Goal: Information Seeking & Learning: Learn about a topic

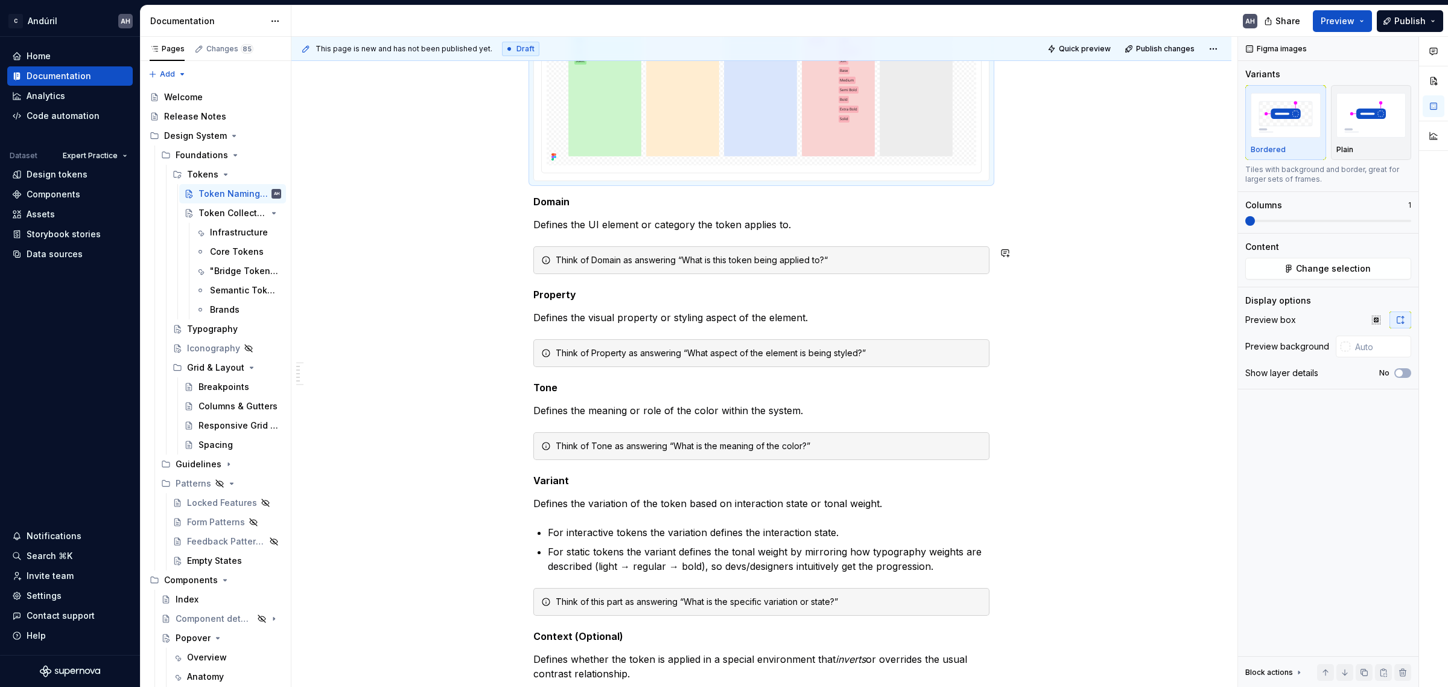
scroll to position [452, 0]
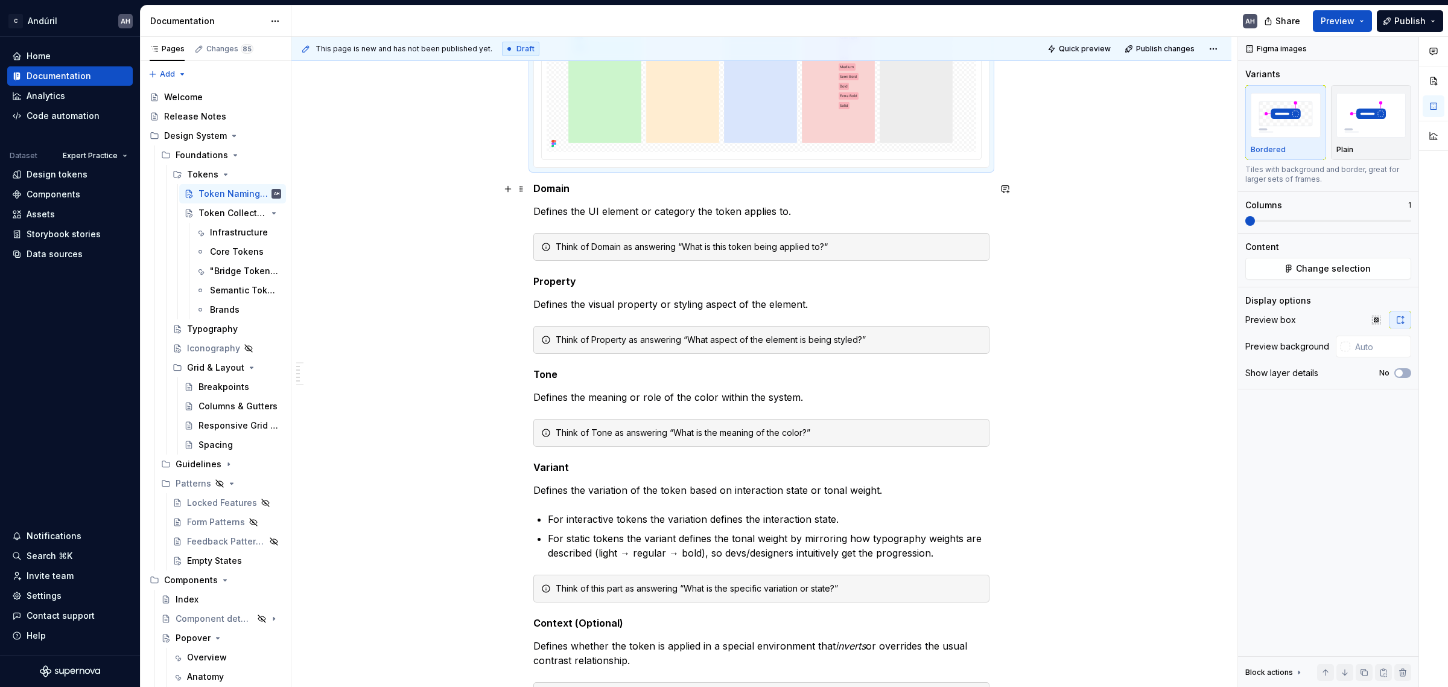
click at [546, 191] on h5 "Domain" at bounding box center [761, 188] width 456 height 12
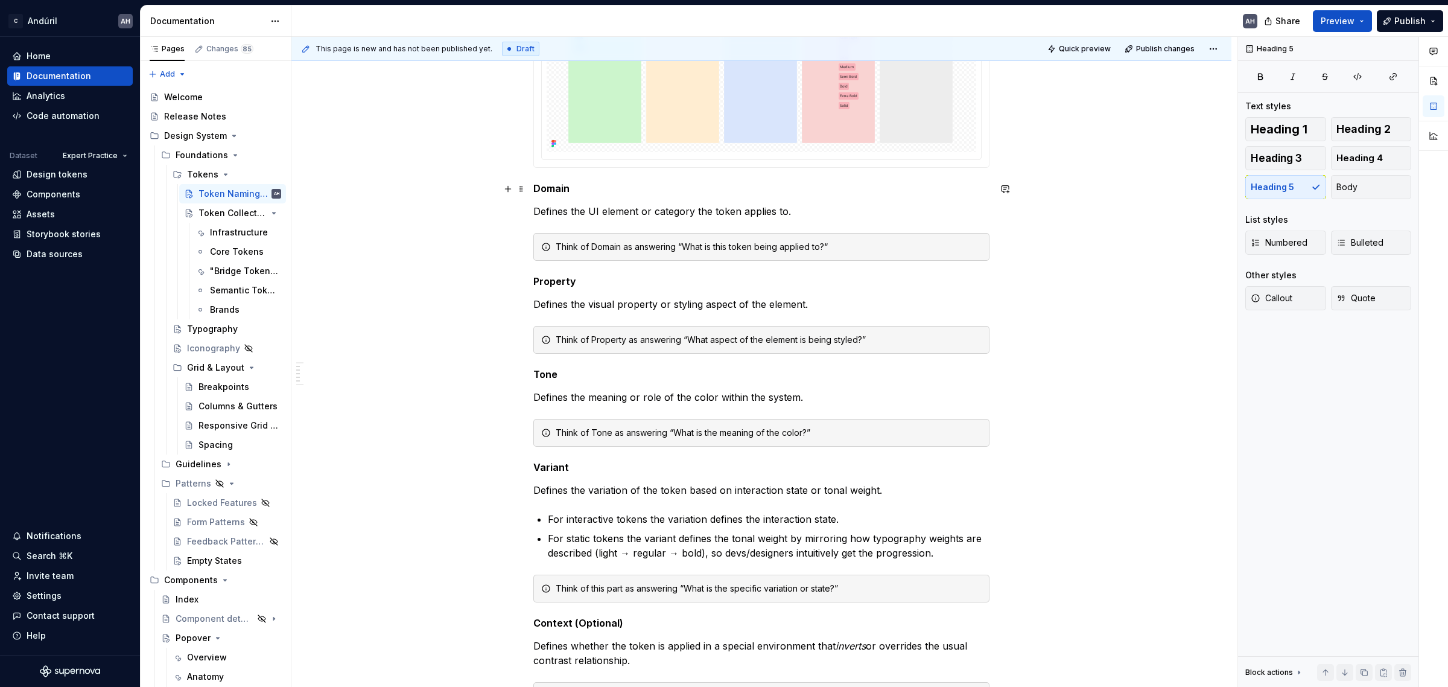
click at [546, 191] on h5 "Domain" at bounding box center [761, 188] width 456 height 12
click at [667, 168] on button "button" at bounding box center [667, 165] width 17 height 17
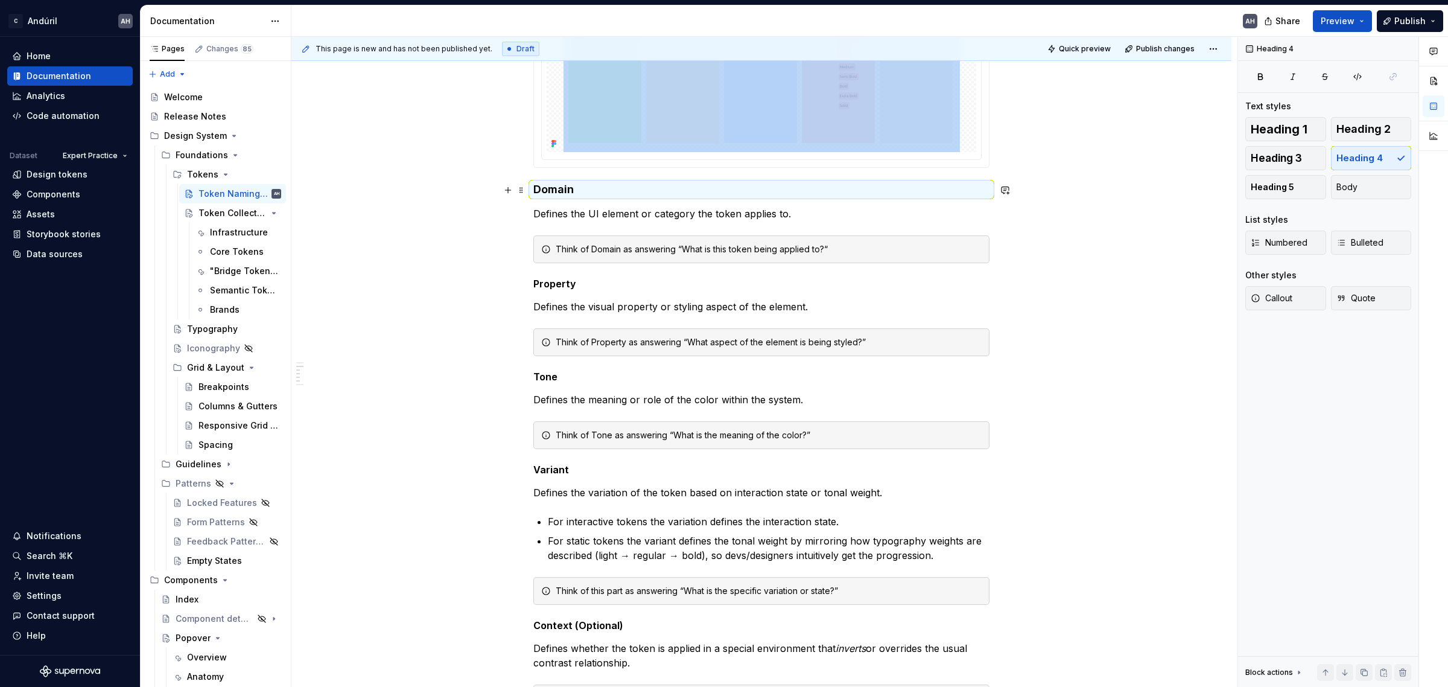
click at [546, 190] on h4 "Domain" at bounding box center [761, 189] width 456 height 14
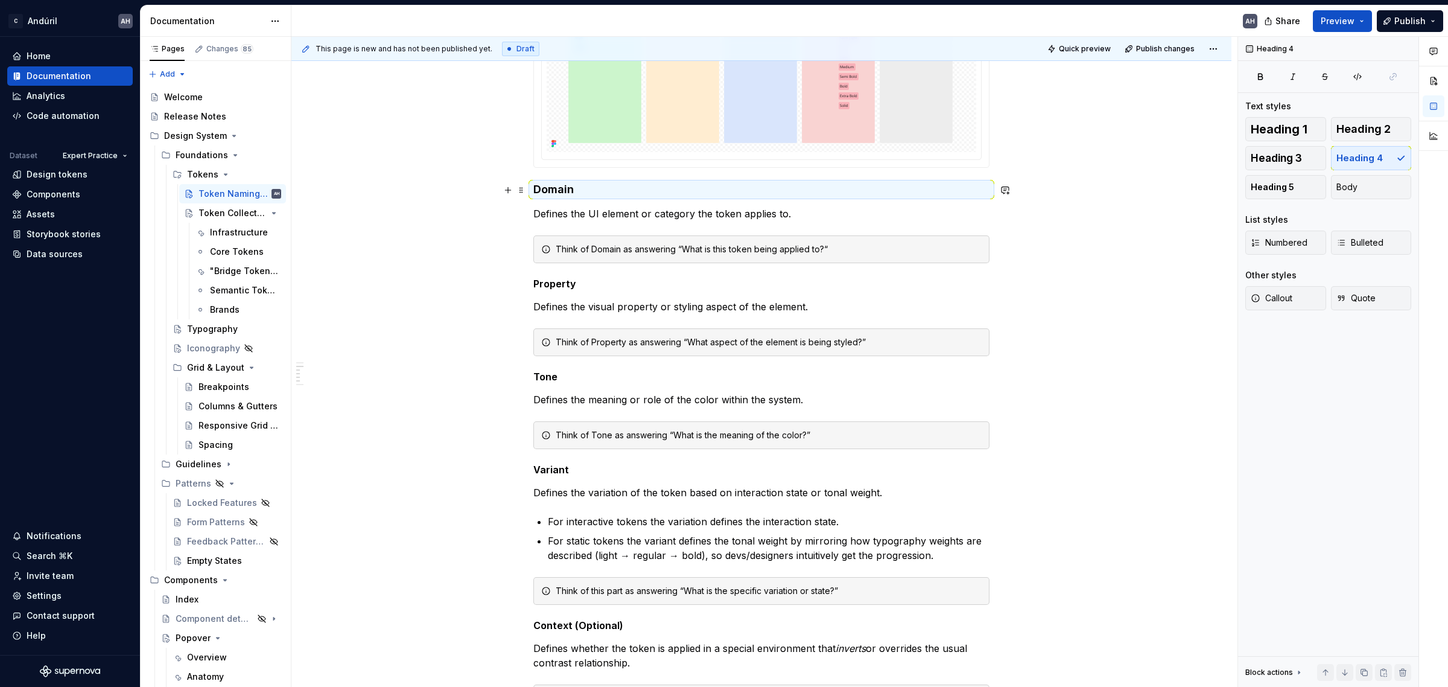
click at [546, 190] on h4 "Domain" at bounding box center [761, 189] width 456 height 14
click at [547, 190] on h4 "Domain" at bounding box center [761, 189] width 456 height 14
click at [649, 168] on button "button" at bounding box center [648, 167] width 17 height 17
click at [562, 199] on h3 "Domain" at bounding box center [761, 190] width 456 height 17
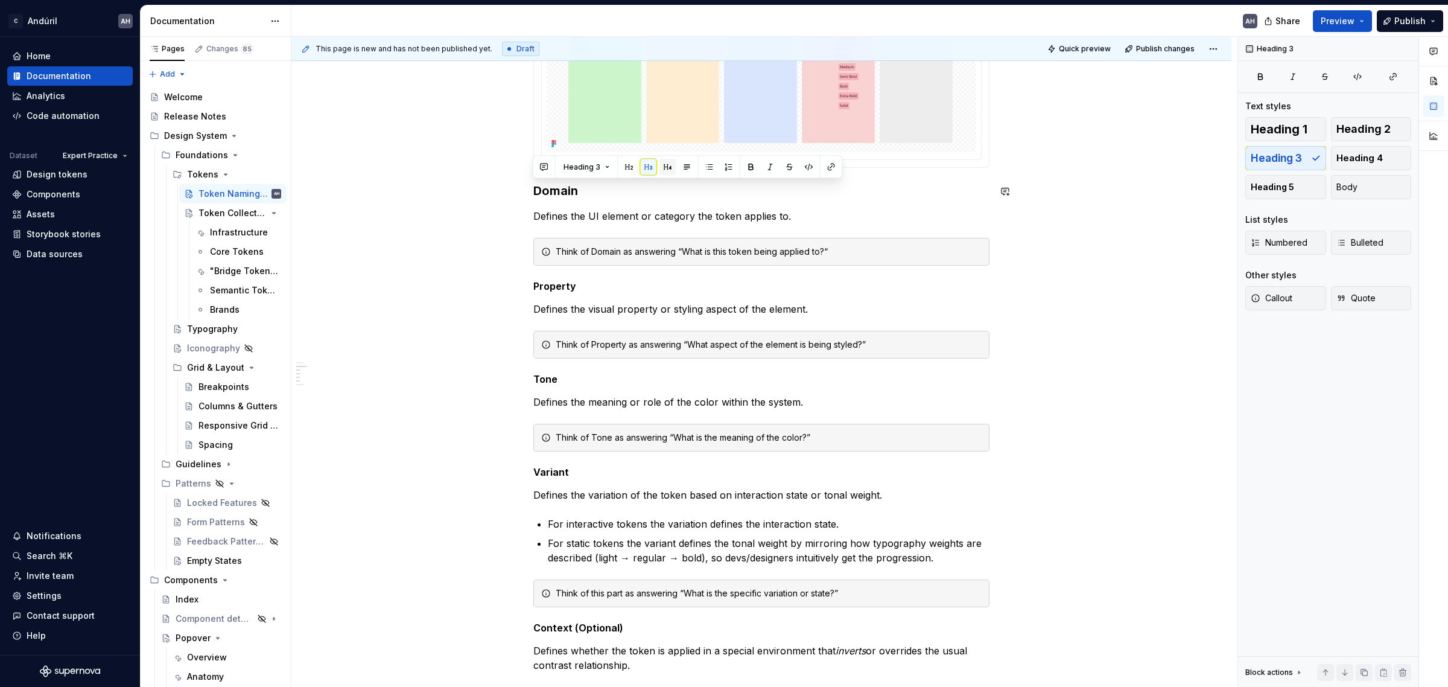
click at [670, 170] on button "button" at bounding box center [667, 167] width 17 height 17
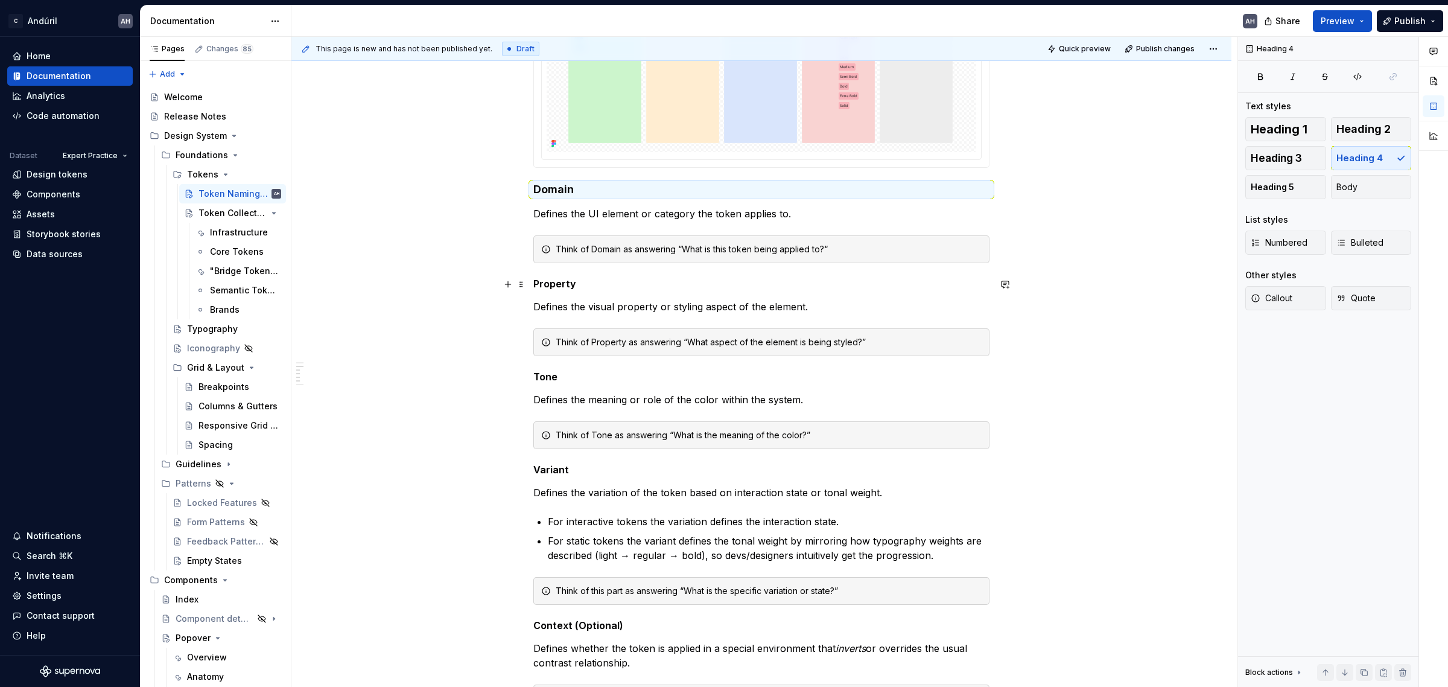
click at [561, 282] on h5 "Property" at bounding box center [761, 284] width 456 height 12
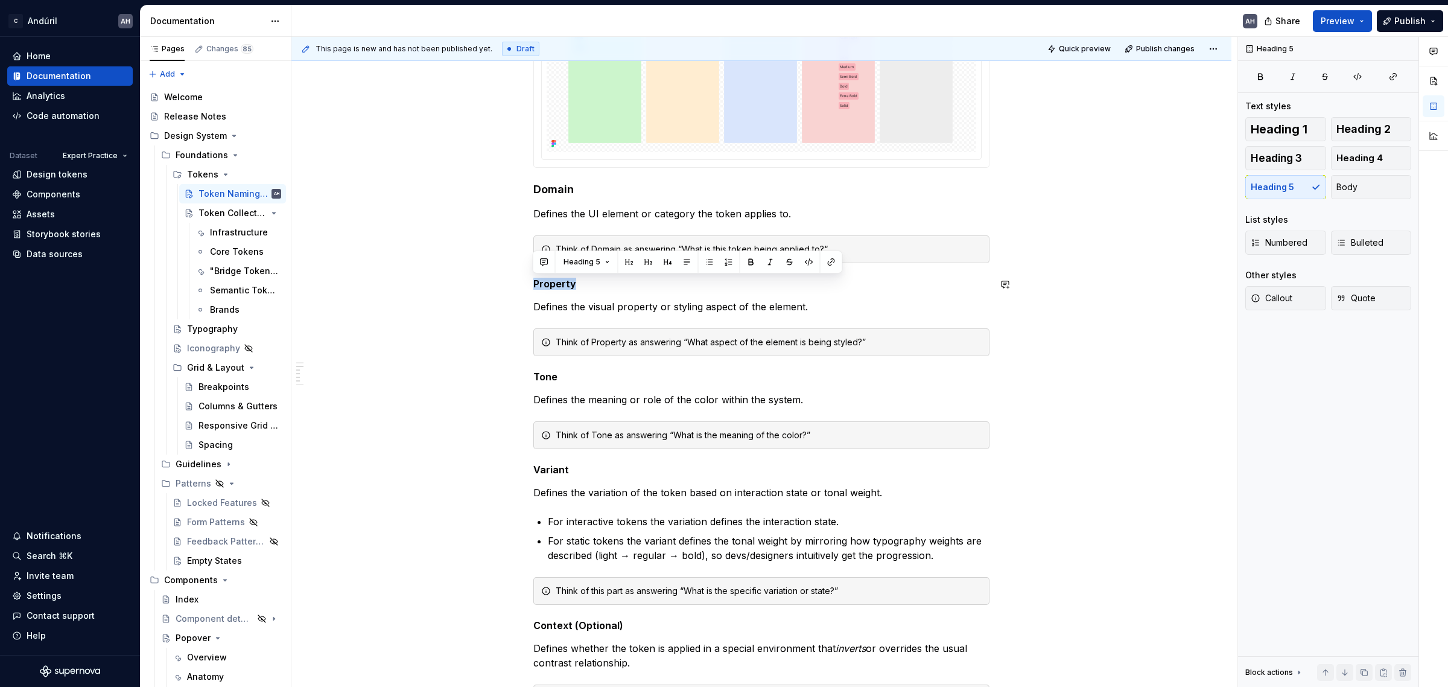
click at [665, 260] on button "button" at bounding box center [667, 261] width 17 height 17
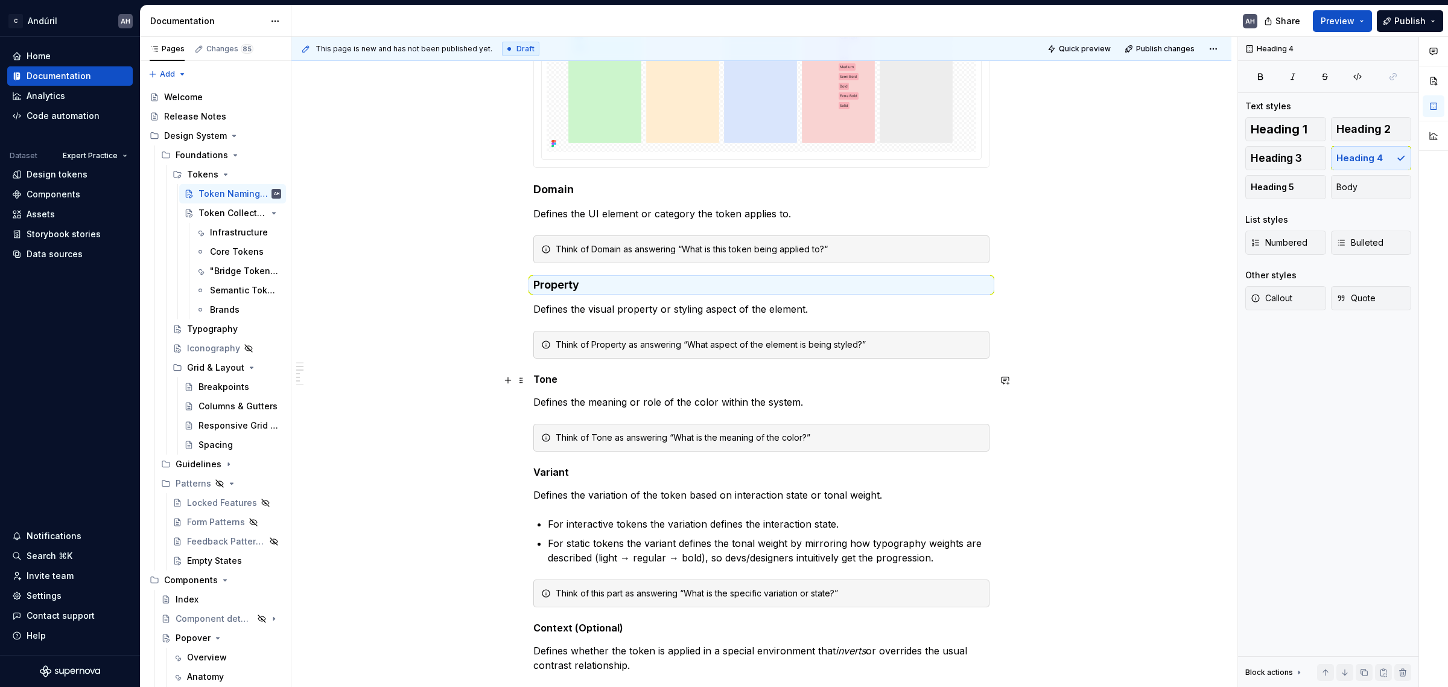
click at [547, 381] on h5 "Tone" at bounding box center [761, 379] width 456 height 12
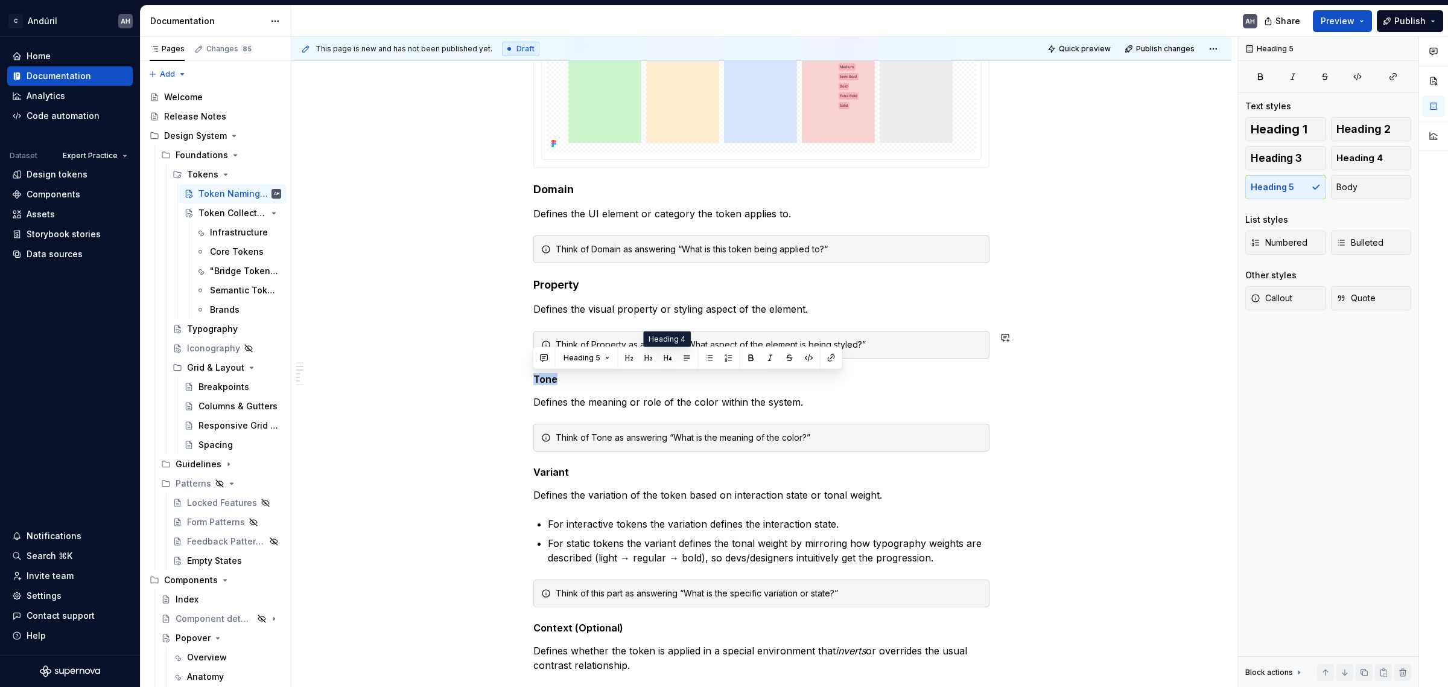
click at [668, 357] on button "button" at bounding box center [667, 357] width 17 height 17
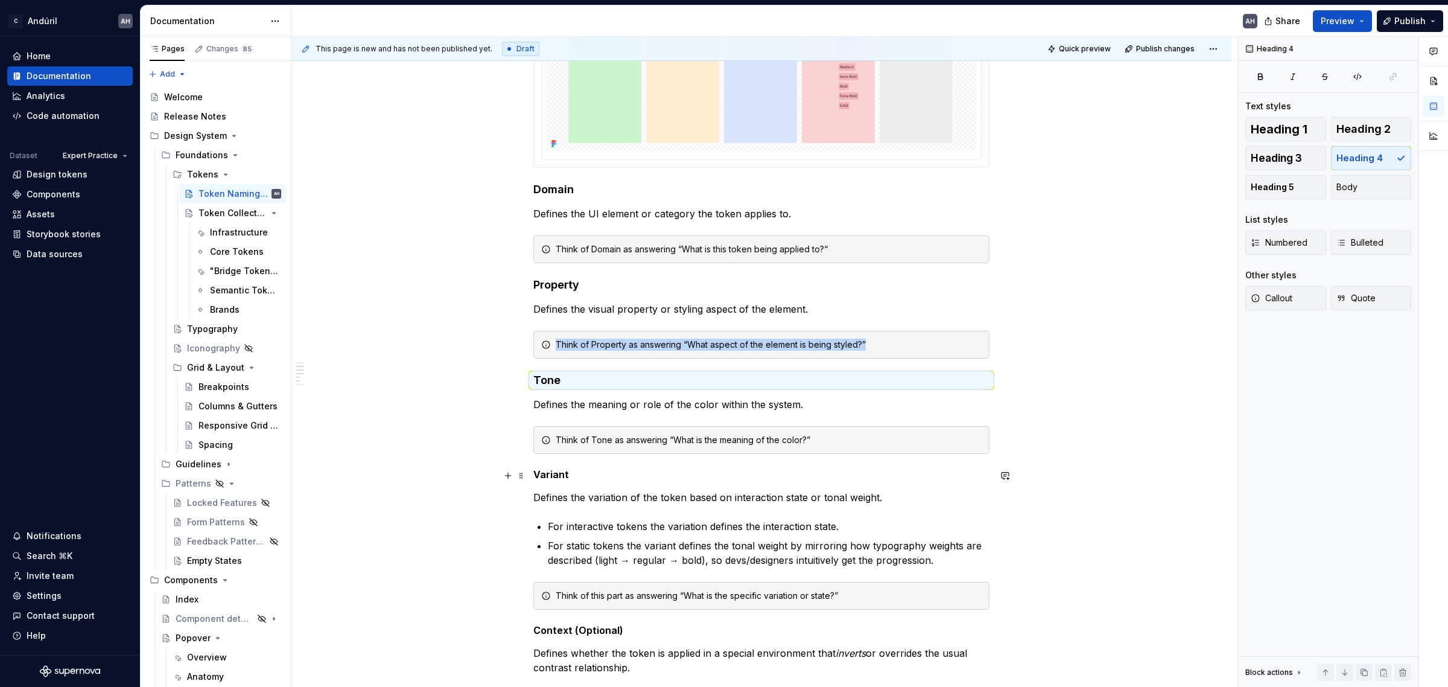
click at [538, 475] on h5 "Variant" at bounding box center [761, 474] width 456 height 12
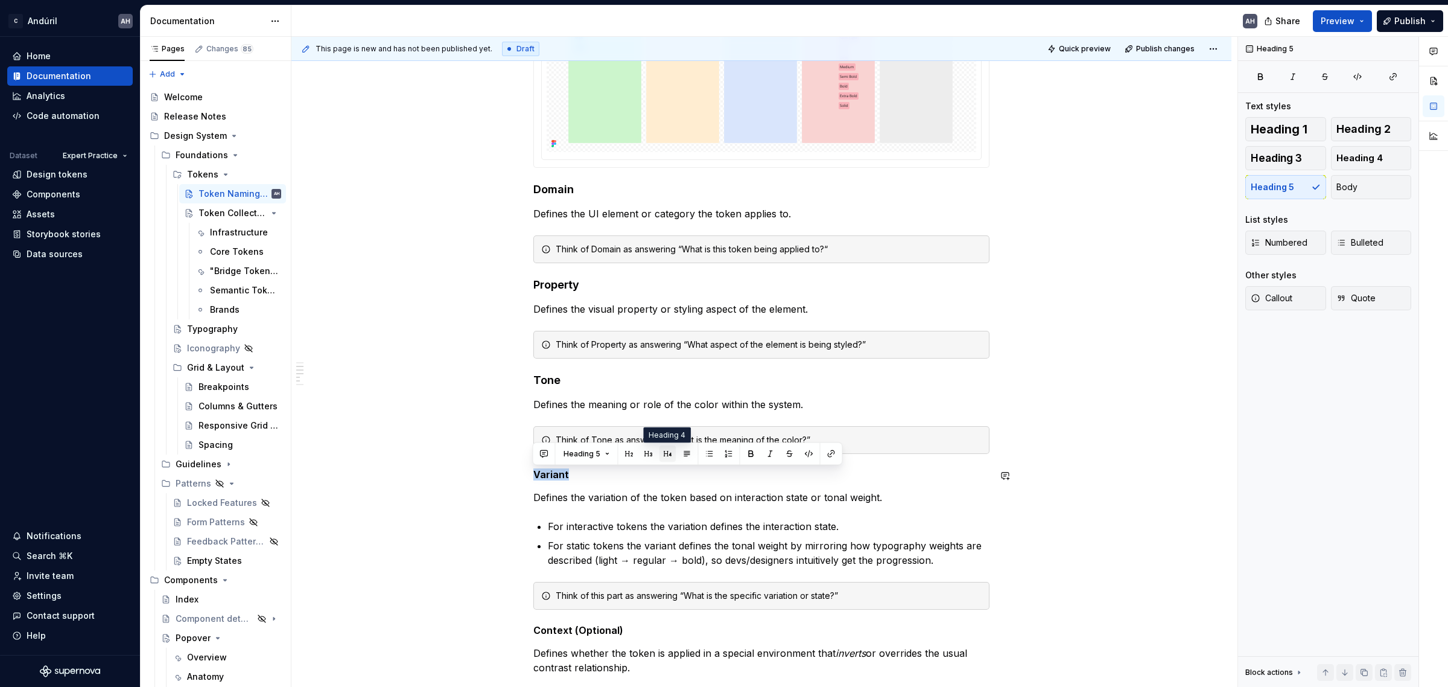
click at [667, 453] on button "button" at bounding box center [667, 453] width 17 height 17
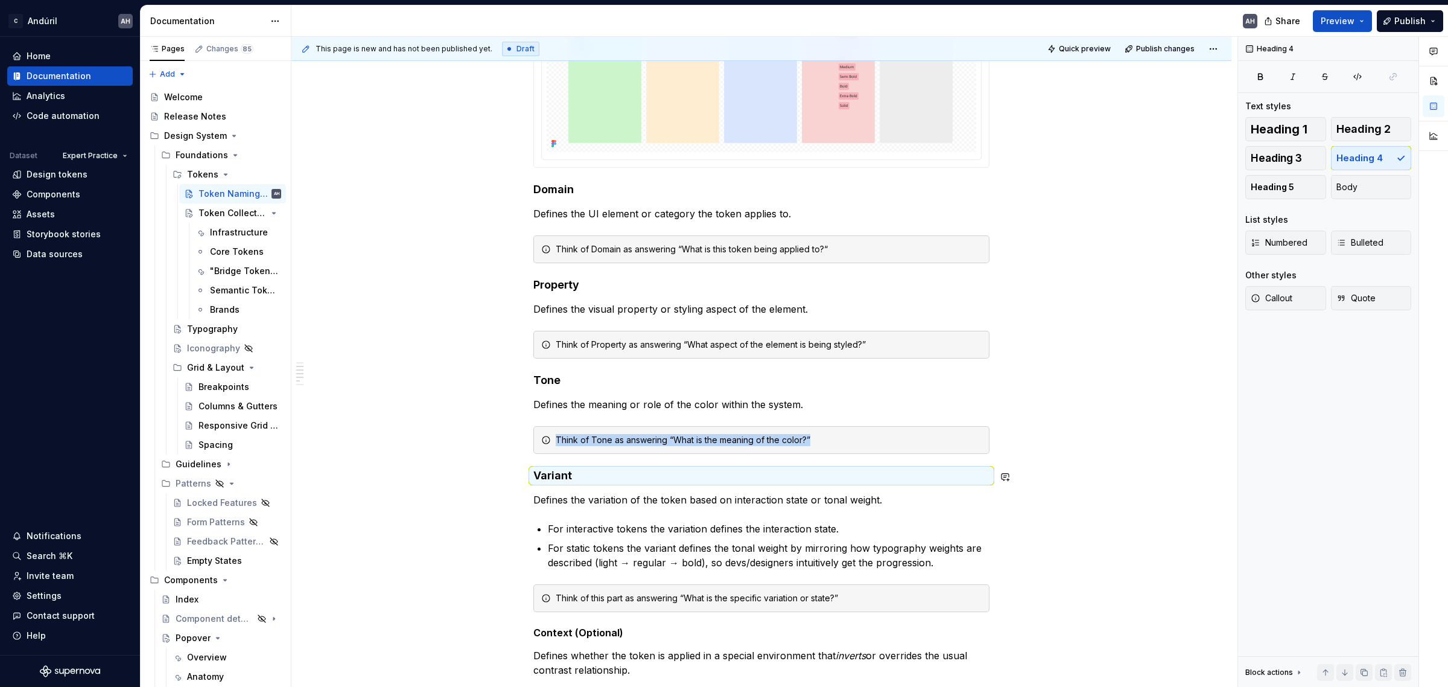
click at [623, 517] on div "How We Name Tokens [domain] - [property] - [tone] - [variant] - [context] Our d…" at bounding box center [761, 373] width 456 height 1181
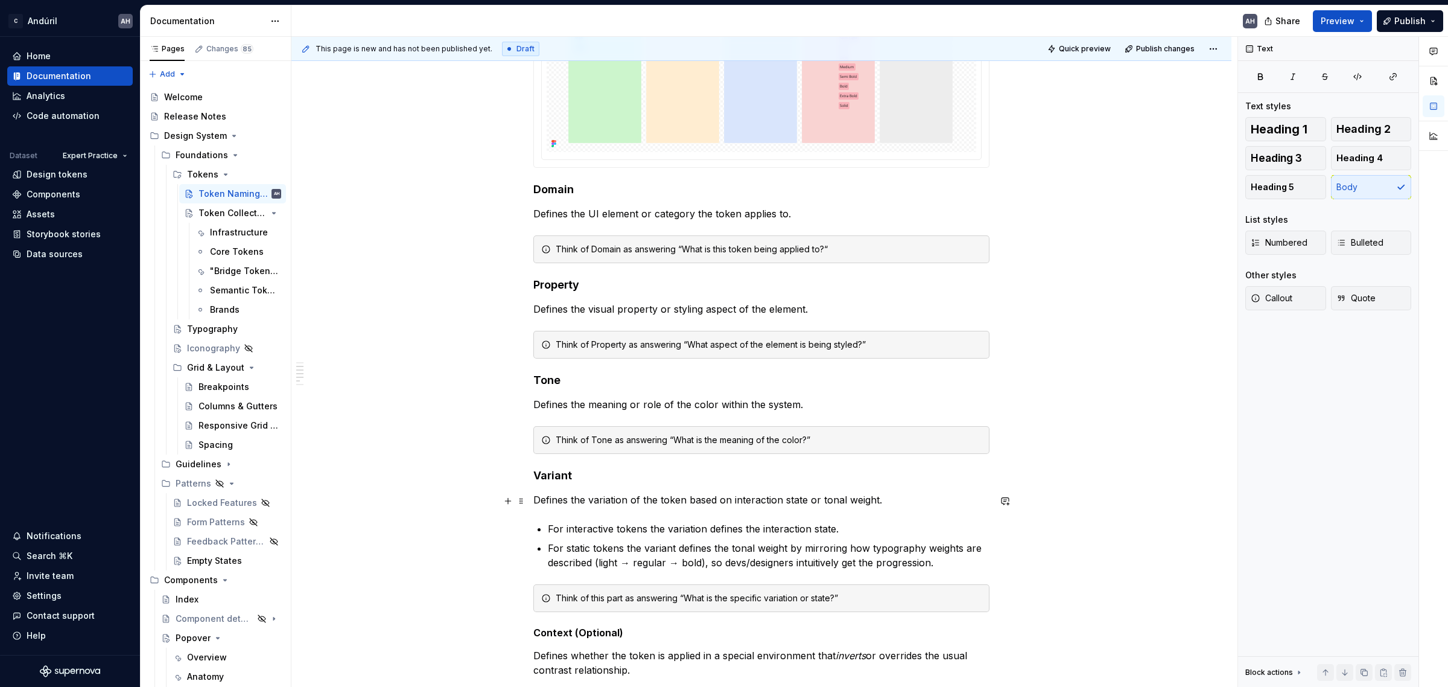
click at [851, 497] on p "Defines the variation of the token based on interaction state or tonal weight." at bounding box center [761, 499] width 456 height 14
click at [687, 510] on div "How We Name Tokens [domain] - [property] - [tone] - [variant] - [context] Our d…" at bounding box center [761, 373] width 456 height 1181
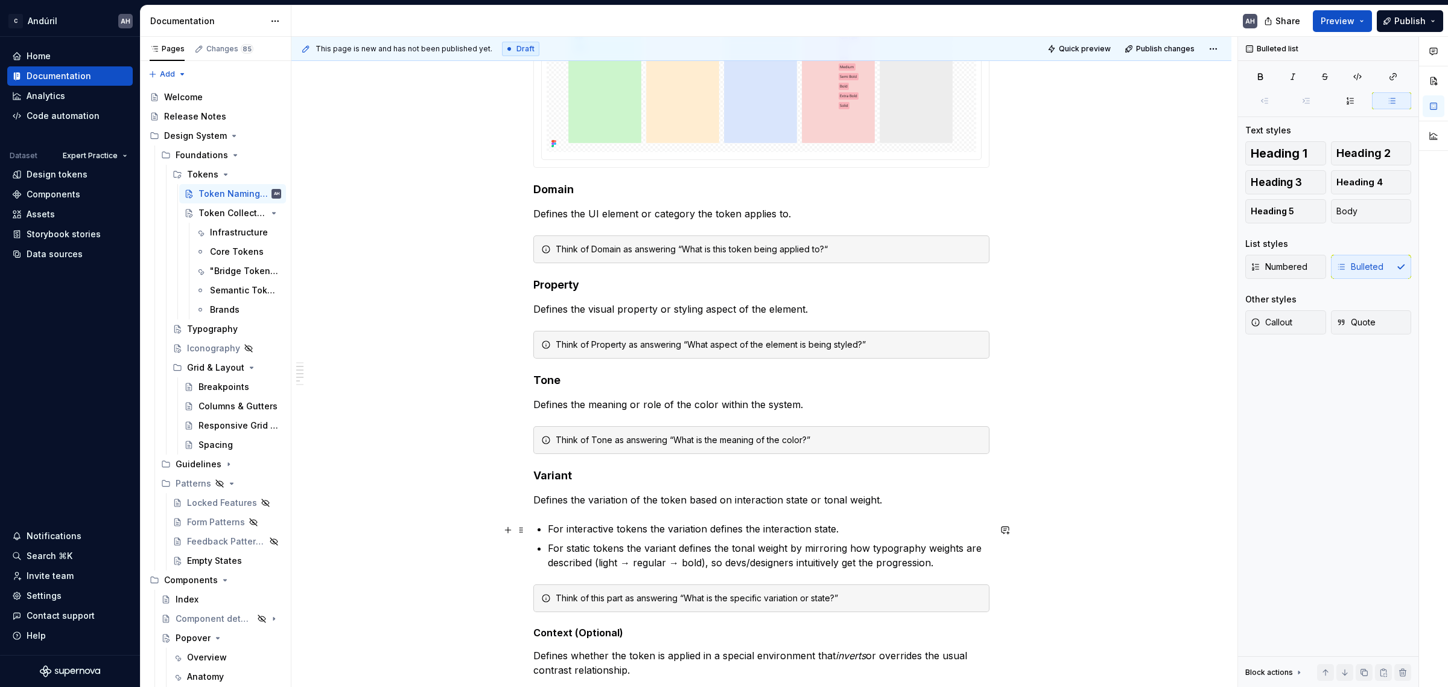
click at [665, 543] on p "For static tokens the variant defines the tonal weight by mirroring how typogra…" at bounding box center [769, 555] width 442 height 29
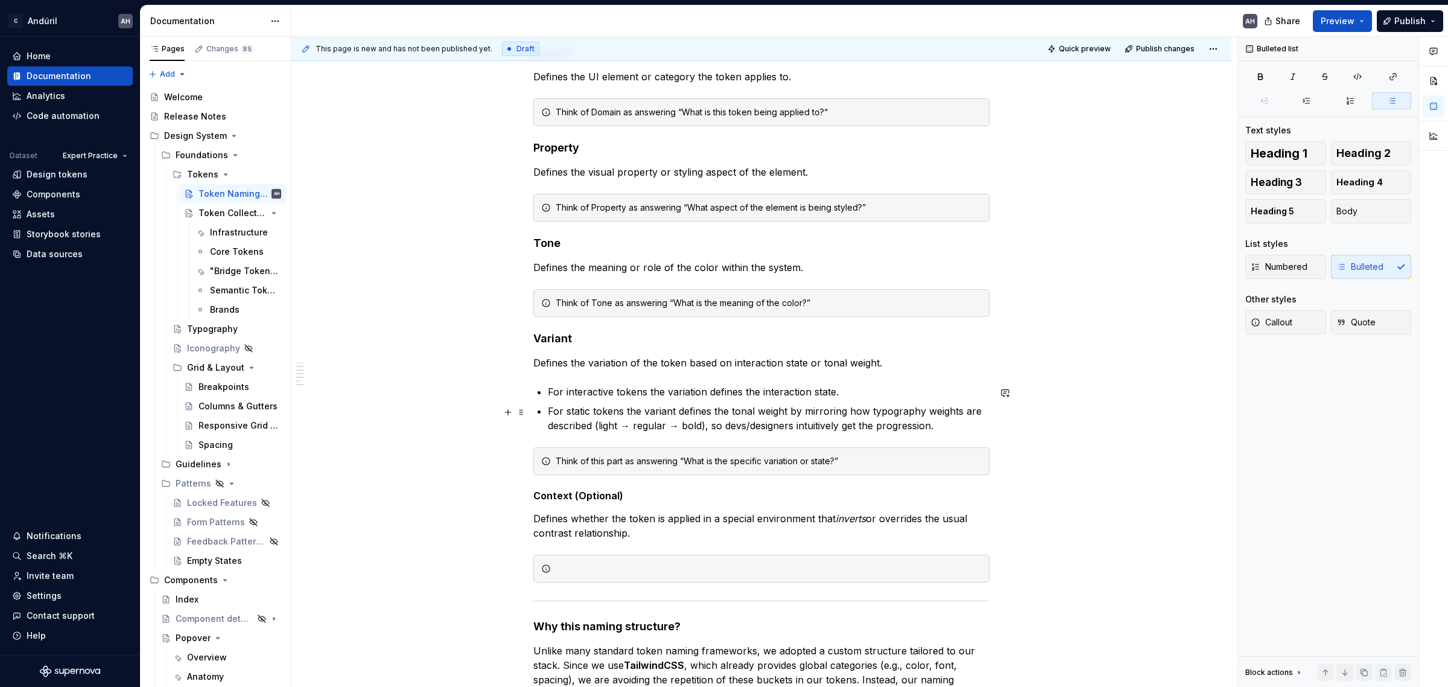
scroll to position [603, 0]
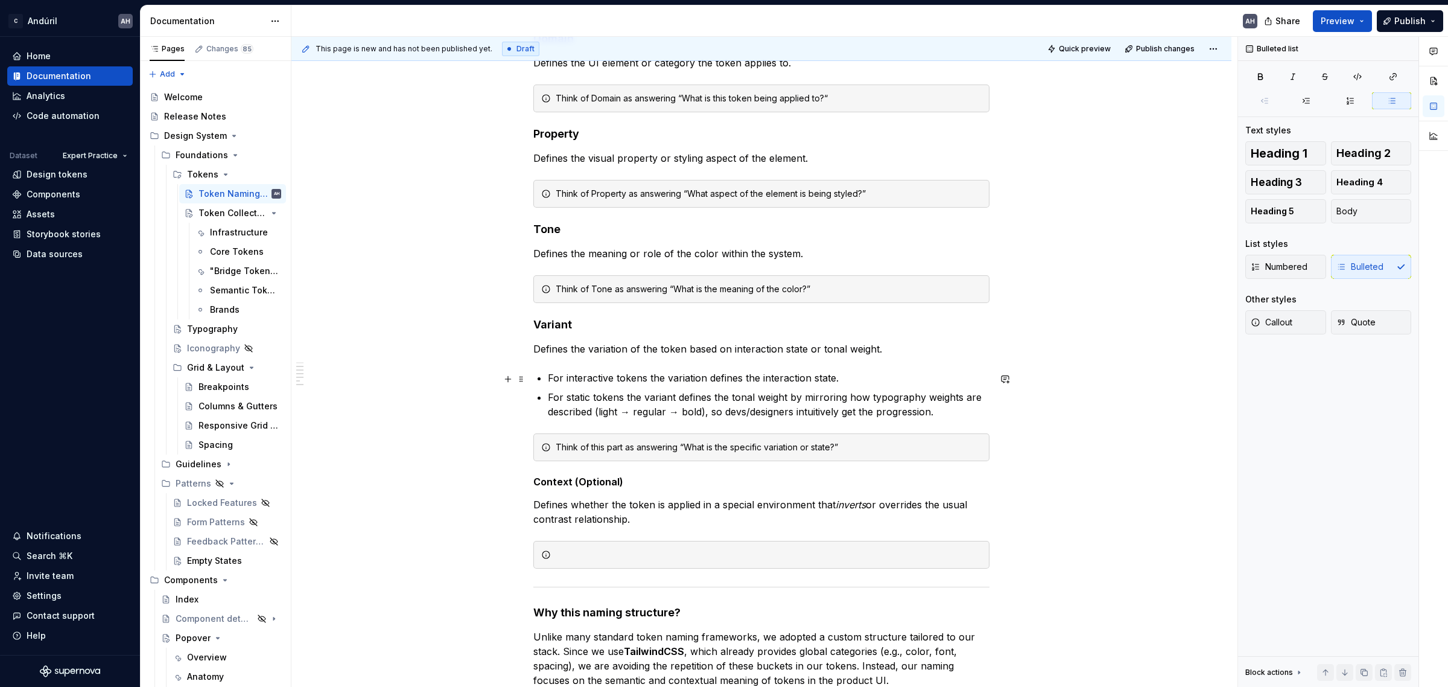
click at [679, 385] on p "For interactive tokens the variation defines the interaction state." at bounding box center [769, 377] width 442 height 14
click at [680, 463] on div "How We Name Tokens [domain] - [property] - [tone] - [variant] - [context] Our d…" at bounding box center [761, 222] width 456 height 1181
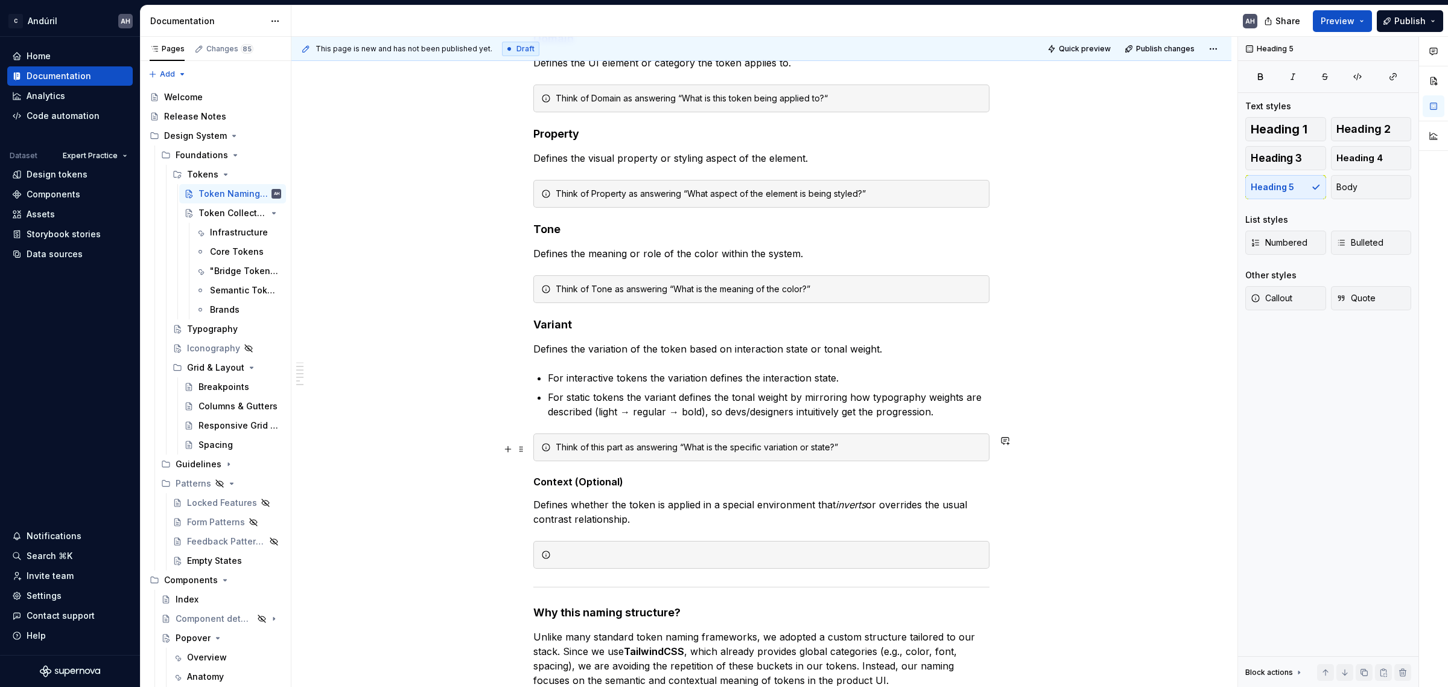
click at [623, 448] on div "Think of this part as answering “What is the specific variation or state?”" at bounding box center [769, 447] width 426 height 12
click at [854, 445] on div "Think of this part as answering “What is the specific variation or state?”" at bounding box center [769, 447] width 426 height 12
click at [891, 354] on p "Defines the variation of the token based on interaction state or tonal weight." at bounding box center [761, 348] width 456 height 14
click at [886, 356] on p "Defines the variation of the token based on interaction state or tonal weight." at bounding box center [761, 348] width 456 height 14
click at [849, 448] on div "Think of this part as answering “What is the specific variation or state?”" at bounding box center [769, 447] width 426 height 12
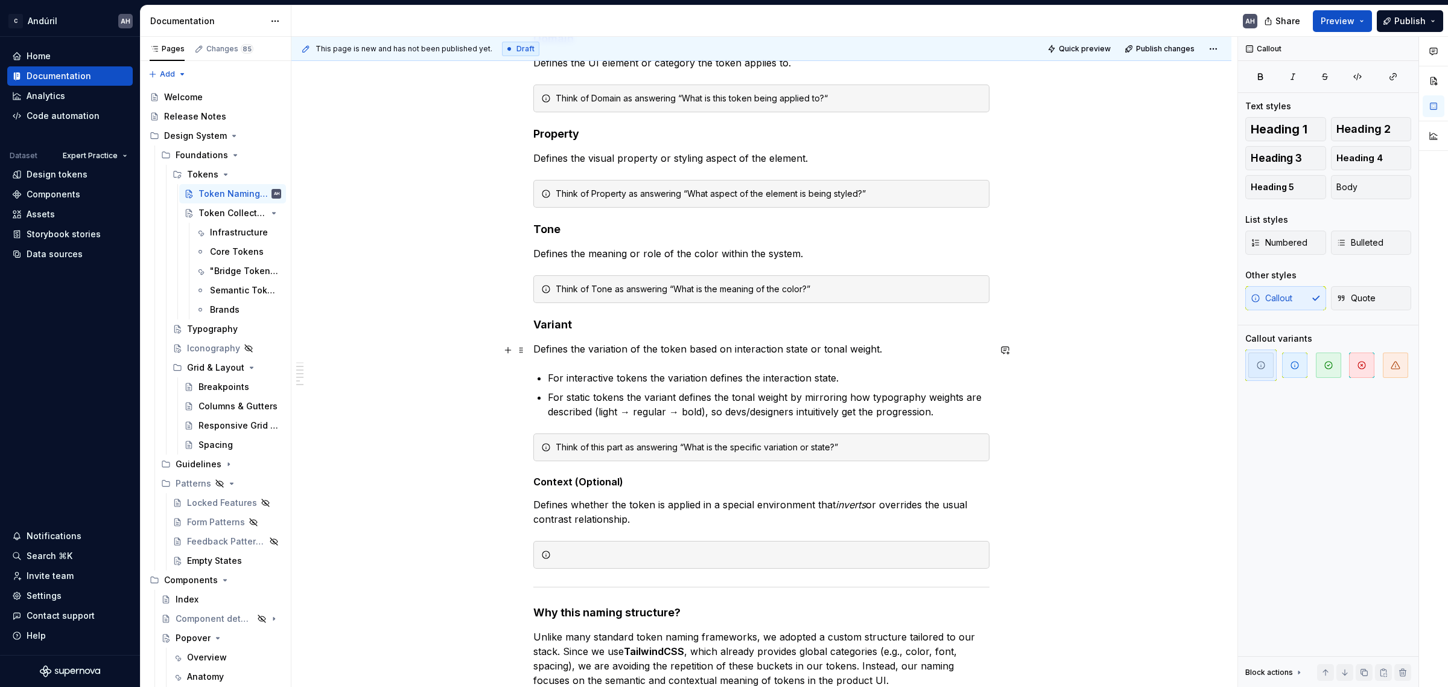
click at [895, 356] on p "Defines the variation of the token based on interaction state or tonal weight." at bounding box center [761, 348] width 456 height 14
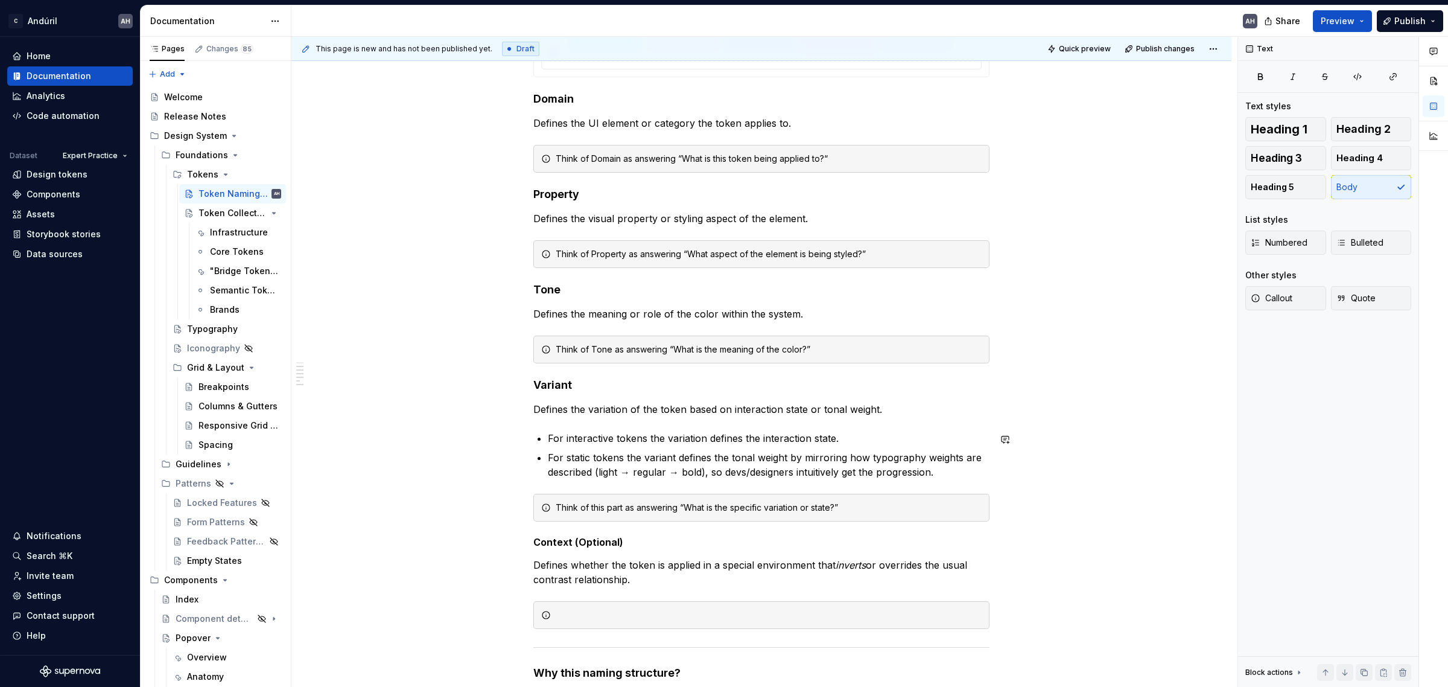
scroll to position [528, 0]
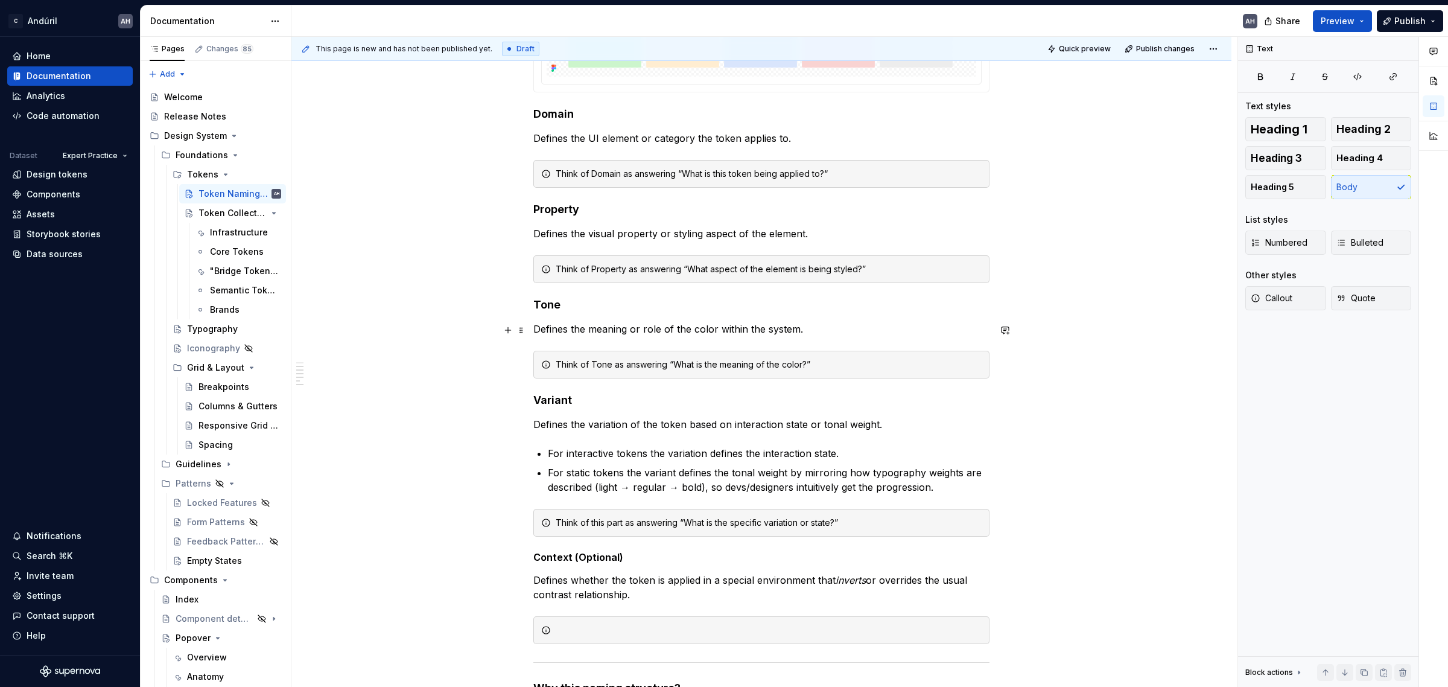
click at [828, 331] on p "Defines the meaning or role of the color within the system." at bounding box center [761, 329] width 456 height 14
click at [831, 335] on p "Defines the meaning or role of the color within the system." at bounding box center [761, 329] width 456 height 14
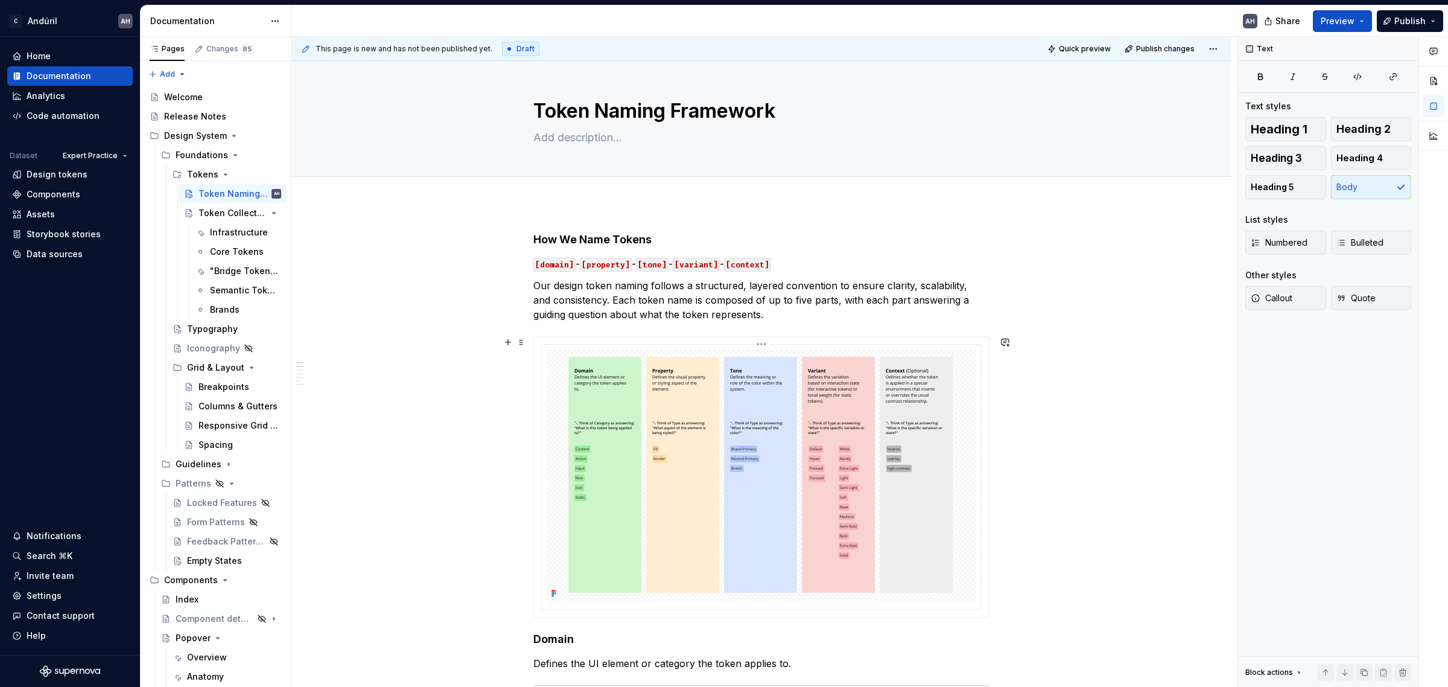
scroll to position [0, 0]
click at [550, 300] on p "Our design token naming follows a structured, layered convention to ensure clar…" at bounding box center [761, 302] width 456 height 43
click at [746, 306] on p "Our design token naming follows a structured, layered convention to ensure clar…" at bounding box center [761, 302] width 456 height 43
click at [725, 319] on p "Our design token naming follows a structured, layered convention to ensure clar…" at bounding box center [761, 302] width 456 height 43
click at [752, 318] on p "Our design token naming follows a structured, layered convention to ensure clar…" at bounding box center [761, 302] width 456 height 43
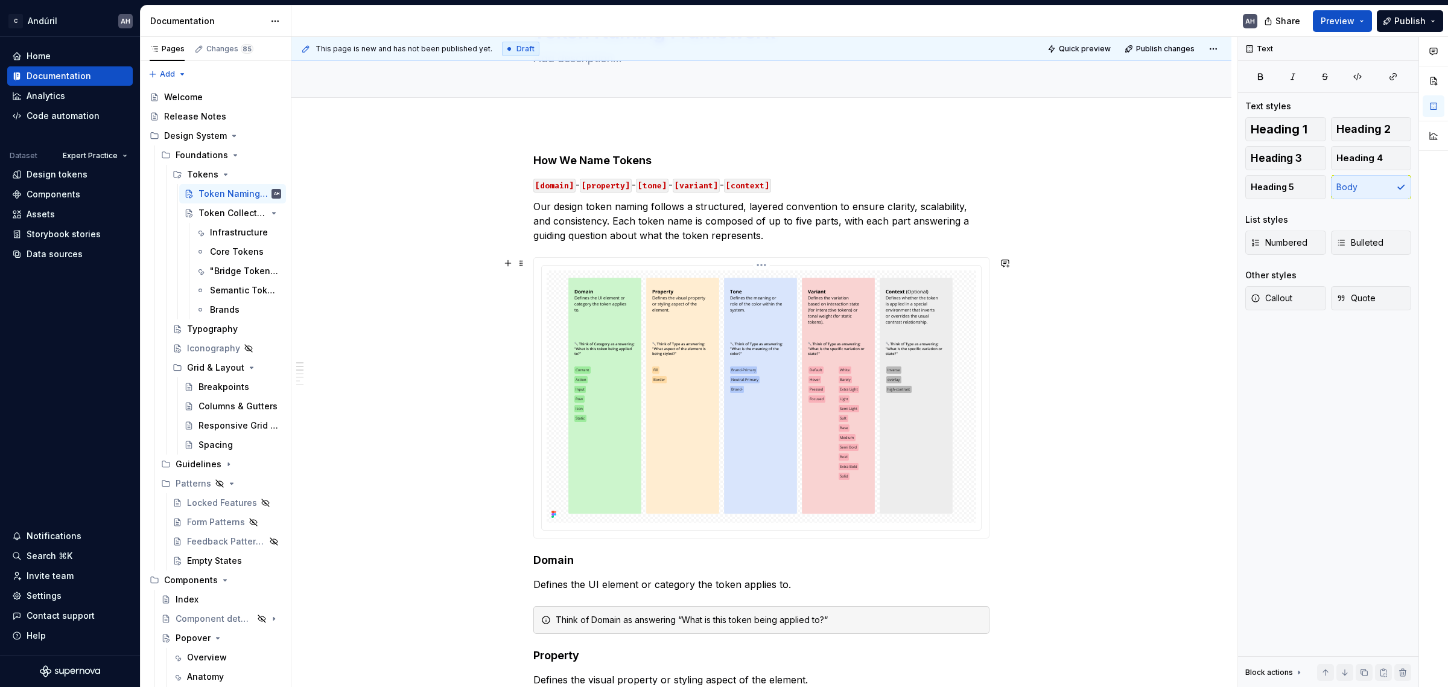
scroll to position [75, 0]
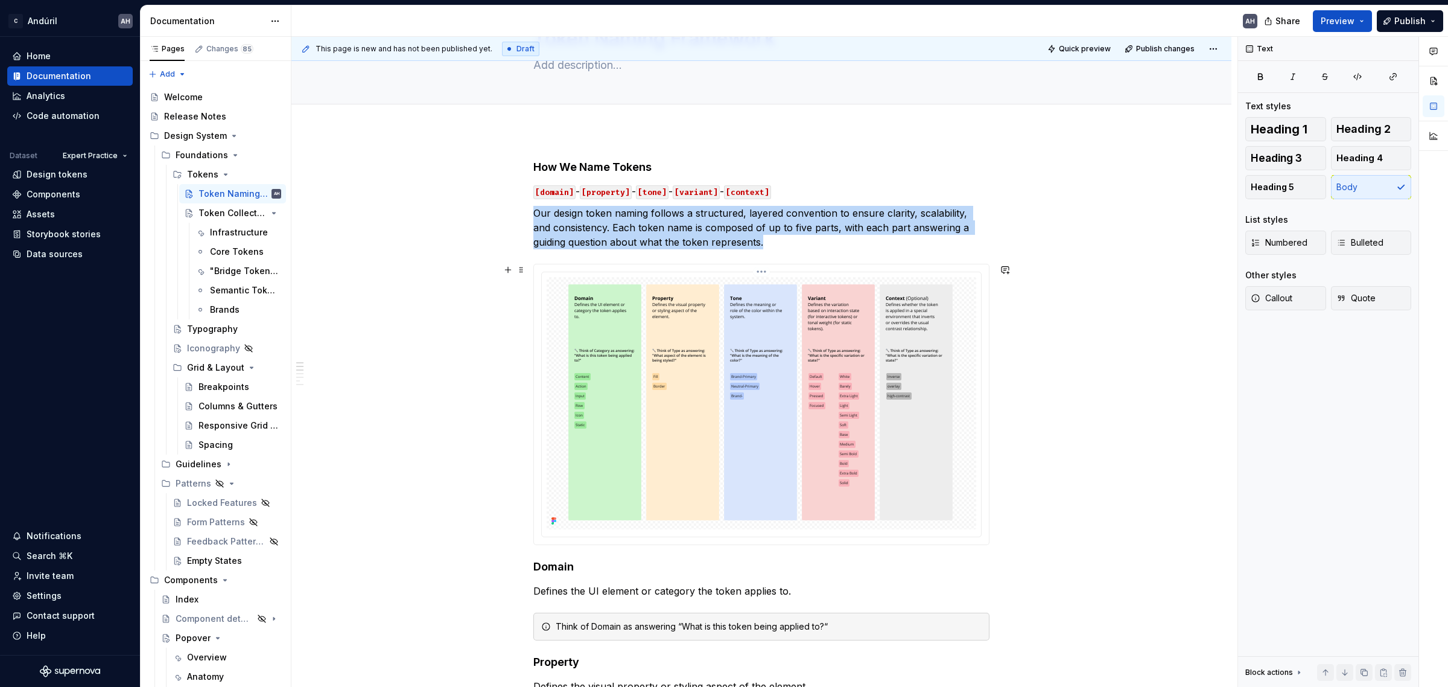
click at [770, 434] on img at bounding box center [761, 403] width 396 height 252
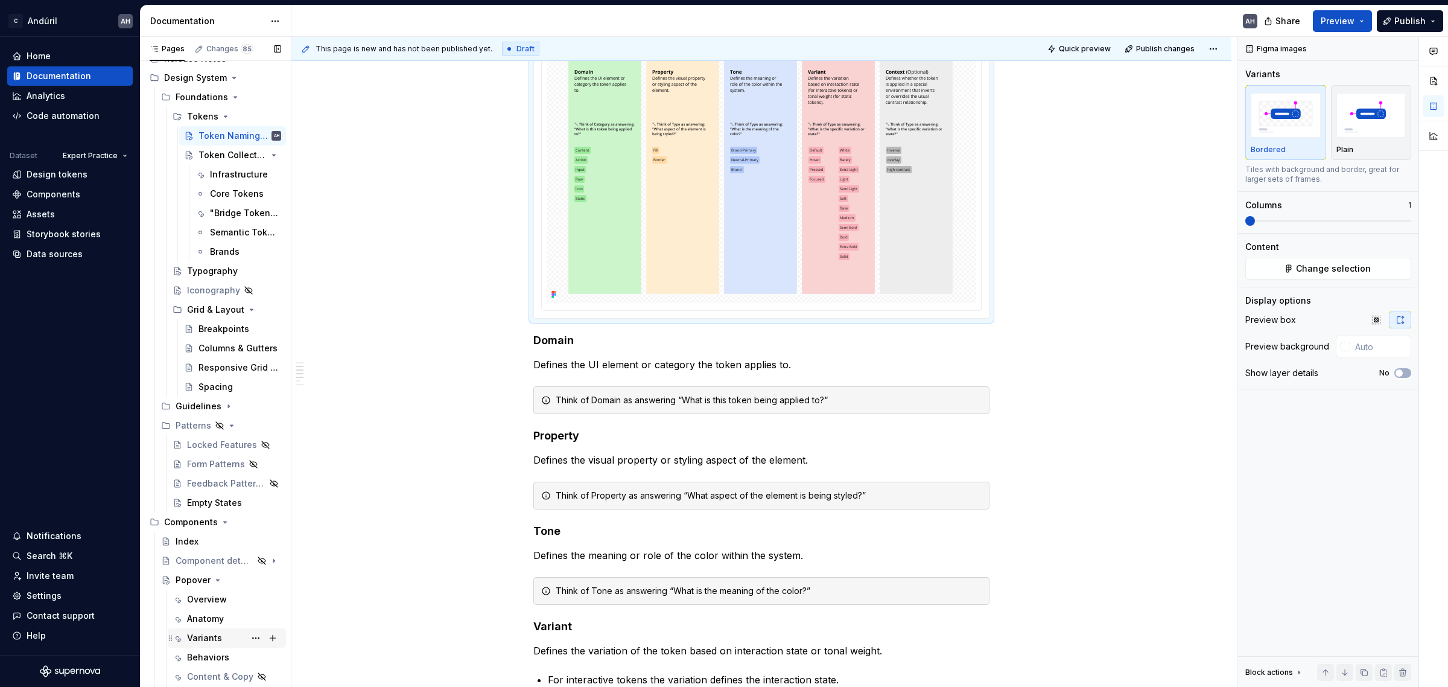
scroll to position [302, 0]
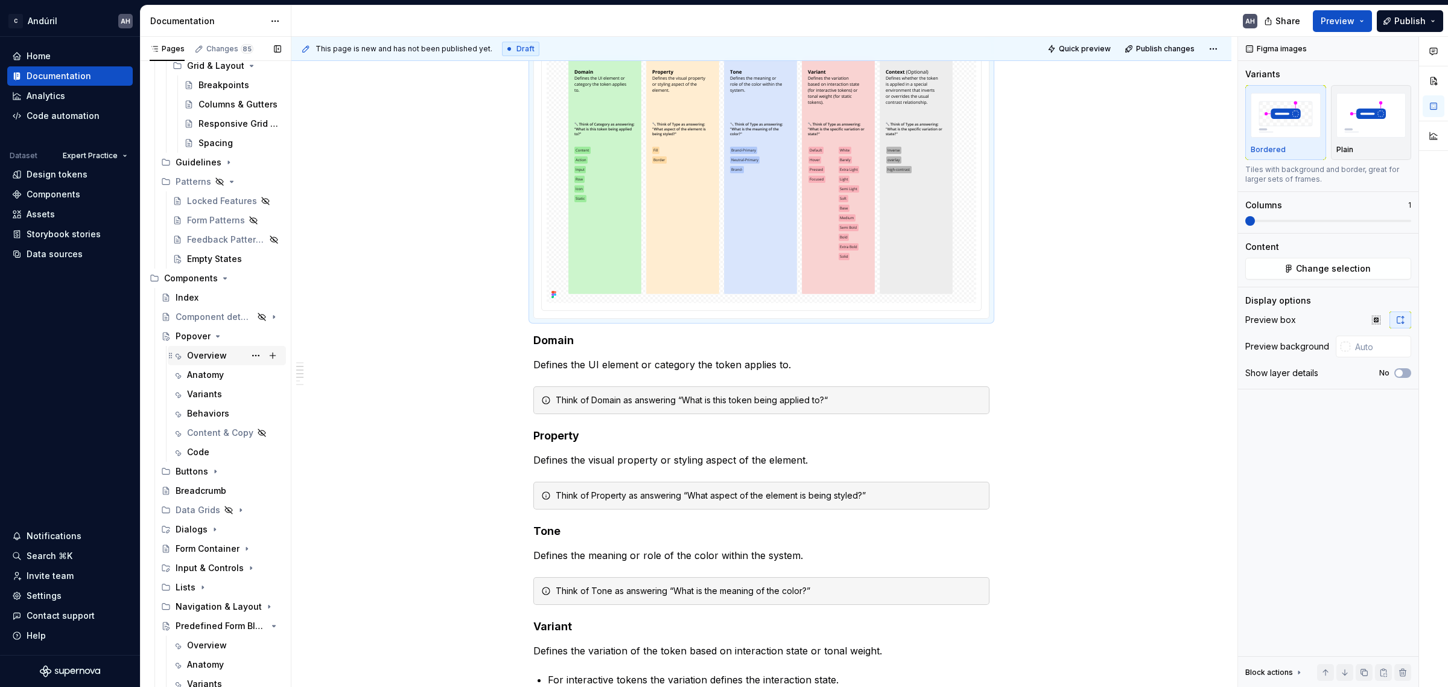
click at [206, 357] on div "Overview" at bounding box center [207, 355] width 40 height 12
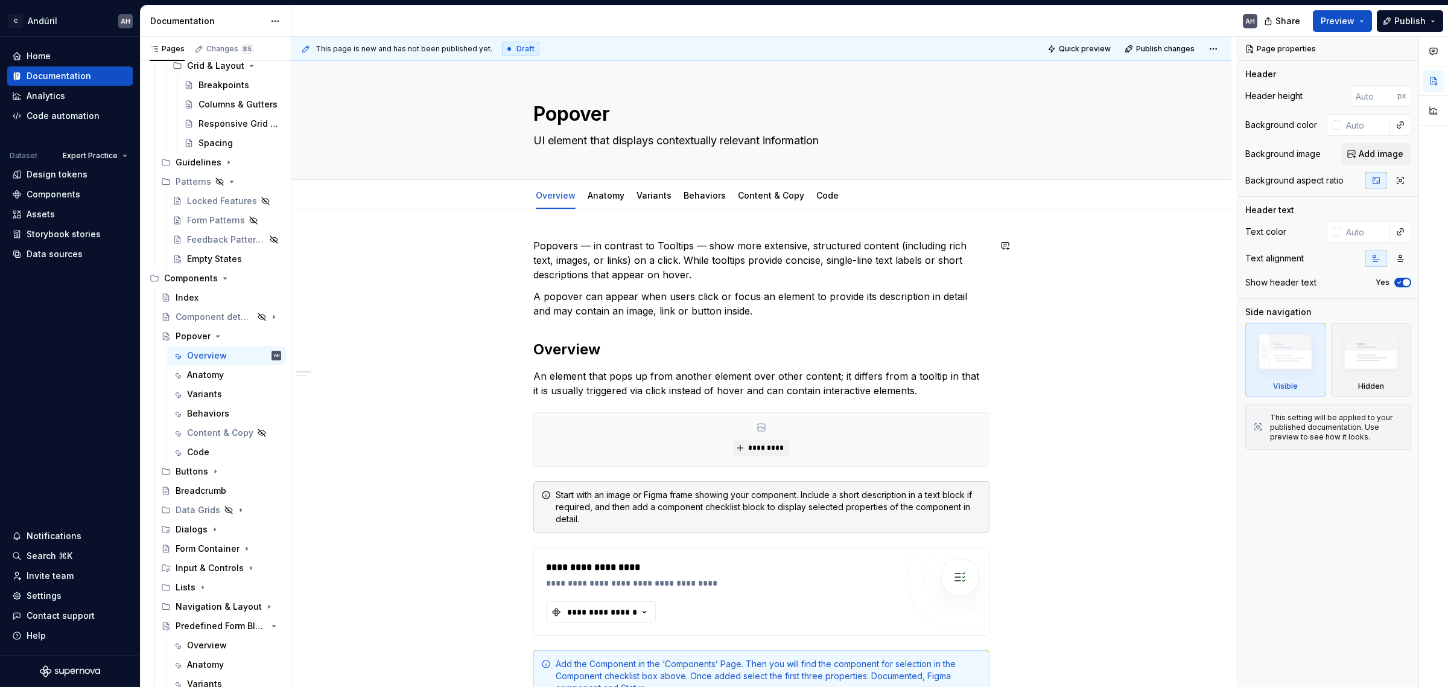
type textarea "*"
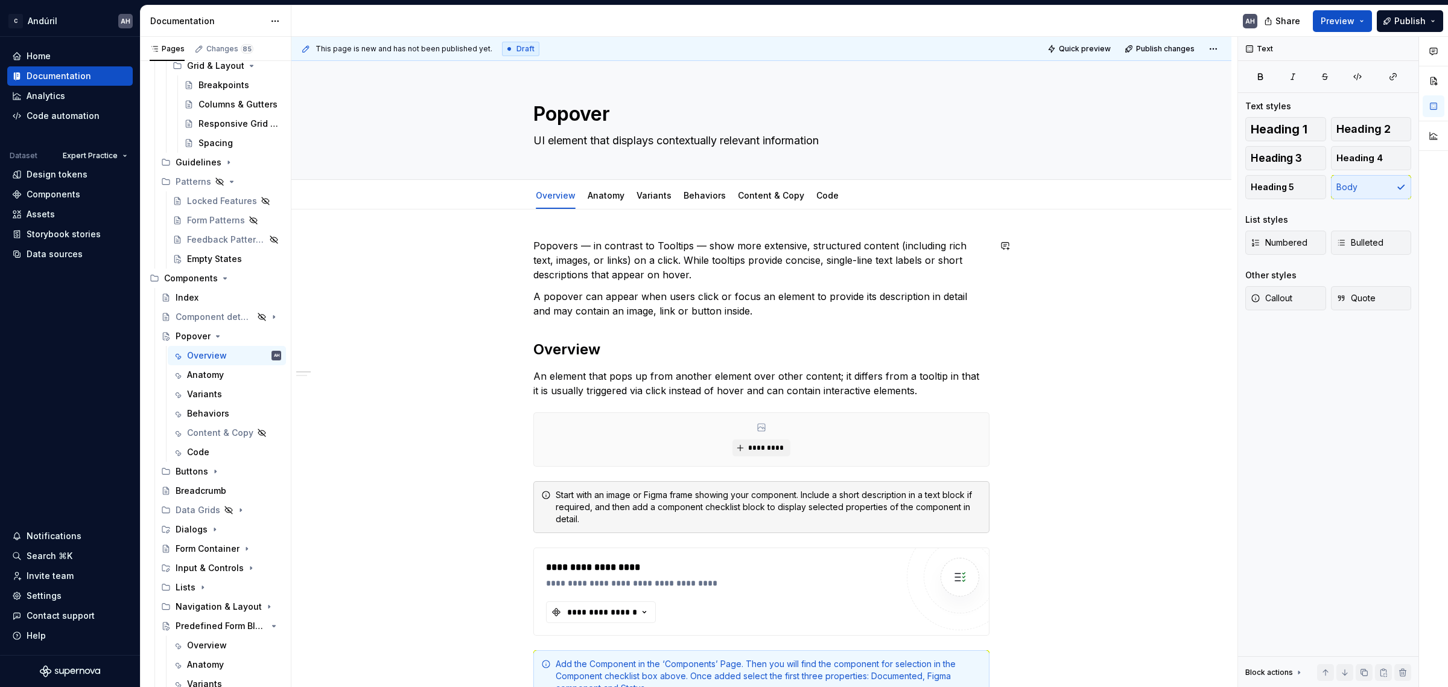
click at [682, 285] on div "**********" at bounding box center [761, 615] width 456 height 755
click at [728, 303] on p "A popover can appear when users click or focus an element to provide its descri…" at bounding box center [761, 303] width 456 height 29
click at [738, 309] on p "A popover can appear when users click or focus an element to provide its descri…" at bounding box center [761, 303] width 456 height 29
drag, startPoint x: 777, startPoint y: 312, endPoint x: 528, endPoint y: 299, distance: 249.5
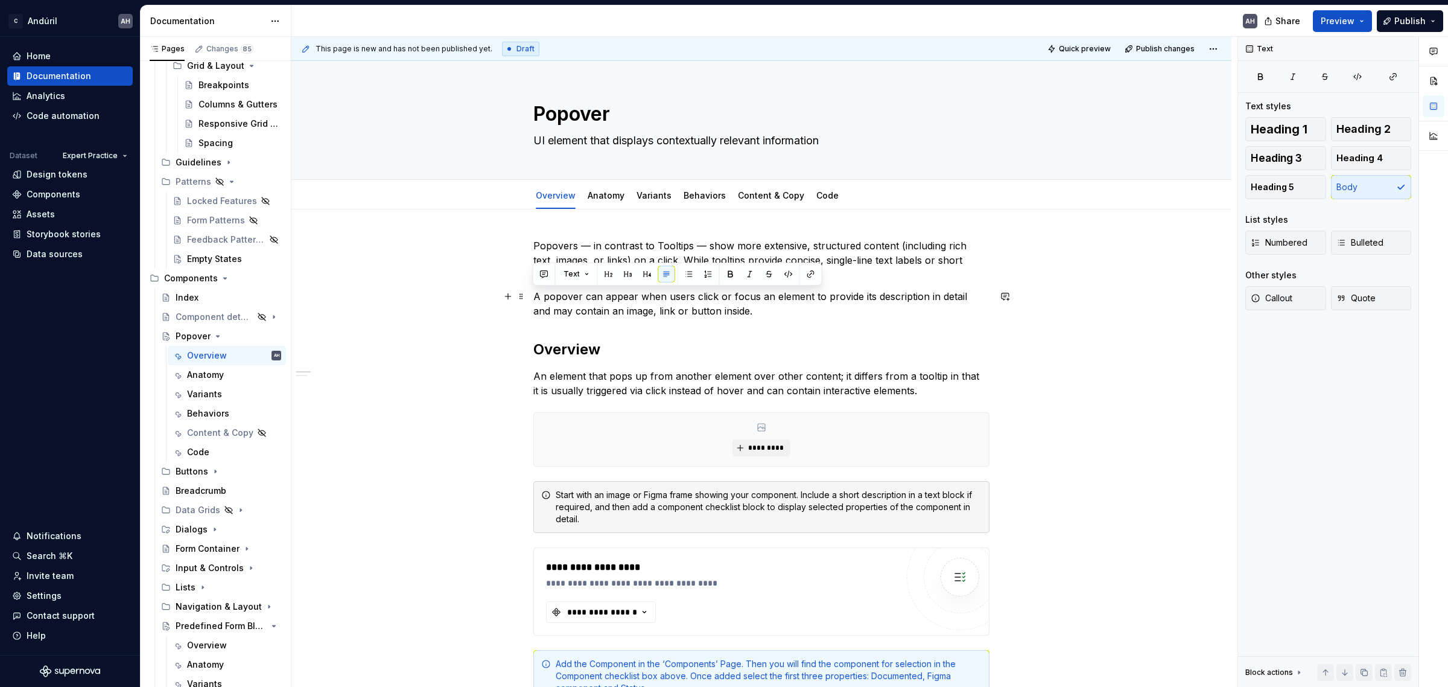
click at [830, 302] on p "A popover can appear when users click or focus an element to provide its descri…" at bounding box center [761, 303] width 456 height 29
drag, startPoint x: 749, startPoint y: 306, endPoint x: 521, endPoint y: 241, distance: 237.0
click at [533, 241] on div "**********" at bounding box center [761, 622] width 456 height 769
click at [639, 260] on p "Popovers — in contrast to Tooltips — show more extensive, structured content (i…" at bounding box center [761, 259] width 456 height 43
click at [784, 316] on p "A popover can appear when users click or focus an element to provide its descri…" at bounding box center [761, 303] width 456 height 29
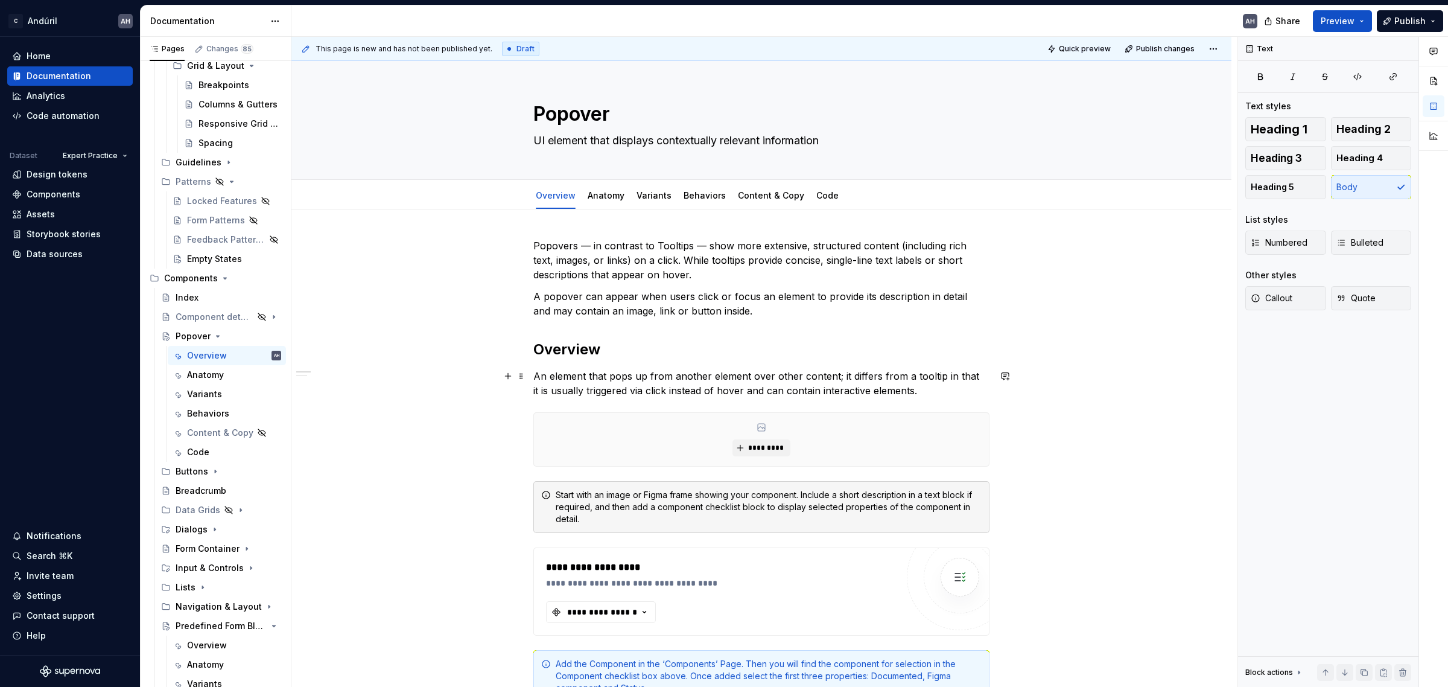
click at [724, 396] on p "An element that pops up from another element over other content; it differs fro…" at bounding box center [761, 383] width 456 height 29
drag, startPoint x: 544, startPoint y: 374, endPoint x: 528, endPoint y: 373, distance: 15.1
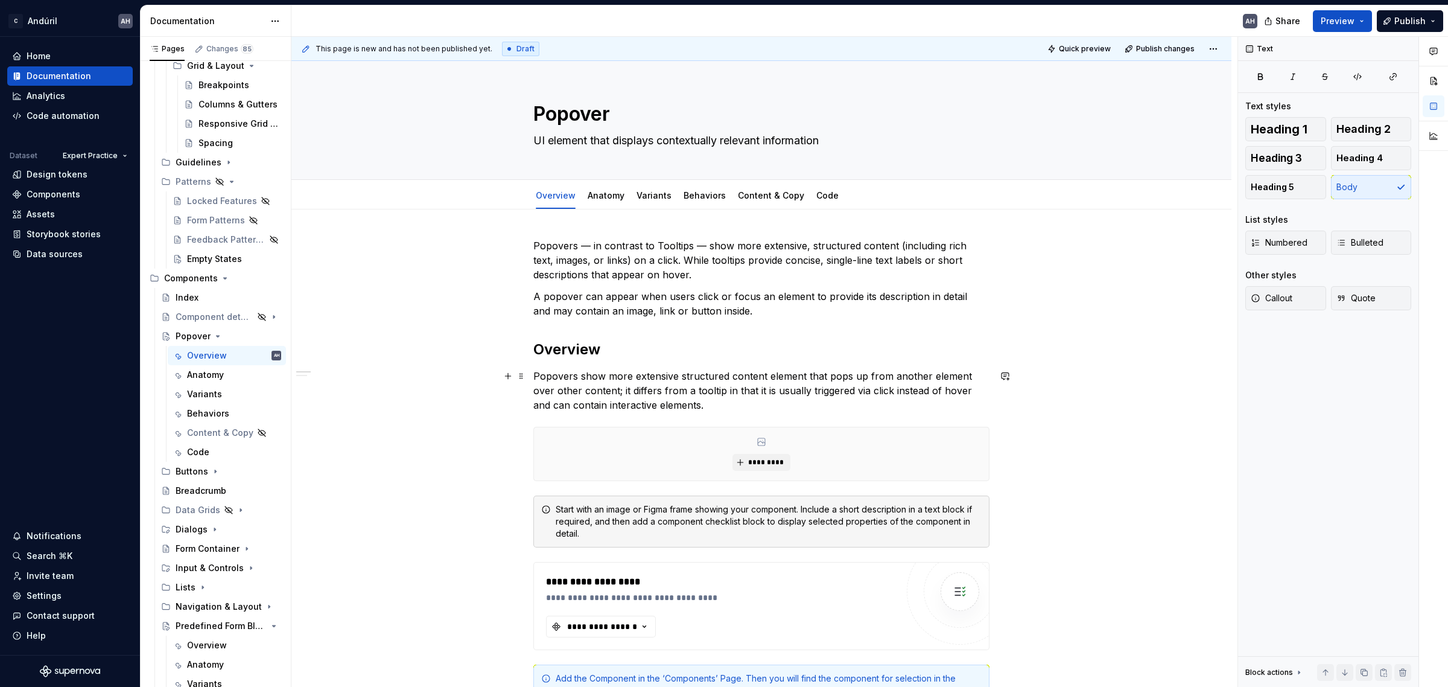
click at [591, 374] on p "Popovers show more extensive structured content element that pops up from anoth…" at bounding box center [761, 390] width 456 height 43
click at [782, 377] on p "Popovers may show more extensive structured content element that pops up from a…" at bounding box center [761, 390] width 456 height 43
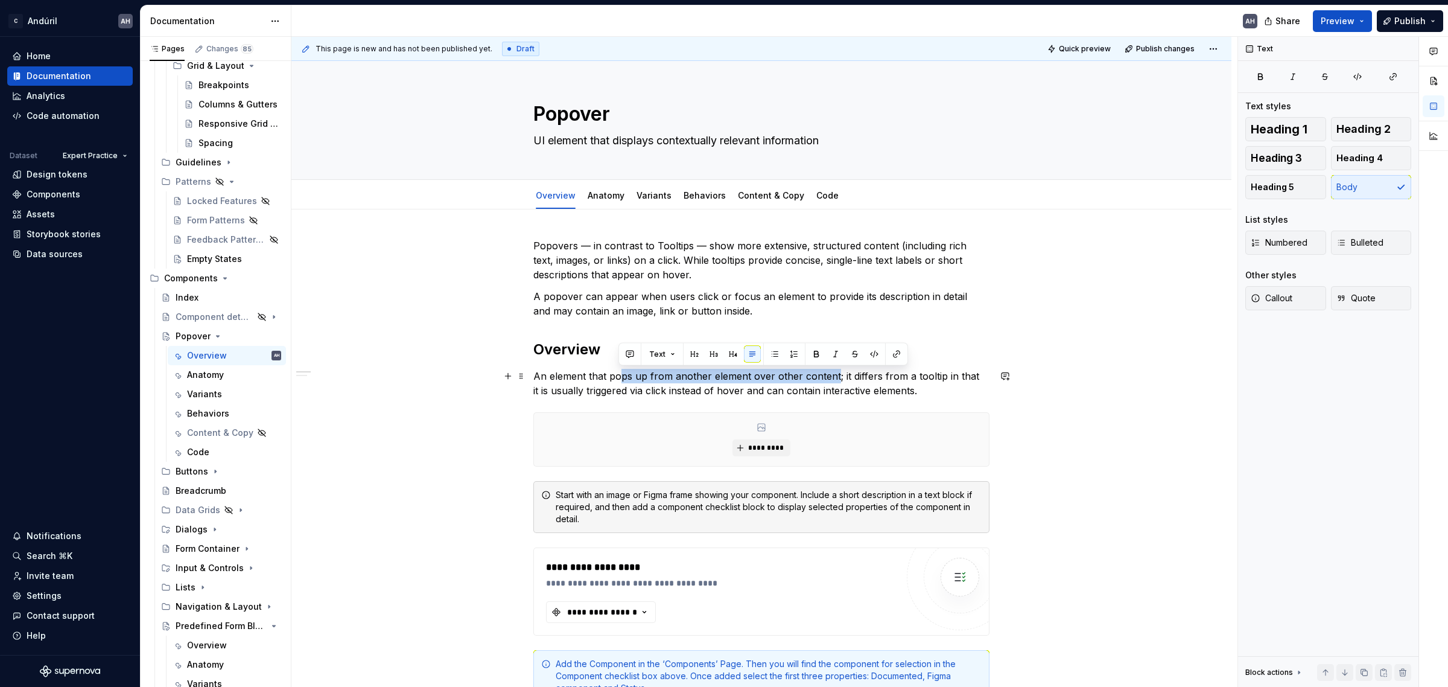
drag, startPoint x: 819, startPoint y: 379, endPoint x: 620, endPoint y: 383, distance: 198.5
click at [620, 383] on p "An element that pops up from another element over other content; it differs fro…" at bounding box center [761, 383] width 456 height 29
click at [623, 399] on div "**********" at bounding box center [761, 615] width 456 height 755
drag, startPoint x: 670, startPoint y: 377, endPoint x: 744, endPoint y: 375, distance: 74.2
click at [744, 375] on p "An element that pops up from another element over other content; it differs fro…" at bounding box center [761, 383] width 456 height 29
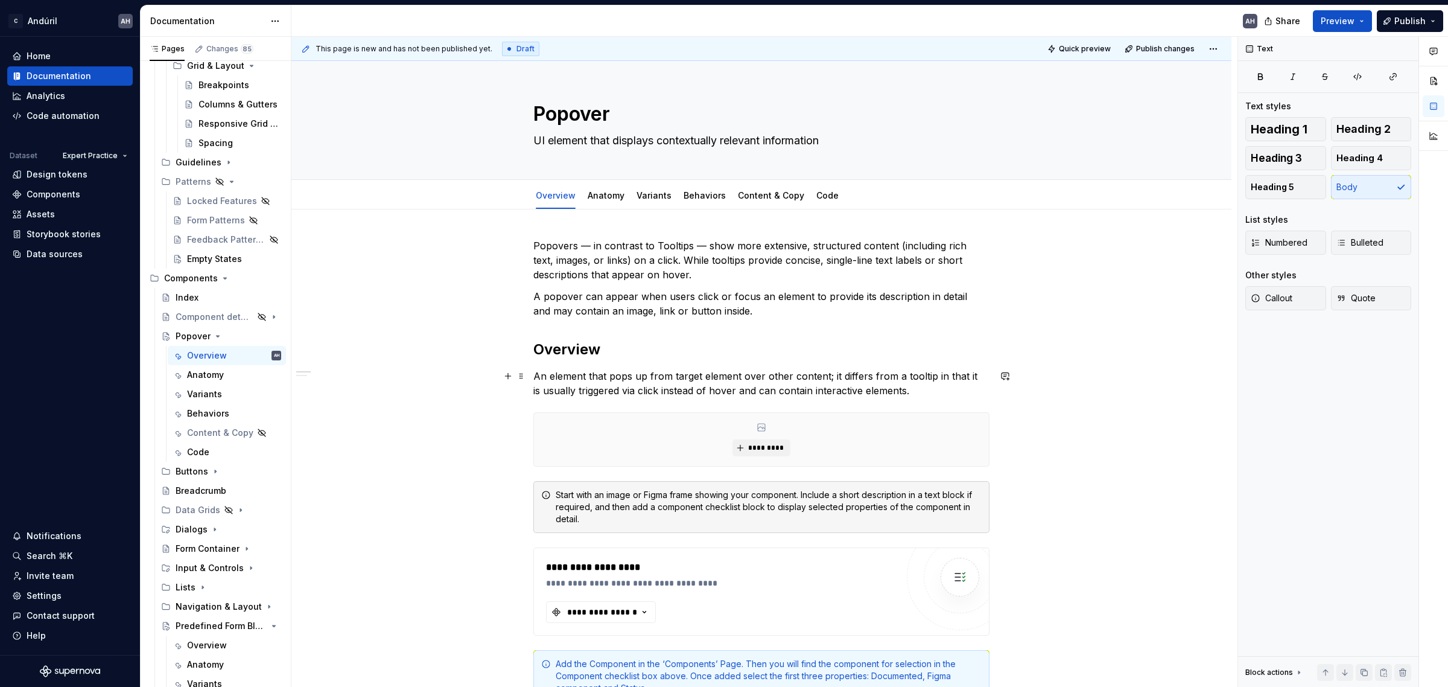
click at [830, 378] on p "An element that pops up from target element over other content; it differs from…" at bounding box center [761, 383] width 456 height 29
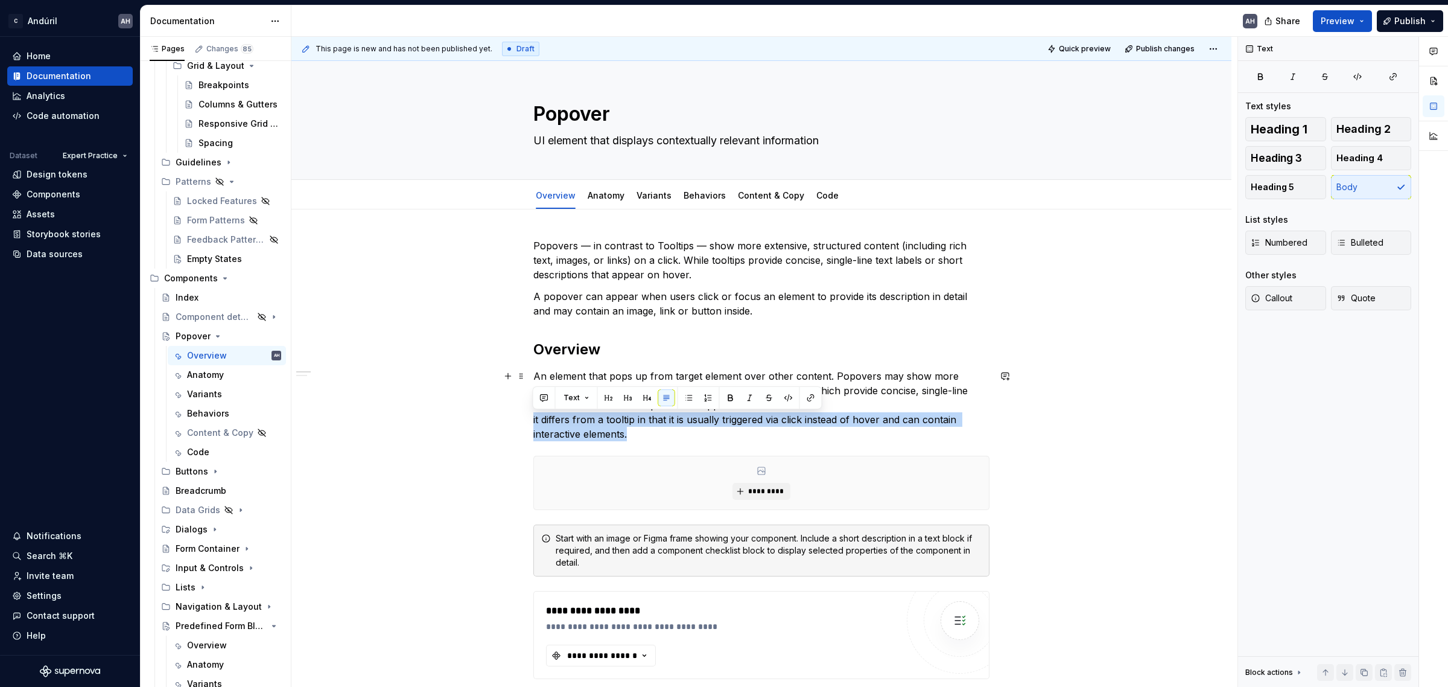
drag, startPoint x: 655, startPoint y: 432, endPoint x: 530, endPoint y: 418, distance: 125.6
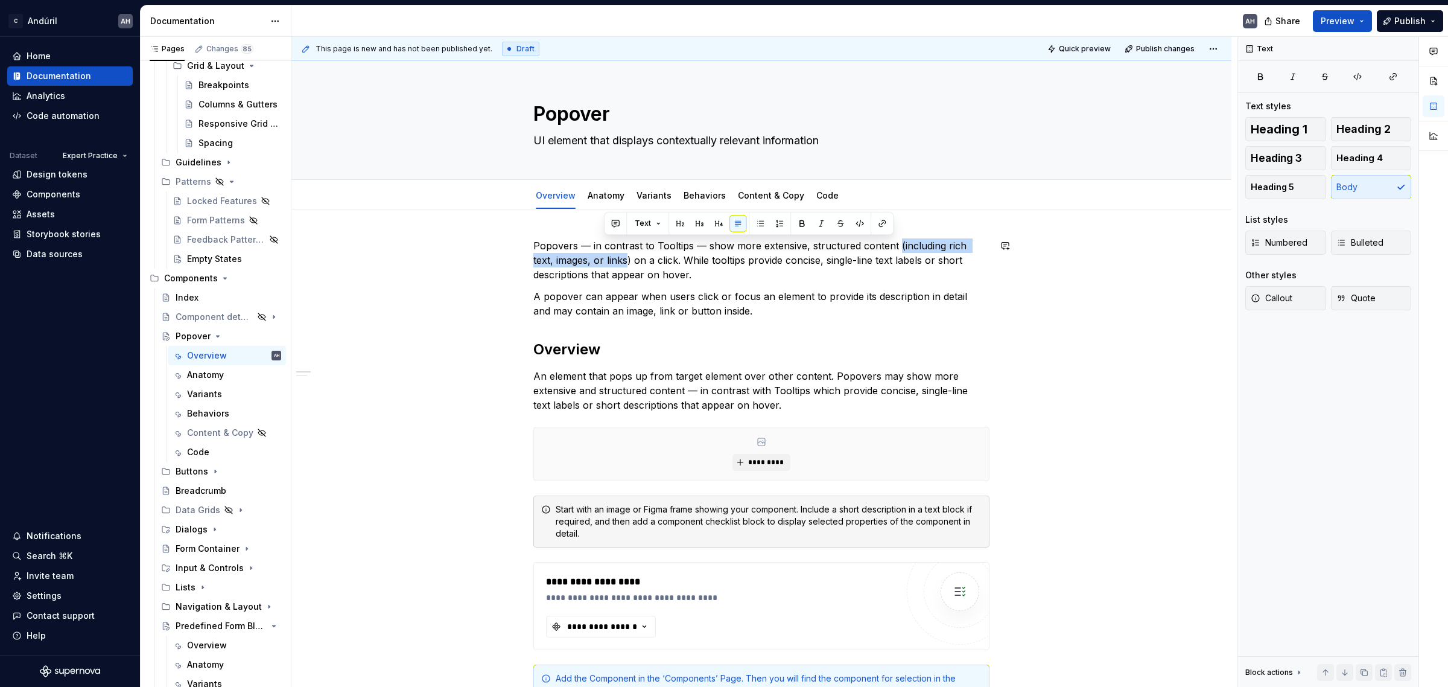
drag, startPoint x: 604, startPoint y: 258, endPoint x: 893, endPoint y: 236, distance: 289.1
copy p "(including rich text, images, or links"
click at [753, 287] on div "**********" at bounding box center [761, 622] width 456 height 769
drag, startPoint x: 716, startPoint y: 296, endPoint x: 524, endPoint y: 259, distance: 195.9
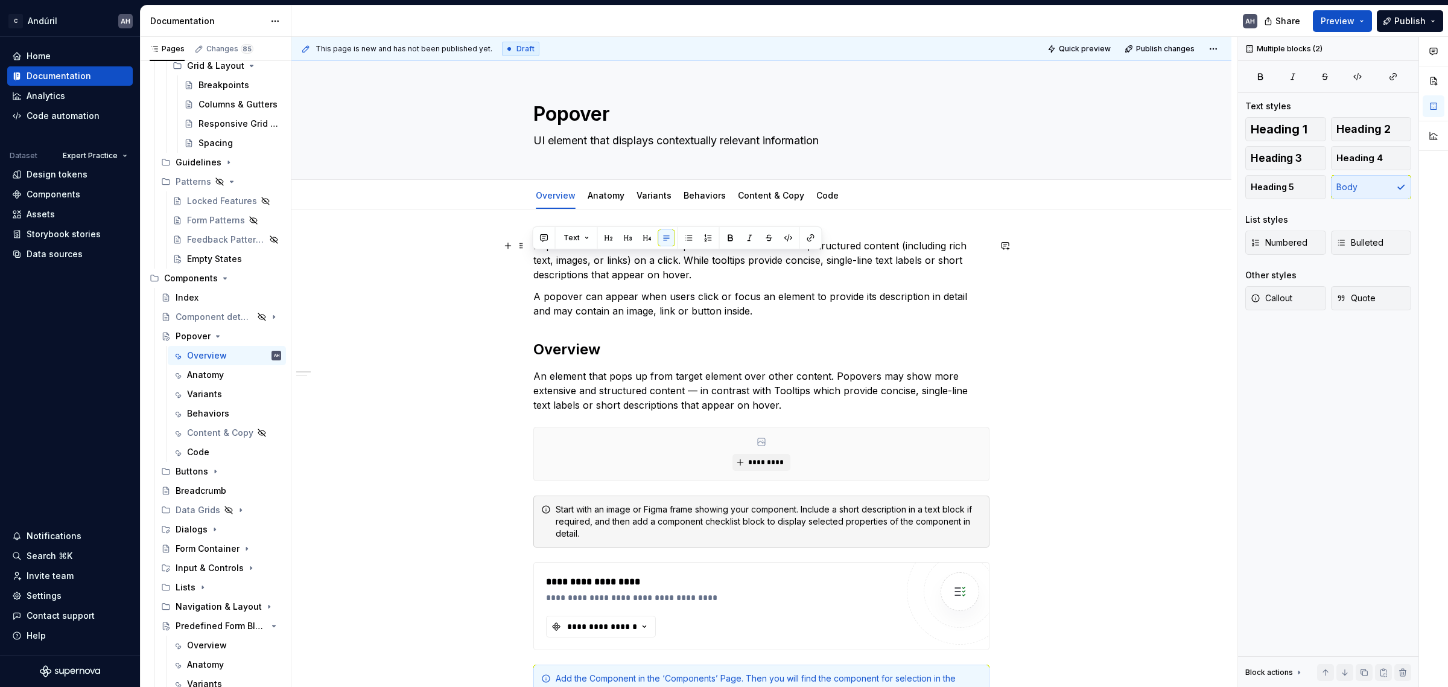
click at [734, 320] on div "**********" at bounding box center [761, 622] width 456 height 769
click at [772, 318] on p "A popover can appear when users click or focus an element to provide its descri…" at bounding box center [761, 303] width 456 height 29
click at [761, 400] on p "An element that pops up from target element over other content. Popovers may sh…" at bounding box center [761, 390] width 456 height 43
click at [800, 409] on p "An element that pops up from target element over other content. Popovers may sh…" at bounding box center [761, 390] width 456 height 43
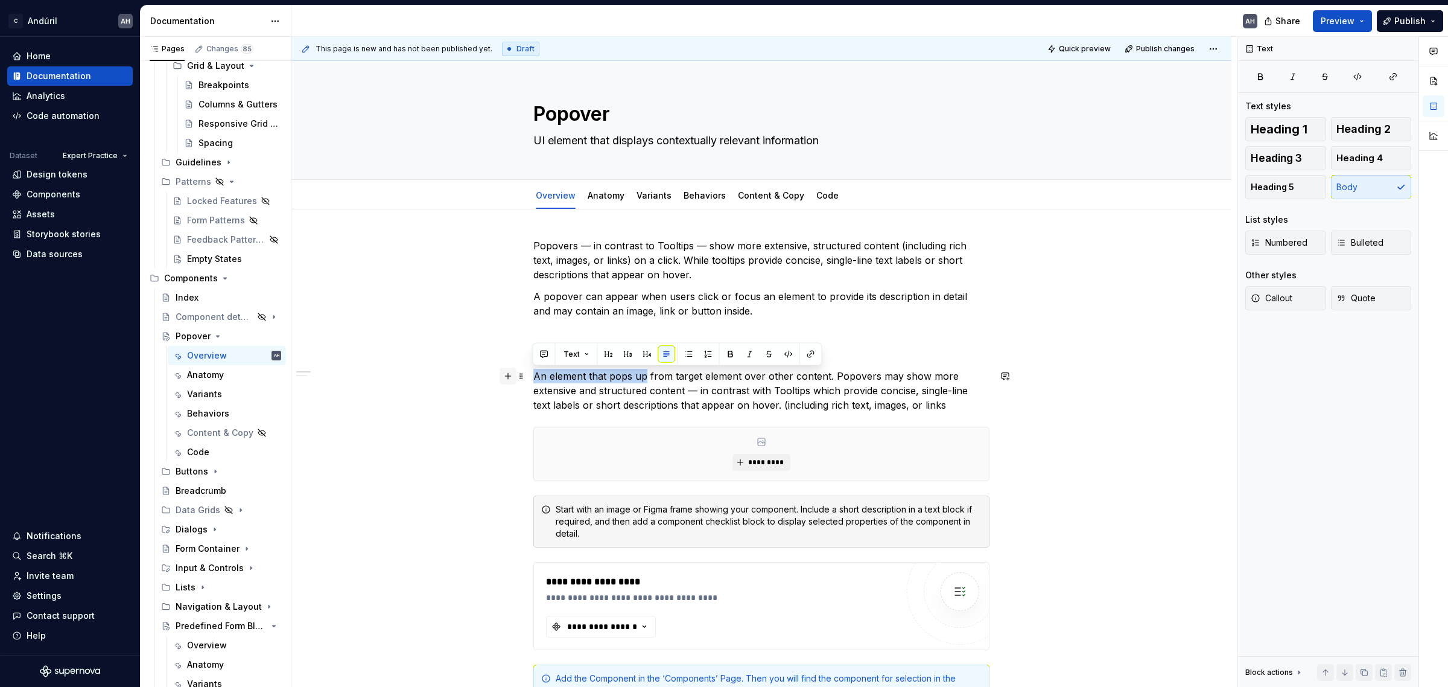
drag, startPoint x: 643, startPoint y: 377, endPoint x: 501, endPoint y: 370, distance: 142.6
click at [533, 370] on div "**********" at bounding box center [761, 630] width 456 height 784
click at [544, 374] on p "An element that pops up from target element over other content. Popovers may sh…" at bounding box center [761, 390] width 456 height 43
drag, startPoint x: 828, startPoint y: 375, endPoint x: 531, endPoint y: 377, distance: 296.8
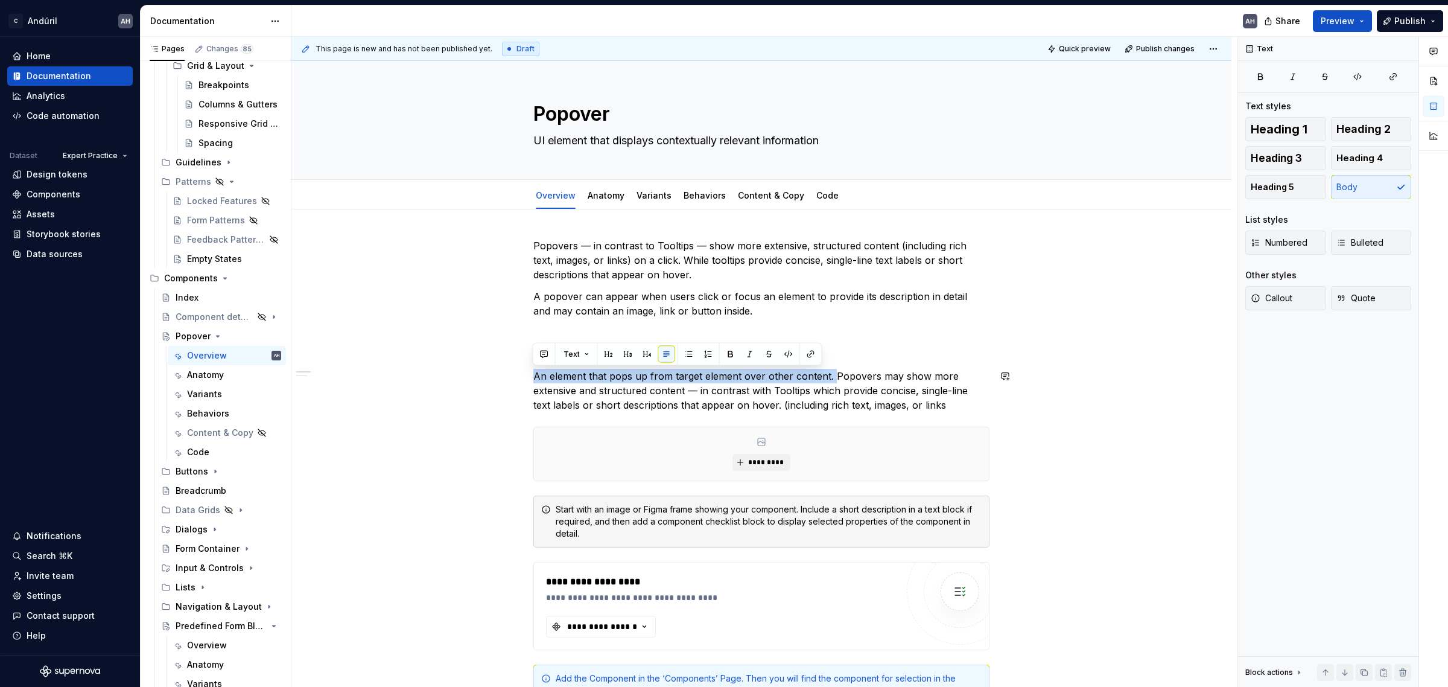
copy p "An element that pops up from target element over other content."
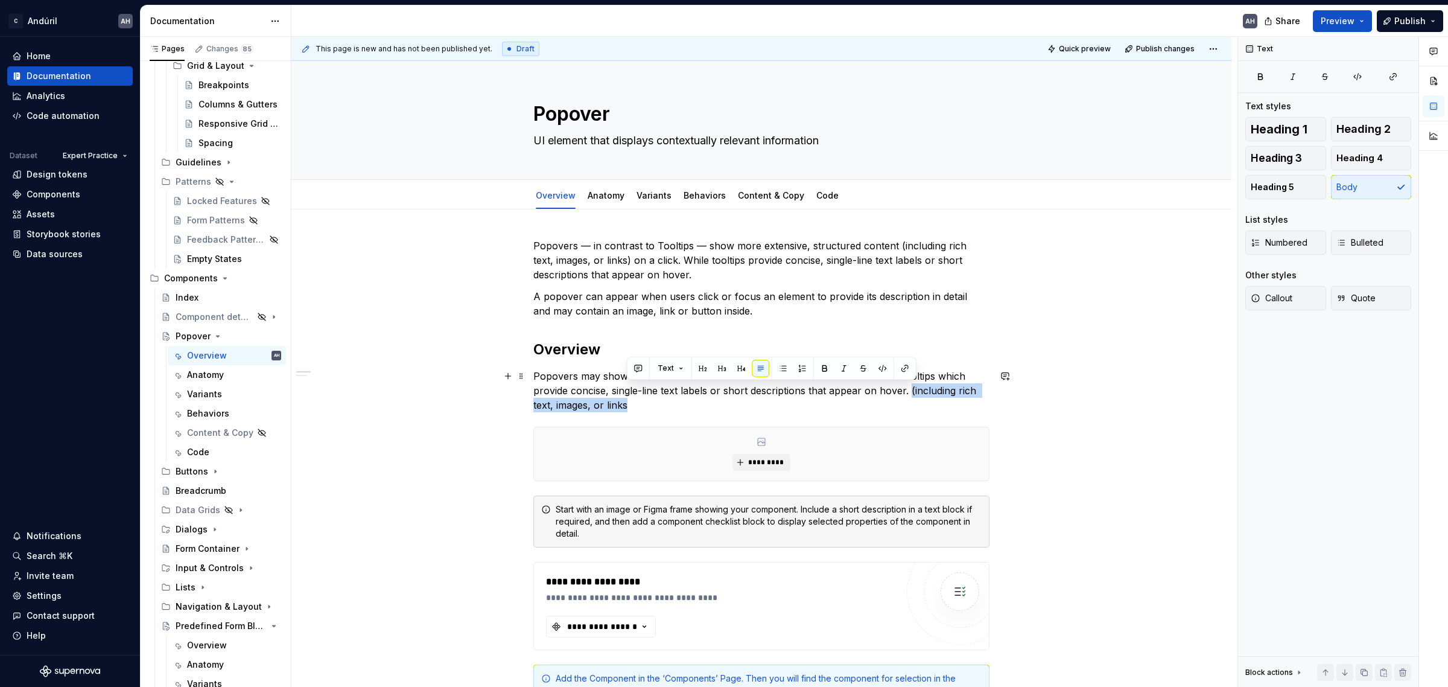
drag, startPoint x: 906, startPoint y: 390, endPoint x: 912, endPoint y: 402, distance: 12.7
click at [912, 402] on p "Popovers may show more extensive and structured content — in contrast with Tool…" at bounding box center [761, 390] width 456 height 43
click at [834, 408] on p "Popovers may show more extensive and structured content (including rich text, i…" at bounding box center [761, 390] width 456 height 43
click at [966, 376] on p "Popovers may show more extensive and structured content (including rich text, i…" at bounding box center [761, 390] width 456 height 43
click at [959, 375] on p "Popovers may show more extensive and structured content (including rich text, i…" at bounding box center [761, 390] width 456 height 43
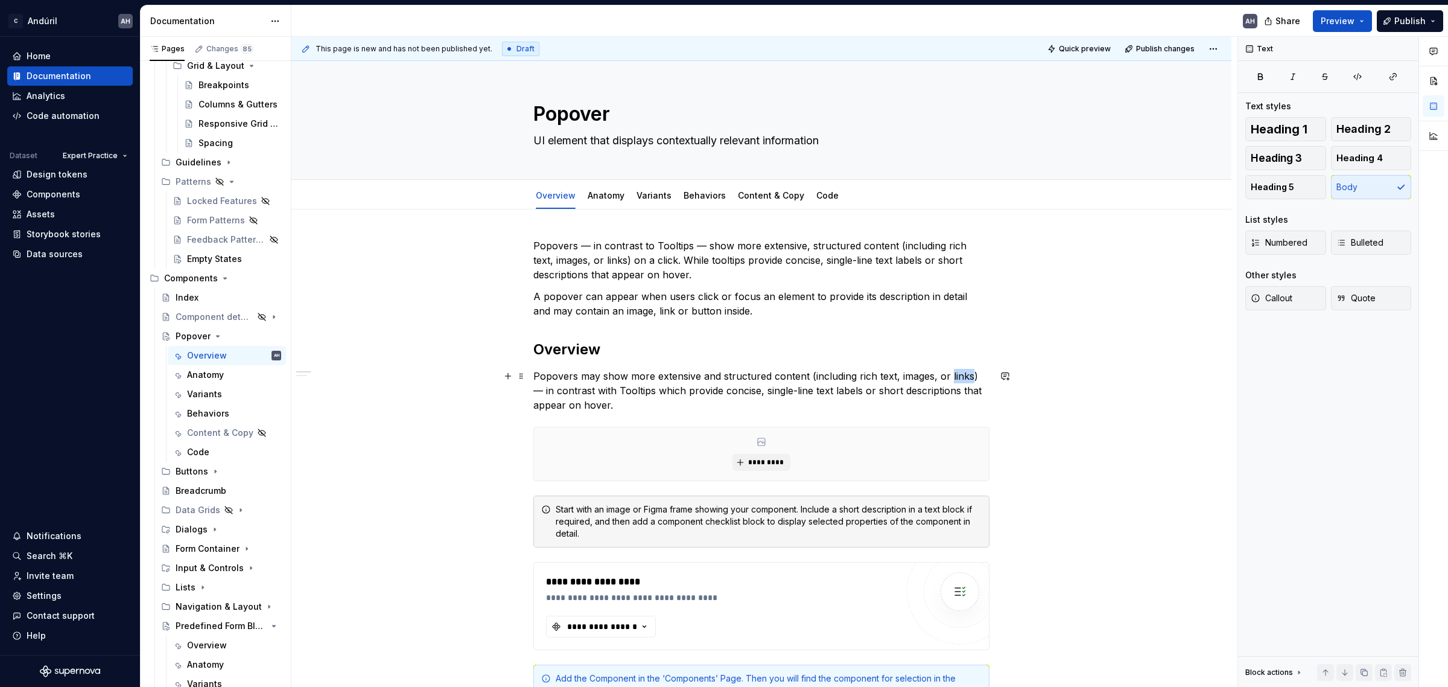
click at [959, 375] on p "Popovers may show more extensive and structured content (including rich text, i…" at bounding box center [761, 390] width 456 height 43
click at [668, 405] on p "Popovers may show more extensive and structured content (including rich text, i…" at bounding box center [761, 390] width 456 height 43
click at [561, 392] on p "Popovers may show more extensive and structured content (including rich text, i…" at bounding box center [761, 390] width 456 height 43
click at [700, 398] on p "Popovers may show more extensive and structured content (including rich text, i…" at bounding box center [761, 390] width 456 height 43
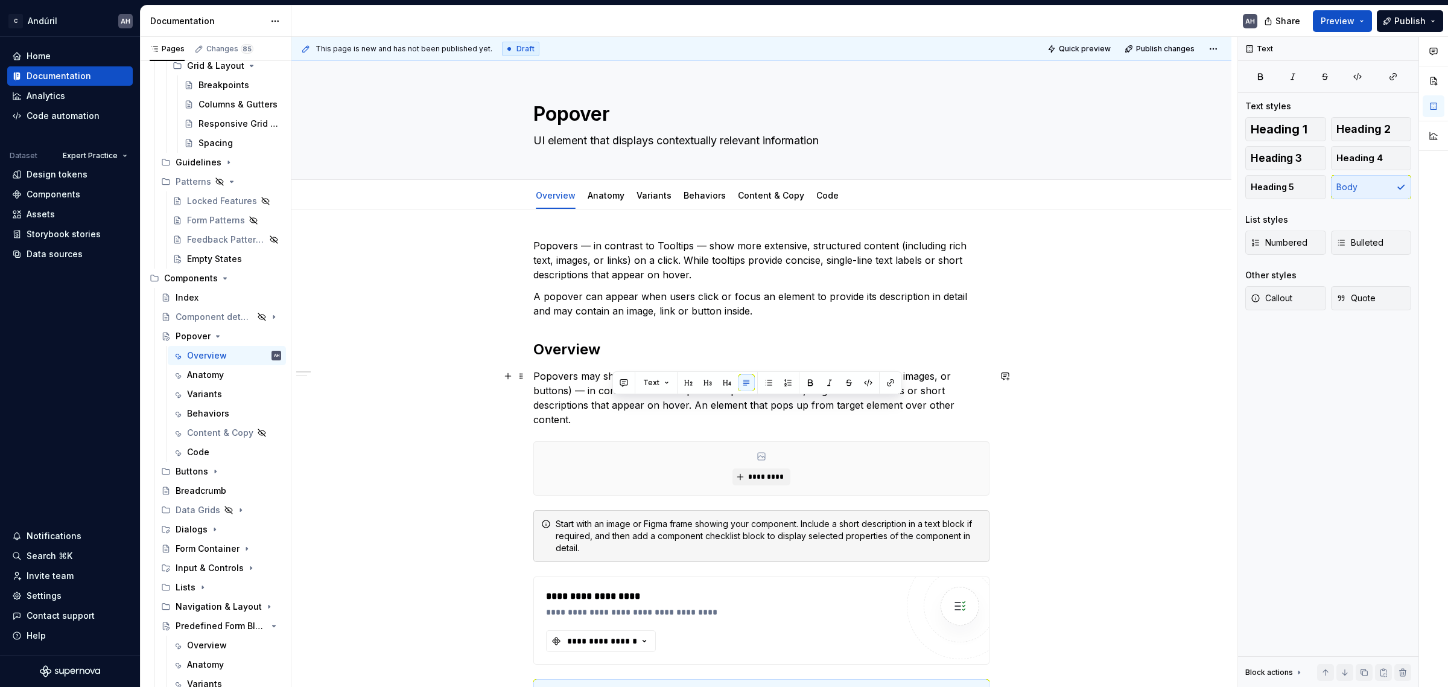
drag, startPoint x: 614, startPoint y: 403, endPoint x: 923, endPoint y: 402, distance: 308.9
click at [923, 402] on p "Popovers may show more extensive and structured content (including rich text, i…" at bounding box center [761, 398] width 456 height 58
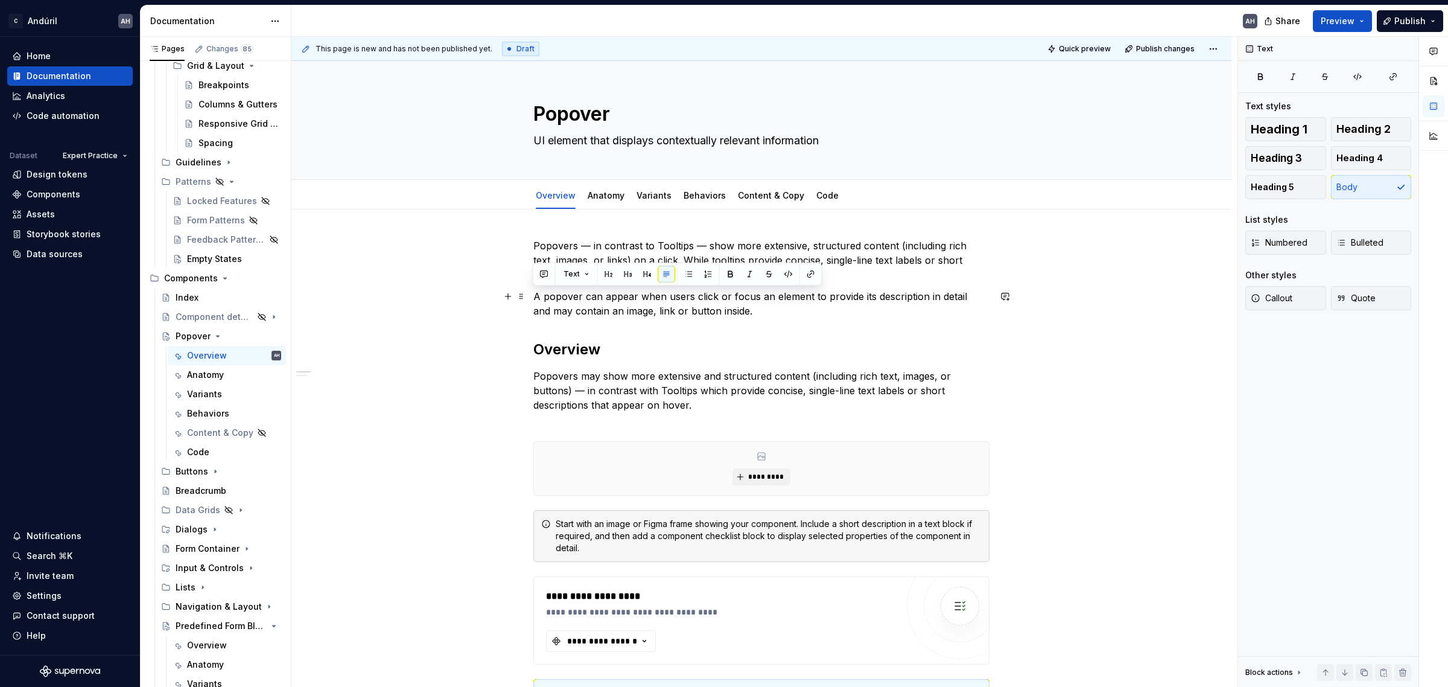
drag, startPoint x: 745, startPoint y: 311, endPoint x: 526, endPoint y: 296, distance: 219.5
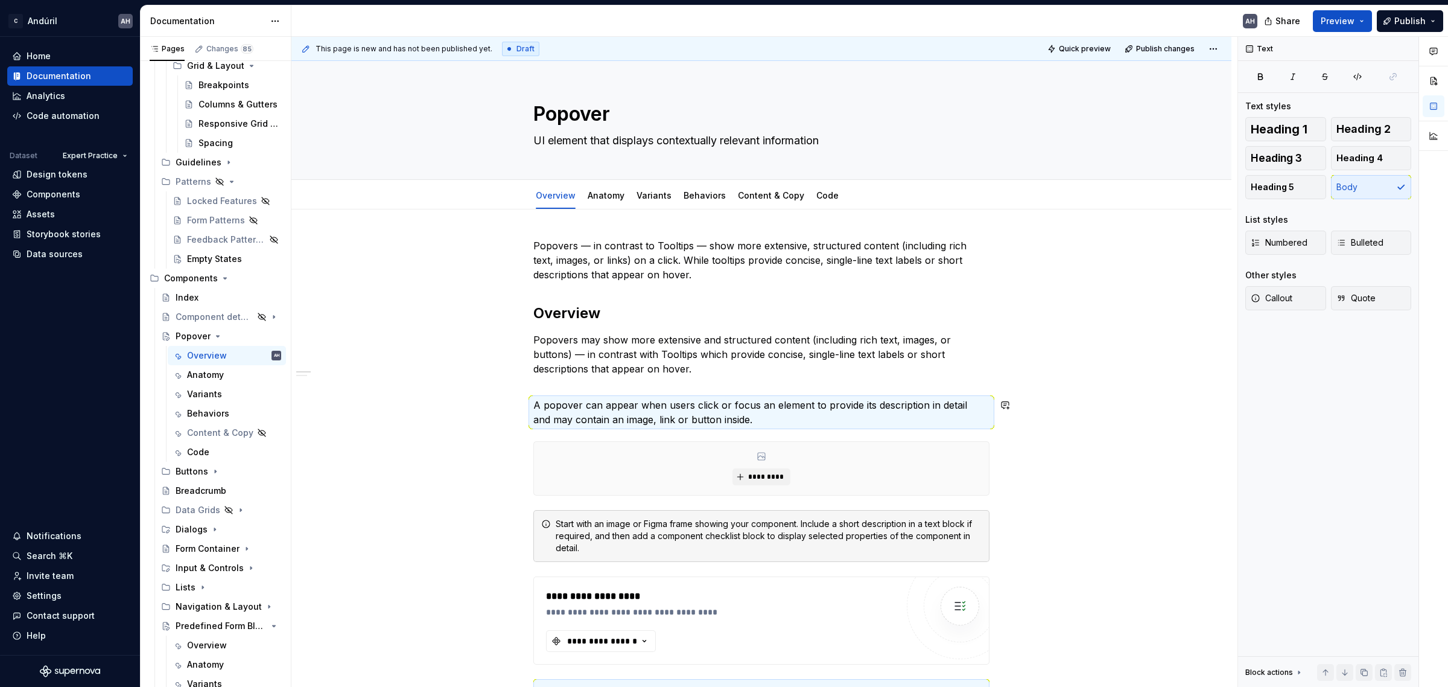
click at [568, 386] on p "Popovers may show more extensive and structured content (including rich text, i…" at bounding box center [761, 361] width 456 height 58
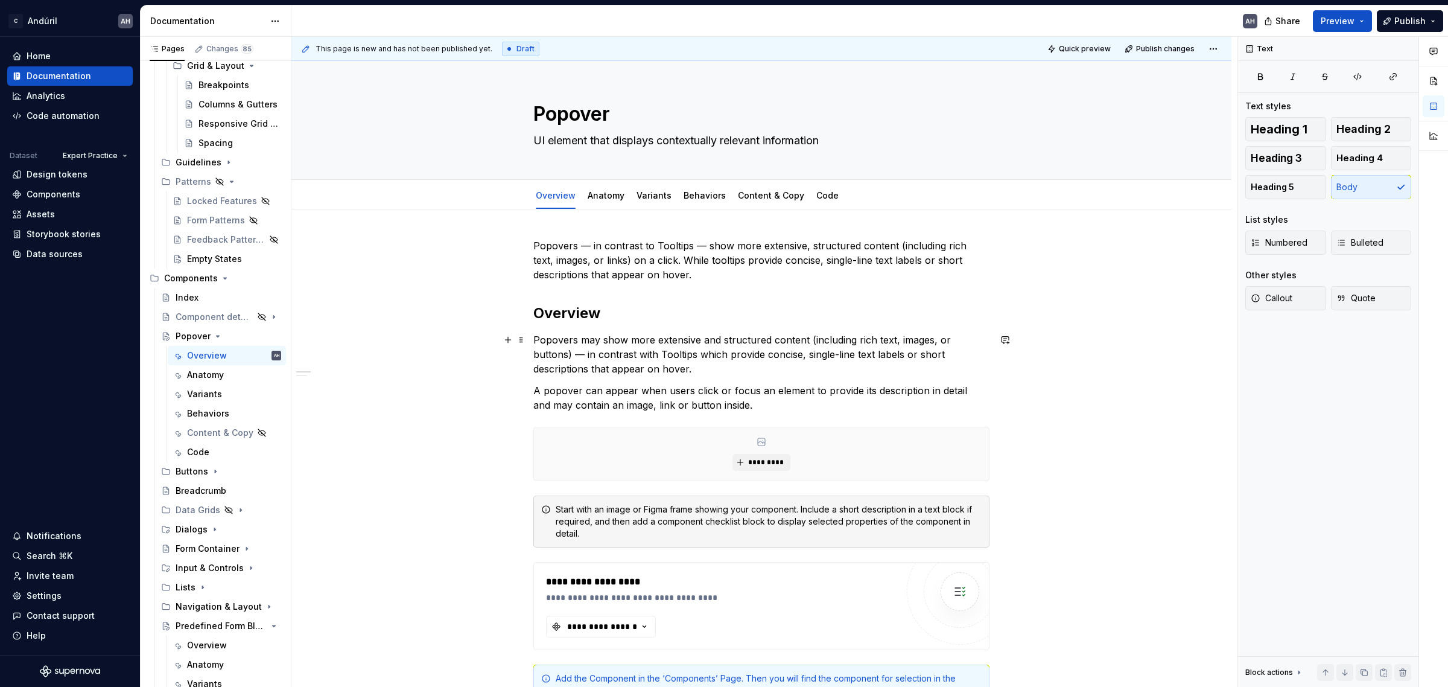
click at [691, 290] on div "**********" at bounding box center [761, 622] width 456 height 769
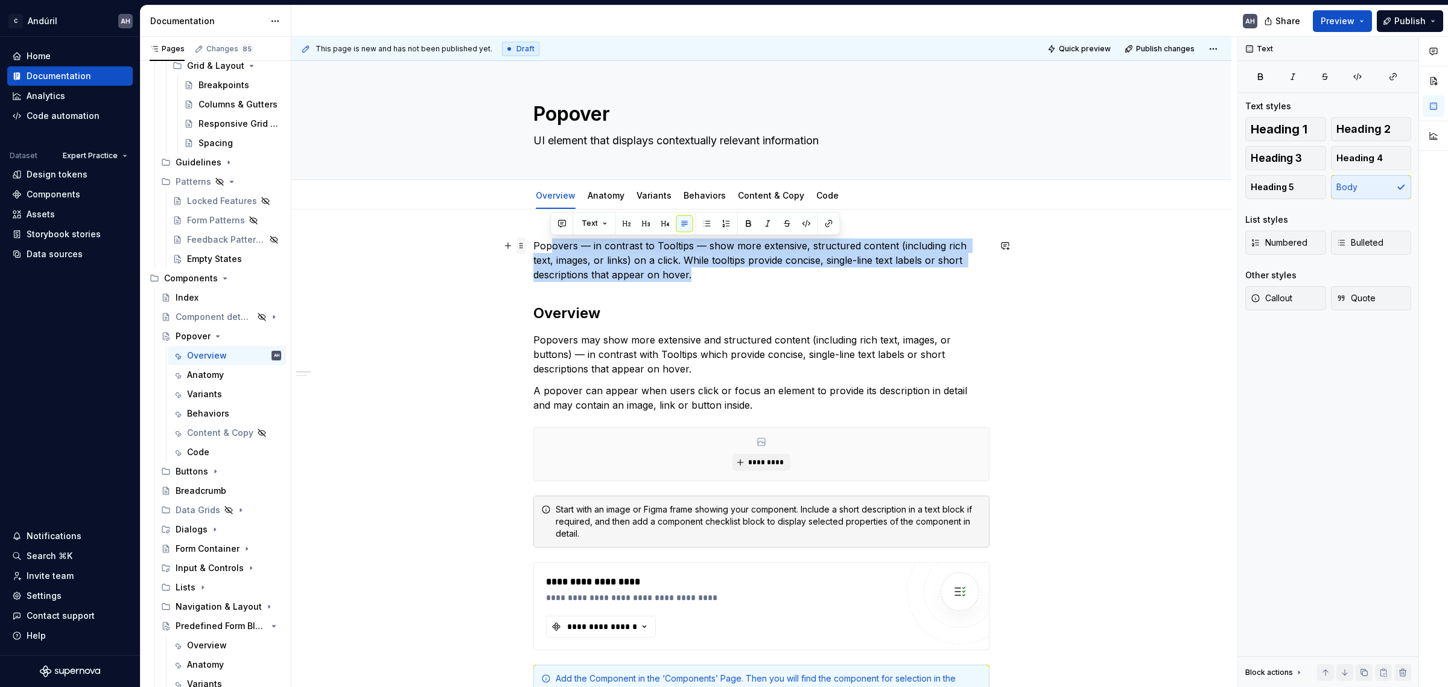
drag, startPoint x: 708, startPoint y: 278, endPoint x: 521, endPoint y: 247, distance: 189.4
click at [533, 247] on div "**********" at bounding box center [761, 630] width 456 height 784
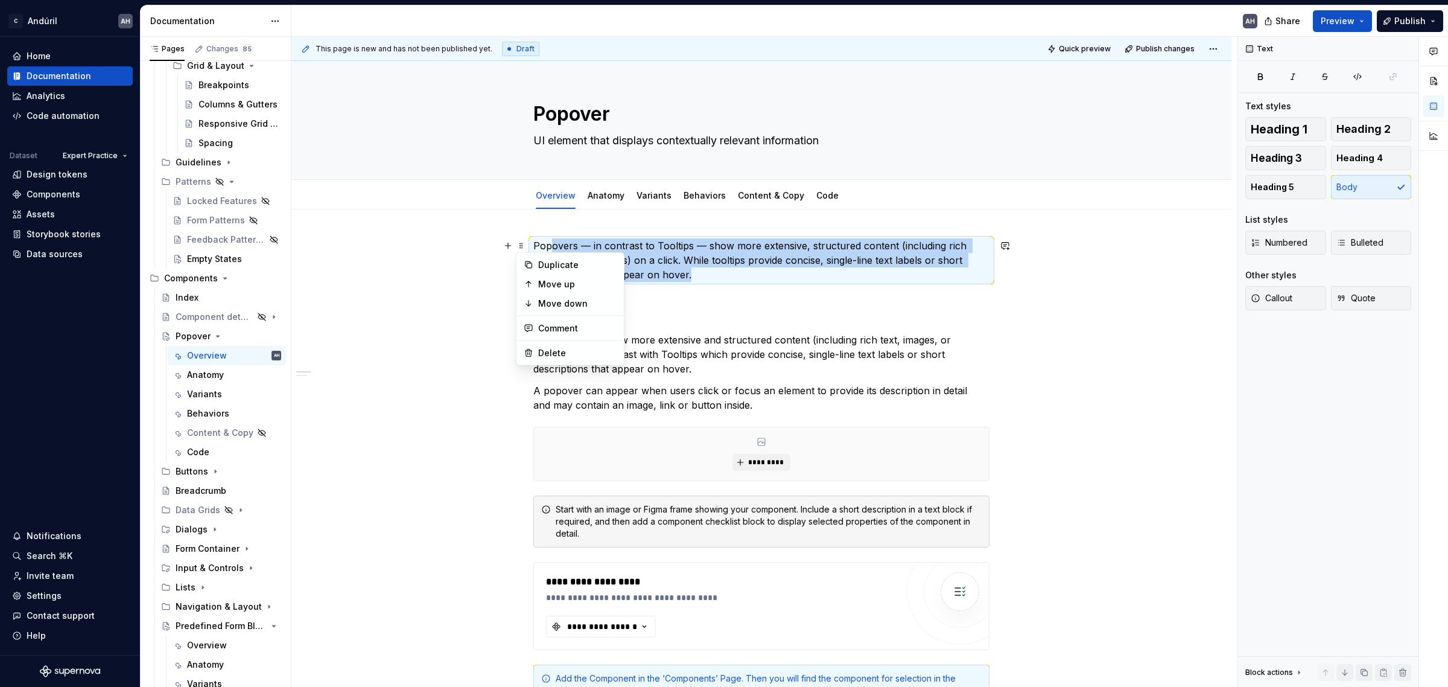
click at [748, 254] on p "Popovers — in contrast to Tooltips — show more extensive, structured content (i…" at bounding box center [761, 259] width 456 height 43
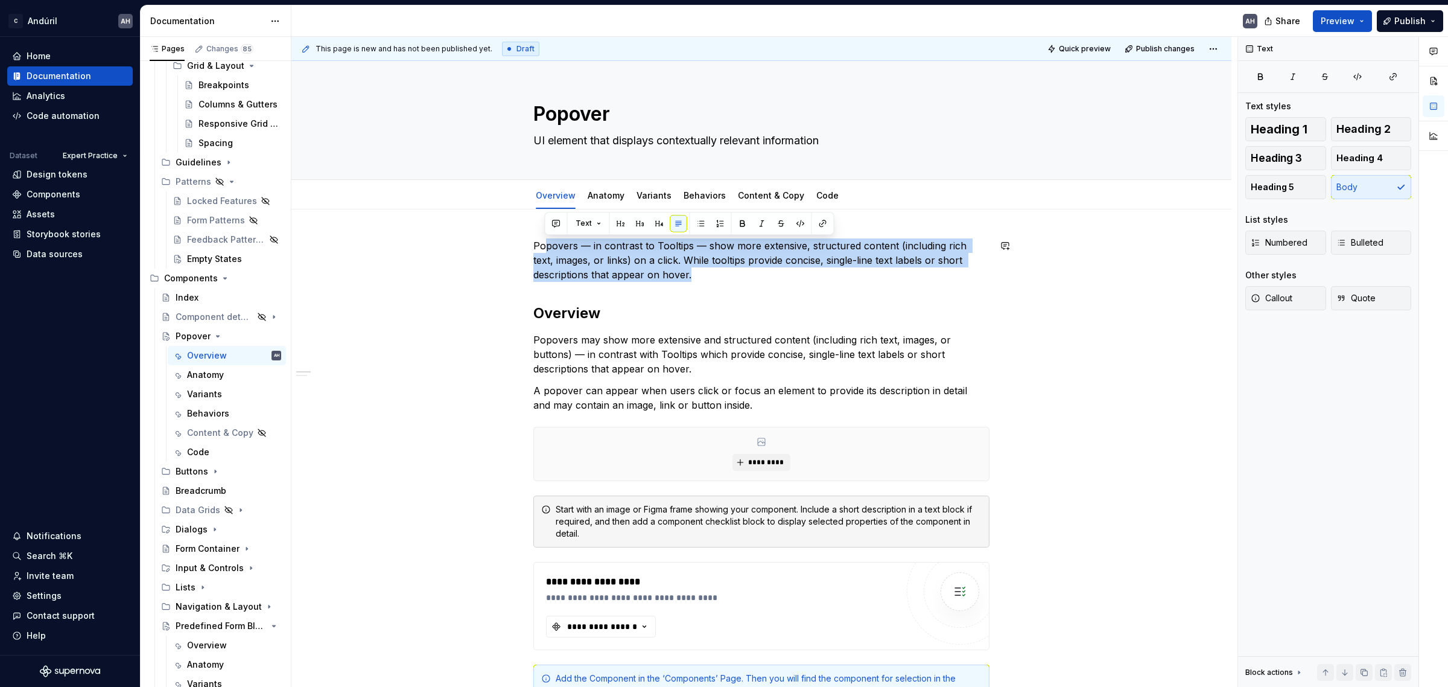
drag, startPoint x: 721, startPoint y: 270, endPoint x: 544, endPoint y: 233, distance: 181.1
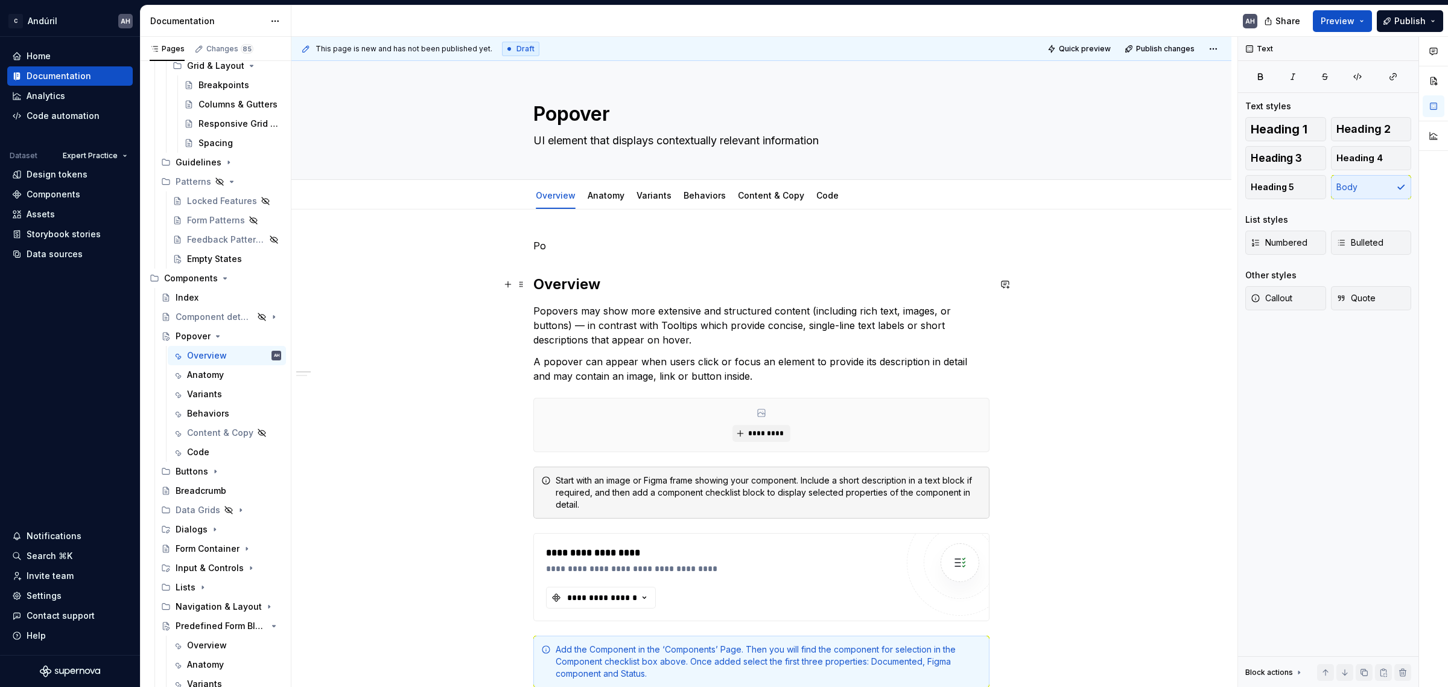
click at [533, 282] on h2 "Overview" at bounding box center [761, 283] width 456 height 19
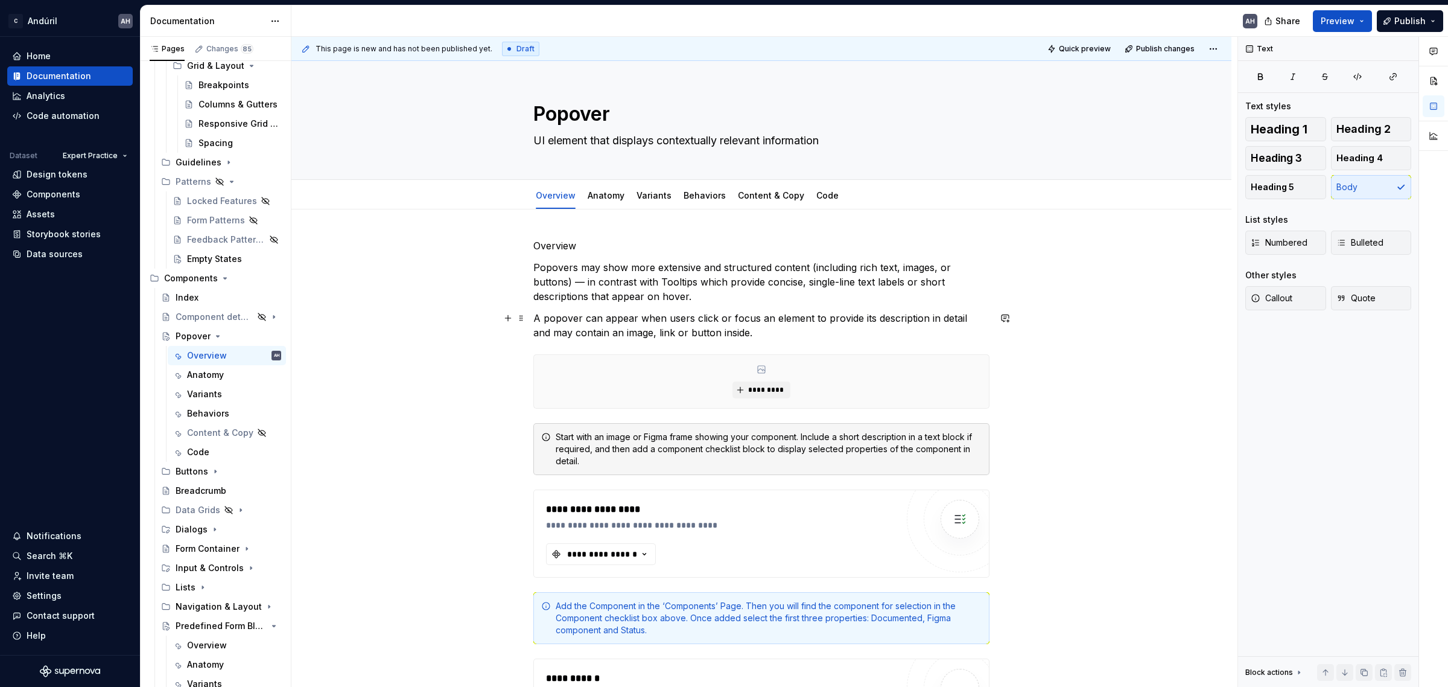
click at [770, 337] on p "A popover can appear when users click or focus an element to provide its descri…" at bounding box center [761, 325] width 456 height 29
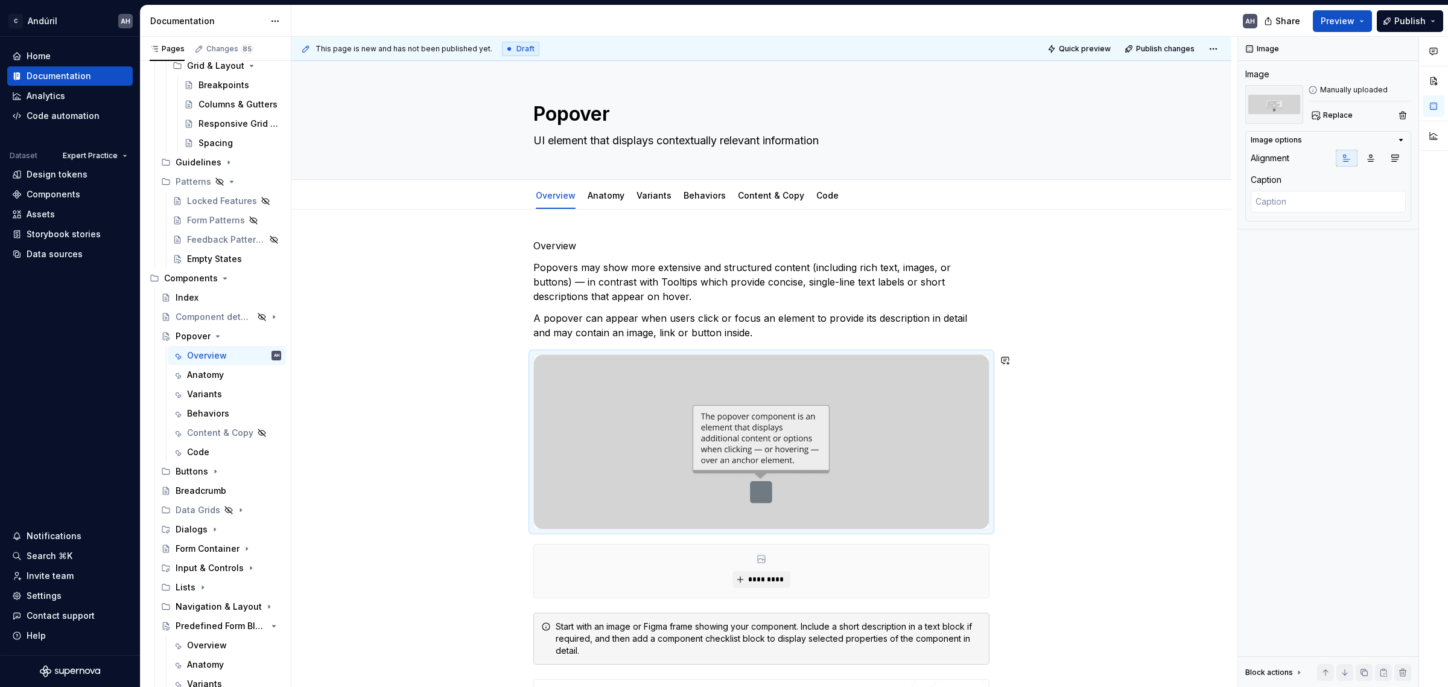
click at [653, 549] on div "*********" at bounding box center [761, 570] width 455 height 53
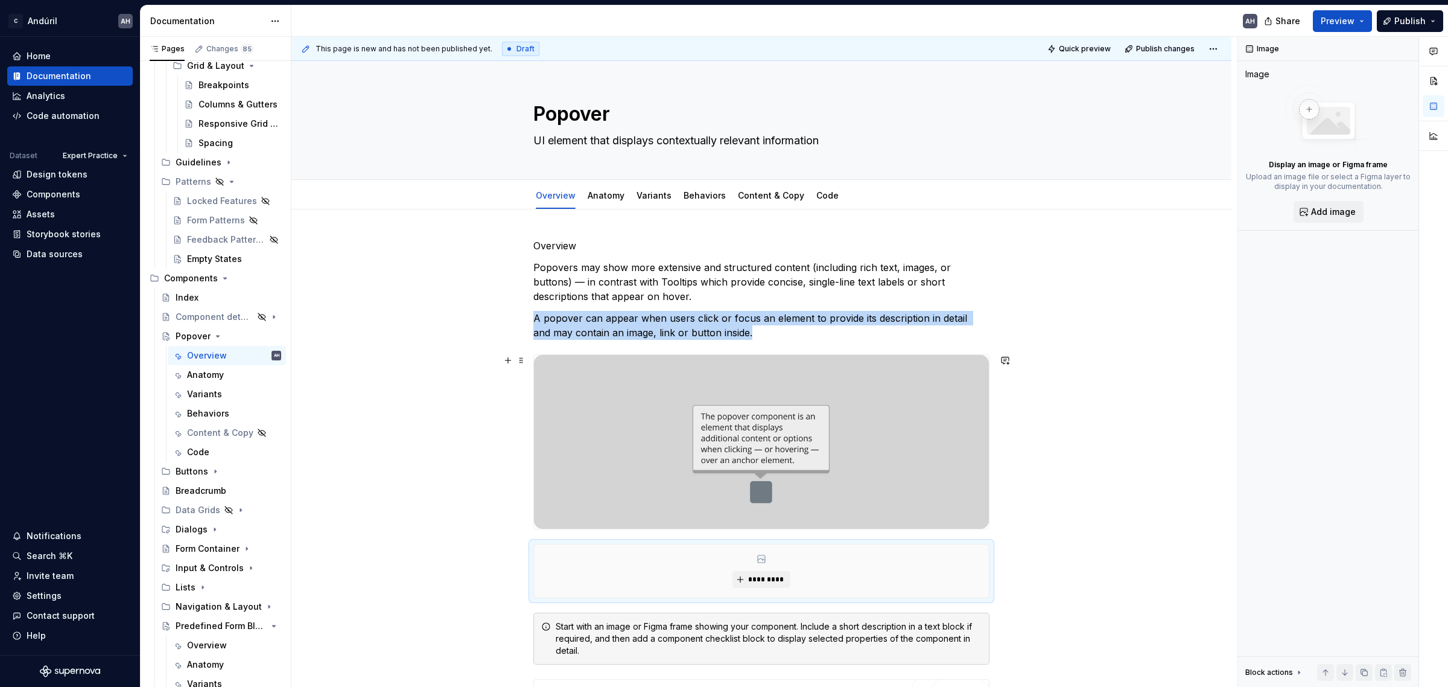
click at [632, 523] on img at bounding box center [761, 442] width 455 height 174
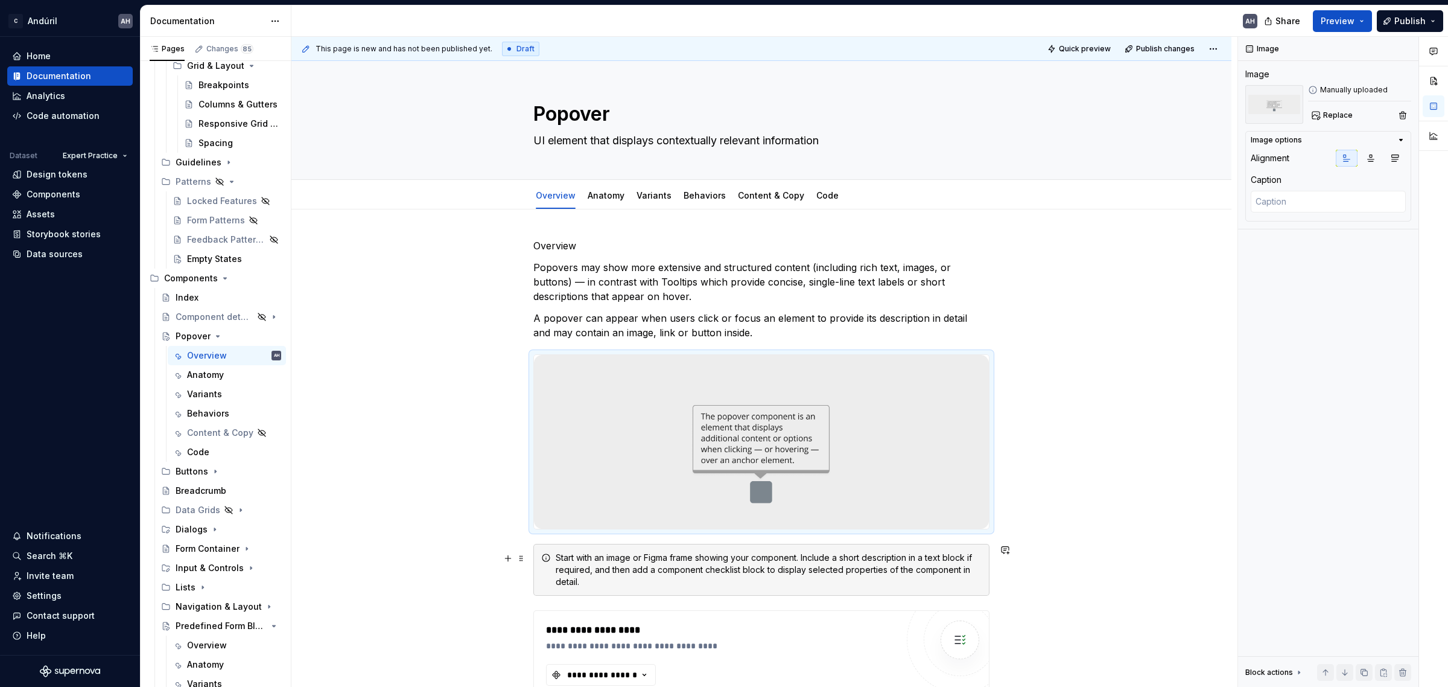
click at [751, 569] on div "Start with an image or Figma frame showing your component. Include a short desc…" at bounding box center [769, 569] width 426 height 36
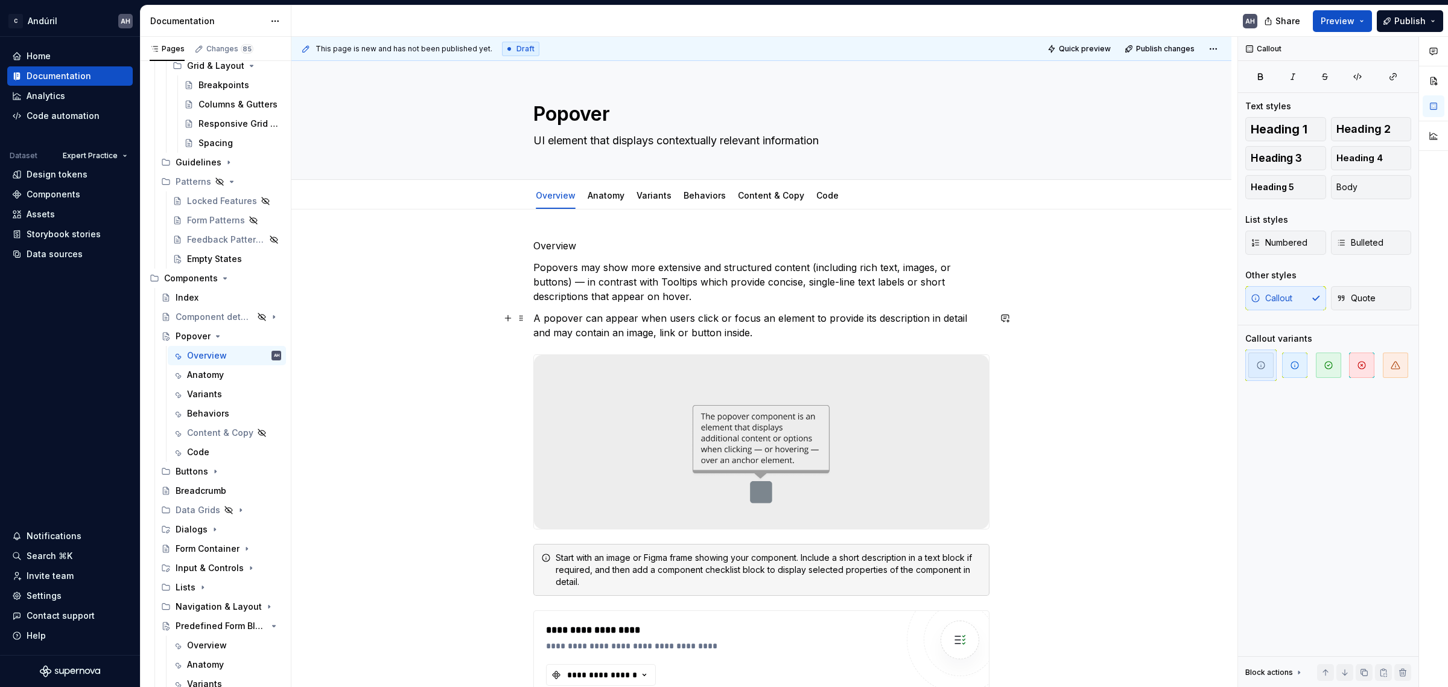
click at [765, 338] on p "A popover can appear when users click or focus an element to provide its descri…" at bounding box center [761, 325] width 456 height 29
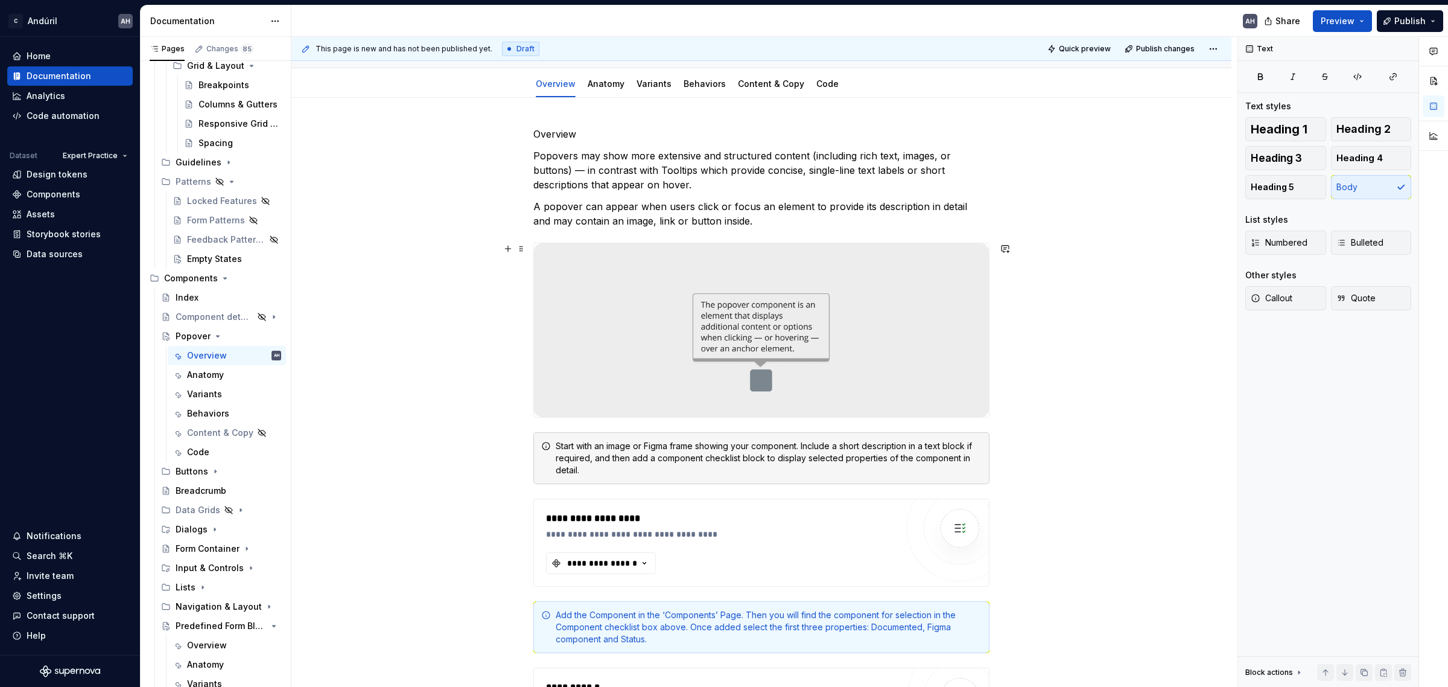
scroll to position [151, 0]
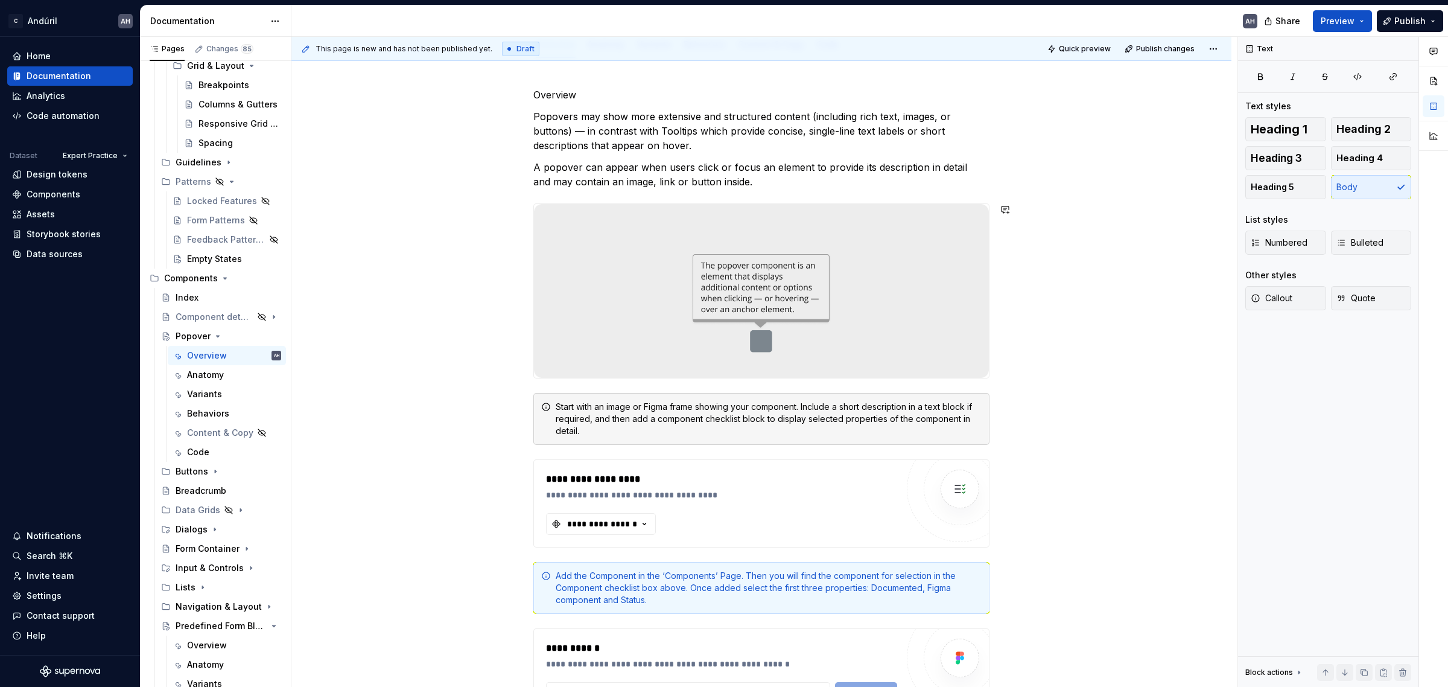
click at [764, 395] on div "Start with an image or Figma frame showing your component. Include a short desc…" at bounding box center [761, 419] width 456 height 52
click at [519, 409] on span at bounding box center [521, 407] width 10 height 17
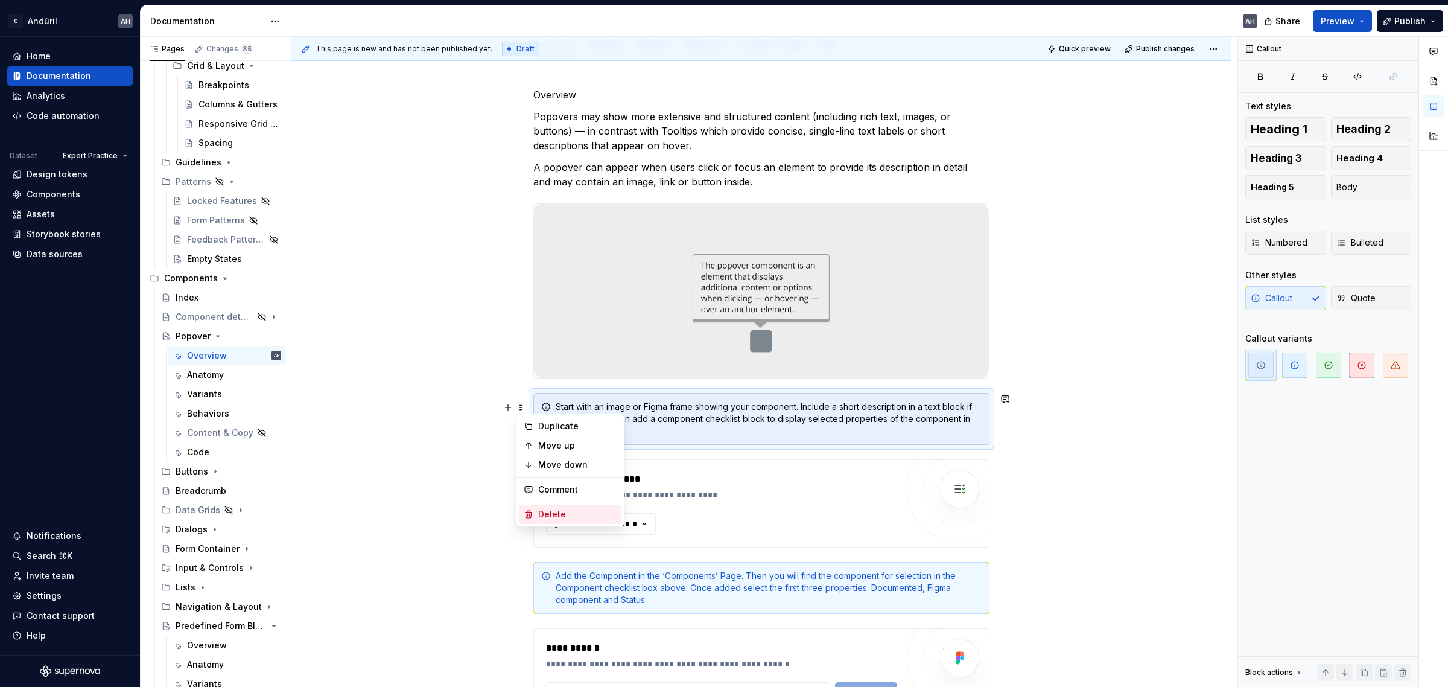
click at [564, 512] on div "Delete" at bounding box center [577, 514] width 78 height 12
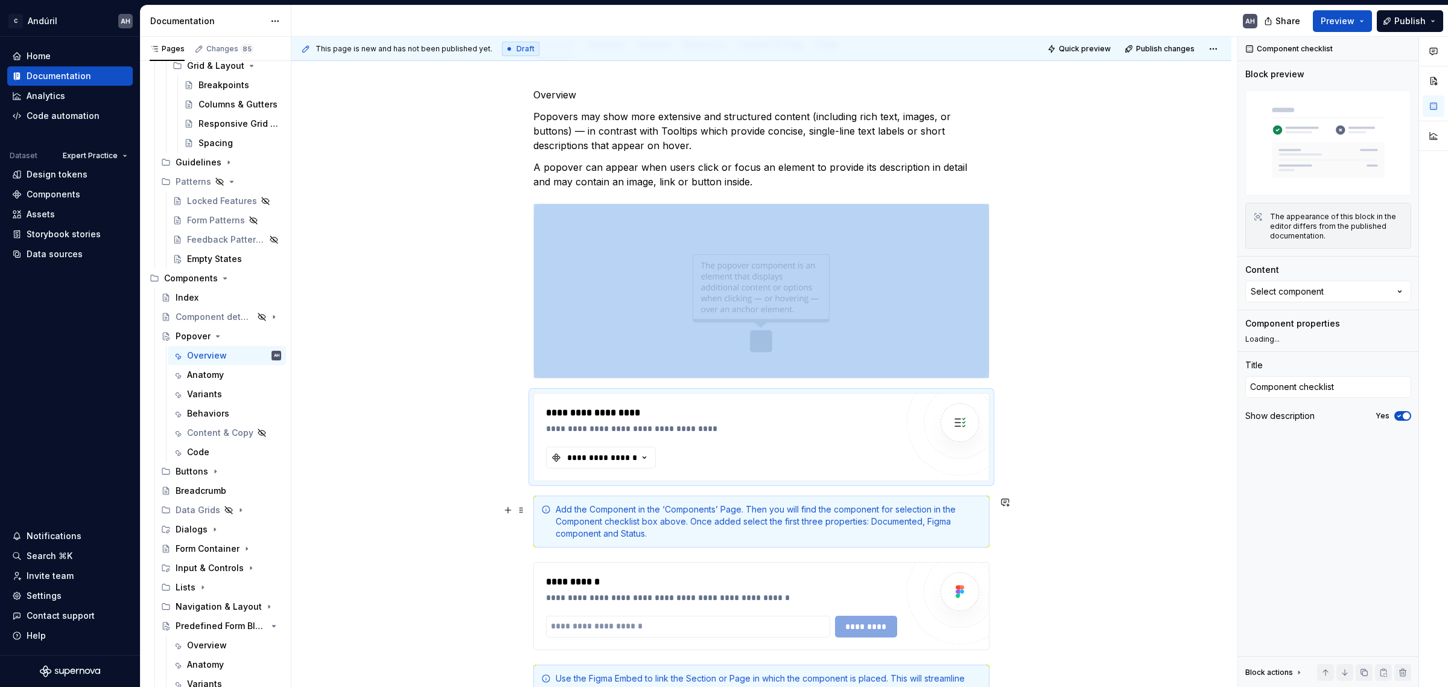
type textarea "*"
click at [606, 465] on button "**********" at bounding box center [601, 457] width 110 height 22
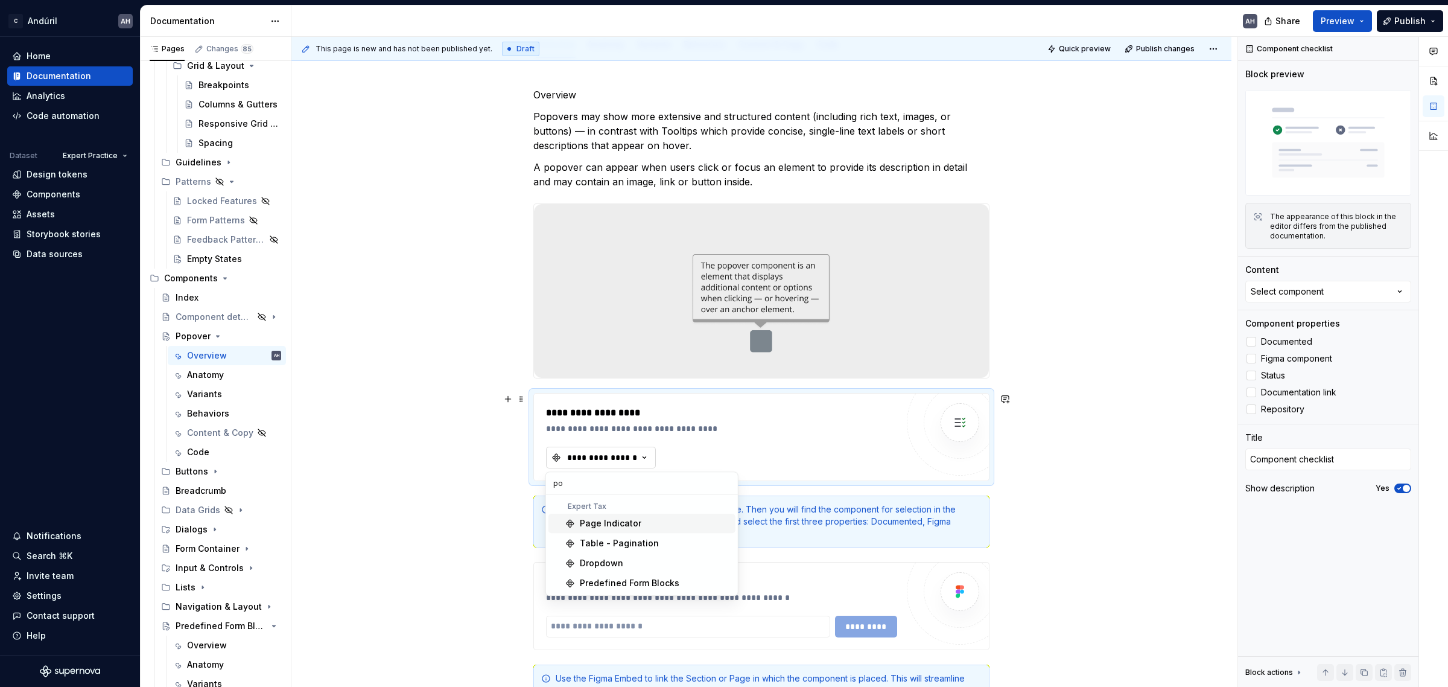
type input "p"
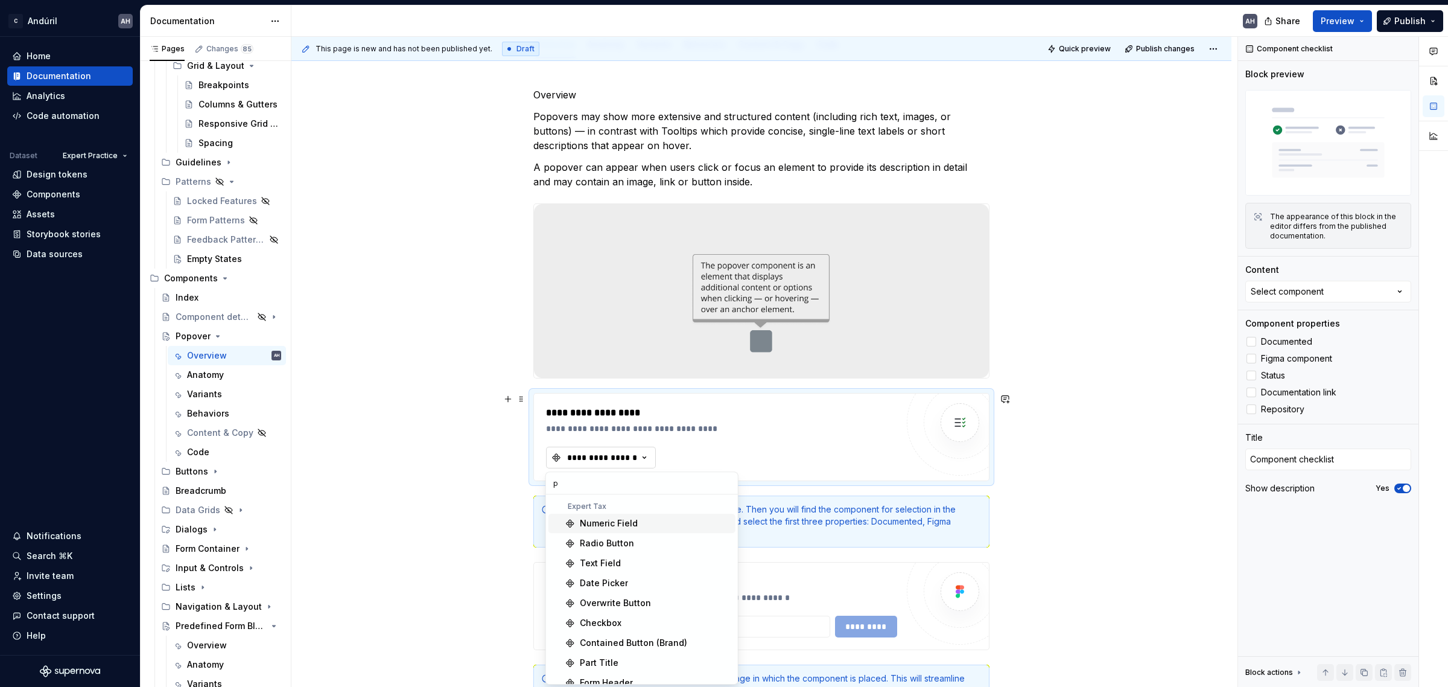
scroll to position [68, 0]
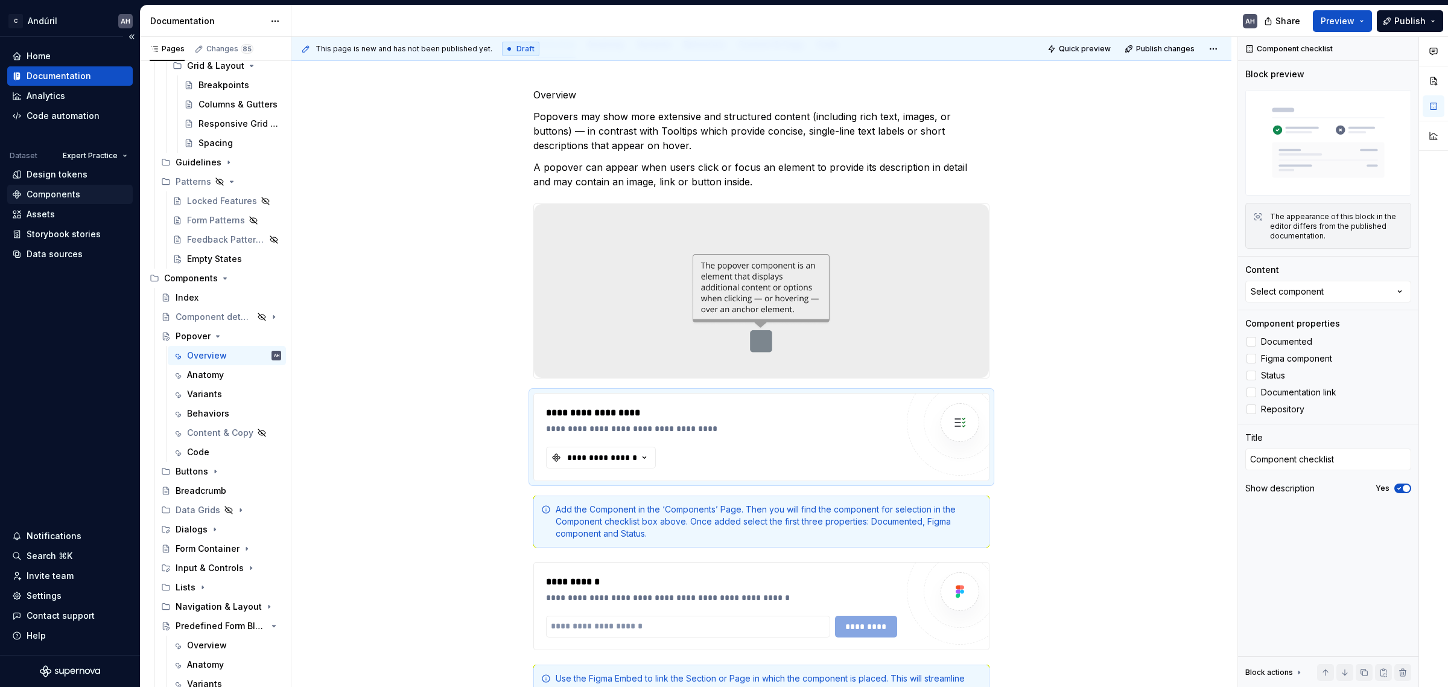
click at [47, 195] on div "Components" at bounding box center [54, 194] width 54 height 12
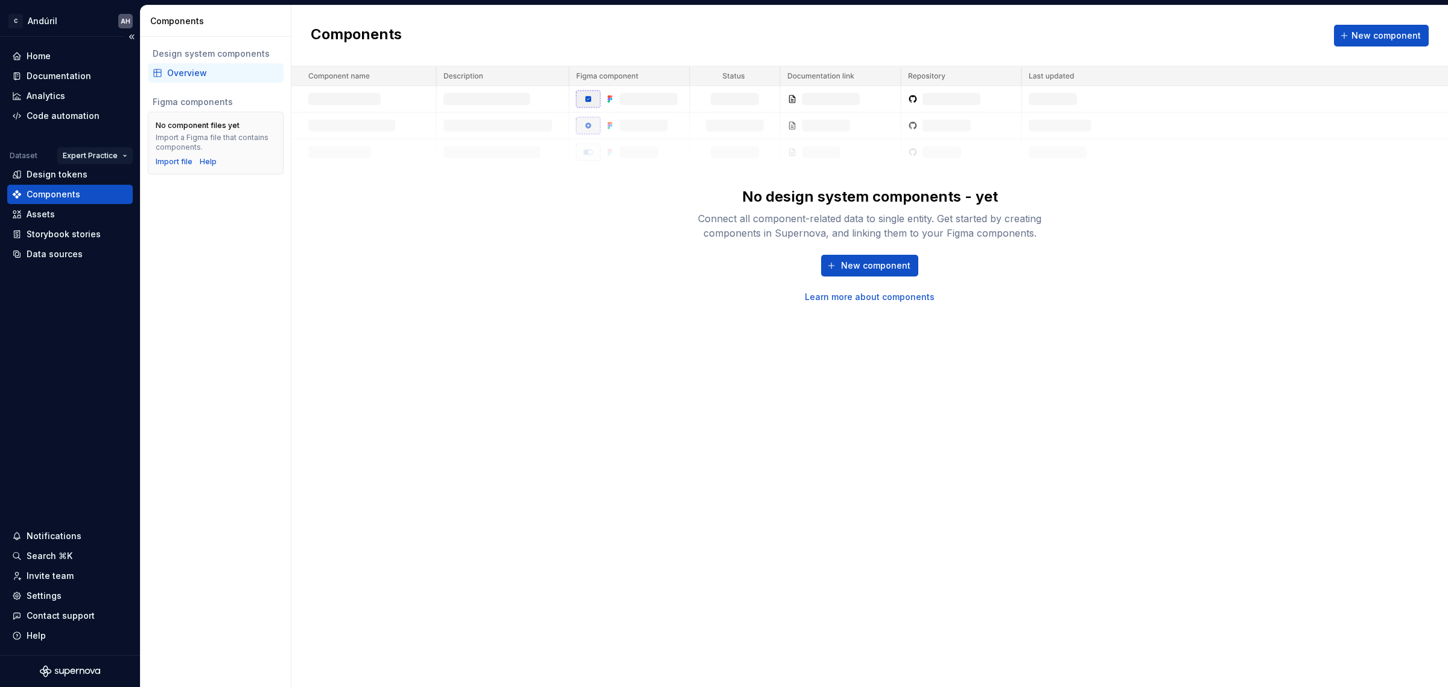
click at [80, 155] on html "C Andúril AH Home Documentation Analytics Code automation Dataset Expert Practi…" at bounding box center [724, 343] width 1448 height 687
click at [100, 194] on div "Expert Tax" at bounding box center [120, 198] width 78 height 12
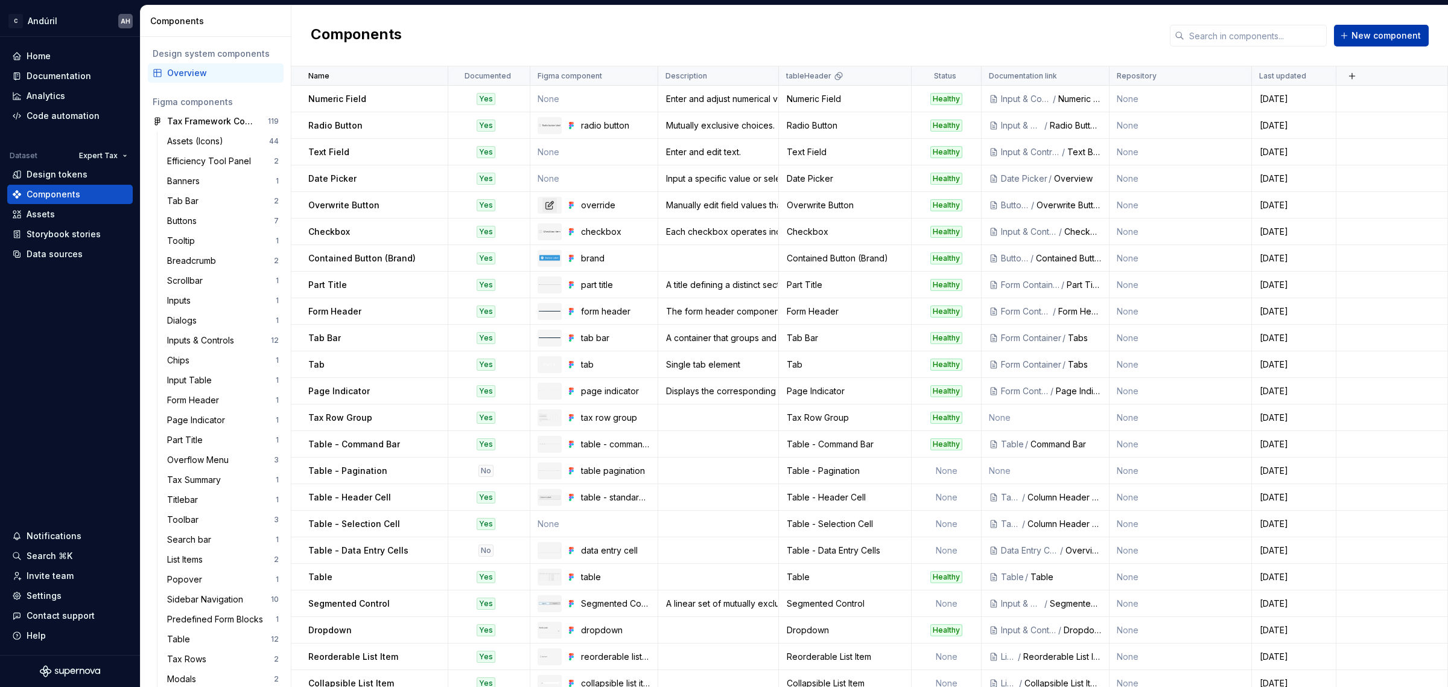
click at [1374, 32] on span "New component" at bounding box center [1385, 36] width 69 height 12
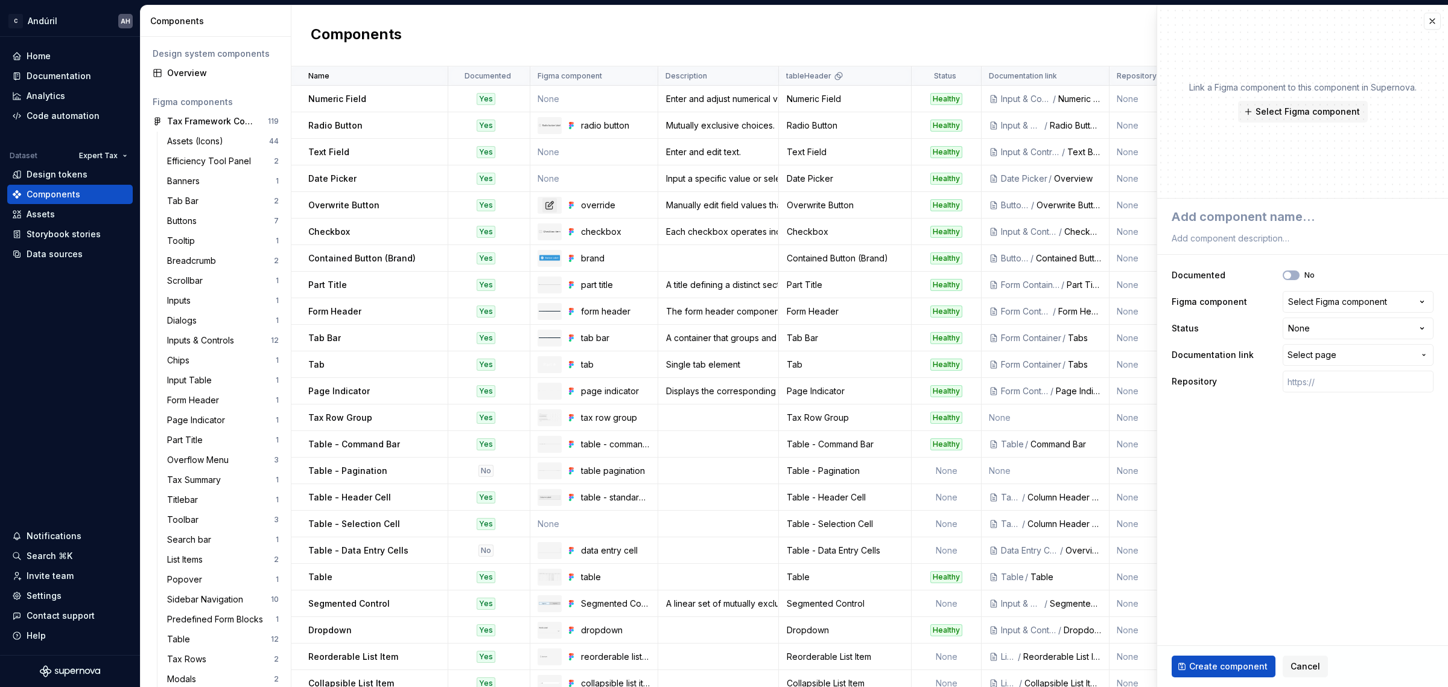
type textarea "*"
click at [1347, 302] on div "Select Figma component" at bounding box center [1337, 302] width 99 height 12
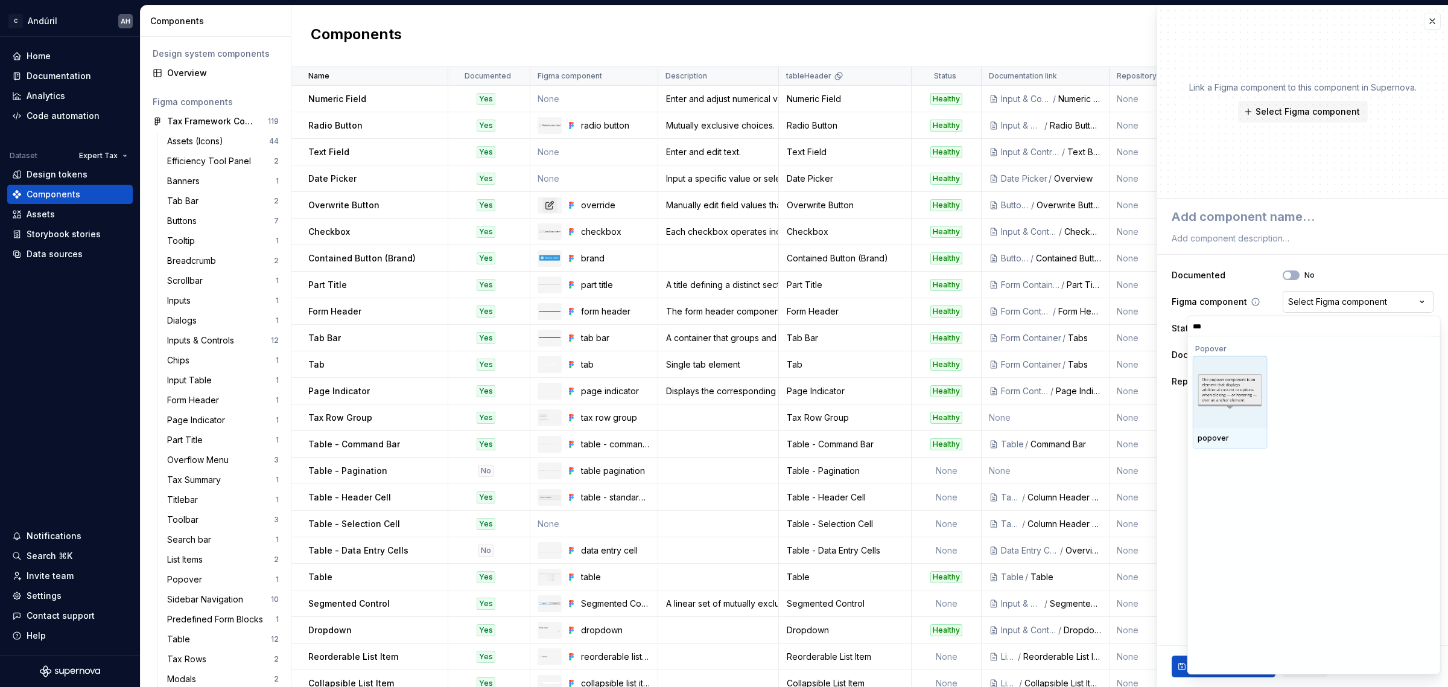
type input "****"
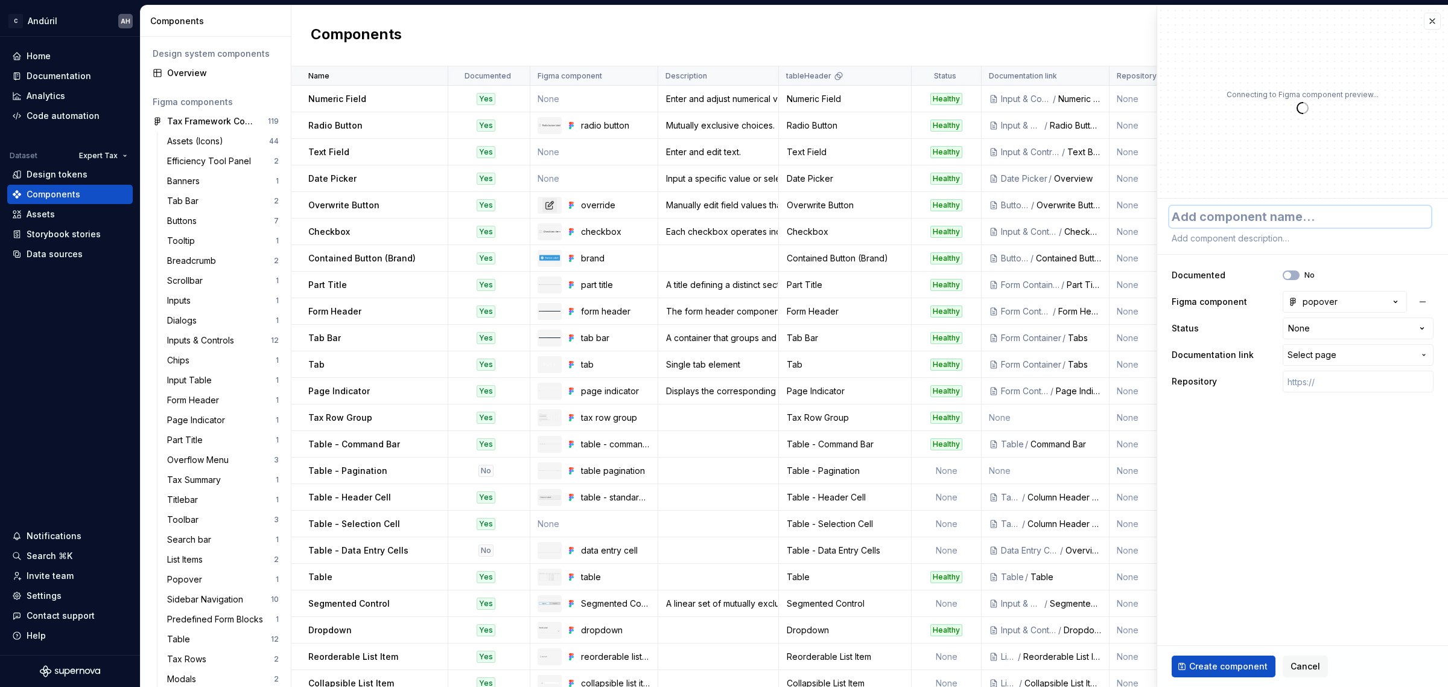
click at [1298, 224] on textarea at bounding box center [1300, 217] width 262 height 22
type textarea "*"
type textarea "P"
type textarea "*"
type textarea "Po"
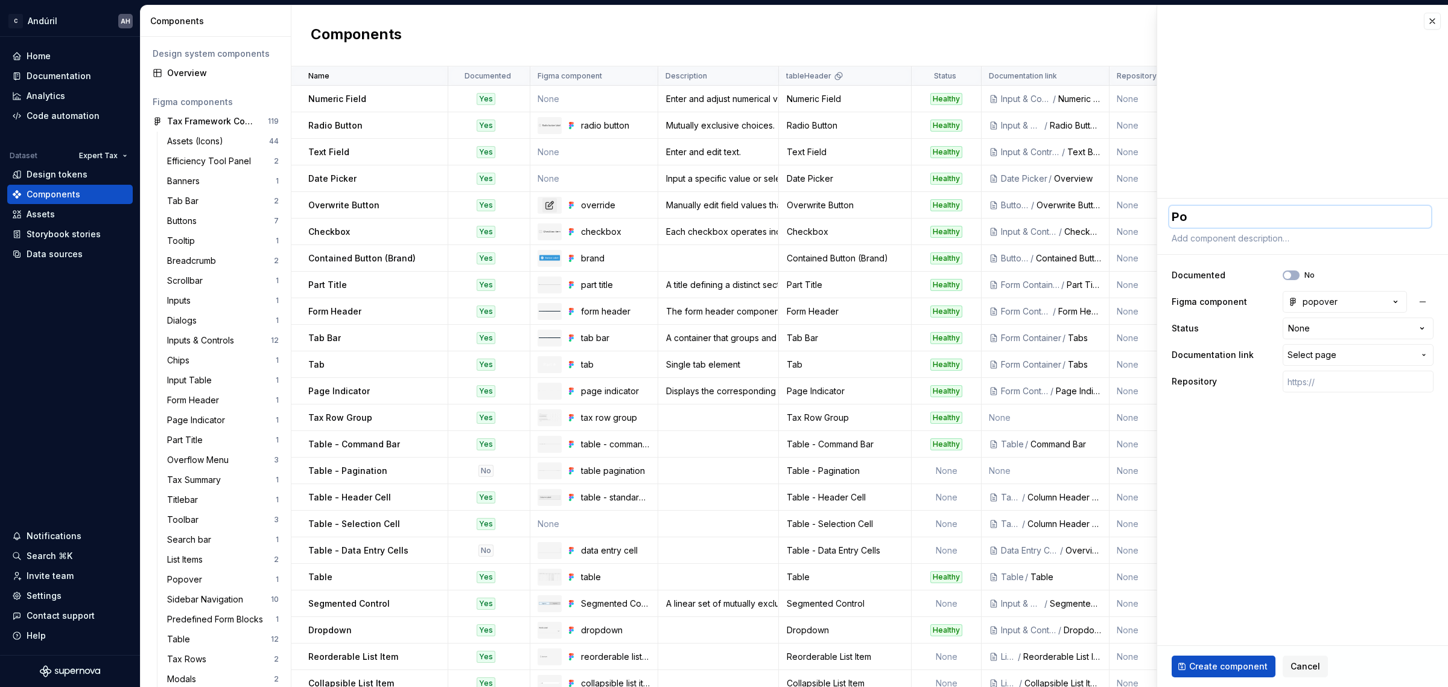
type textarea "*"
type textarea "Pop"
type textarea "*"
type textarea "Popo"
type textarea "*"
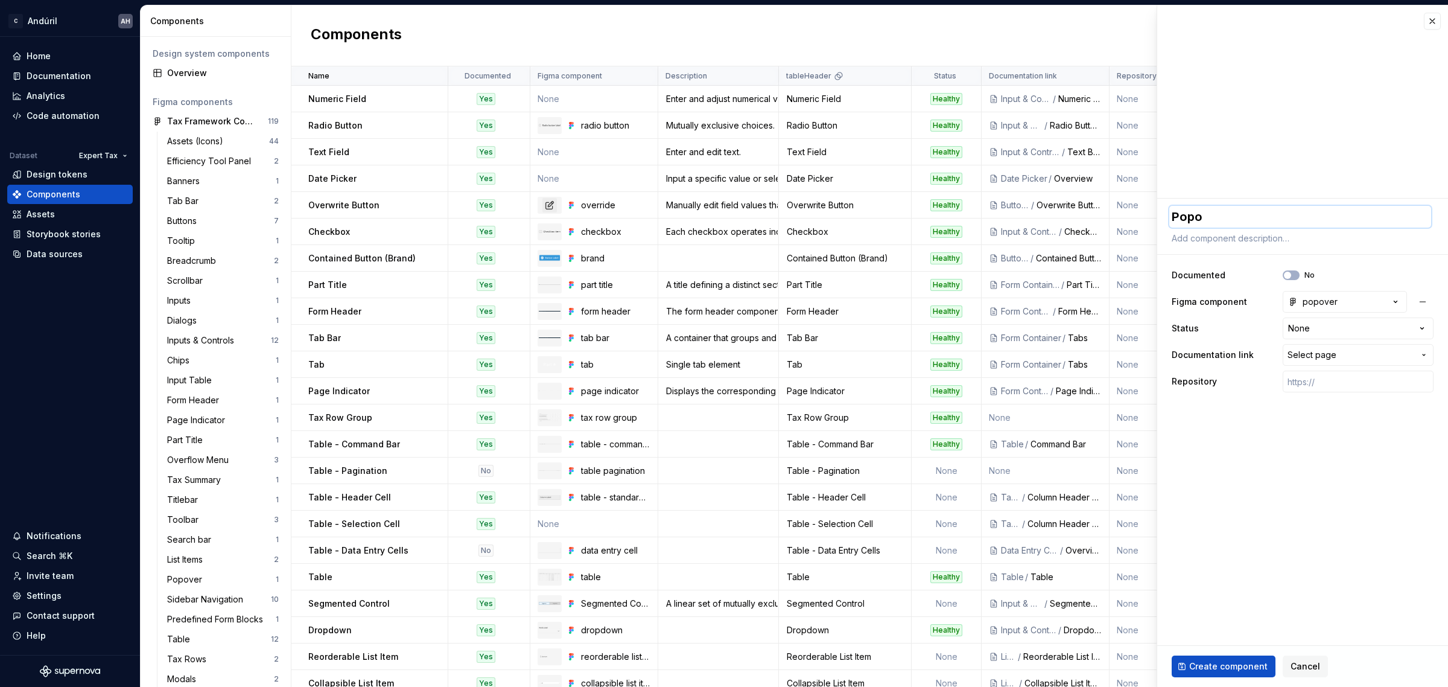
type textarea "Popov"
type textarea "*"
type textarea "Popove"
type textarea "*"
type textarea "Popover"
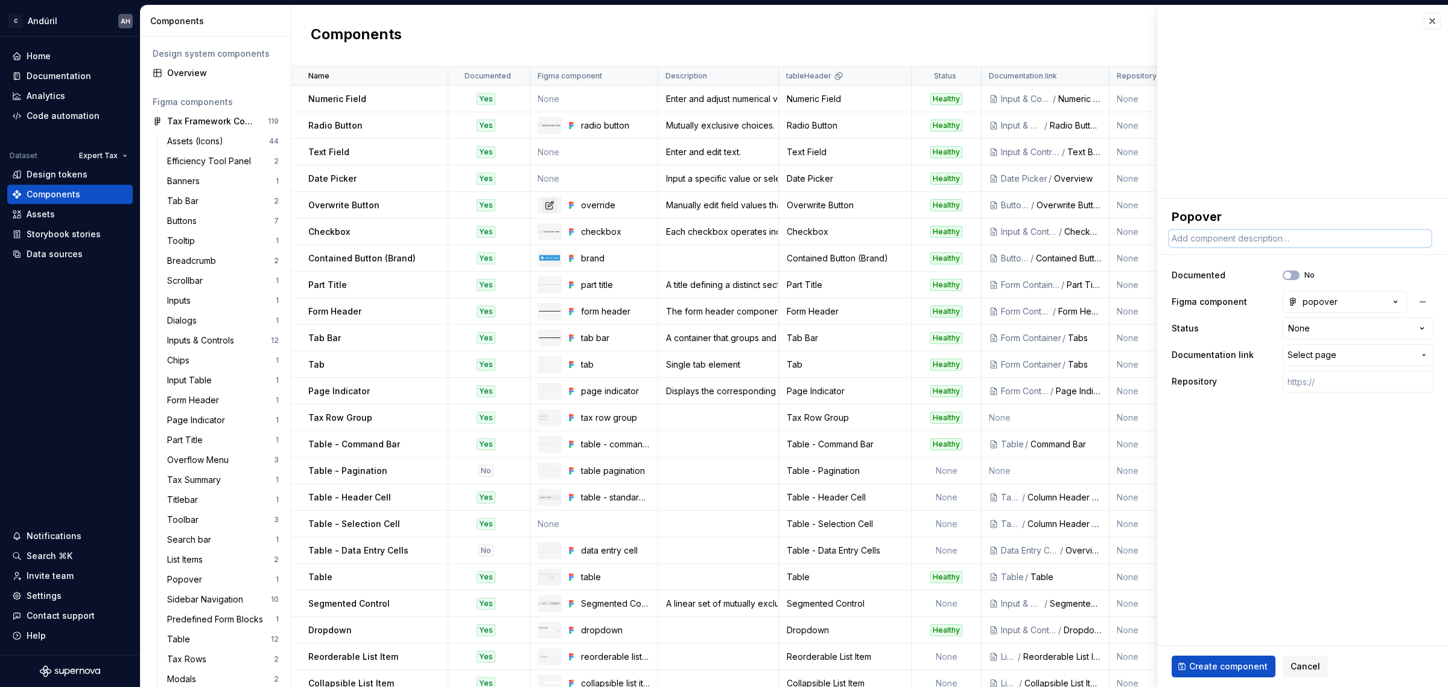
click at [1250, 233] on textarea at bounding box center [1300, 238] width 262 height 17
paste textarea "non-modal dialog that floats around its disclosure"
type textarea "*"
type textarea "non-modal dialog that floats around its disclosure"
drag, startPoint x: 1176, startPoint y: 240, endPoint x: 1167, endPoint y: 238, distance: 9.1
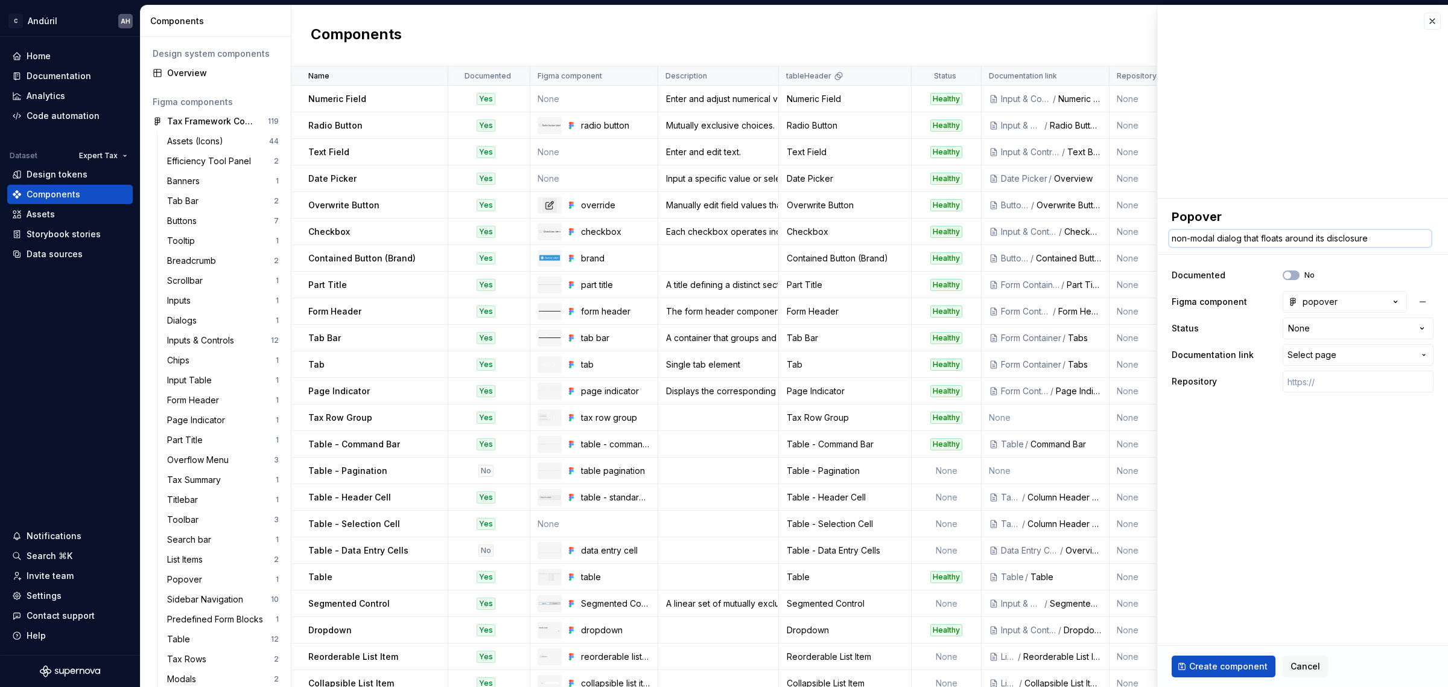
click at [1167, 238] on div "**********" at bounding box center [1302, 299] width 291 height 203
type textarea "*"
click at [1370, 243] on textarea "Non-modal dialog that floats around its disclosure" at bounding box center [1300, 238] width 262 height 17
type textarea "Non-modal dialog that floats around its disclosure"
click at [1275, 515] on fieldset "**********" at bounding box center [1302, 442] width 291 height 488
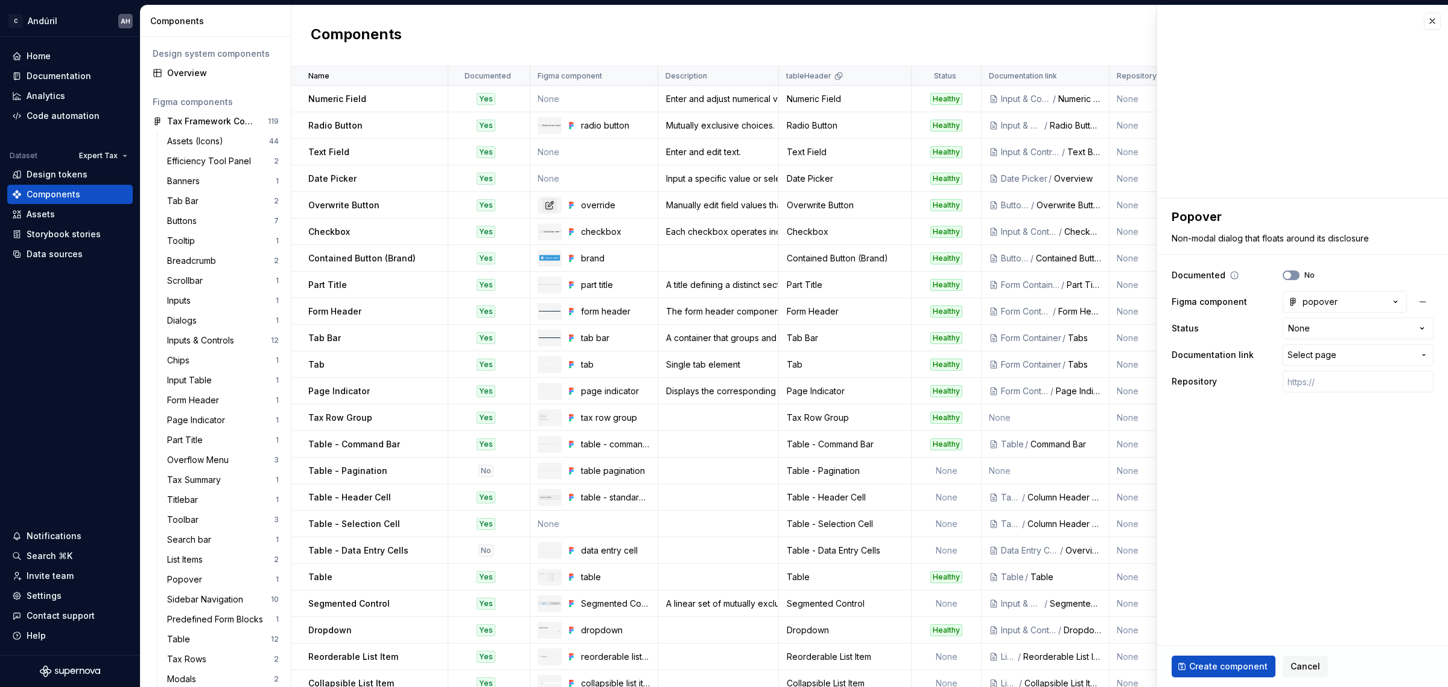
click at [1295, 273] on button "No" at bounding box center [1291, 275] width 17 height 10
type textarea "*"
click at [1340, 320] on html "C Andúril AH Home Documentation Analytics Code automation Dataset Expert Tax De…" at bounding box center [724, 343] width 1448 height 687
click at [1225, 480] on html "C Andúril AH Home Documentation Analytics Code automation Dataset Expert Tax De…" at bounding box center [724, 343] width 1448 height 687
click at [1351, 360] on span "Select page" at bounding box center [1350, 355] width 127 height 12
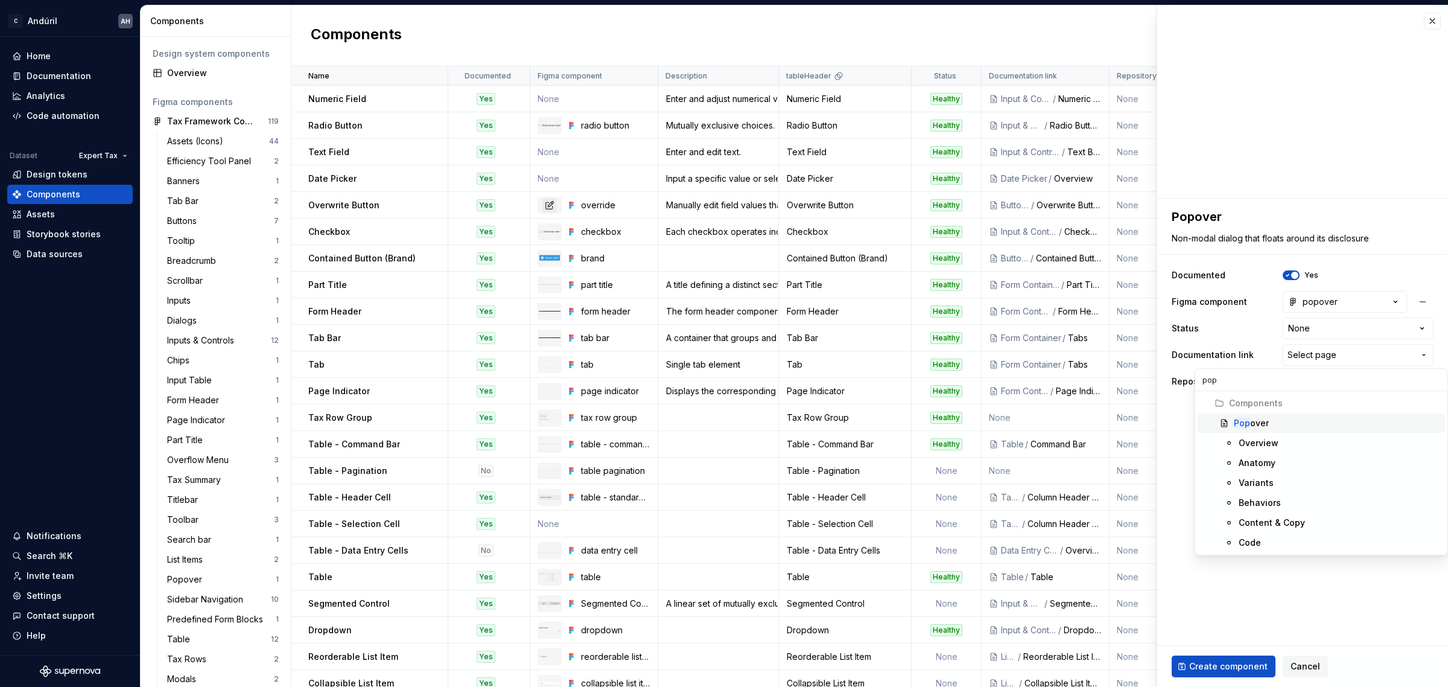
type input "popo"
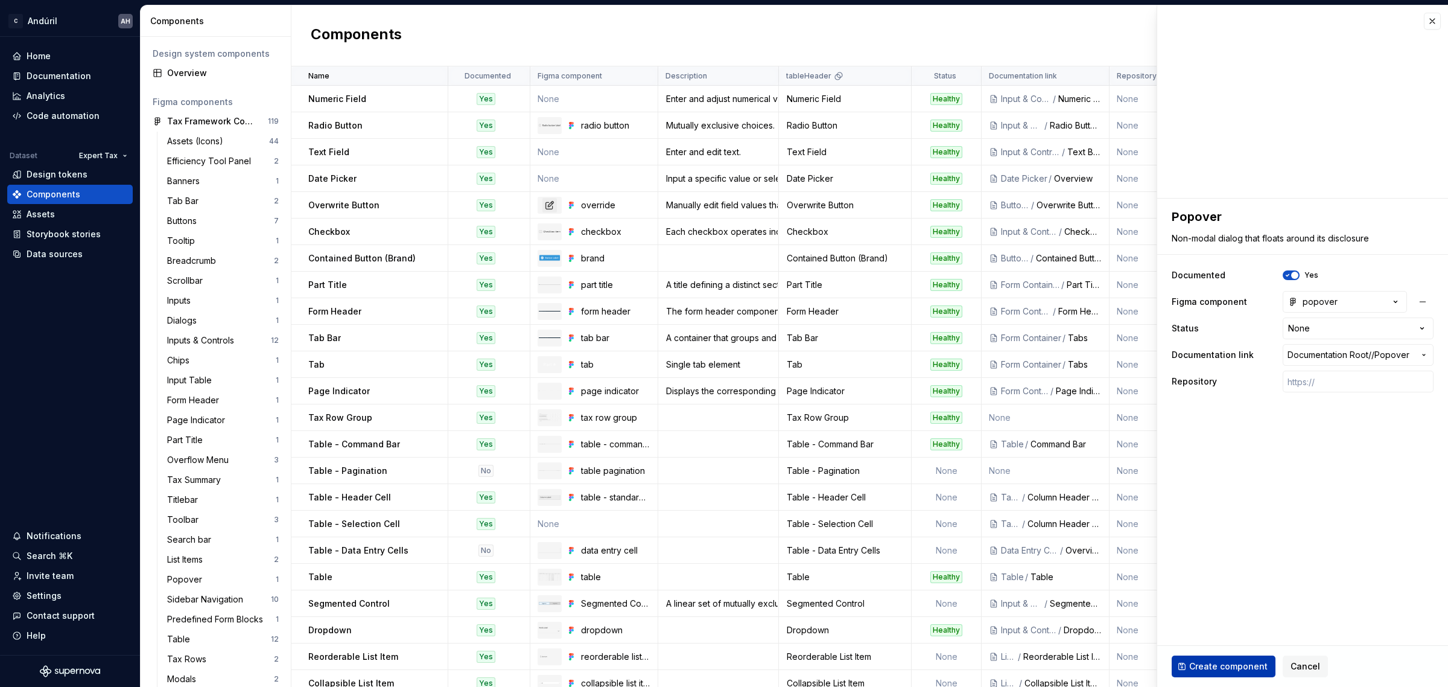
click at [1222, 658] on button "Create component" at bounding box center [1224, 666] width 104 height 22
type textarea "*"
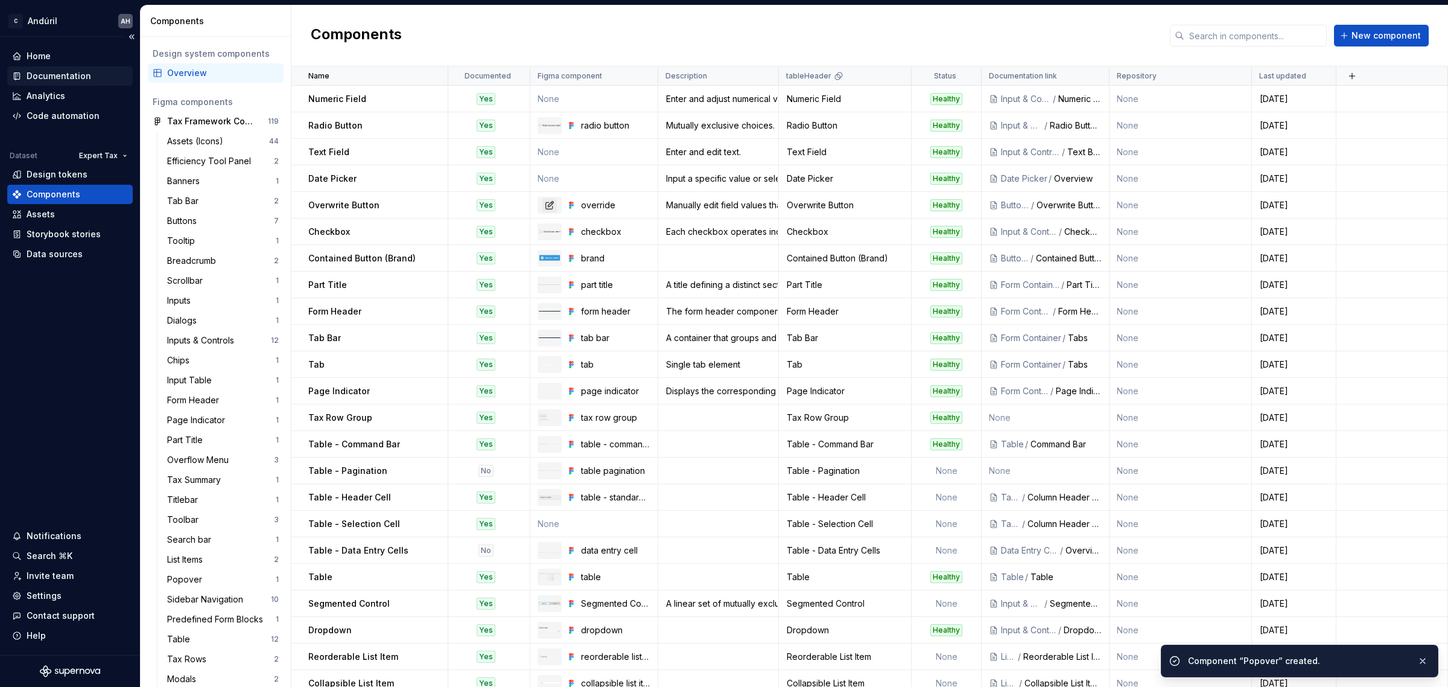
click at [77, 71] on div "Documentation" at bounding box center [59, 76] width 65 height 12
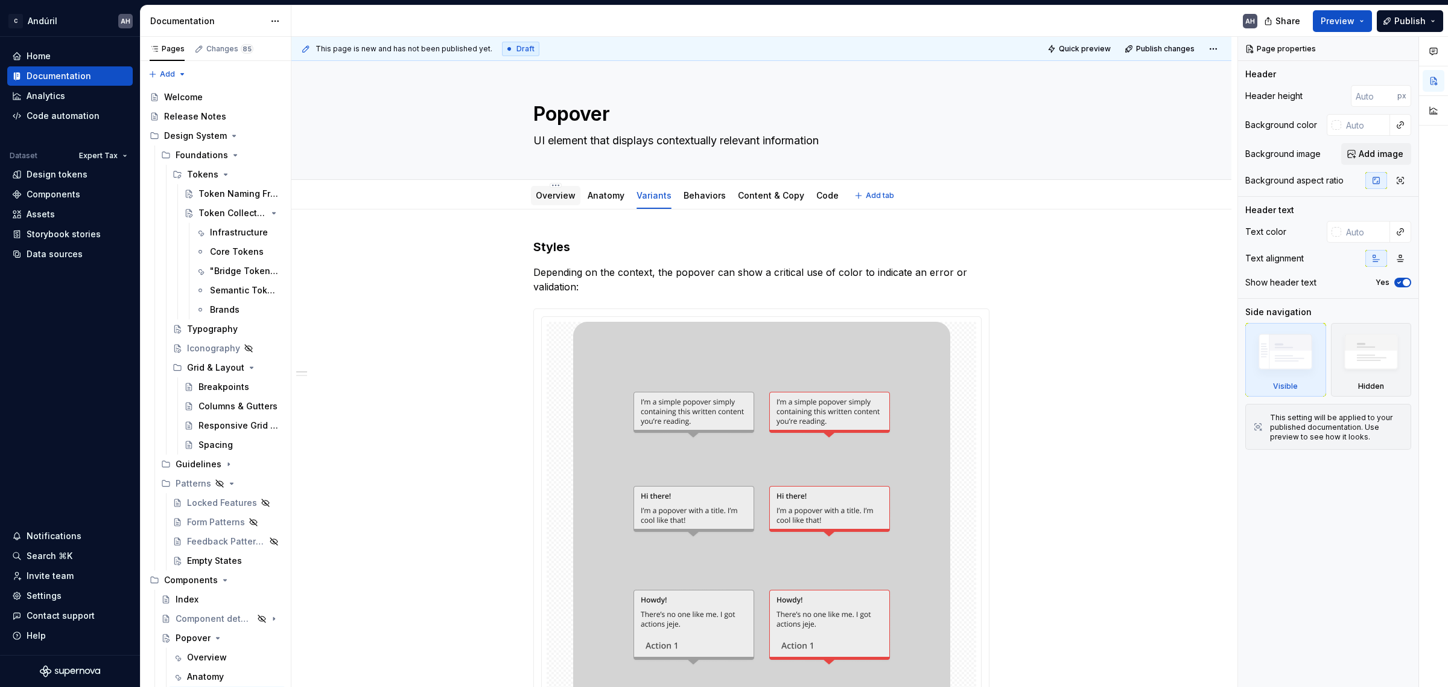
click at [551, 190] on link "Overview" at bounding box center [556, 195] width 40 height 10
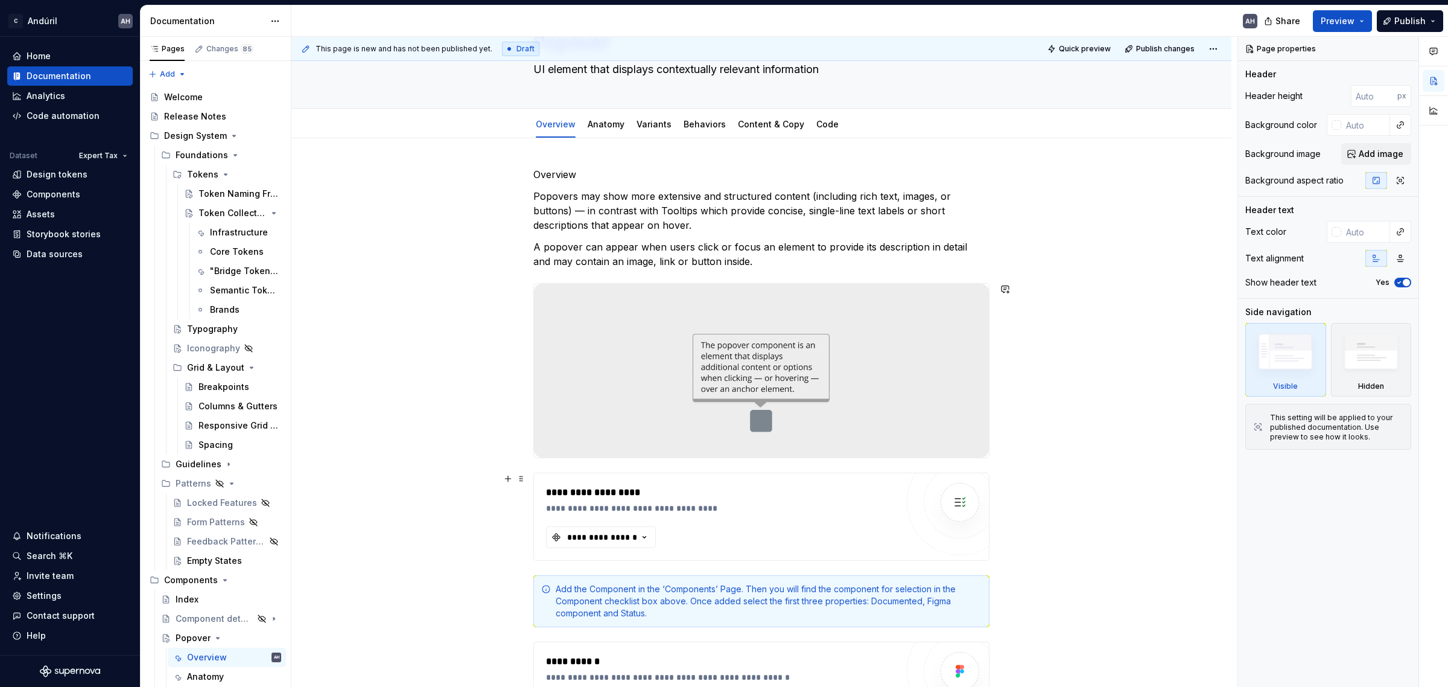
scroll to position [151, 0]
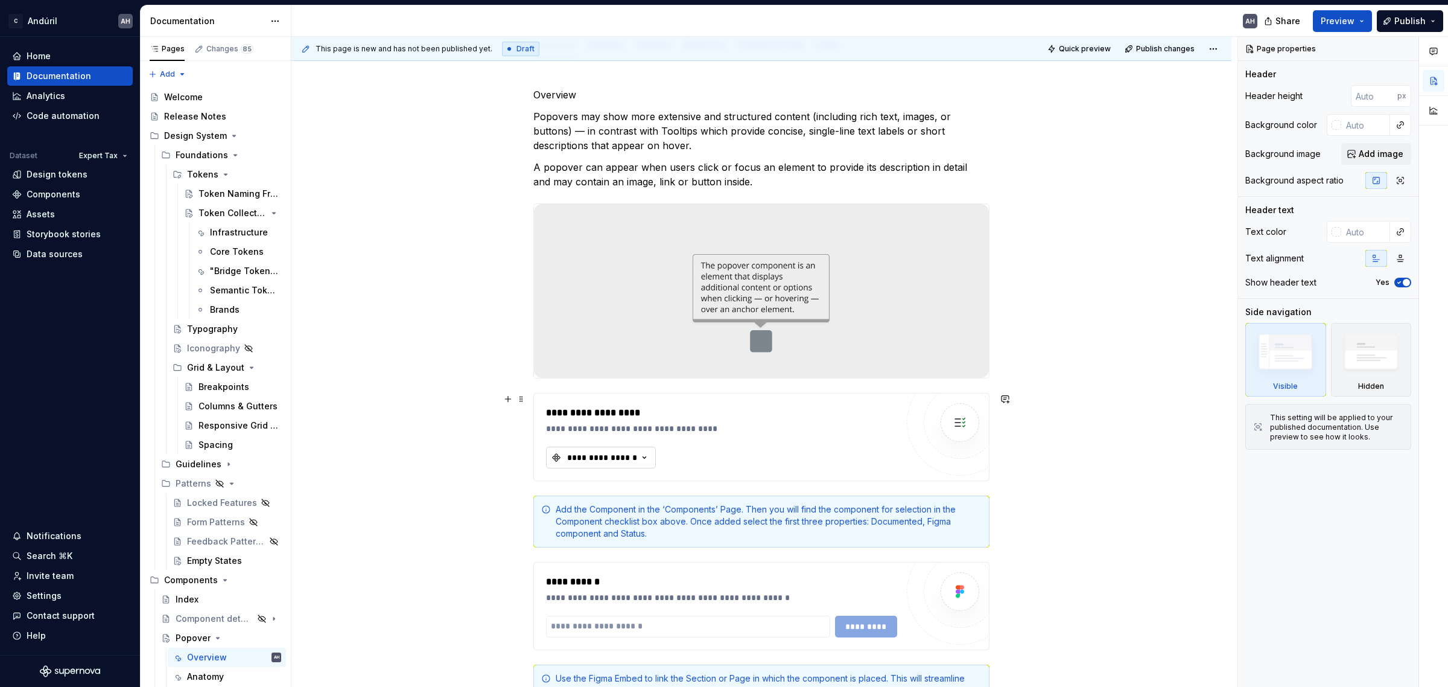
type textarea "*"
click at [626, 454] on div "**********" at bounding box center [602, 457] width 72 height 12
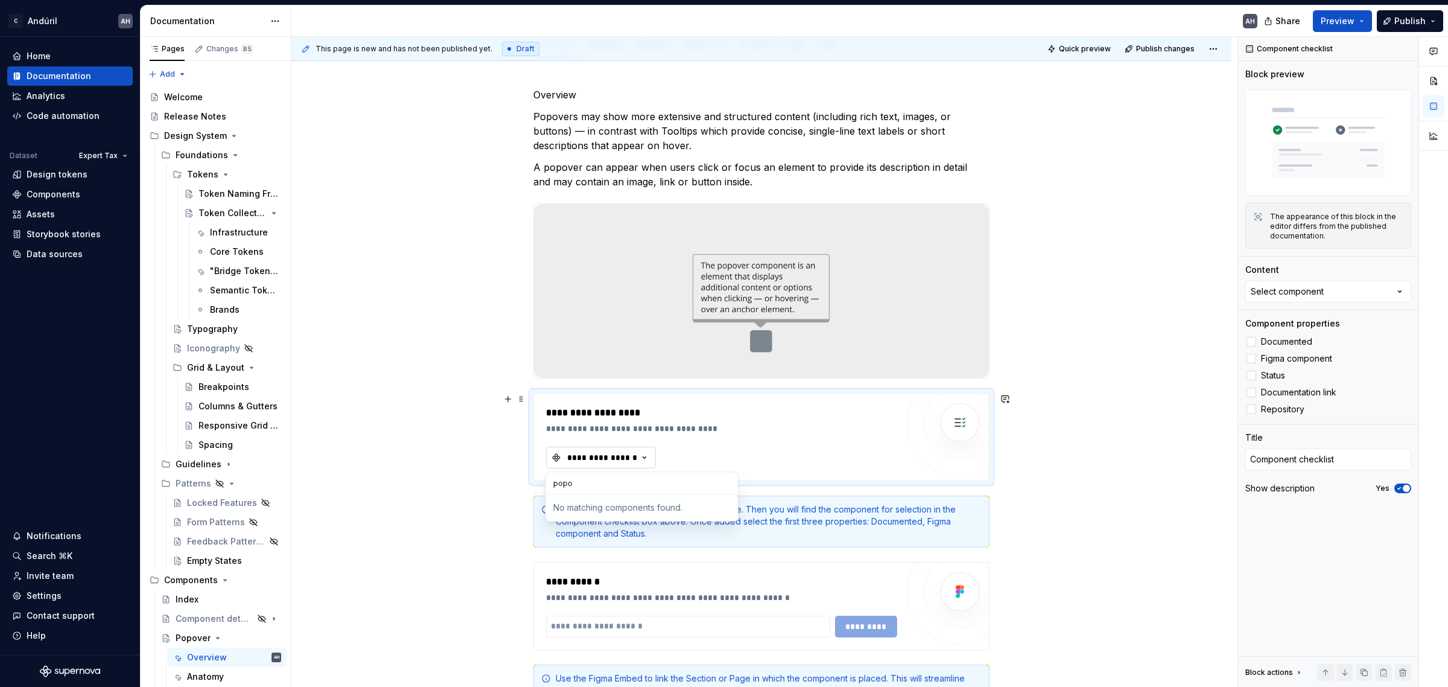
type input "popo"
click at [627, 455] on div "**********" at bounding box center [602, 457] width 72 height 12
type input "Pop"
click at [804, 418] on div "**********" at bounding box center [721, 412] width 351 height 14
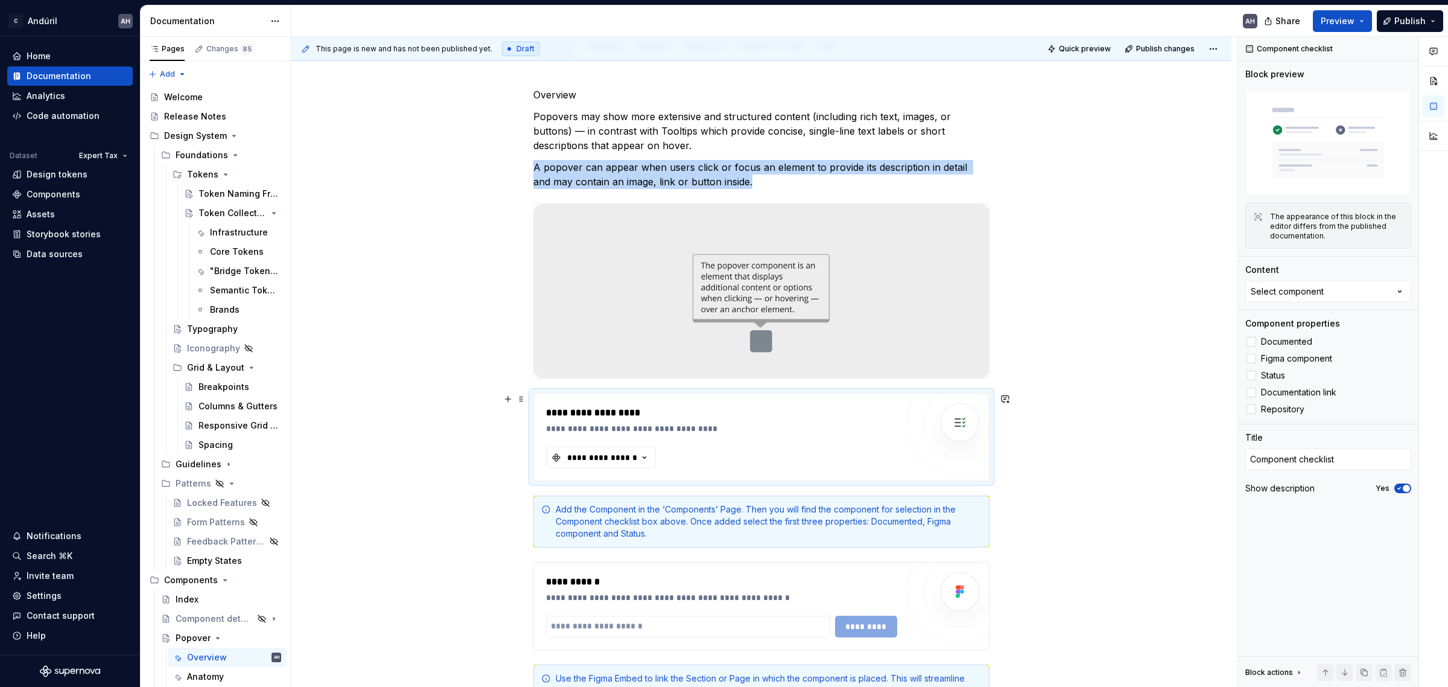
click at [833, 332] on img at bounding box center [761, 291] width 455 height 174
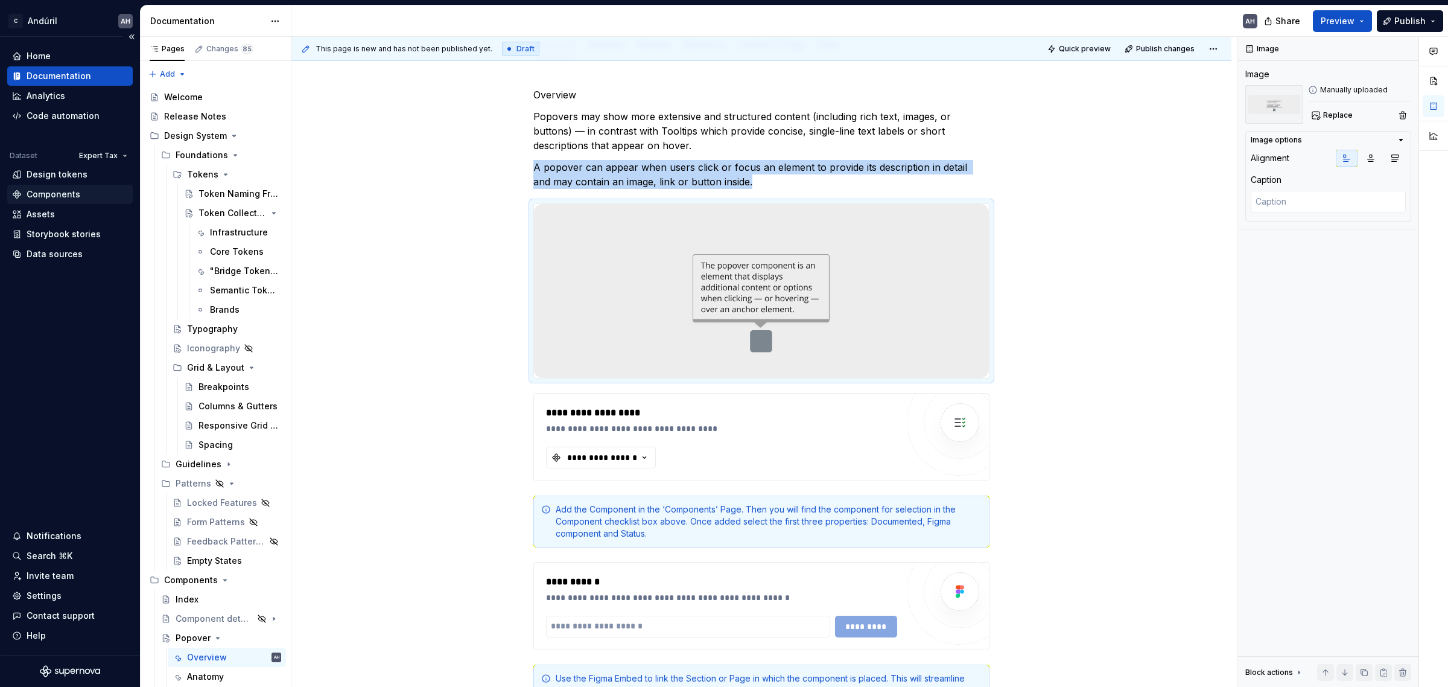
click at [57, 194] on div "Components" at bounding box center [54, 194] width 54 height 12
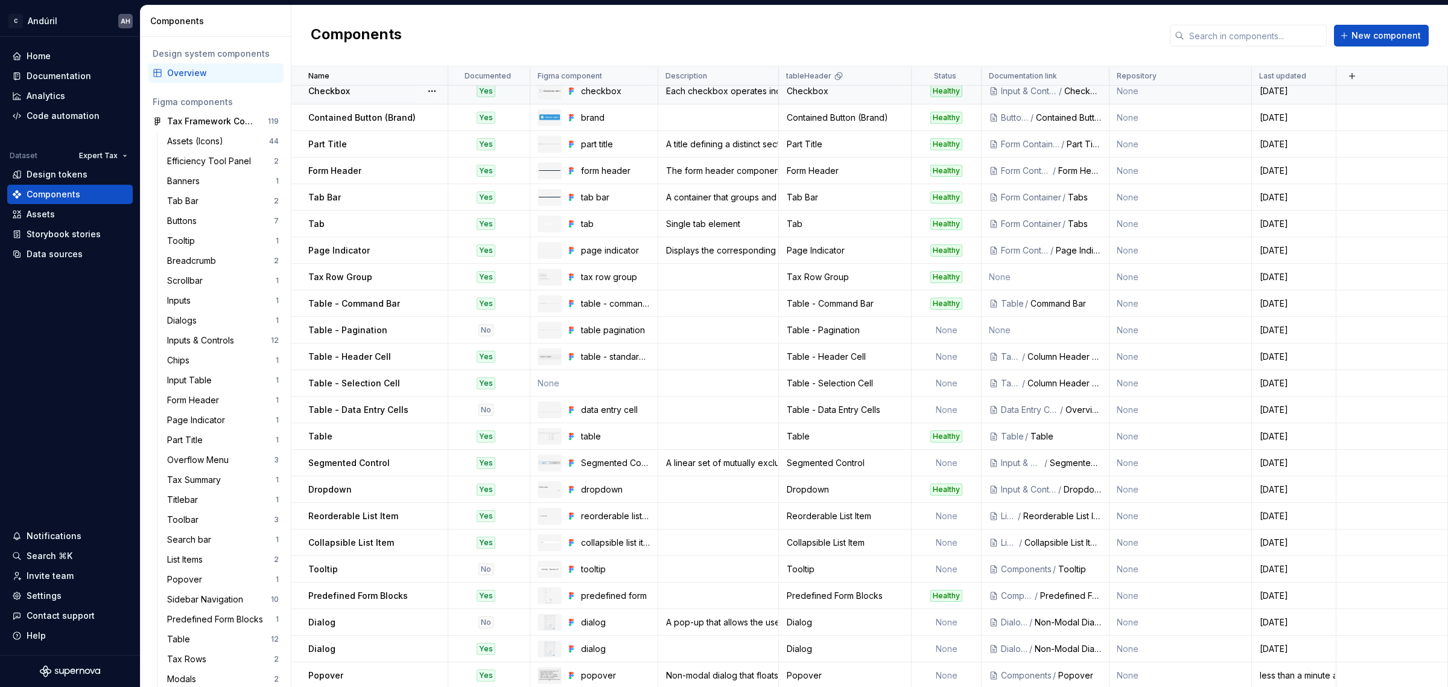
scroll to position [142, 0]
click at [382, 668] on div "Popover" at bounding box center [377, 674] width 139 height 12
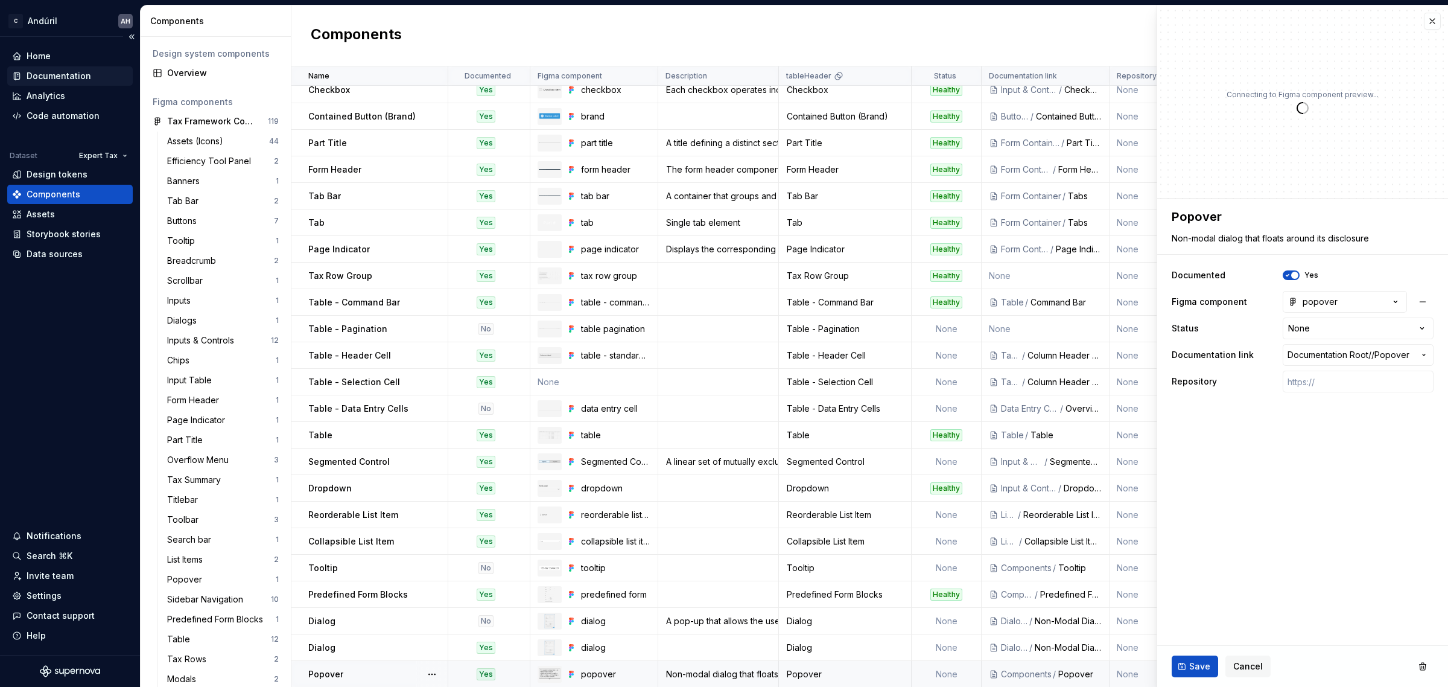
click at [77, 72] on div "Documentation" at bounding box center [59, 76] width 65 height 12
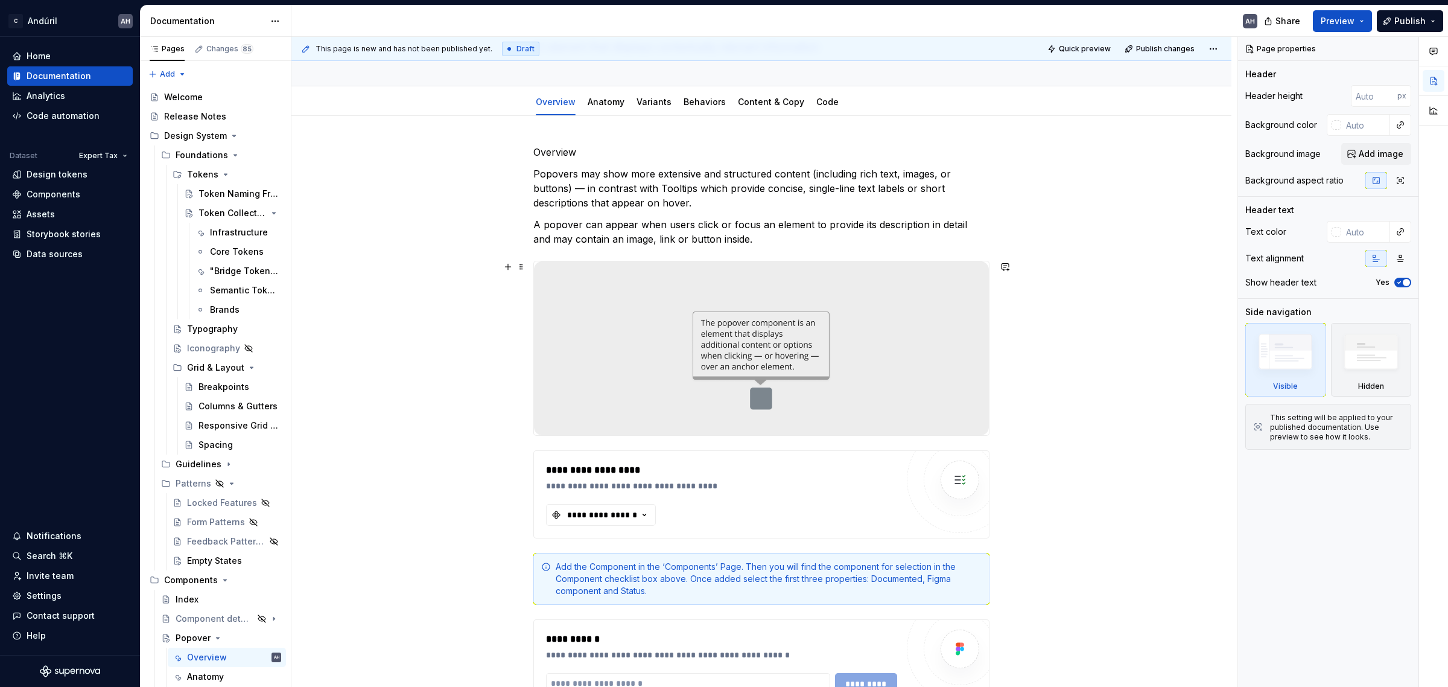
scroll to position [151, 0]
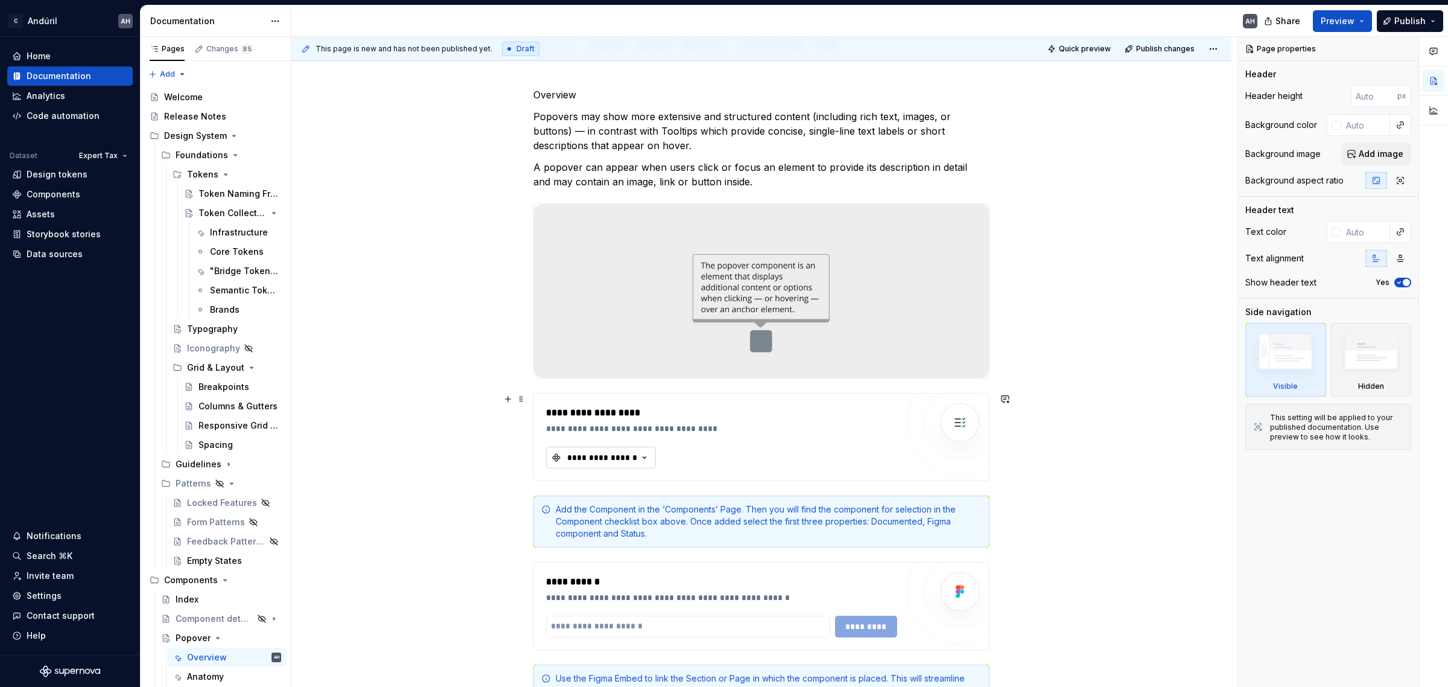
type textarea "*"
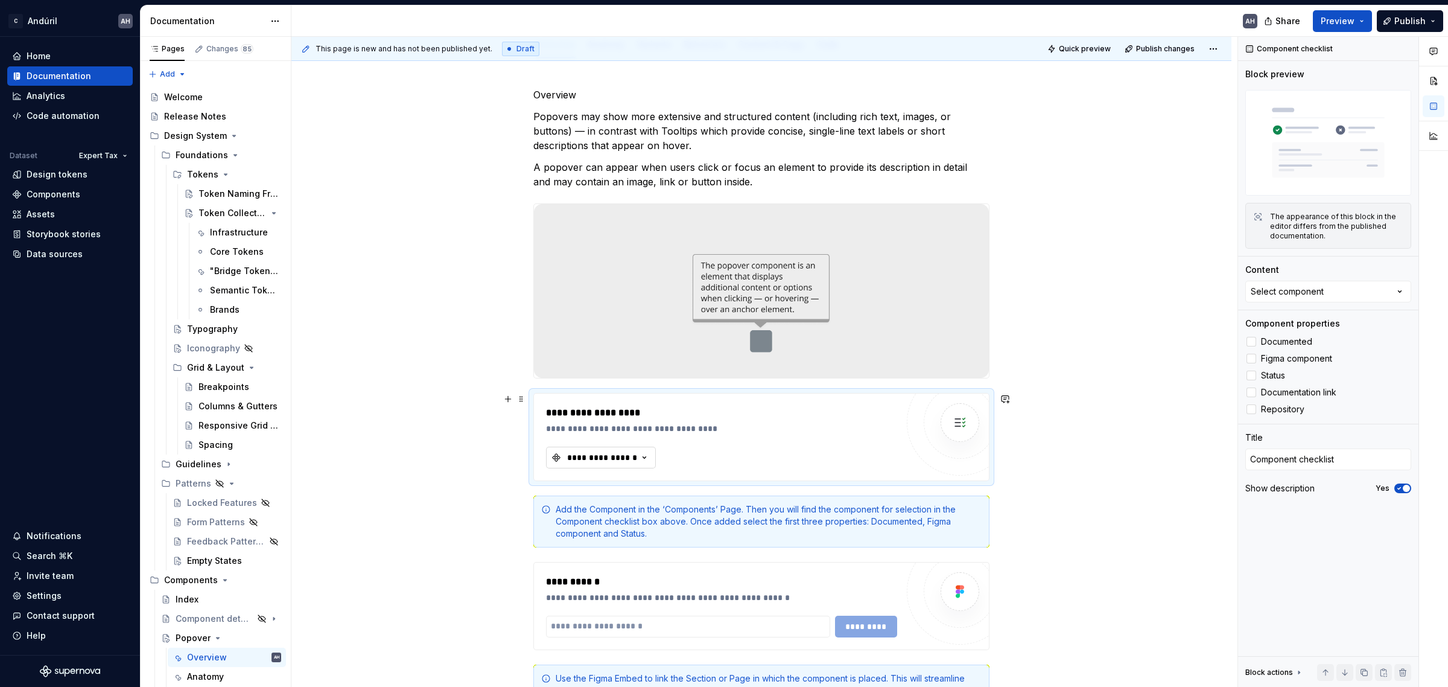
click at [610, 459] on div "**********" at bounding box center [602, 457] width 72 height 12
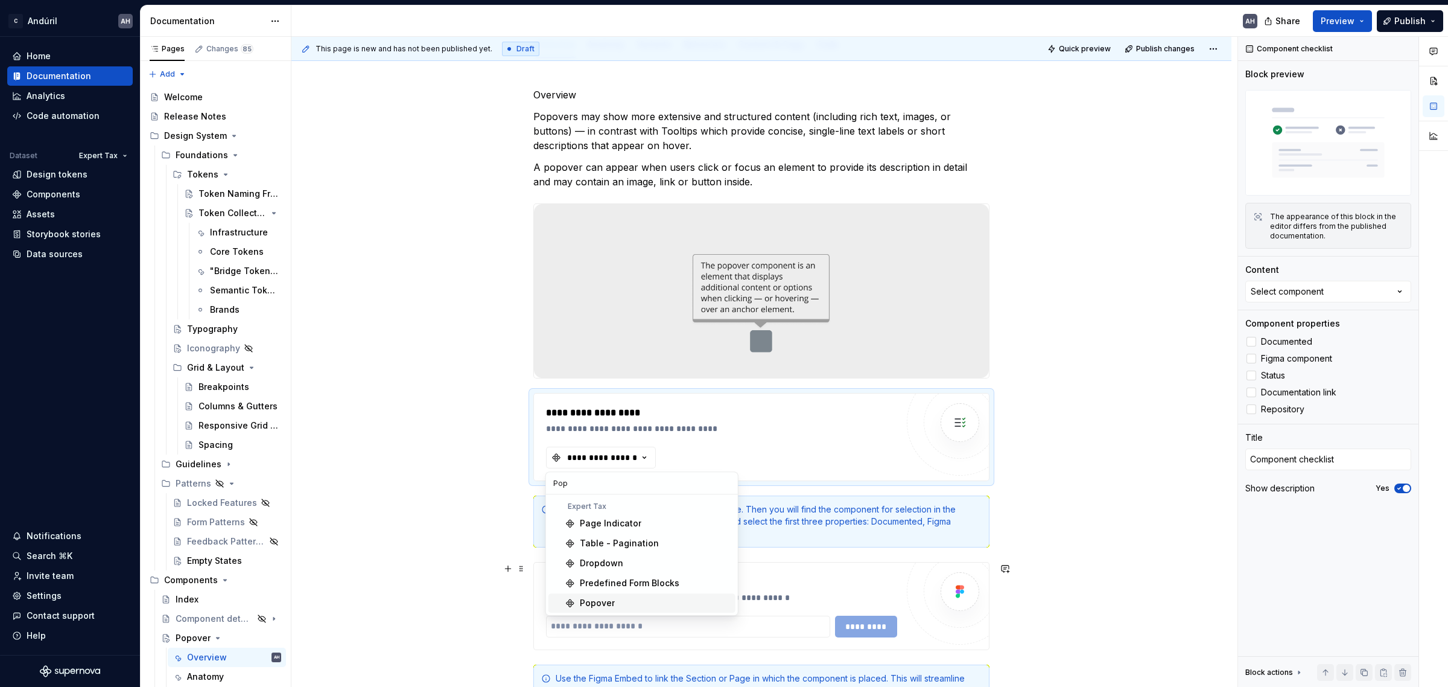
type input "Pop"
click at [600, 601] on div "Popover" at bounding box center [597, 603] width 35 height 12
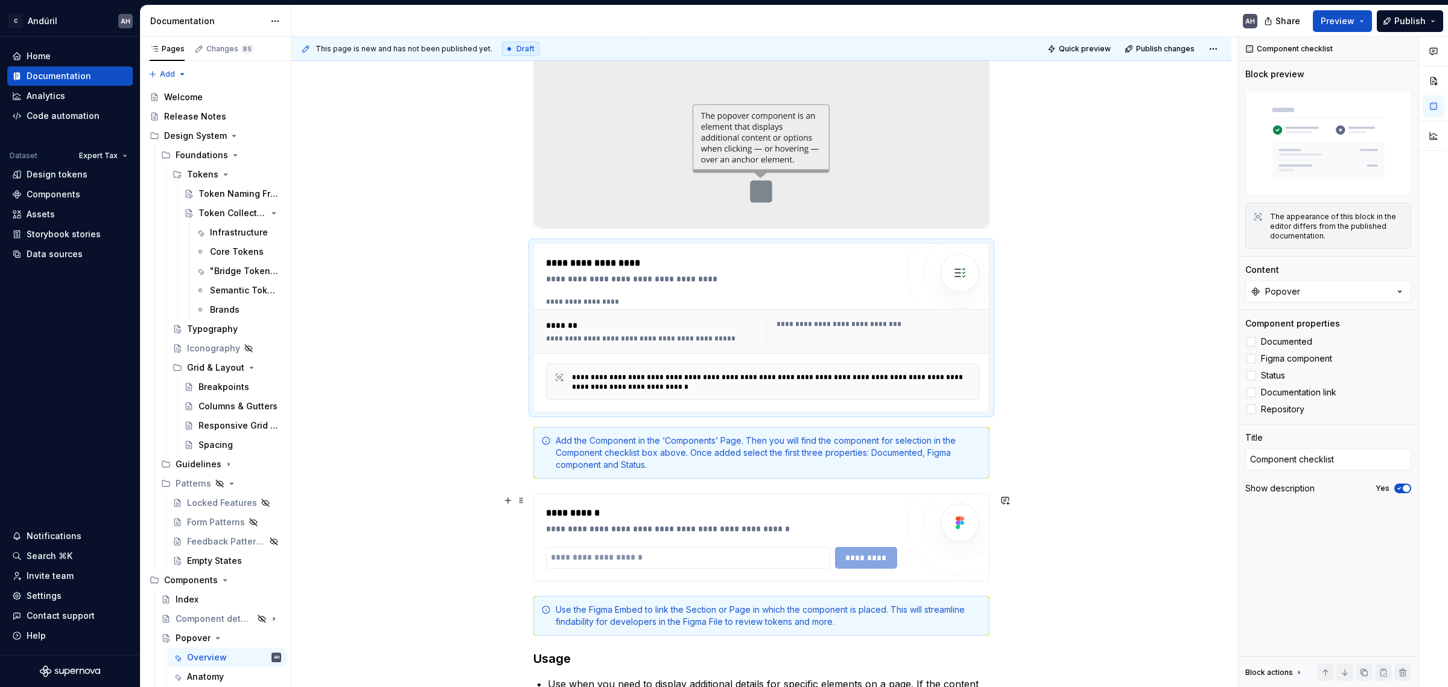
scroll to position [302, 0]
click at [518, 444] on span at bounding box center [521, 440] width 10 height 17
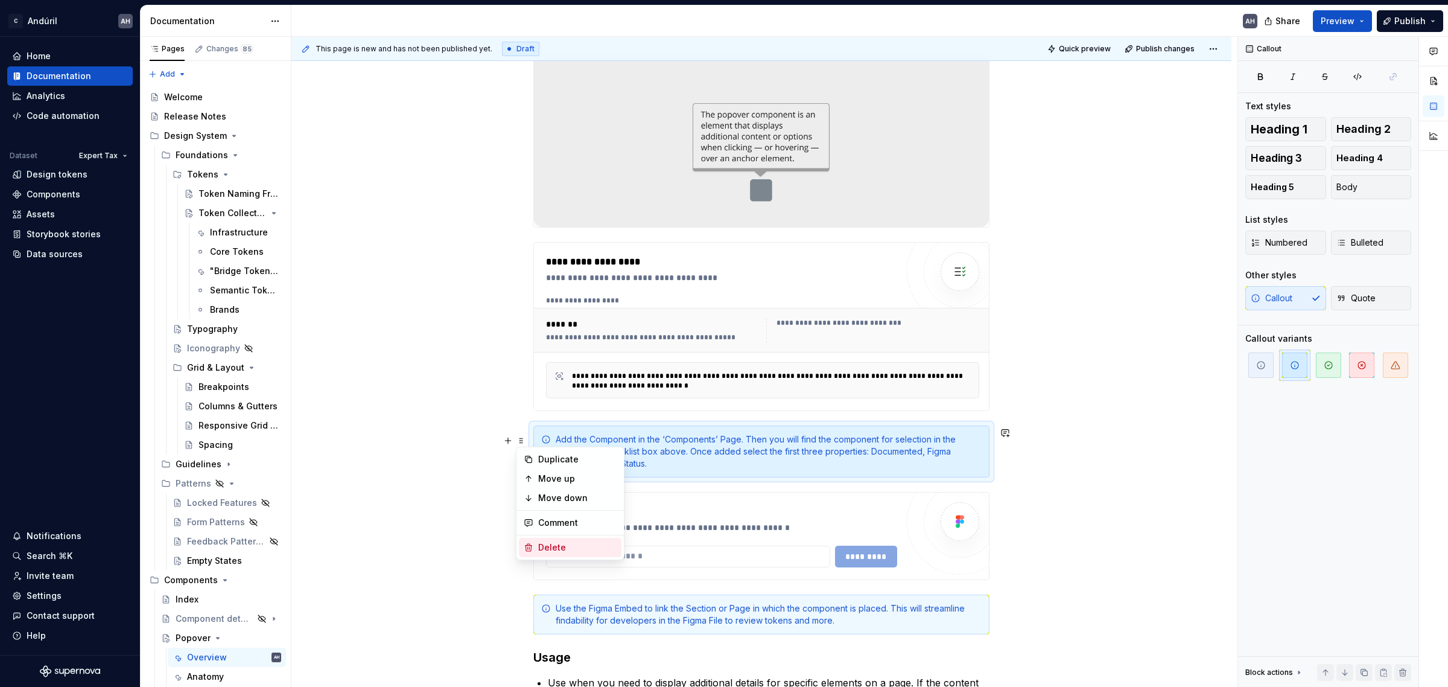
click at [555, 543] on div "Delete" at bounding box center [577, 547] width 78 height 12
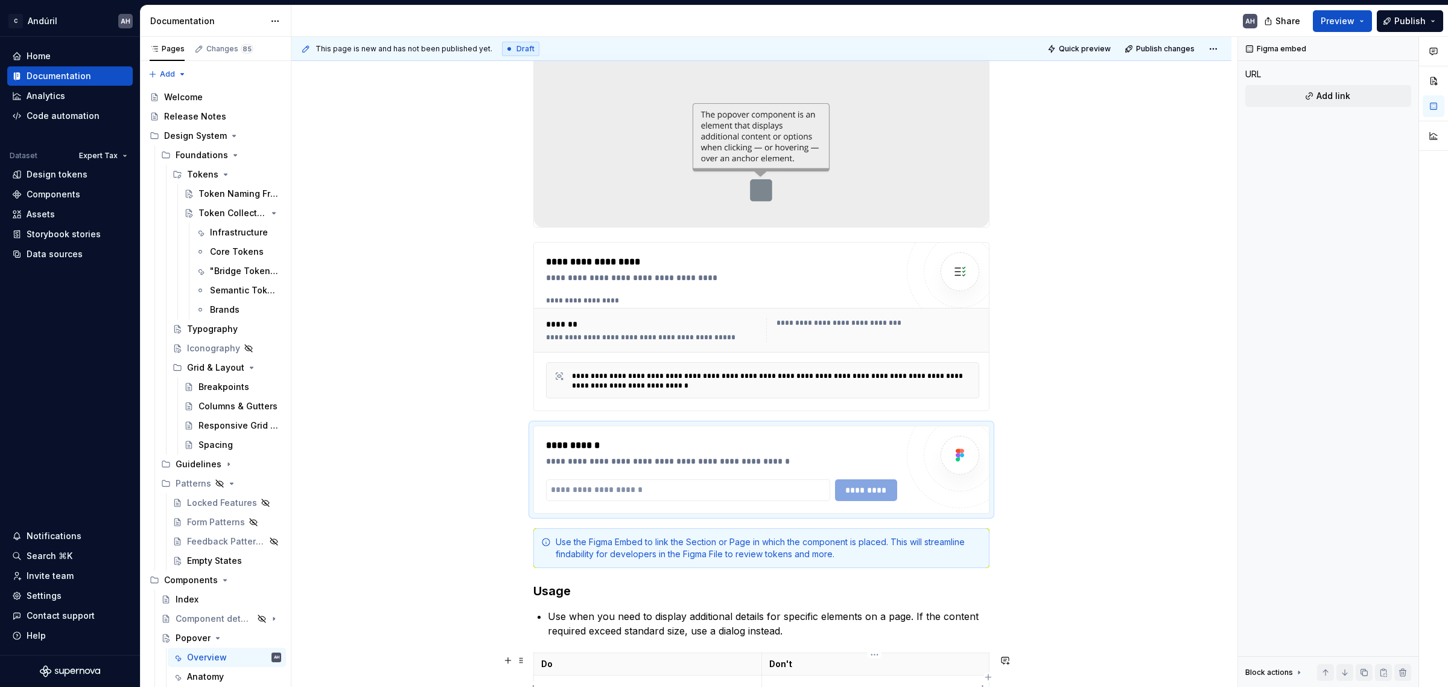
type textarea "*"
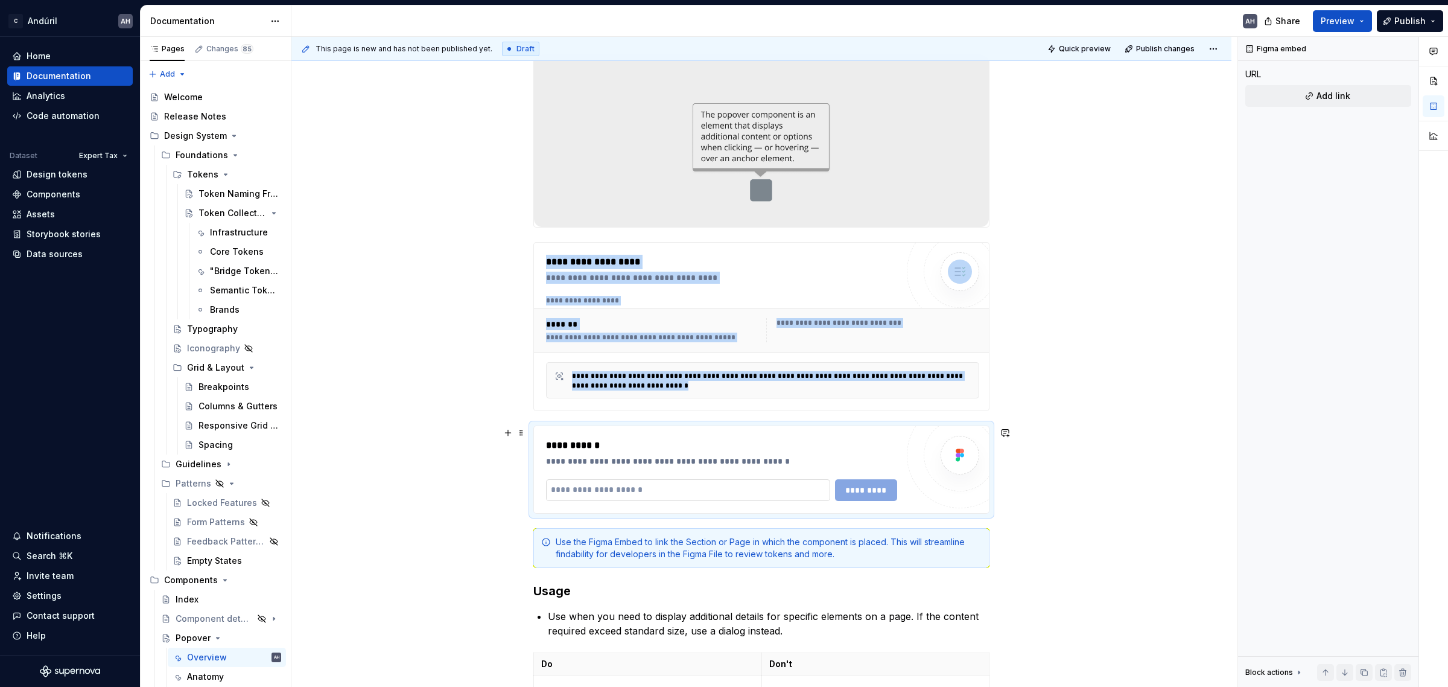
click at [611, 492] on input "text" at bounding box center [688, 490] width 284 height 22
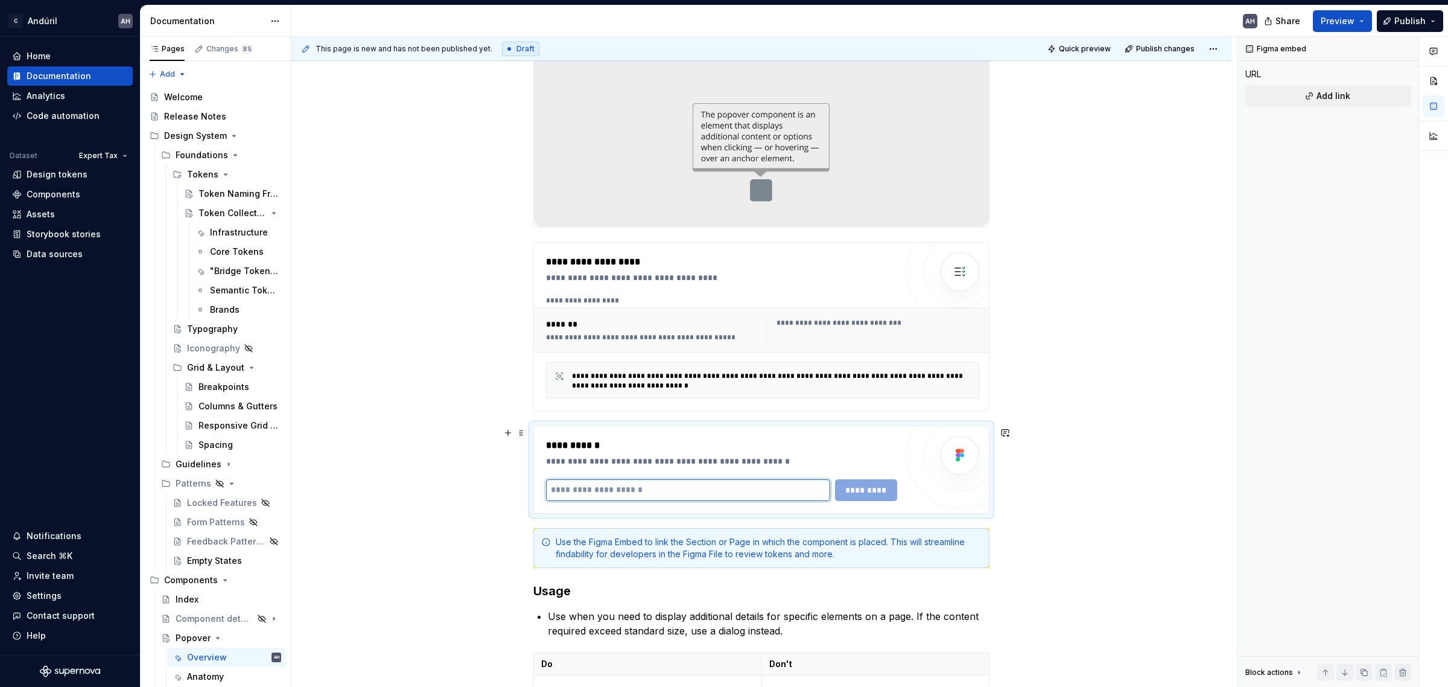
paste input "**********"
type input "**********"
click at [873, 489] on span "*********" at bounding box center [866, 490] width 47 height 12
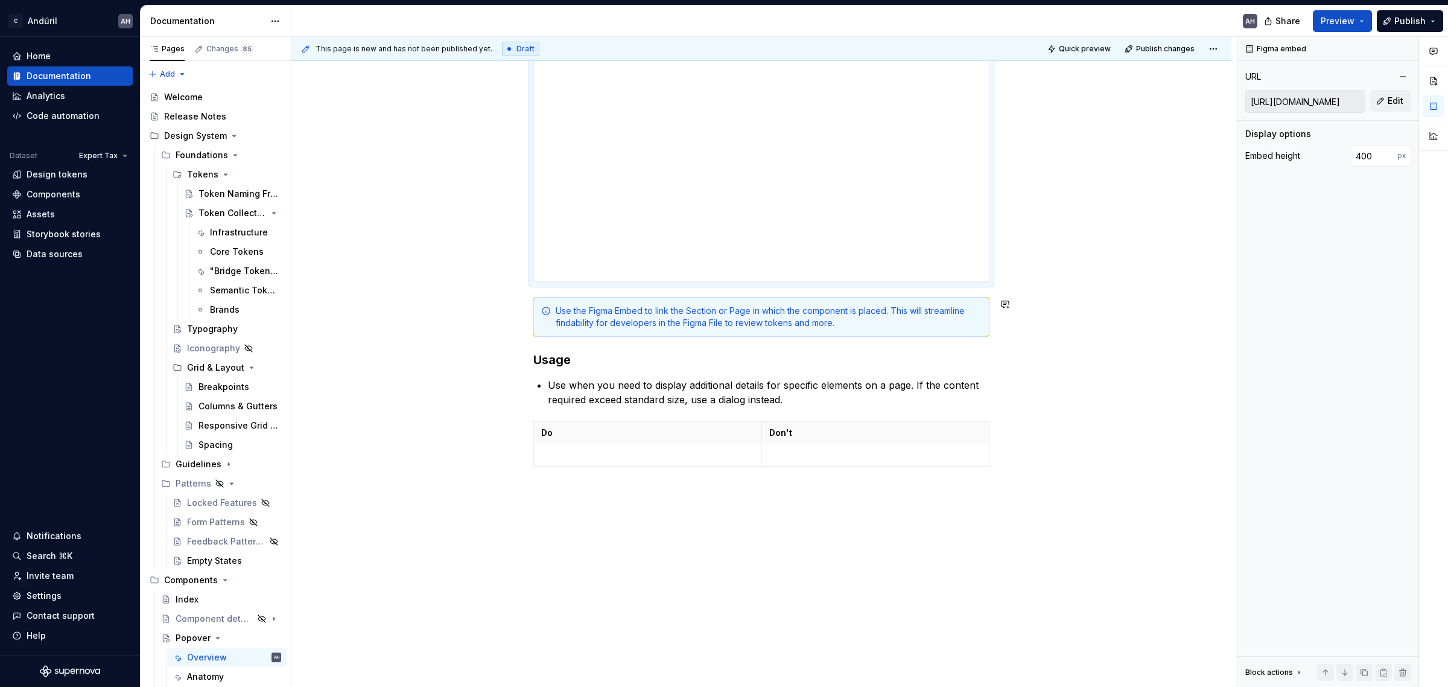
scroll to position [694, 0]
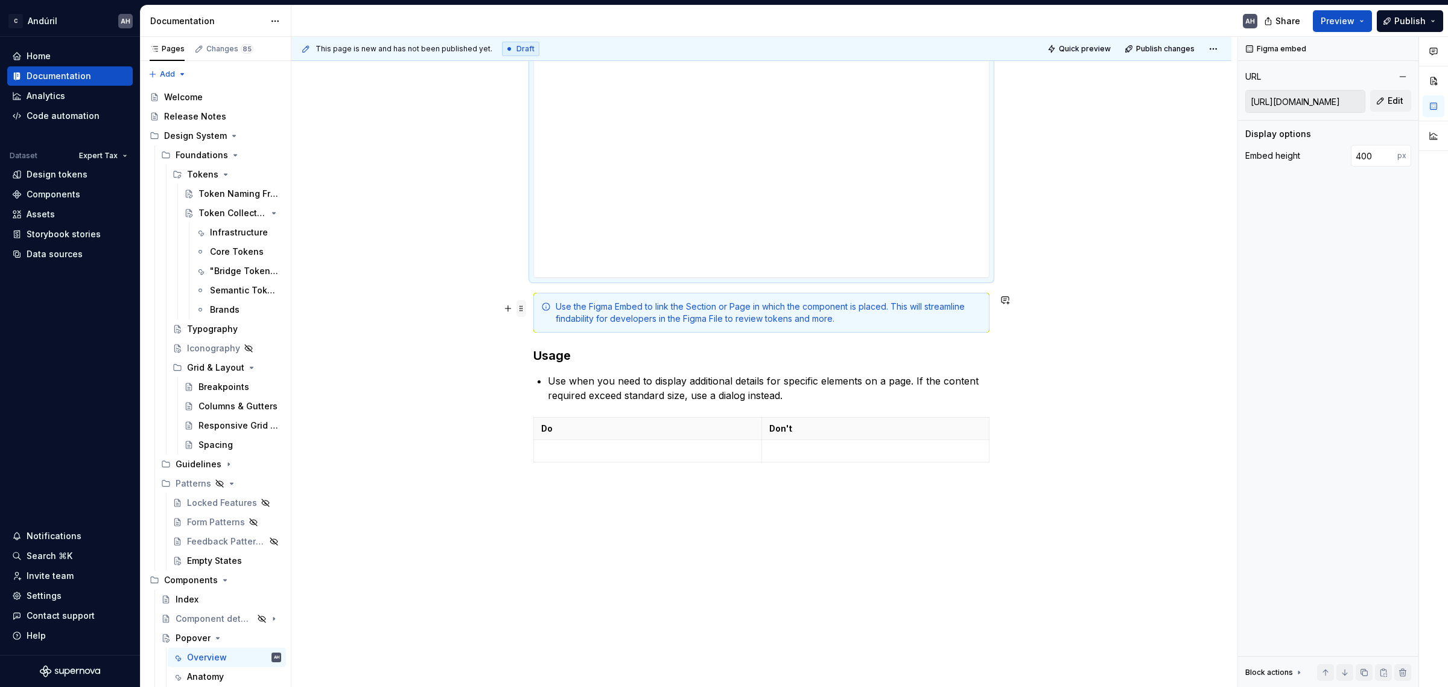
click at [522, 300] on span at bounding box center [521, 308] width 10 height 17
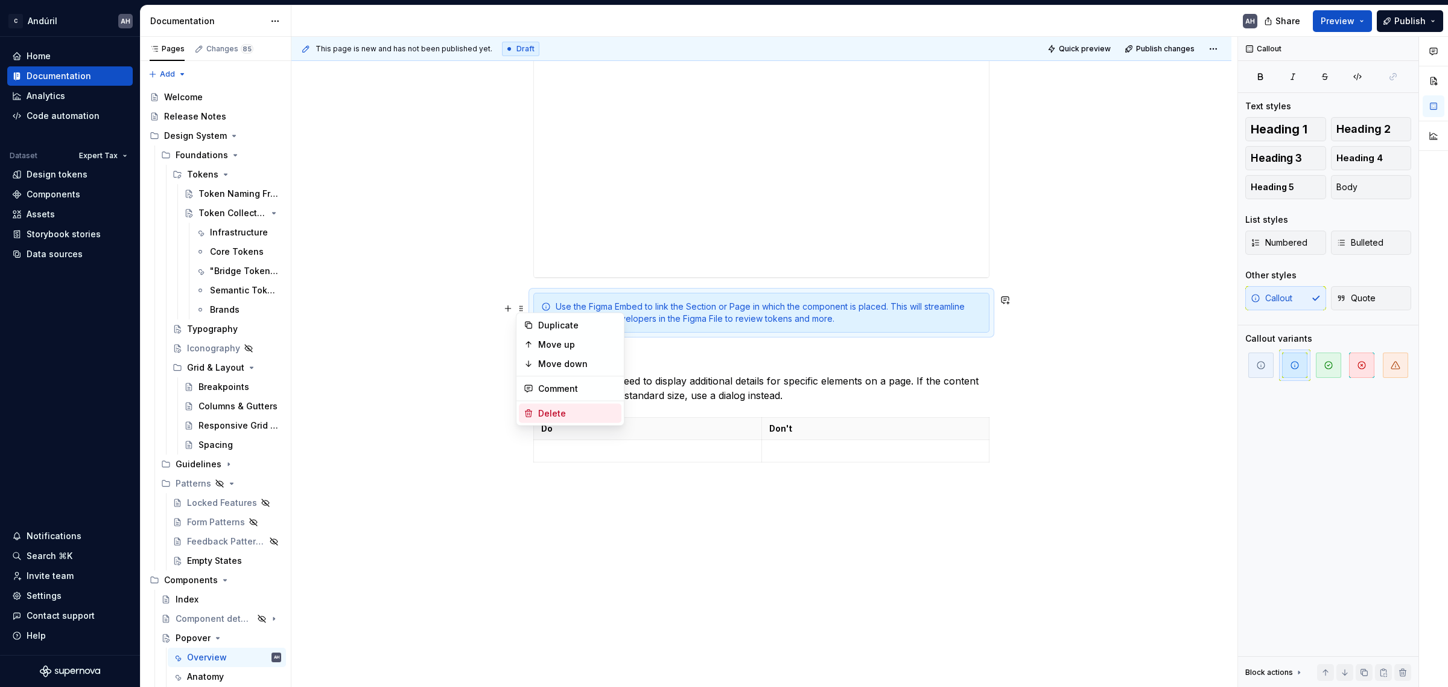
click at [542, 405] on div "Delete" at bounding box center [570, 413] width 103 height 19
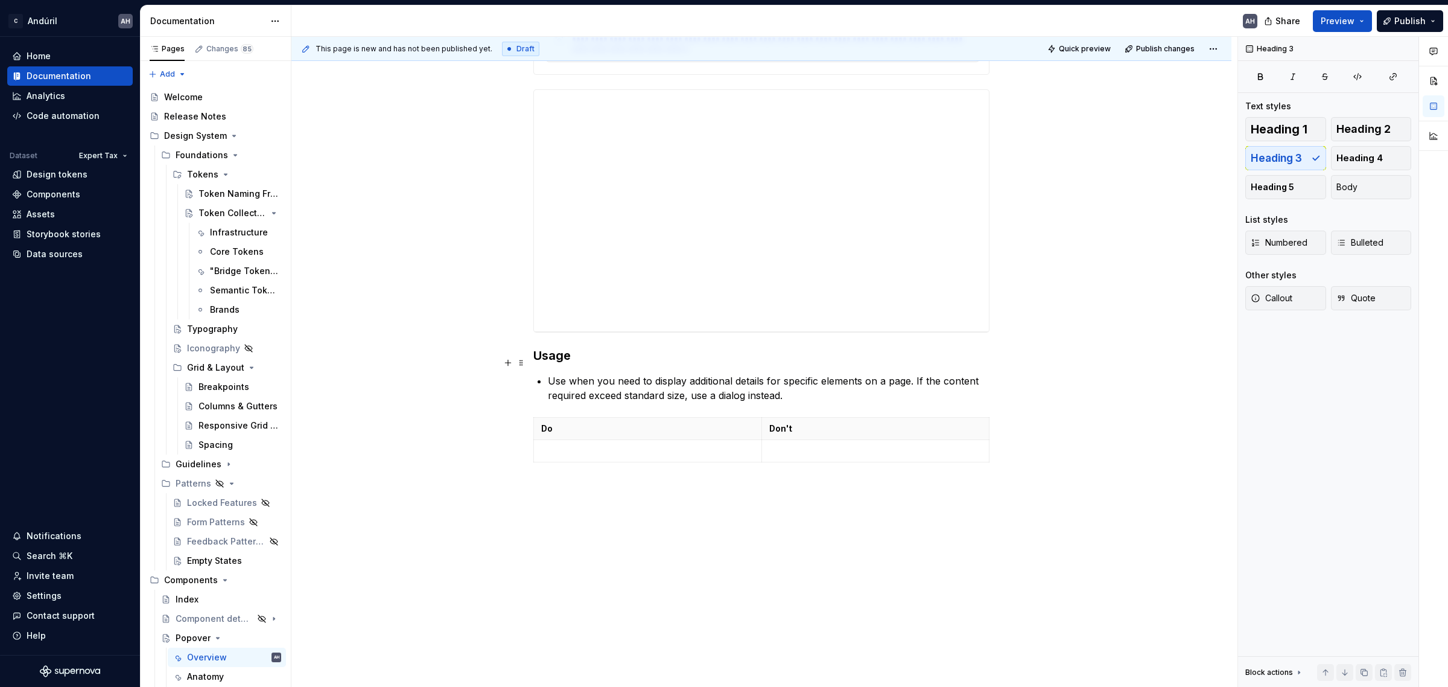
scroll to position [639, 0]
click at [538, 361] on h3 "Usage" at bounding box center [761, 355] width 456 height 17
click at [763, 369] on div "**********" at bounding box center [761, 34] width 456 height 866
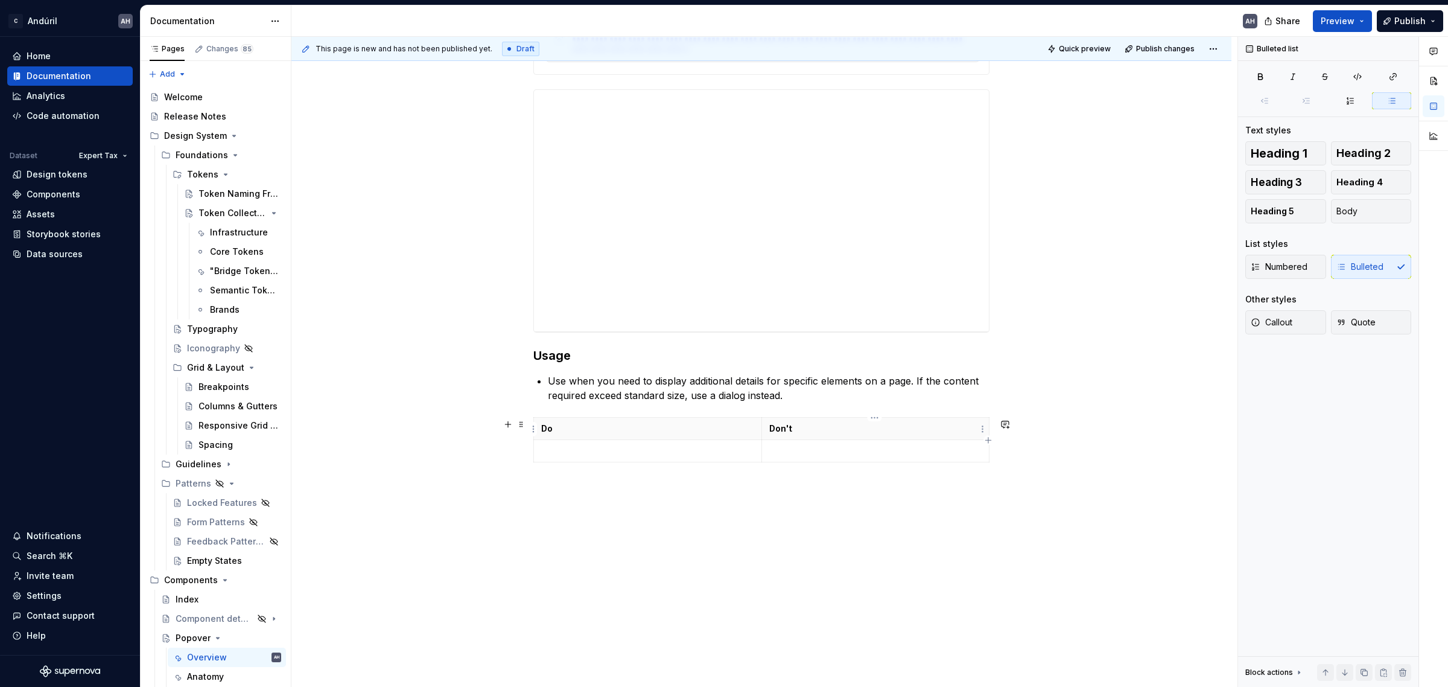
click at [813, 420] on th "Don't" at bounding box center [875, 428] width 228 height 22
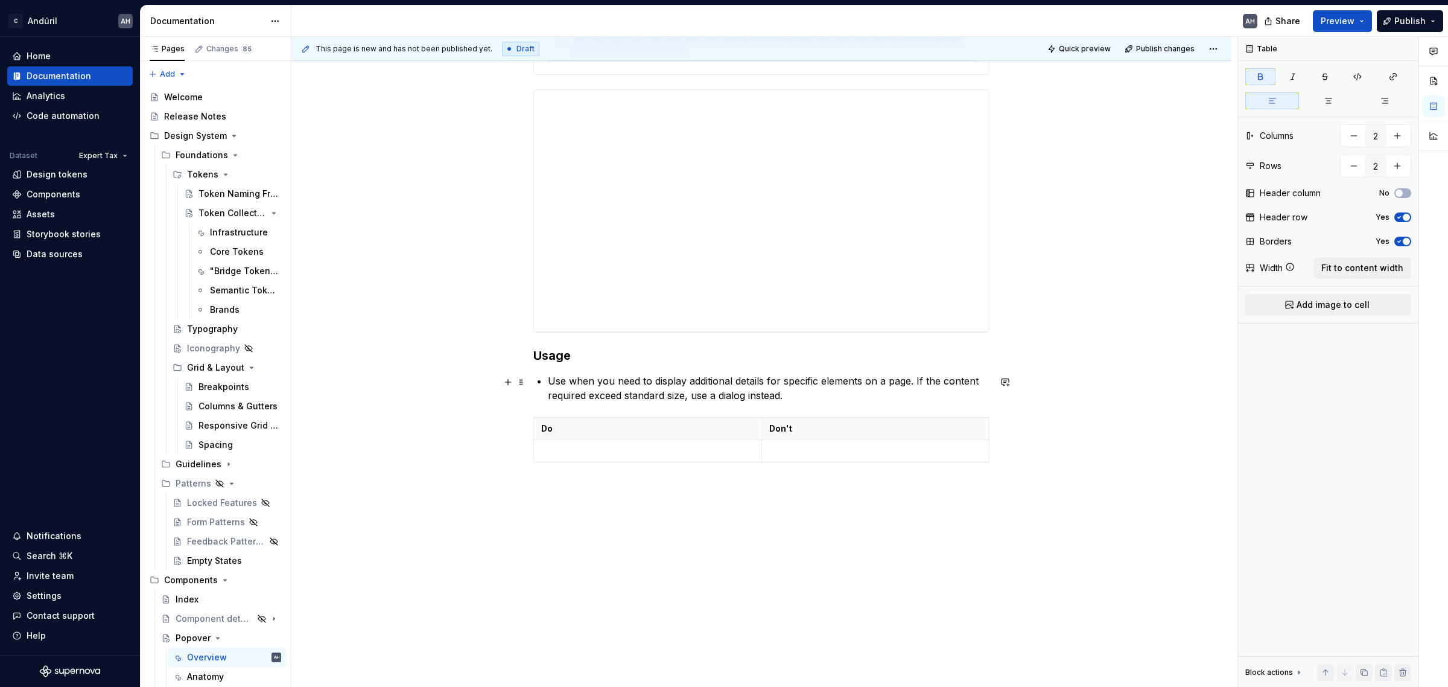
click at [790, 386] on p "Use when you need to display additional details for specific elements on a page…" at bounding box center [769, 387] width 442 height 29
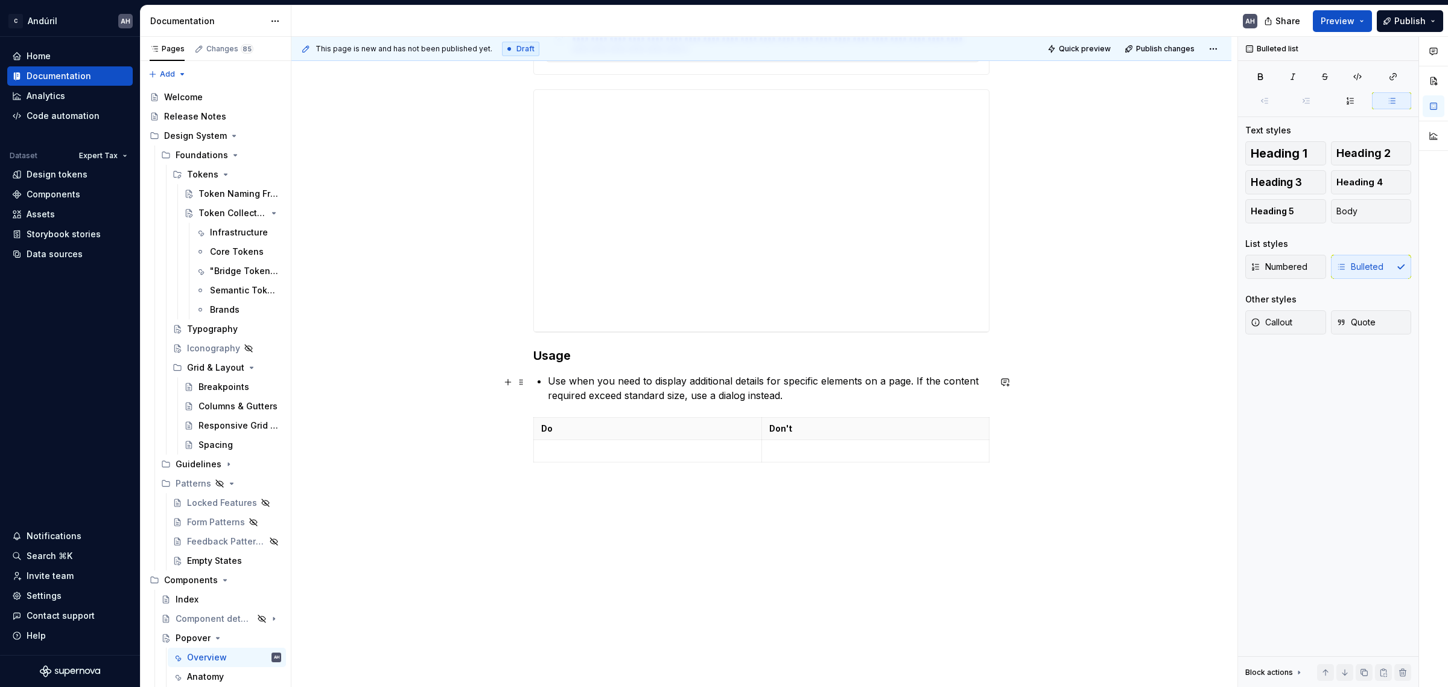
drag, startPoint x: 649, startPoint y: 381, endPoint x: 705, endPoint y: 381, distance: 55.5
click at [661, 381] on p "Use when you need to display additional details for specific elements on a page…" at bounding box center [769, 387] width 442 height 29
click at [806, 392] on p "Use when you need to display additional details for specific elements on a page…" at bounding box center [769, 387] width 442 height 29
click at [906, 380] on p "Use when you need to display additional details for specific elements on a page…" at bounding box center [769, 387] width 442 height 29
click at [918, 383] on p "Use when you need to display additional details for specific elements on a page…" at bounding box center [769, 387] width 442 height 29
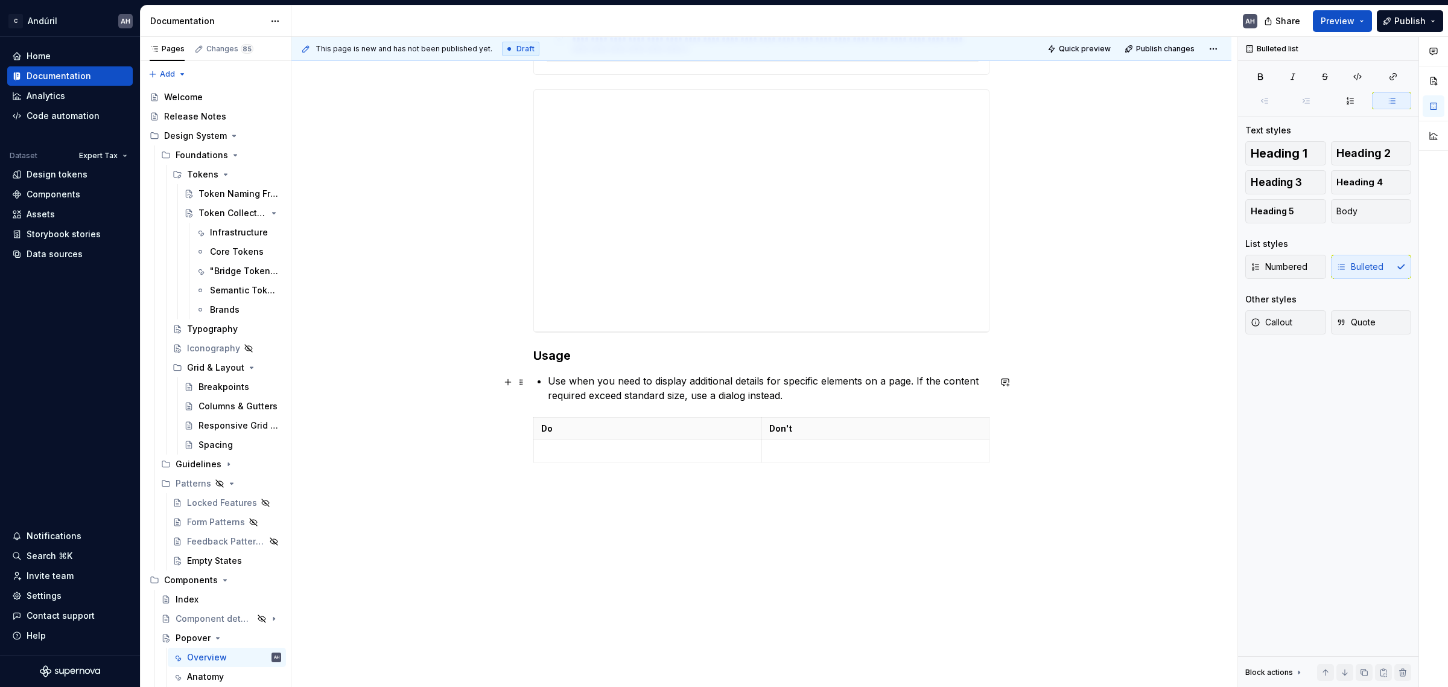
click at [614, 389] on p "Use when you need to display additional details for specific elements on a page…" at bounding box center [769, 387] width 442 height 29
click at [769, 393] on p "Use when you need to display additional details for specific elements on a page…" at bounding box center [769, 387] width 442 height 29
click at [816, 389] on p "Use when you need to display additional details for specific elements on a page…" at bounding box center [769, 387] width 442 height 29
click at [628, 390] on p "Use when you need to display additional details for specific elements on a page…" at bounding box center [769, 387] width 442 height 29
click at [924, 383] on p "Use when you need to display additional details for specific elements on a page…" at bounding box center [769, 387] width 442 height 29
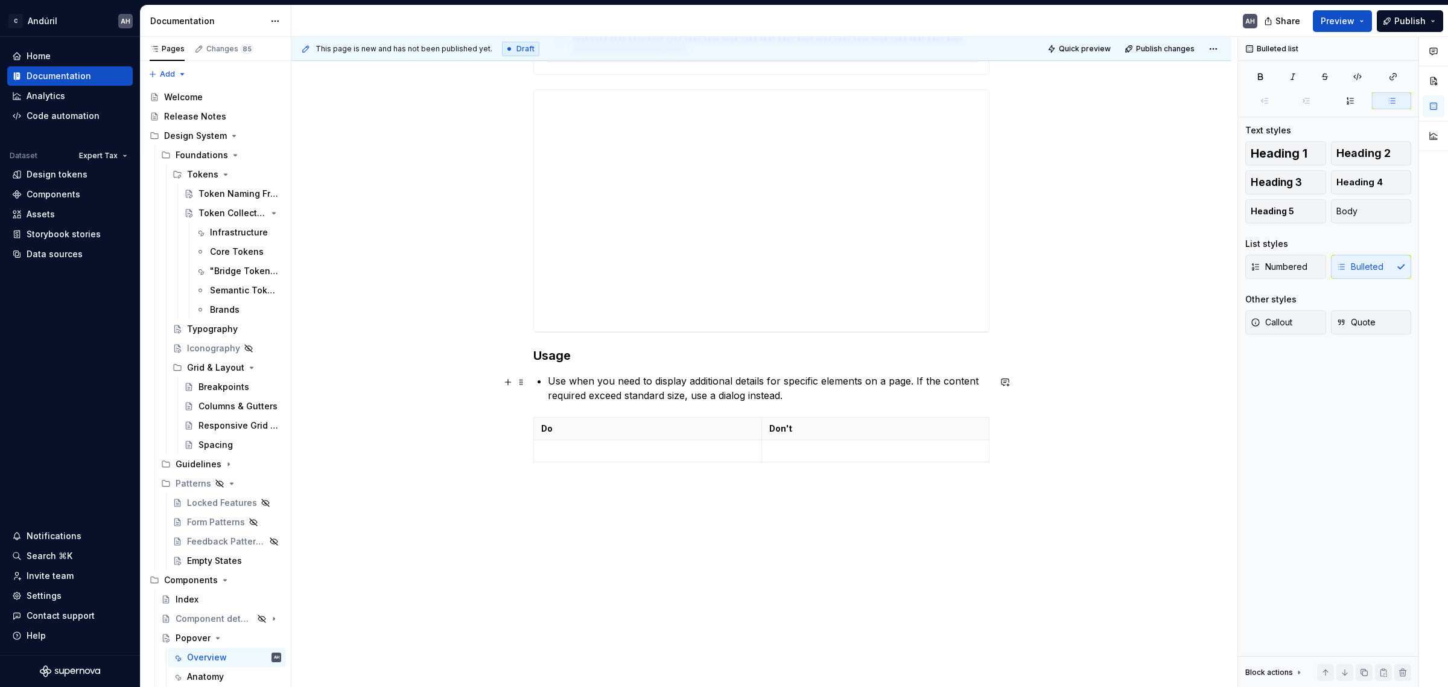
click at [568, 390] on p "Use when you need to display additional details for specific elements on a page…" at bounding box center [769, 387] width 442 height 29
click at [598, 392] on p "Use when you need to display additional details for specific elements on a page…" at bounding box center [769, 387] width 442 height 29
click at [804, 393] on p "Use when you need to display additional details for specific elements on a page…" at bounding box center [769, 387] width 442 height 29
drag, startPoint x: 799, startPoint y: 396, endPoint x: 851, endPoint y: 392, distance: 52.0
click at [851, 392] on p "Use when you need to display additional details for specific elements on a page…" at bounding box center [769, 387] width 442 height 29
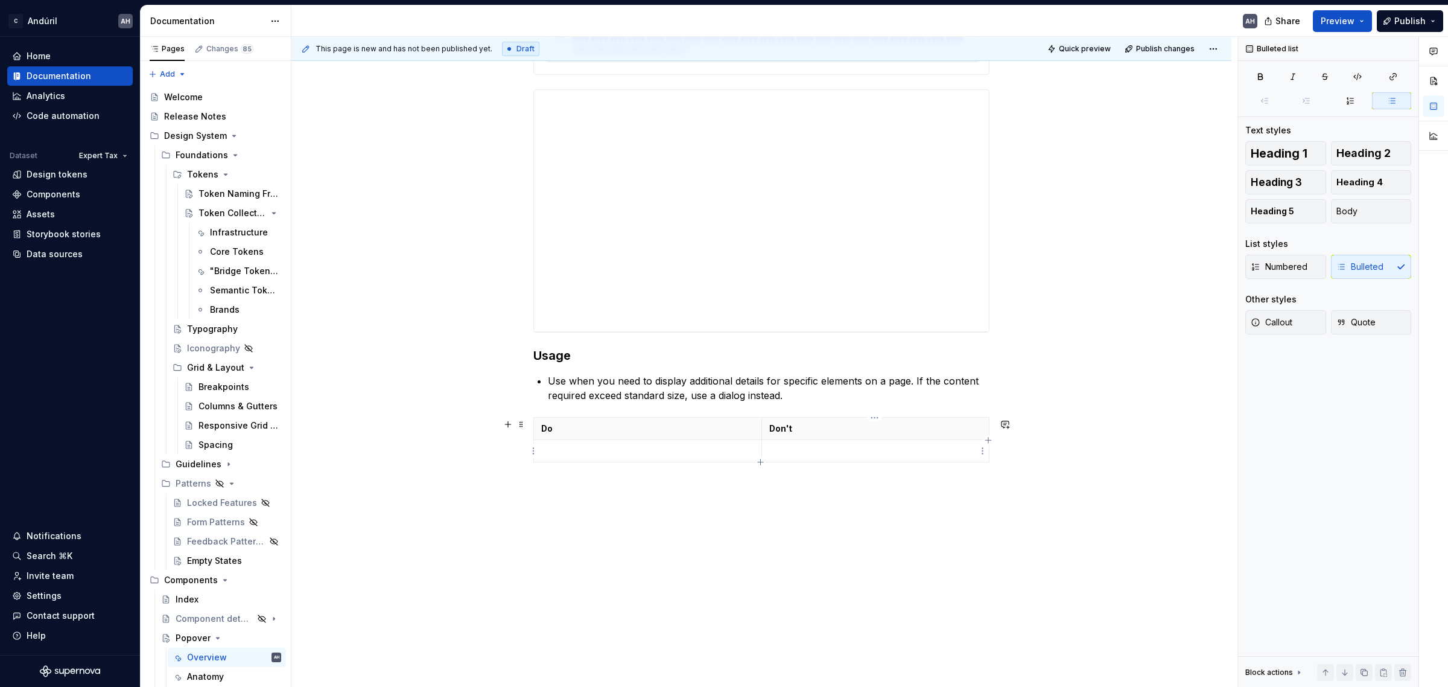
click at [813, 445] on p at bounding box center [875, 451] width 213 height 12
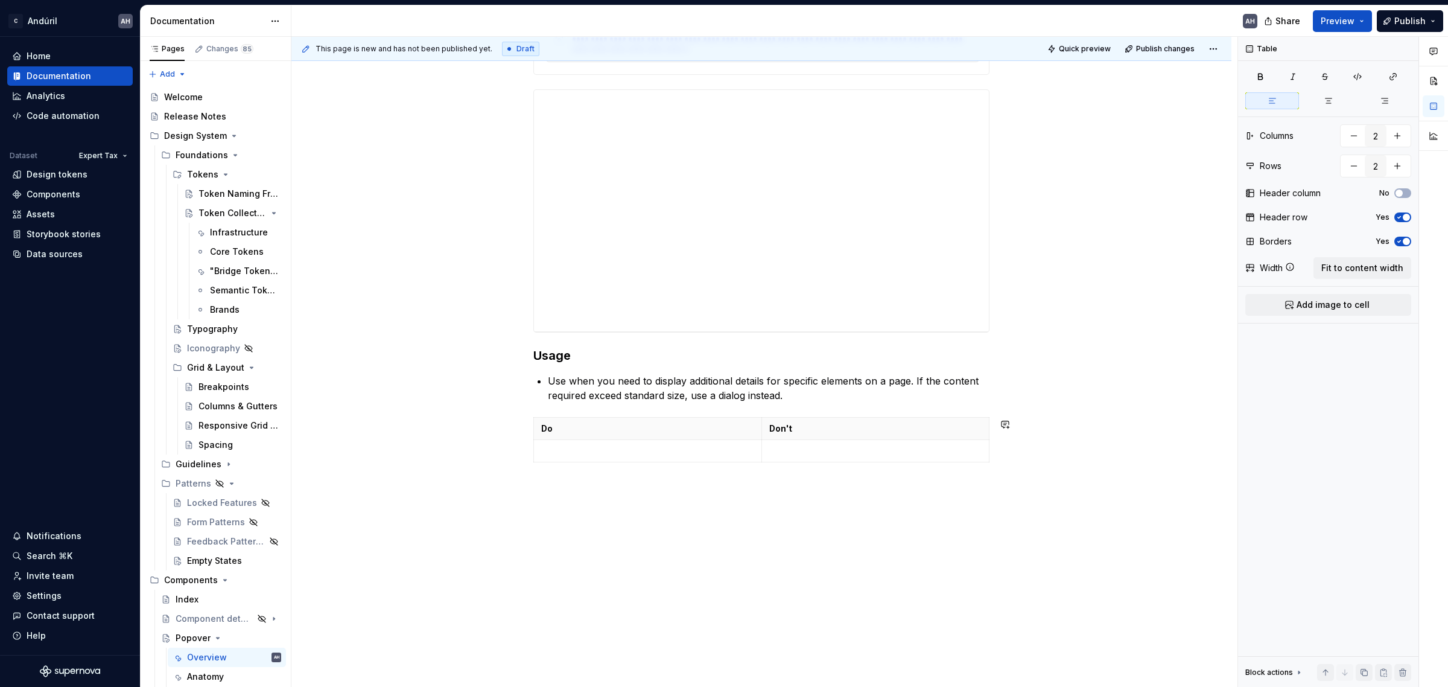
click at [776, 519] on div "**********" at bounding box center [761, 129] width 940 height 1115
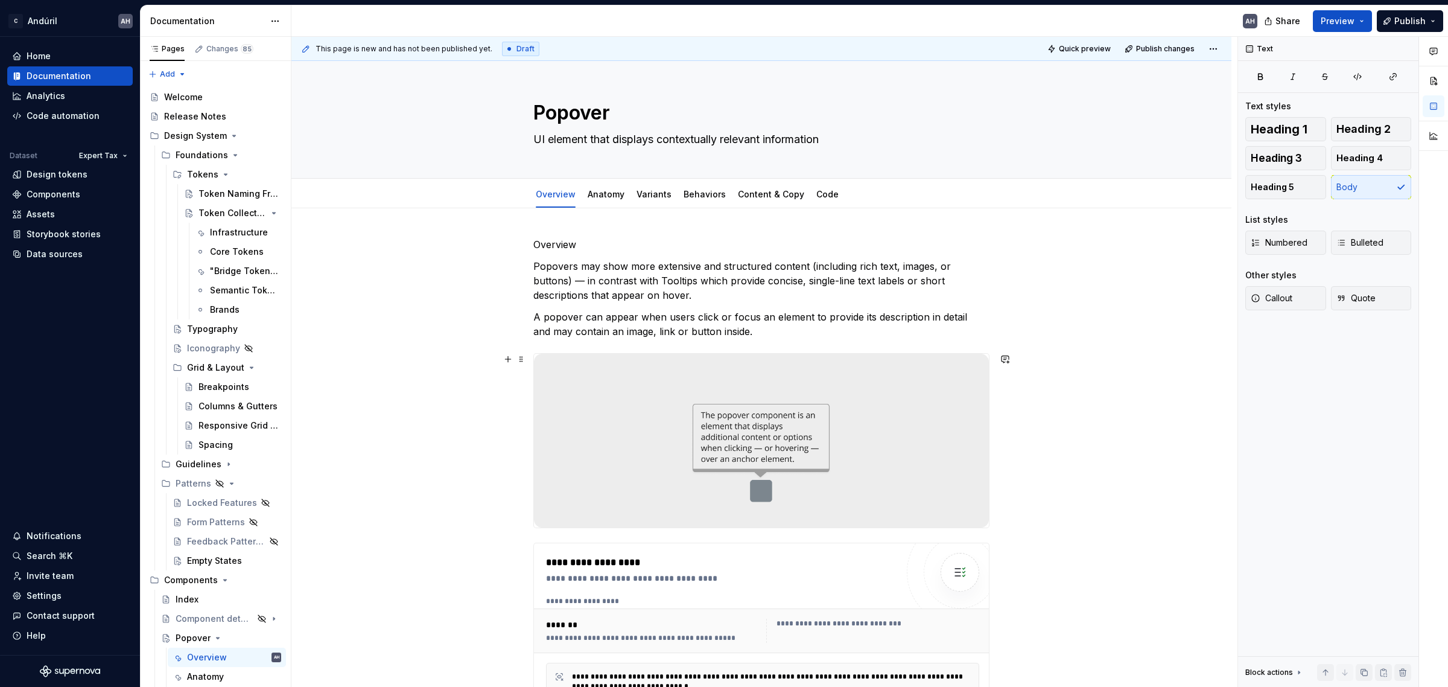
scroll to position [0, 0]
click at [604, 200] on link "Anatomy" at bounding box center [606, 195] width 37 height 10
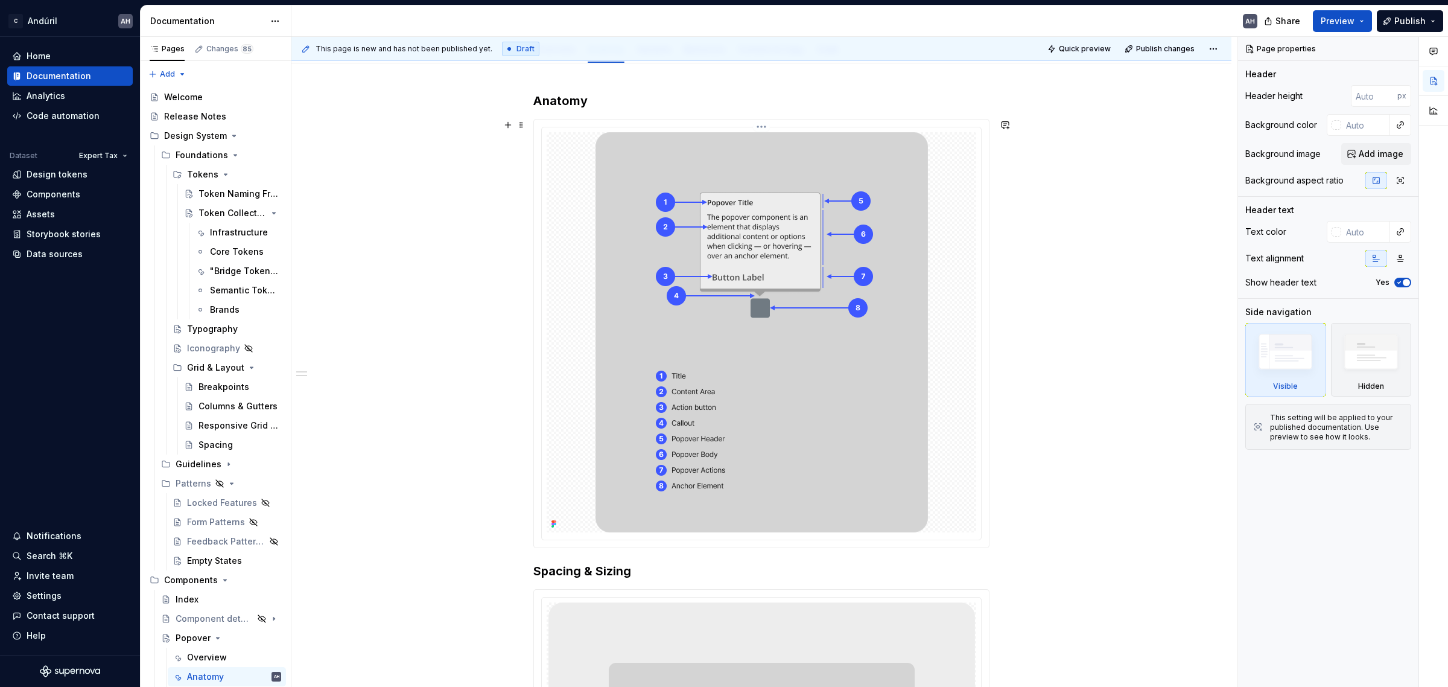
scroll to position [226, 0]
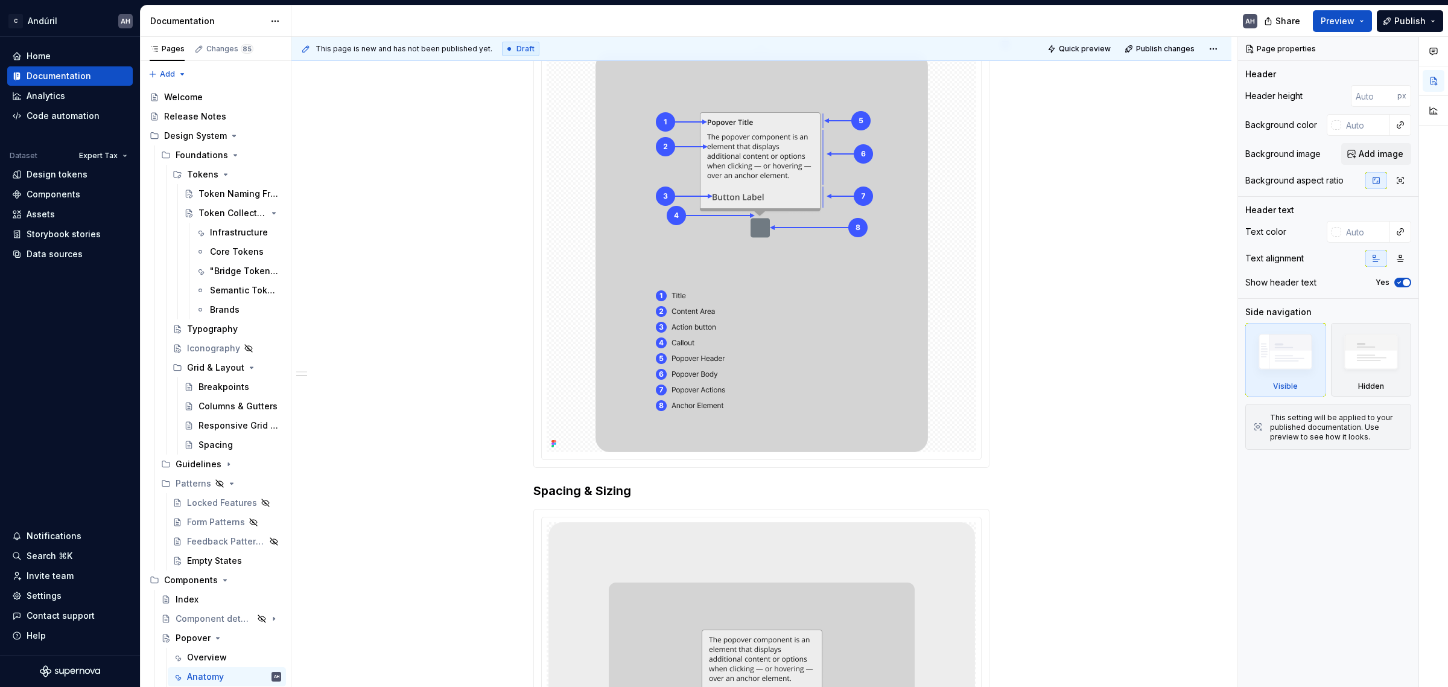
click at [900, 327] on img at bounding box center [761, 252] width 332 height 400
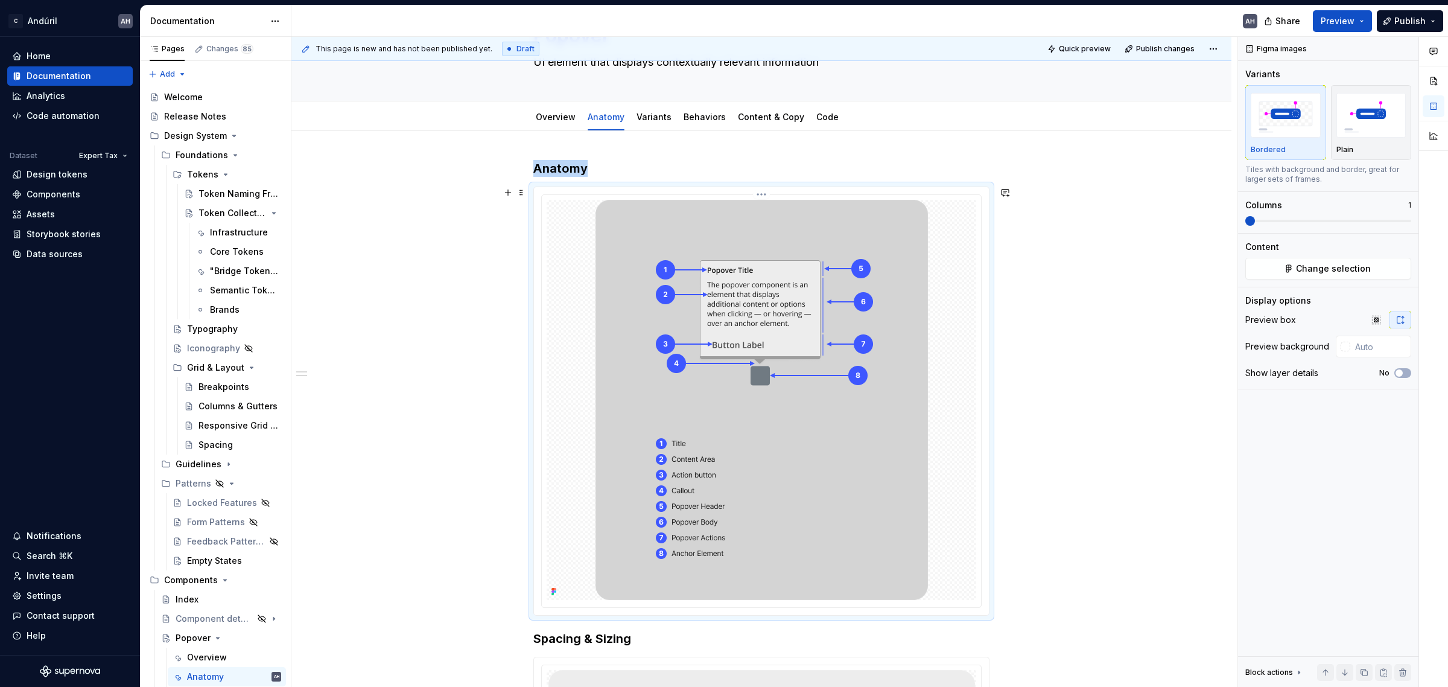
scroll to position [75, 0]
type textarea "*"
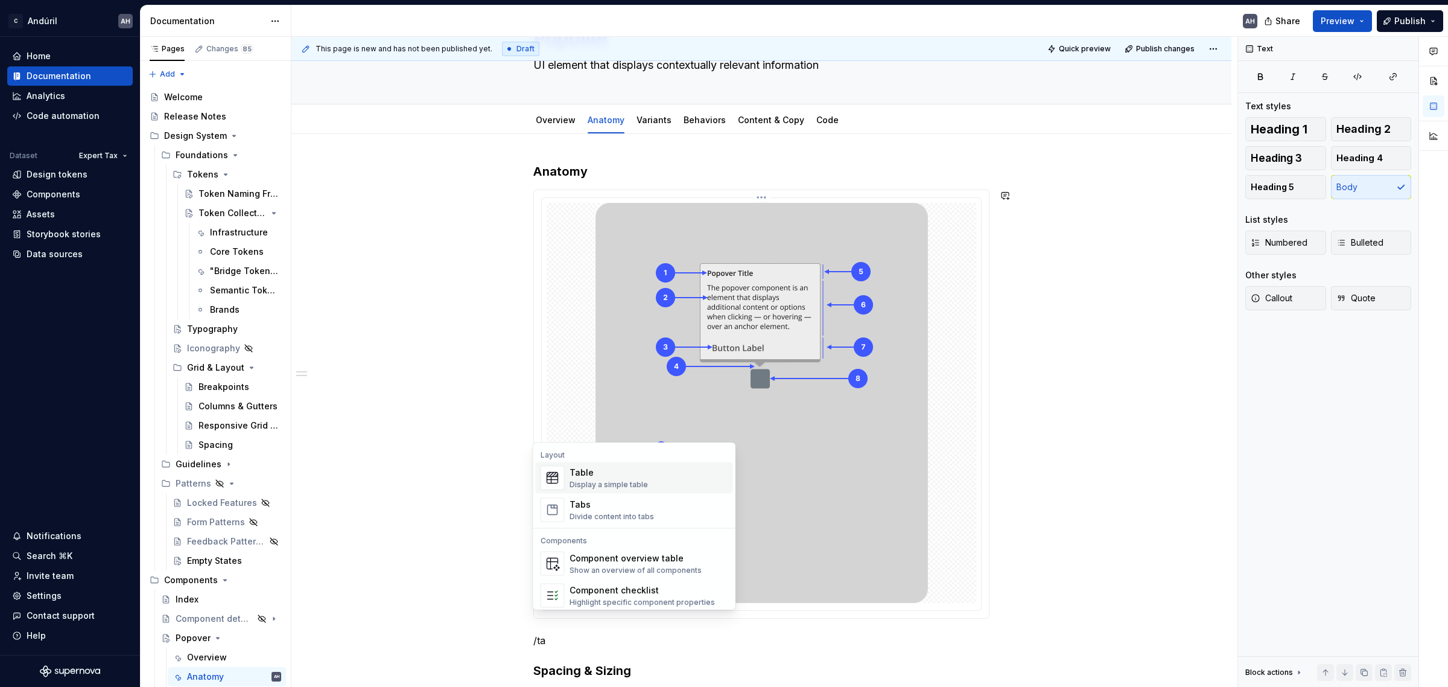
scroll to position [95, 0]
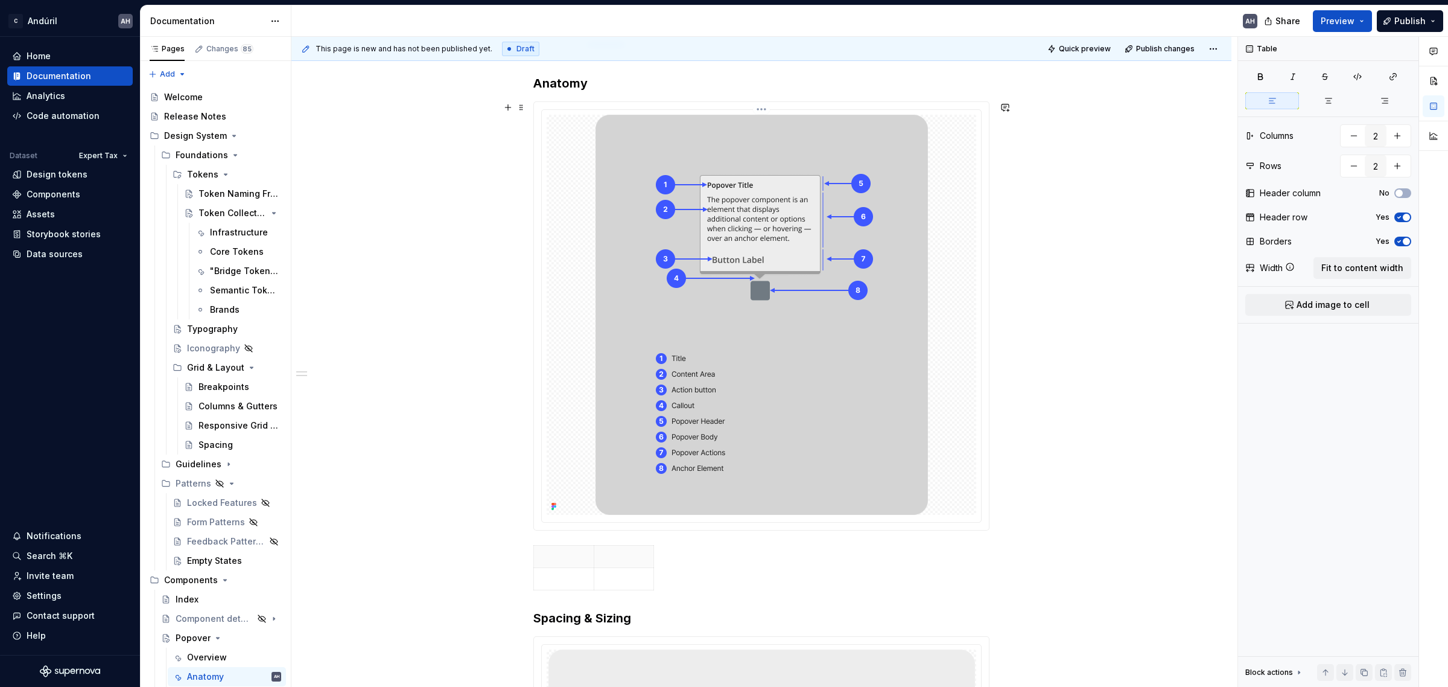
type textarea "*"
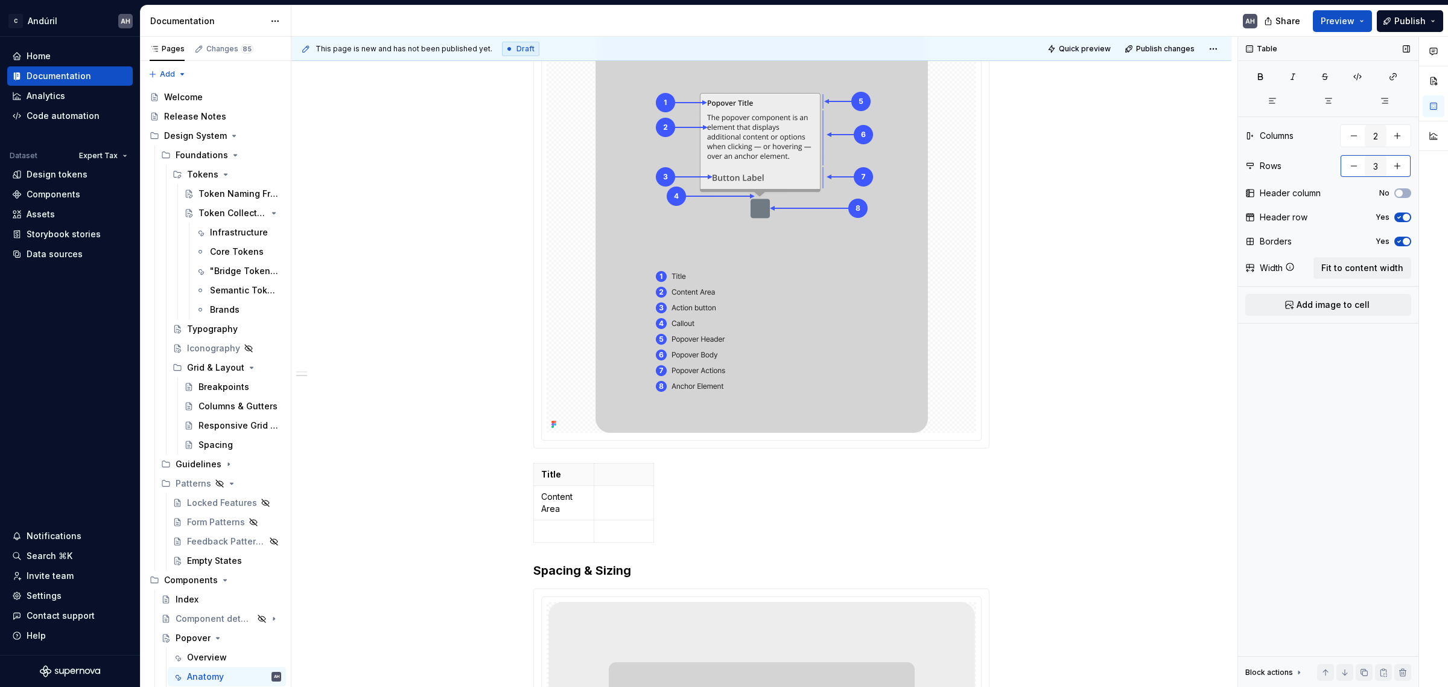
click at [1374, 163] on input "3" at bounding box center [1376, 166] width 22 height 22
click at [1395, 167] on button "button" at bounding box center [1397, 166] width 22 height 22
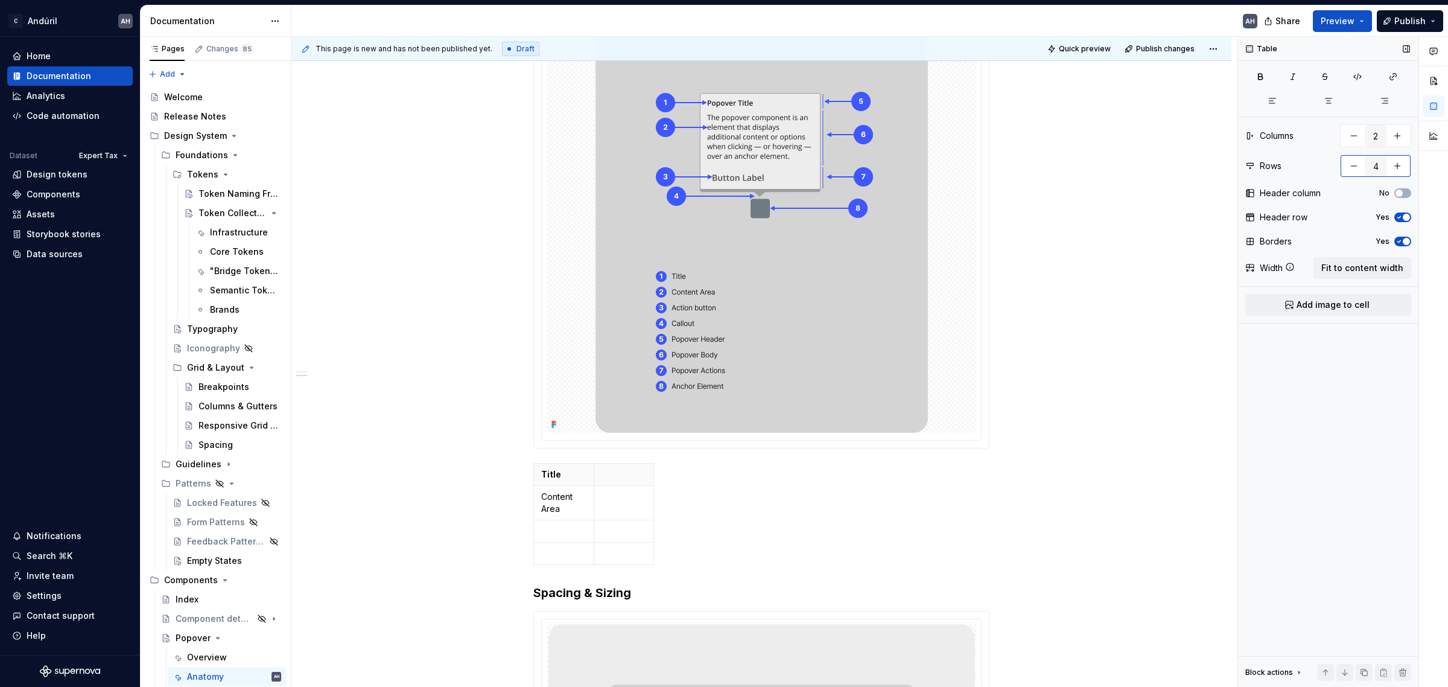
click at [1395, 167] on button "button" at bounding box center [1397, 166] width 22 height 22
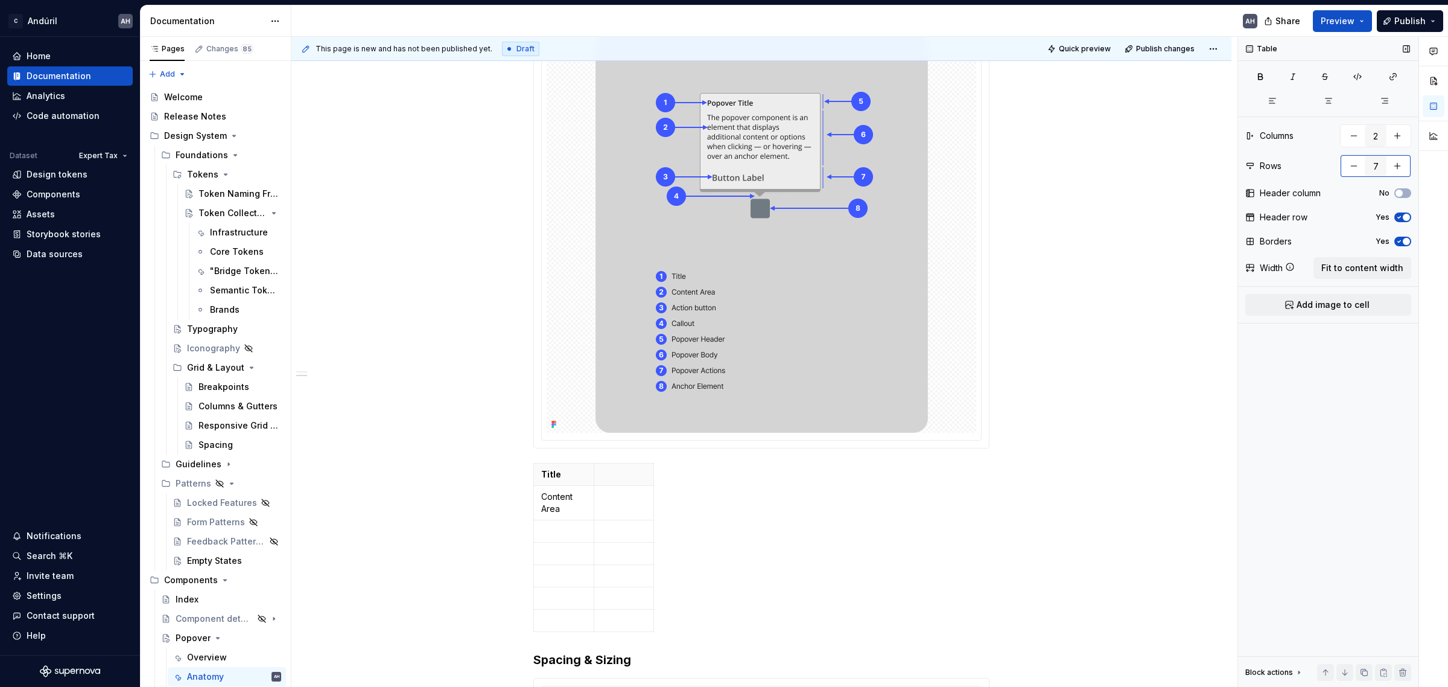
click at [1395, 167] on button "button" at bounding box center [1397, 166] width 22 height 22
type input "8"
click at [1368, 270] on span "Fit to content width" at bounding box center [1362, 268] width 82 height 12
click at [1401, 191] on span "button" at bounding box center [1398, 192] width 7 height 7
click at [1401, 215] on icon "button" at bounding box center [1399, 217] width 10 height 7
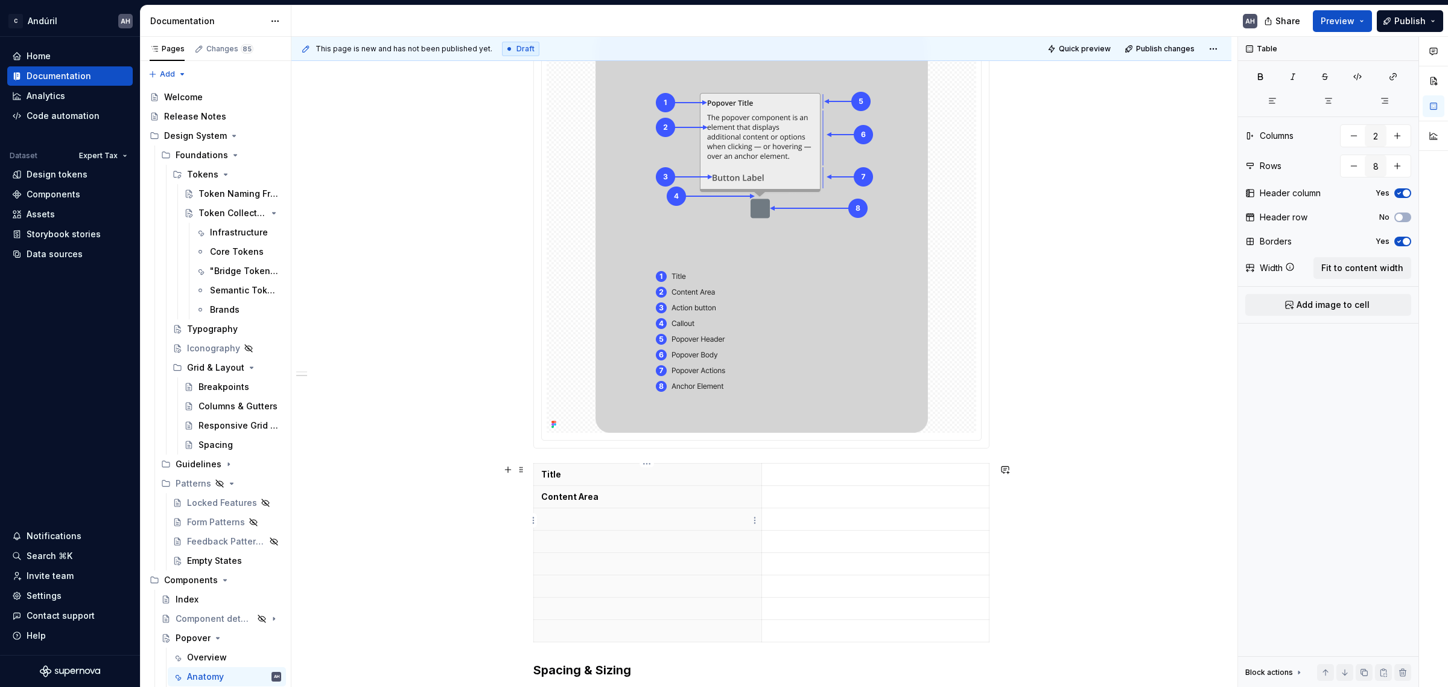
click at [667, 515] on p at bounding box center [647, 519] width 213 height 12
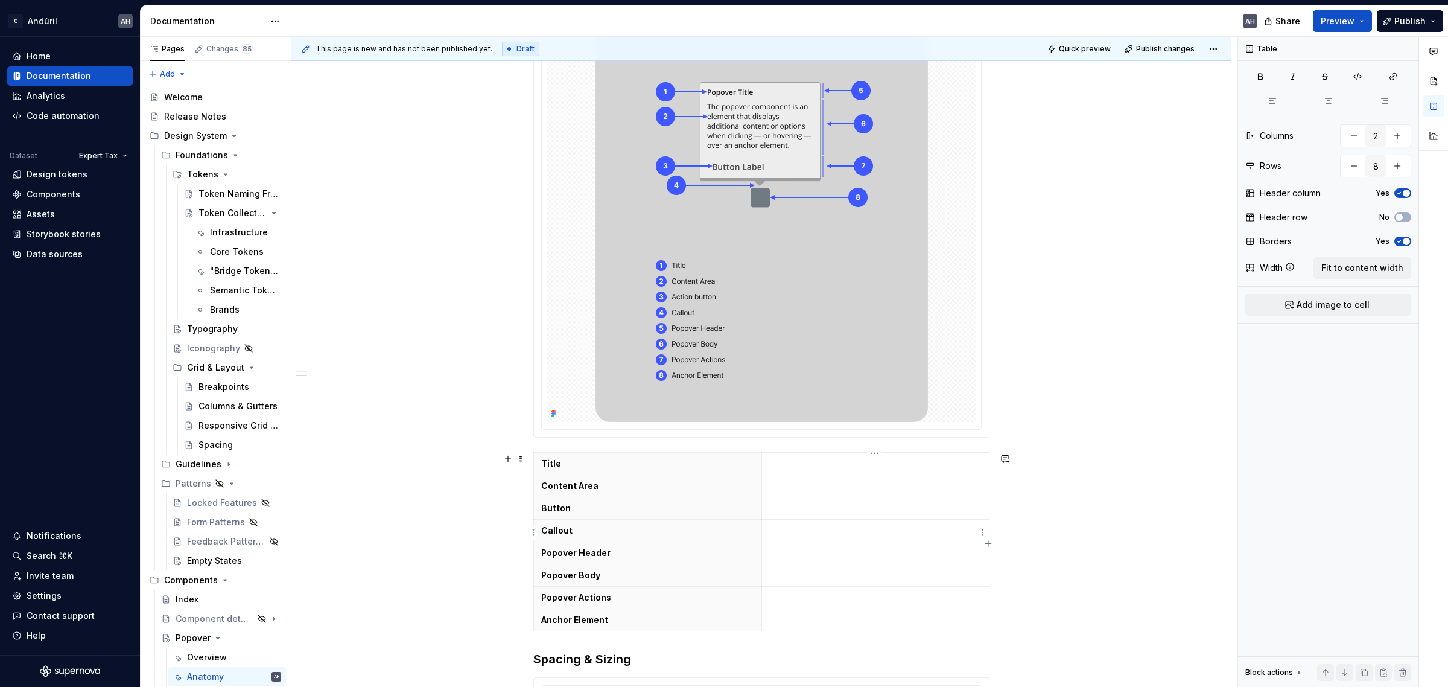
click at [786, 528] on p at bounding box center [875, 530] width 213 height 12
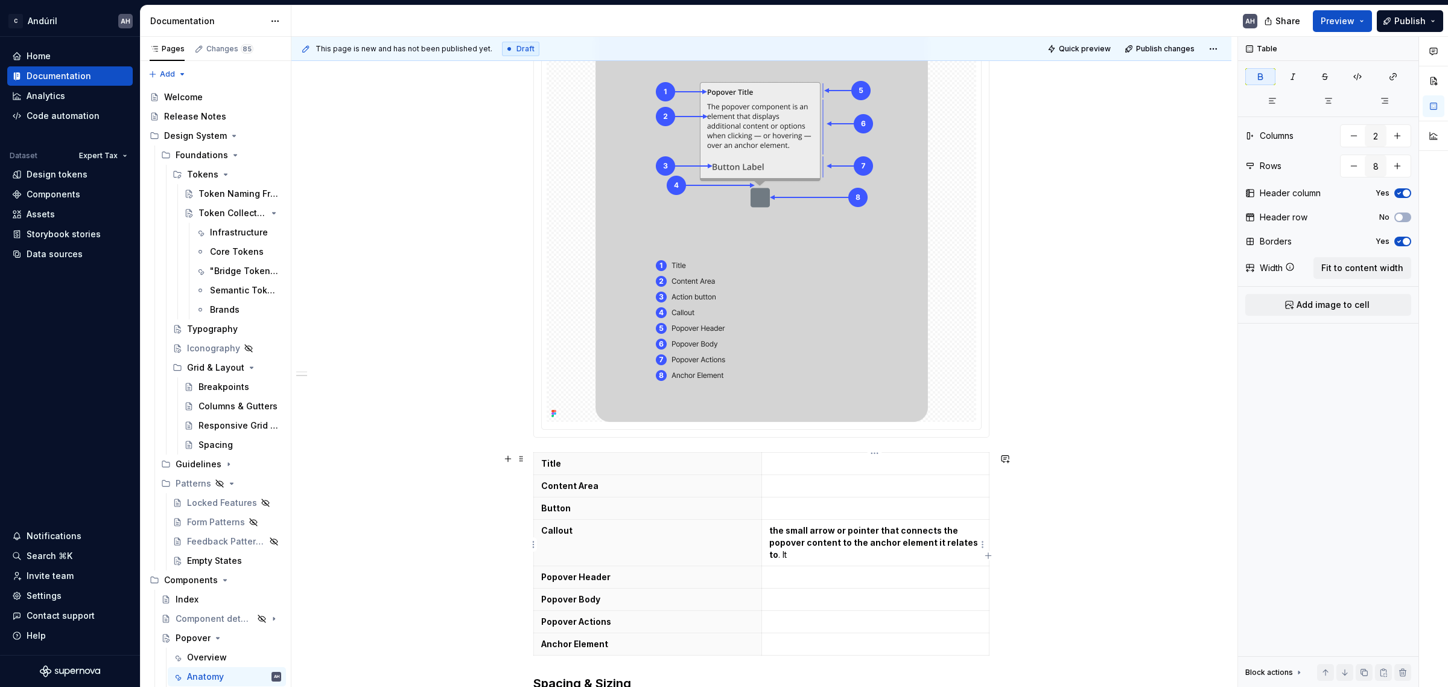
click at [769, 535] on strong "the small arrow or pointer that connects the popover content to the anchor elem…" at bounding box center [874, 542] width 211 height 34
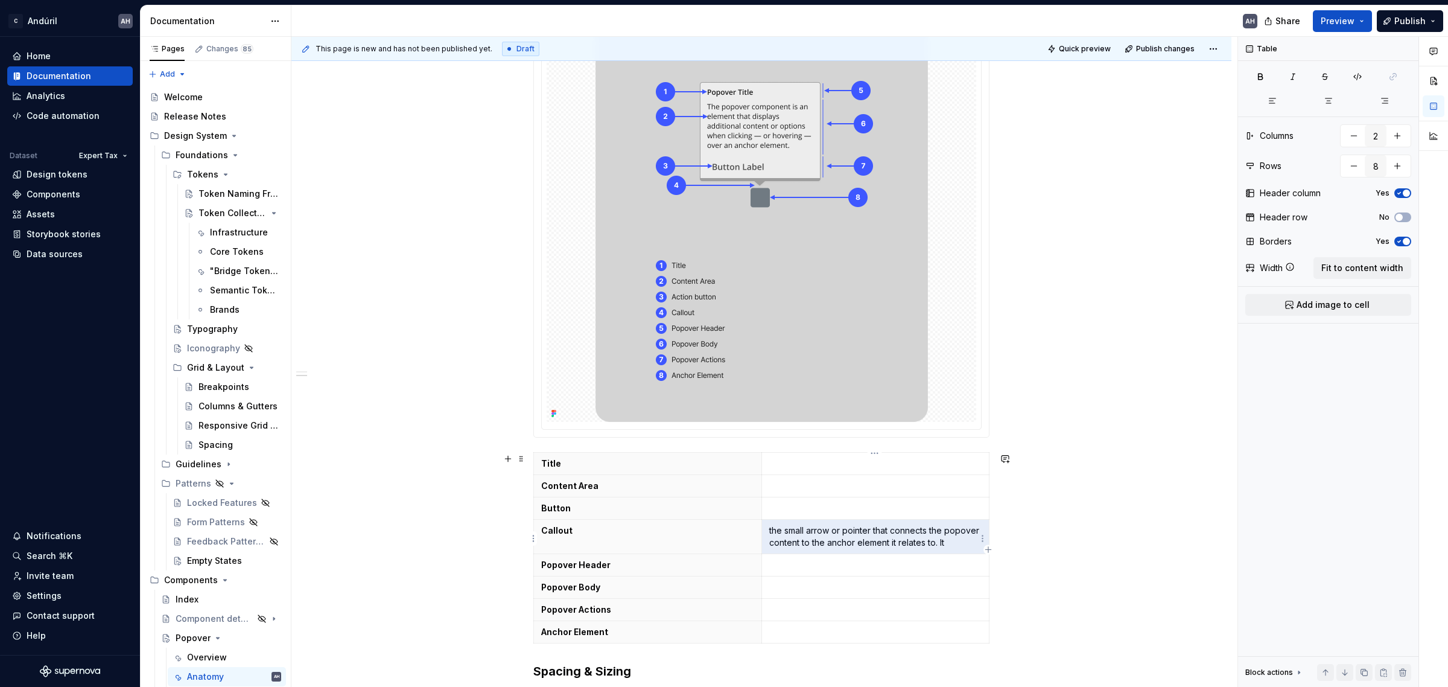
click at [785, 535] on p "the small arrow or pointer that connects the popover content to the anchor elem…" at bounding box center [875, 536] width 213 height 24
click at [771, 531] on p "the small arrow or pointer that connects the popover content to the anchor elem…" at bounding box center [875, 536] width 213 height 24
click at [927, 534] on p "The small arrow or pointer that connects the popover content to the anchor elem…" at bounding box center [875, 536] width 213 height 24
click at [945, 539] on p "The small arrow or pointer that connects the popover content to the anchor elem…" at bounding box center [875, 536] width 213 height 24
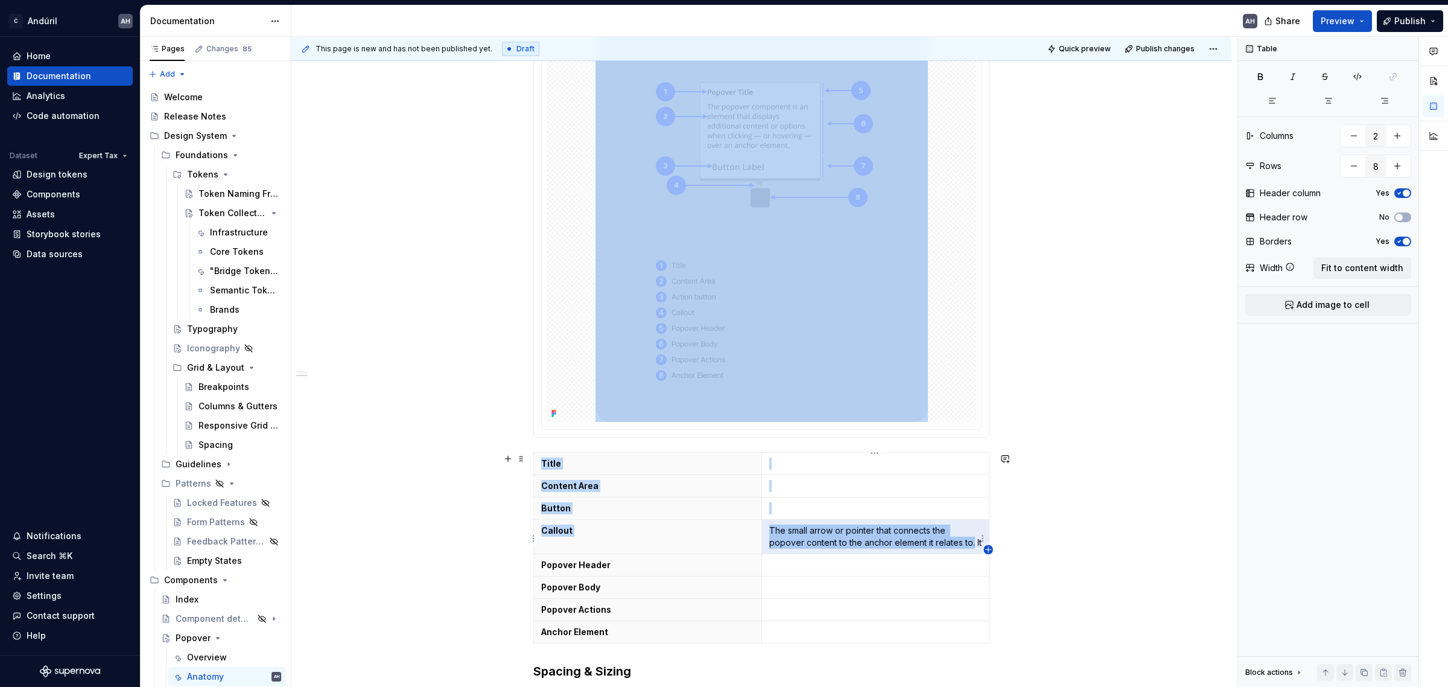
drag, startPoint x: 972, startPoint y: 544, endPoint x: 983, endPoint y: 545, distance: 11.5
click at [983, 545] on body "C Andúril AH Home Documentation Analytics Code automation Dataset Expert Tax De…" at bounding box center [724, 343] width 1448 height 687
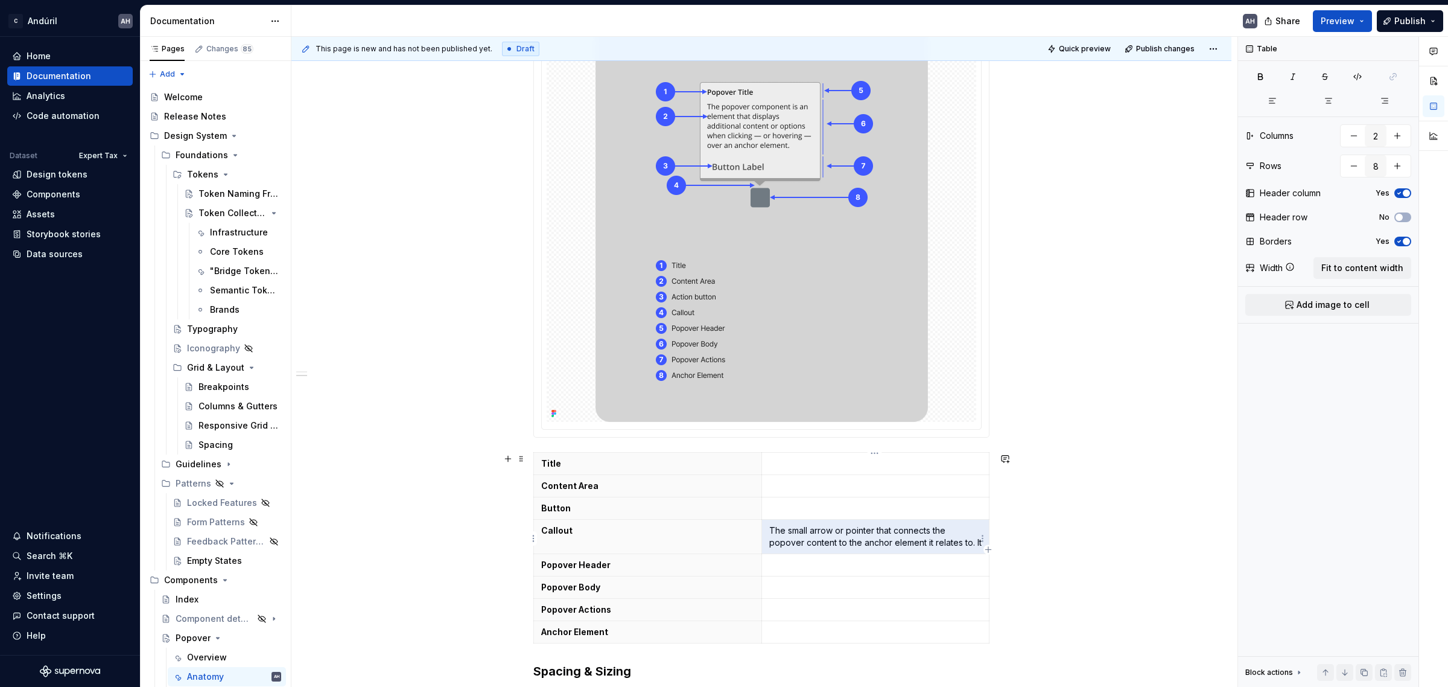
click at [958, 540] on p "The small arrow or pointer that connects the popover content to the anchor elem…" at bounding box center [875, 536] width 213 height 24
click at [973, 544] on p "The small arrow or pointer that connects the popover content to the anchor elem…" at bounding box center [875, 536] width 213 height 24
click at [883, 626] on td at bounding box center [875, 632] width 228 height 22
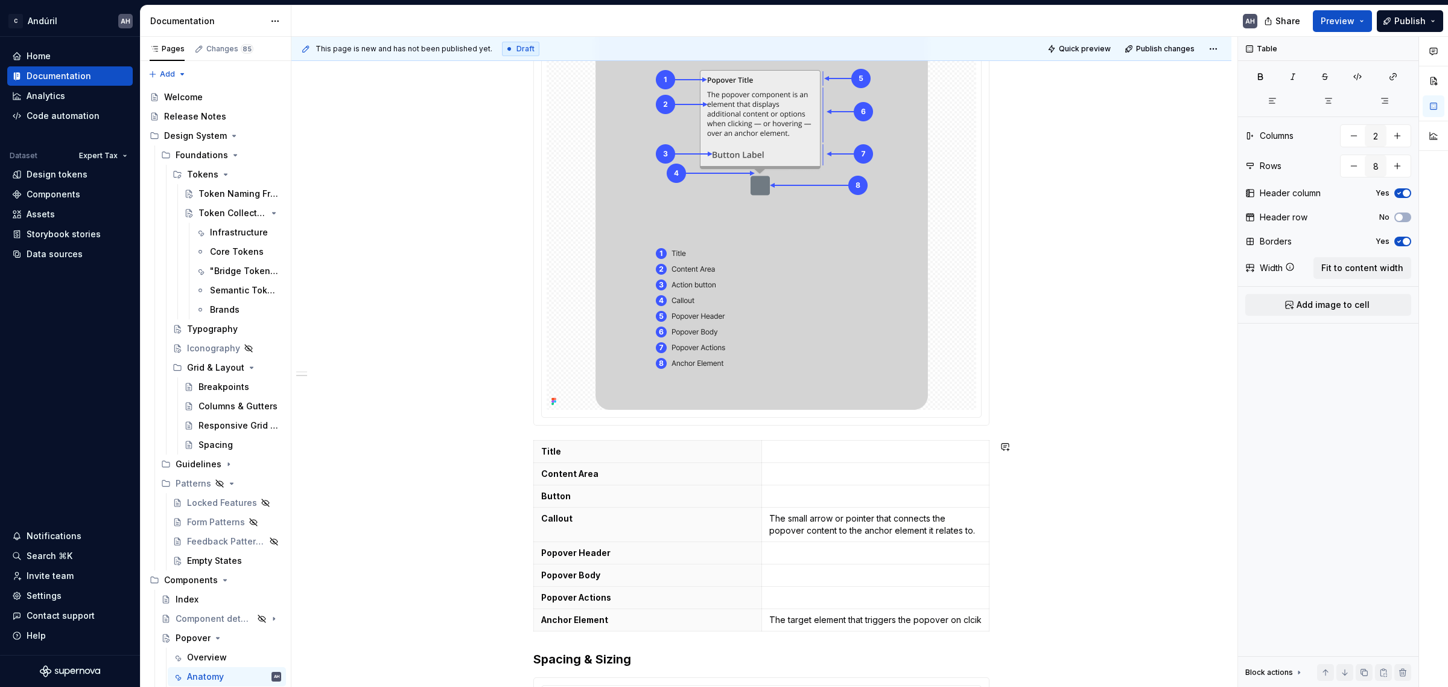
scroll to position [281, 0]
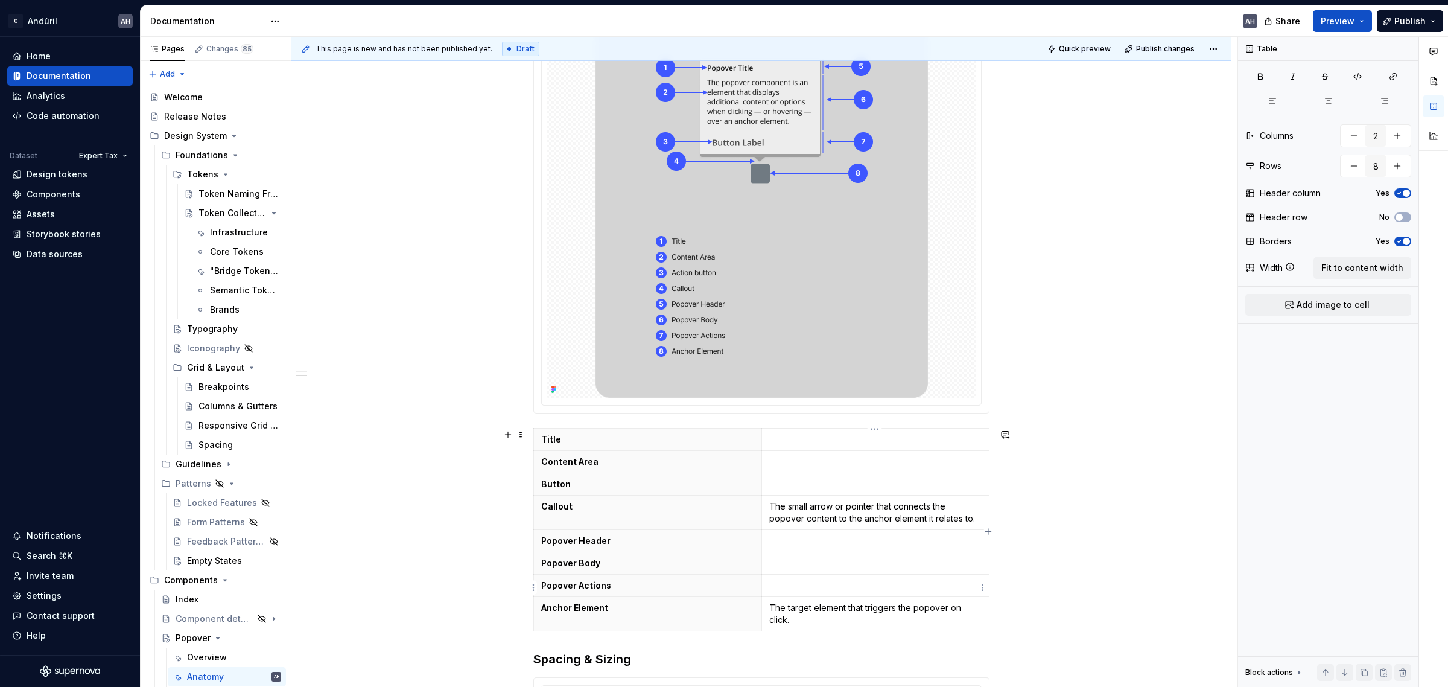
click at [846, 587] on p at bounding box center [875, 585] width 213 height 12
click at [837, 565] on p at bounding box center [875, 563] width 213 height 12
click at [830, 549] on td at bounding box center [875, 541] width 228 height 22
click at [802, 480] on p at bounding box center [875, 484] width 213 height 12
click at [787, 483] on p "Actionable" at bounding box center [875, 484] width 213 height 12
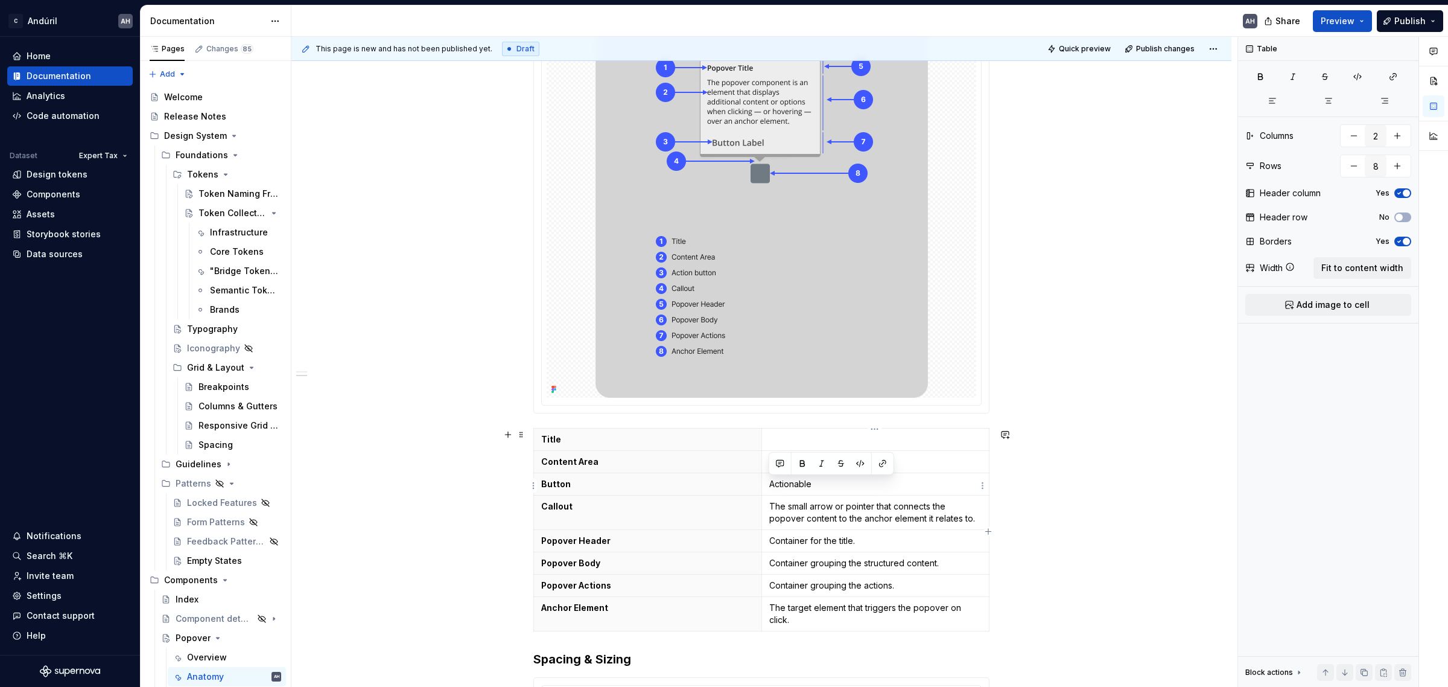
click at [787, 483] on p "Actionable" at bounding box center [875, 484] width 213 height 12
click at [795, 465] on p at bounding box center [875, 461] width 213 height 12
click at [843, 484] on p "Interactive element." at bounding box center [875, 484] width 213 height 12
click at [812, 462] on p at bounding box center [875, 461] width 213 height 12
click at [812, 462] on p "Containere for the" at bounding box center [875, 461] width 213 height 12
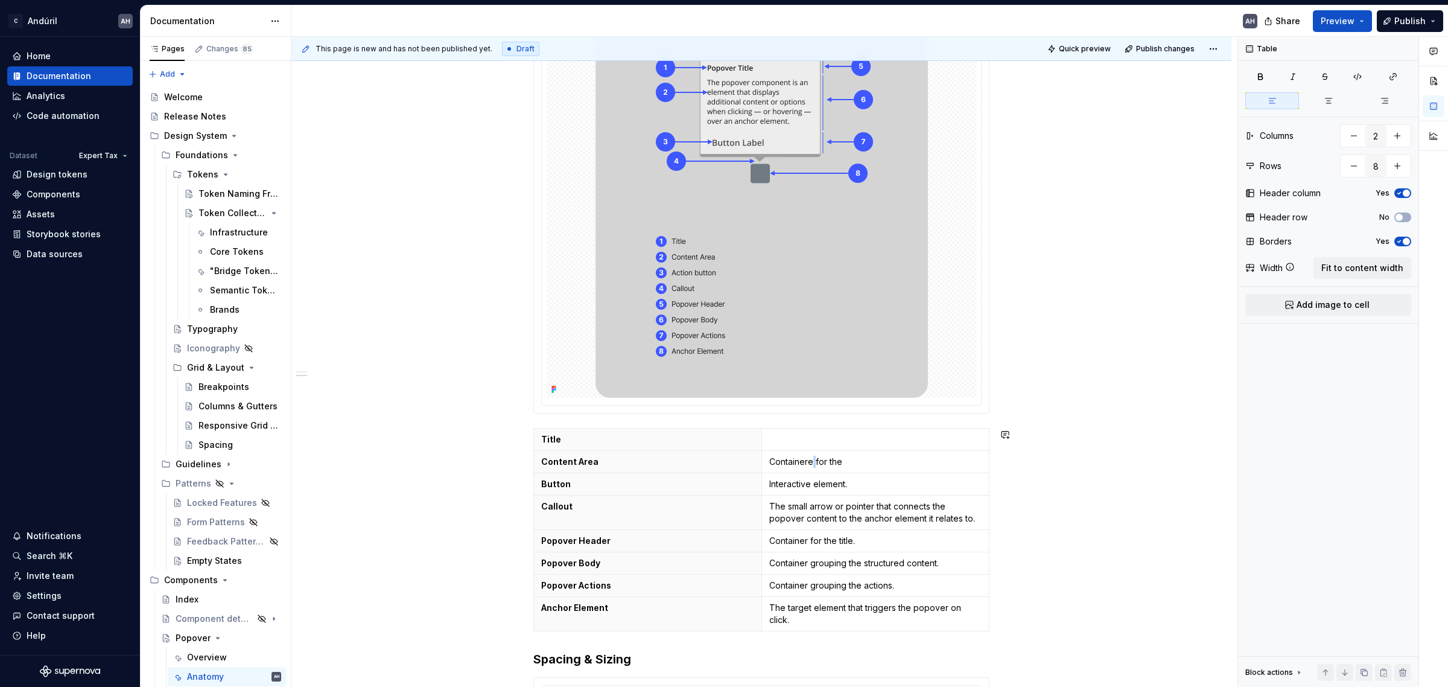
click at [812, 462] on p "Containere for the" at bounding box center [875, 461] width 213 height 12
click at [852, 460] on p "Containere for the" at bounding box center [875, 461] width 213 height 12
click at [816, 547] on p "Container for the title." at bounding box center [875, 541] width 213 height 12
click at [878, 543] on p "Container for the title." at bounding box center [875, 541] width 213 height 12
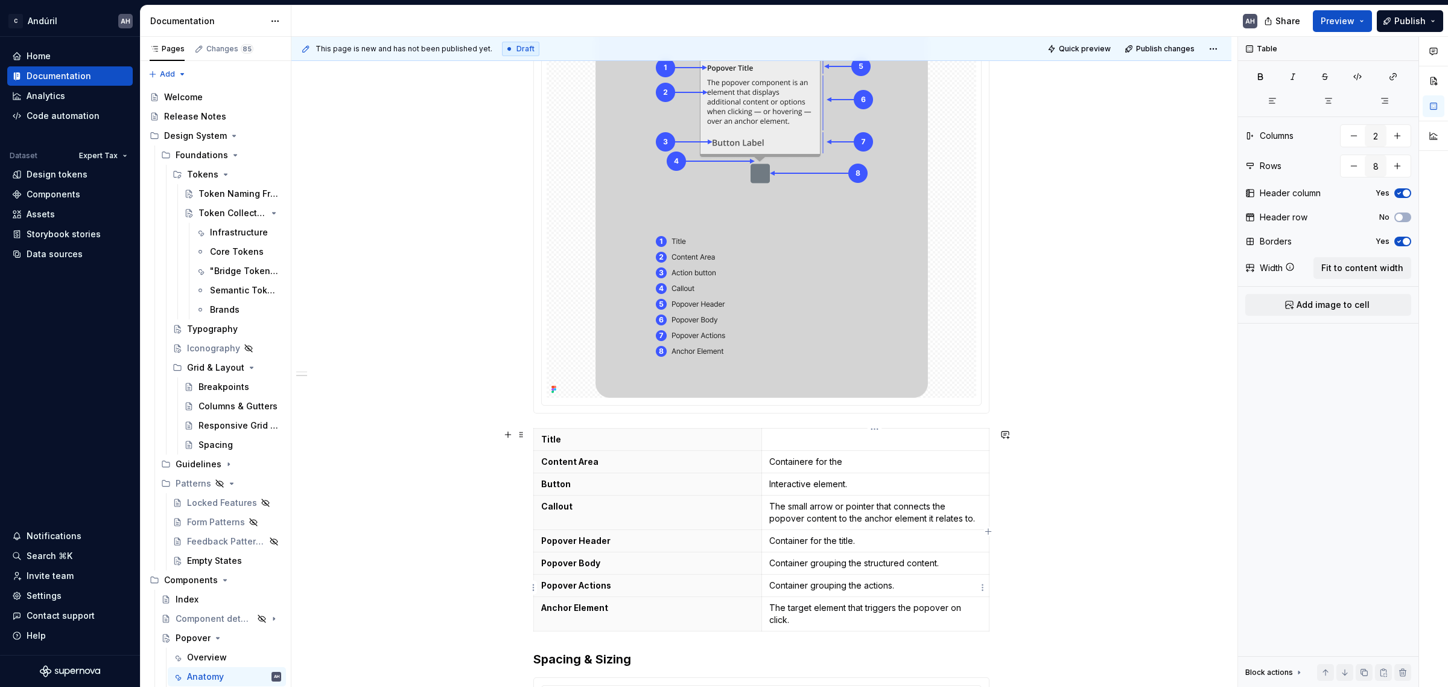
click at [783, 587] on p "Container grouping the actions." at bounding box center [875, 585] width 213 height 12
click at [831, 591] on p "Section that grouping the actions." at bounding box center [875, 585] width 213 height 12
click at [775, 569] on p "Container grouping the structured content." at bounding box center [875, 563] width 213 height 12
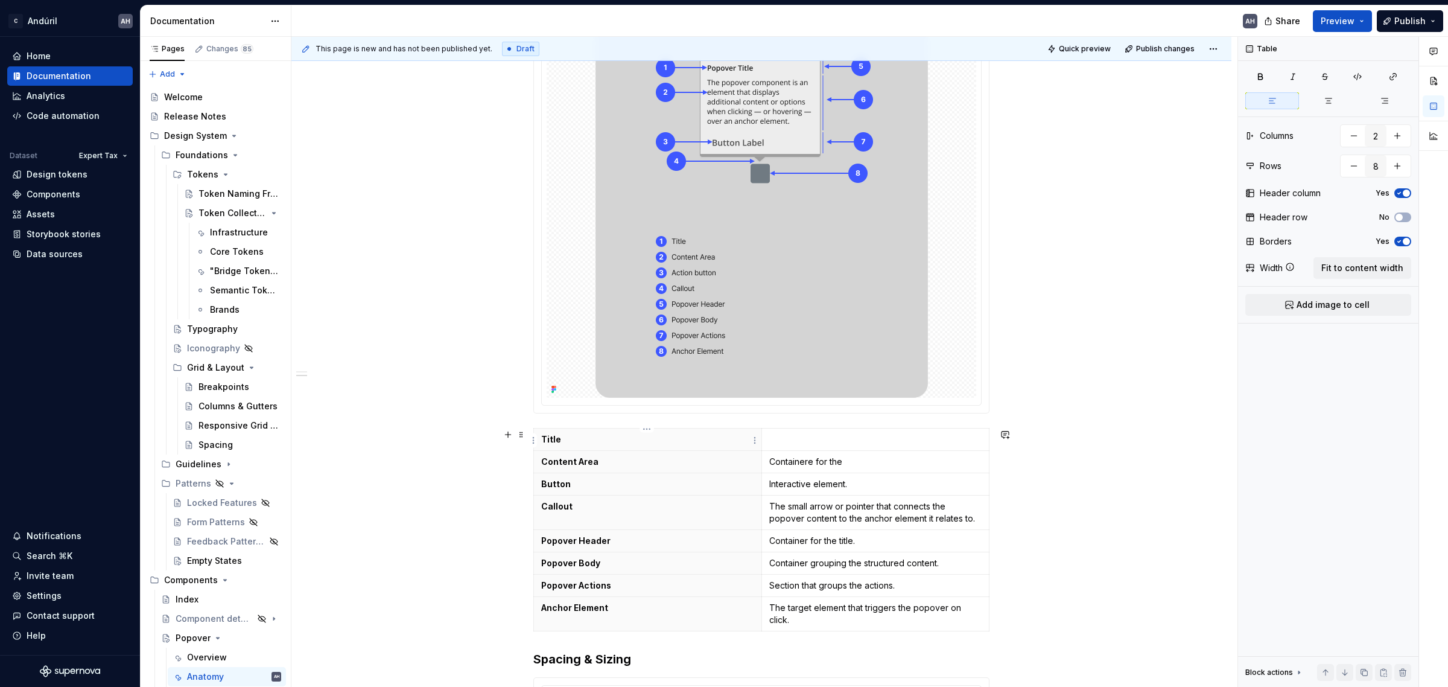
click at [638, 442] on p "Title" at bounding box center [647, 439] width 213 height 12
click at [851, 437] on p at bounding box center [875, 439] width 213 height 12
click at [792, 460] on p "Containere for the" at bounding box center [875, 461] width 213 height 12
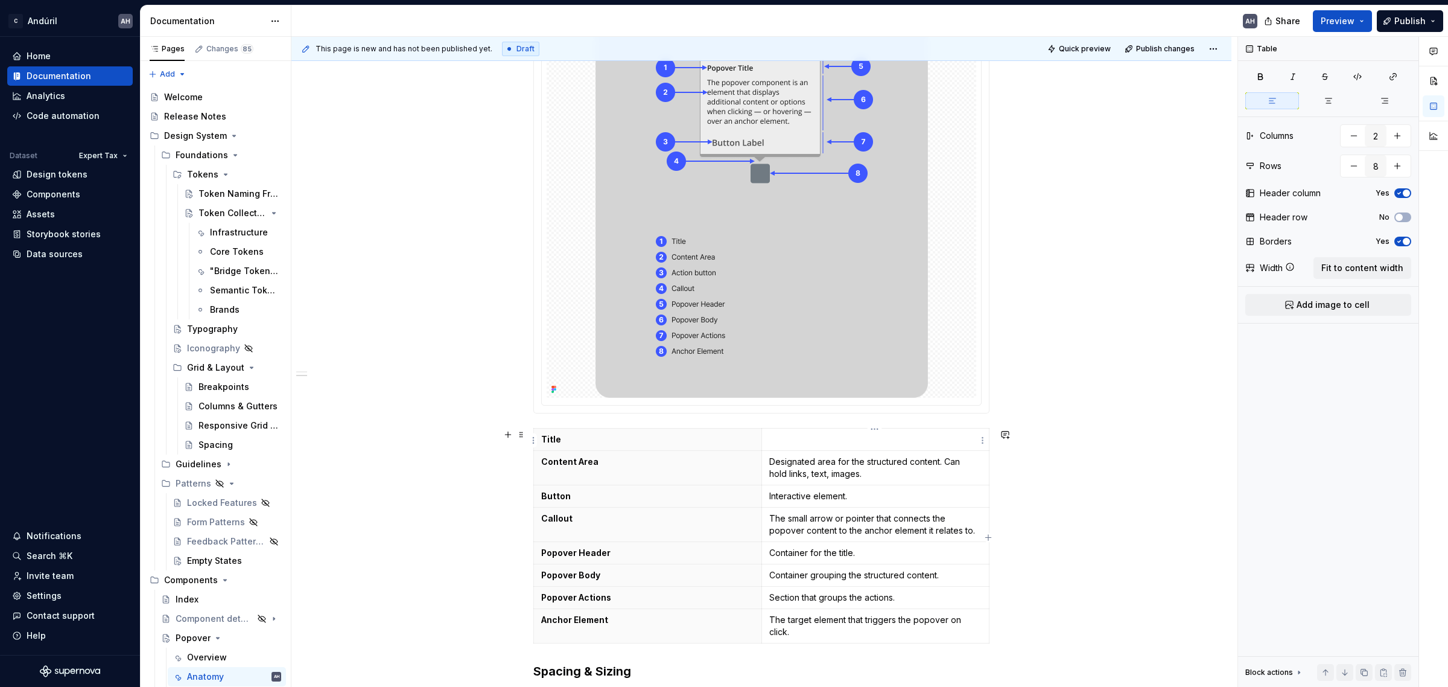
click at [781, 439] on p at bounding box center [875, 439] width 213 height 12
click at [810, 444] on p at bounding box center [875, 439] width 213 height 12
click at [630, 504] on th "Button" at bounding box center [648, 496] width 228 height 22
drag, startPoint x: 569, startPoint y: 498, endPoint x: 638, endPoint y: 493, distance: 69.5
click at [638, 493] on p "Button (Optional)" at bounding box center [647, 496] width 213 height 12
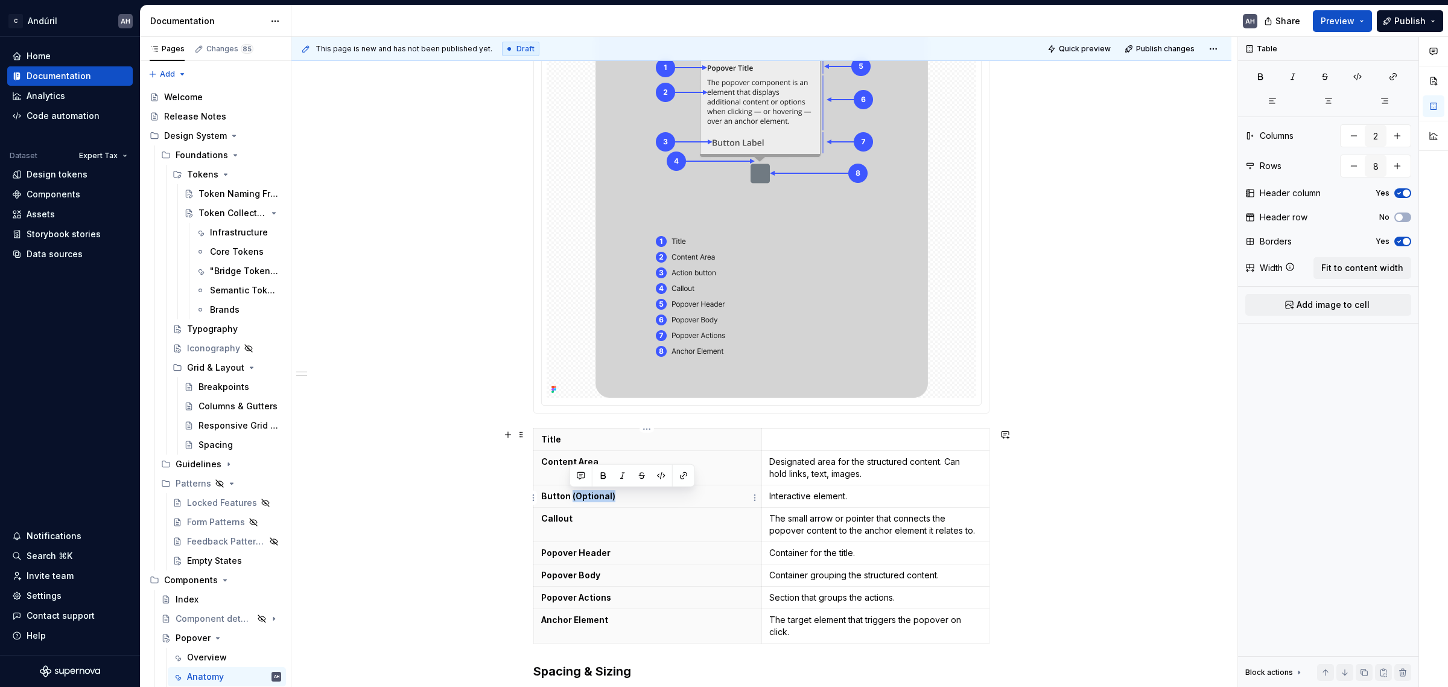
copy p "(Optional)"
click at [596, 442] on p "Title" at bounding box center [647, 439] width 213 height 12
click at [656, 626] on p "Anchor Element" at bounding box center [647, 620] width 213 height 12
click at [803, 446] on td at bounding box center [875, 439] width 228 height 22
click at [699, 435] on p "Title" at bounding box center [647, 439] width 213 height 12
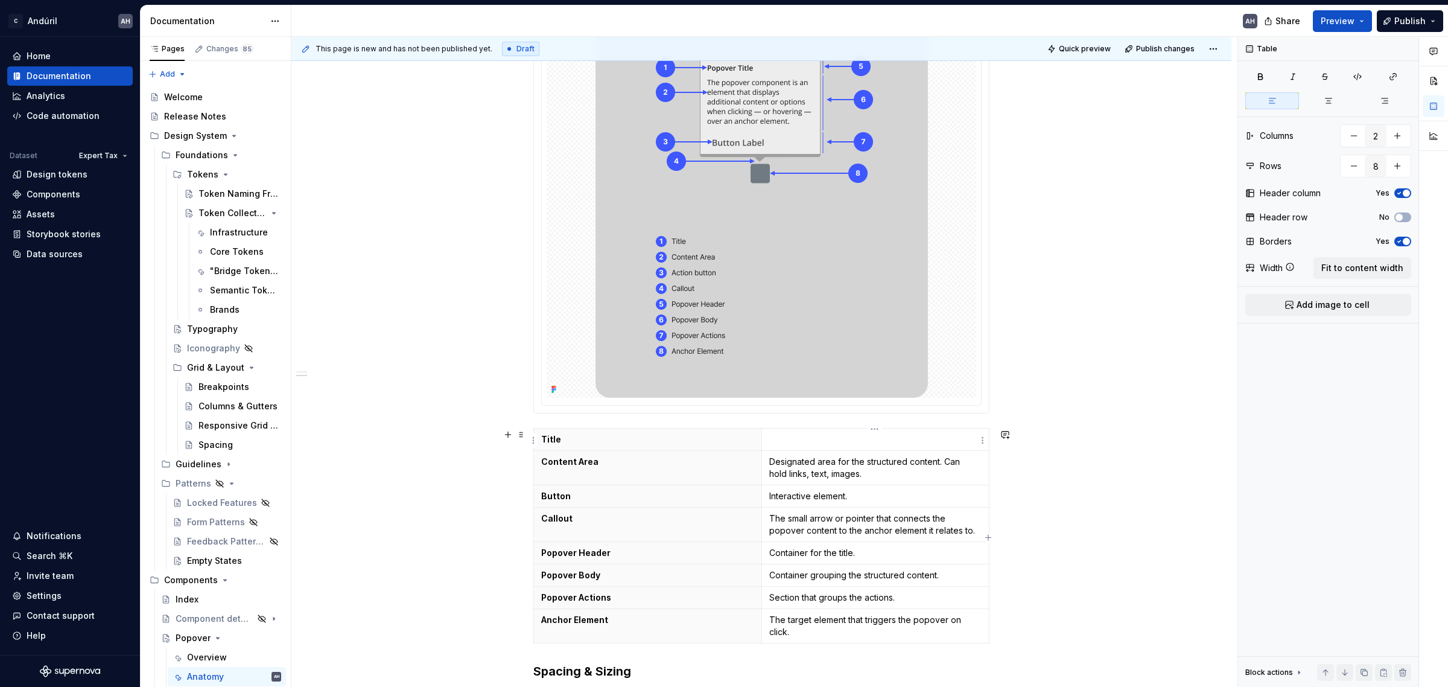
click at [816, 440] on p at bounding box center [875, 439] width 213 height 12
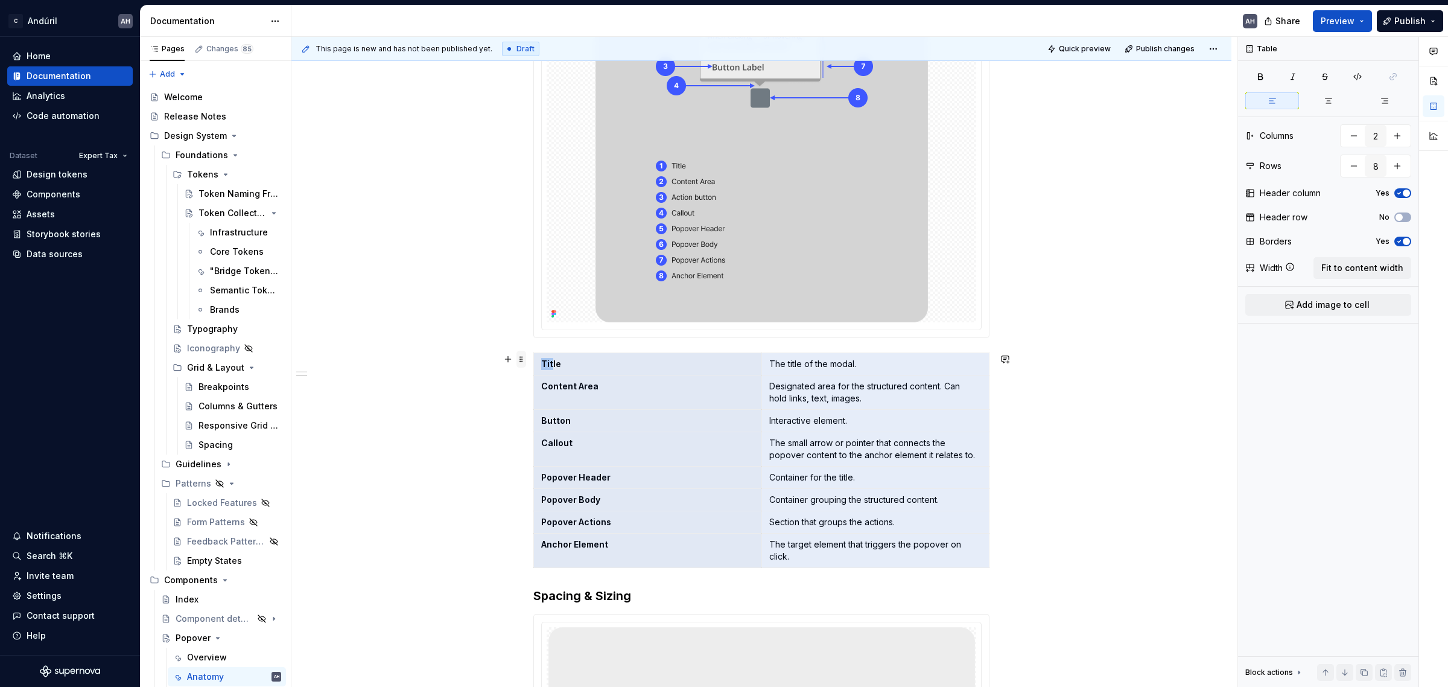
drag, startPoint x: 807, startPoint y: 556, endPoint x: 524, endPoint y: 360, distance: 344.6
click at [533, 360] on div "Anatomy Title The title of the modal. Content Area Designated area for the stru…" at bounding box center [761, 596] width 456 height 1429
click at [846, 577] on div "Anatomy Title The title of the modal. Content Area Designated area for the stru…" at bounding box center [761, 589] width 456 height 1414
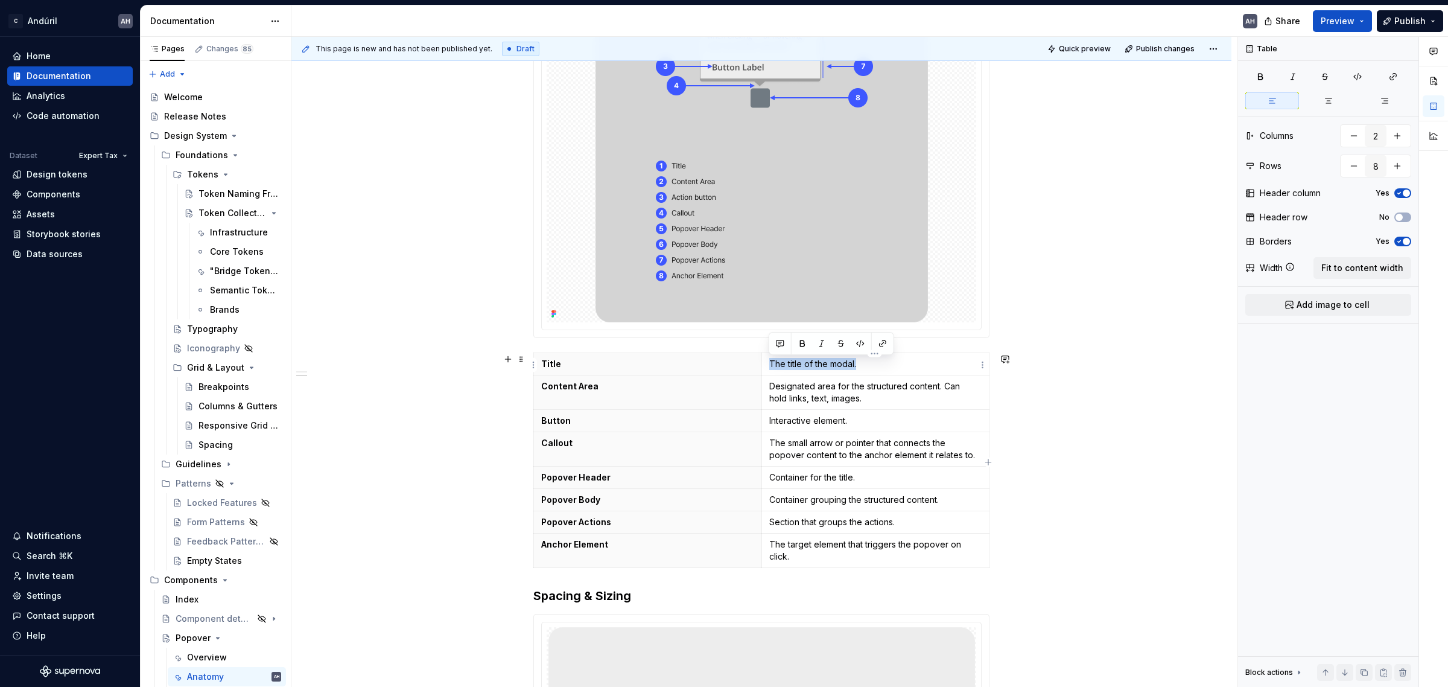
drag, startPoint x: 861, startPoint y: 364, endPoint x: 770, endPoint y: 363, distance: 91.7
click at [770, 363] on p "The title of the modal." at bounding box center [875, 364] width 213 height 12
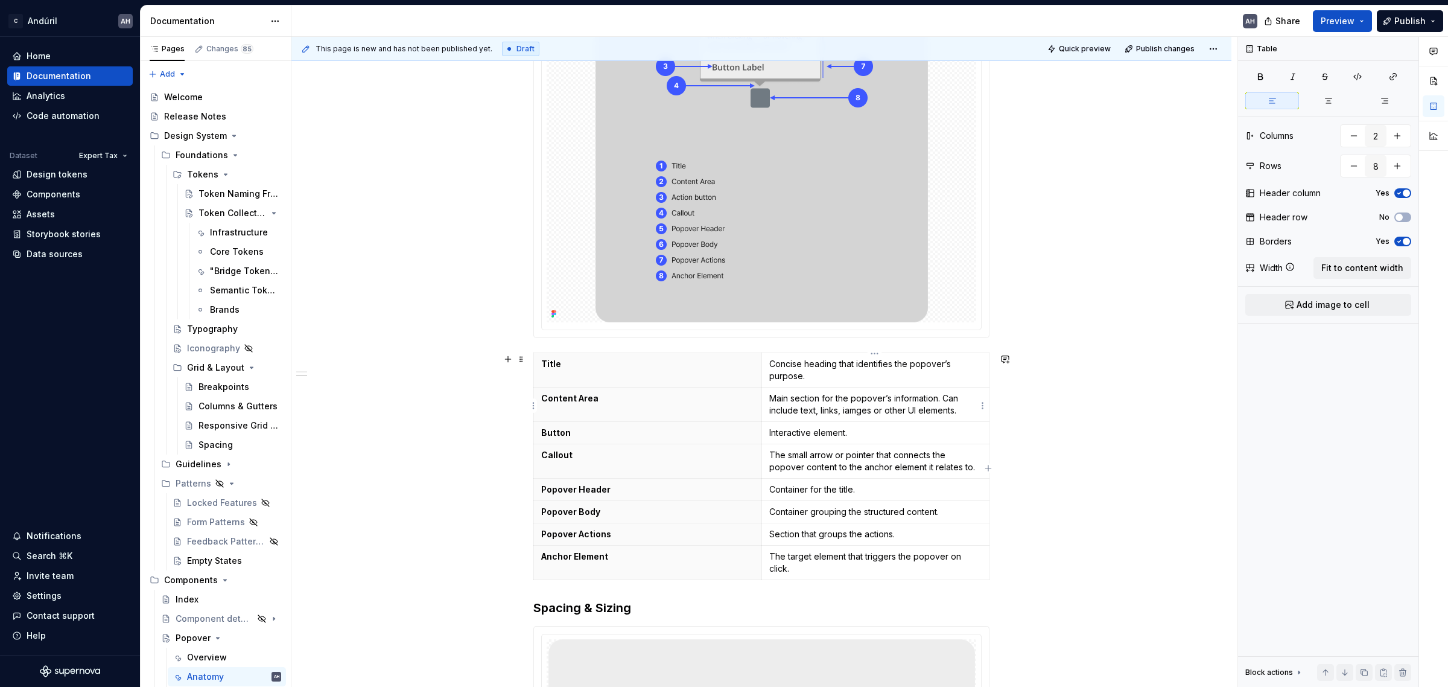
click at [857, 414] on p "Main section for the popover’s information. Can include text, links, iamges or …" at bounding box center [875, 404] width 213 height 24
click at [866, 429] on p "Interactive element." at bounding box center [875, 433] width 213 height 12
click at [794, 436] on p "Interactive element." at bounding box center [875, 433] width 213 height 12
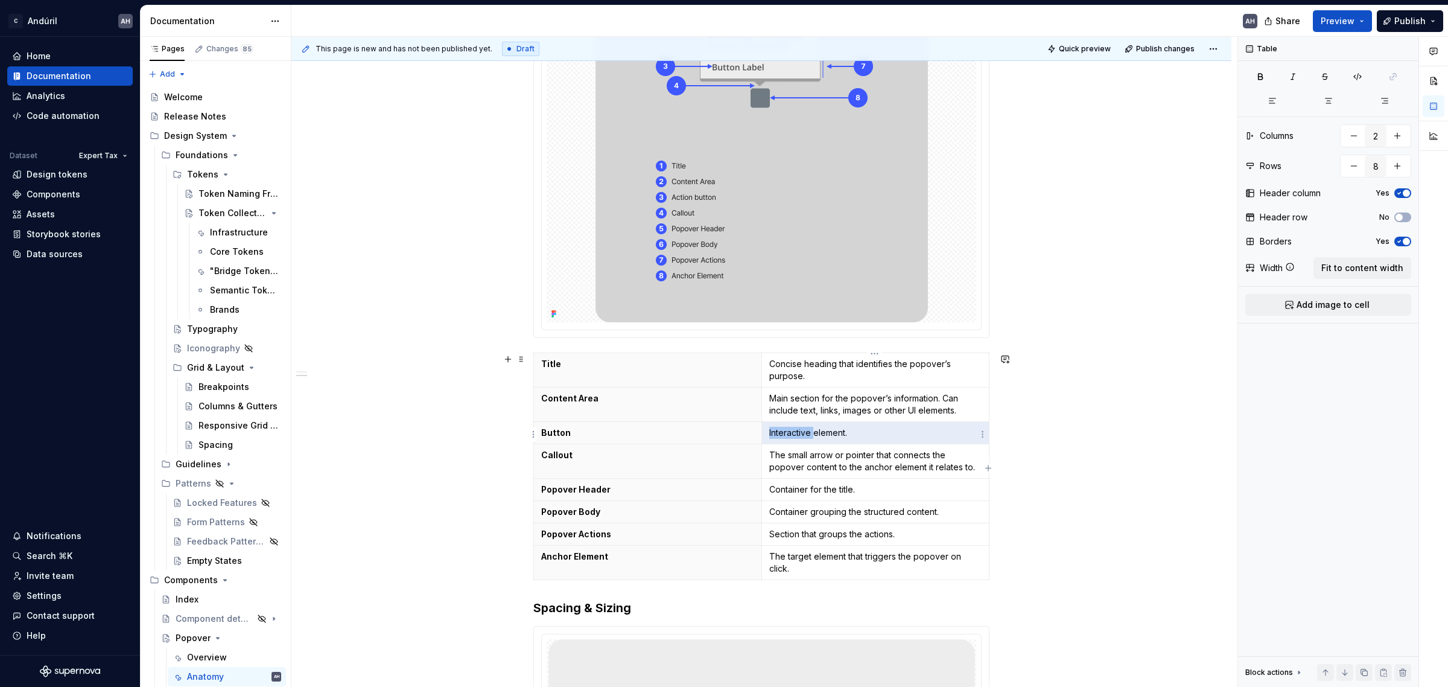
click at [794, 436] on p "Interactive element." at bounding box center [875, 433] width 213 height 12
click at [822, 495] on p "Container for the title." at bounding box center [875, 489] width 213 height 12
click at [822, 492] on p "Container for the title." at bounding box center [875, 489] width 213 height 12
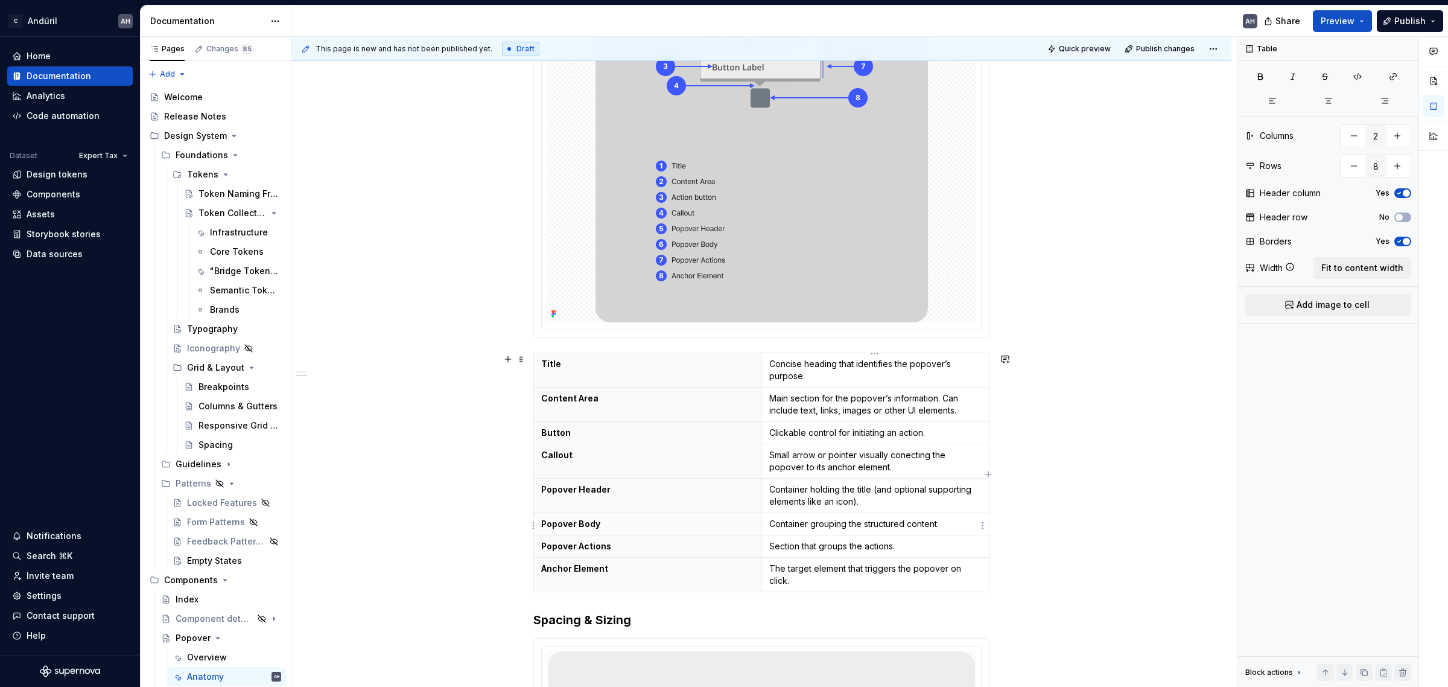
click at [792, 535] on td "Container grouping the structured content." at bounding box center [875, 524] width 228 height 22
click at [793, 530] on p "Container grouping the structured content." at bounding box center [875, 524] width 213 height 12
click at [798, 558] on p "Section that groups the actions." at bounding box center [875, 558] width 213 height 12
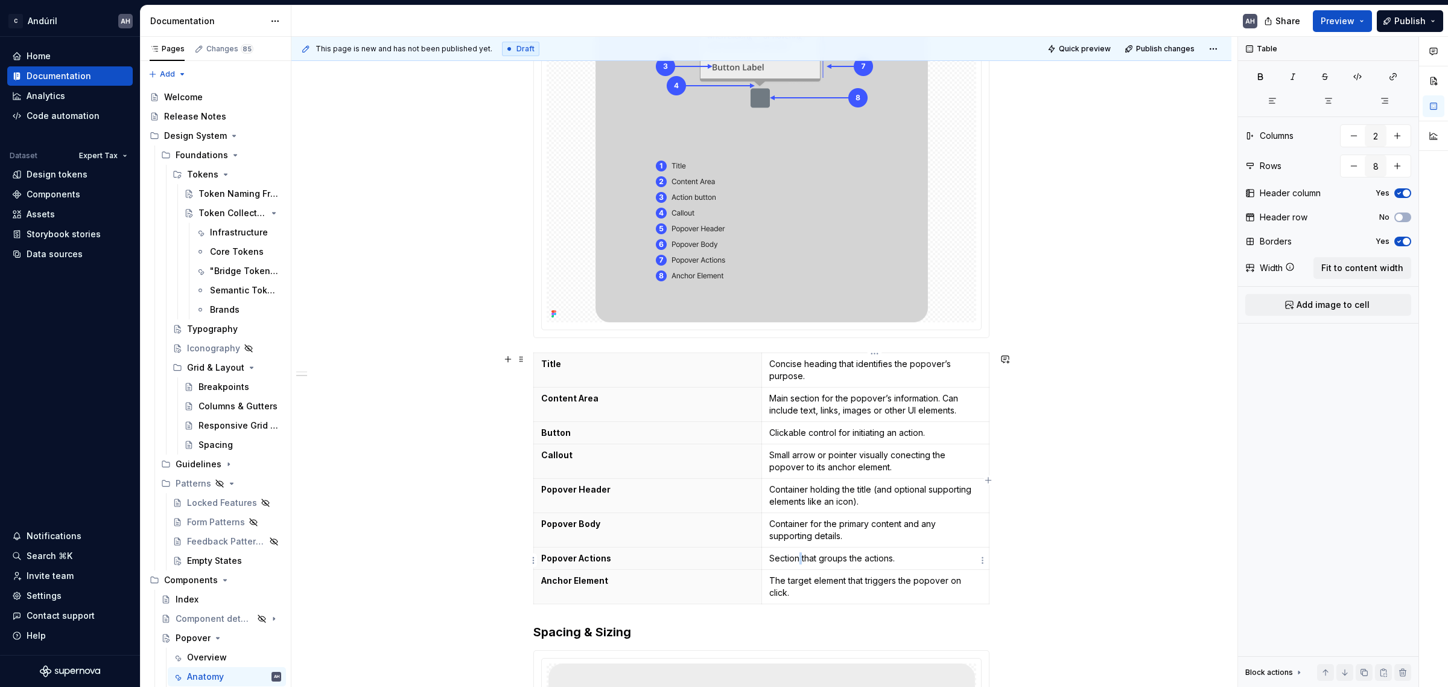
click at [798, 559] on p "Section that groups the actions." at bounding box center [875, 558] width 213 height 12
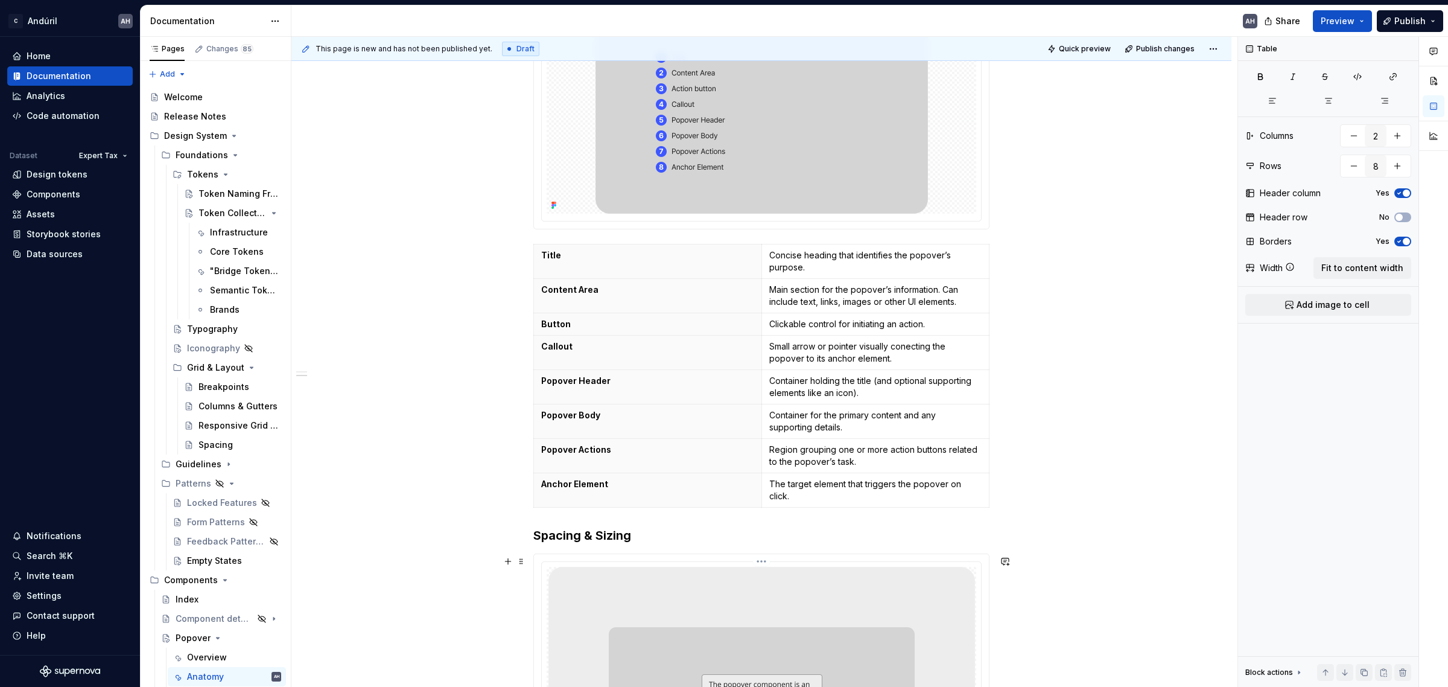
scroll to position [507, 0]
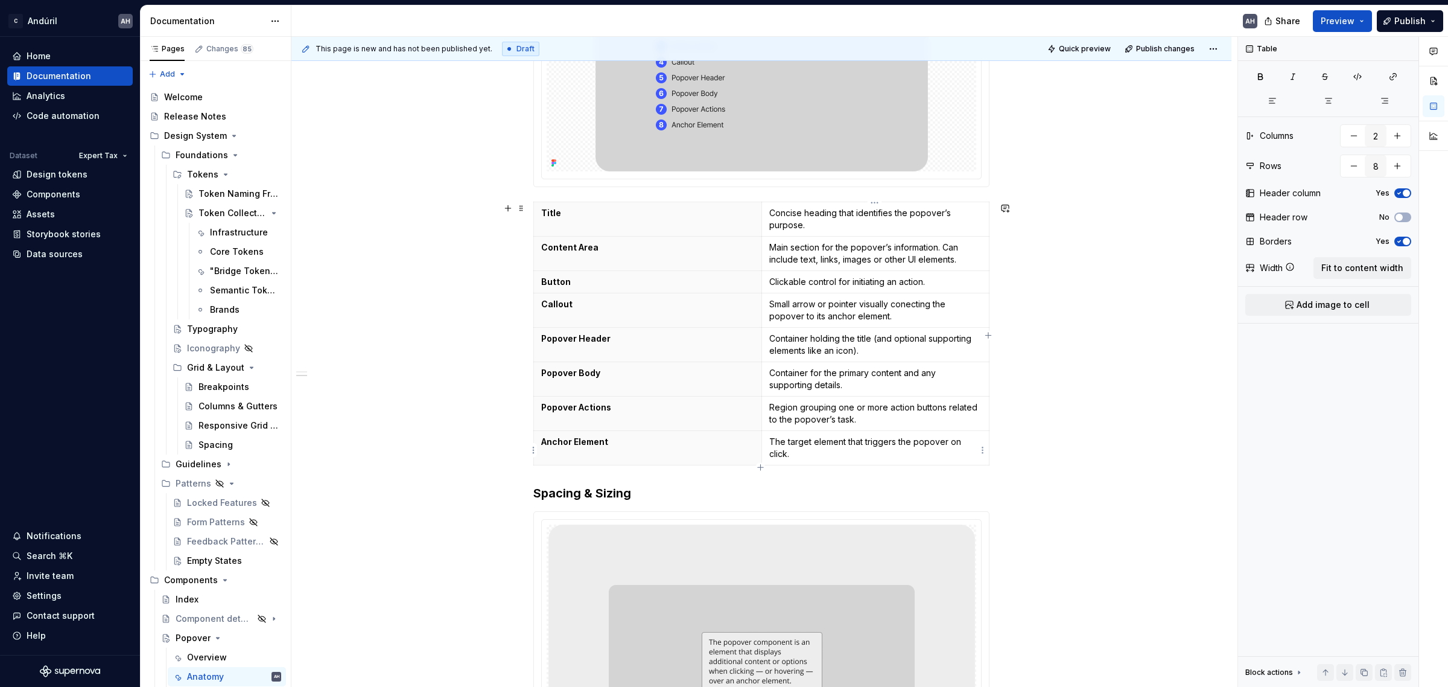
click at [792, 443] on p "The target element that triggers the popover on click." at bounding box center [875, 448] width 213 height 24
click at [810, 451] on p "The target element that triggers the popover on click." at bounding box center [875, 448] width 213 height 24
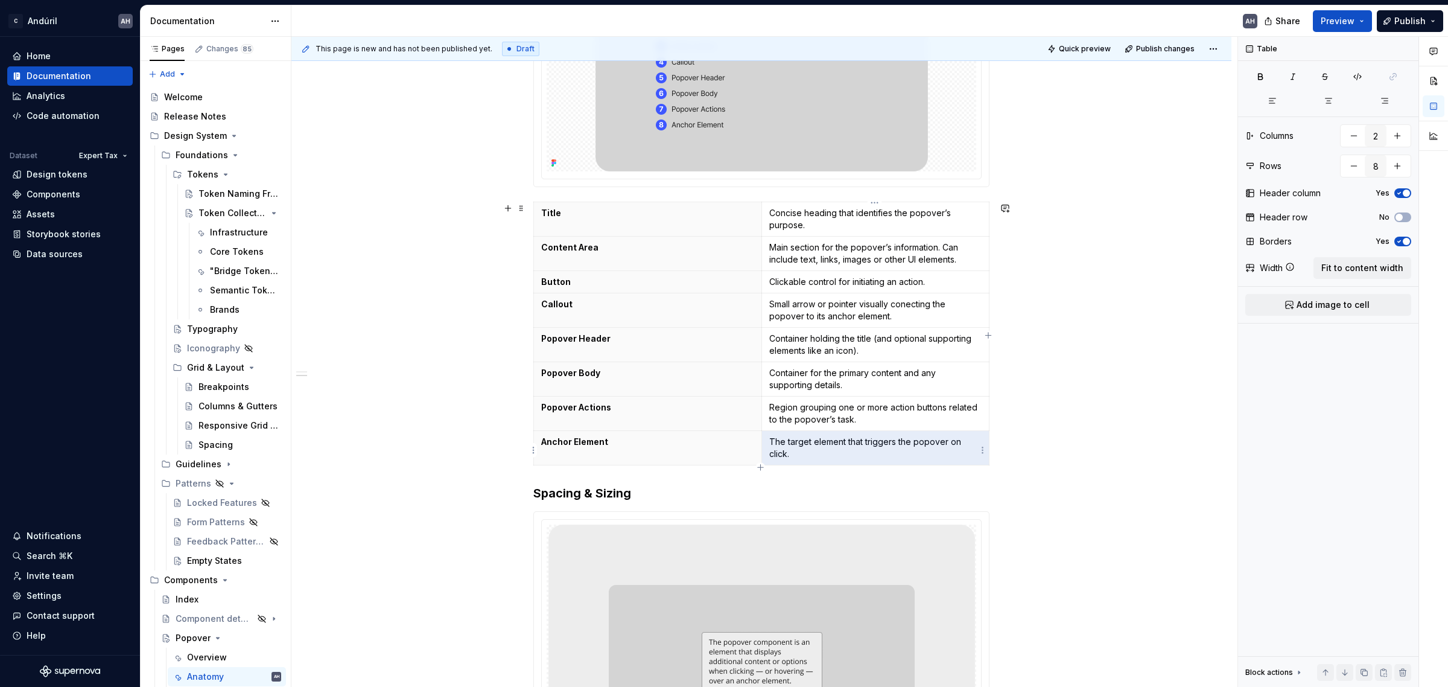
click at [808, 451] on p "The target element that triggers the popover on click." at bounding box center [875, 448] width 213 height 24
click at [785, 445] on p "The target element that triggers the popover on click." at bounding box center [875, 448] width 213 height 24
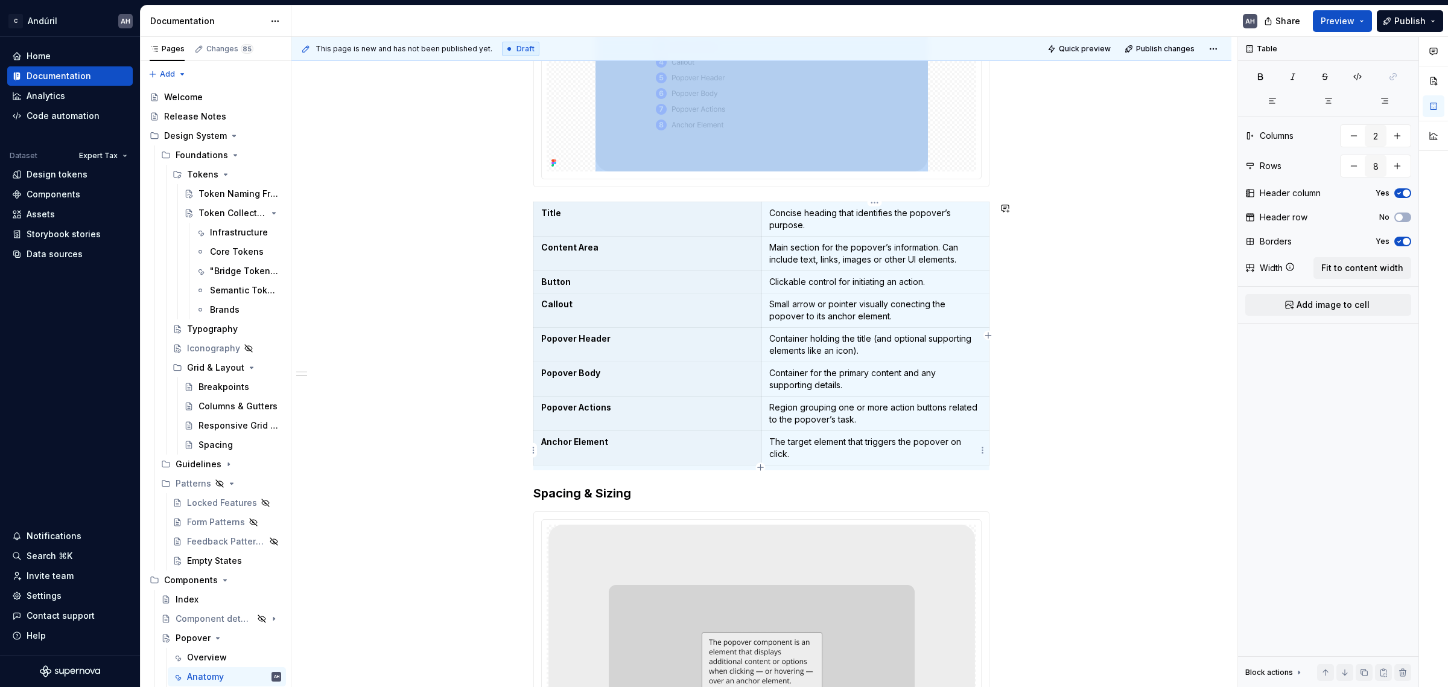
click at [785, 445] on p "The target element that triggers the popover on click." at bounding box center [875, 448] width 213 height 24
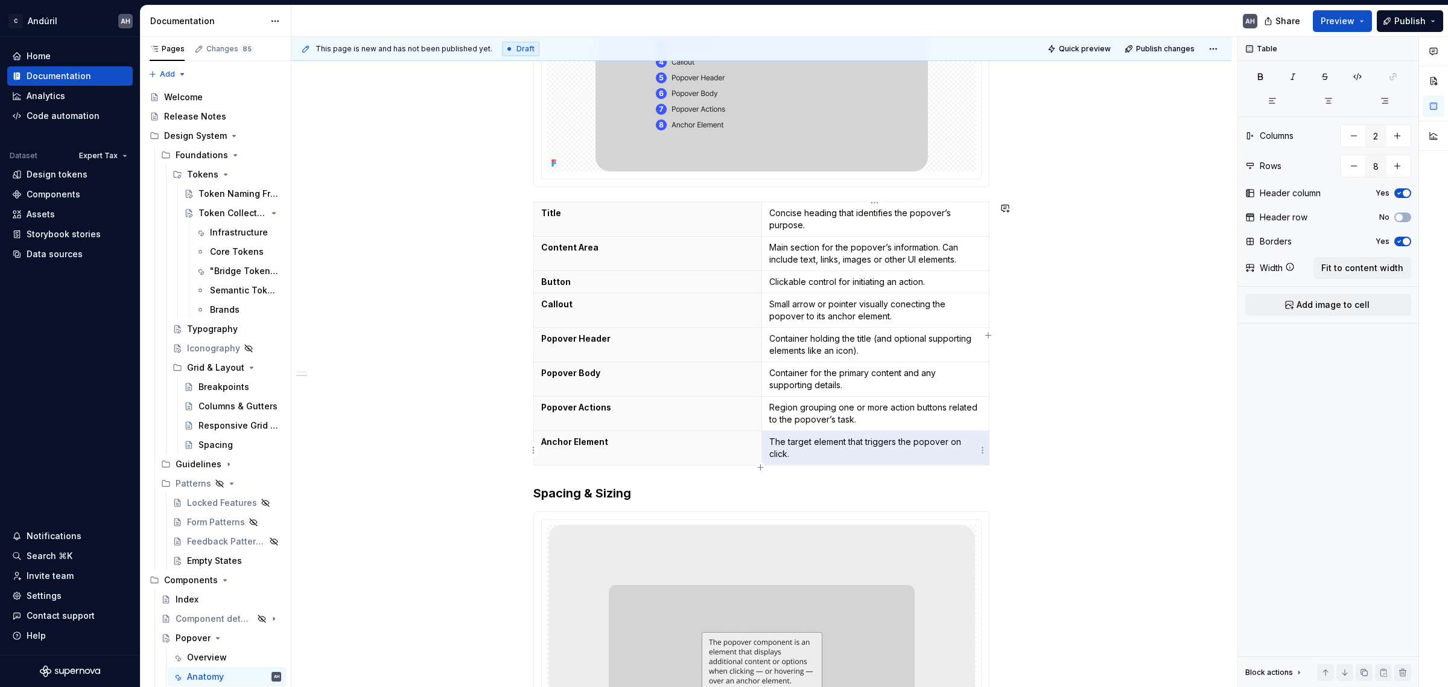
click at [785, 445] on p "The target element that triggers the popover on click." at bounding box center [875, 448] width 213 height 24
click at [865, 422] on p "Region grouping one or more action buttons related to the popover’s task." at bounding box center [875, 413] width 213 height 24
click at [911, 302] on p "Small arrow or pointer visually conecting the popover to its anchor element." at bounding box center [875, 310] width 213 height 24
click at [911, 305] on p "Small arrow or pointer visually conncting the popover to its anchor element." at bounding box center [875, 310] width 213 height 24
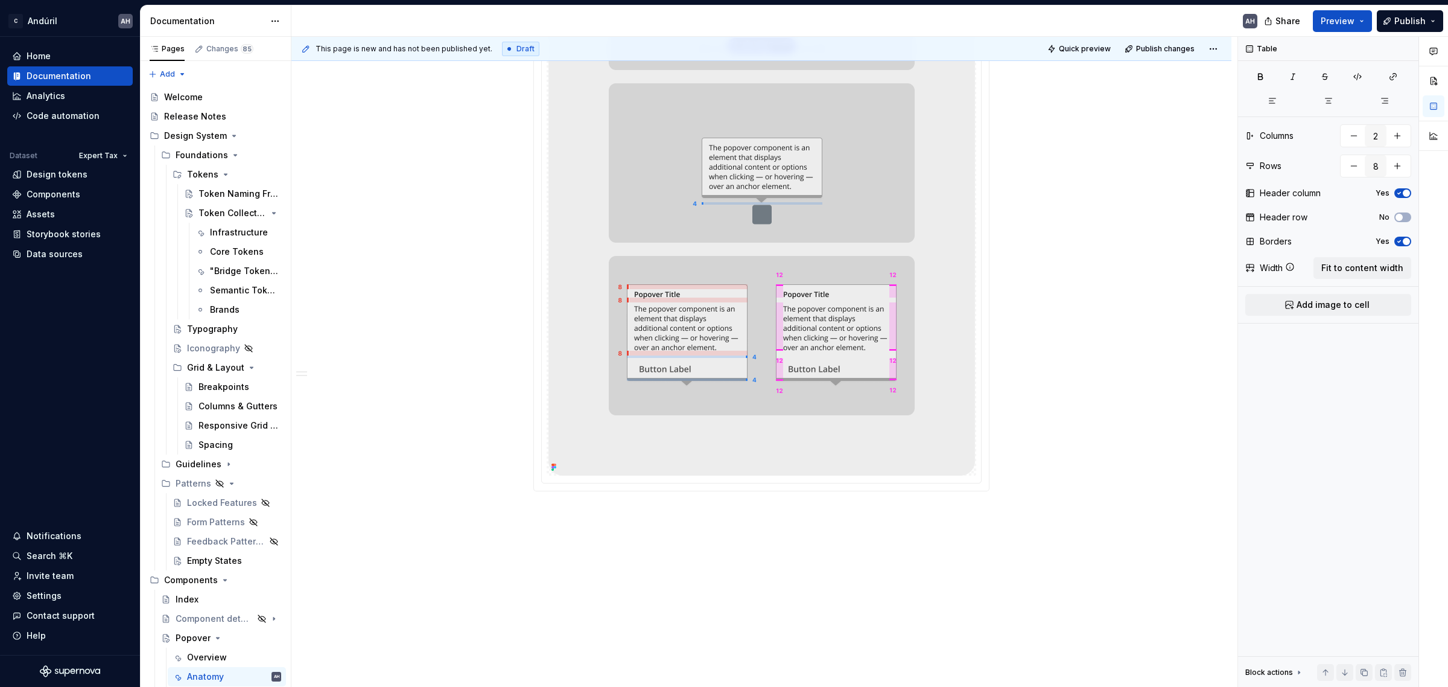
scroll to position [1185, 0]
click at [1354, 269] on span "Fit to content width" at bounding box center [1362, 268] width 82 height 12
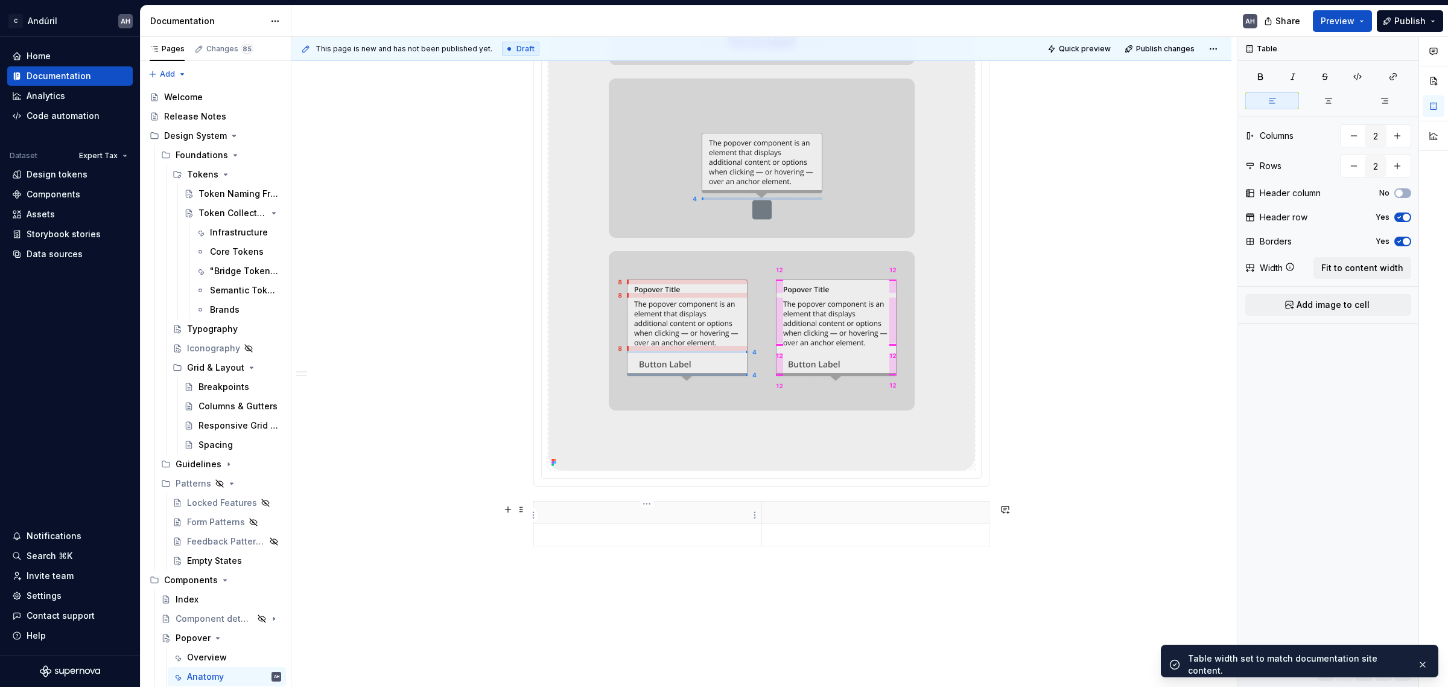
click at [591, 510] on p at bounding box center [647, 512] width 213 height 12
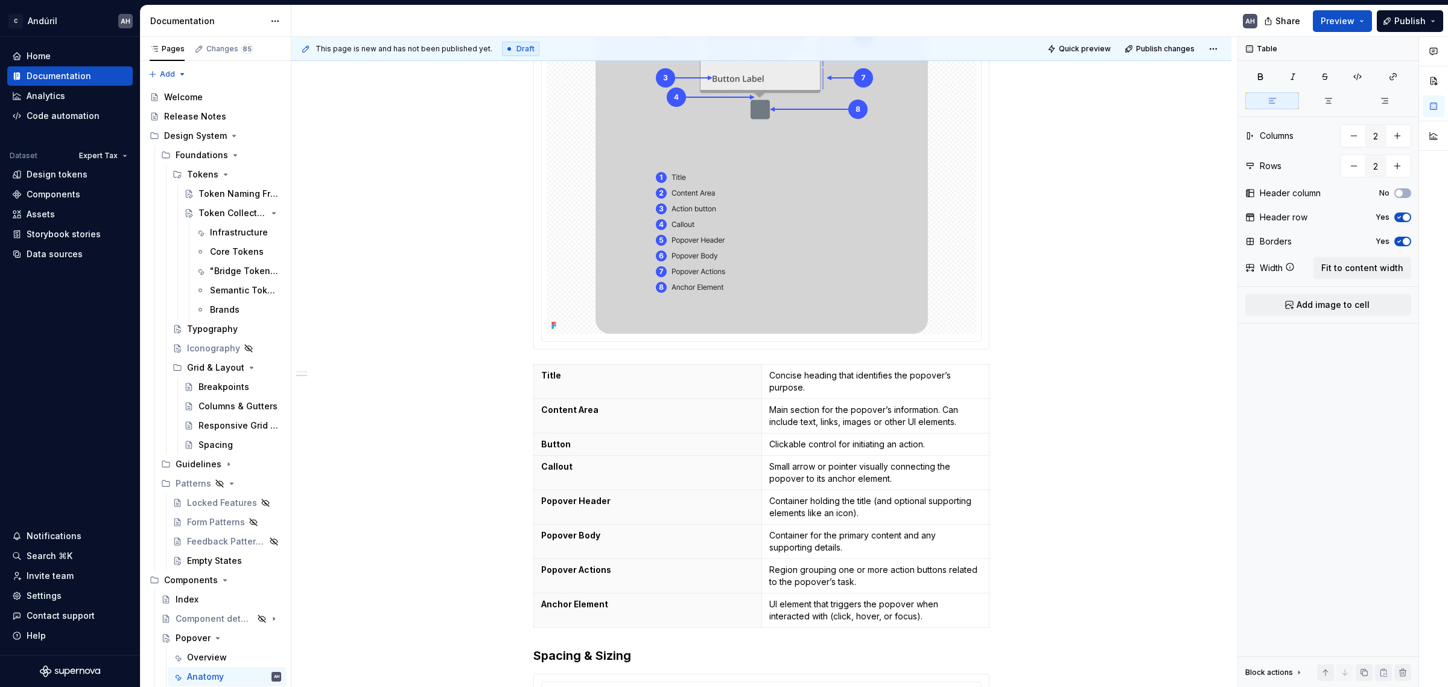
scroll to position [356, 0]
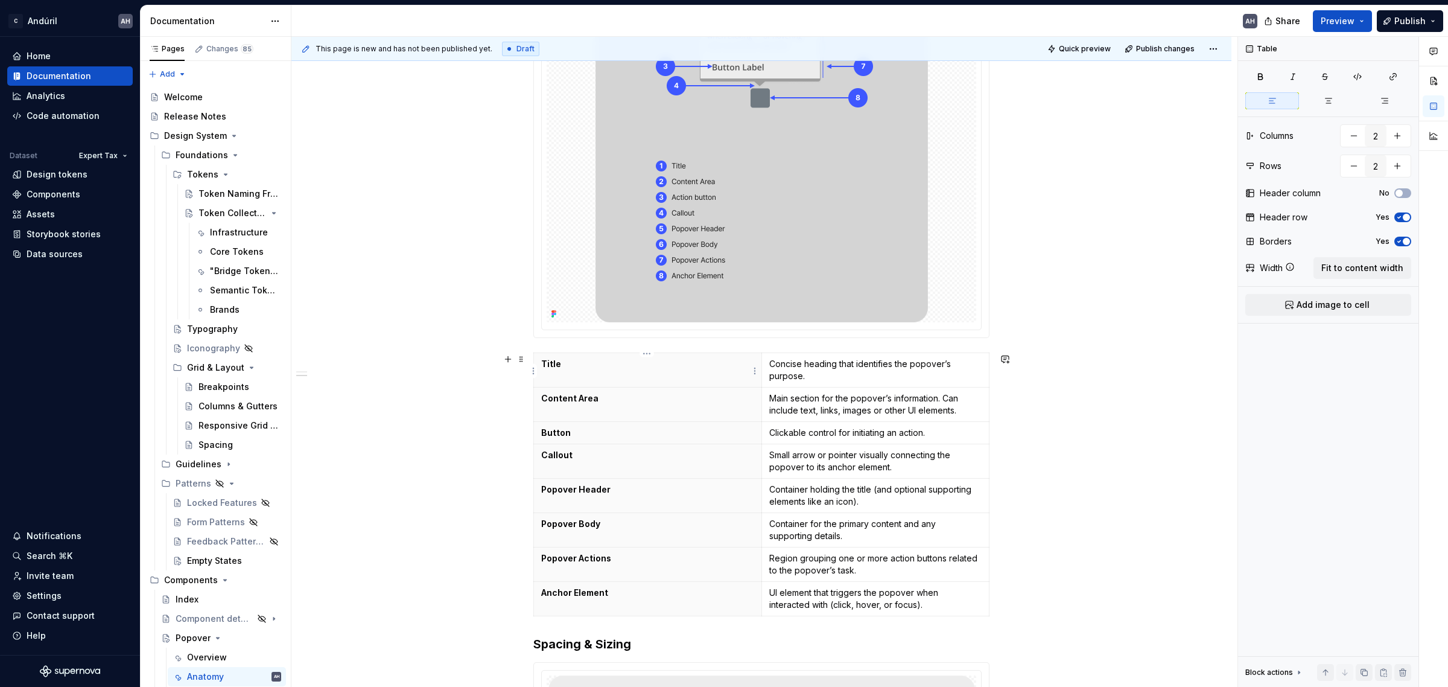
type textarea "*"
click at [866, 285] on img at bounding box center [761, 122] width 332 height 400
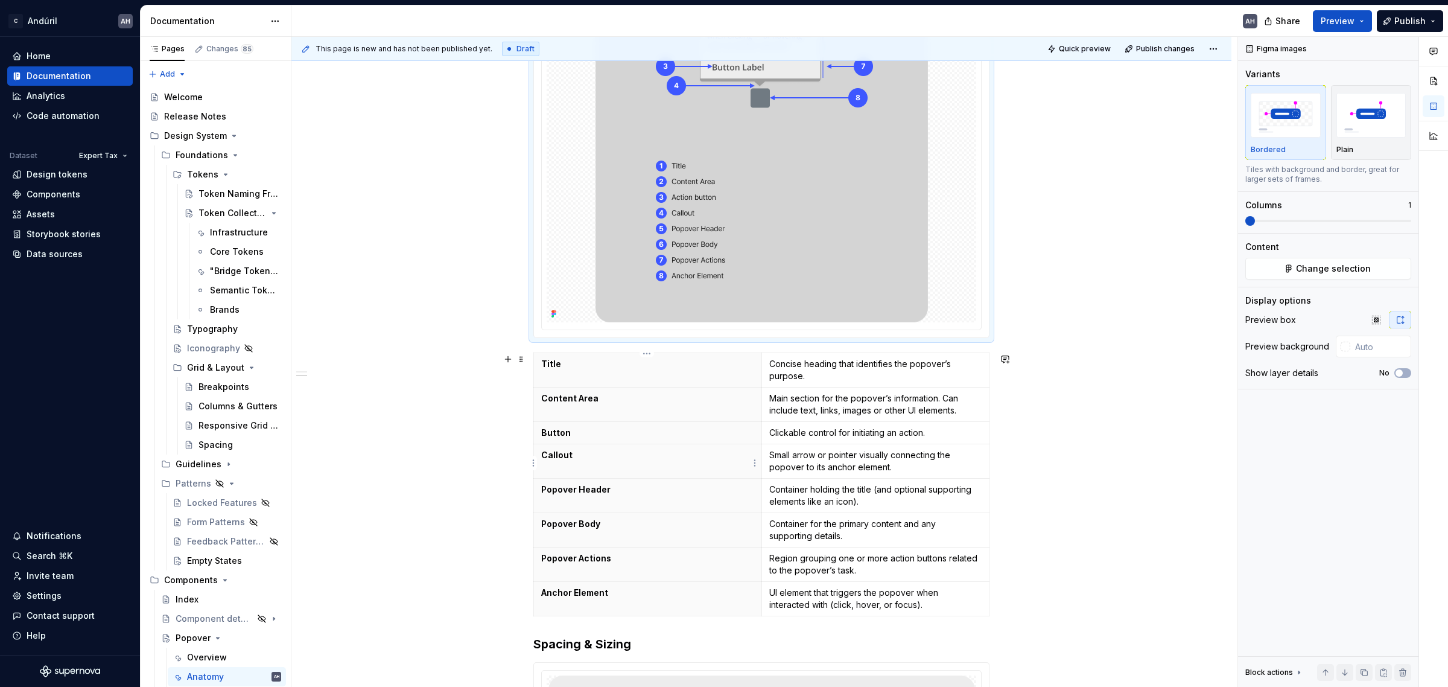
click at [688, 475] on th "Callout" at bounding box center [648, 461] width 228 height 34
click at [852, 484] on p "Container holding the title (and optional supporting elements like an icon)." at bounding box center [875, 495] width 213 height 24
click at [840, 378] on p "Concise heading that identifies the popover’s purpose." at bounding box center [875, 370] width 213 height 24
click at [661, 381] on th "Title" at bounding box center [648, 370] width 228 height 34
click at [788, 368] on p "Concise heading that identifies the popover’s purpose." at bounding box center [875, 370] width 213 height 24
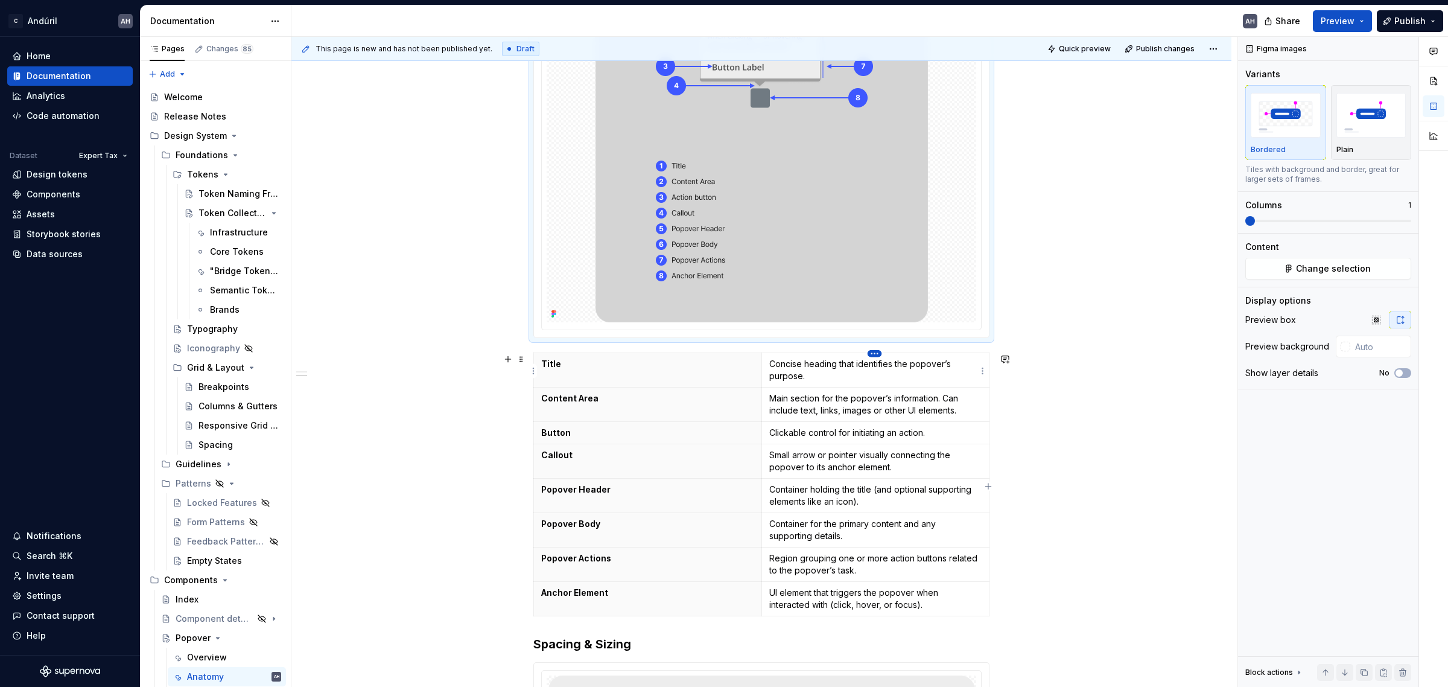
click at [872, 354] on html "C Andúril AH Home Documentation Analytics Code automation Dataset Expert Tax De…" at bounding box center [724, 343] width 1448 height 687
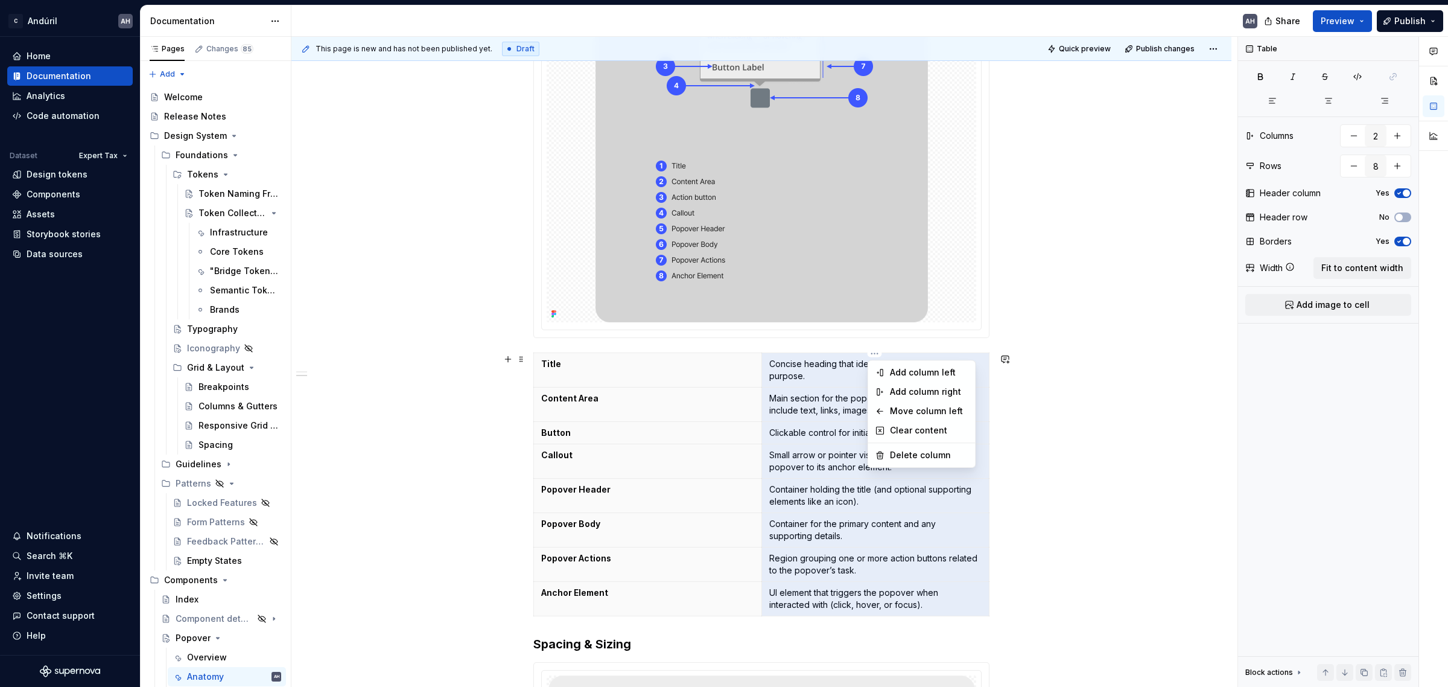
click at [972, 501] on html "C Andúril AH Home Documentation Analytics Code automation Dataset Expert Tax De…" at bounding box center [724, 343] width 1448 height 687
click at [703, 460] on p "Callout" at bounding box center [647, 455] width 213 height 12
click at [956, 465] on p "Small arrow or pointer visually connecting the popover to its anchor element." at bounding box center [875, 461] width 213 height 24
click at [920, 530] on p "Container for the primary content and any supporting details." at bounding box center [875, 530] width 213 height 24
click at [643, 460] on p "Callout" at bounding box center [647, 455] width 213 height 12
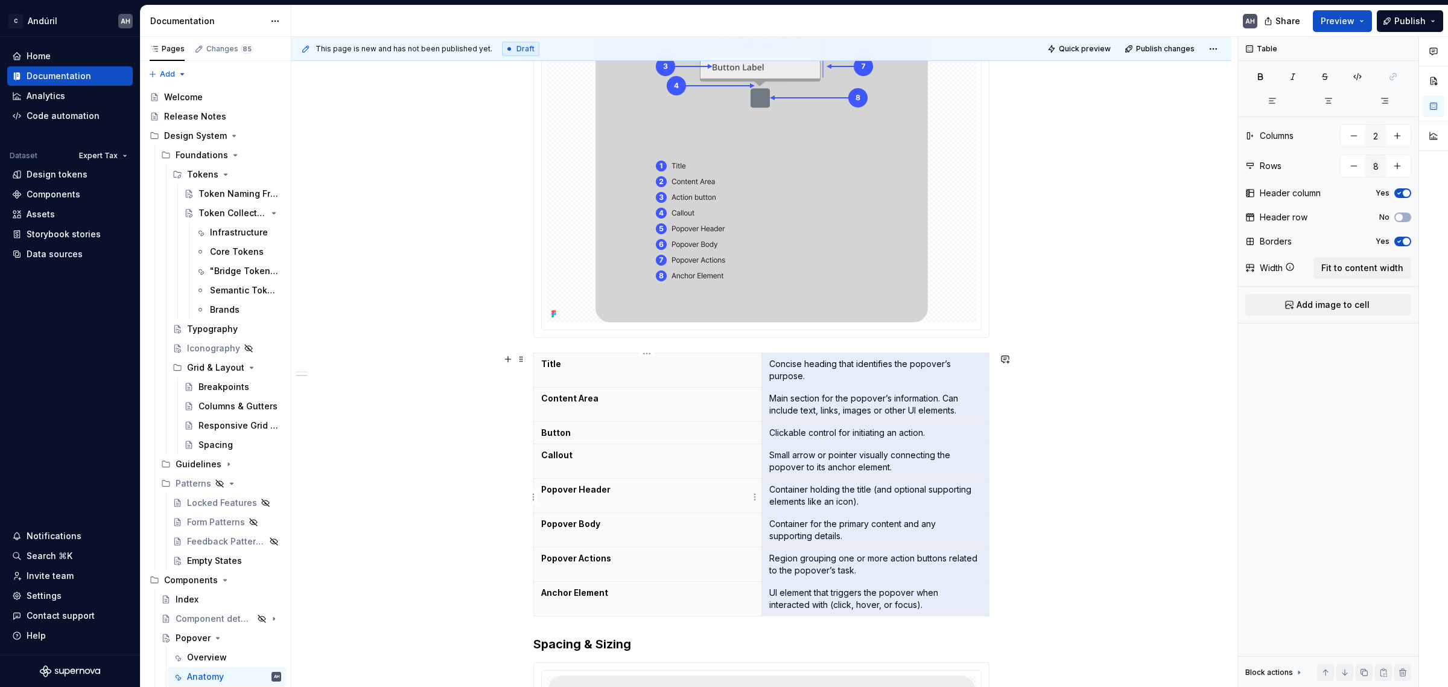
click at [680, 572] on th "Popover Actions" at bounding box center [648, 564] width 228 height 34
click at [761, 297] on img at bounding box center [761, 122] width 332 height 400
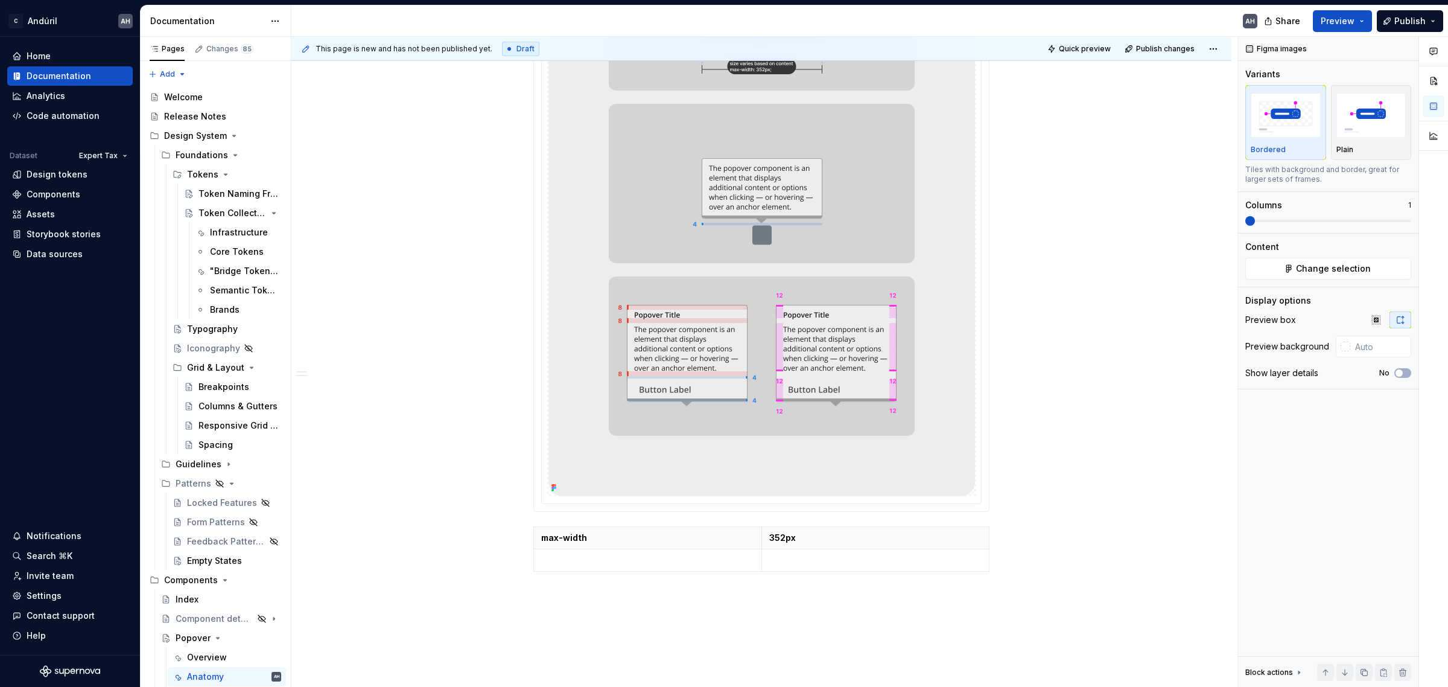
scroll to position [1185, 0]
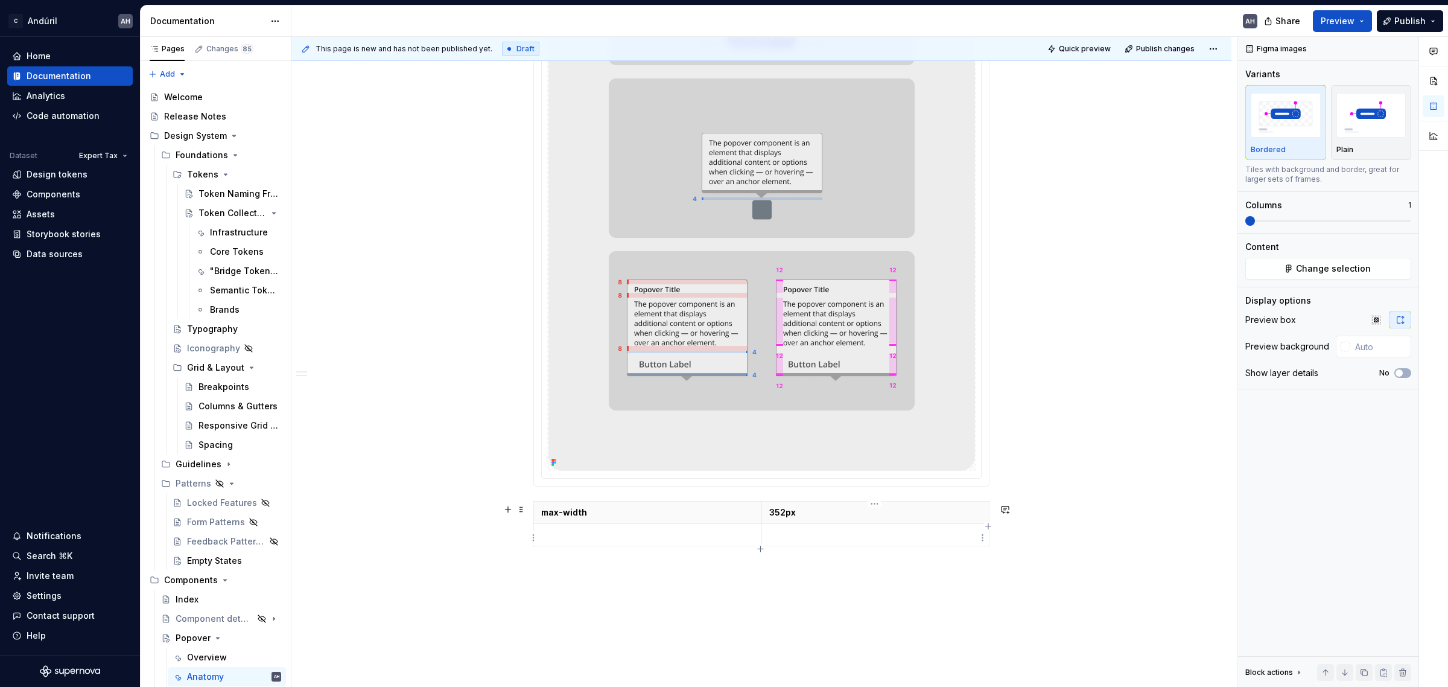
click at [827, 534] on p at bounding box center [875, 534] width 213 height 12
click at [662, 524] on th "max-width" at bounding box center [648, 512] width 228 height 22
click at [604, 530] on td at bounding box center [648, 535] width 228 height 22
click at [529, 536] on html "C Andúril AH Home Documentation Analytics Code automation Dataset Expert Tax De…" at bounding box center [724, 343] width 1448 height 687
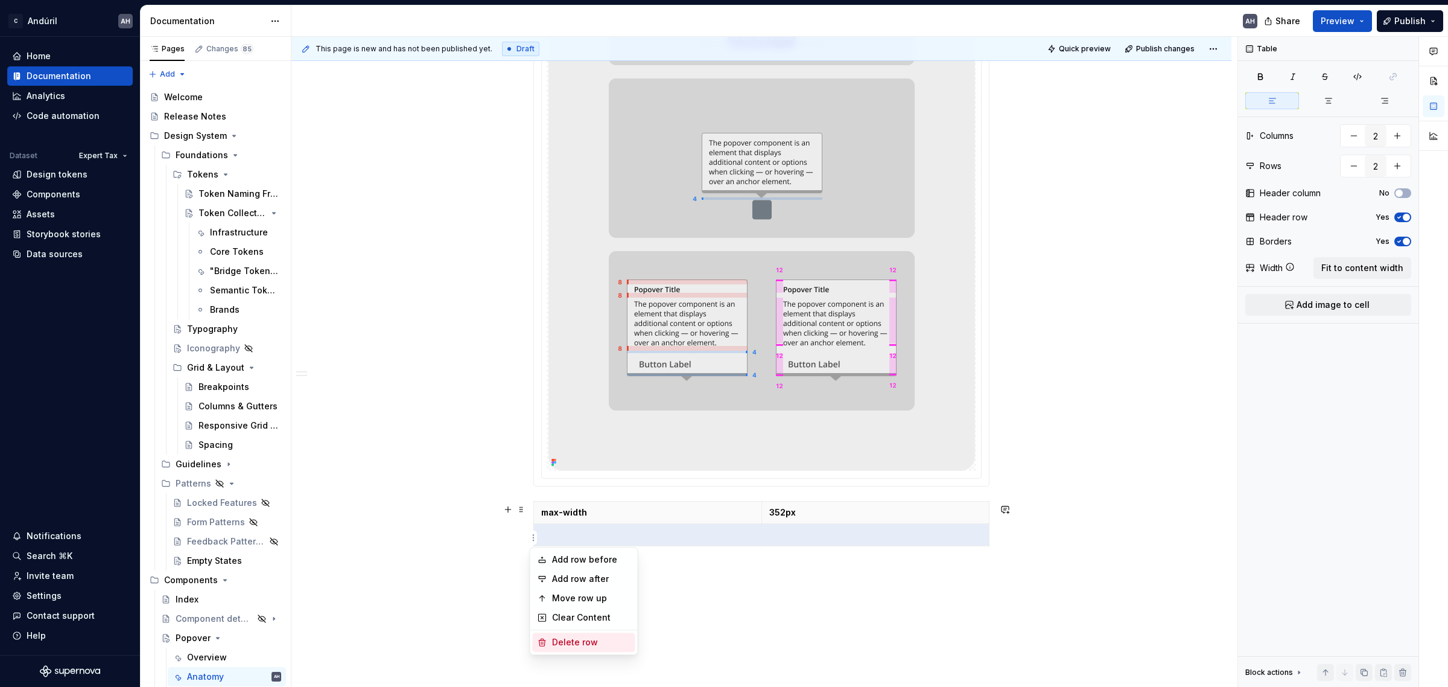
click at [572, 641] on div "Delete row" at bounding box center [591, 642] width 78 height 12
type input "1"
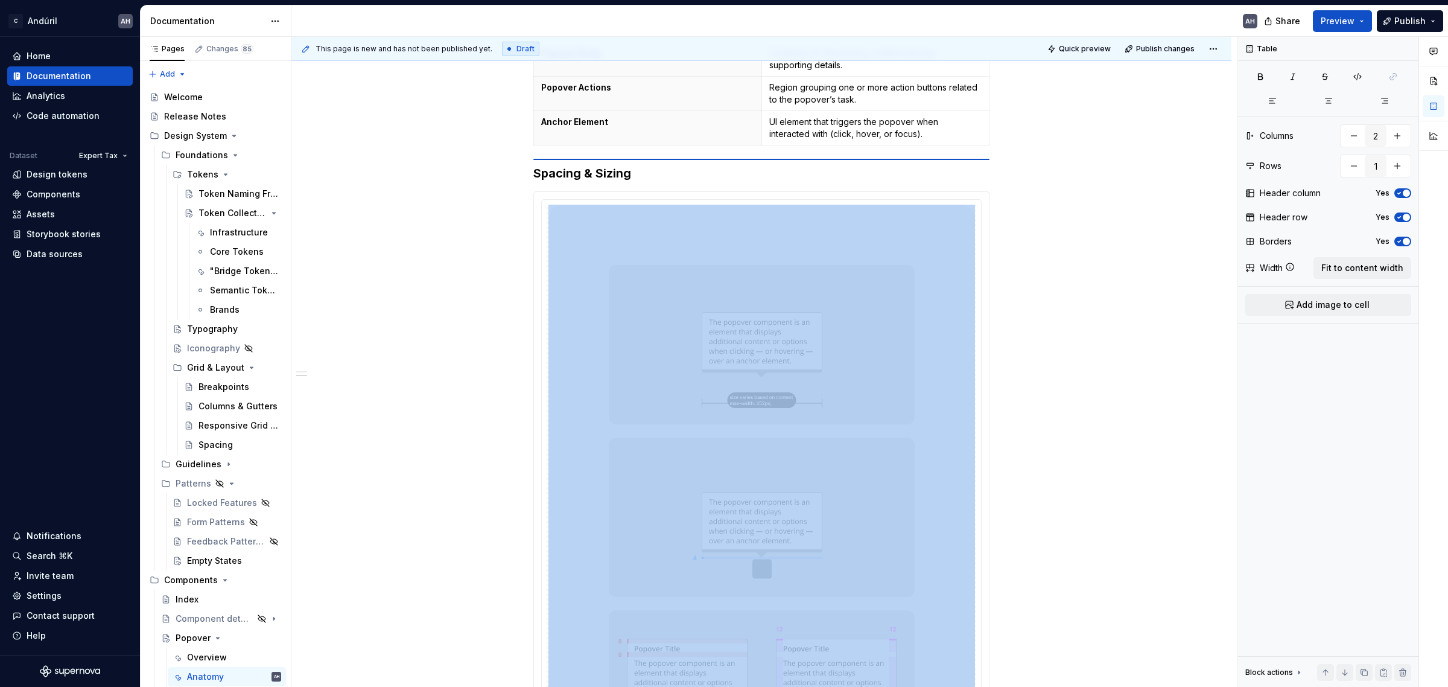
scroll to position [824, 0]
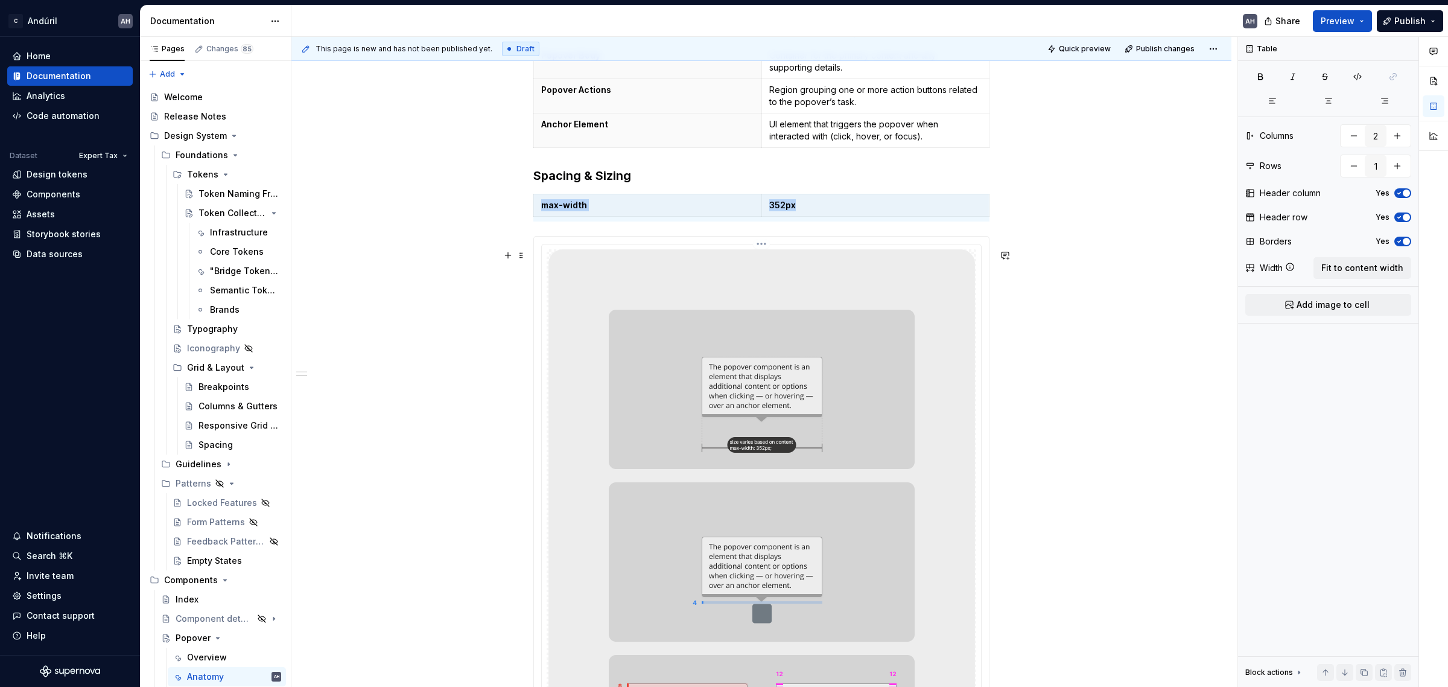
click at [658, 369] on img at bounding box center [761, 561] width 427 height 625
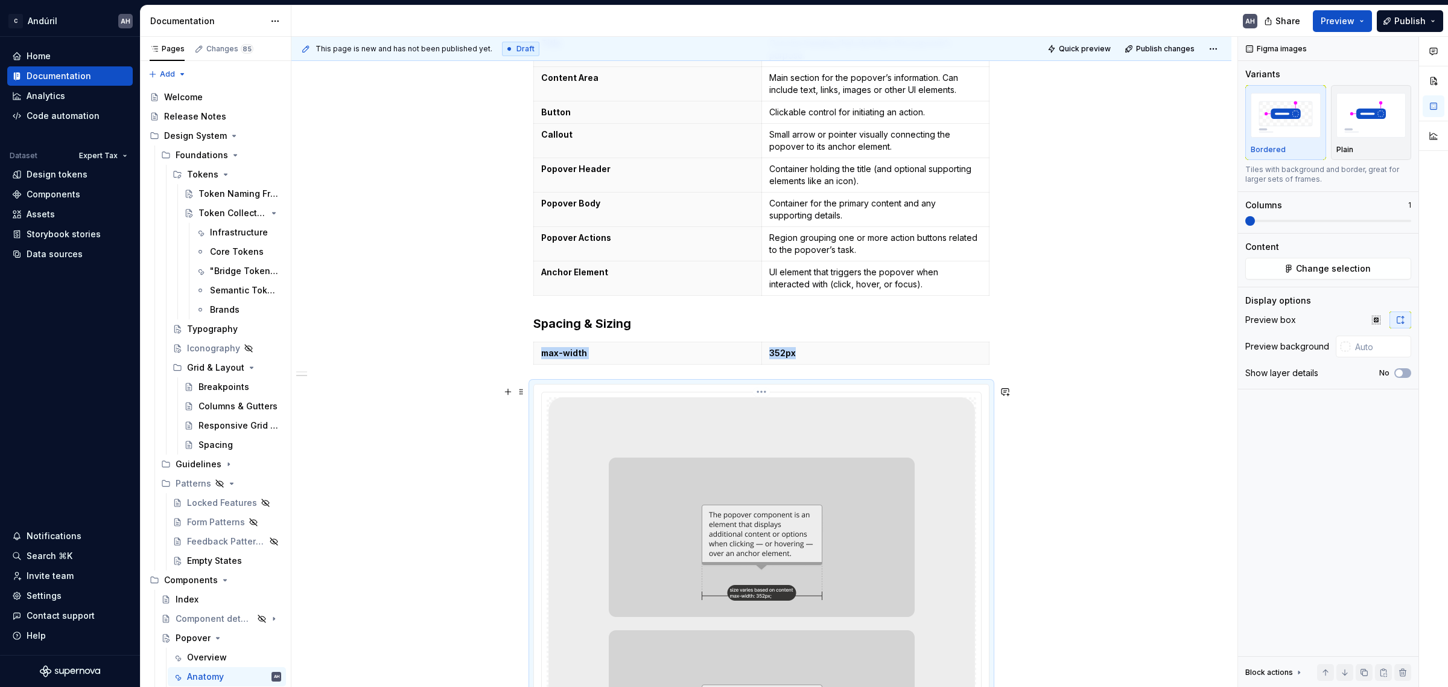
scroll to position [673, 0]
click at [536, 326] on h3 "Spacing & Sizing" at bounding box center [761, 326] width 456 height 17
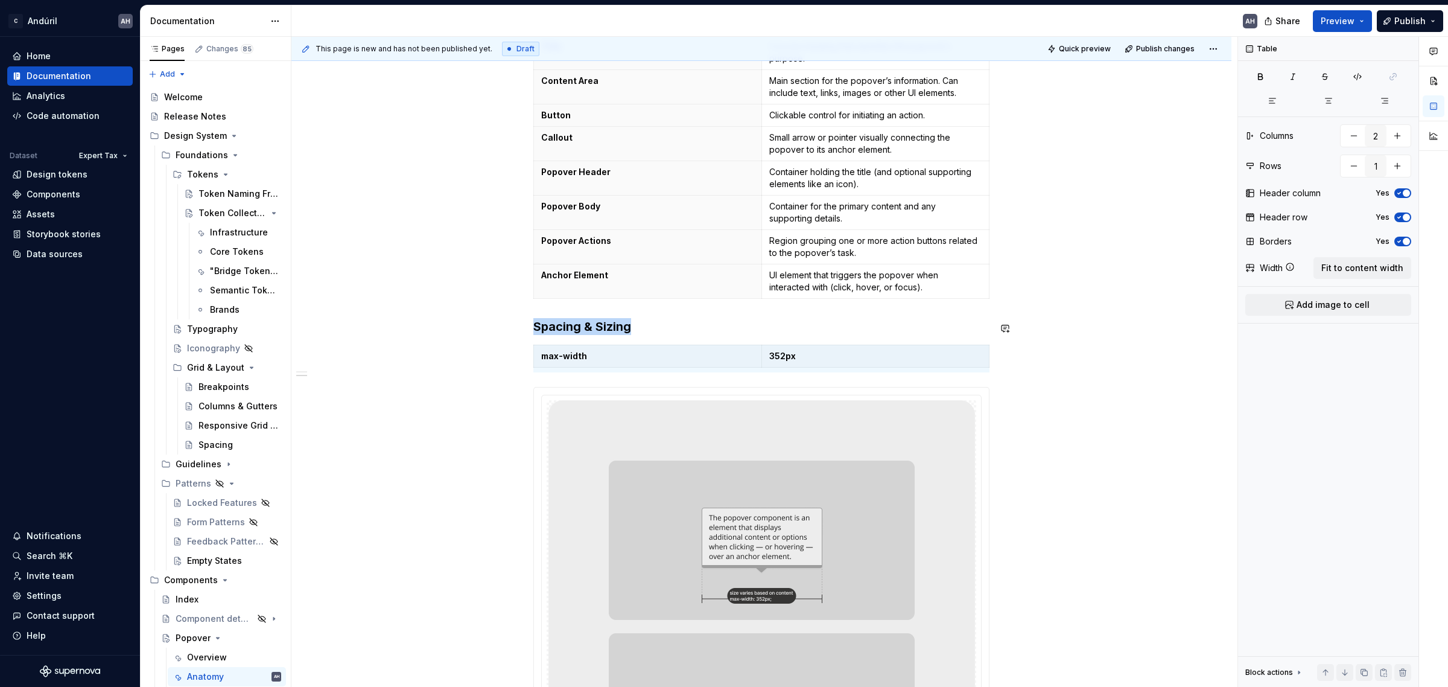
click at [536, 326] on h3 "Spacing & Sizing" at bounding box center [761, 326] width 456 height 17
click at [598, 312] on div "Anatomy Title Concise heading that identifies the popover’s purpose. Content Ar…" at bounding box center [761, 317] width 456 height 1505
click at [533, 328] on h3 "Spacing & Sizing" at bounding box center [761, 326] width 456 height 17
drag, startPoint x: 533, startPoint y: 328, endPoint x: 537, endPoint y: 341, distance: 13.9
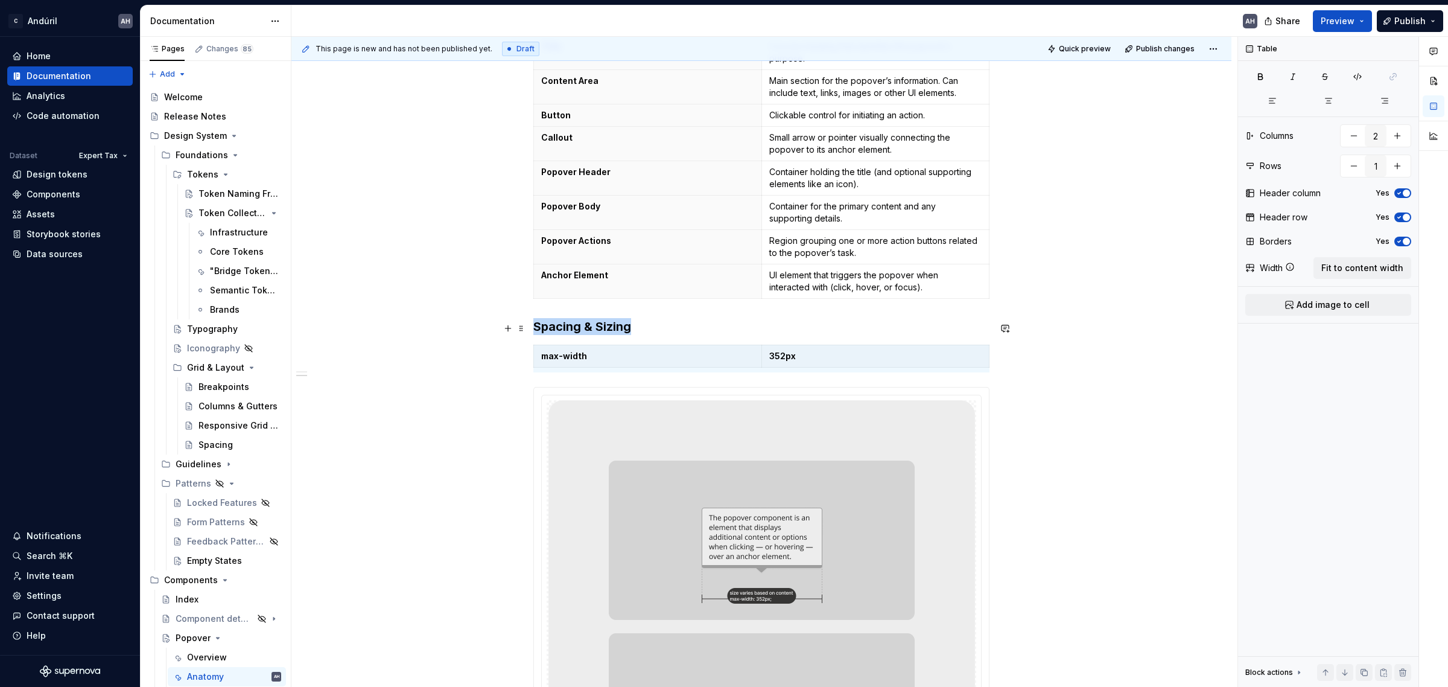
click at [537, 341] on div "Anatomy Title Concise heading that identifies the popover’s purpose. Content Ar…" at bounding box center [761, 317] width 456 height 1505
click at [564, 311] on div "Anatomy Title Concise heading that identifies the popover’s purpose. Content Ar…" at bounding box center [761, 317] width 456 height 1505
click at [519, 329] on span at bounding box center [521, 328] width 10 height 17
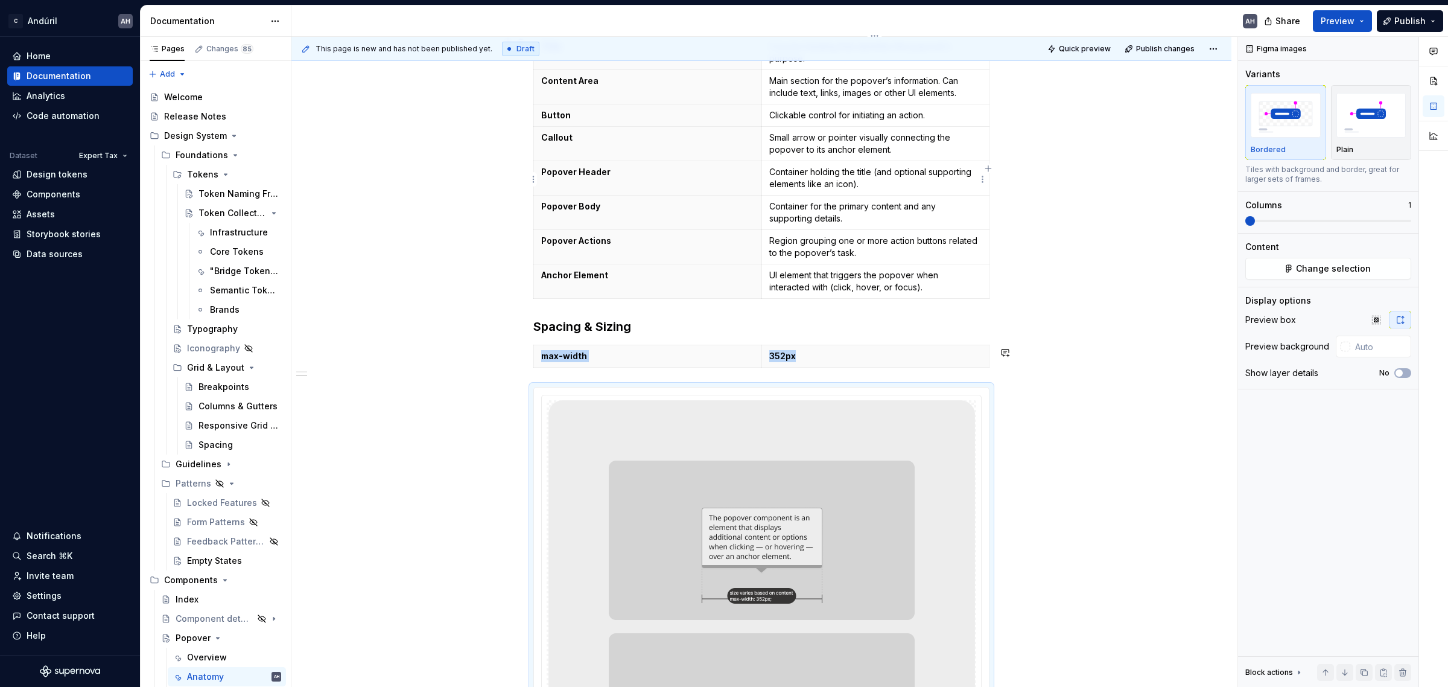
click at [861, 190] on p "Container holding the title (and optional supporting elements like an icon)." at bounding box center [875, 178] width 213 height 24
click at [942, 273] on p "UI element that triggers the popover when interacted with (click, hover, or foc…" at bounding box center [875, 281] width 213 height 24
click at [822, 306] on div "Anatomy Title Concise heading that identifies the popover’s purpose. Content Ar…" at bounding box center [761, 317] width 456 height 1505
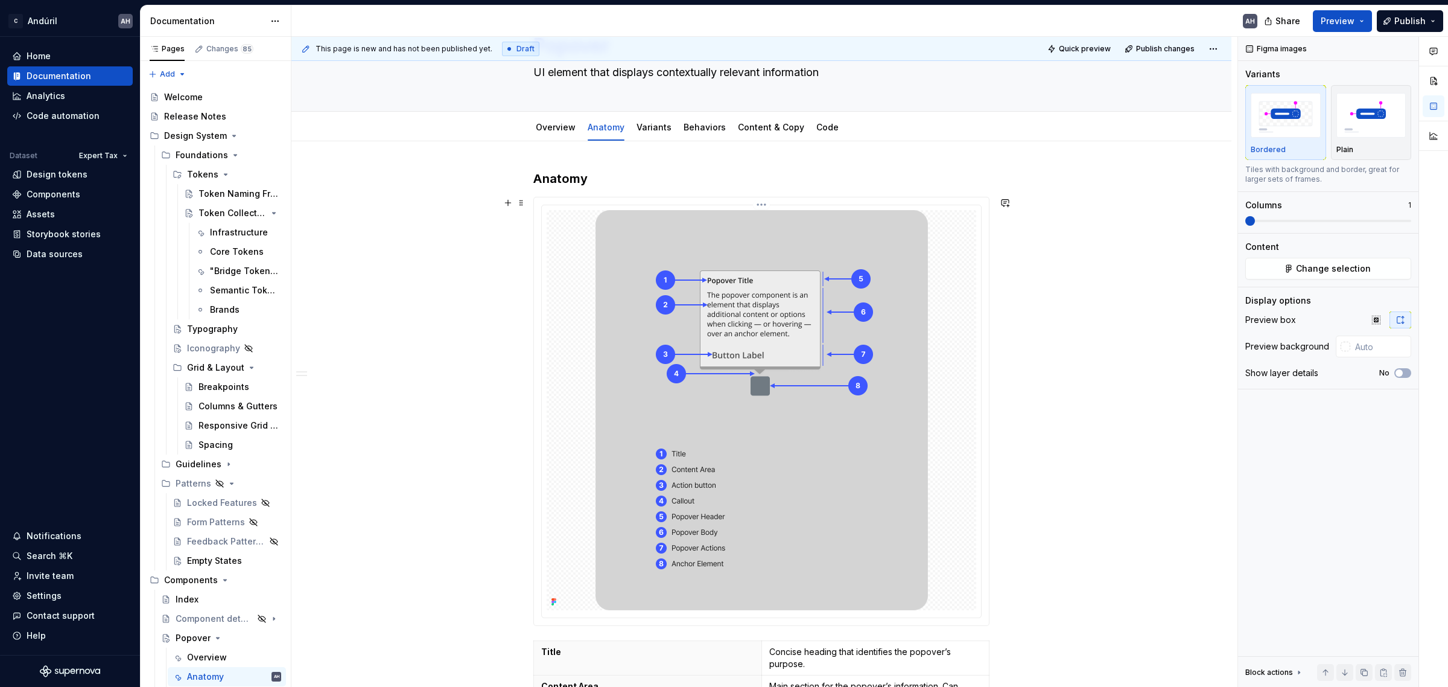
scroll to position [0, 0]
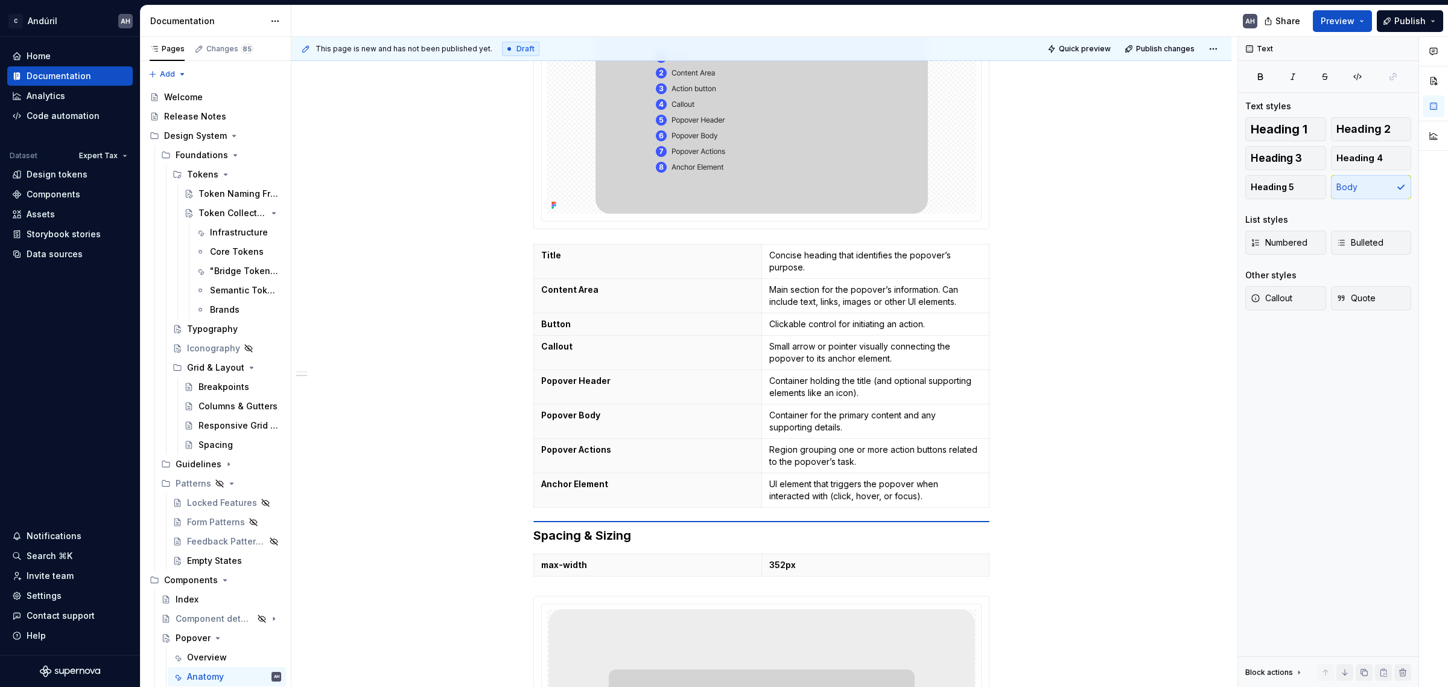
scroll to position [465, 0]
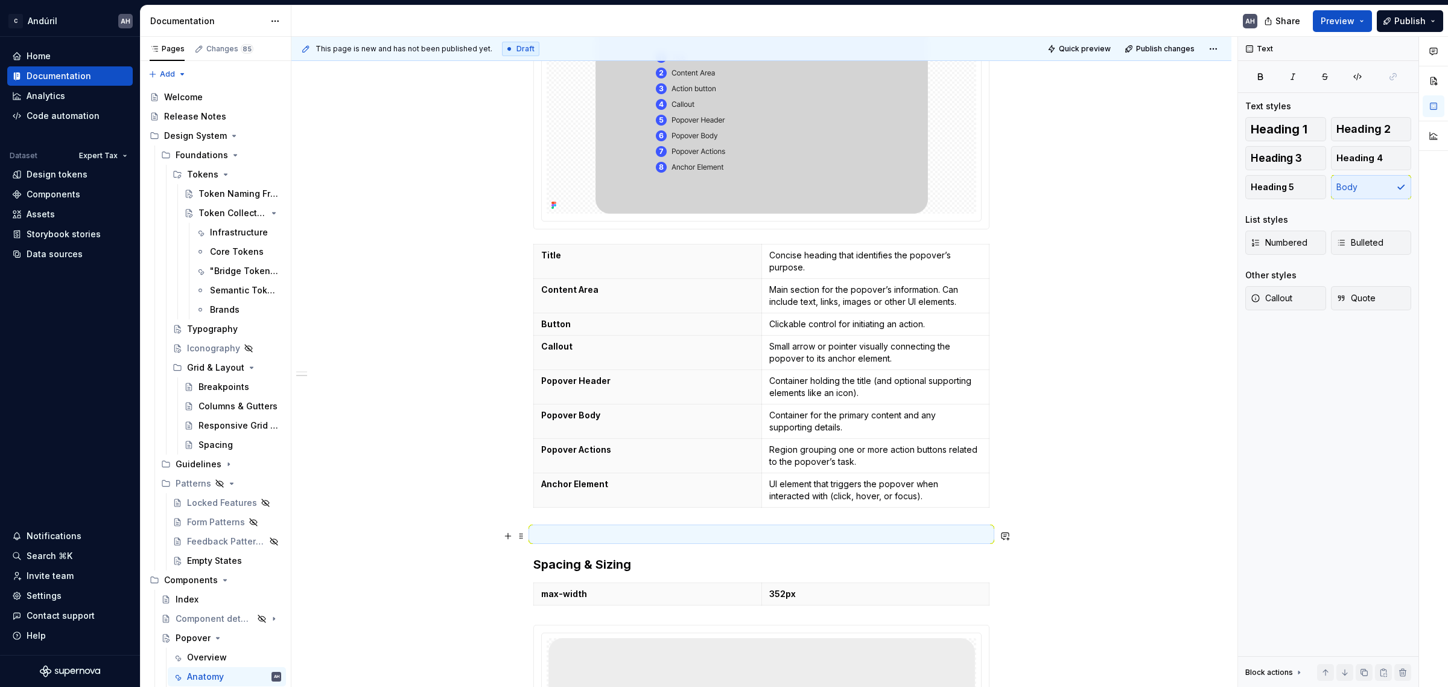
click at [570, 541] on p at bounding box center [761, 534] width 456 height 14
click at [550, 536] on p at bounding box center [761, 534] width 456 height 14
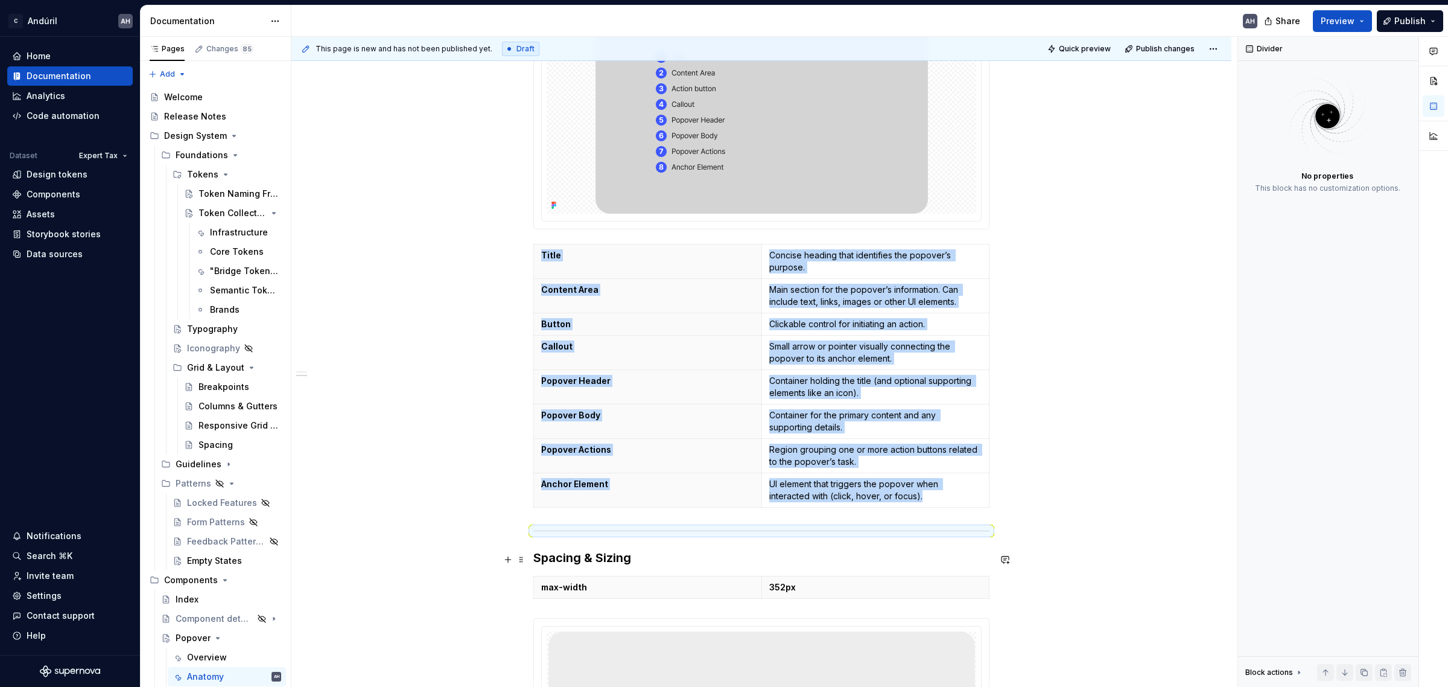
click at [640, 564] on h3 "Spacing & Sizing" at bounding box center [761, 557] width 456 height 17
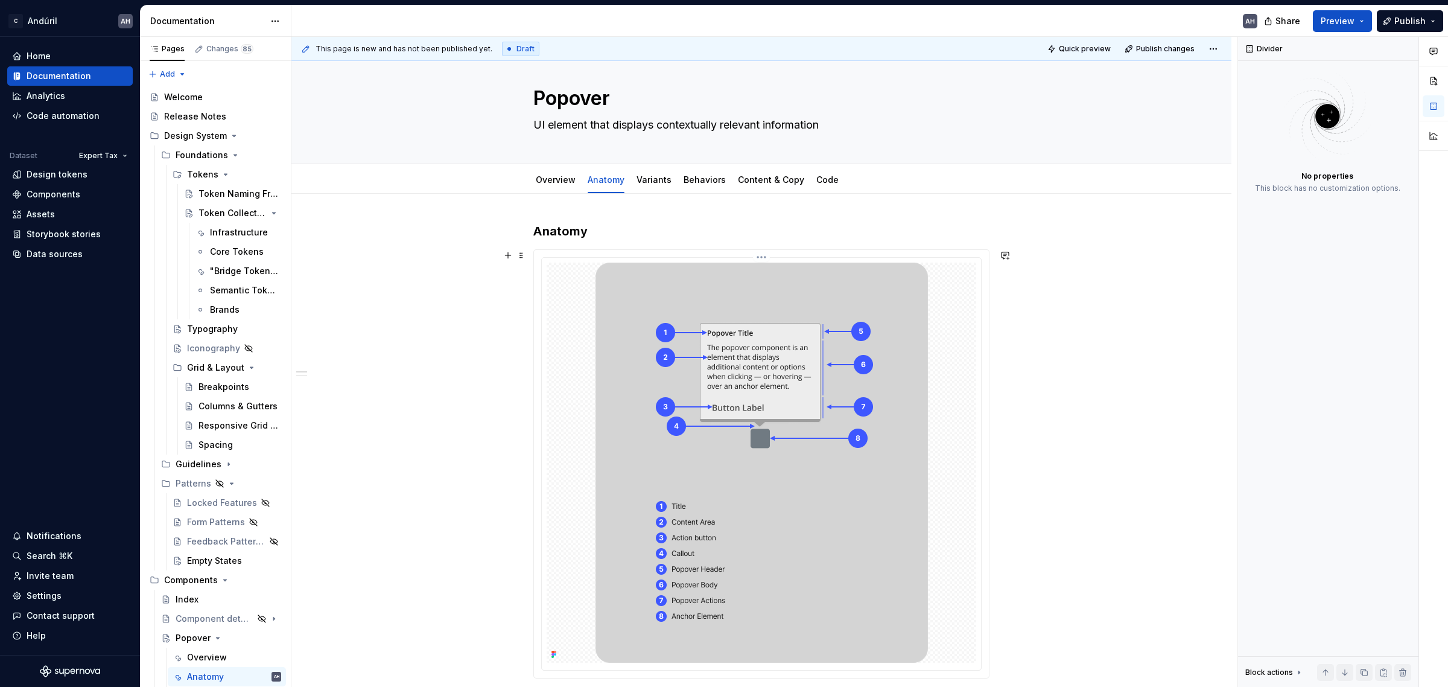
scroll to position [0, 0]
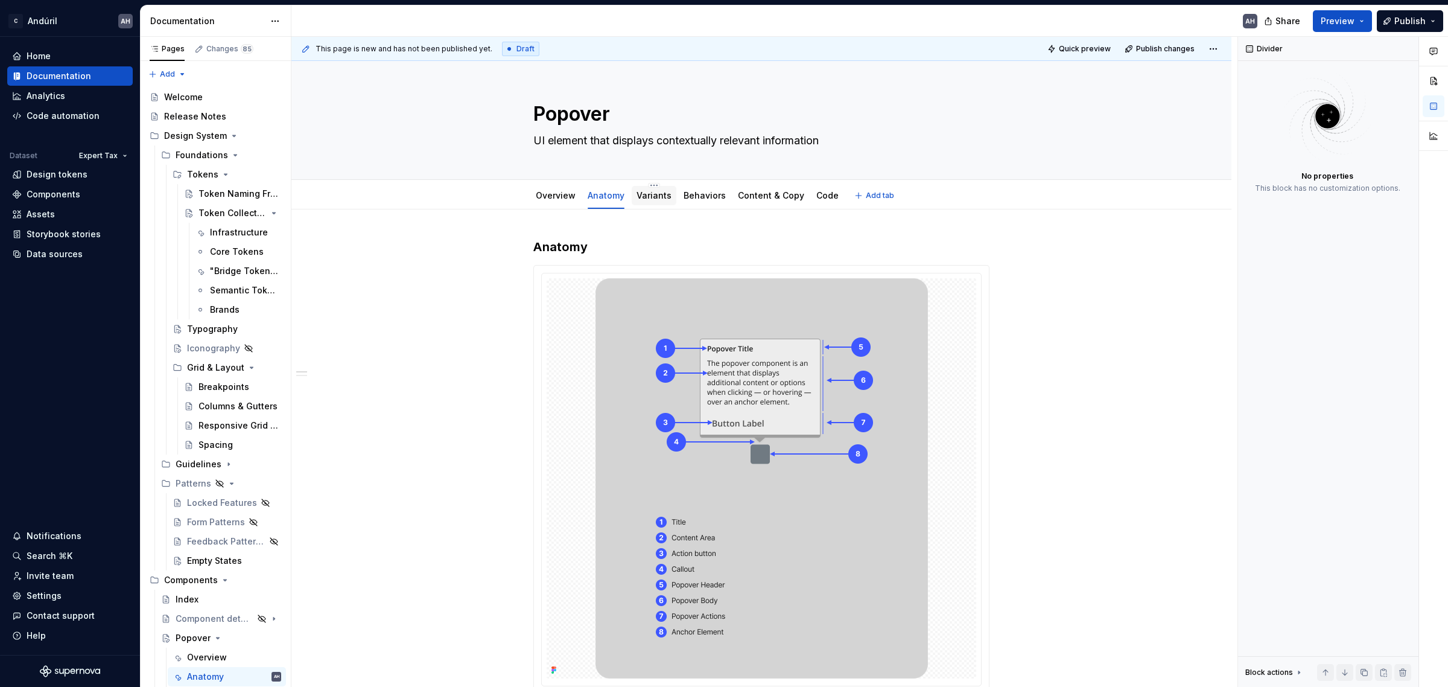
click at [644, 200] on link "Variants" at bounding box center [653, 195] width 35 height 10
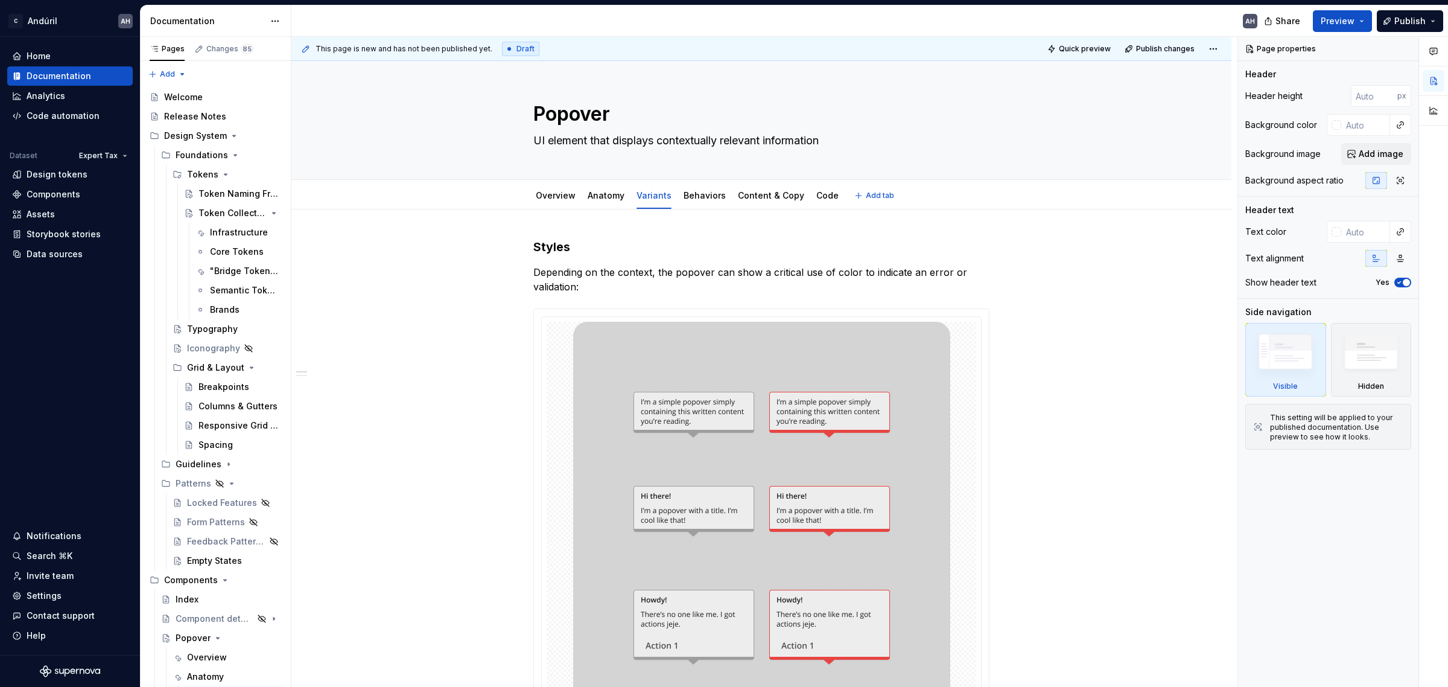
type textarea "*"
click at [760, 273] on p "Depending on the context, the popover can show a critical use of color to indic…" at bounding box center [761, 279] width 456 height 29
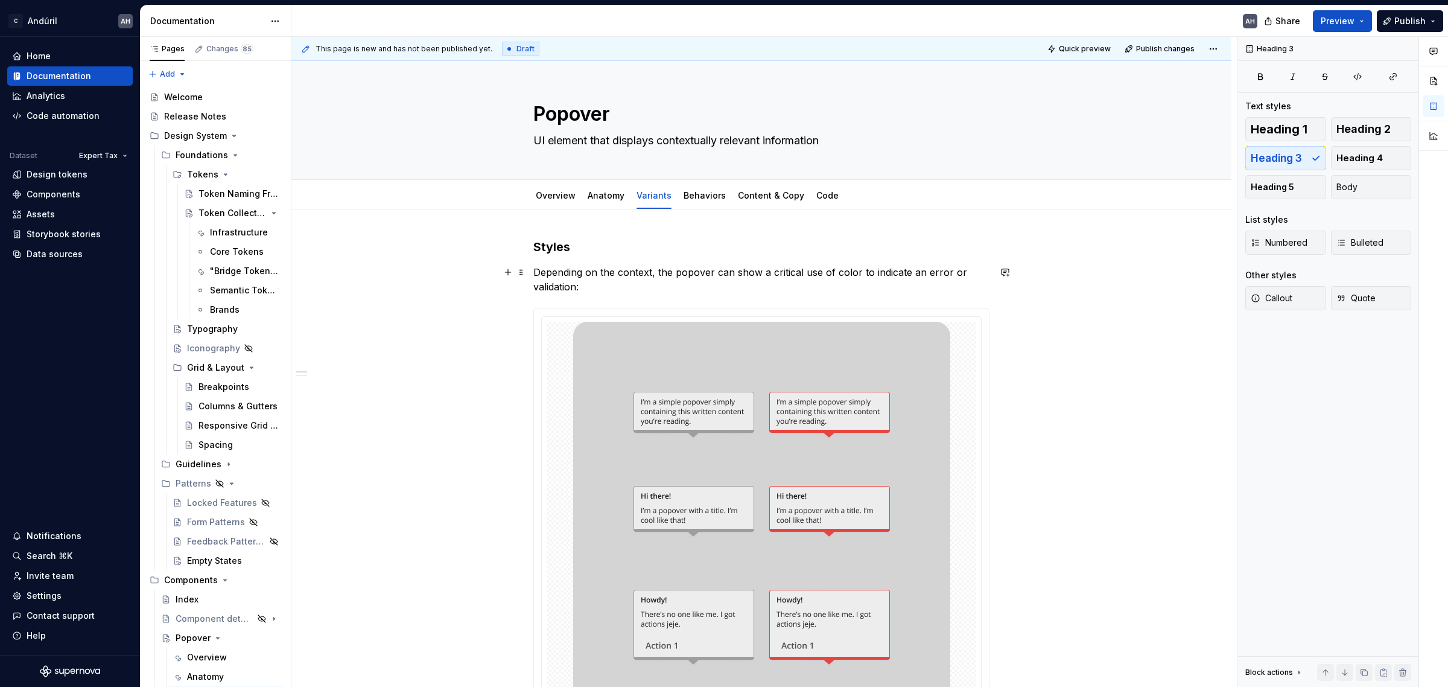
click at [763, 273] on p "Depending on the context, the popover can show a critical use of color to indic…" at bounding box center [761, 279] width 456 height 29
click at [761, 273] on p "Depending on the context, the popover can show a critical use of color to indic…" at bounding box center [761, 279] width 456 height 29
click at [748, 273] on p "Depending on the context, the popover can show a critical use of color to indic…" at bounding box center [761, 279] width 456 height 29
click at [748, 274] on p "Depending on the context, the popover can show a critical use of color to indic…" at bounding box center [761, 279] width 456 height 29
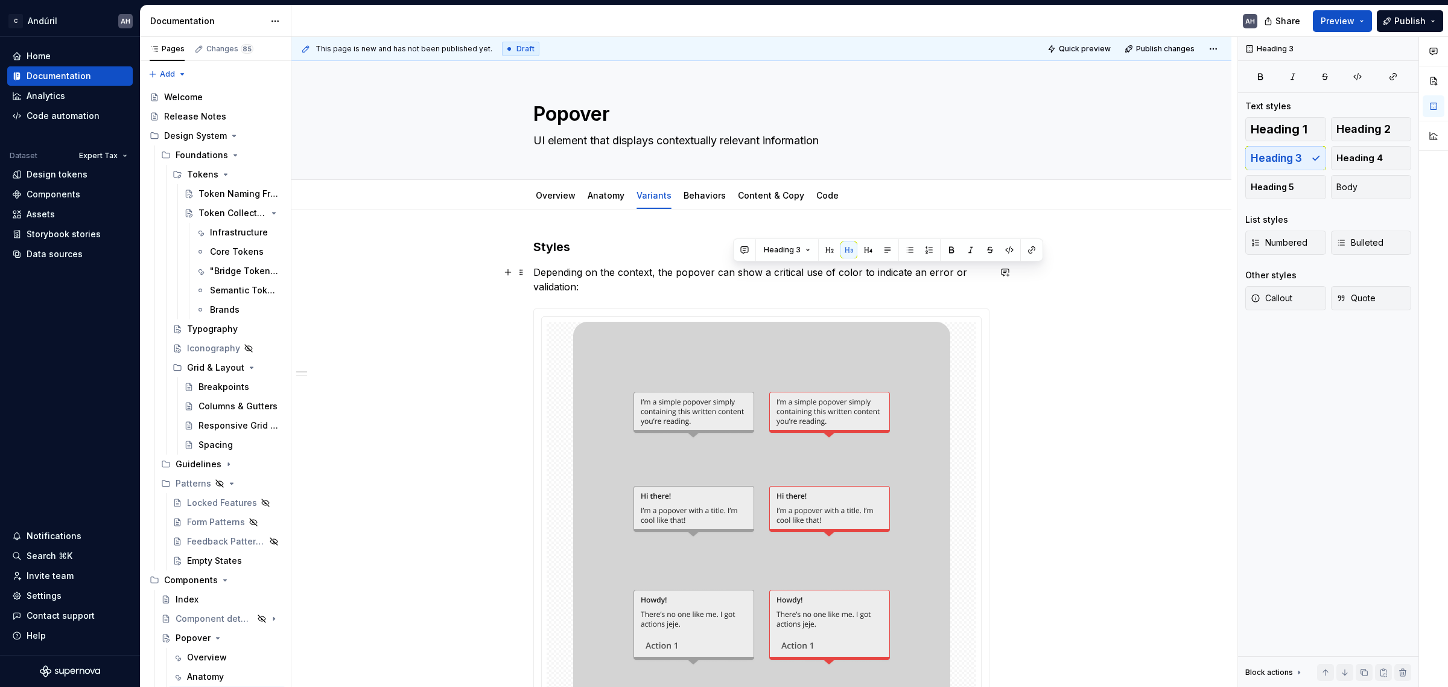
click at [770, 276] on p "Depending on the context, the popover can show a critical use of color to indic…" at bounding box center [761, 279] width 456 height 29
click at [845, 276] on p "Depending on the context, the popover can show a critical use of color to indic…" at bounding box center [761, 279] width 456 height 29
click at [937, 275] on p "Depending on the context, the popover can show a critical use of color to indic…" at bounding box center [761, 279] width 456 height 29
click at [665, 294] on p "Depending on the context, the popover can show a critical use of color to indic…" at bounding box center [761, 279] width 456 height 29
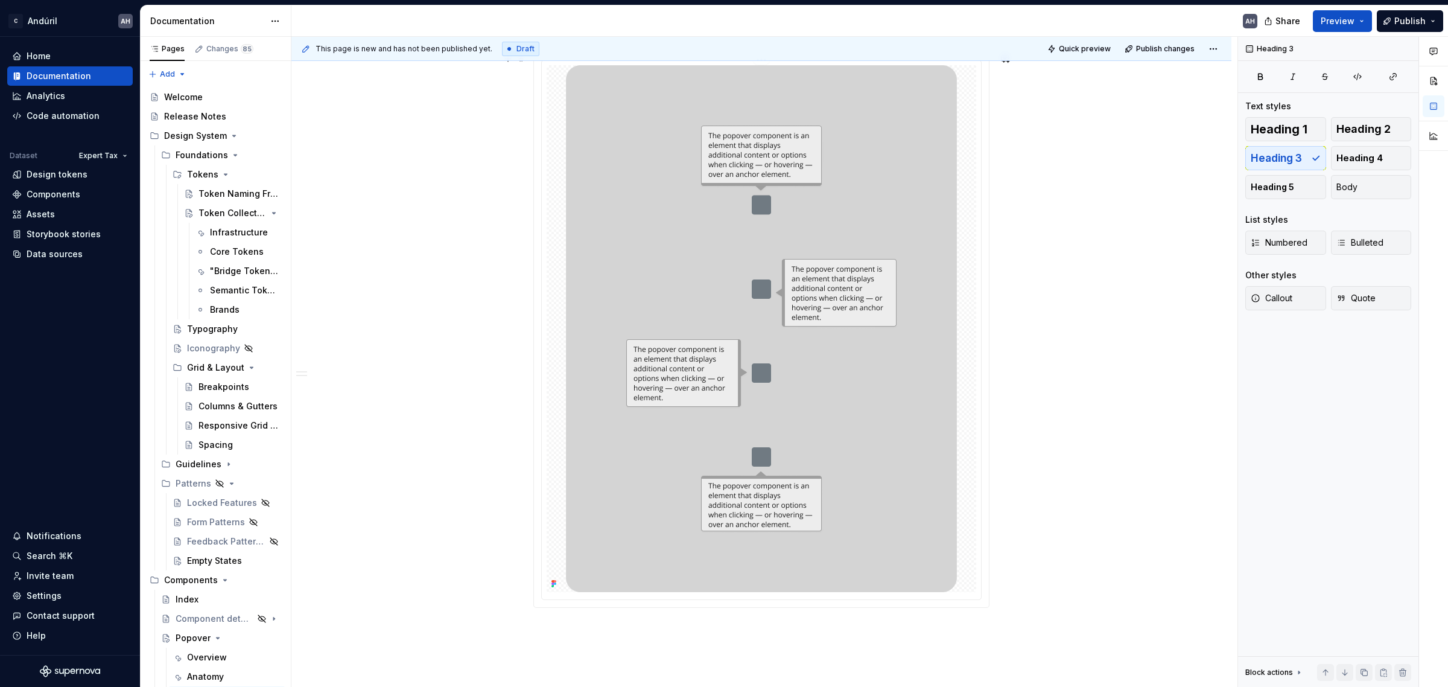
scroll to position [1181, 0]
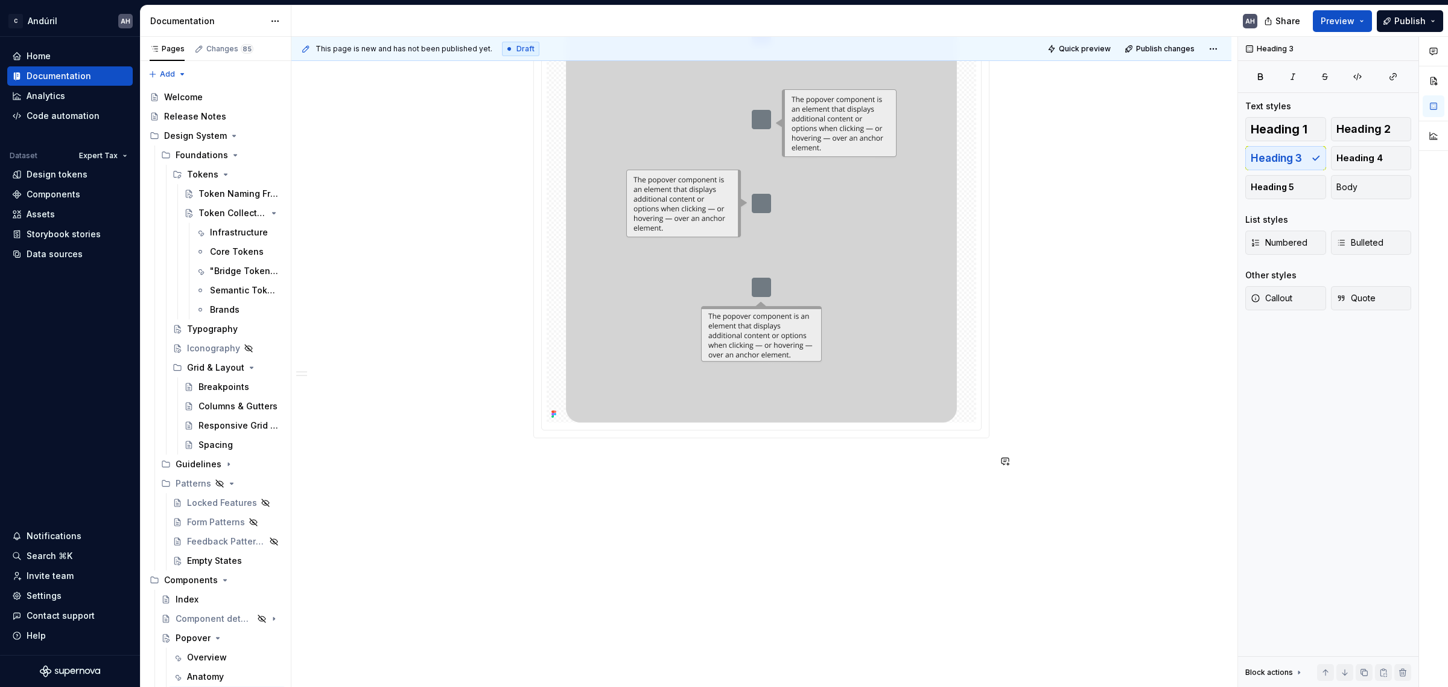
click at [544, 460] on p "Properties" at bounding box center [761, 459] width 456 height 14
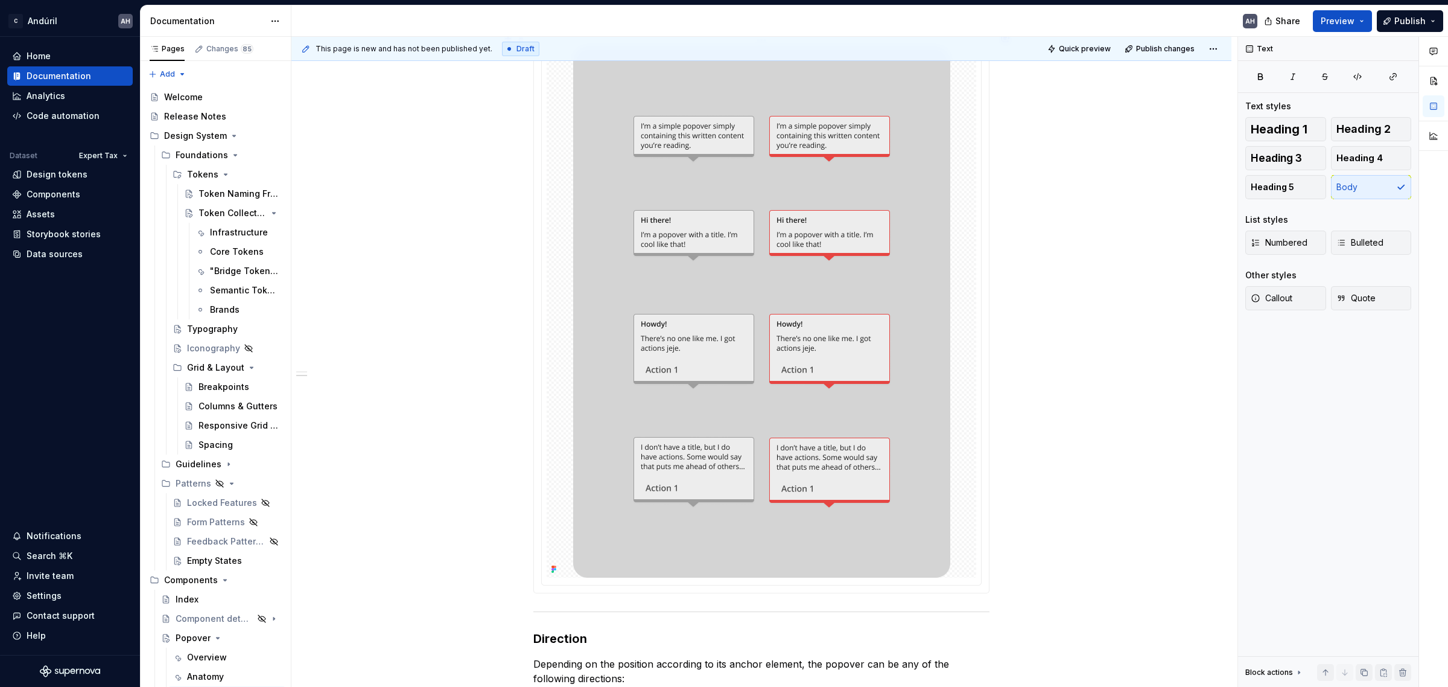
scroll to position [0, 0]
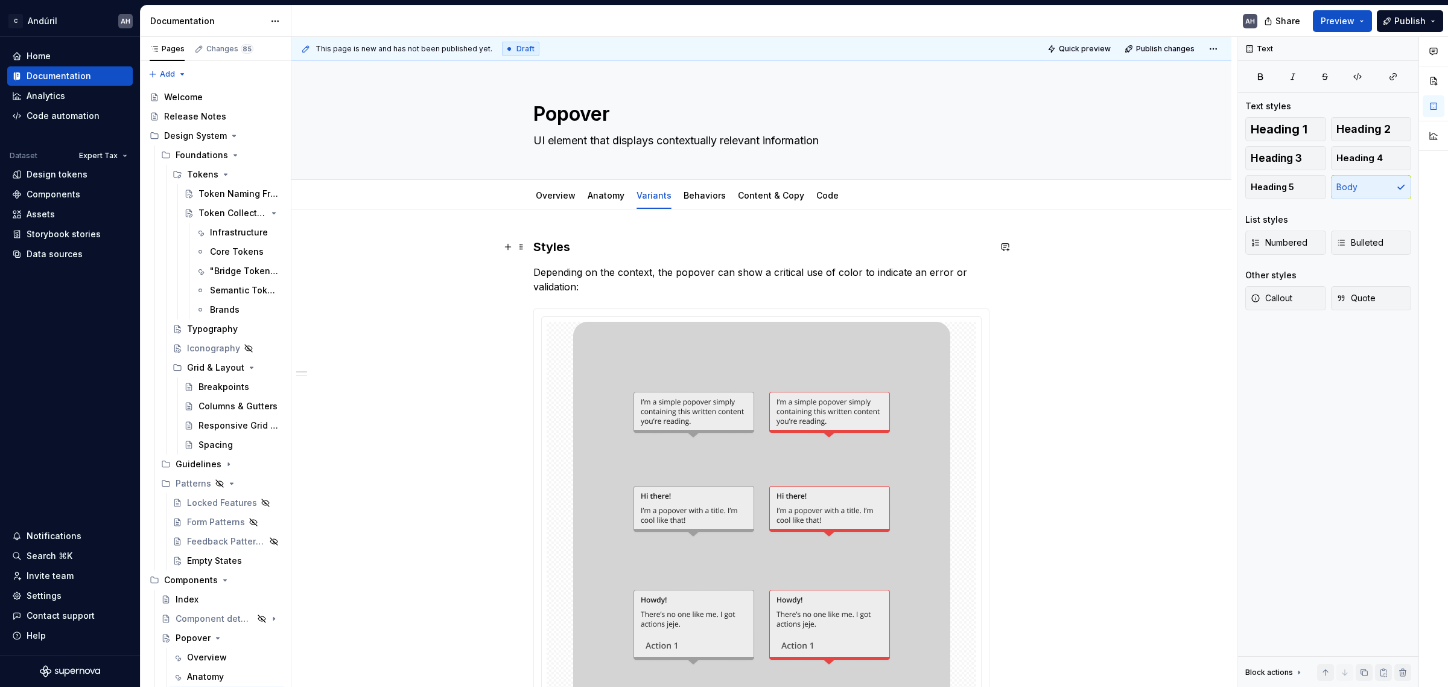
click at [557, 249] on h3 "Styles" at bounding box center [761, 246] width 456 height 17
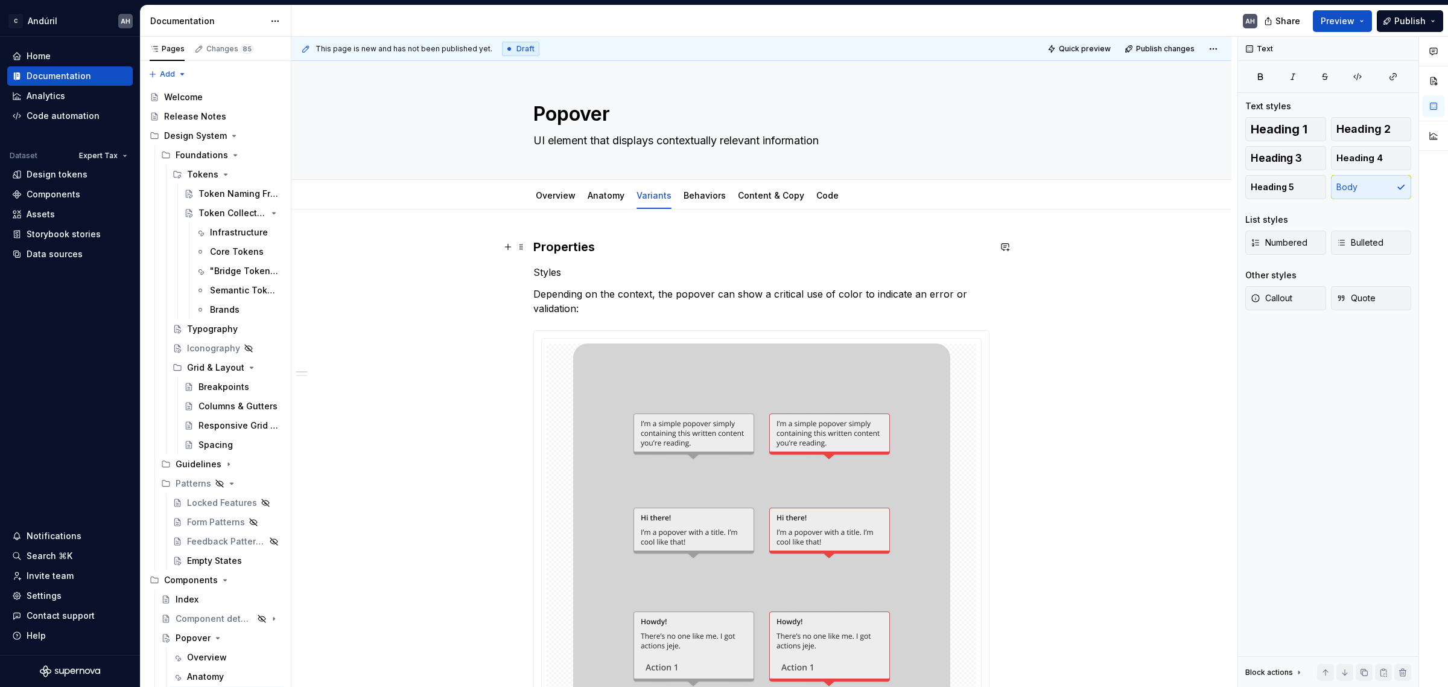
click at [556, 246] on h3 "Properties" at bounding box center [761, 246] width 456 height 17
click at [550, 274] on p "Styles" at bounding box center [761, 272] width 456 height 14
click at [550, 271] on p "Styles" at bounding box center [761, 272] width 456 height 14
click at [626, 252] on button "button" at bounding box center [628, 249] width 17 height 17
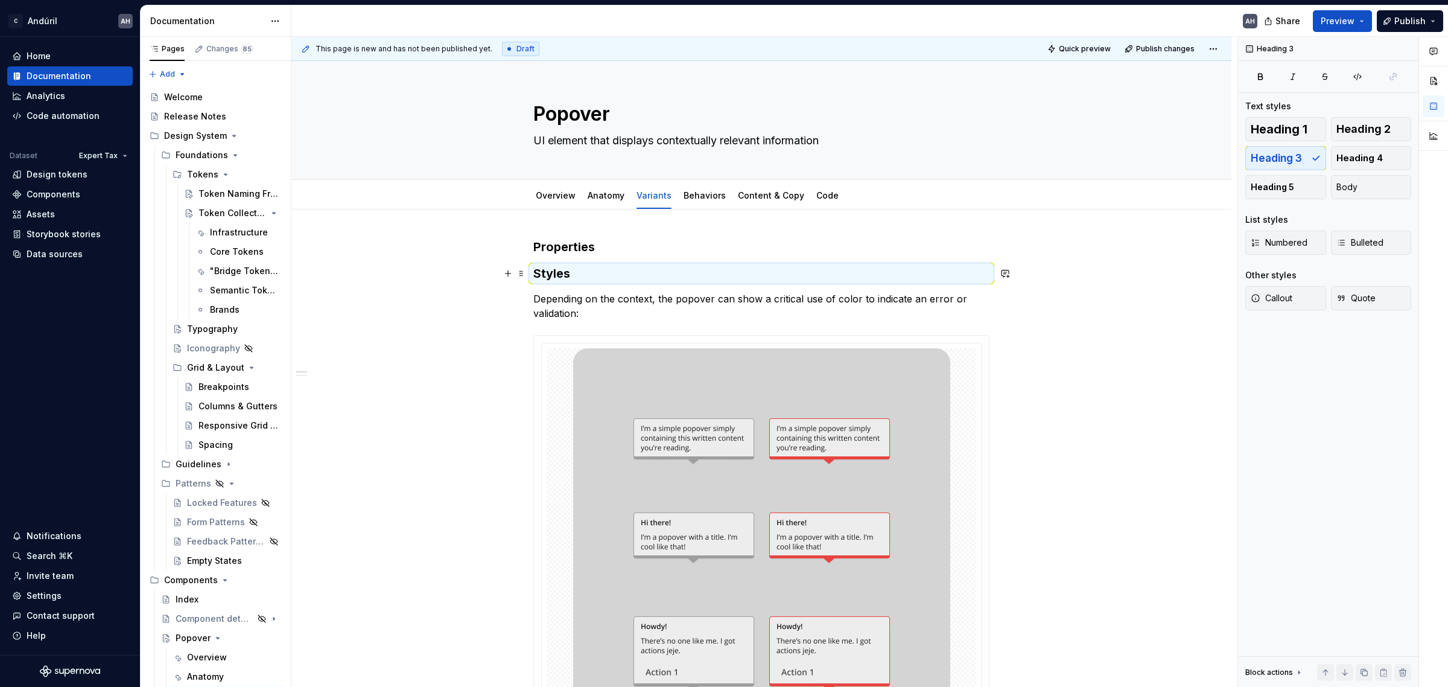
click at [616, 274] on h3 "Styles" at bounding box center [761, 273] width 456 height 17
click at [599, 249] on h3 "Properties" at bounding box center [761, 246] width 456 height 17
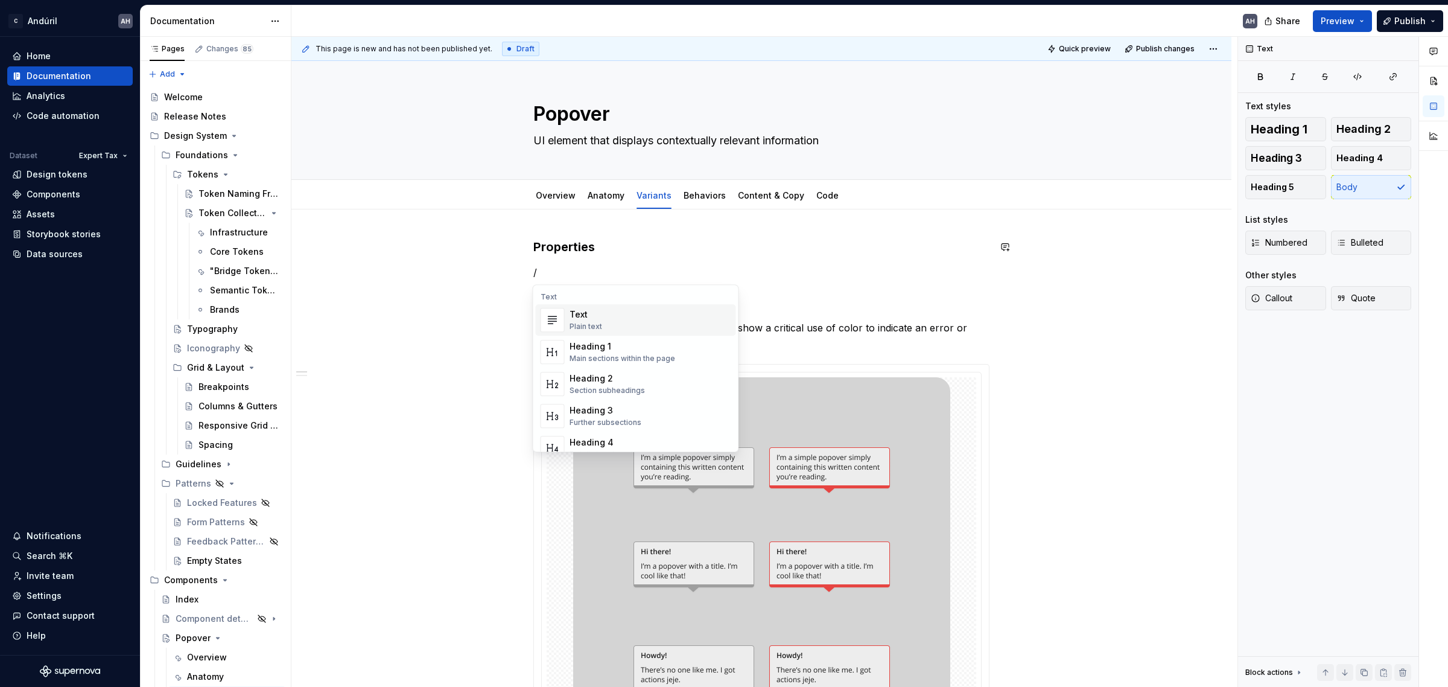
click at [601, 251] on h3 "Properties" at bounding box center [761, 246] width 456 height 17
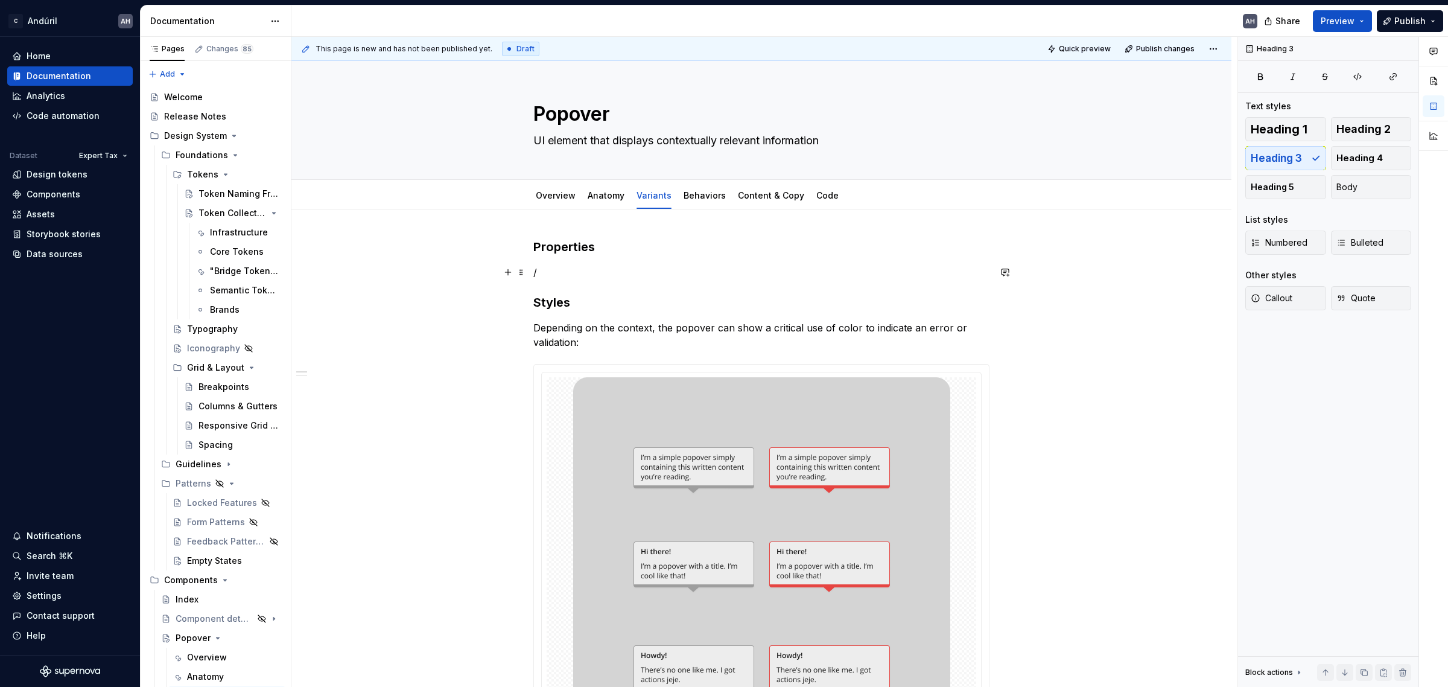
click at [574, 270] on p "/" at bounding box center [761, 272] width 456 height 14
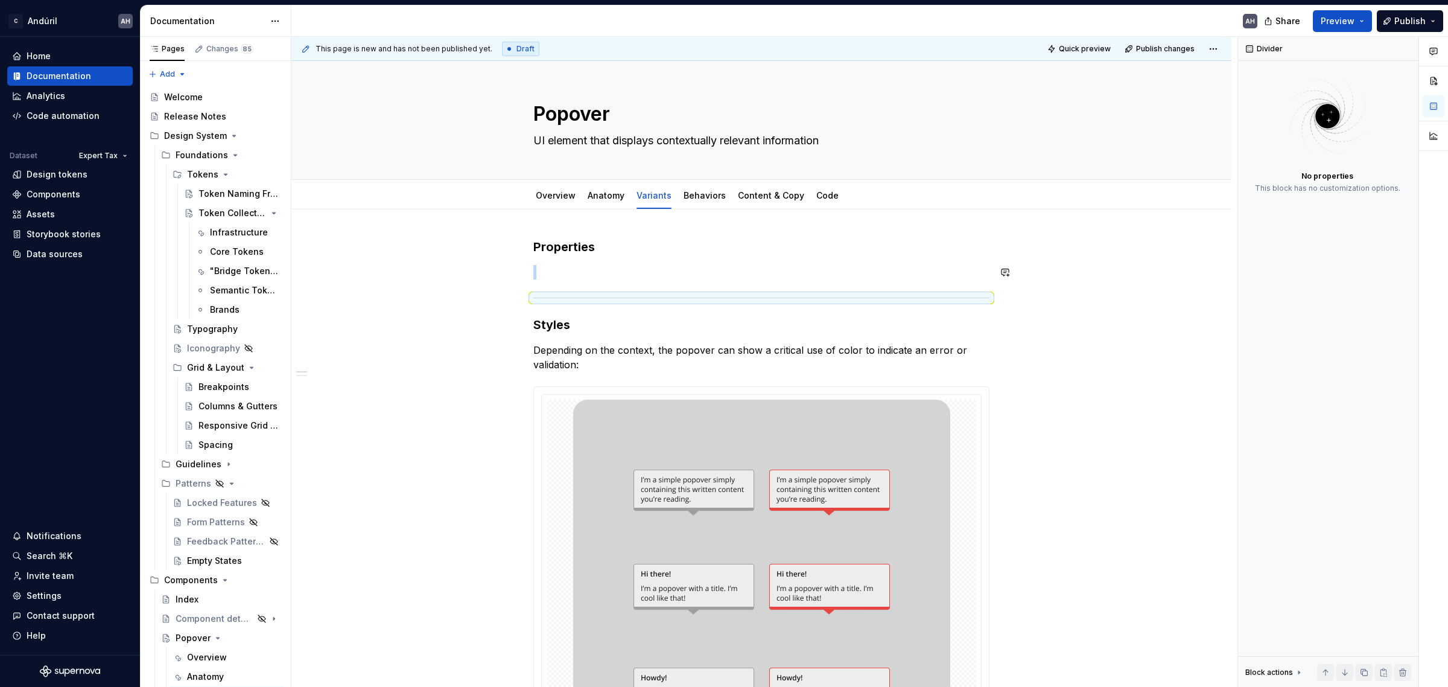
click at [574, 270] on p at bounding box center [761, 272] width 456 height 14
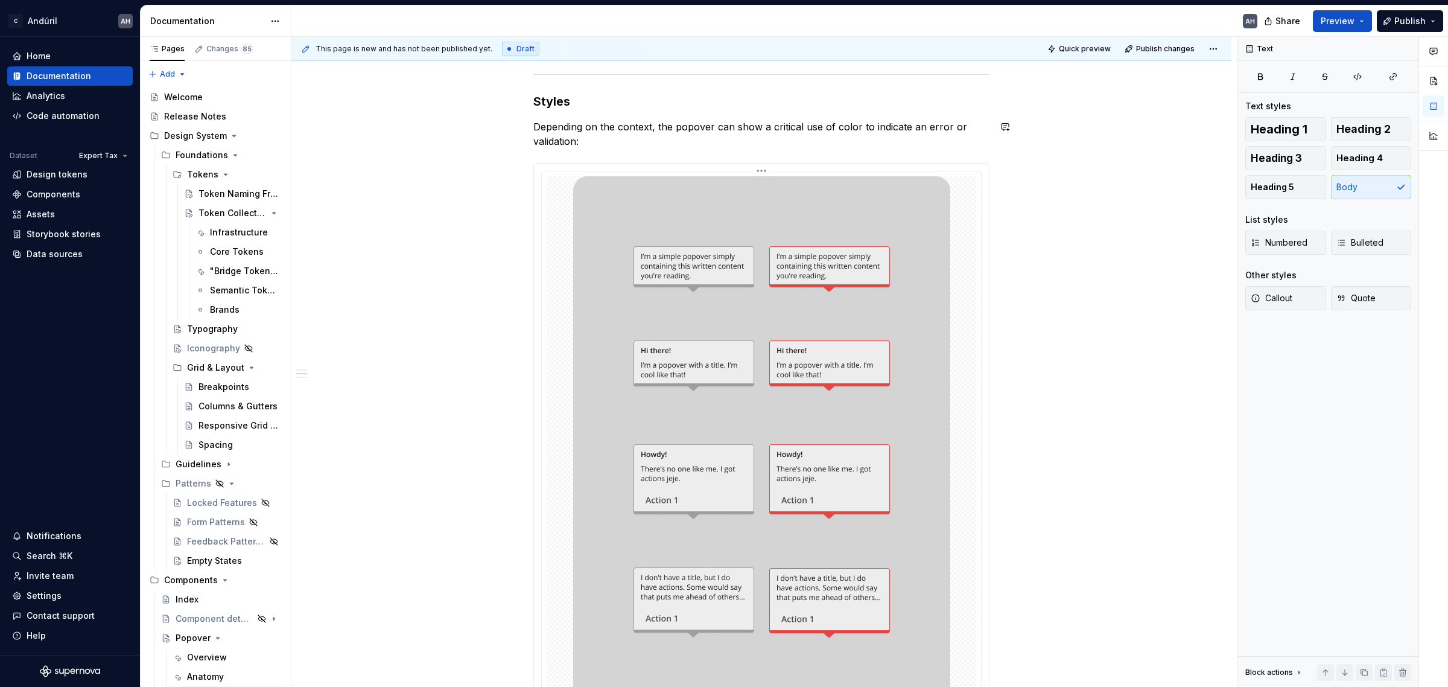
scroll to position [226, 0]
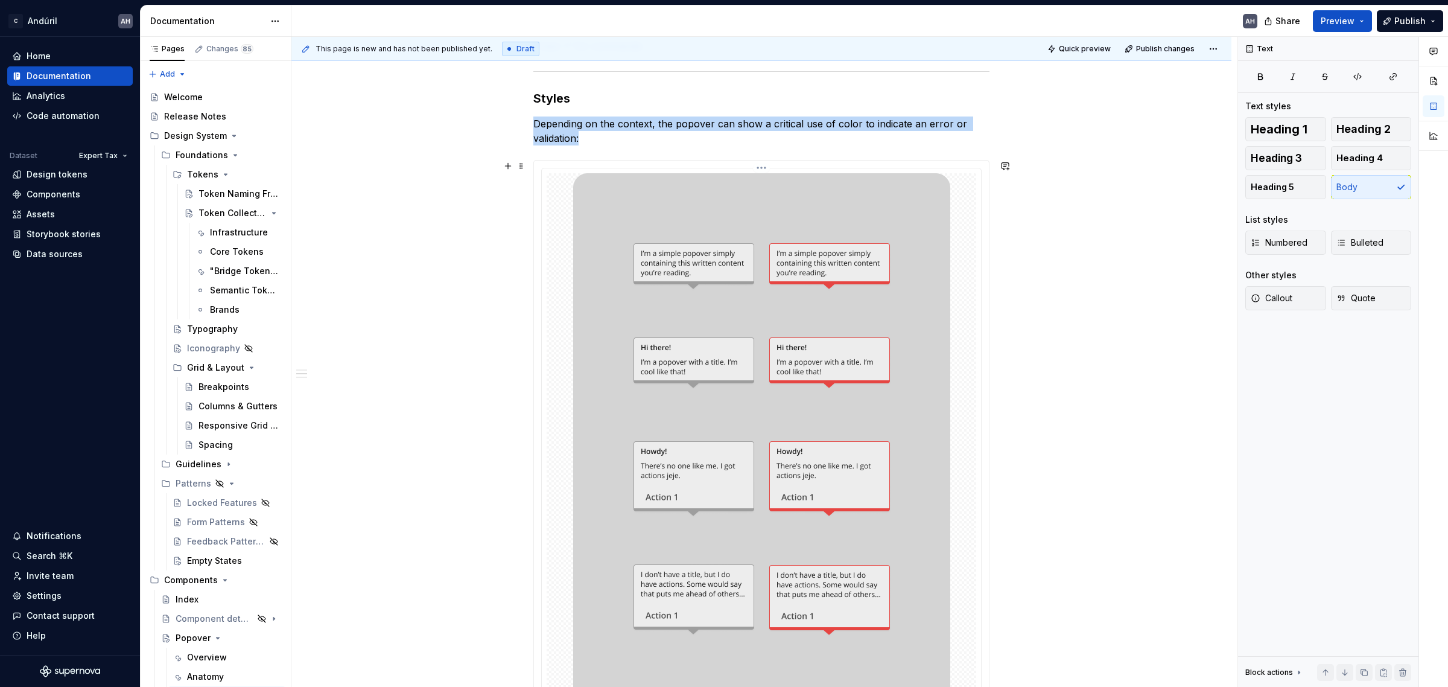
click at [749, 267] on img at bounding box center [761, 438] width 377 height 531
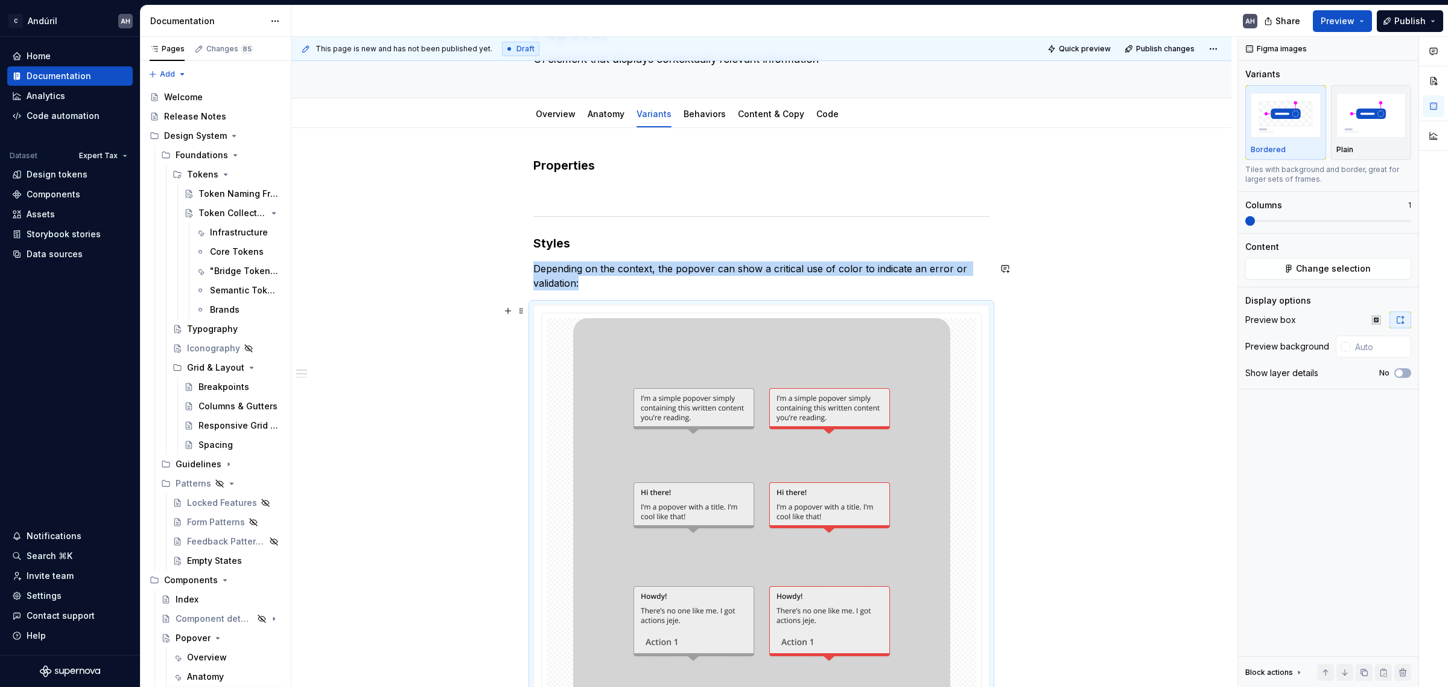
scroll to position [75, 0]
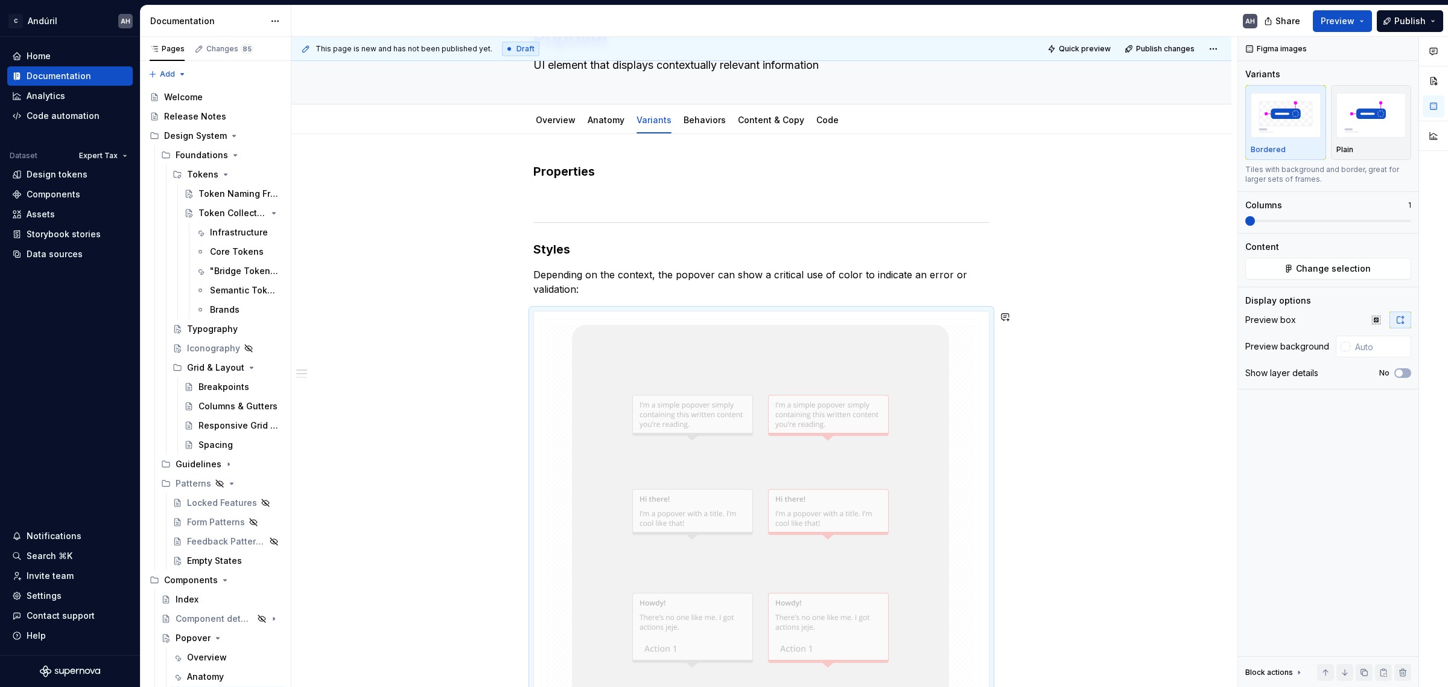
click at [572, 362] on body "C Andúril AH Home Documentation Analytics Code automation Dataset Expert Tax De…" at bounding box center [724, 343] width 1448 height 687
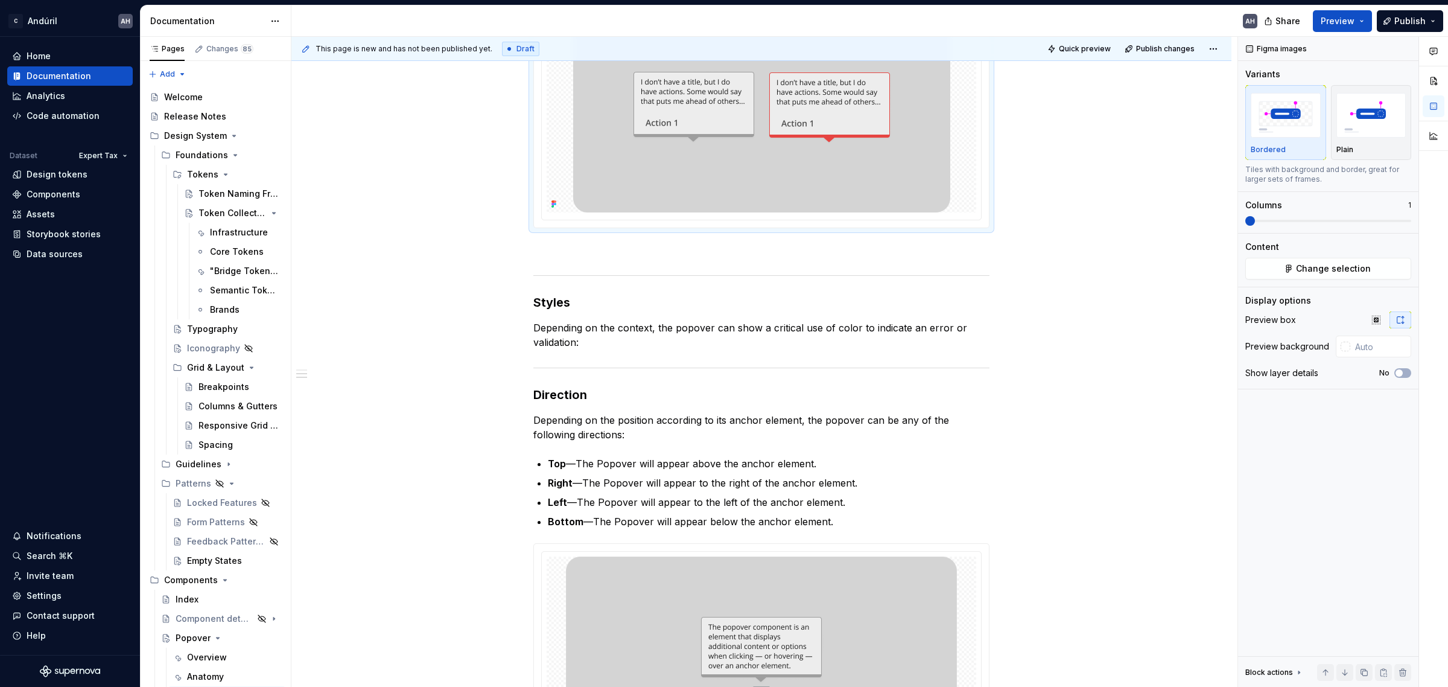
scroll to position [603, 0]
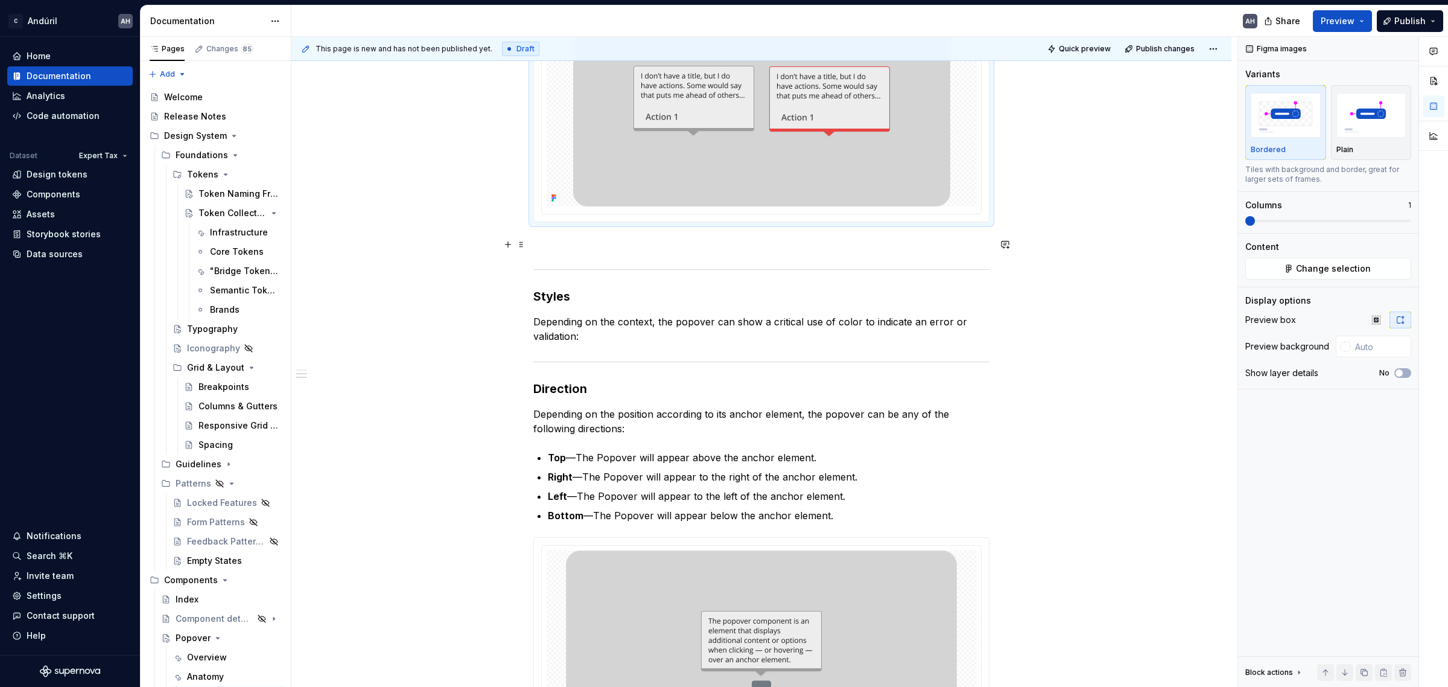
click at [596, 246] on p at bounding box center [761, 243] width 456 height 14
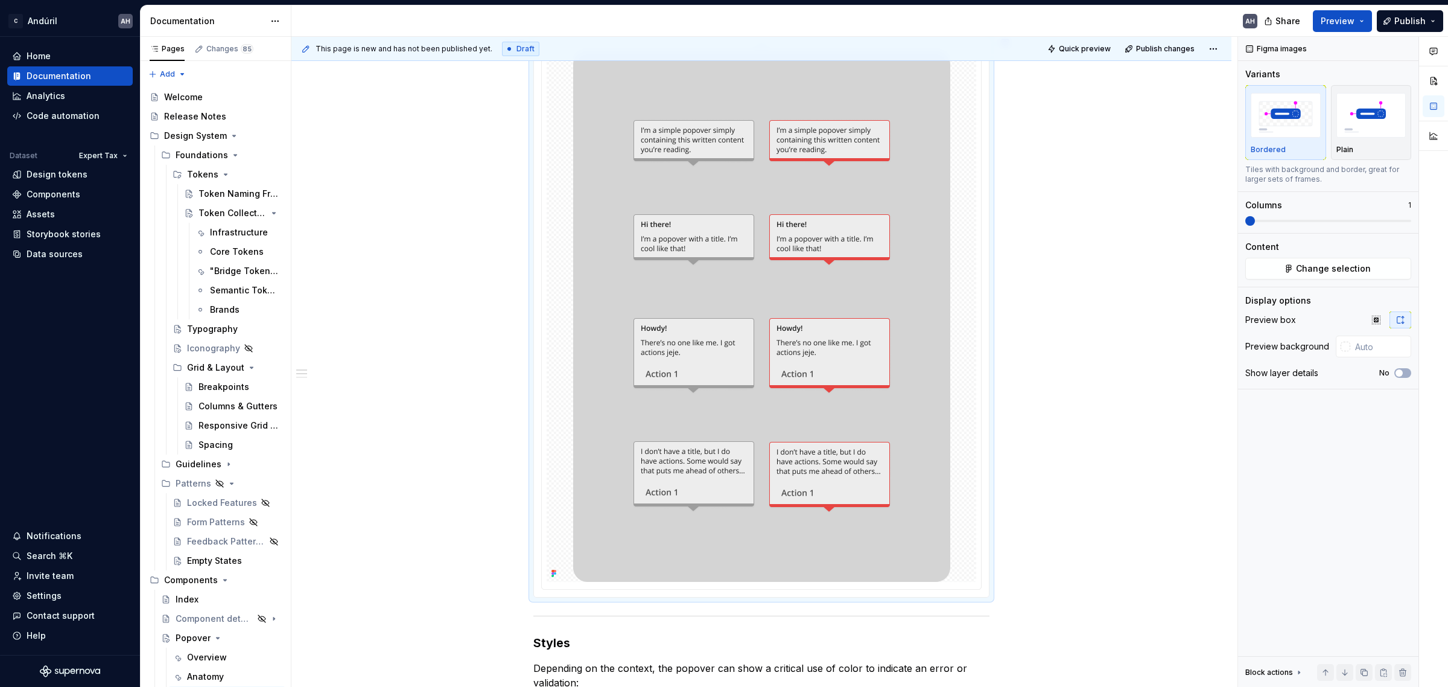
scroll to position [0, 0]
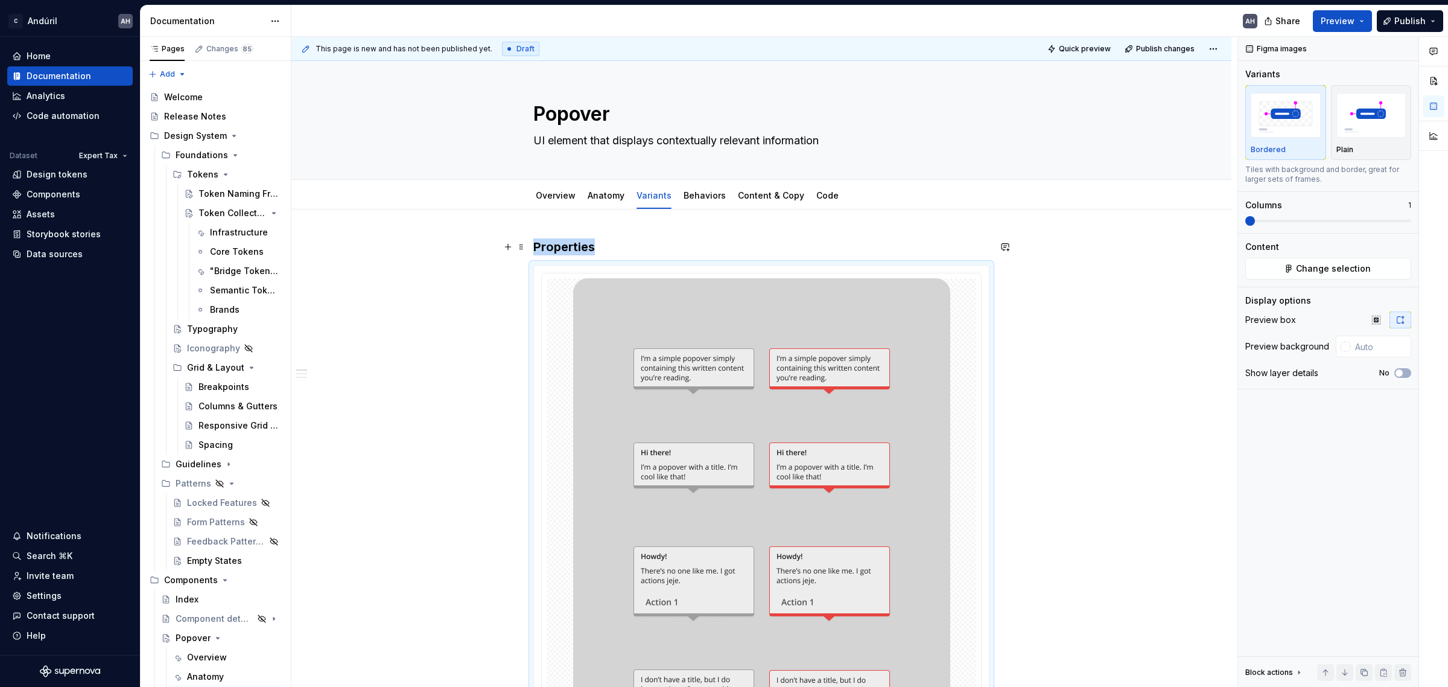
click at [622, 249] on h3 "Properties" at bounding box center [761, 246] width 456 height 17
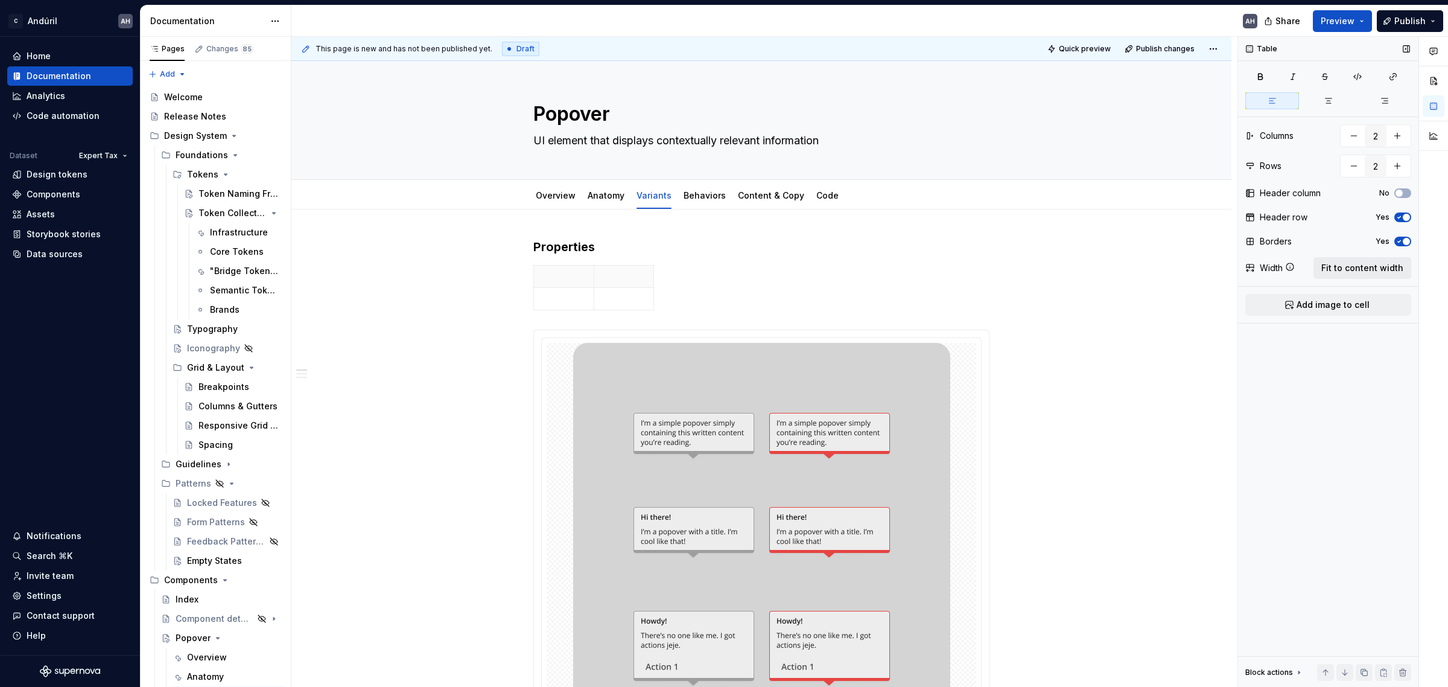
click at [1363, 267] on span "Fit to content width" at bounding box center [1362, 268] width 82 height 12
type textarea "*"
type input "3"
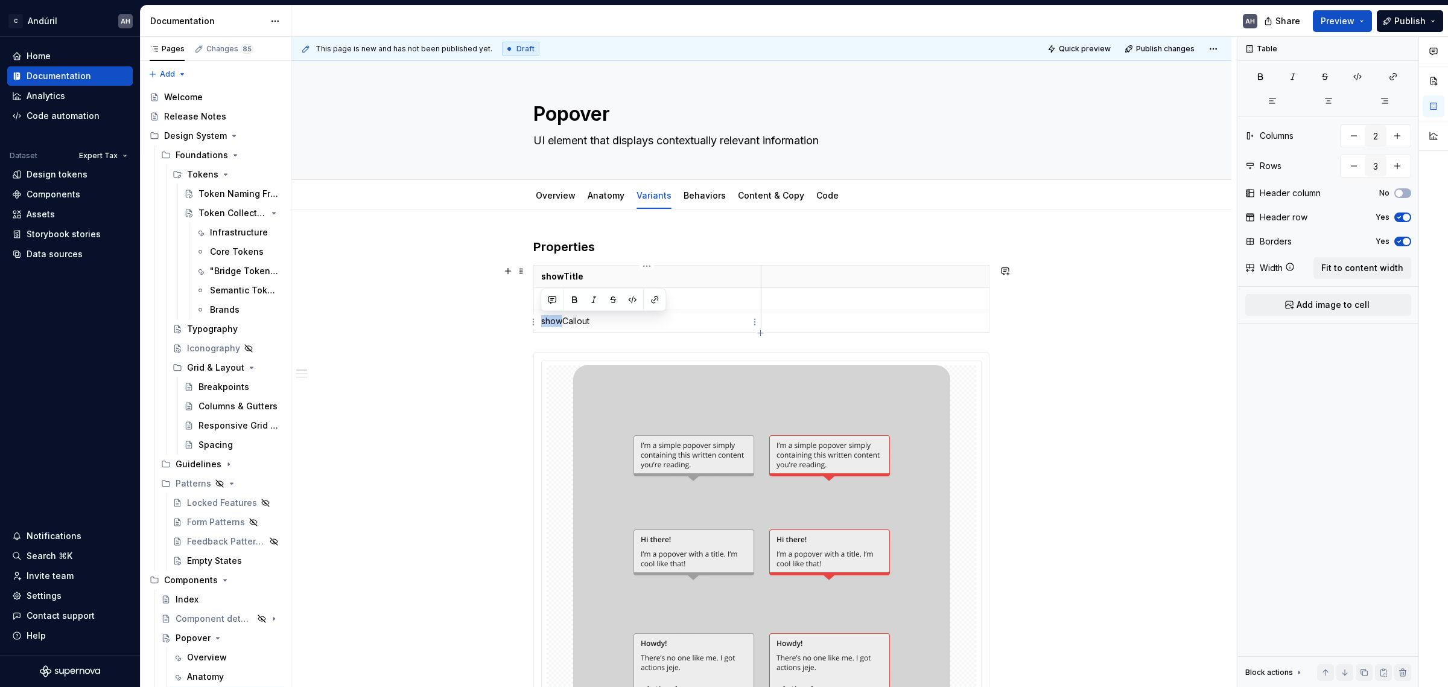
drag, startPoint x: 560, startPoint y: 323, endPoint x: 538, endPoint y: 323, distance: 21.7
click at [538, 323] on td "showCallout" at bounding box center [648, 321] width 228 height 22
drag, startPoint x: 562, startPoint y: 279, endPoint x: 536, endPoint y: 278, distance: 26.0
click at [536, 278] on body "C Andúril AH Home Documentation Analytics Code automation Dataset Expert Tax De…" at bounding box center [724, 343] width 1448 height 687
click at [560, 275] on p "showTitle" at bounding box center [647, 276] width 213 height 12
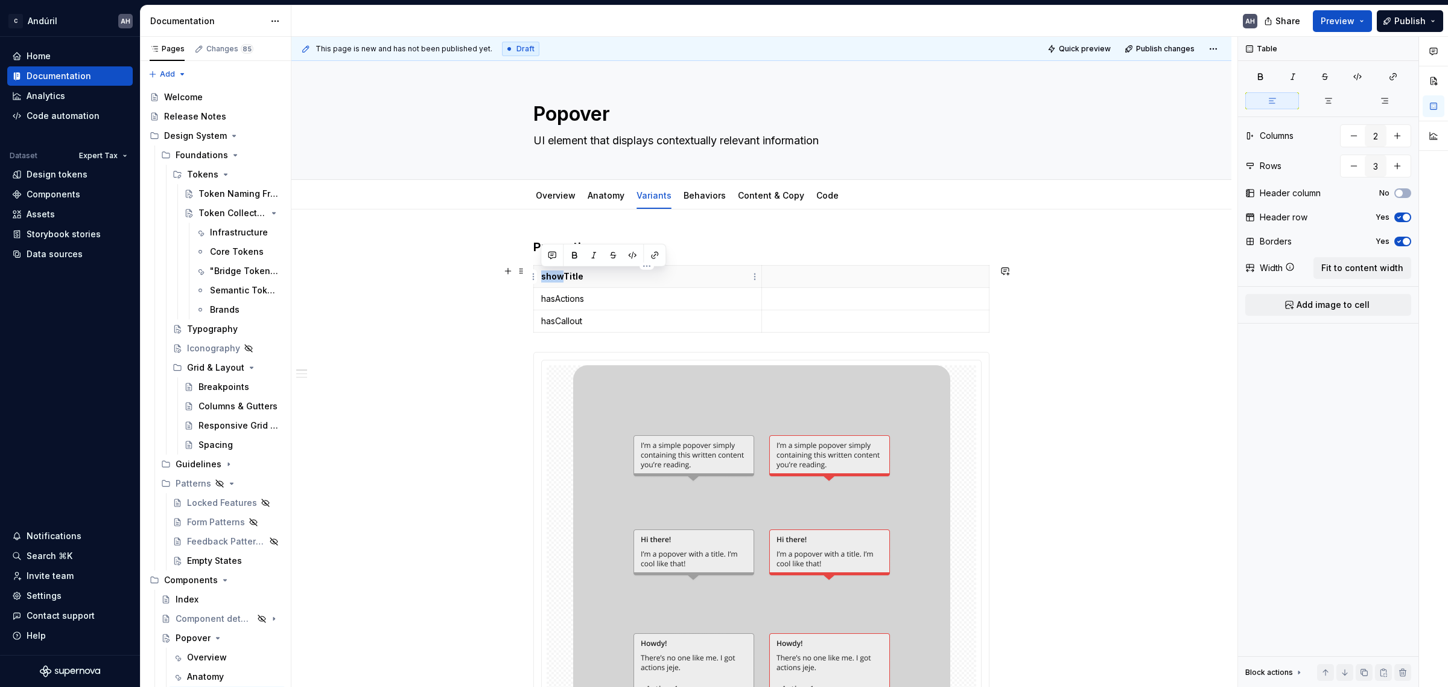
drag, startPoint x: 562, startPoint y: 276, endPoint x: 541, endPoint y: 276, distance: 20.5
click at [541, 276] on p "showTitle" at bounding box center [647, 276] width 213 height 12
click at [586, 276] on p "[DEMOGRAPHIC_DATA]" at bounding box center [647, 276] width 213 height 12
click at [591, 296] on p "hasActions" at bounding box center [647, 299] width 213 height 12
drag, startPoint x: 577, startPoint y: 323, endPoint x: 541, endPoint y: 323, distance: 36.8
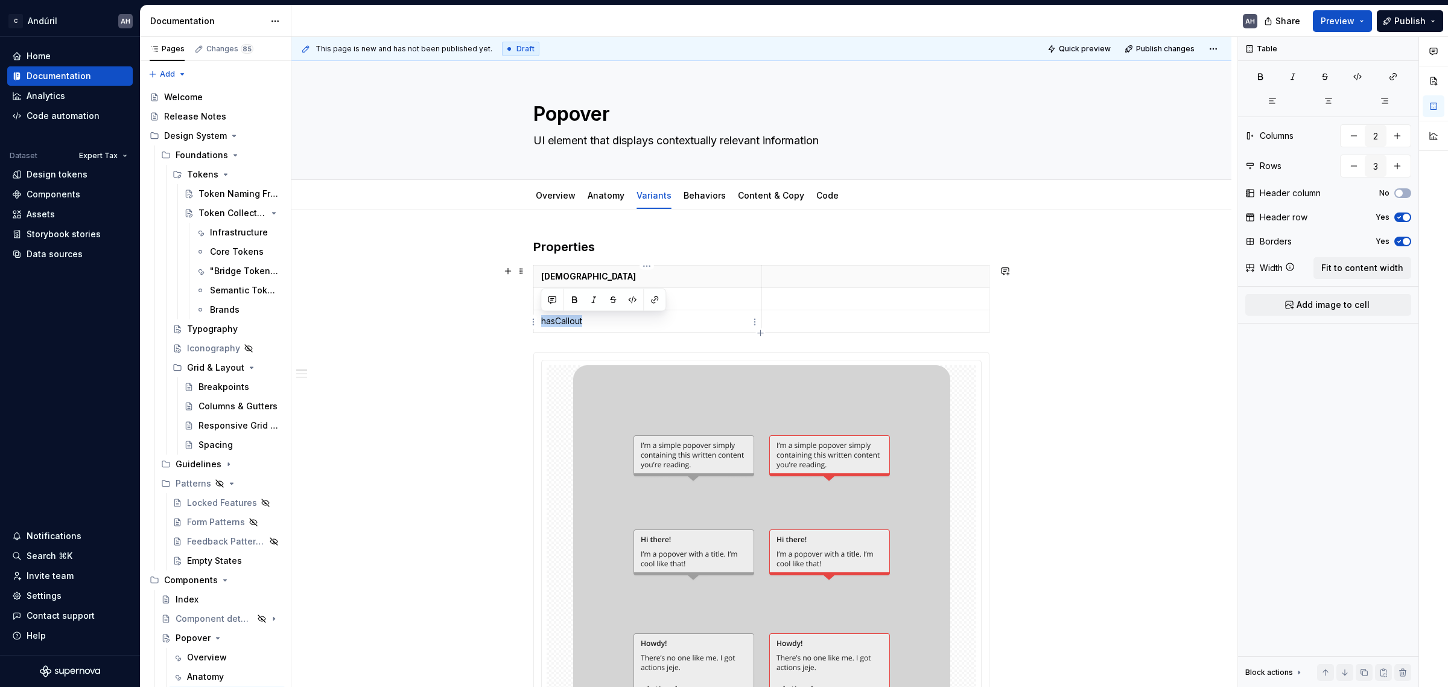
click at [541, 323] on p "hasCallout" at bounding box center [647, 321] width 213 height 12
click at [630, 299] on button "button" at bounding box center [632, 299] width 17 height 17
click at [612, 315] on p "hasCallout" at bounding box center [647, 321] width 213 height 12
click at [575, 299] on p "hasActions" at bounding box center [647, 299] width 213 height 12
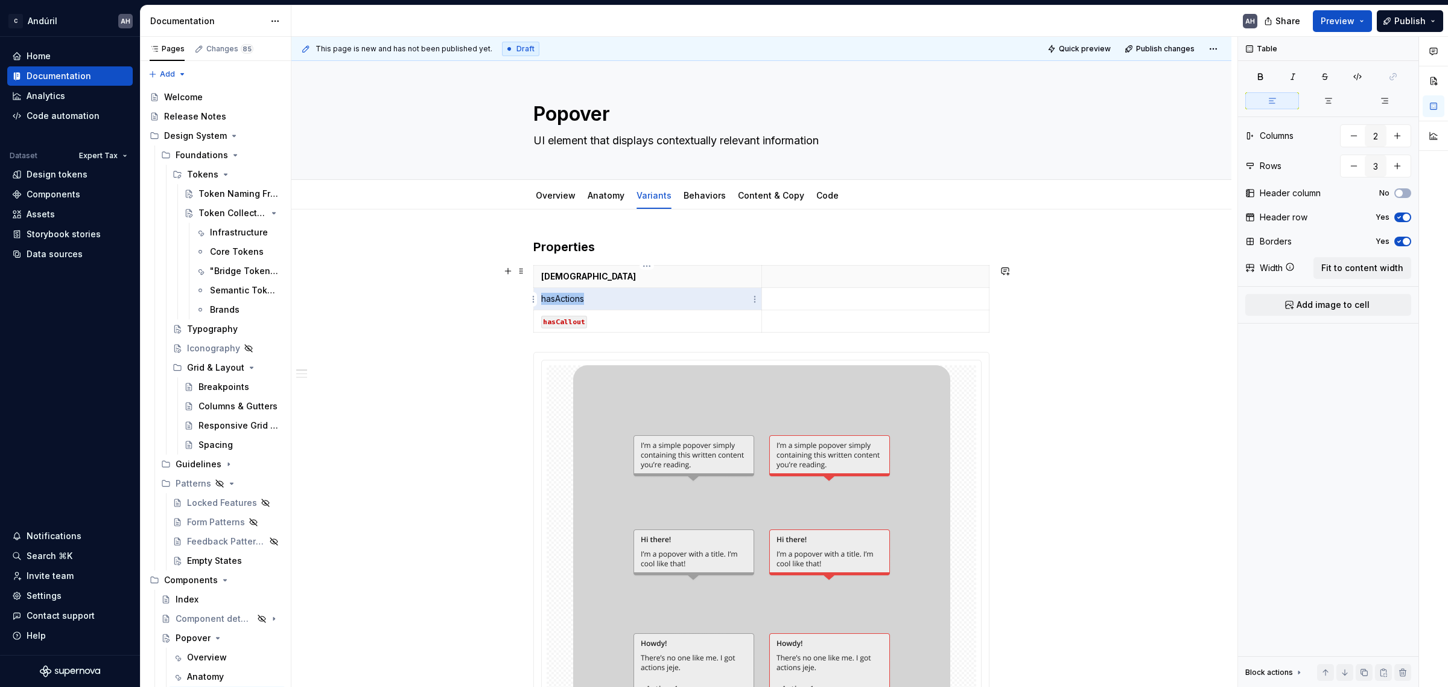
click at [575, 299] on p "hasActions" at bounding box center [647, 299] width 213 height 12
click at [575, 302] on p "hasActions" at bounding box center [647, 299] width 213 height 12
click at [635, 284] on button "button" at bounding box center [632, 277] width 17 height 17
click at [623, 297] on p "hasActions" at bounding box center [647, 299] width 213 height 12
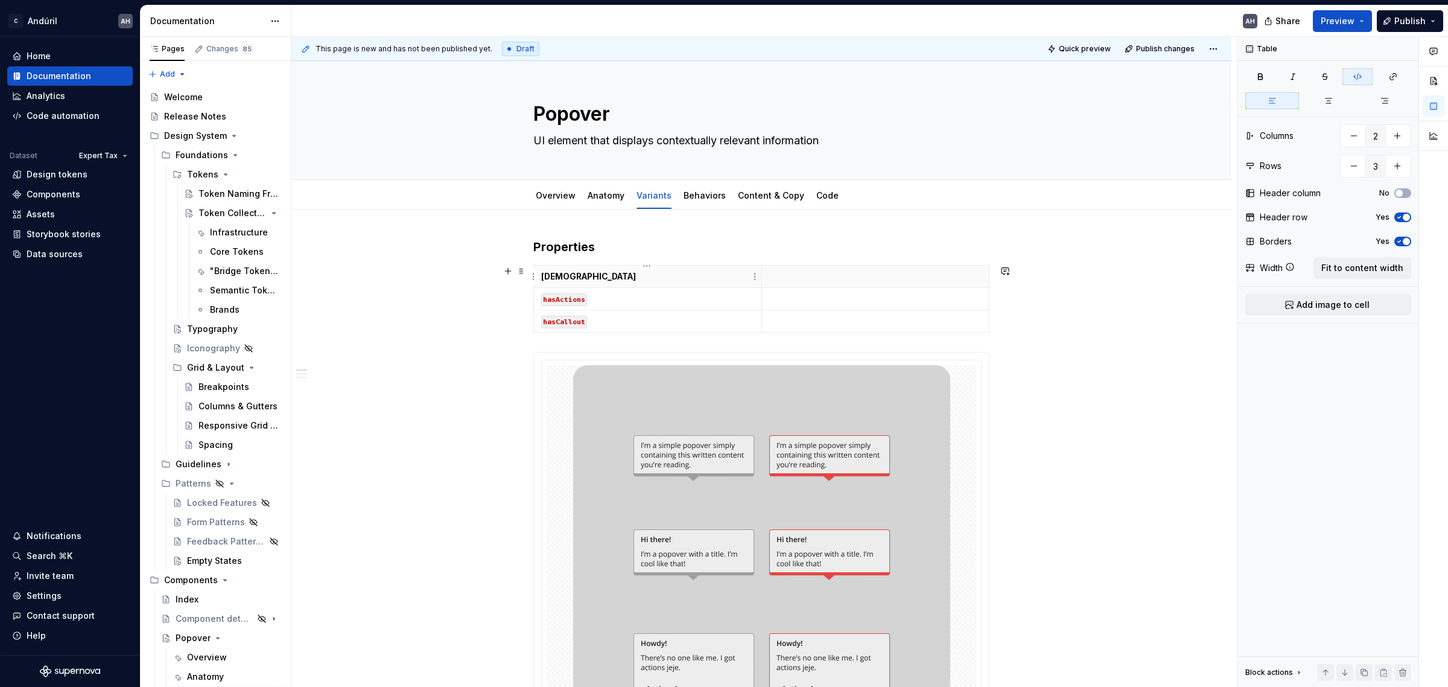
click at [562, 279] on p "[DEMOGRAPHIC_DATA]" at bounding box center [647, 276] width 213 height 12
click at [560, 282] on p "[DEMOGRAPHIC_DATA]" at bounding box center [647, 276] width 213 height 12
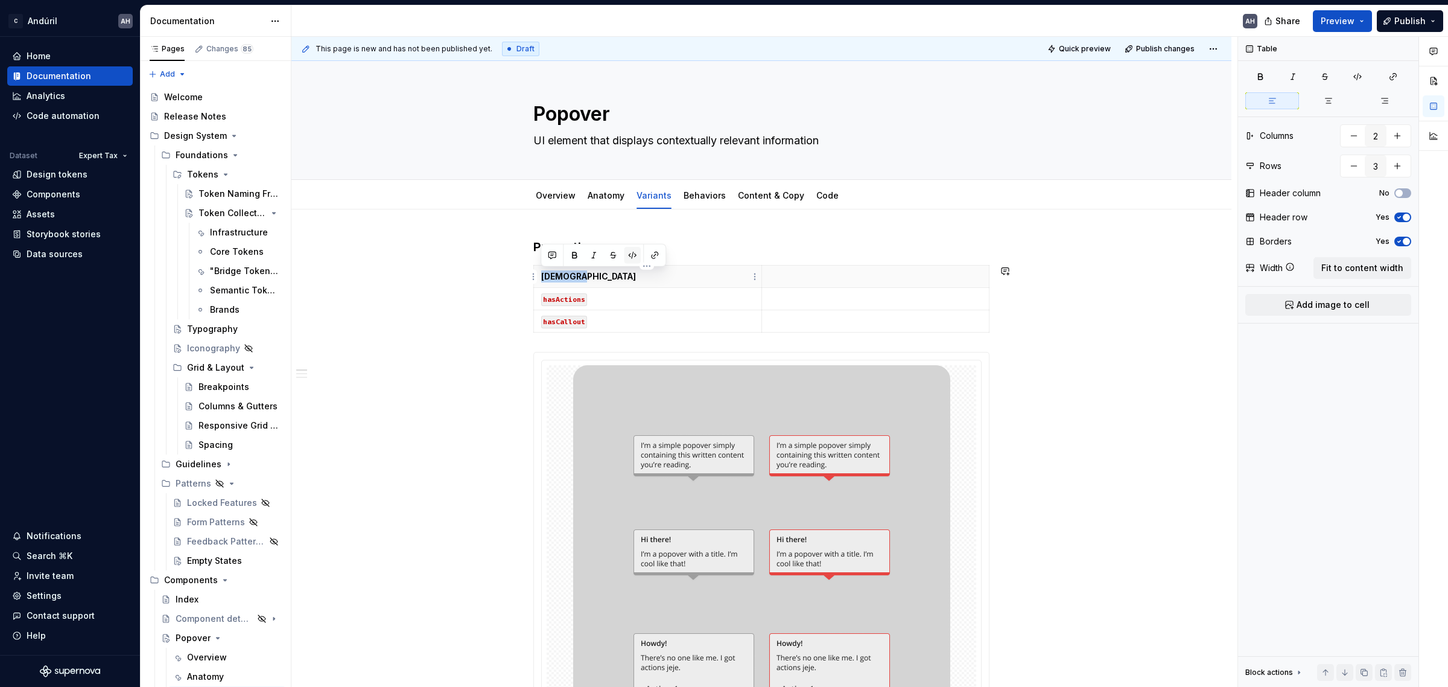
click at [635, 258] on button "button" at bounding box center [632, 255] width 17 height 17
click at [624, 293] on p "hasActions" at bounding box center [647, 299] width 213 height 12
click at [781, 270] on p at bounding box center [875, 276] width 213 height 12
click at [810, 294] on p at bounding box center [875, 299] width 213 height 12
click at [814, 318] on p at bounding box center [875, 321] width 213 height 12
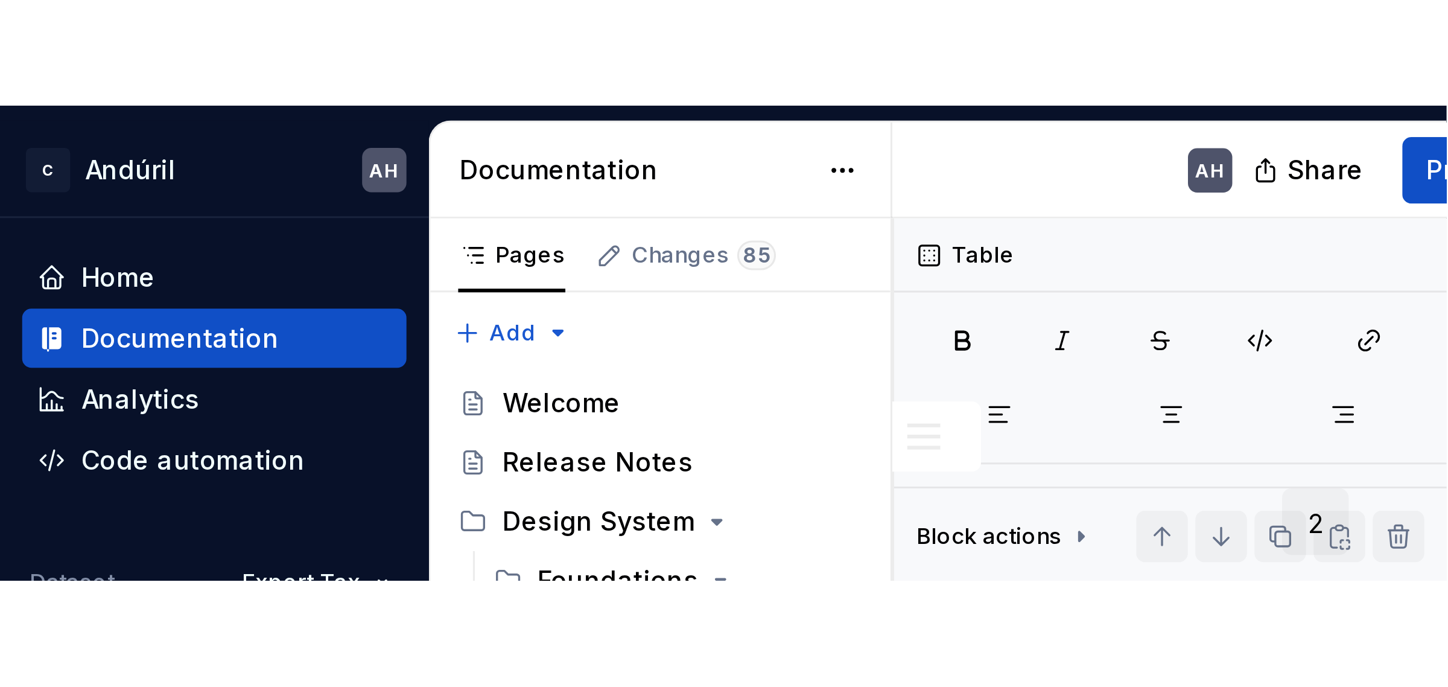
scroll to position [89, 0]
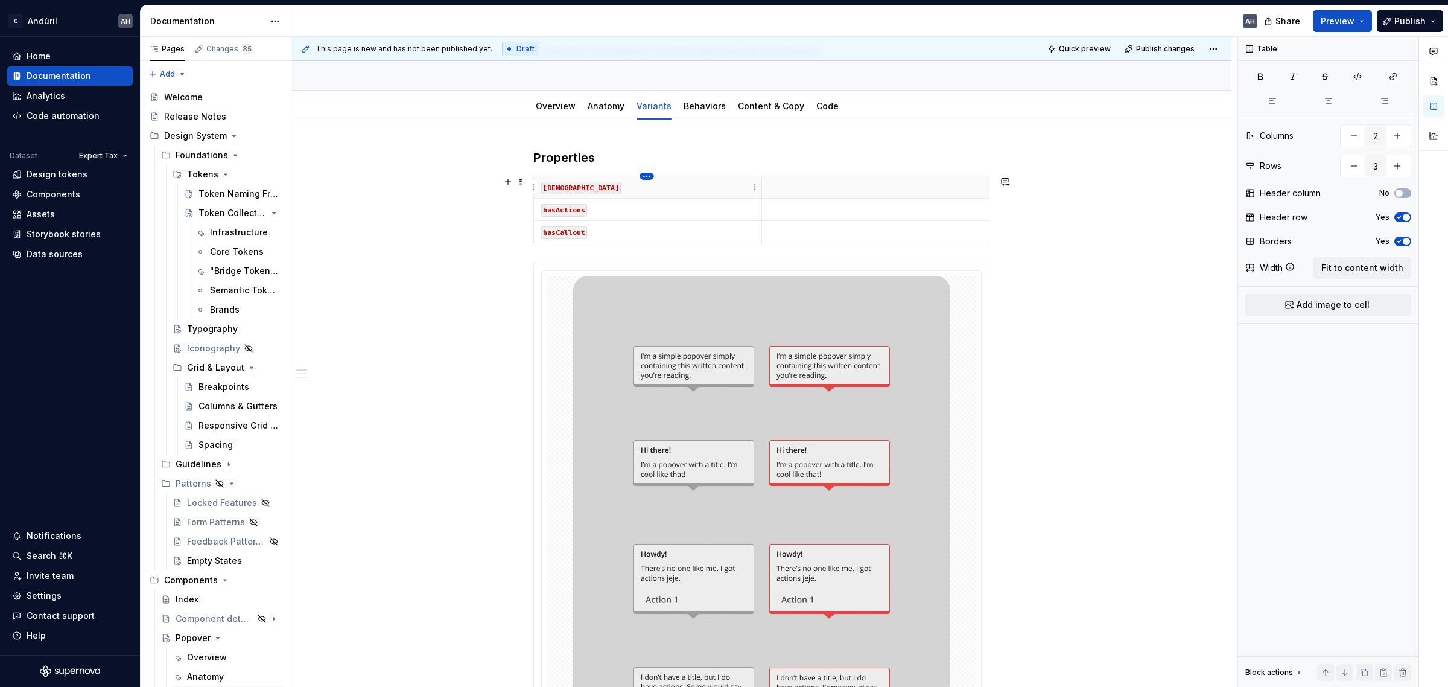
click at [646, 180] on html "C Andúril AH Home Documentation Analytics Code automation Dataset Expert Tax De…" at bounding box center [724, 343] width 1448 height 687
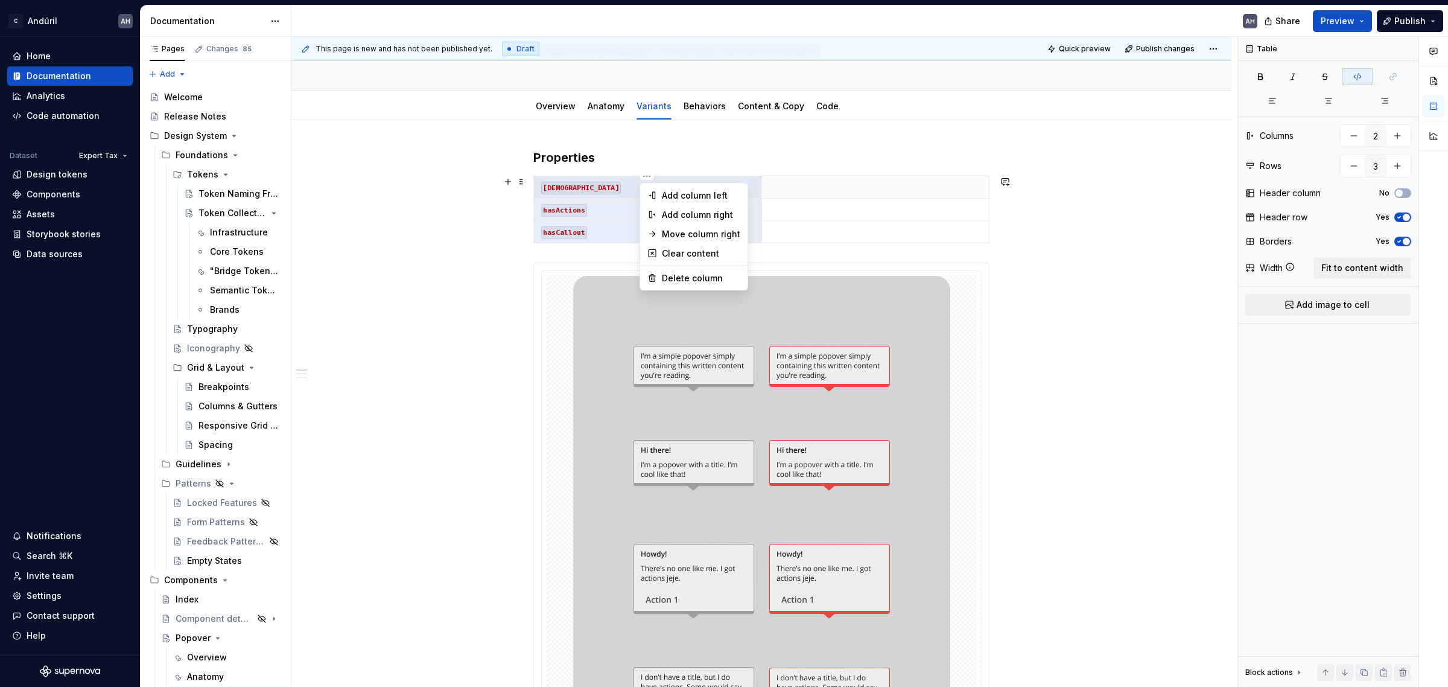
click at [618, 187] on html "C Andúril AH Home Documentation Analytics Code automation Dataset Expert Tax De…" at bounding box center [724, 343] width 1448 height 687
click at [605, 188] on p "[DEMOGRAPHIC_DATA]" at bounding box center [647, 187] width 213 height 12
click at [817, 493] on img at bounding box center [761, 541] width 377 height 531
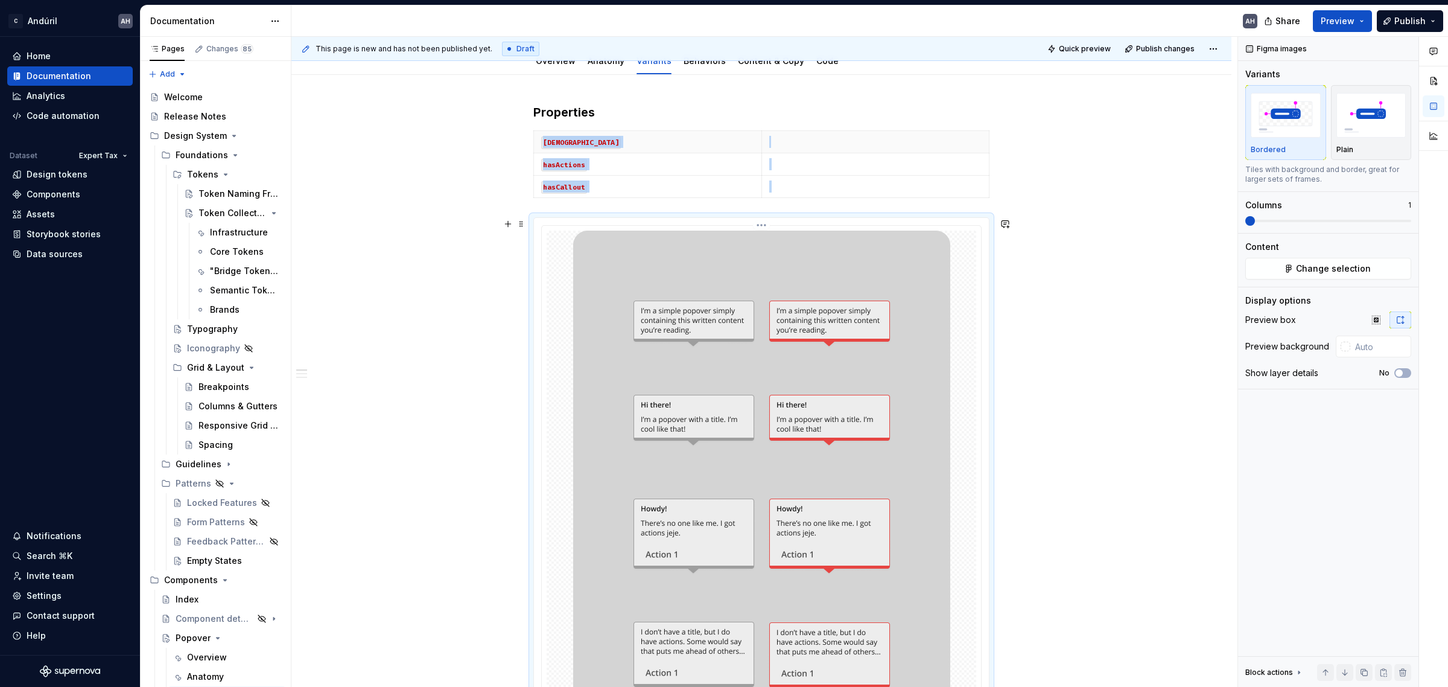
scroll to position [0, 0]
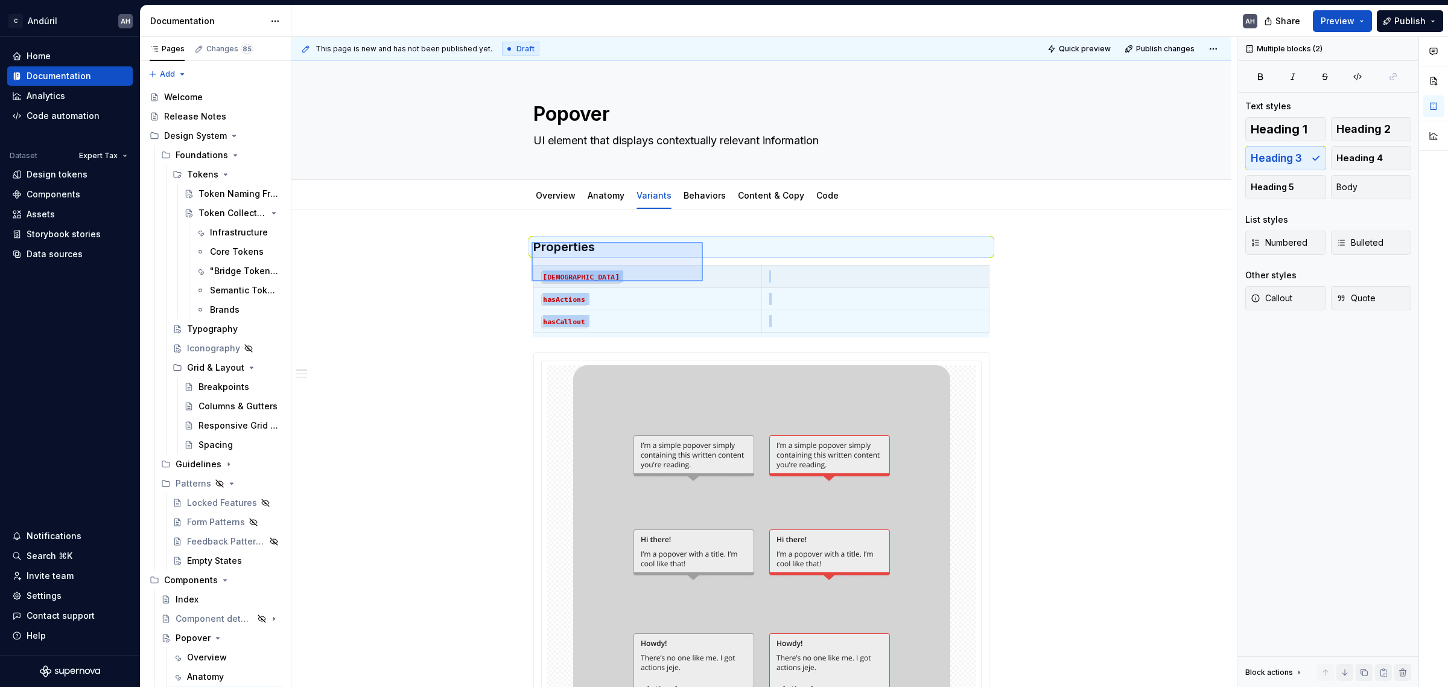
drag, startPoint x: 531, startPoint y: 242, endPoint x: 703, endPoint y: 281, distance: 175.8
click at [703, 281] on div "This page is new and has not been published yet. Draft Quick preview Publish ch…" at bounding box center [764, 362] width 946 height 650
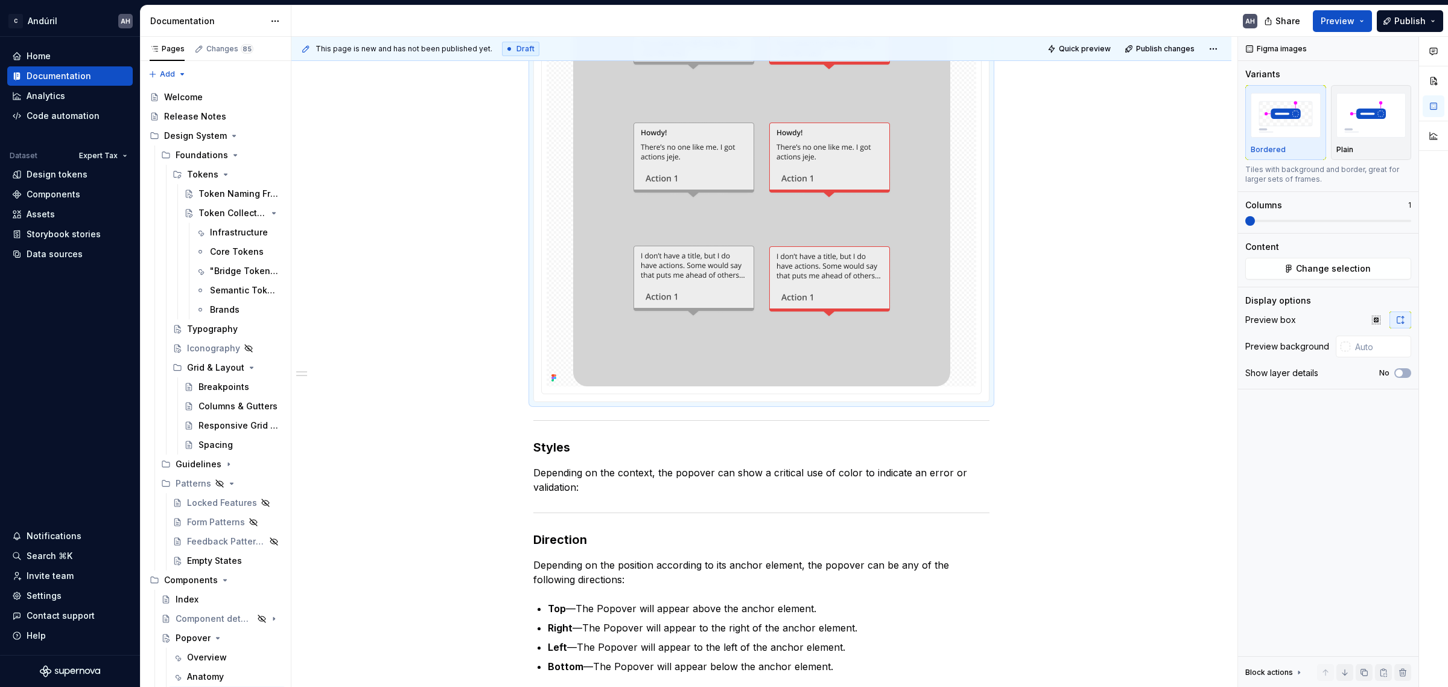
scroll to position [377, 0]
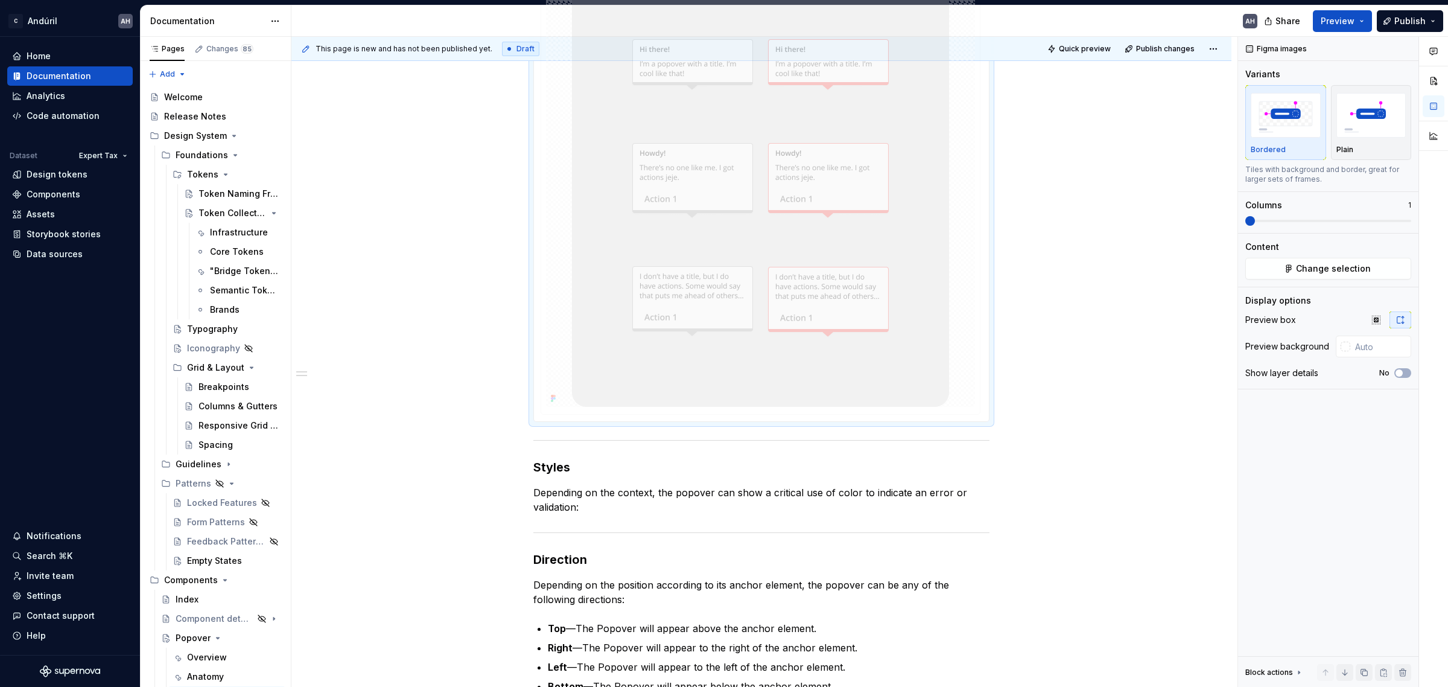
drag, startPoint x: 541, startPoint y: 390, endPoint x: 592, endPoint y: 515, distance: 134.8
click at [592, 515] on body "C Andúril AH Home Documentation Analytics Code automation Dataset Expert Tax De…" at bounding box center [724, 343] width 1448 height 687
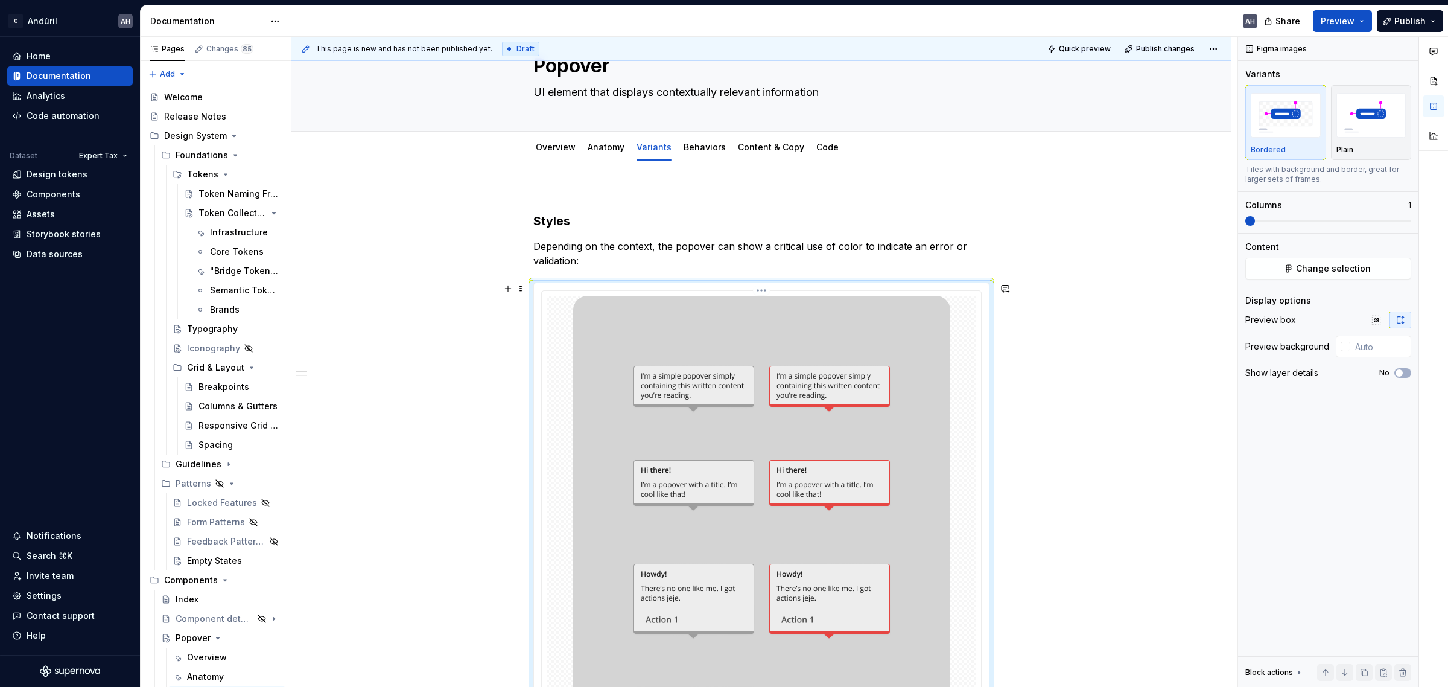
scroll to position [0, 0]
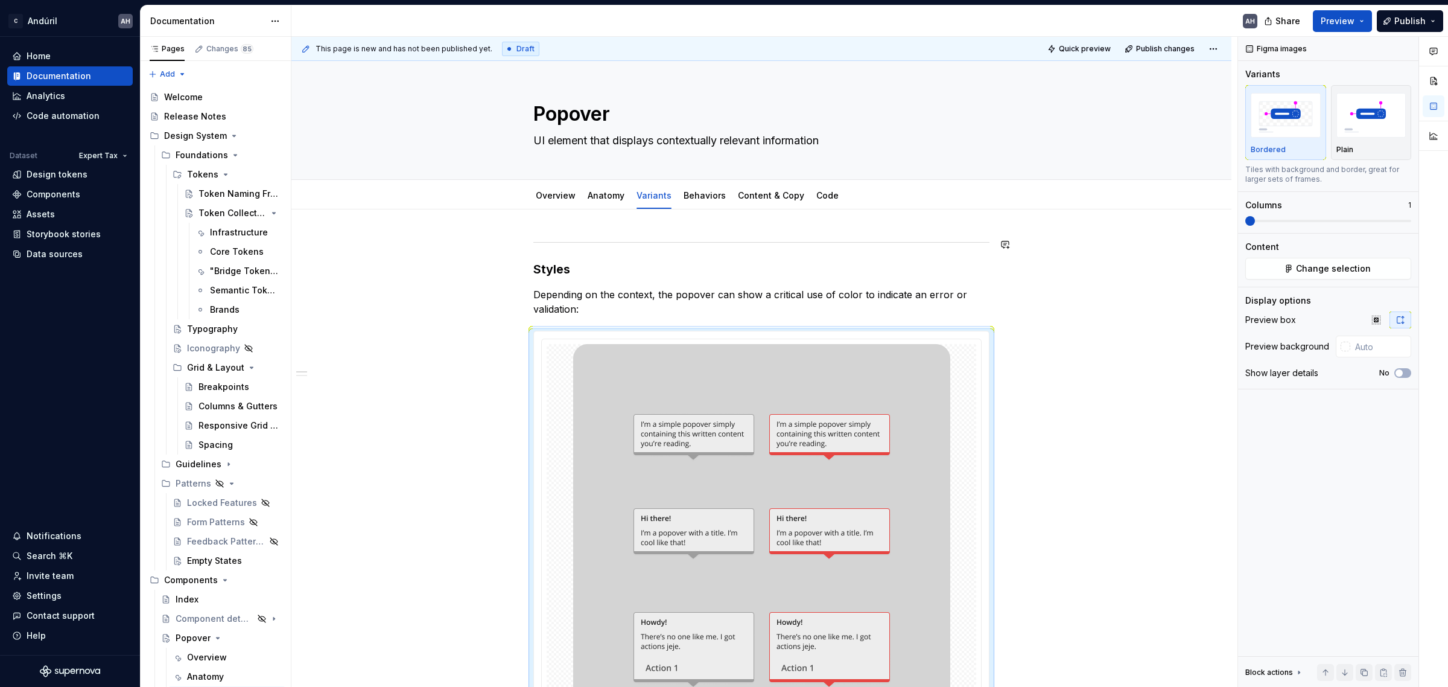
click at [574, 238] on div at bounding box center [761, 242] width 456 height 8
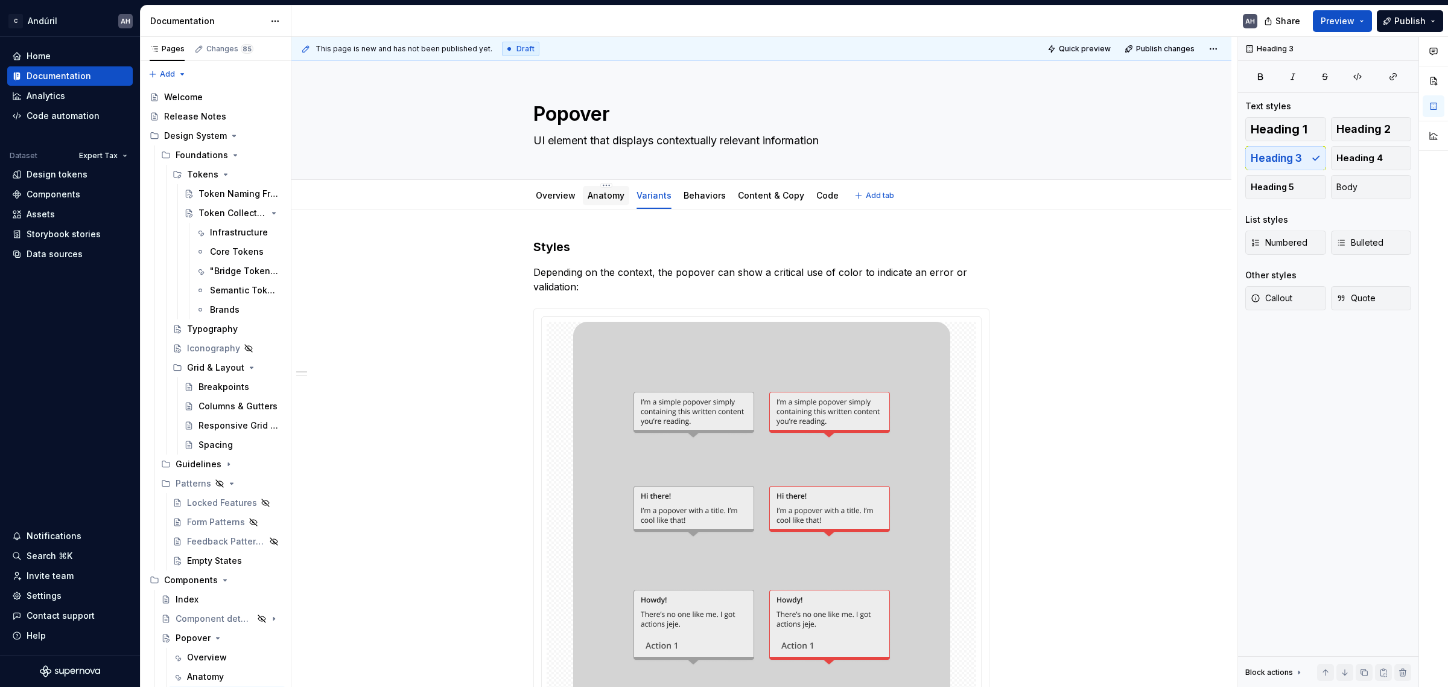
click at [601, 197] on link "Anatomy" at bounding box center [606, 195] width 37 height 10
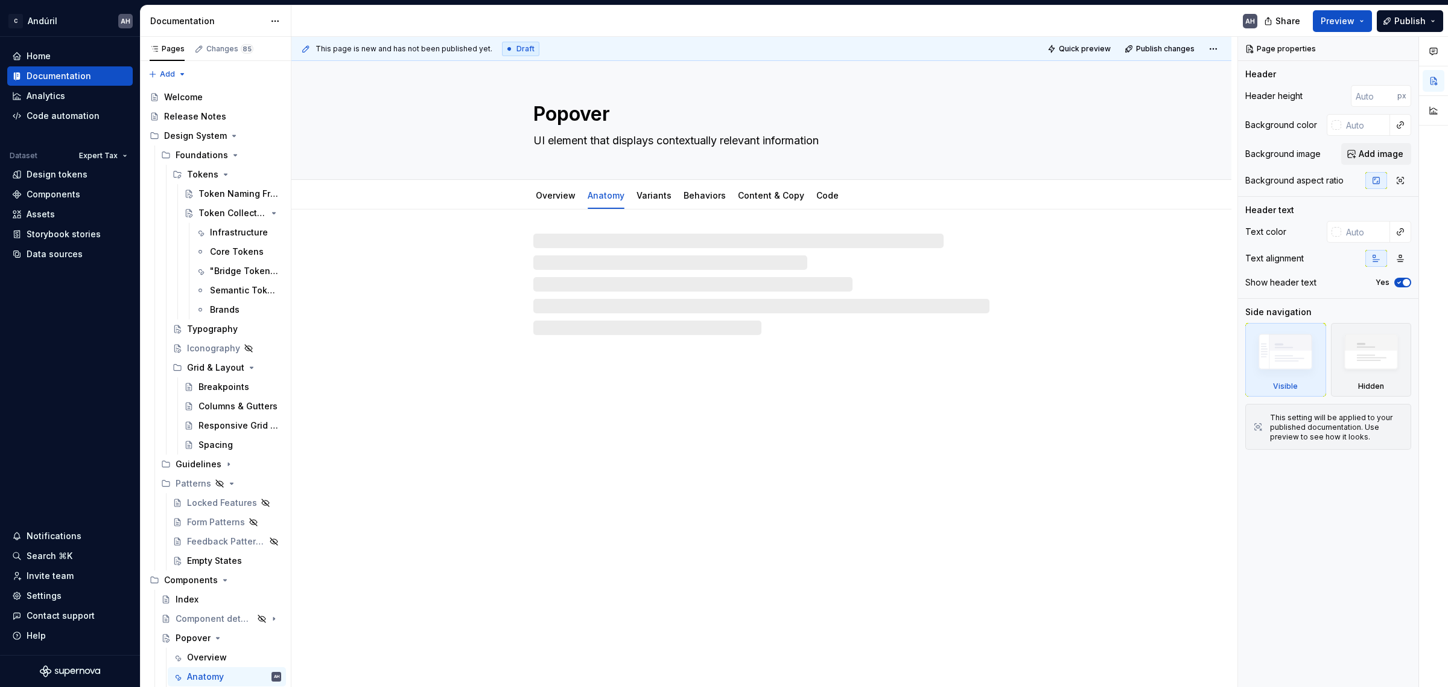
type textarea "*"
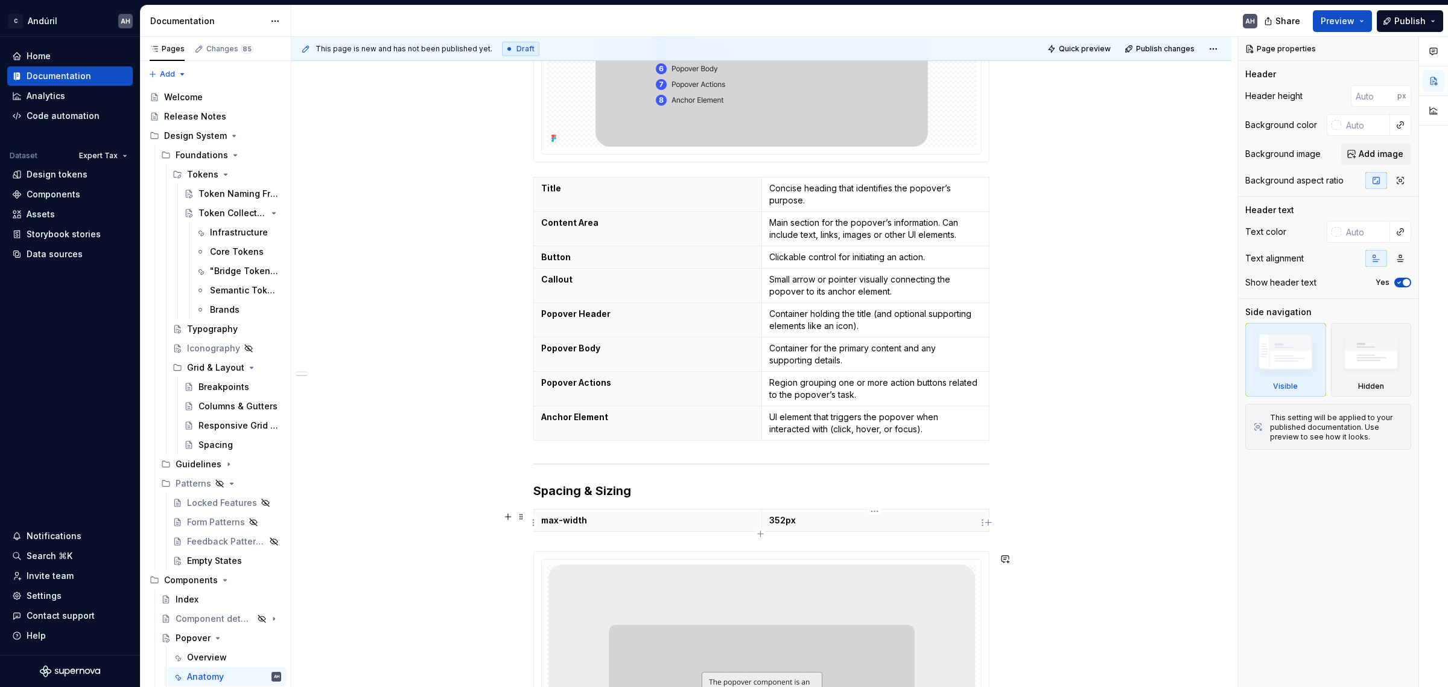
scroll to position [528, 0]
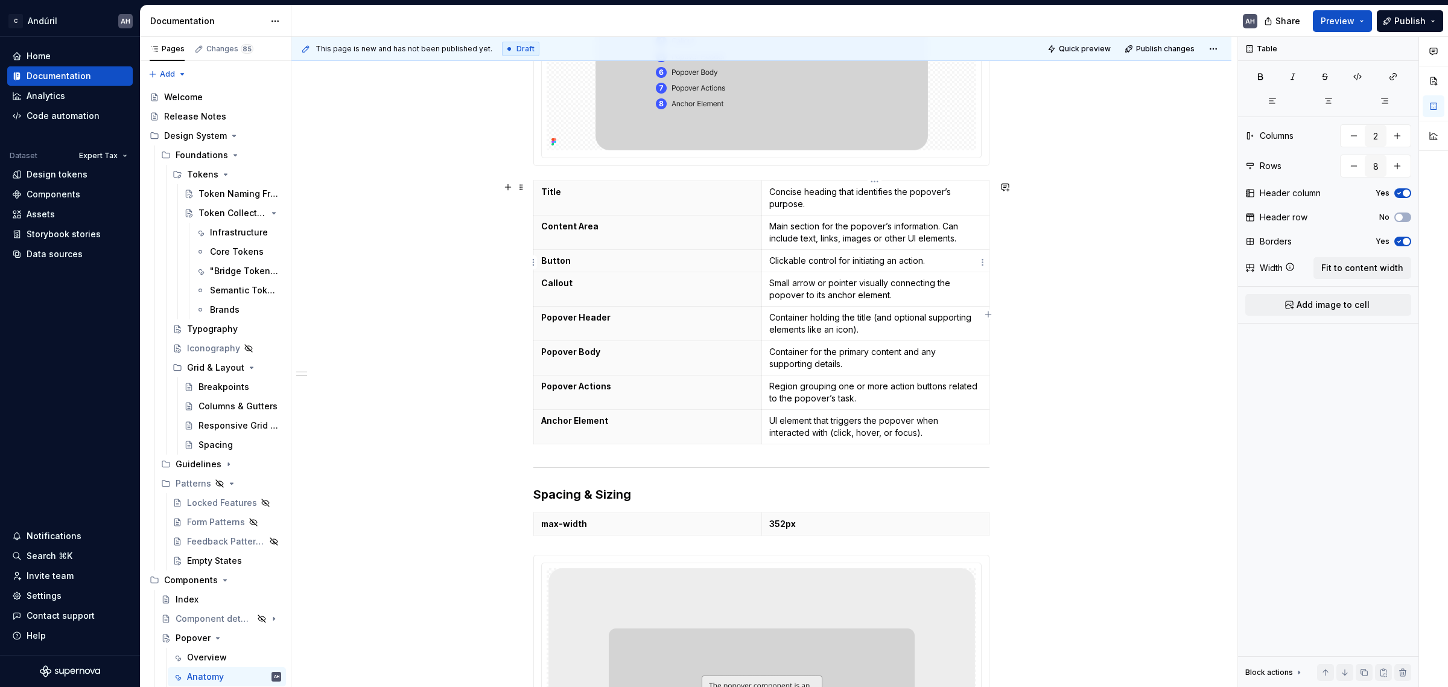
click at [852, 258] on p "Clickable control for initiating an action." at bounding box center [875, 261] width 213 height 12
click at [992, 314] on icon "button" at bounding box center [988, 314] width 10 height 10
type input "3"
click at [1340, 270] on span "Fit to content width" at bounding box center [1362, 268] width 82 height 12
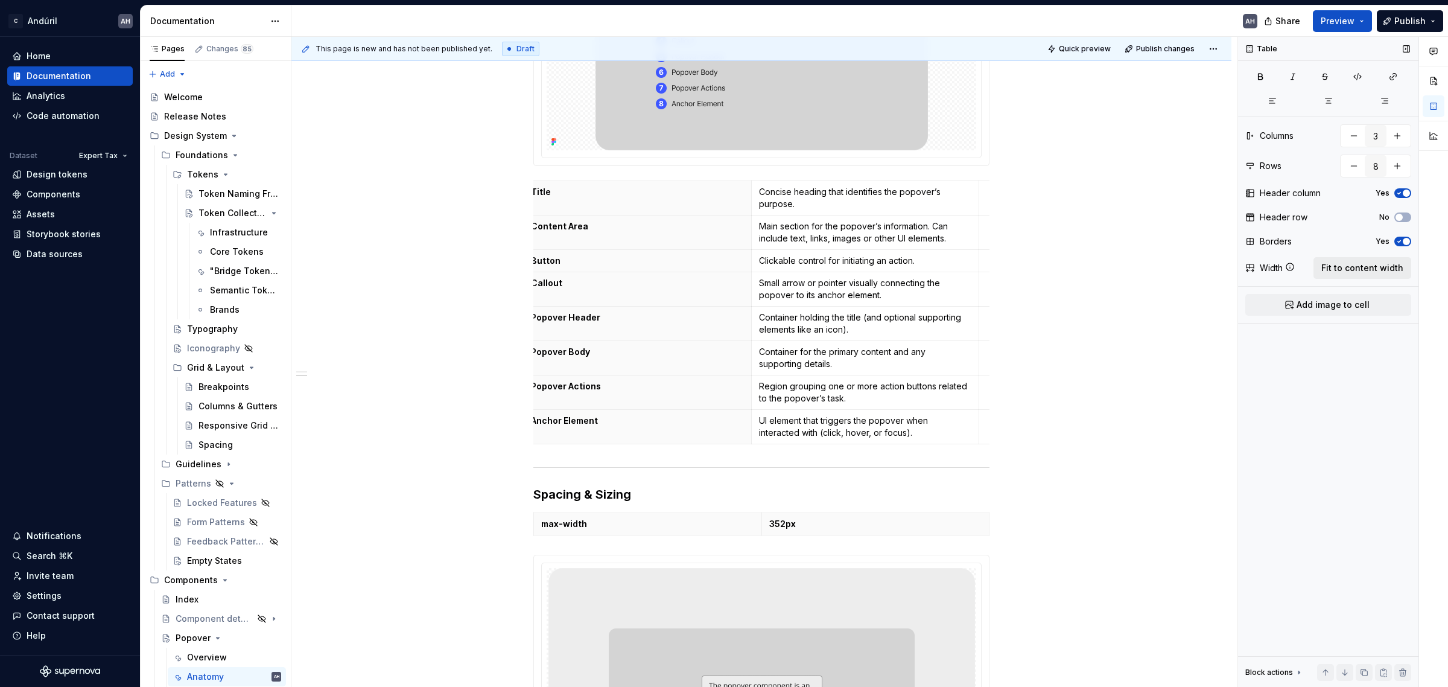
type textarea "*"
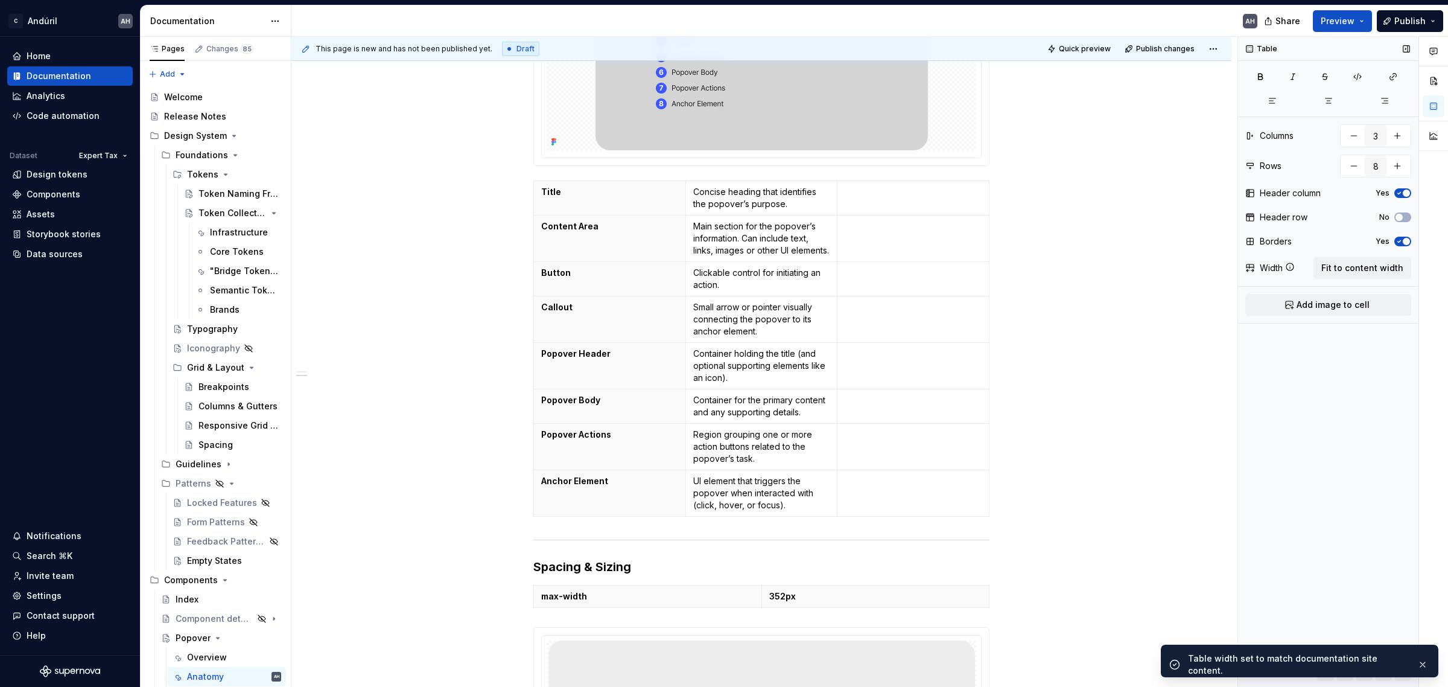
scroll to position [0, 0]
click at [885, 193] on p at bounding box center [913, 192] width 137 height 12
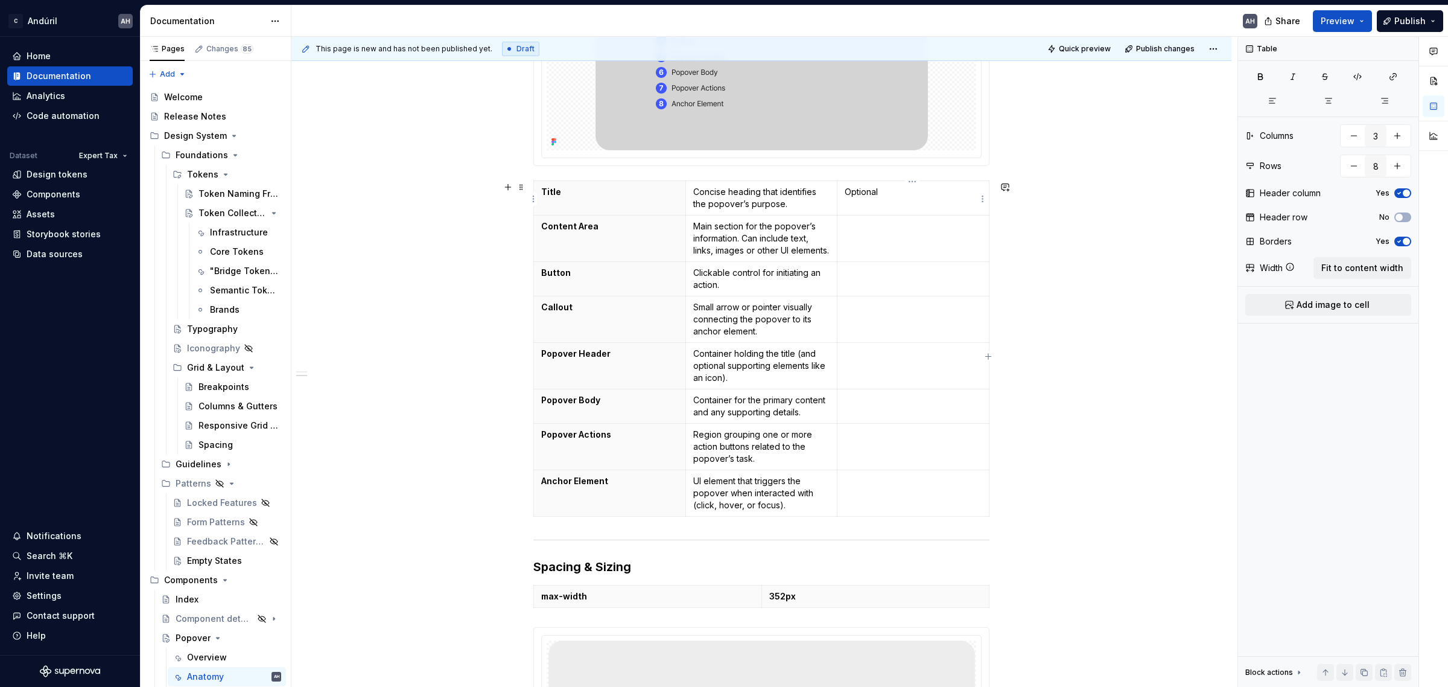
click at [868, 197] on p "Optional" at bounding box center [913, 192] width 137 height 12
click at [875, 247] on td at bounding box center [913, 238] width 152 height 46
click at [871, 222] on p "Required" at bounding box center [913, 226] width 137 height 12
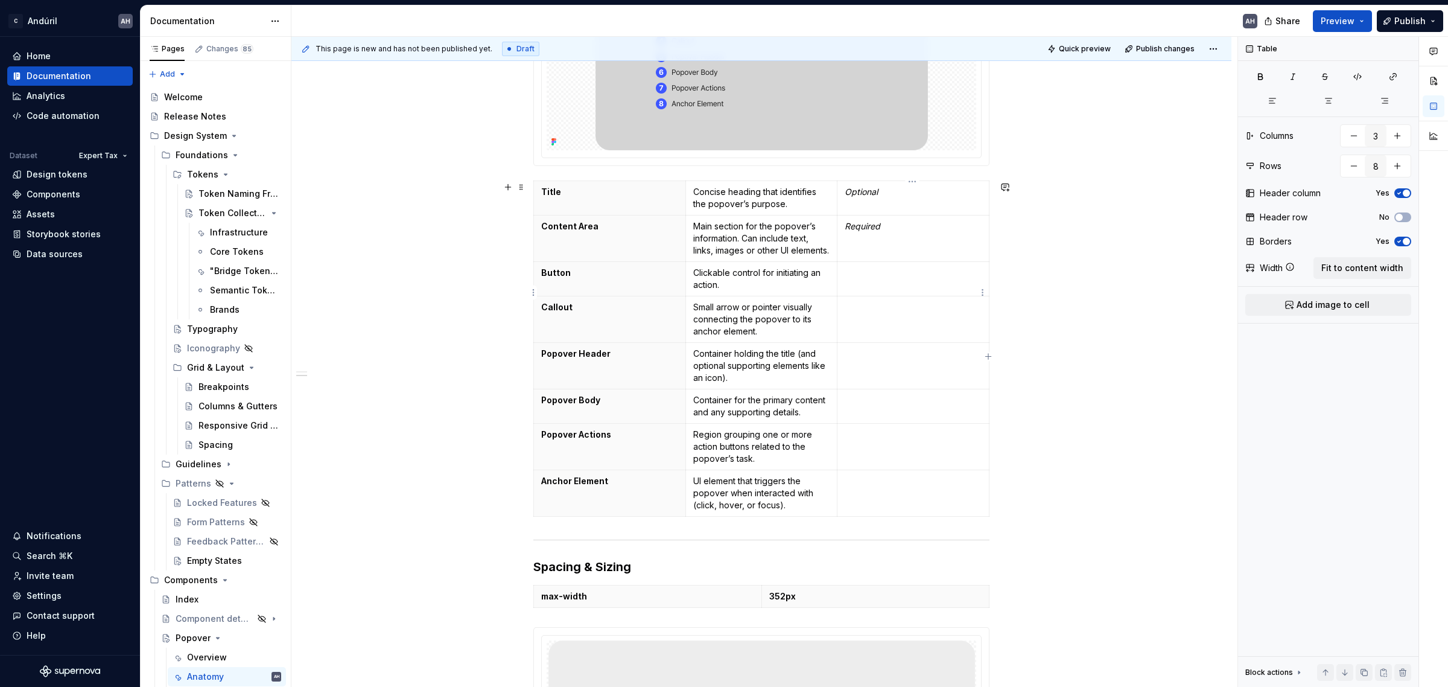
click at [882, 296] on td at bounding box center [913, 279] width 152 height 34
click at [864, 360] on p "Optoin" at bounding box center [913, 353] width 137 height 12
click at [860, 313] on p "Optional" at bounding box center [913, 307] width 137 height 12
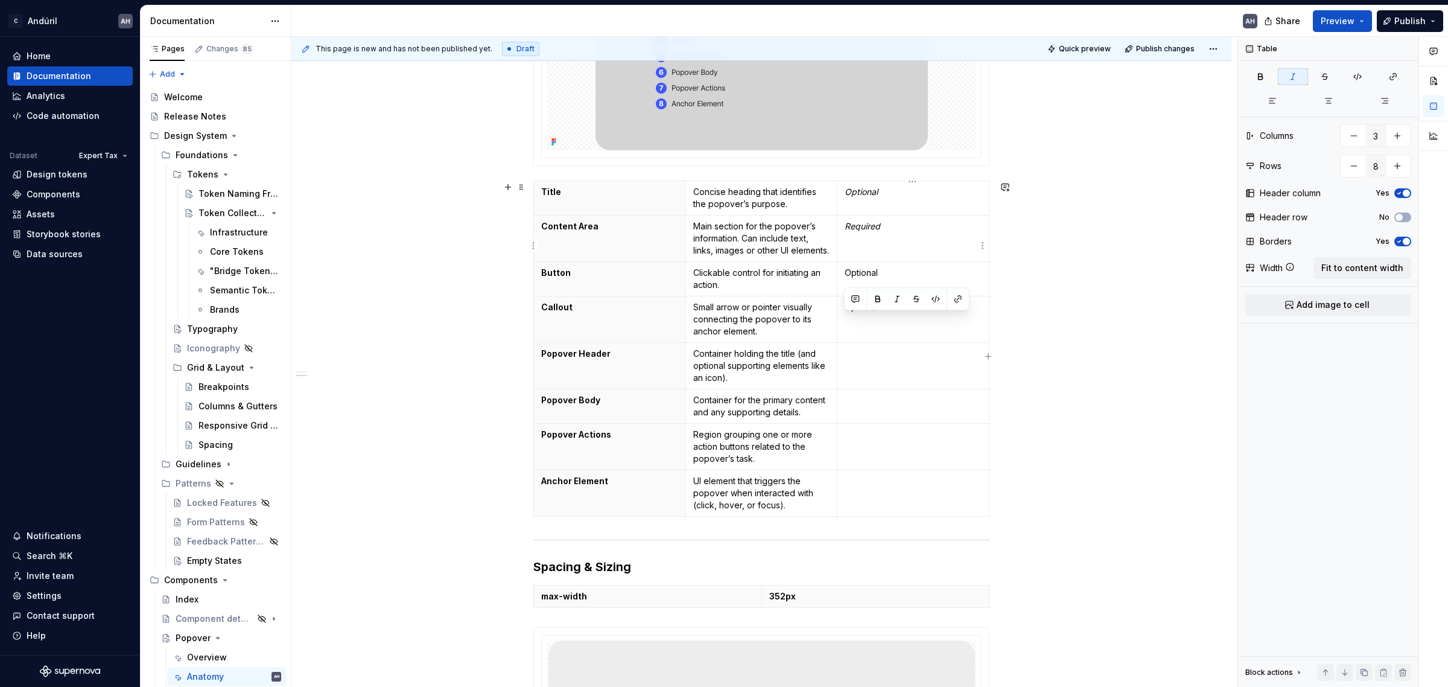
click at [885, 237] on td "Required" at bounding box center [913, 238] width 152 height 46
click at [865, 279] on p "Optional" at bounding box center [913, 273] width 137 height 12
click at [905, 333] on td "Optional" at bounding box center [913, 319] width 152 height 46
click at [893, 230] on p "Required" at bounding box center [913, 226] width 137 height 12
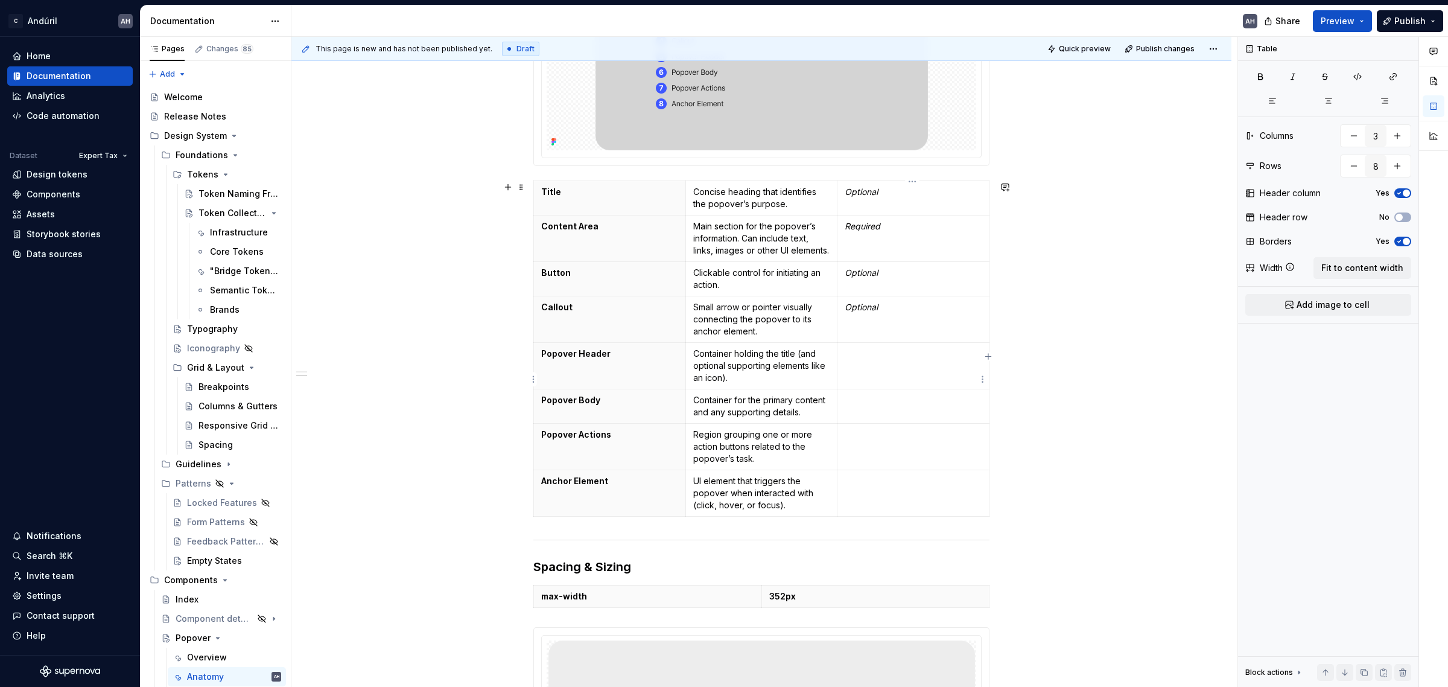
click at [892, 381] on td at bounding box center [913, 366] width 152 height 46
click at [896, 313] on p "Optional" at bounding box center [913, 307] width 137 height 12
click at [884, 375] on td at bounding box center [913, 366] width 152 height 46
click at [858, 375] on td at bounding box center [913, 366] width 152 height 46
click at [861, 195] on em "Optional" at bounding box center [861, 191] width 33 height 10
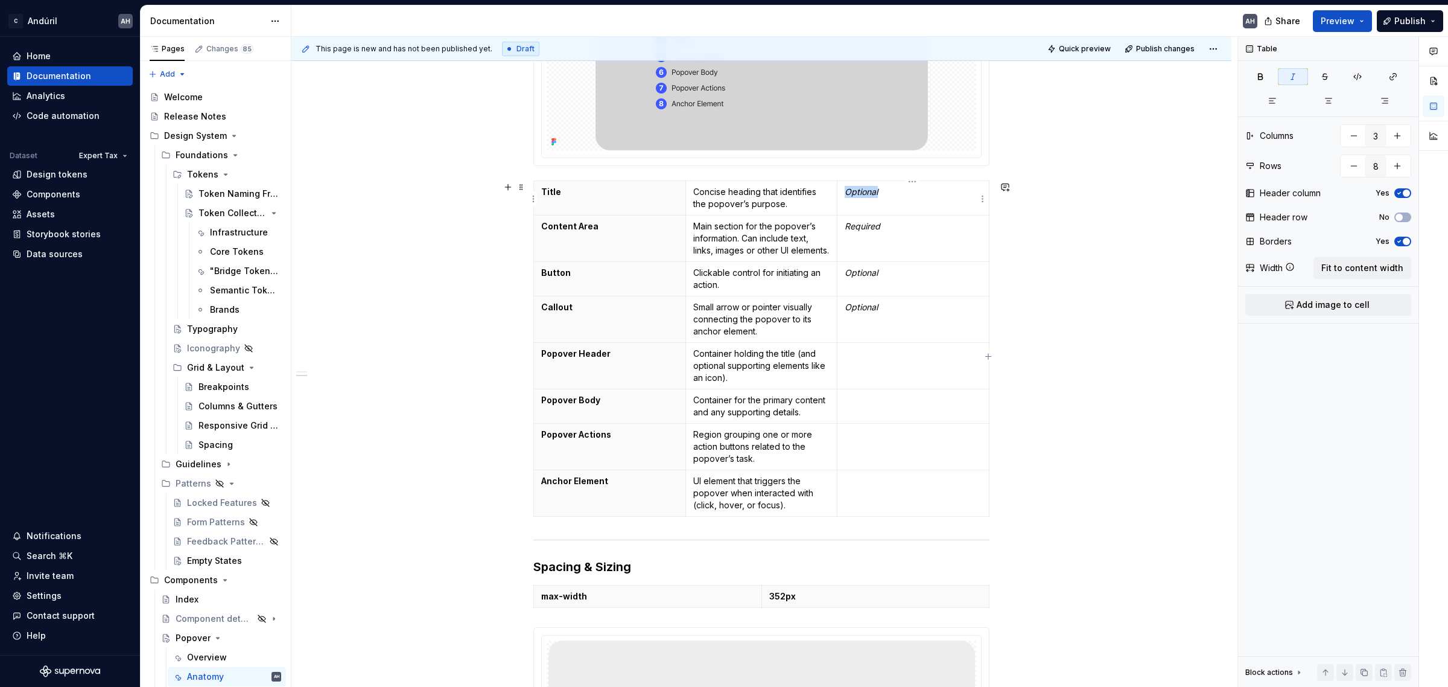
click at [861, 195] on em "Optional" at bounding box center [861, 191] width 33 height 10
click at [863, 234] on td "Required" at bounding box center [913, 238] width 152 height 46
click at [855, 360] on p at bounding box center [913, 353] width 137 height 12
click at [872, 203] on td at bounding box center [913, 198] width 152 height 34
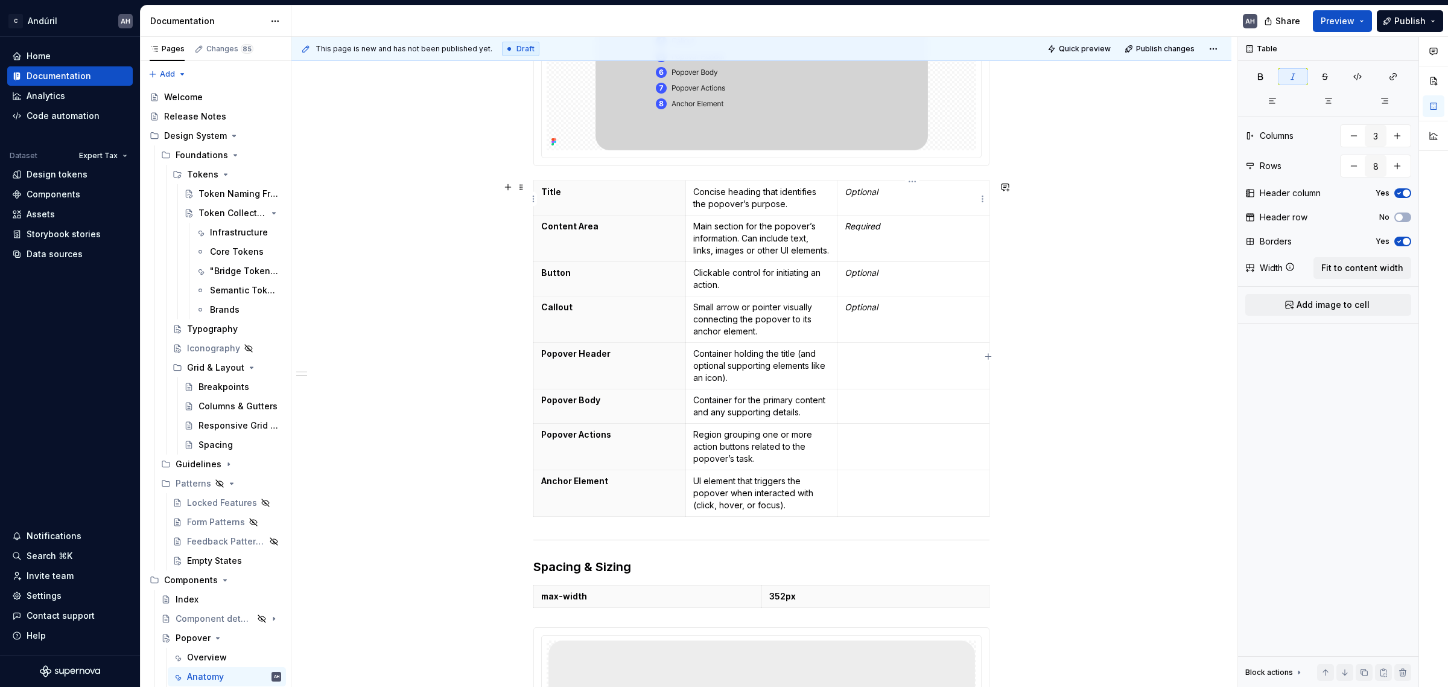
click at [855, 191] on em "Optional" at bounding box center [861, 191] width 33 height 10
click at [857, 278] on em "Optional" at bounding box center [861, 272] width 33 height 10
click at [858, 312] on em "Optional" at bounding box center [861, 307] width 33 height 10
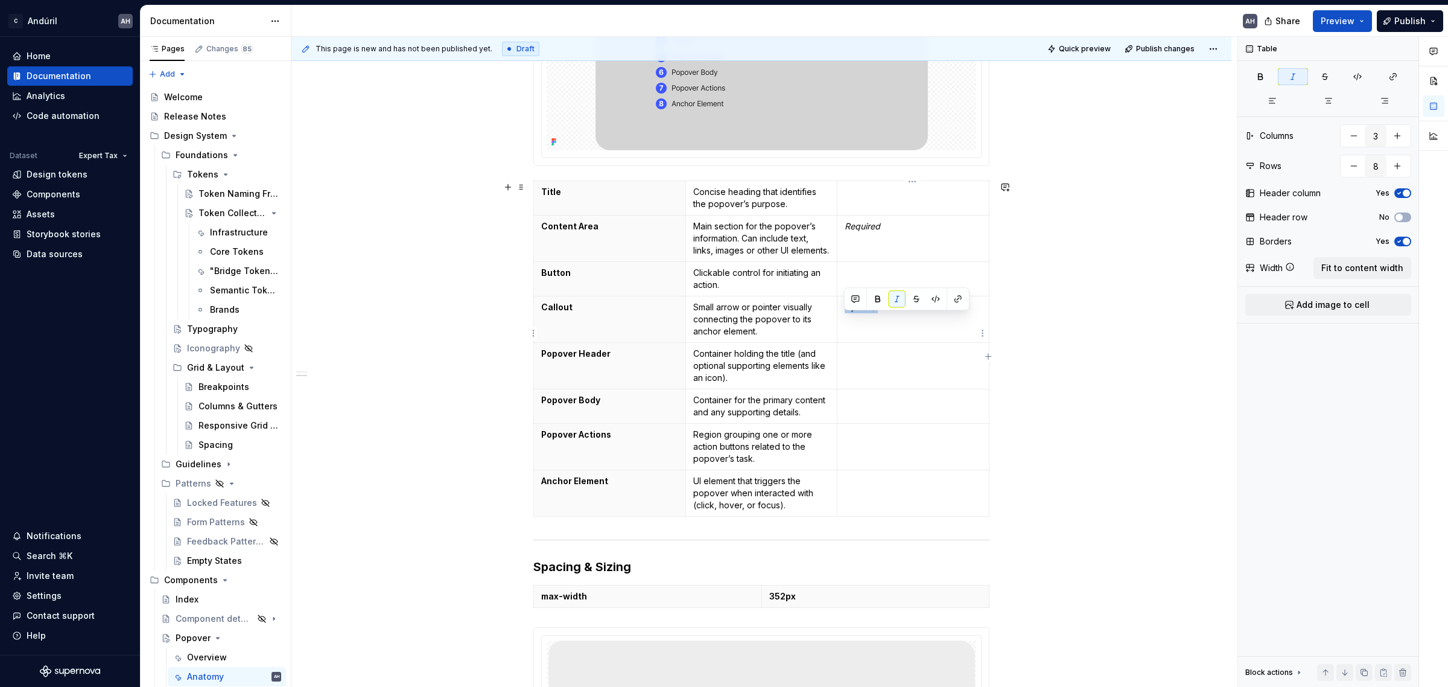
click at [858, 312] on em "Optional" at bounding box center [861, 307] width 33 height 10
click at [880, 510] on td at bounding box center [913, 493] width 152 height 46
click at [861, 233] on td "Required" at bounding box center [913, 238] width 152 height 46
click at [860, 230] on em "Required" at bounding box center [863, 226] width 36 height 10
click at [858, 232] on p "Required" at bounding box center [913, 226] width 137 height 12
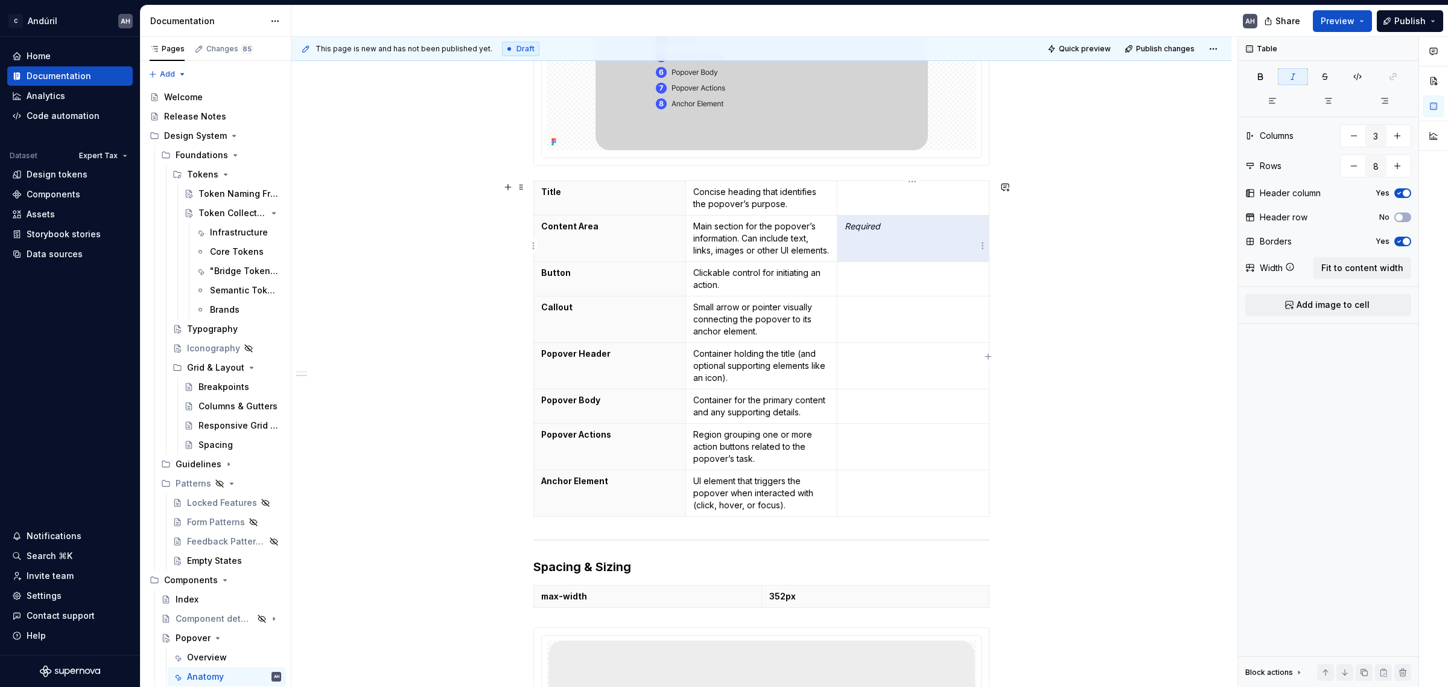
click at [858, 232] on p "Required" at bounding box center [913, 226] width 137 height 12
click at [858, 227] on em "Required" at bounding box center [863, 226] width 36 height 10
copy em "Required"
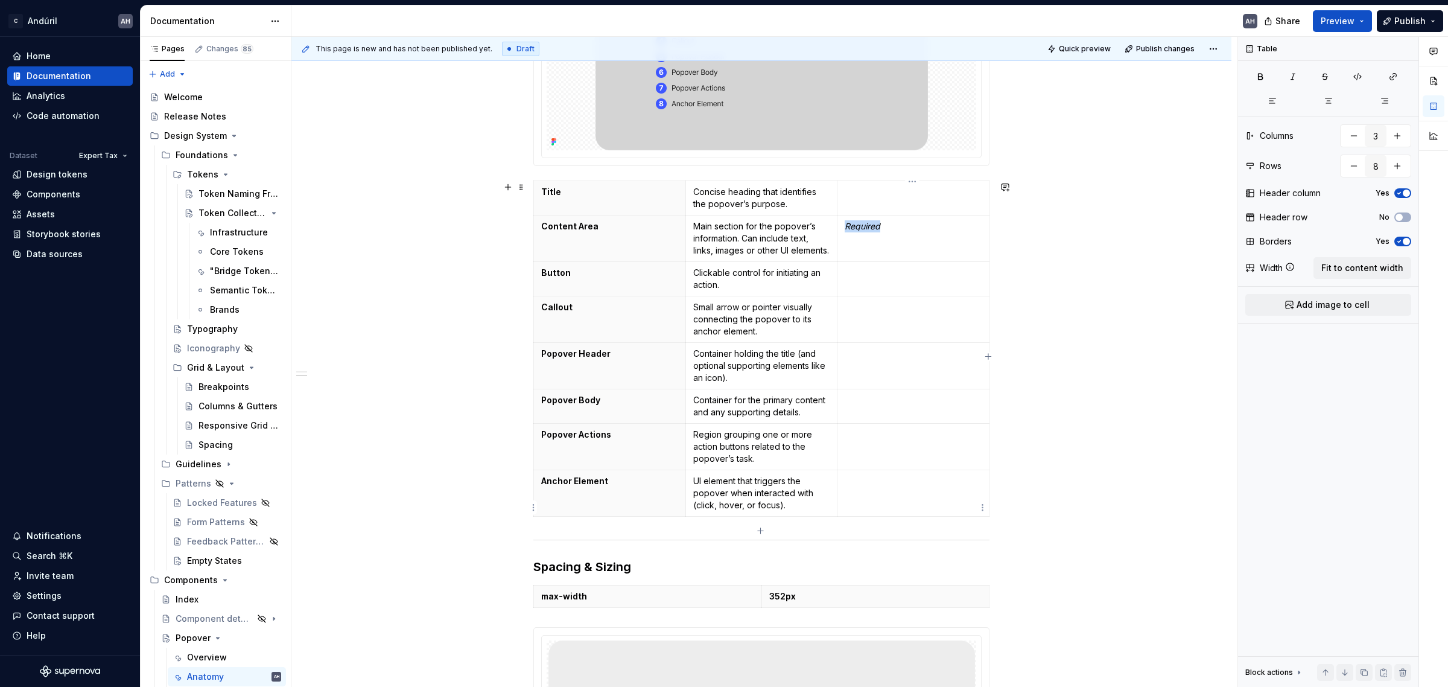
click at [861, 502] on td at bounding box center [913, 493] width 152 height 46
click at [1093, 484] on div "Anatomy Title Concise heading that identifies the popover’s purpose. Content Ar…" at bounding box center [761, 605] width 940 height 1848
click at [935, 470] on td at bounding box center [913, 447] width 152 height 46
click at [860, 455] on td at bounding box center [913, 447] width 152 height 46
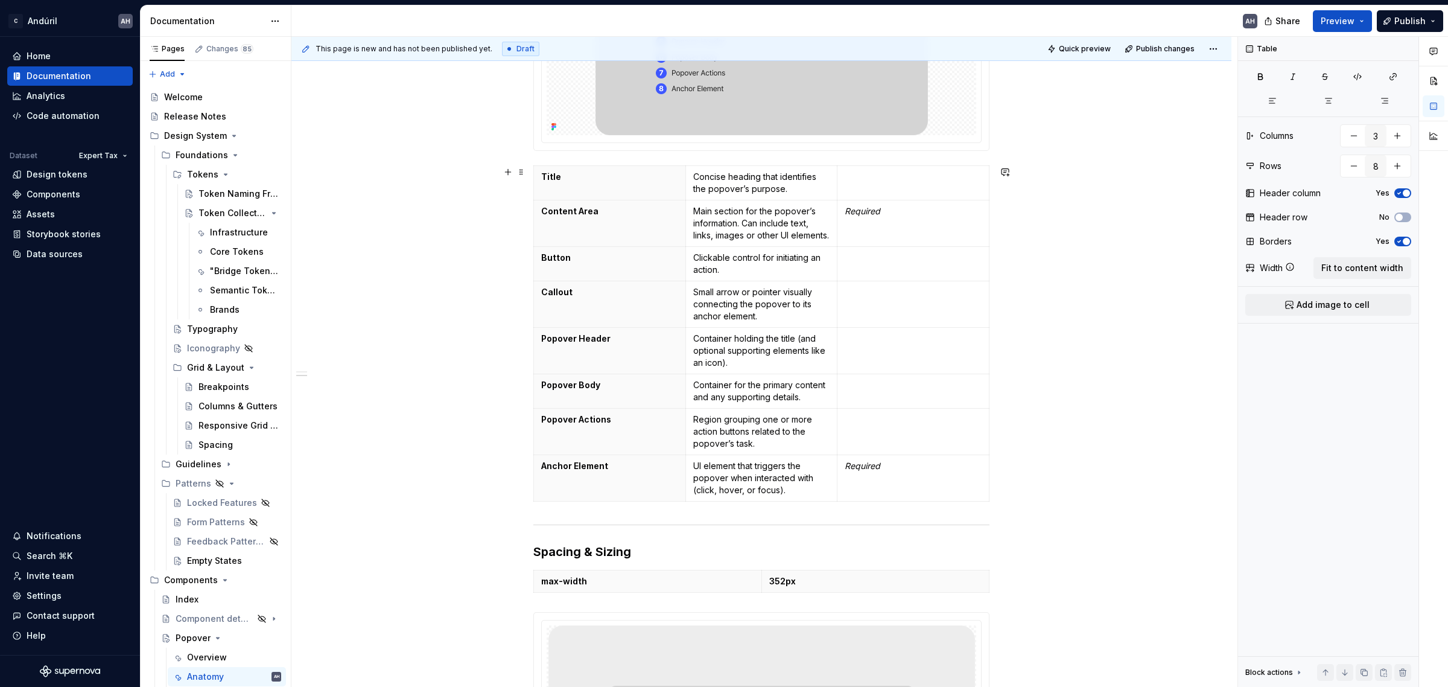
scroll to position [528, 0]
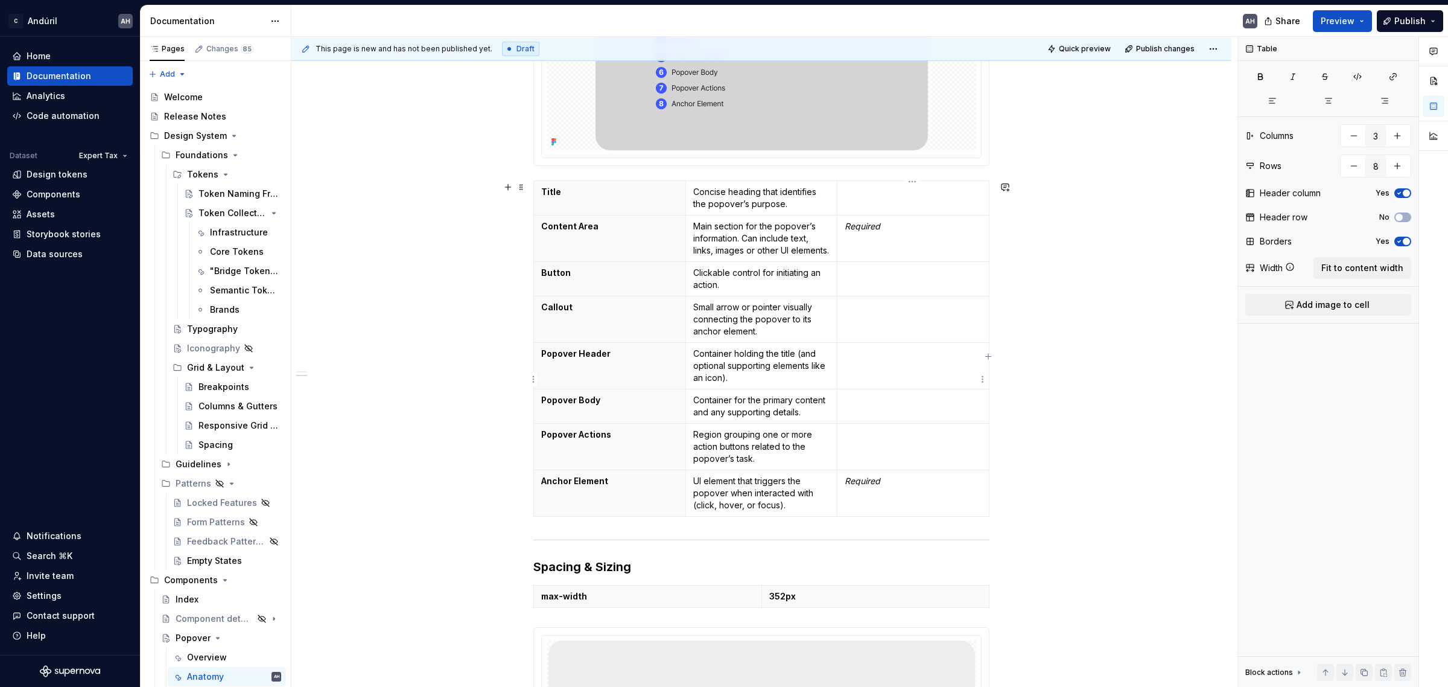
click at [870, 389] on td at bounding box center [913, 366] width 152 height 46
click at [871, 423] on td at bounding box center [913, 406] width 152 height 34
click at [1050, 413] on div "Anatomy Title Concise heading that identifies the popover’s purpose. Content Ar…" at bounding box center [761, 605] width 940 height 1848
click at [571, 333] on th "Callout" at bounding box center [610, 319] width 152 height 46
click at [618, 507] on th "Anchor Element" at bounding box center [610, 493] width 152 height 46
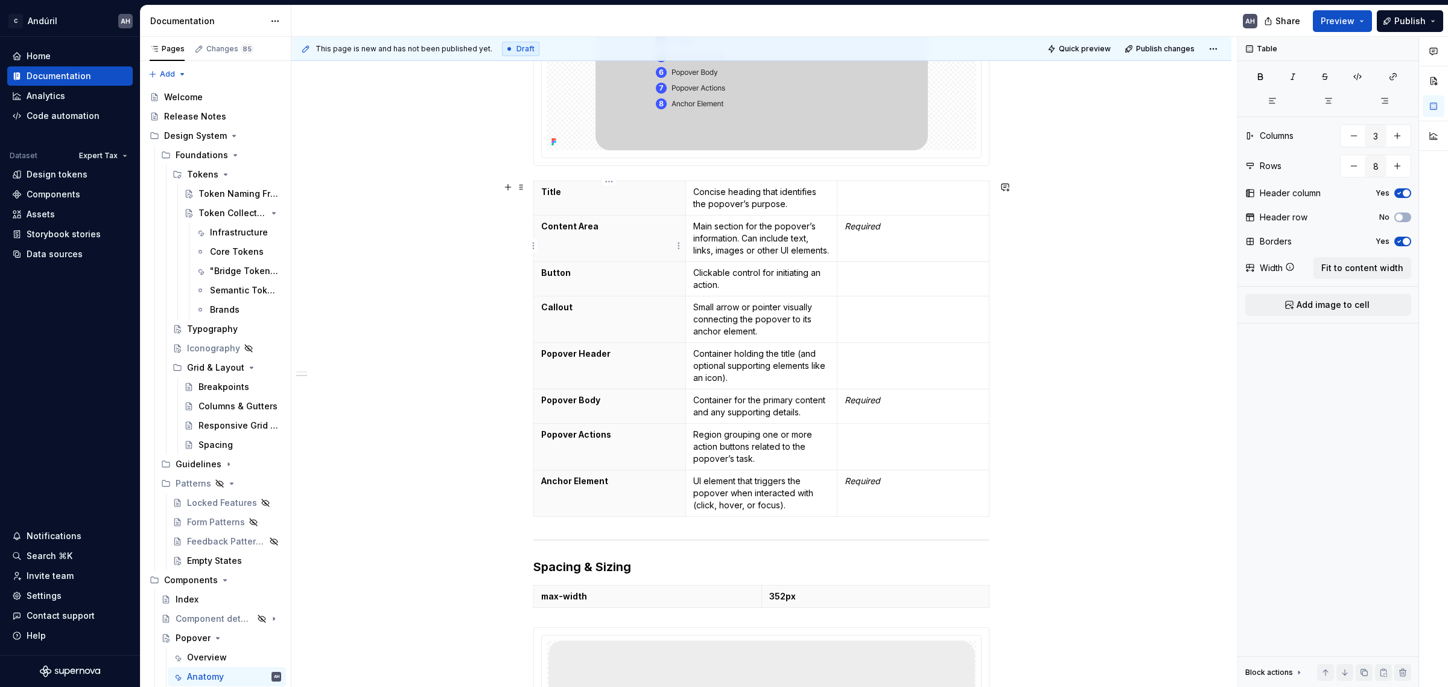
click at [629, 243] on th "Content Area" at bounding box center [610, 238] width 152 height 46
click at [629, 200] on th "Title" at bounding box center [610, 198] width 152 height 34
click at [634, 440] on p "Popover Actions" at bounding box center [609, 434] width 137 height 12
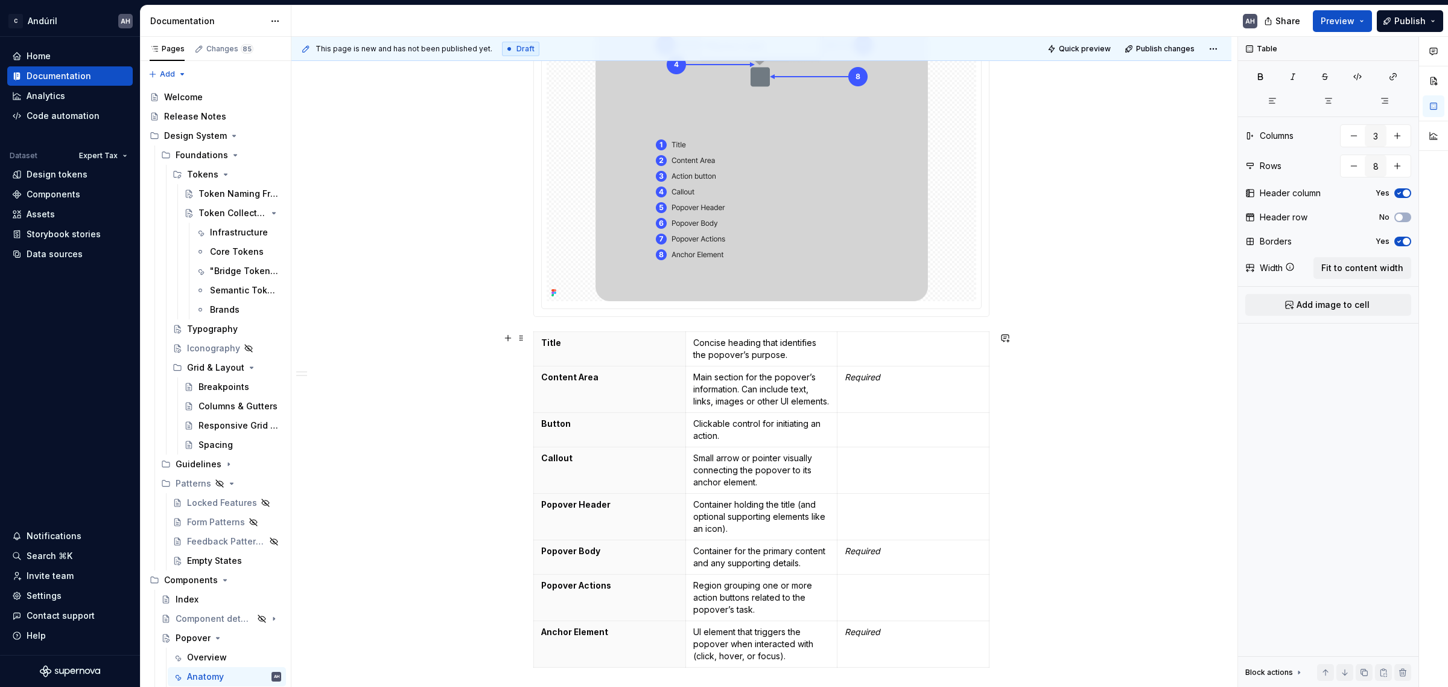
scroll to position [0, 0]
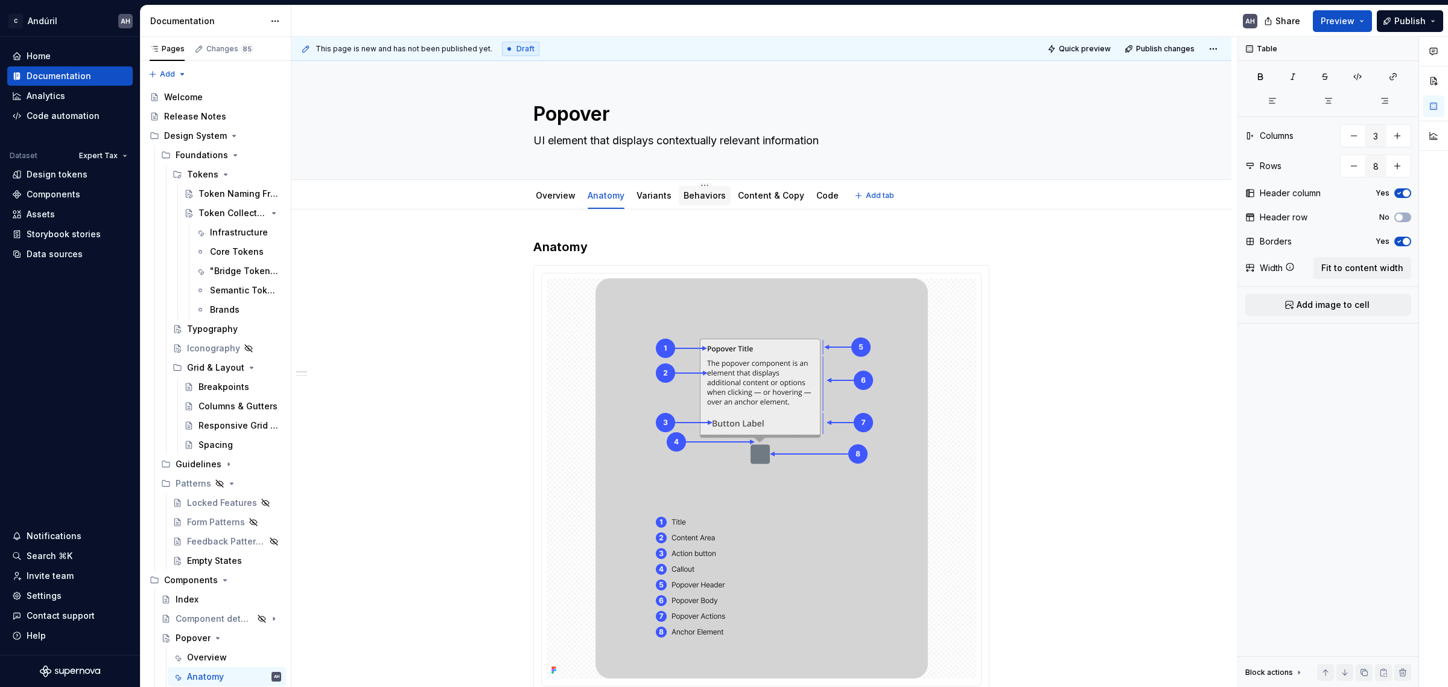
click at [711, 194] on link "Behaviors" at bounding box center [705, 195] width 42 height 10
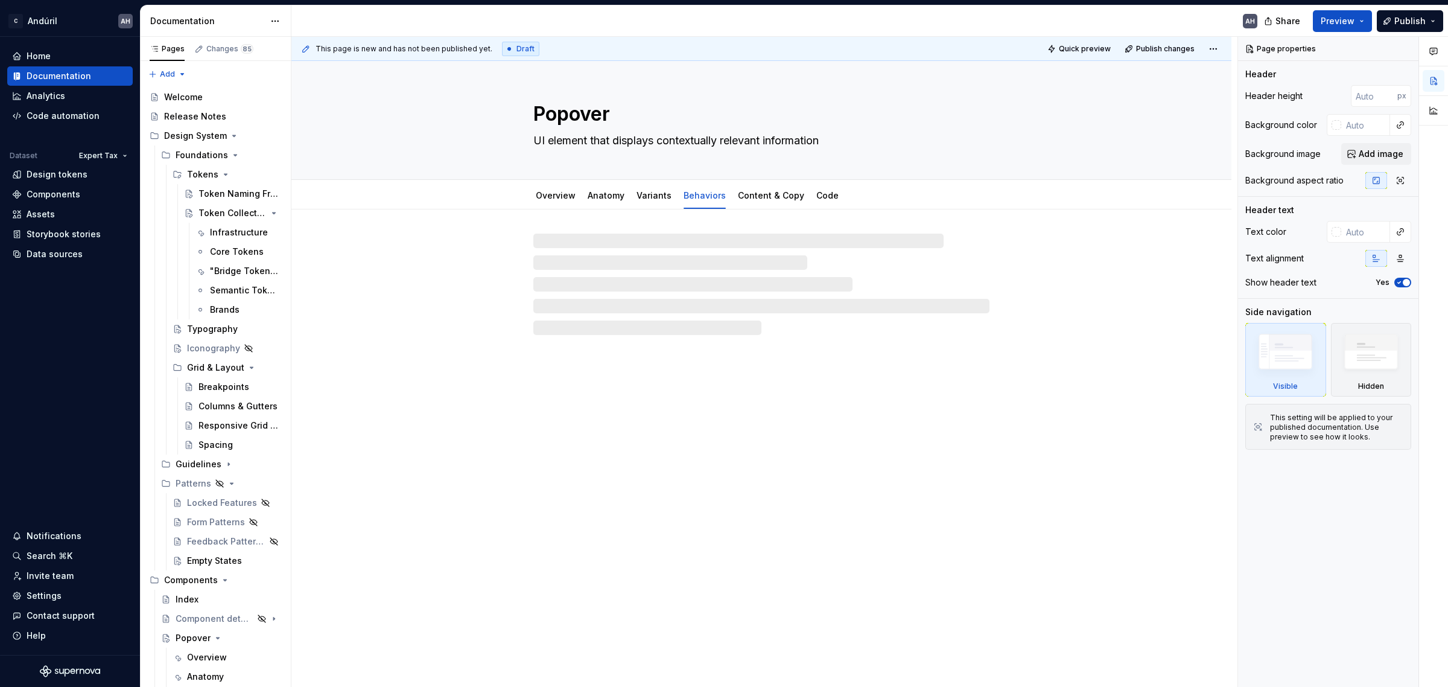
type textarea "*"
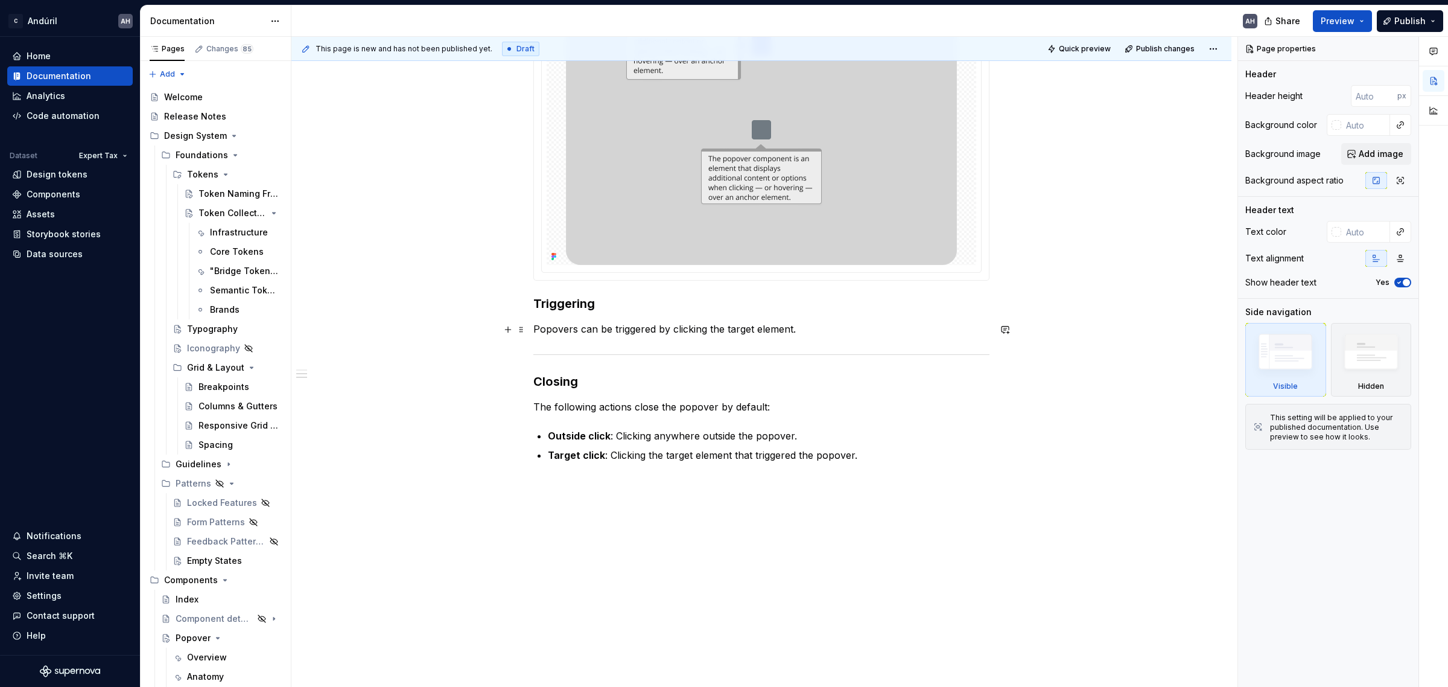
scroll to position [680, 0]
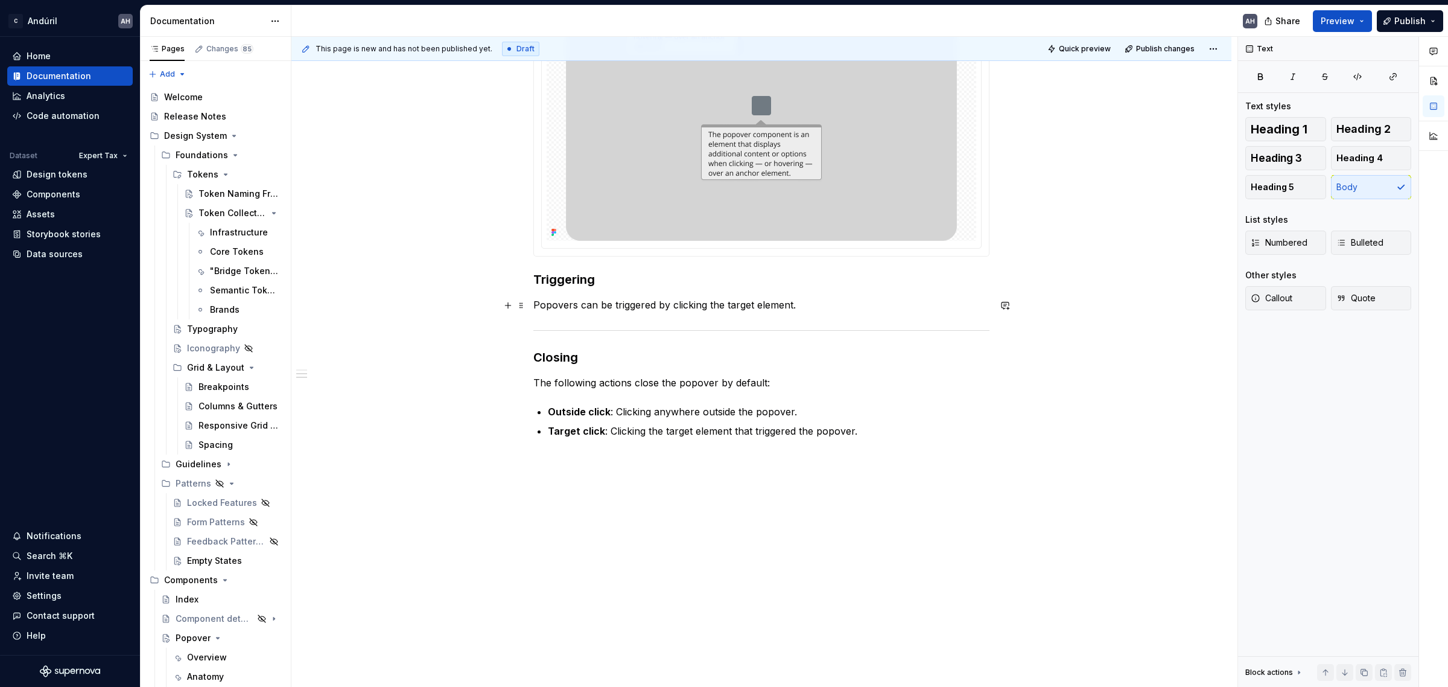
click at [809, 308] on p "Popovers can be triggered by clicking the target element." at bounding box center [761, 304] width 456 height 14
click at [584, 303] on p "Popovers can be triggered by clicking the target element." at bounding box center [761, 304] width 456 height 14
click at [617, 302] on p "Popovers can be triggered by clicking the target element." at bounding box center [761, 304] width 456 height 14
drag, startPoint x: 608, startPoint y: 306, endPoint x: 580, endPoint y: 308, distance: 27.8
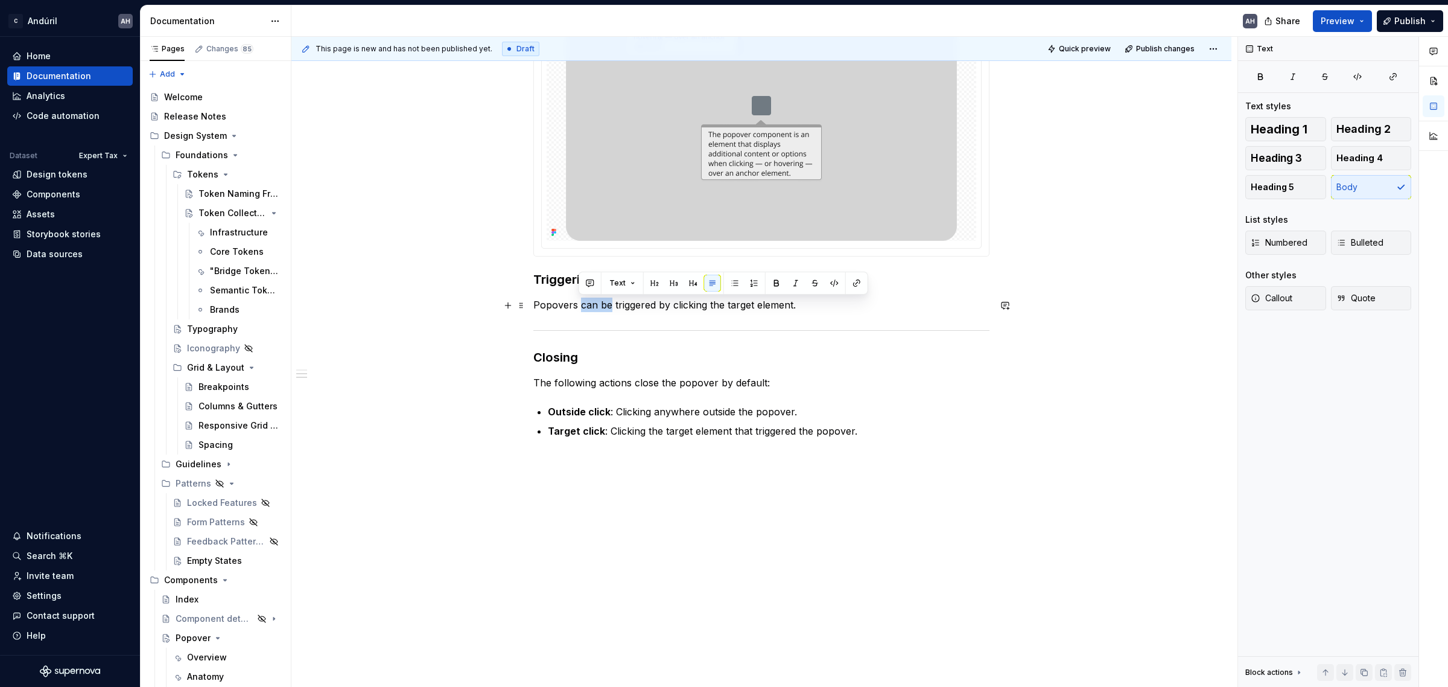
click at [580, 308] on p "Popovers can be triggered by clicking the target element." at bounding box center [761, 304] width 456 height 14
click at [798, 299] on p "Popovers are triggered by clicking the target element." at bounding box center [761, 304] width 456 height 14
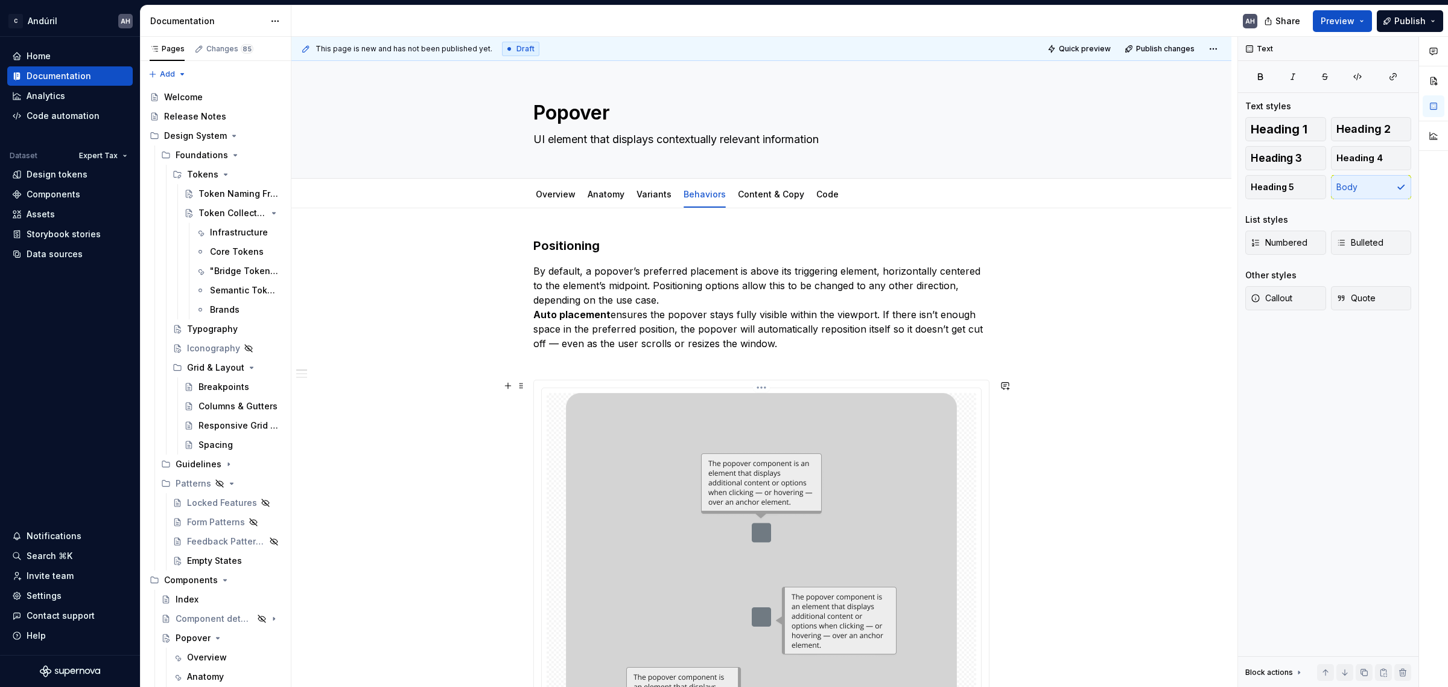
scroll to position [0, 0]
click at [771, 200] on link "Content & Copy" at bounding box center [771, 195] width 66 height 10
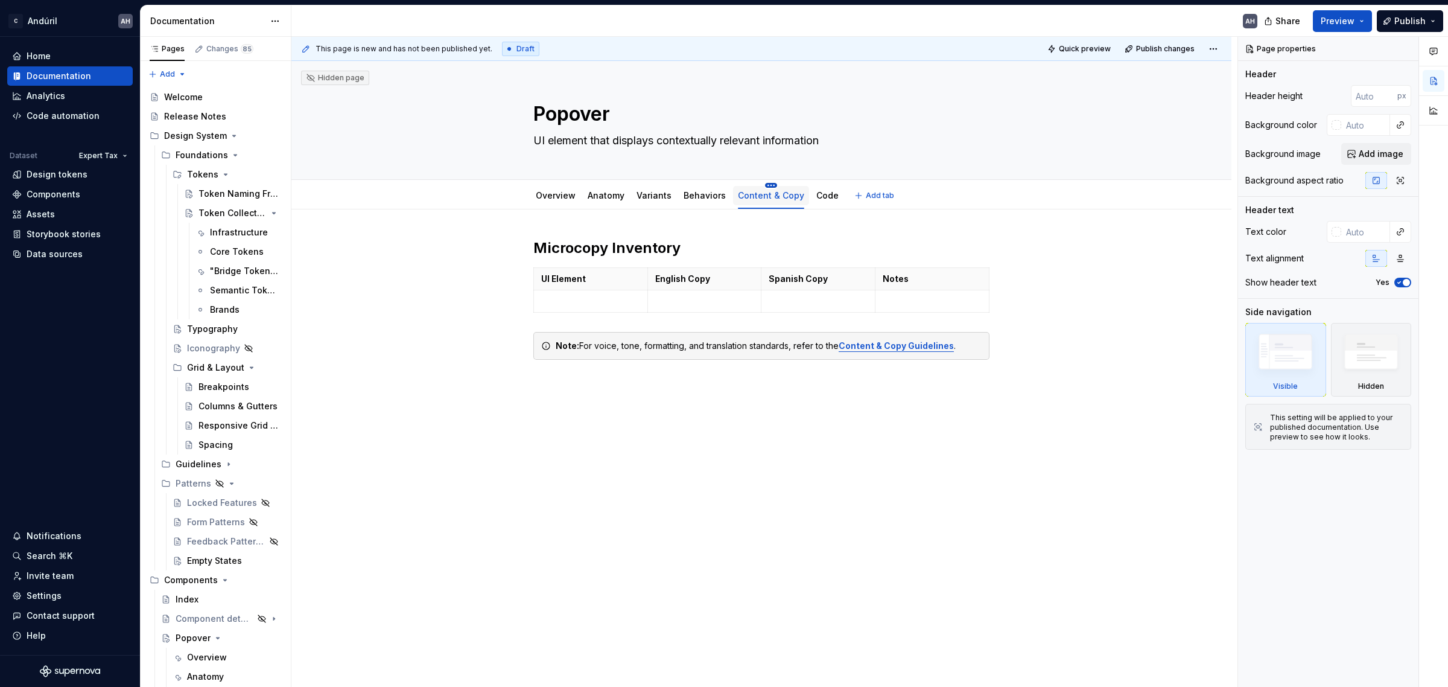
click at [762, 184] on html "C Andúril AH Home Documentation Analytics Code automation Dataset Expert Tax De…" at bounding box center [724, 343] width 1448 height 687
click at [730, 414] on html "C Andúril AH Home Documentation Analytics Code automation Dataset Expert Tax De…" at bounding box center [724, 343] width 1448 height 687
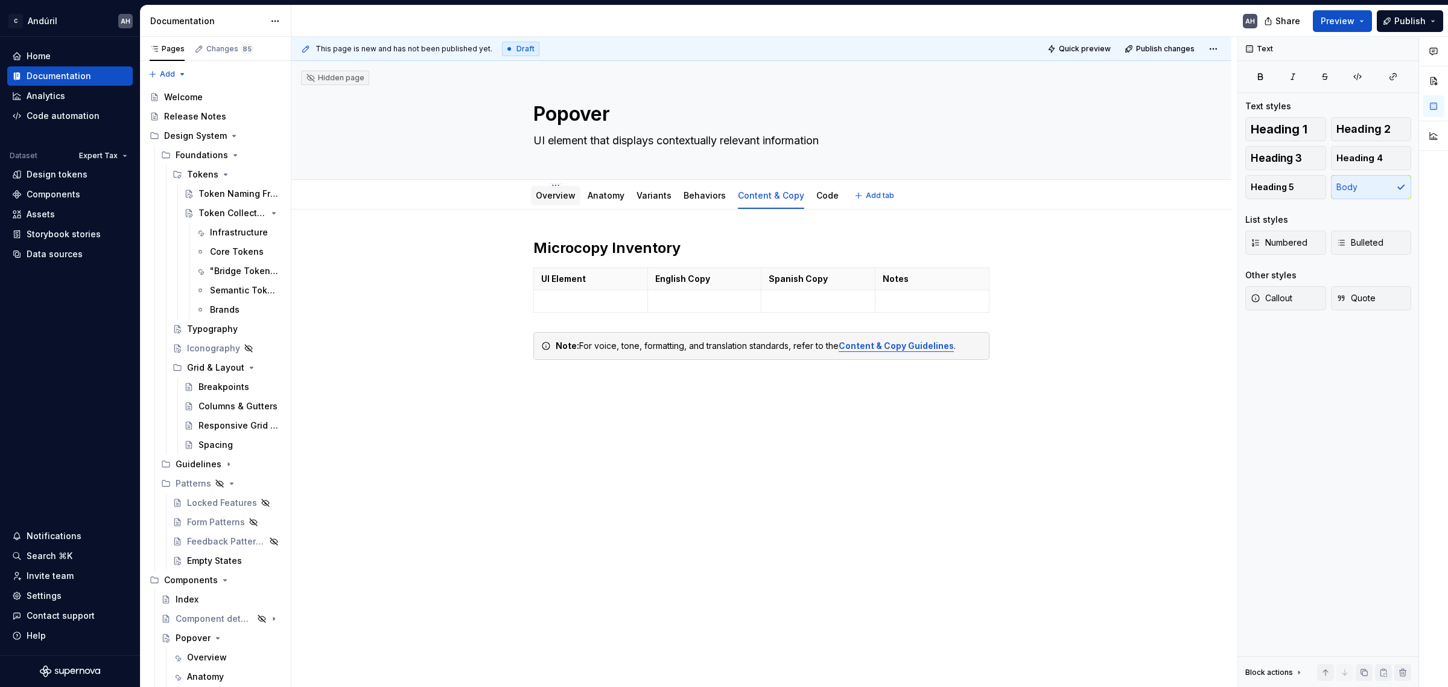
click at [560, 194] on link "Overview" at bounding box center [556, 195] width 40 height 10
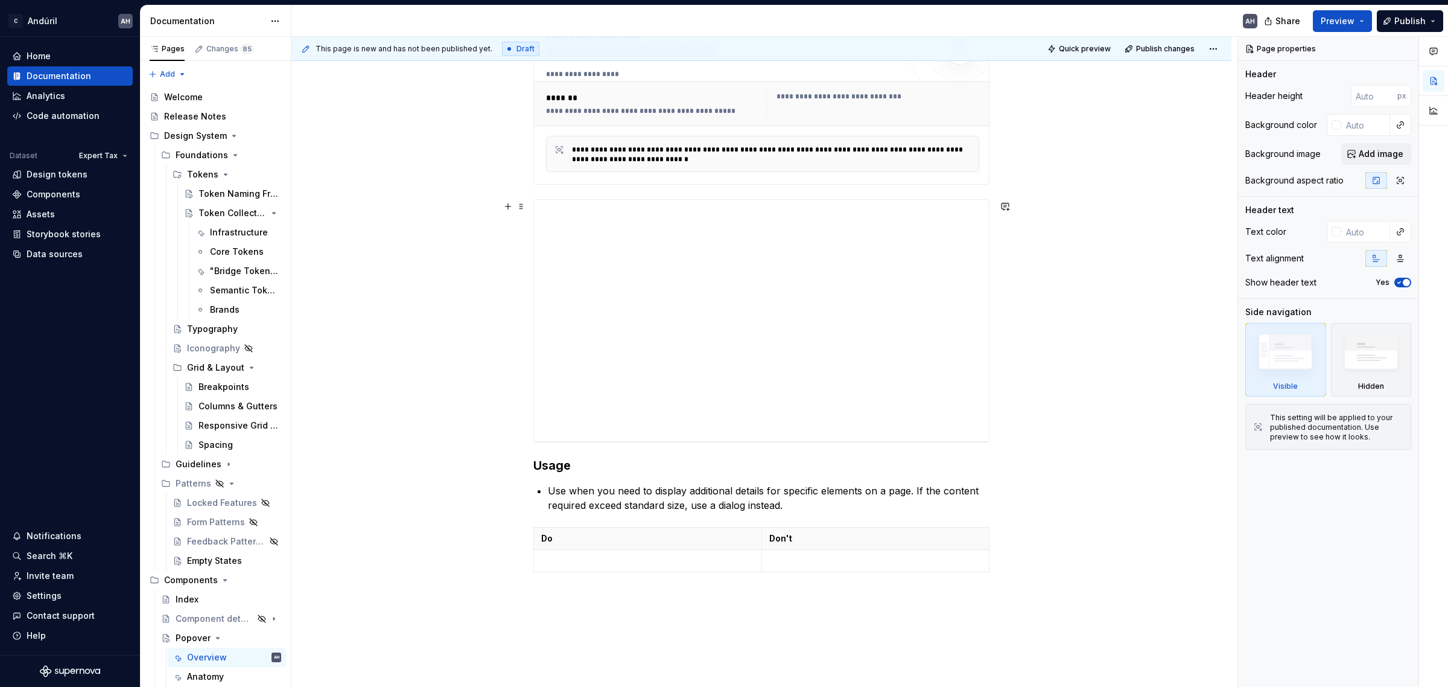
scroll to position [668, 0]
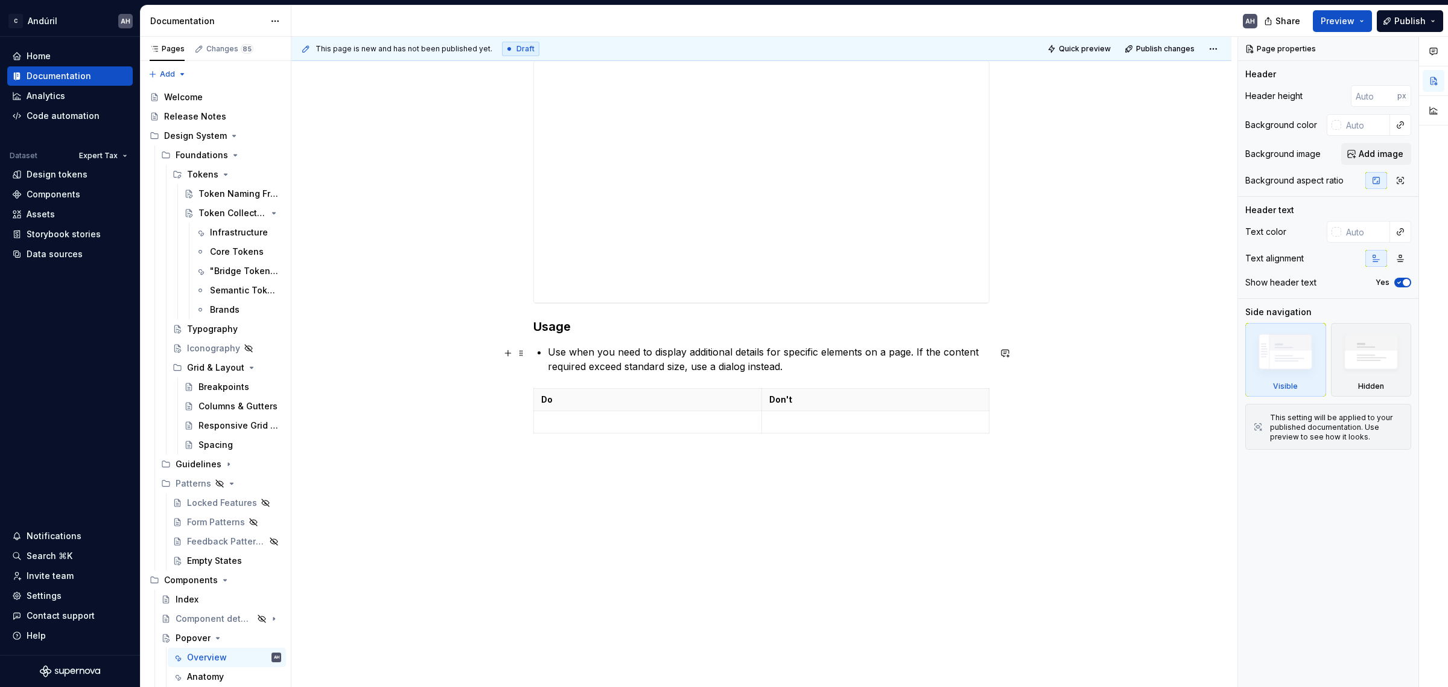
click at [683, 354] on p "Use when you need to display additional details for specific elements on a page…" at bounding box center [769, 358] width 442 height 29
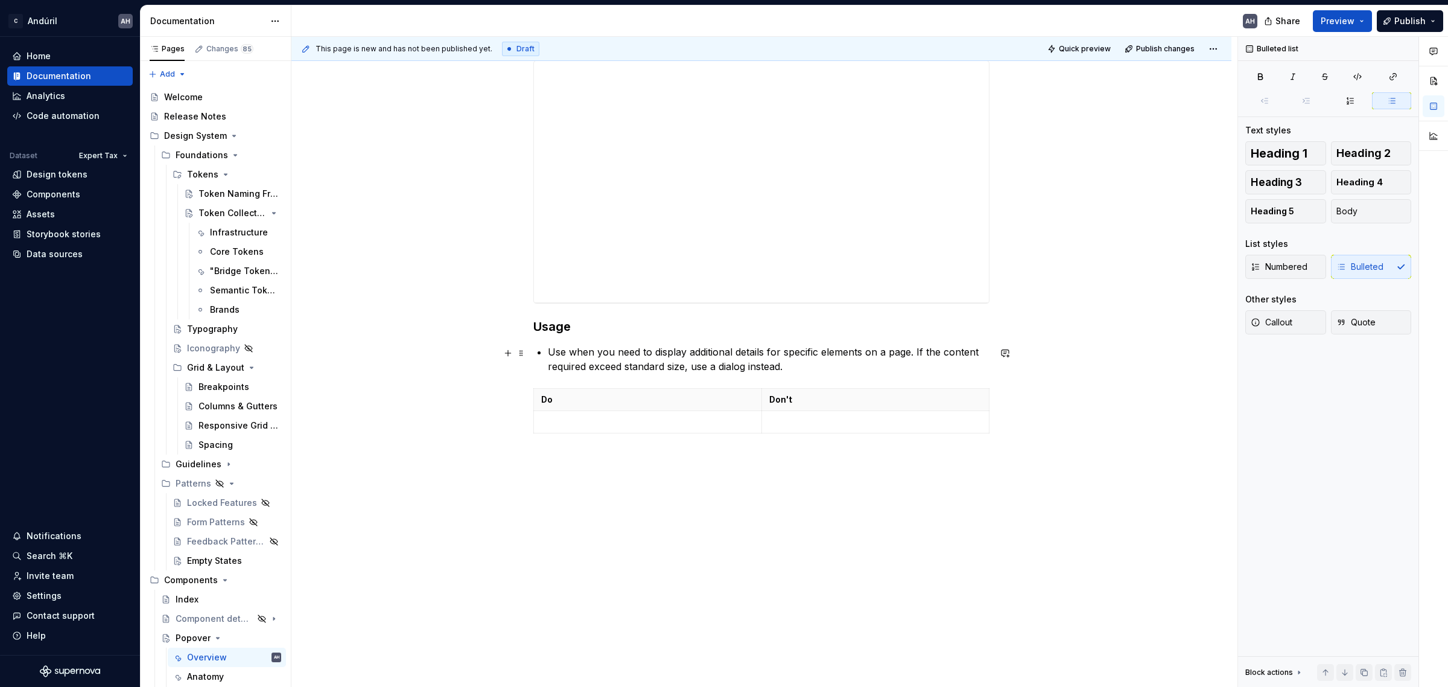
click at [834, 363] on p "Use when you need to display additional details for specific elements on a page…" at bounding box center [769, 358] width 442 height 29
type textarea "*"
click at [573, 468] on div "**********" at bounding box center [761, 27] width 456 height 910
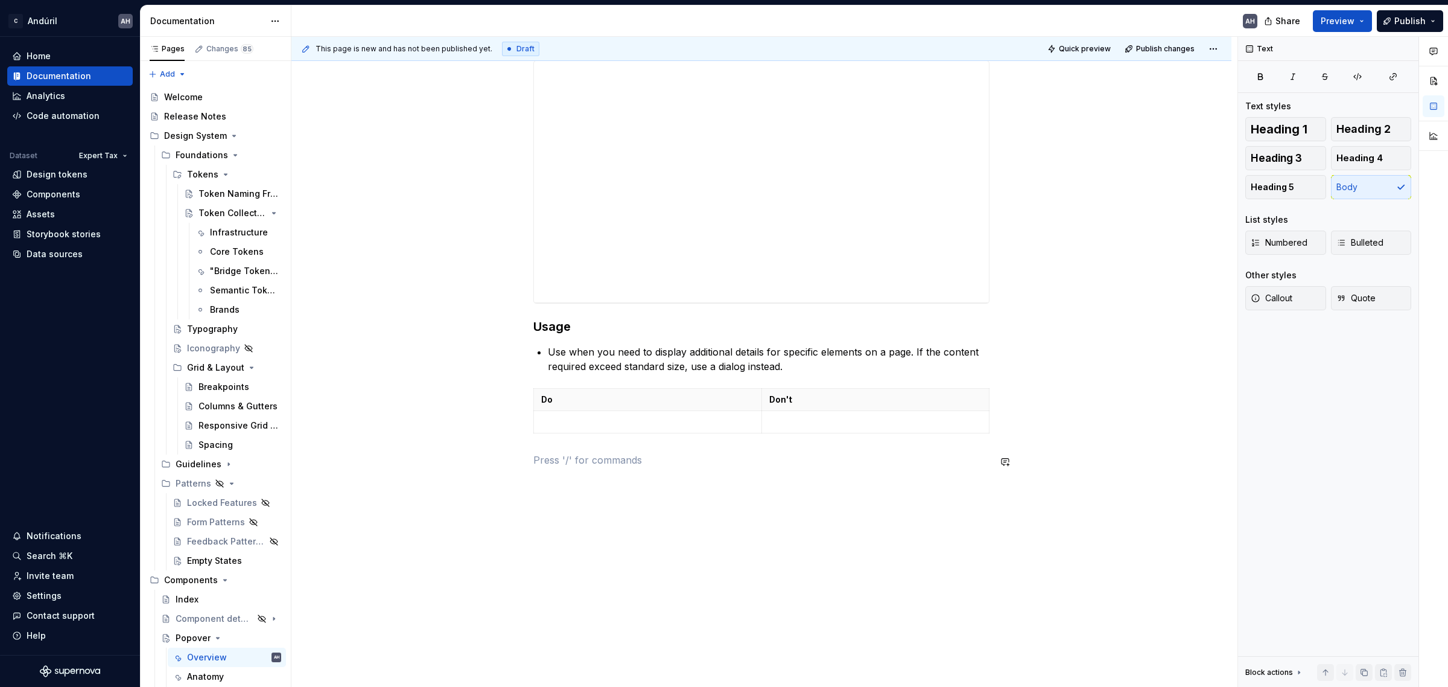
paste div
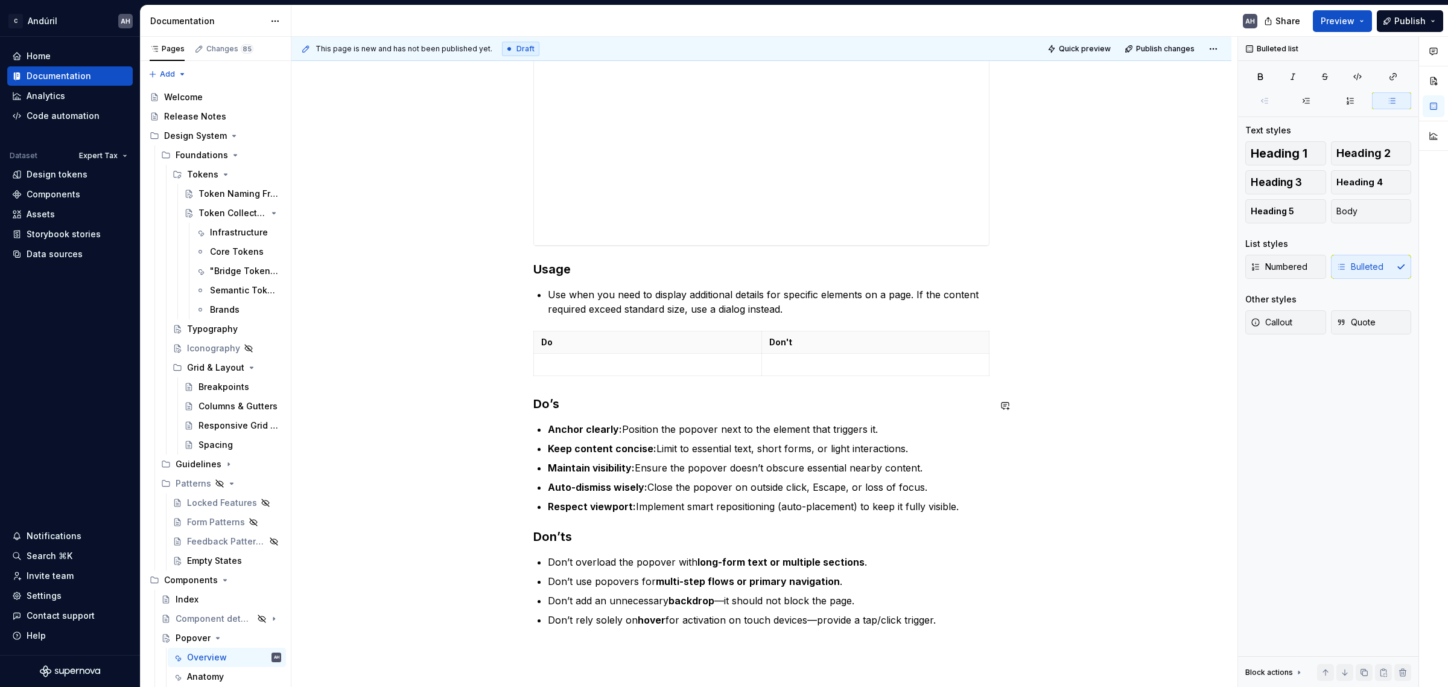
scroll to position [744, 0]
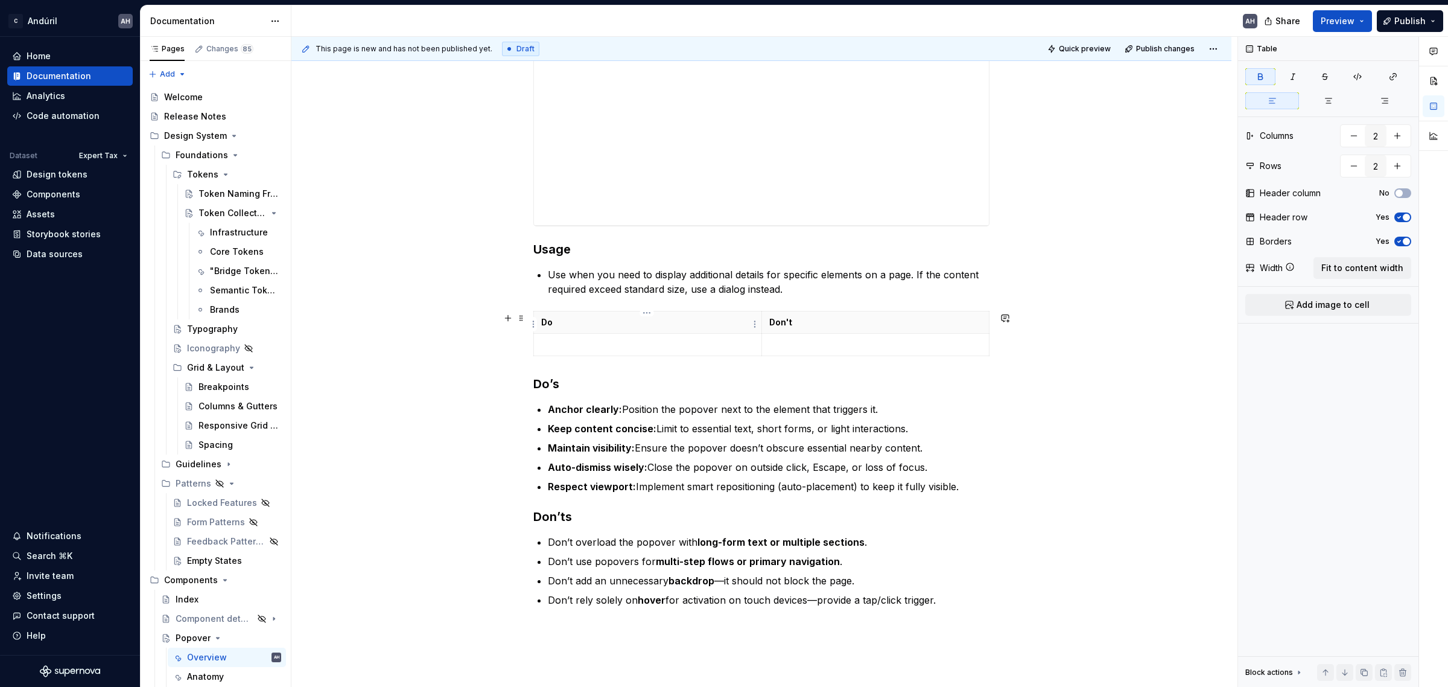
click at [580, 332] on th "Do" at bounding box center [648, 322] width 228 height 22
click at [580, 343] on p at bounding box center [647, 344] width 213 height 12
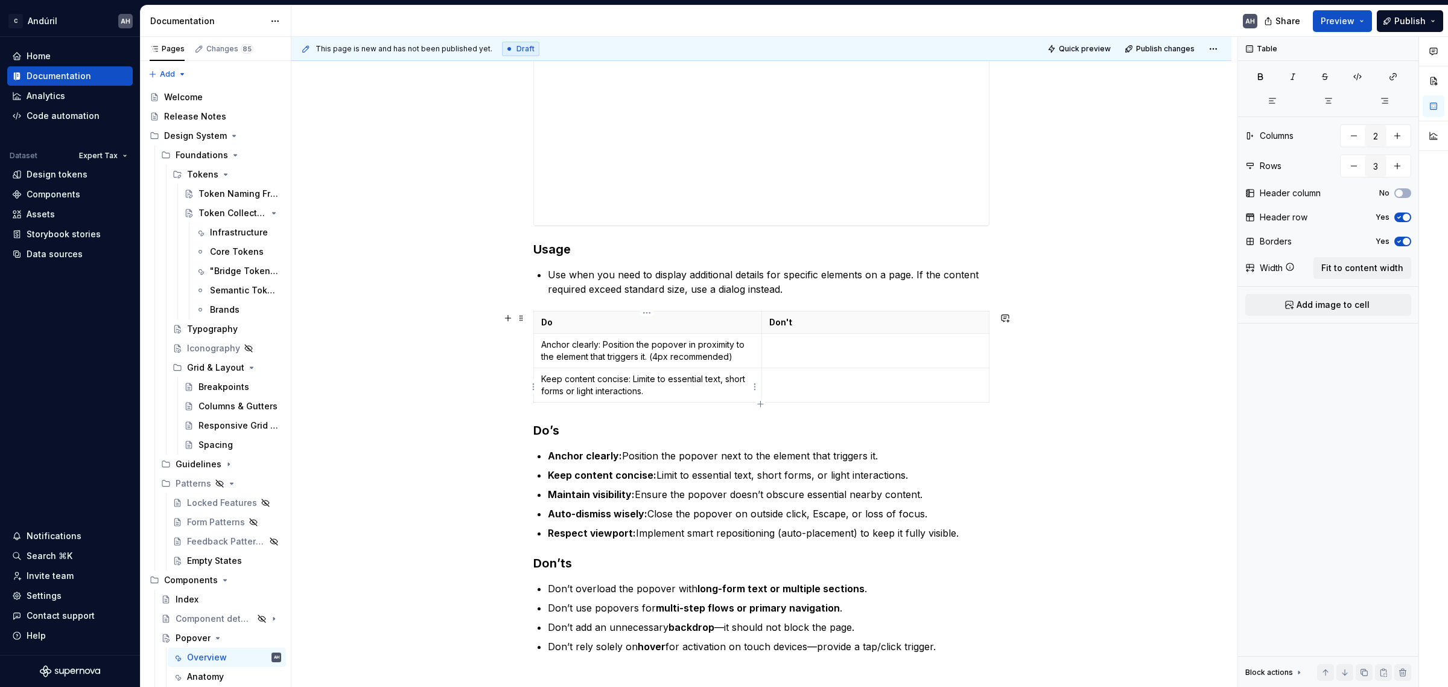
click at [656, 381] on p "Keep content concise: Limite to essential text, short forms or light interactio…" at bounding box center [647, 385] width 213 height 24
click at [661, 393] on p "Keep content concise: Limit to essential text, short forms or light interaction…" at bounding box center [647, 385] width 213 height 24
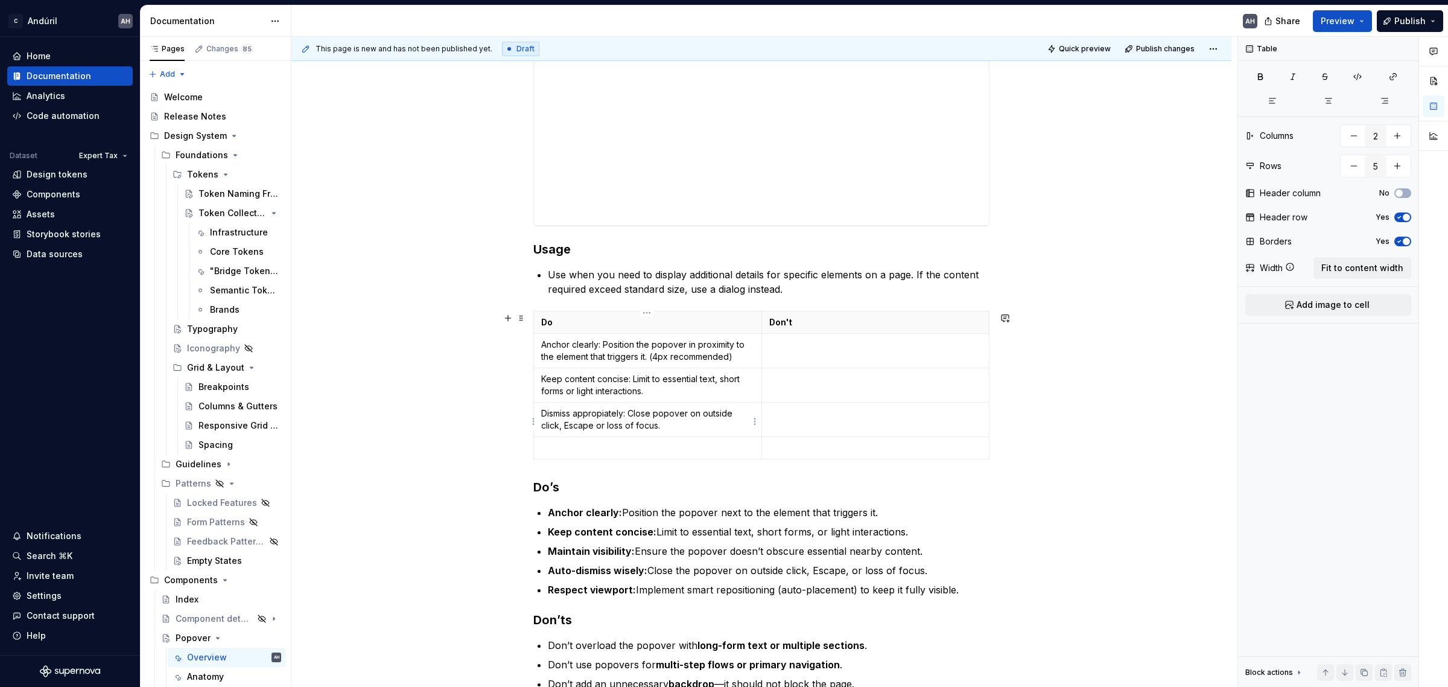
click at [606, 411] on p "Dismiss appropiately: Close popover on outside click, Escape or loss of focus." at bounding box center [647, 419] width 213 height 24
click at [586, 448] on p at bounding box center [647, 448] width 213 height 12
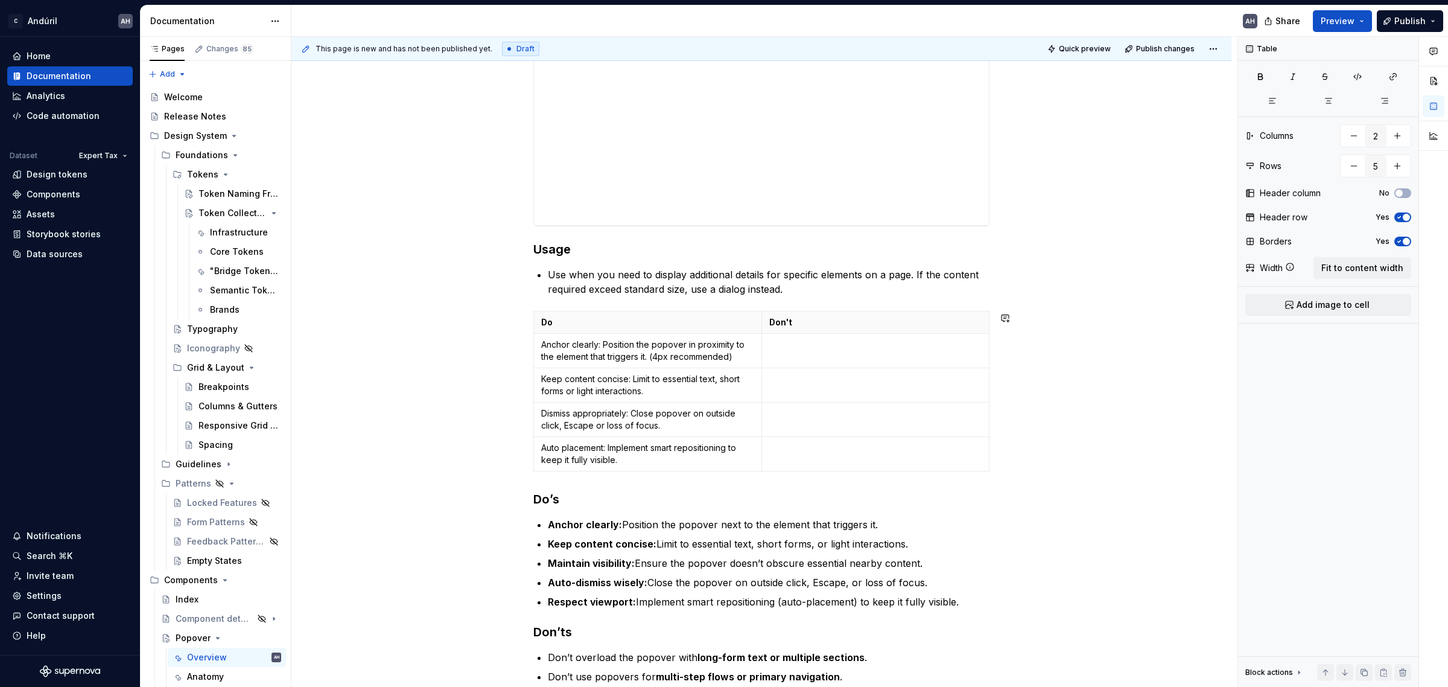
type input "6"
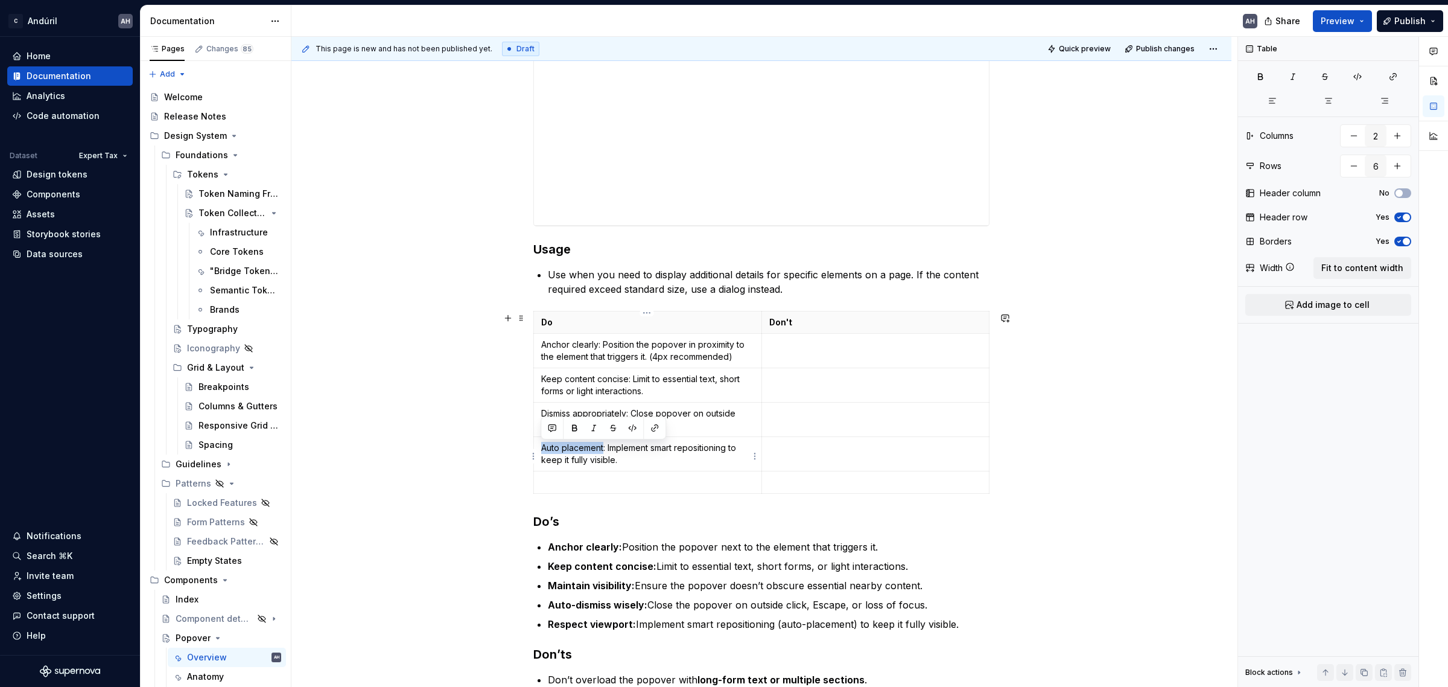
drag, startPoint x: 603, startPoint y: 446, endPoint x: 539, endPoint y: 447, distance: 64.6
click at [539, 447] on td "Auto placement: Implement smart repositioning to keep it fully visible." at bounding box center [648, 453] width 228 height 34
click at [629, 447] on p "Auto placement : Implement smart repositioning to keep it fully visible." at bounding box center [647, 454] width 213 height 24
drag, startPoint x: 624, startPoint y: 417, endPoint x: 541, endPoint y: 419, distance: 83.3
click at [541, 419] on p "Dismiss appropriately: Close popover on outside click, Escape or loss of focus." at bounding box center [647, 419] width 213 height 24
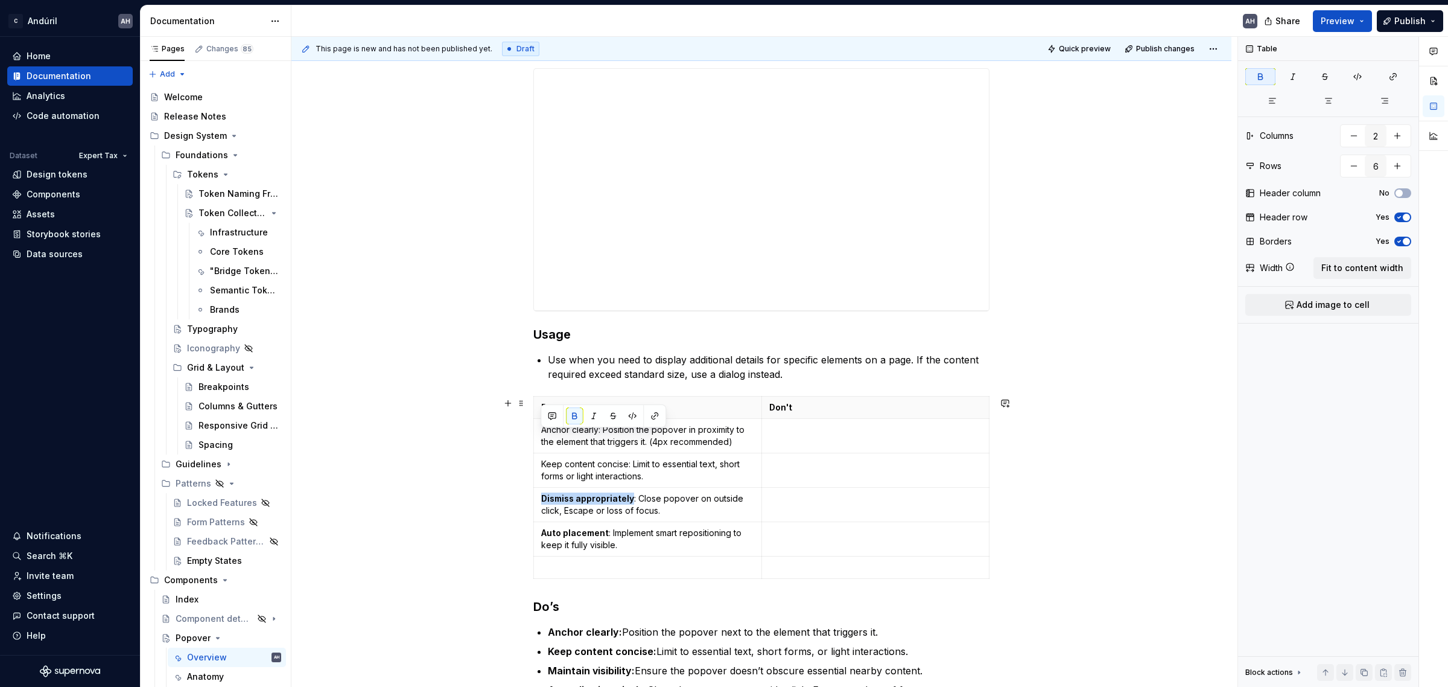
scroll to position [593, 0]
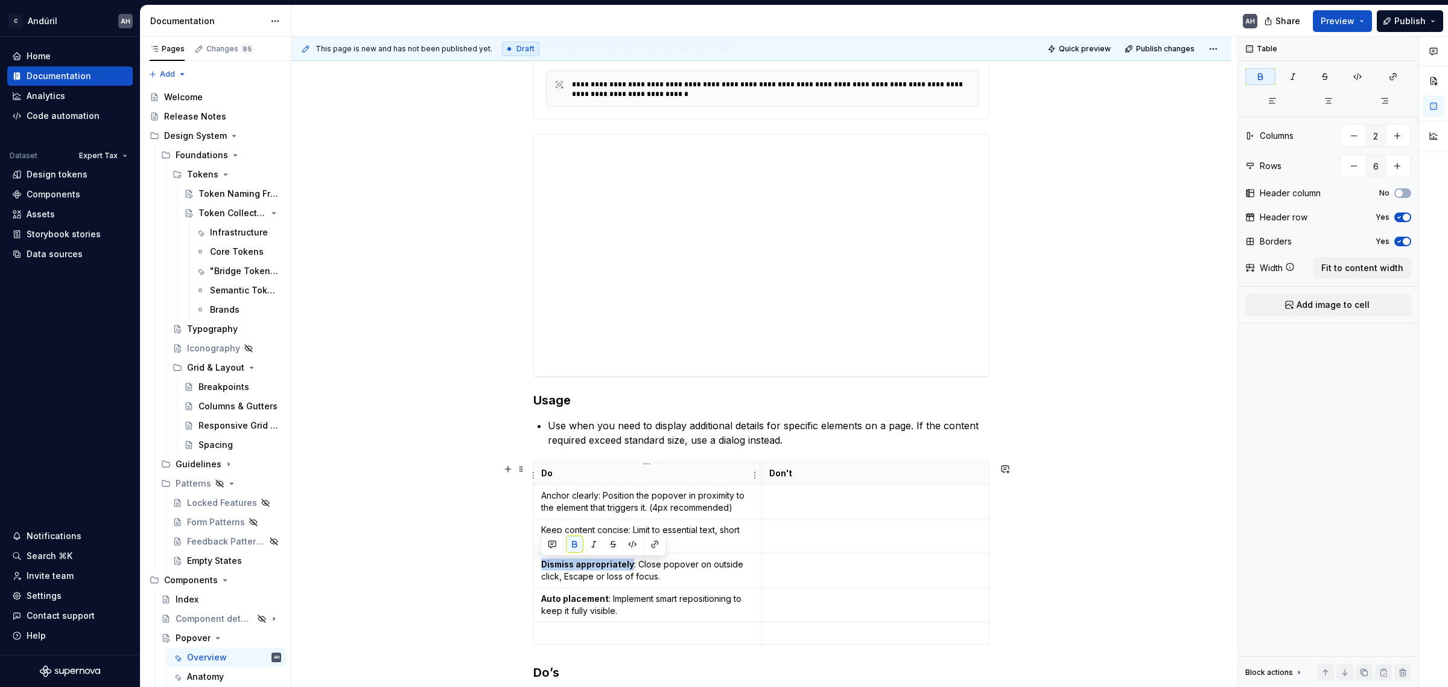
click at [604, 471] on p "Do" at bounding box center [647, 473] width 213 height 12
drag, startPoint x: 596, startPoint y: 498, endPoint x: 538, endPoint y: 501, distance: 58.0
click at [538, 501] on td "Anchor clearly: Position the popover in proximity to the element that triggers …" at bounding box center [648, 501] width 228 height 34
drag, startPoint x: 629, startPoint y: 531, endPoint x: 538, endPoint y: 533, distance: 91.7
click at [538, 533] on td "Keep content concise: Limit to essential text, short forms or light interaction…" at bounding box center [648, 535] width 228 height 34
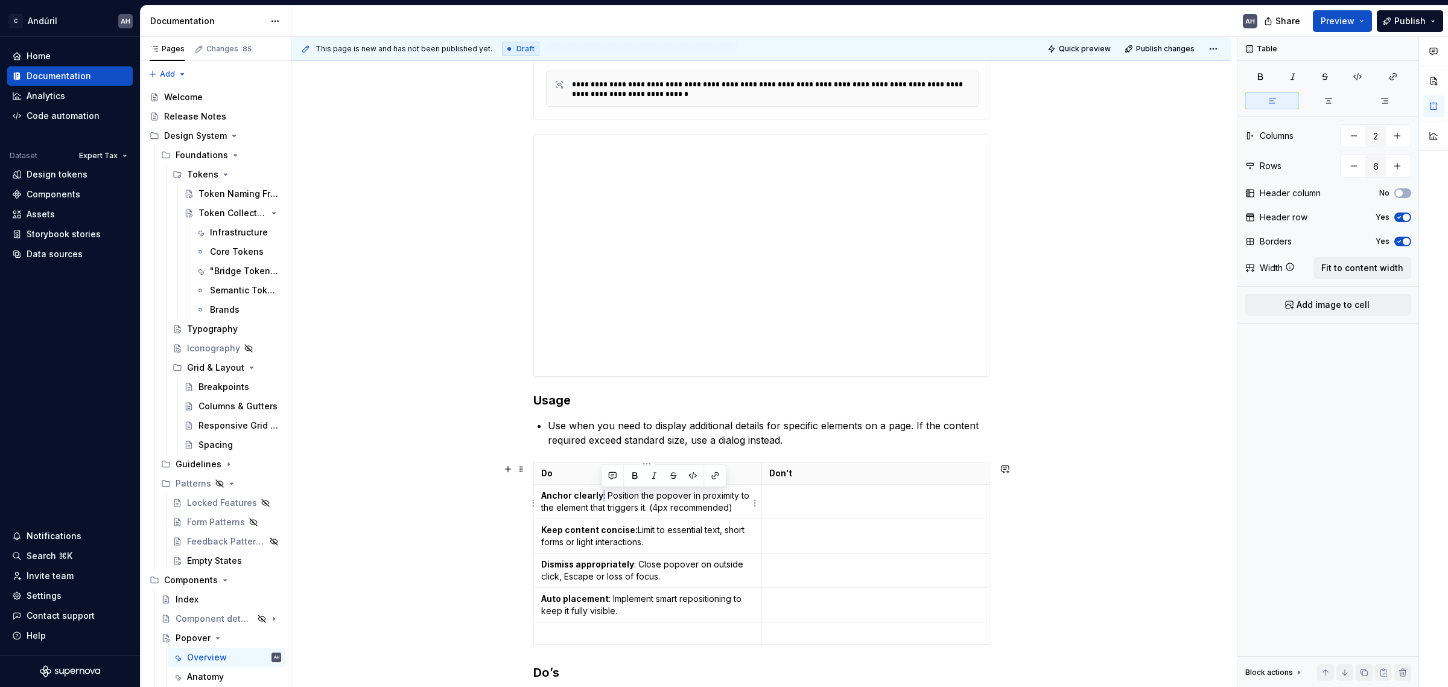
click at [600, 493] on p "Anchor clearly : Position the popover in proximity to the element that triggers…" at bounding box center [647, 501] width 213 height 24
click at [628, 565] on p "Dismiss appropriately : Close popover on outside click, Escape or loss of focus." at bounding box center [647, 570] width 213 height 24
click at [605, 600] on p "Auto placement : Implement smart repositioning to keep it fully visible." at bounding box center [647, 604] width 213 height 24
click at [620, 634] on p at bounding box center [647, 633] width 213 height 12
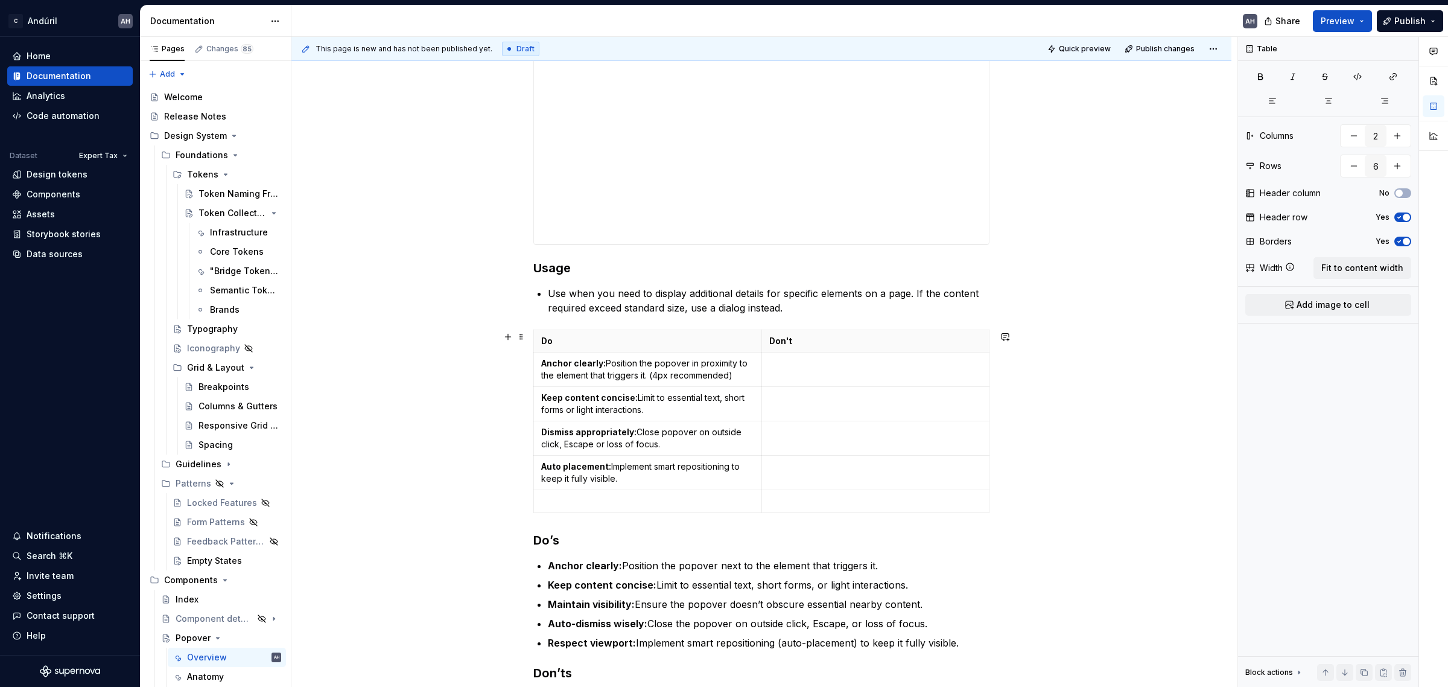
scroll to position [744, 0]
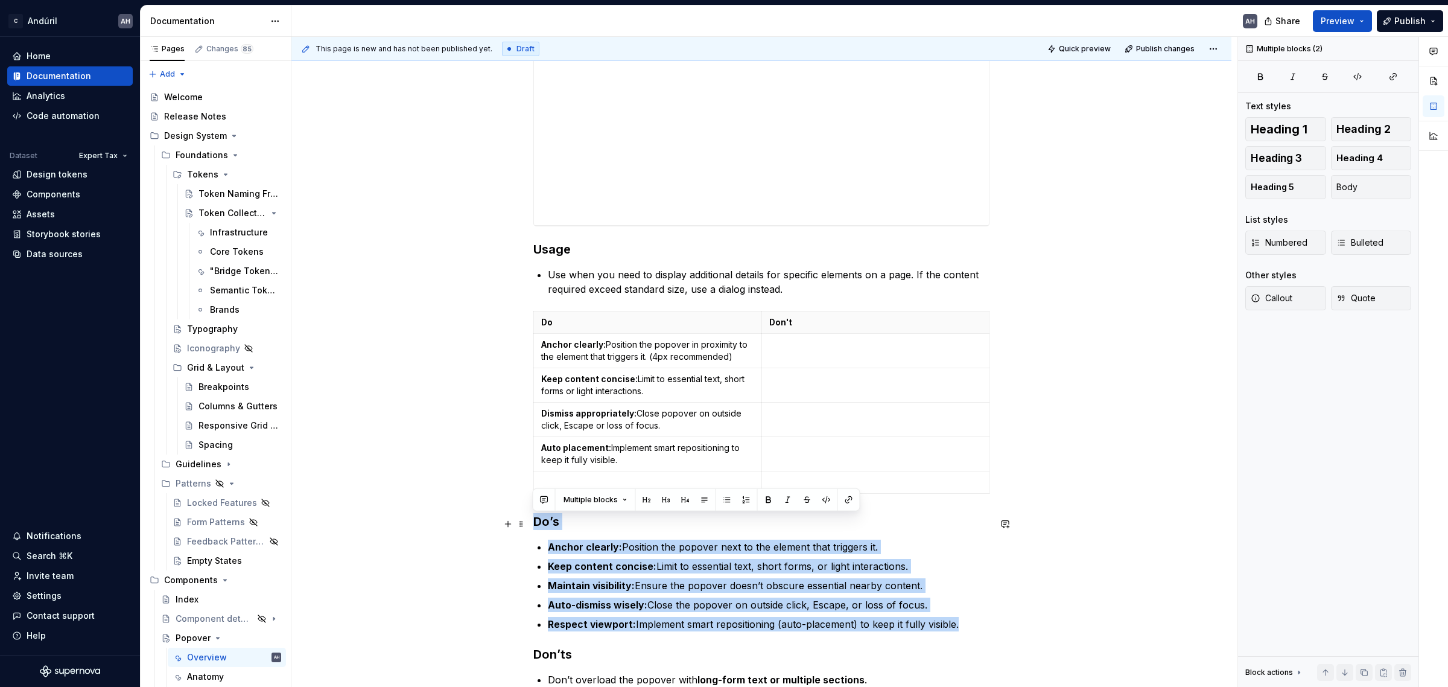
drag, startPoint x: 954, startPoint y: 625, endPoint x: 532, endPoint y: 528, distance: 433.2
click at [533, 528] on div "**********" at bounding box center [761, 119] width 456 height 1250
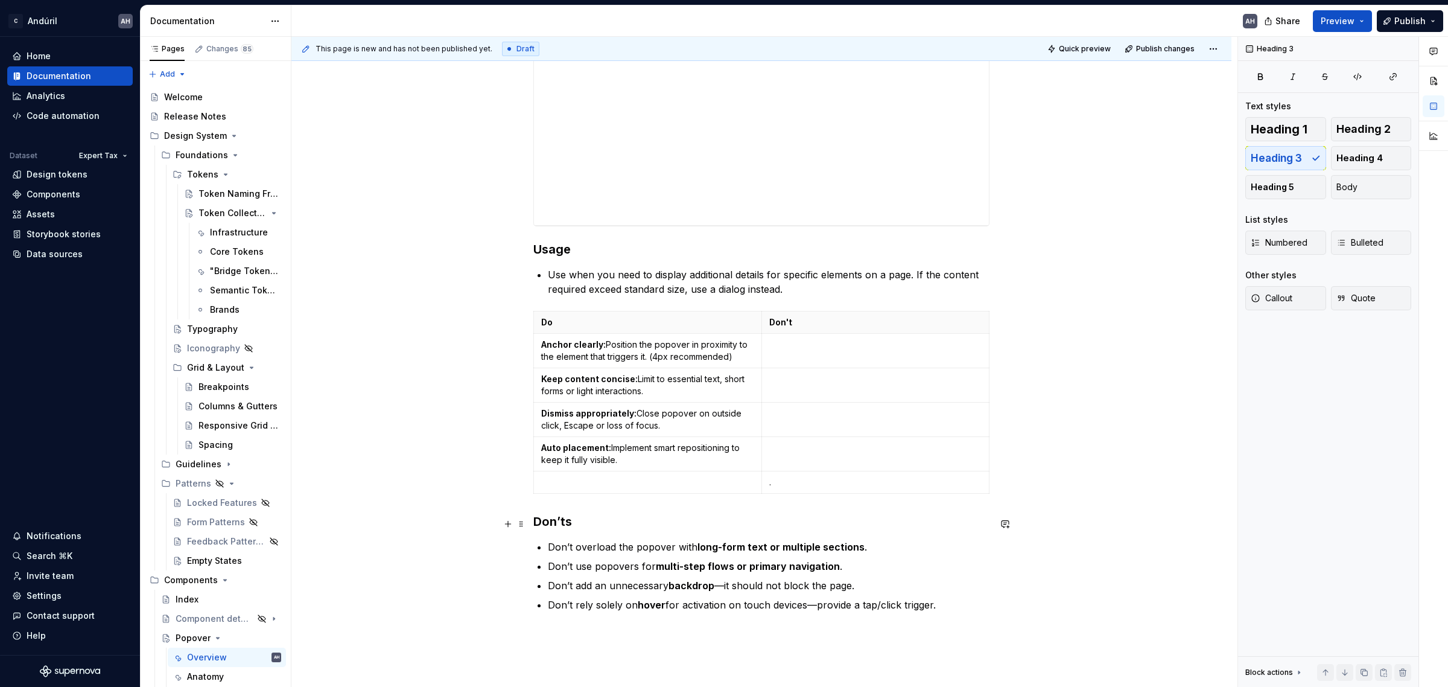
click at [621, 524] on h3 "Don’ts" at bounding box center [761, 521] width 456 height 17
click at [878, 547] on p "Don’t overload the popover with long-form text or multiple sections ." at bounding box center [769, 546] width 442 height 14
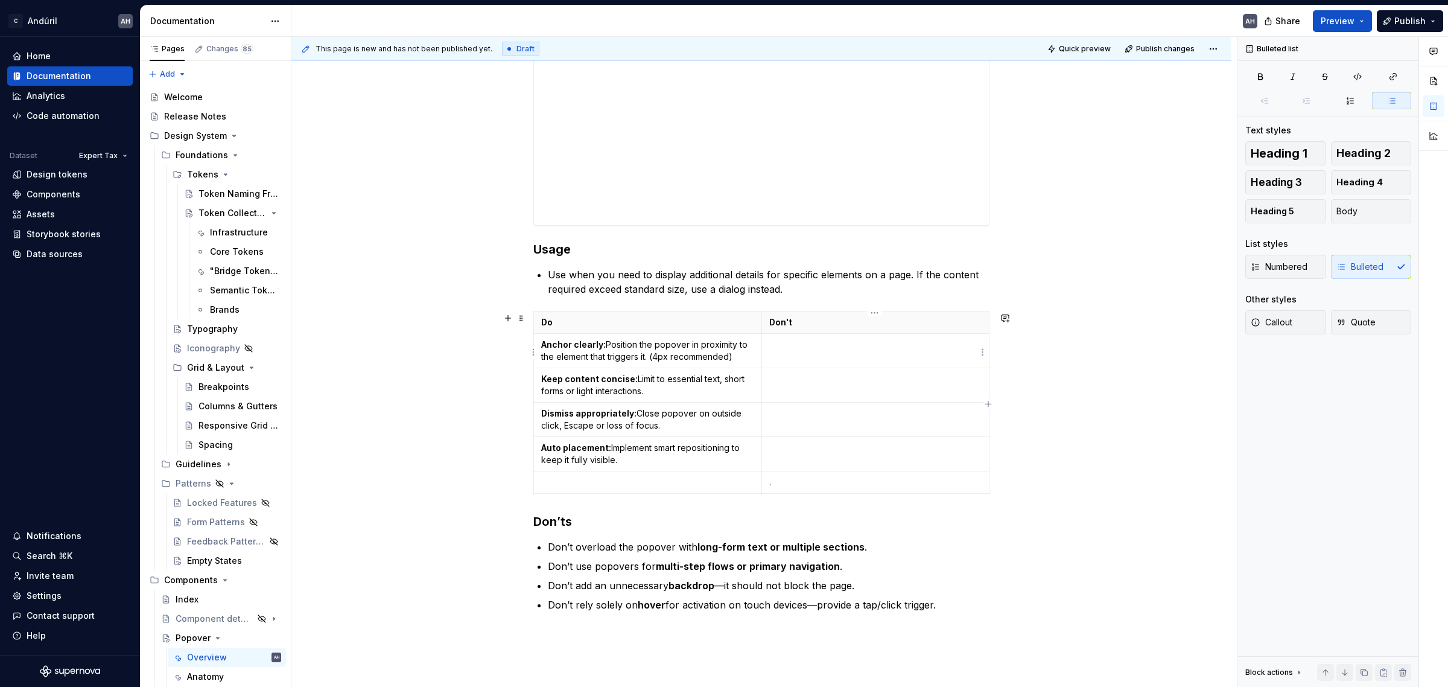
click at [825, 355] on td at bounding box center [875, 350] width 228 height 34
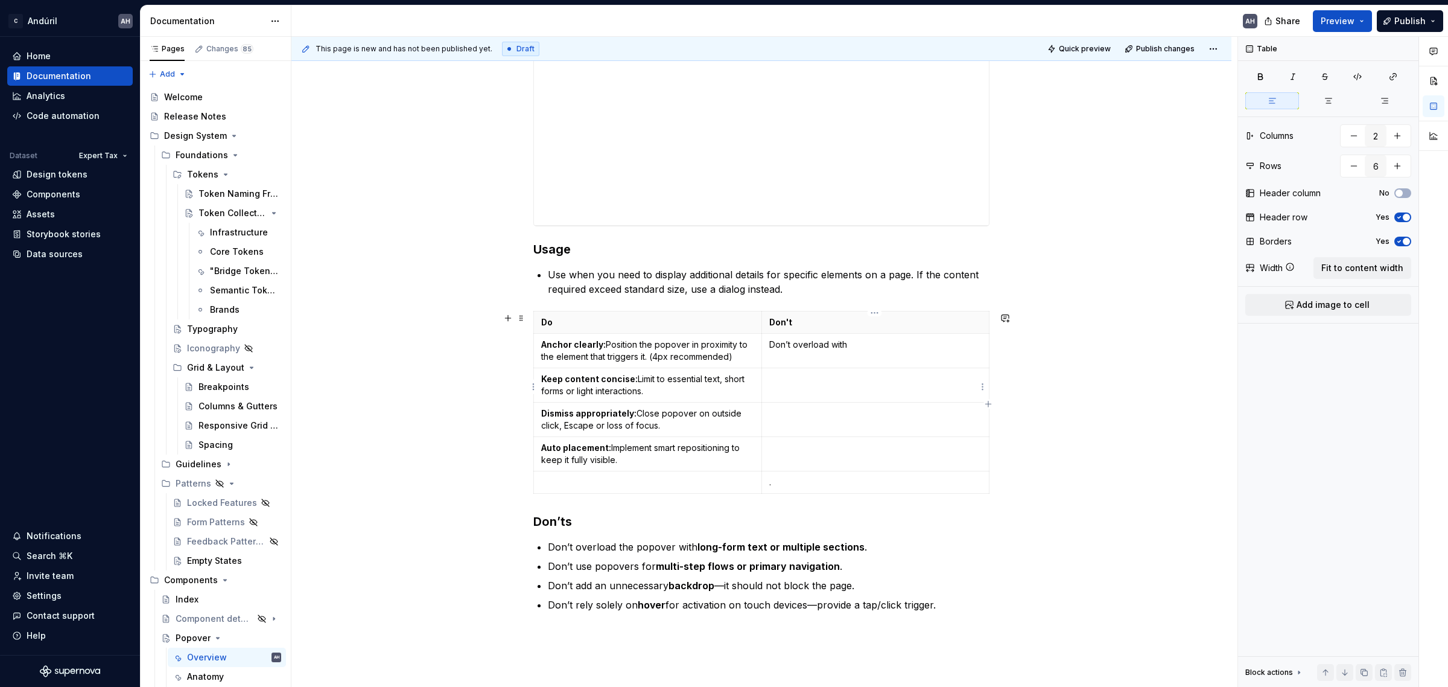
click at [831, 377] on p at bounding box center [875, 379] width 213 height 12
click at [781, 381] on p "Dont overload with long-form text or multiple sections." at bounding box center [875, 385] width 213 height 24
click at [785, 382] on p "Dont overload with long-form text or multiple sections." at bounding box center [875, 385] width 213 height 24
click at [846, 352] on td "Don’t overload with" at bounding box center [875, 350] width 228 height 34
click at [874, 354] on td "Don’t overload with" at bounding box center [875, 350] width 228 height 34
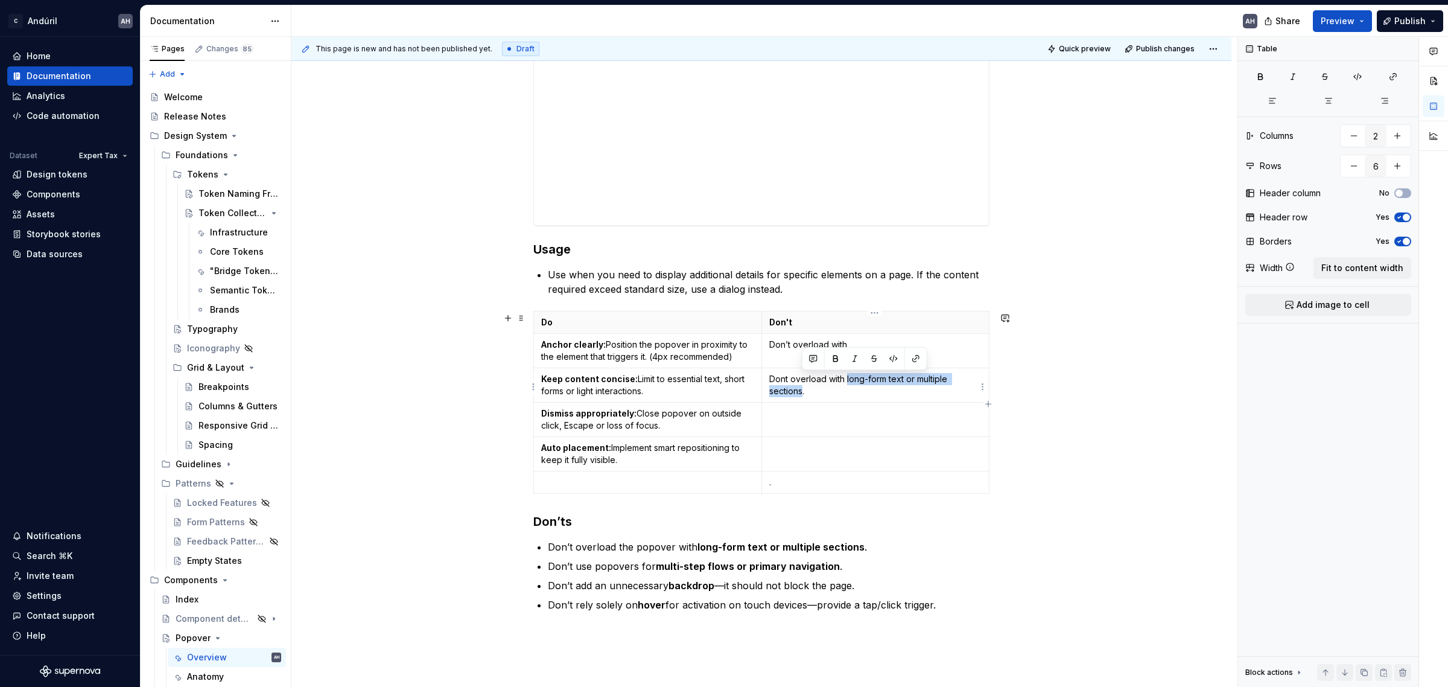
drag, startPoint x: 846, startPoint y: 381, endPoint x: 801, endPoint y: 391, distance: 46.4
click at [801, 391] on p "Dont overload with long-form text or multiple sections." at bounding box center [875, 385] width 213 height 24
click at [785, 381] on p "Dont overload with long-form text or multiple sections ." at bounding box center [875, 385] width 213 height 24
click at [836, 351] on p "Don’t overload with" at bounding box center [875, 344] width 213 height 12
click at [851, 351] on p "Don’t overload with" at bounding box center [875, 344] width 213 height 12
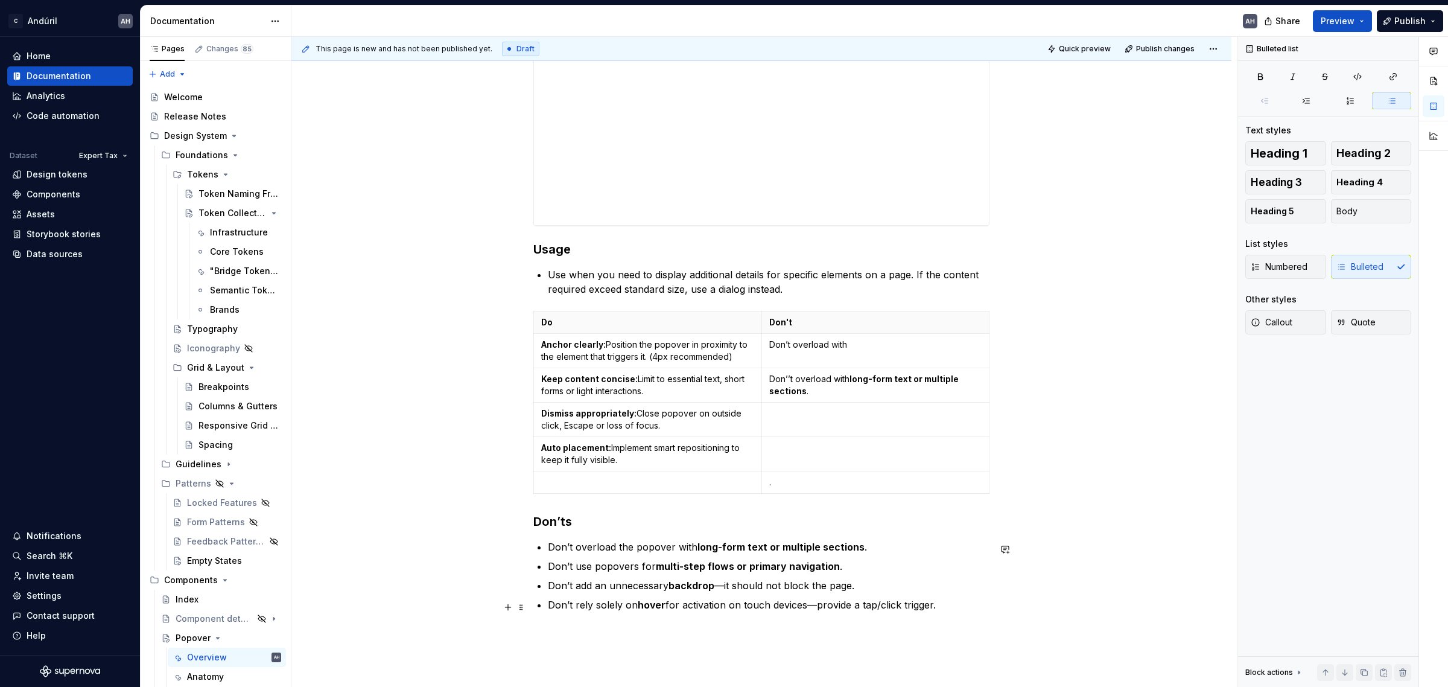
click at [710, 606] on p "Don’t rely solely on hover for activation on touch devices—provide a tap/click …" at bounding box center [769, 604] width 442 height 14
click at [804, 532] on div "**********" at bounding box center [761, 52] width 456 height 1117
click at [668, 572] on strong "multi-step flows or primary navigation" at bounding box center [748, 566] width 184 height 12
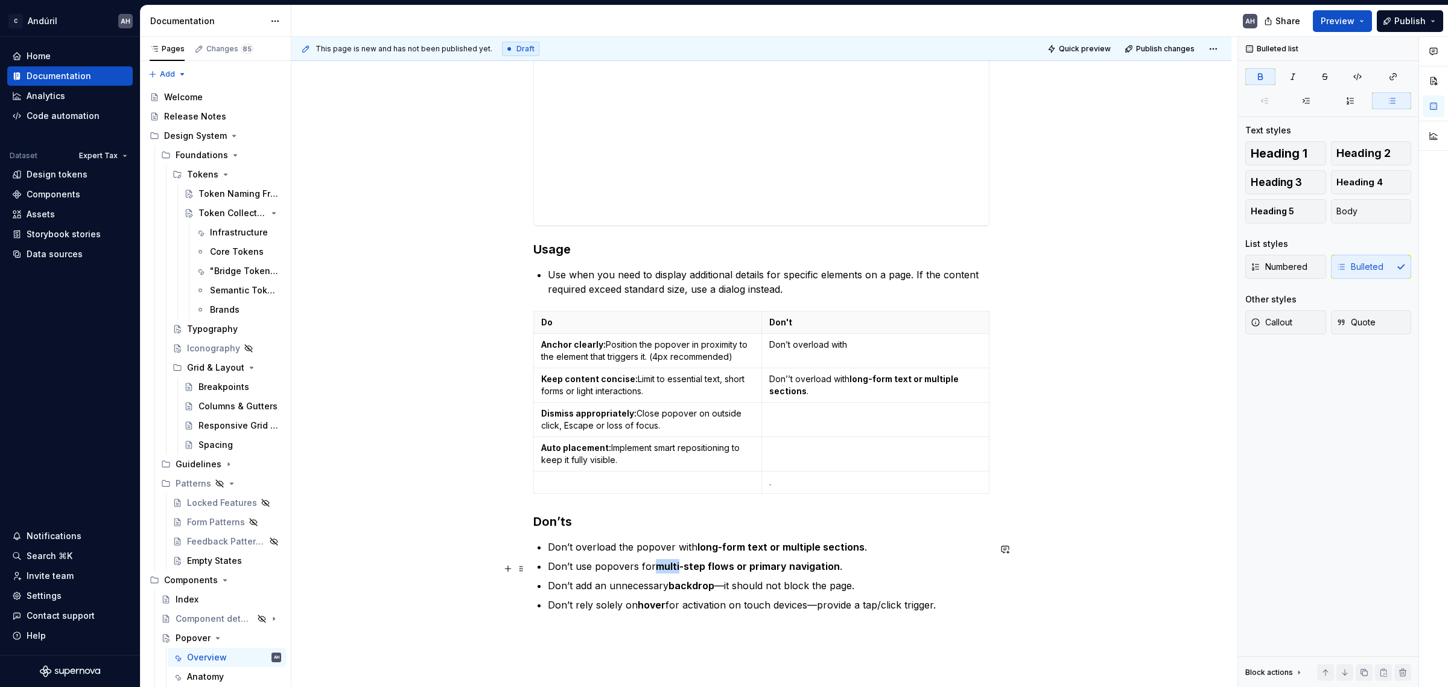
click at [668, 572] on strong "multi-step flows or primary navigation" at bounding box center [748, 566] width 184 height 12
click at [825, 564] on strong "multi-step flows or primary navigation" at bounding box center [748, 566] width 184 height 12
click at [809, 366] on td "Don’t overload with" at bounding box center [875, 350] width 228 height 34
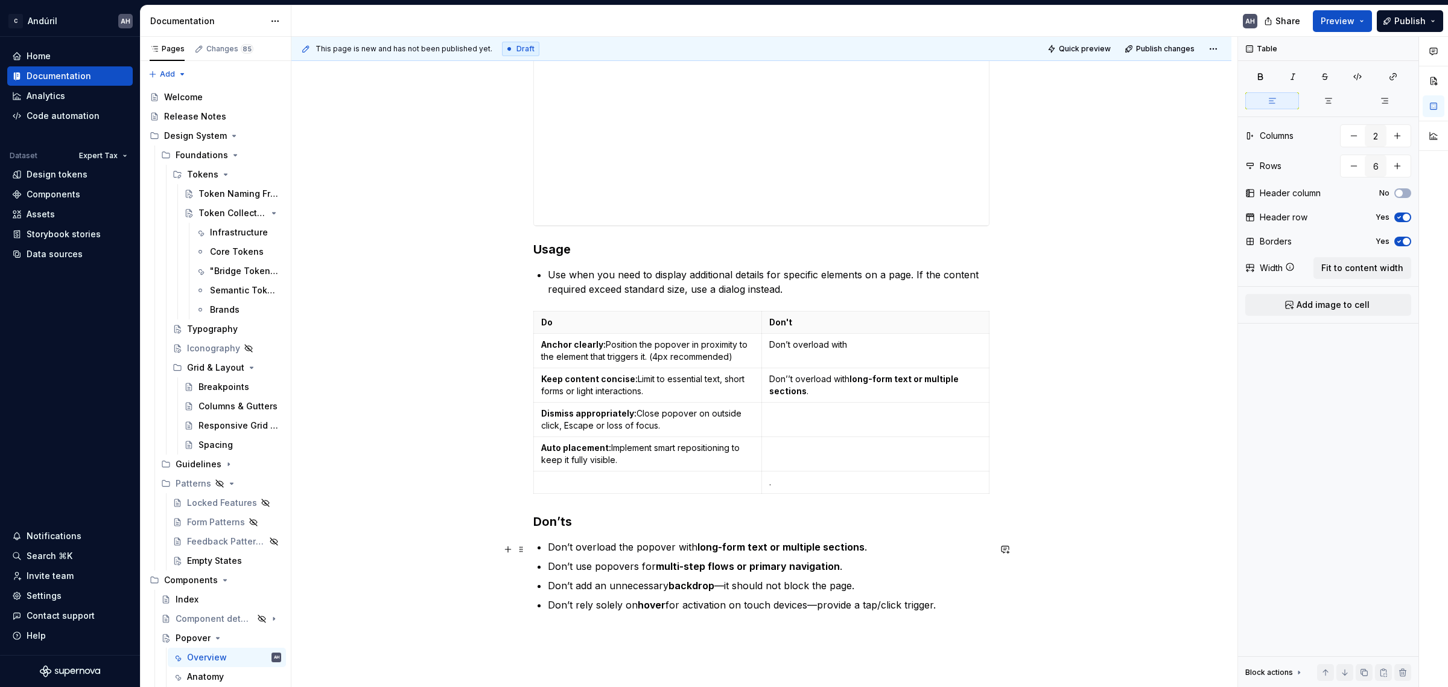
click at [722, 551] on strong "long-form text or multiple sections" at bounding box center [780, 547] width 167 height 12
drag, startPoint x: 849, startPoint y: 347, endPoint x: 791, endPoint y: 347, distance: 57.9
click at [791, 347] on p "Don’t overload with" at bounding box center [875, 344] width 213 height 12
click at [911, 347] on p "Don’t add an unnecessary backdrop — it should not block the page." at bounding box center [875, 350] width 213 height 24
drag, startPoint x: 912, startPoint y: 346, endPoint x: 874, endPoint y: 345, distance: 38.6
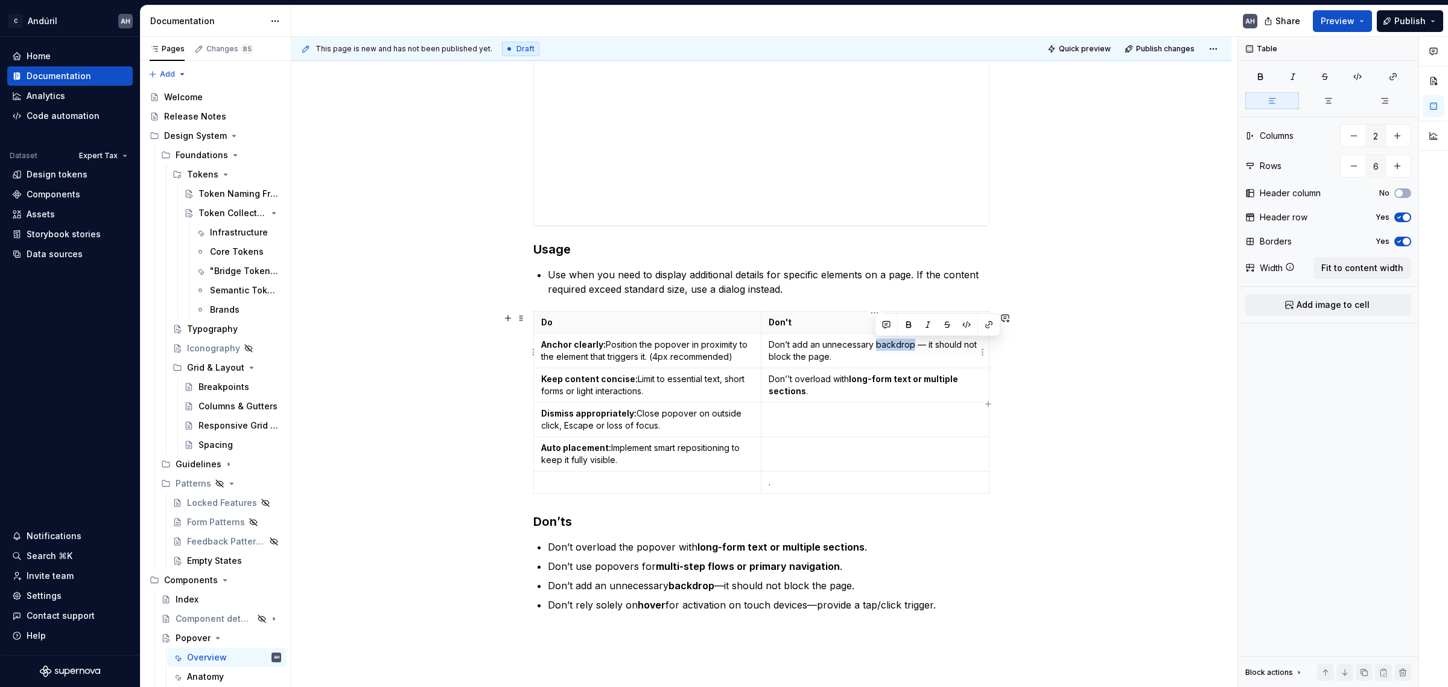
click at [874, 345] on p "Don’t add an unnecessary backdrop — it should not block the page." at bounding box center [875, 350] width 213 height 24
click at [785, 382] on p "Don’’t overload with long-form text or multiple sections ." at bounding box center [875, 385] width 213 height 24
click at [798, 418] on p at bounding box center [875, 413] width 213 height 12
drag, startPoint x: 892, startPoint y: 416, endPoint x: 769, endPoint y: 417, distance: 122.5
click at [769, 417] on p "Dont use for multi-step flows." at bounding box center [875, 413] width 213 height 12
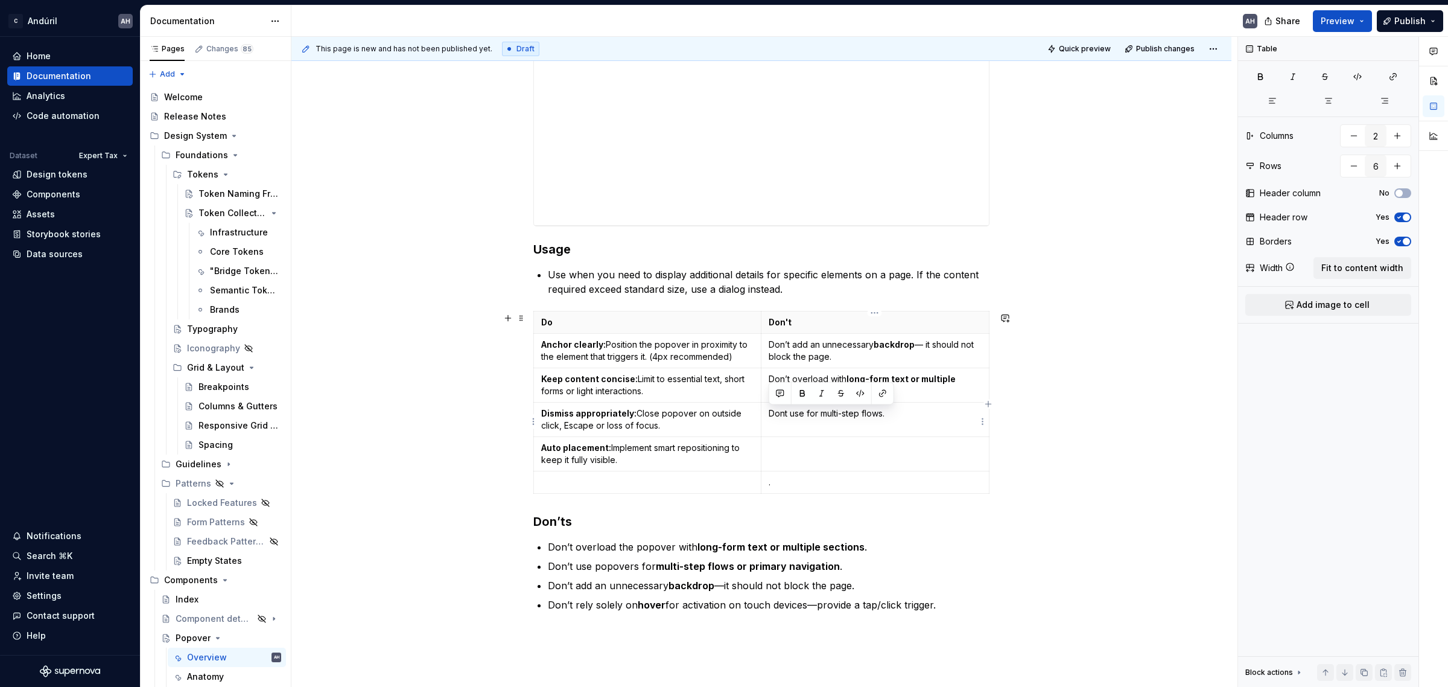
click at [788, 411] on p "Dont use for multi-step flows." at bounding box center [875, 413] width 213 height 12
click at [782, 414] on p "Dont use for multi-step flows." at bounding box center [875, 413] width 213 height 12
click at [803, 441] on td at bounding box center [875, 453] width 228 height 34
click at [857, 577] on ul "Don’t overload the popover with long-form text or multiple sections . Don’t use…" at bounding box center [769, 575] width 442 height 72
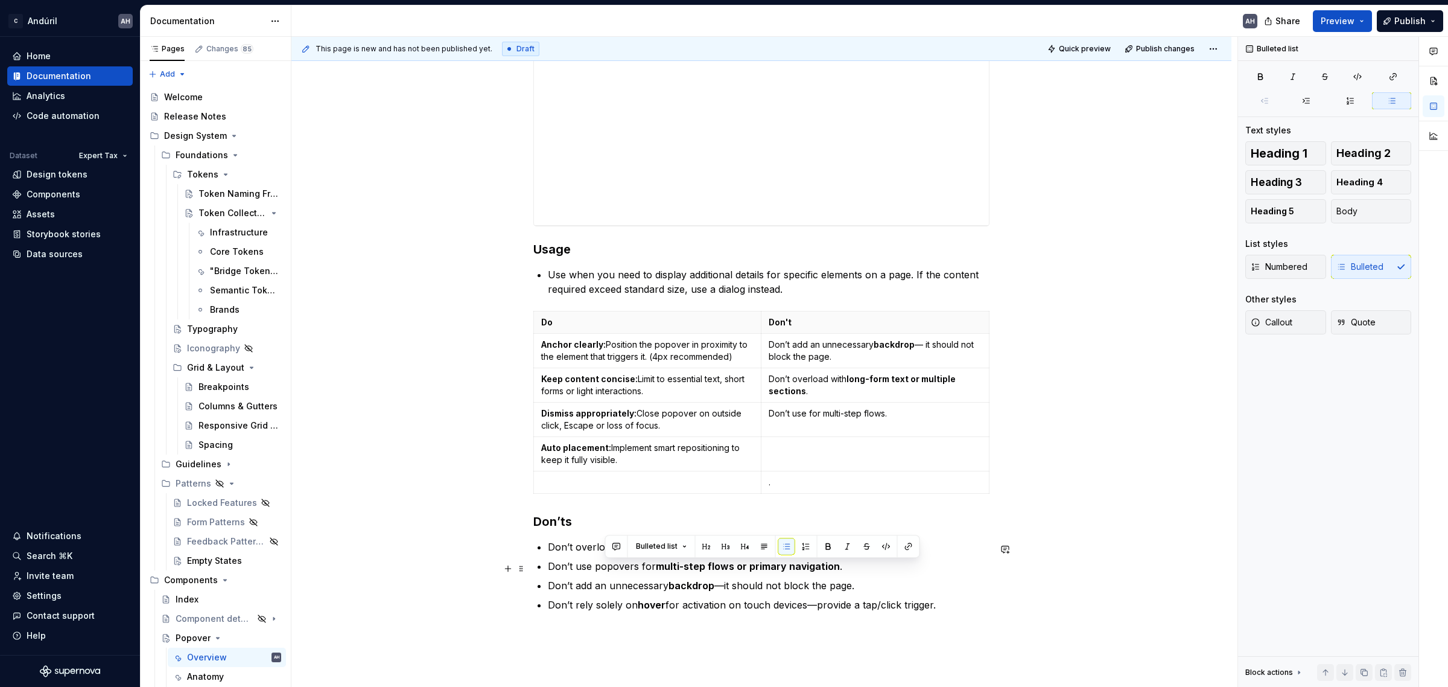
drag, startPoint x: 937, startPoint y: 607, endPoint x: 604, endPoint y: 571, distance: 335.0
click at [604, 571] on ul "Don’t overload the popover with long-form text or multiple sections . Don’t use…" at bounding box center [769, 575] width 442 height 72
click at [722, 602] on p "Don’t rely solely on hover for activation on touch devices—provide a tap/click …" at bounding box center [769, 604] width 442 height 14
click at [907, 606] on p "Don’t rely solely on hover for activation on touch devices—provide a tap/click …" at bounding box center [769, 604] width 442 height 14
drag, startPoint x: 933, startPoint y: 605, endPoint x: 776, endPoint y: 607, distance: 156.3
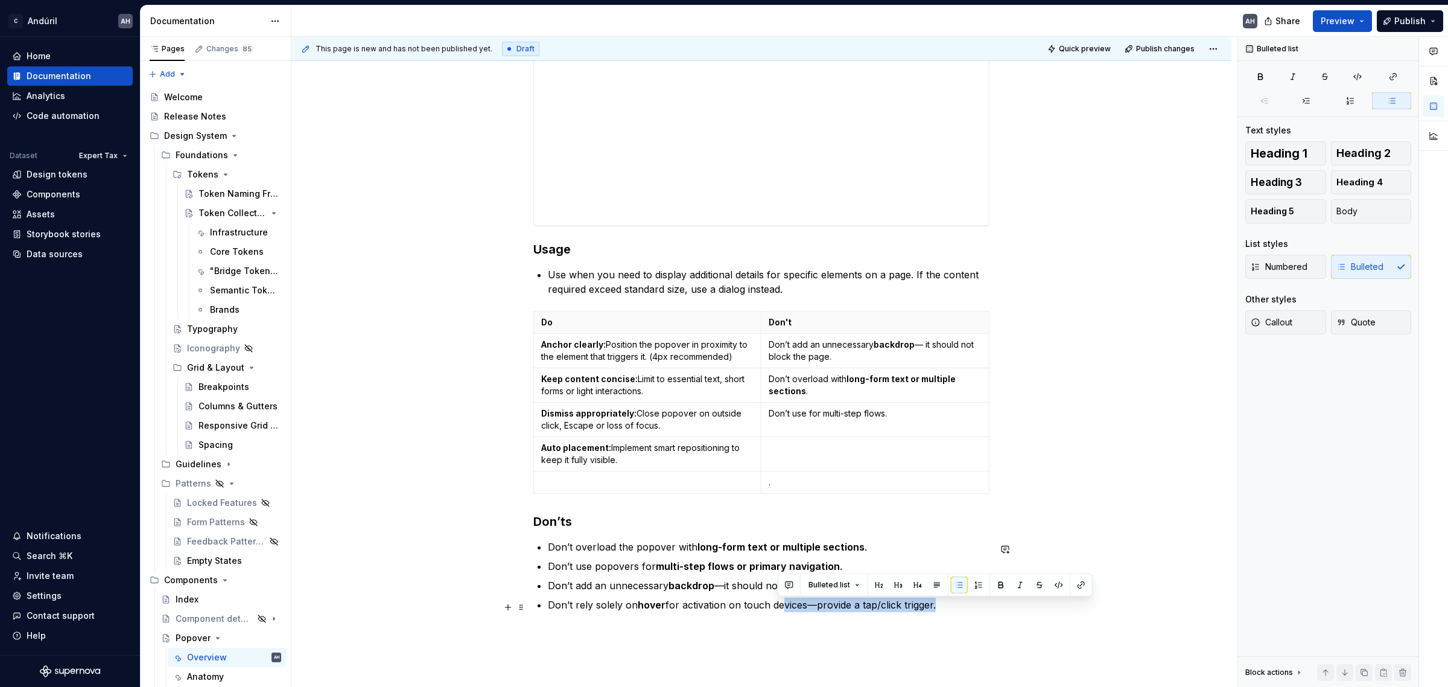
click at [776, 607] on p "Don’t rely solely on hover for activation on touch devices—provide a tap/click …" at bounding box center [769, 604] width 442 height 14
click at [950, 614] on div "**********" at bounding box center [761, 60] width 456 height 1132
drag, startPoint x: 938, startPoint y: 607, endPoint x: 546, endPoint y: 615, distance: 392.2
click at [546, 615] on div "**********" at bounding box center [761, 60] width 456 height 1132
drag, startPoint x: 550, startPoint y: 611, endPoint x: 603, endPoint y: 614, distance: 53.2
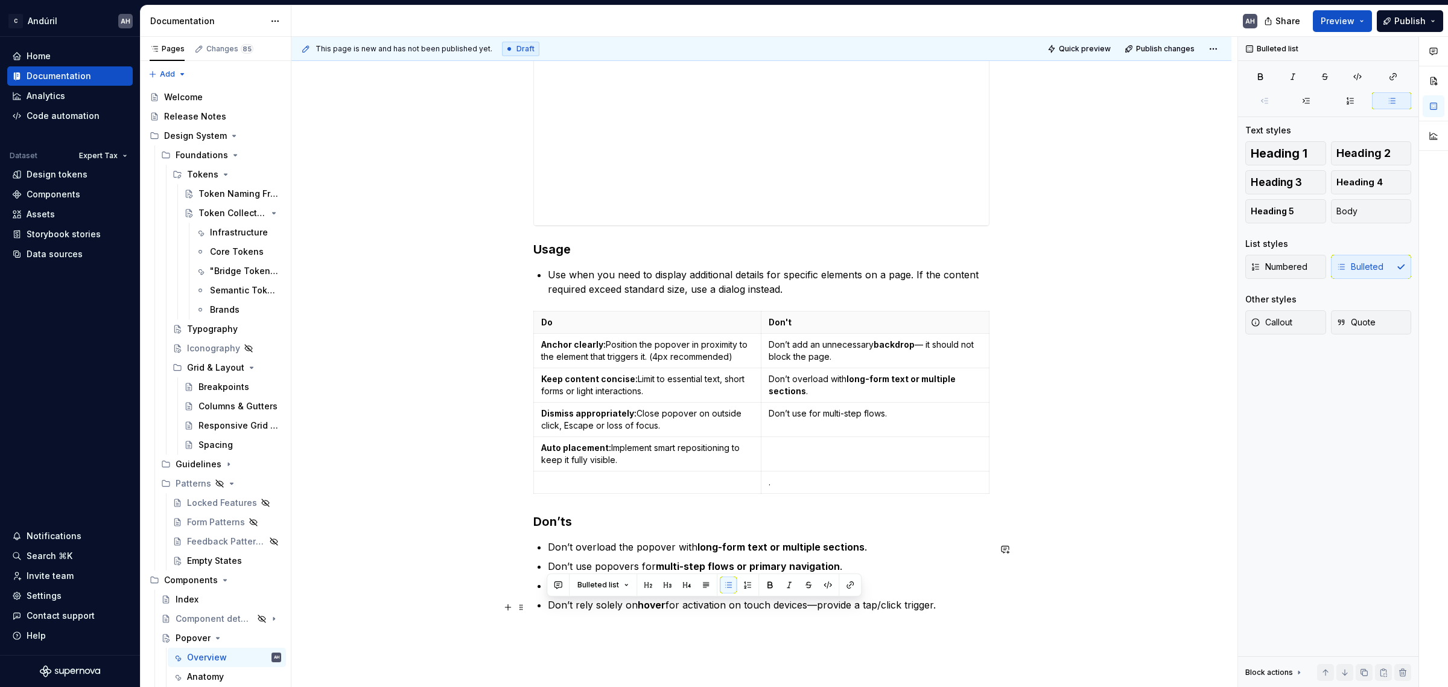
click at [603, 614] on div "**********" at bounding box center [761, 60] width 456 height 1132
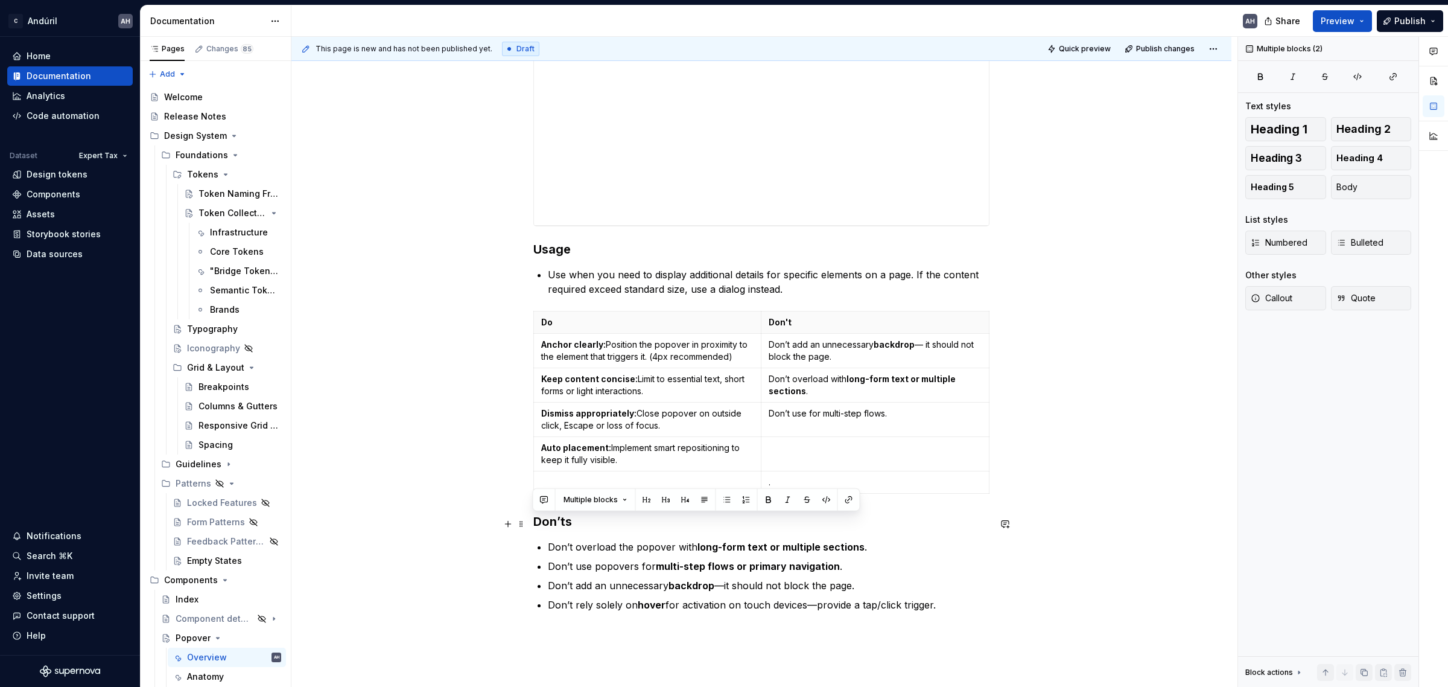
drag, startPoint x: 948, startPoint y: 607, endPoint x: 529, endPoint y: 524, distance: 427.5
click at [529, 524] on div "**********" at bounding box center [761, 148] width 940 height 1366
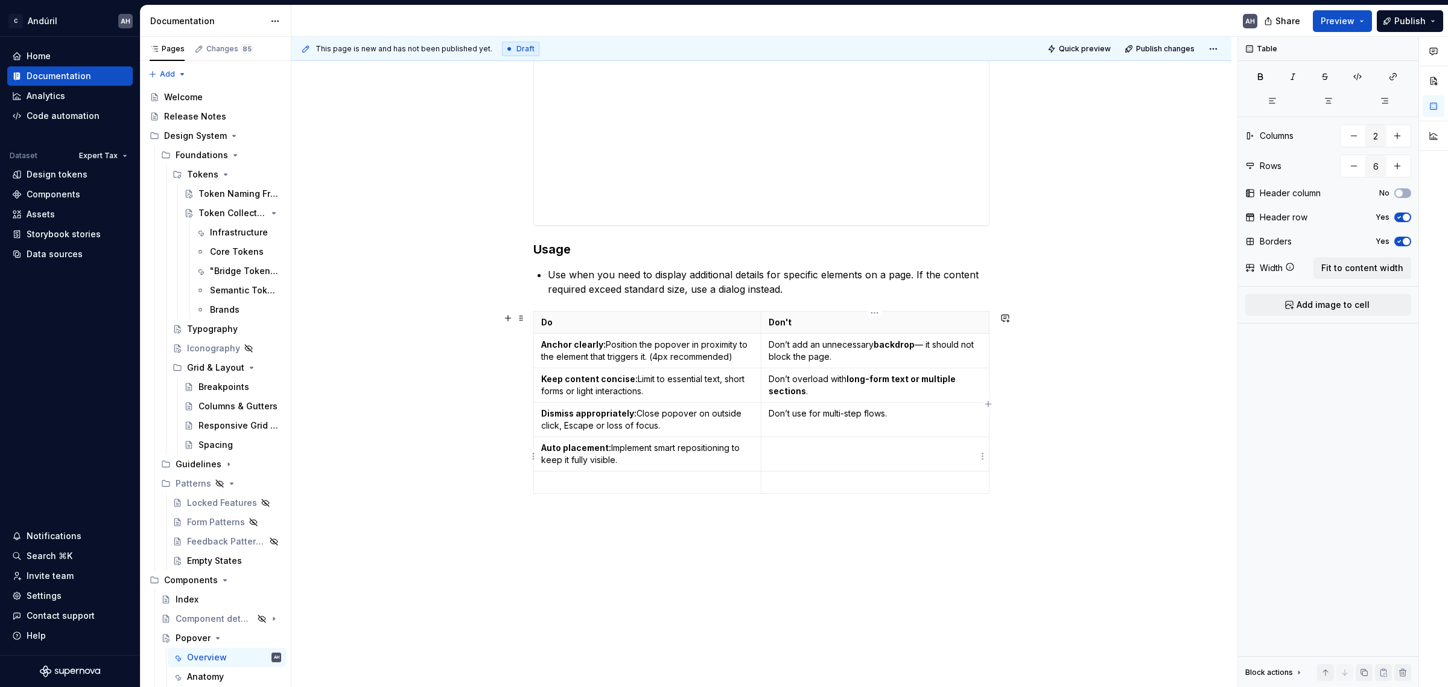
click at [786, 463] on td at bounding box center [875, 453] width 228 height 34
click at [782, 532] on div "**********" at bounding box center [764, 362] width 946 height 650
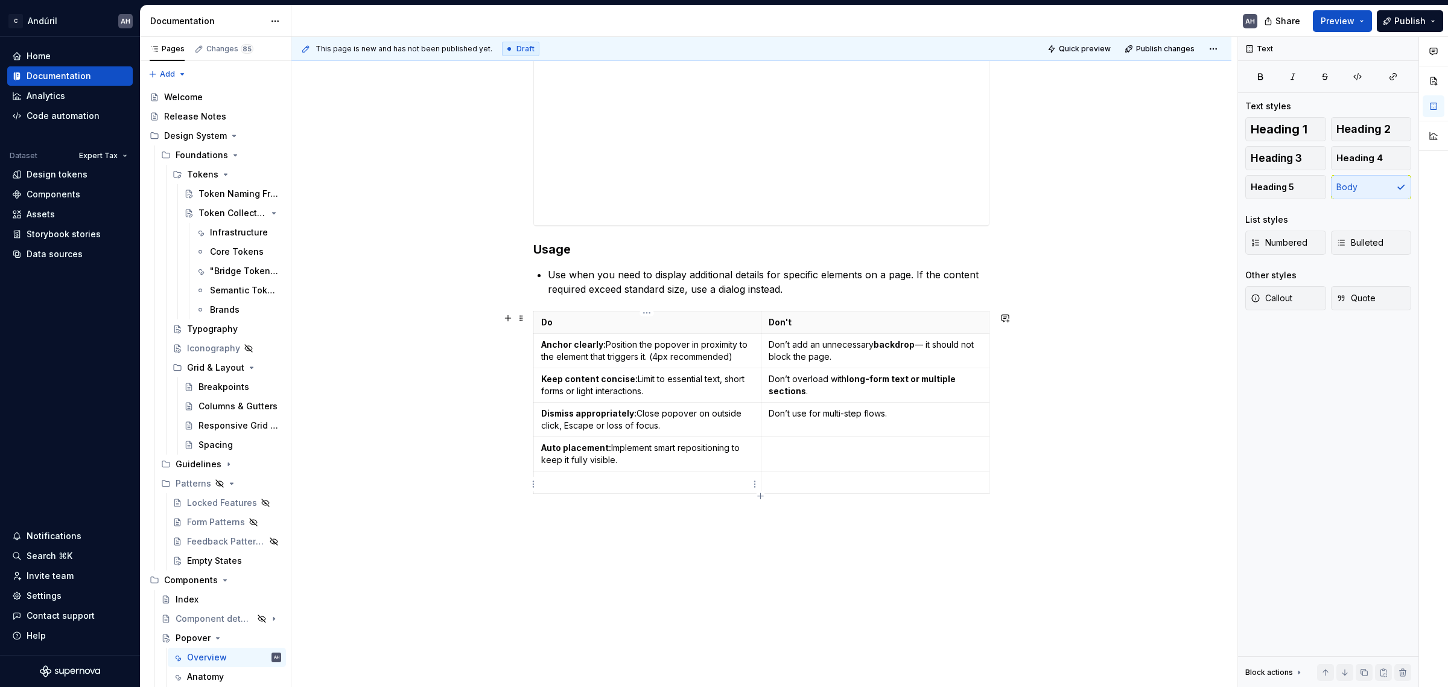
click at [650, 477] on td at bounding box center [647, 482] width 227 height 22
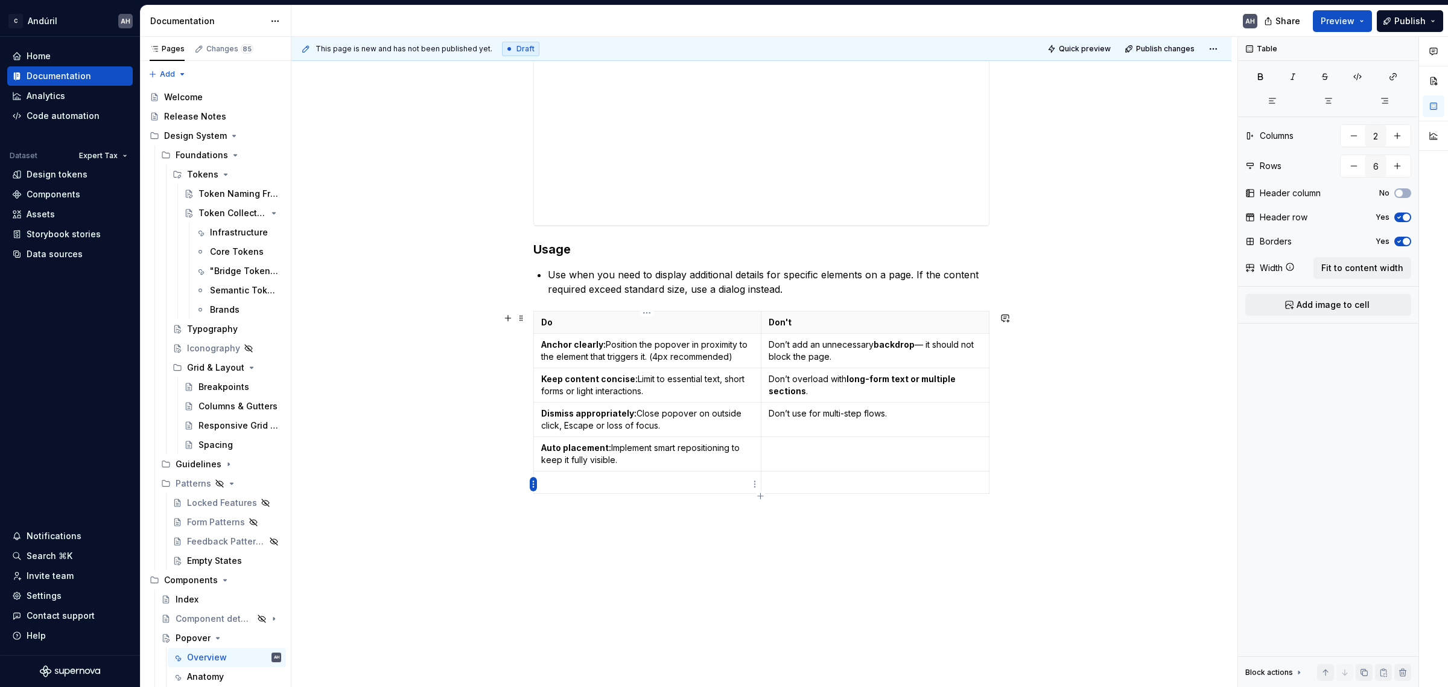
click at [534, 484] on html "C Andúril AH Home Documentation Analytics Code automation Dataset Expert Tax De…" at bounding box center [724, 343] width 1448 height 687
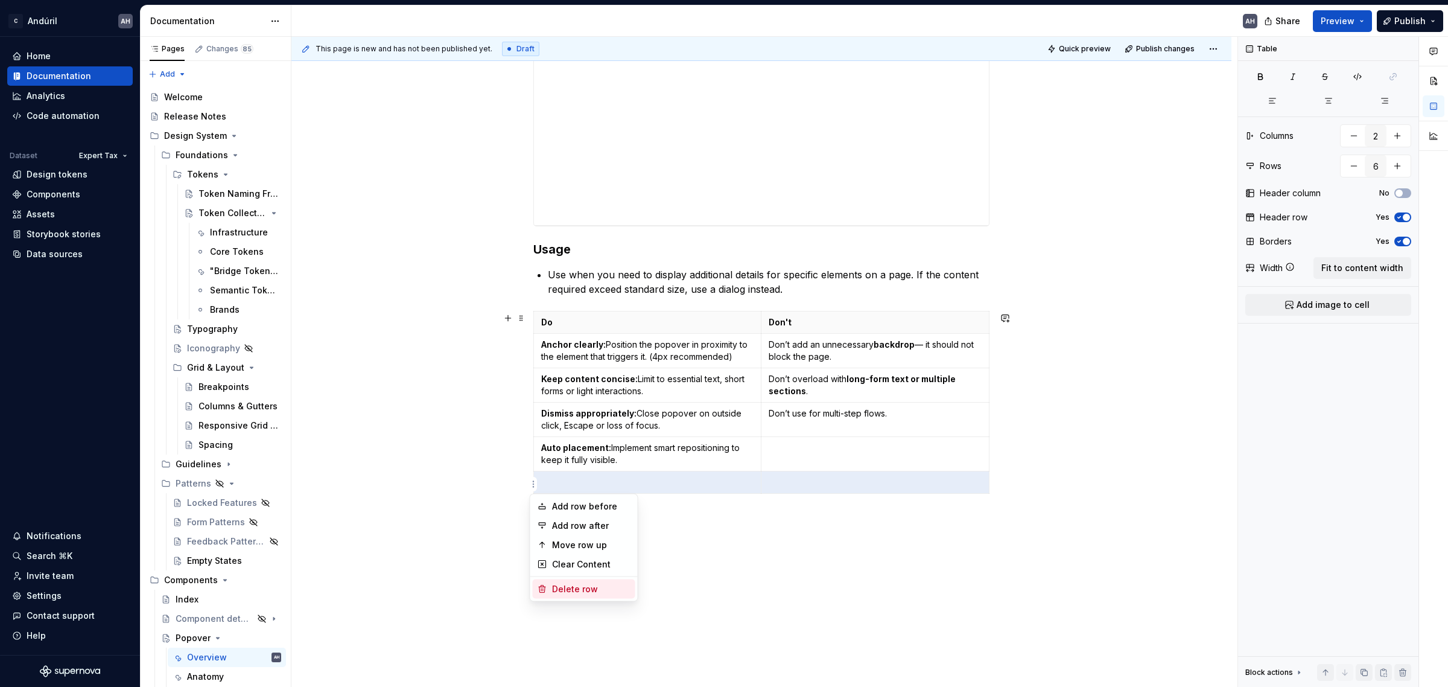
click at [591, 589] on div "Delete row" at bounding box center [591, 589] width 78 height 12
type input "5"
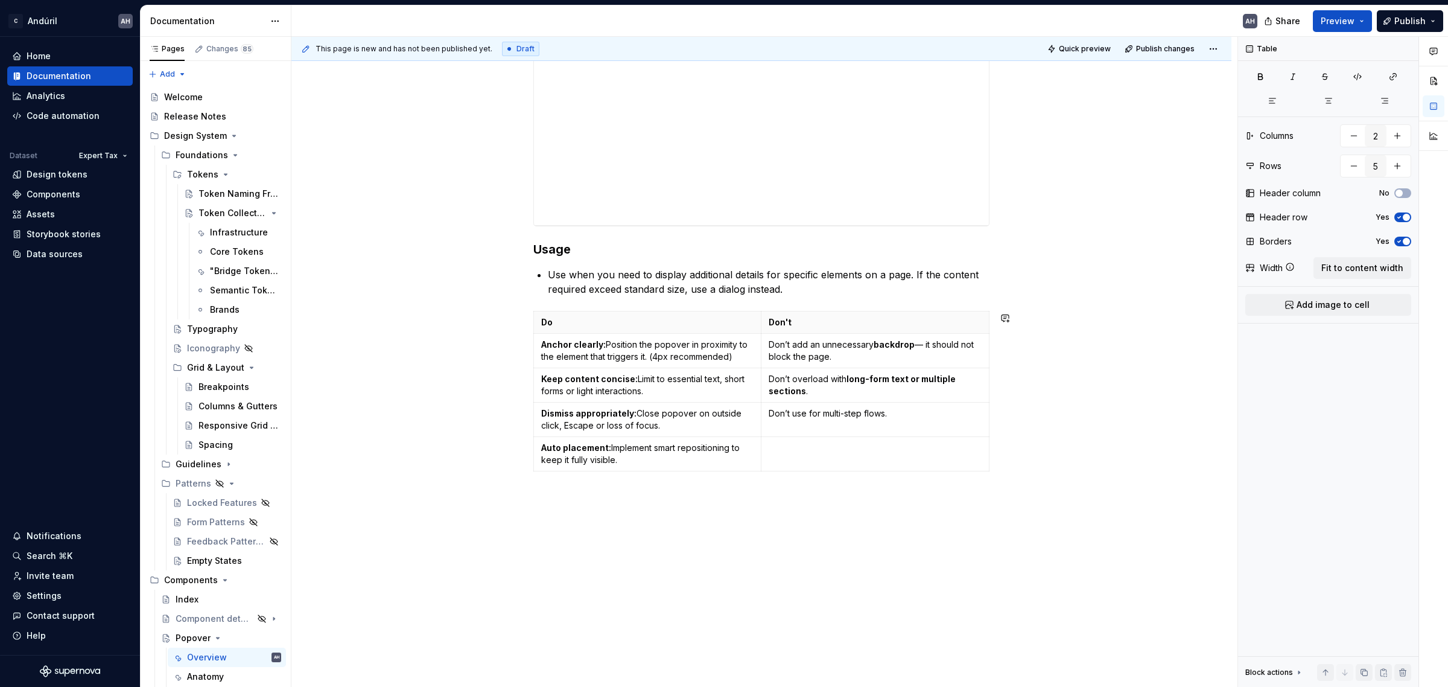
click at [755, 553] on div "**********" at bounding box center [761, 80] width 940 height 1231
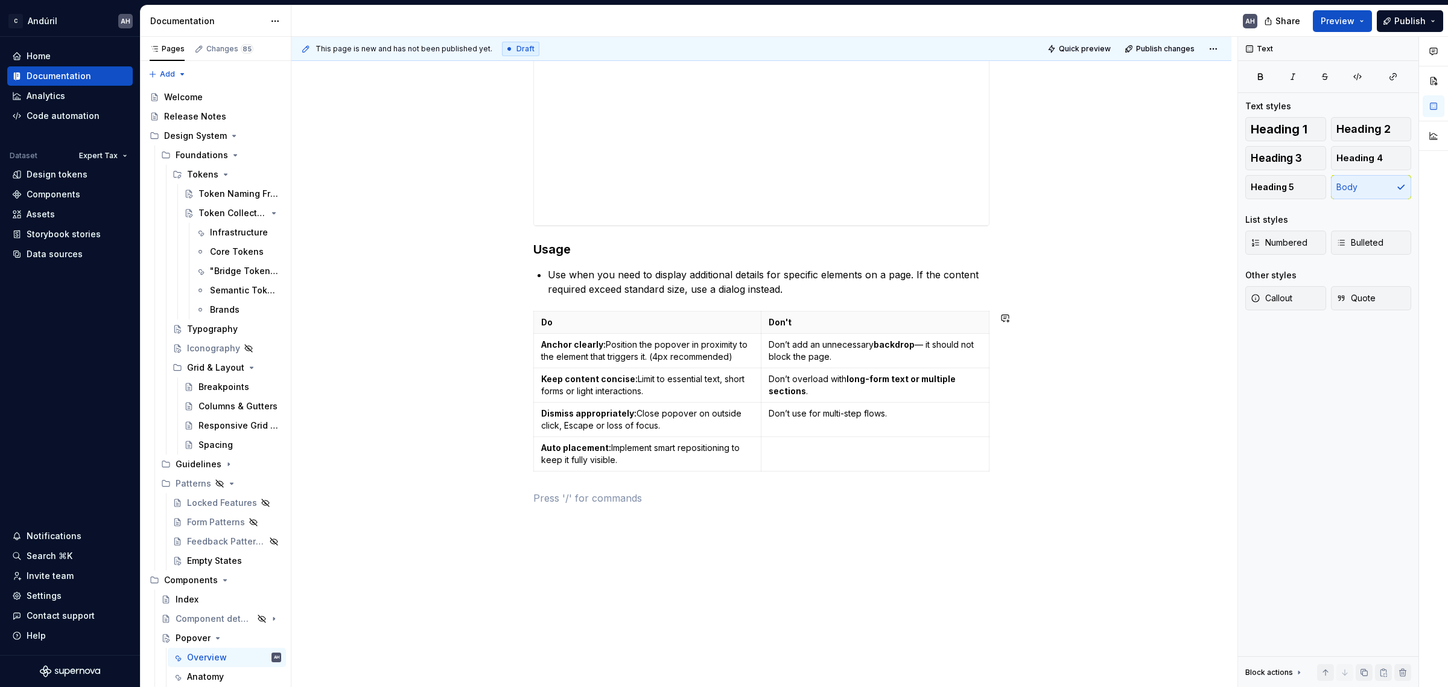
click at [795, 299] on div "**********" at bounding box center [761, -1] width 456 height 1011
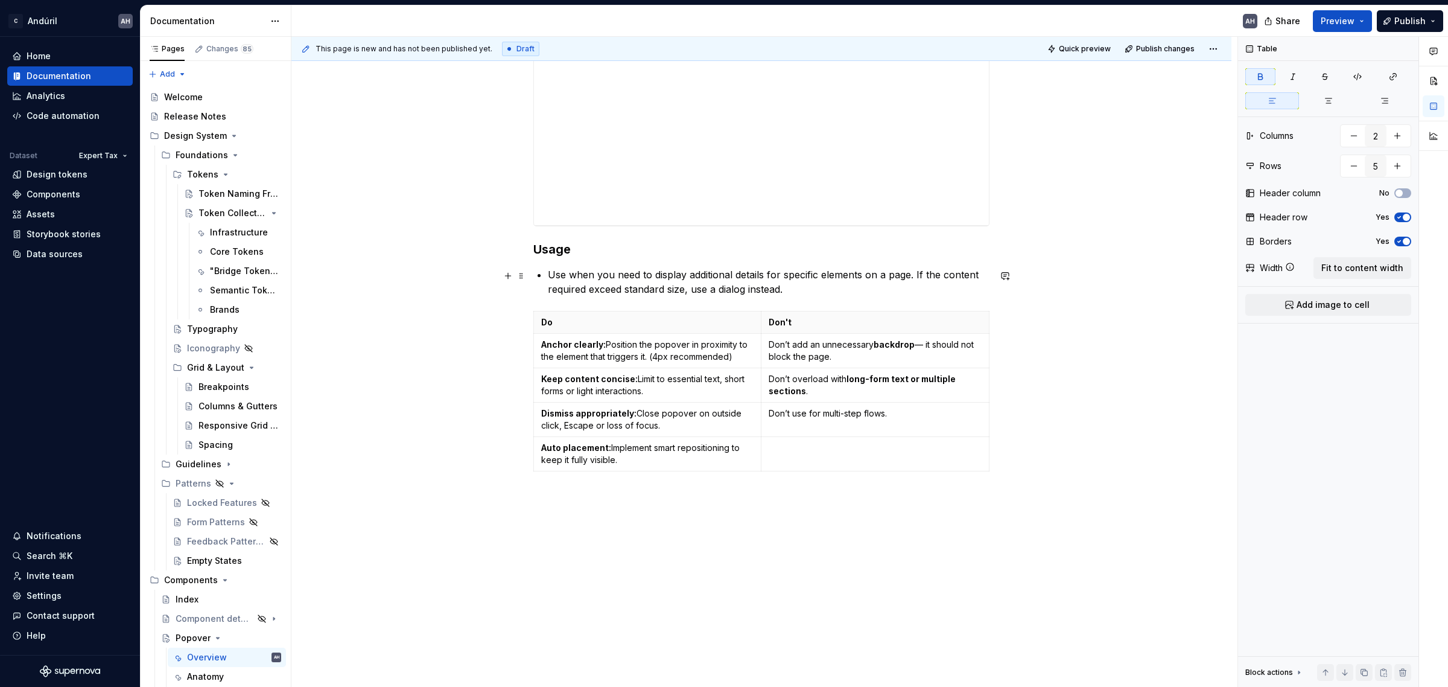
click at [661, 275] on p "Use when you need to display additional details for specific elements on a page…" at bounding box center [769, 281] width 442 height 29
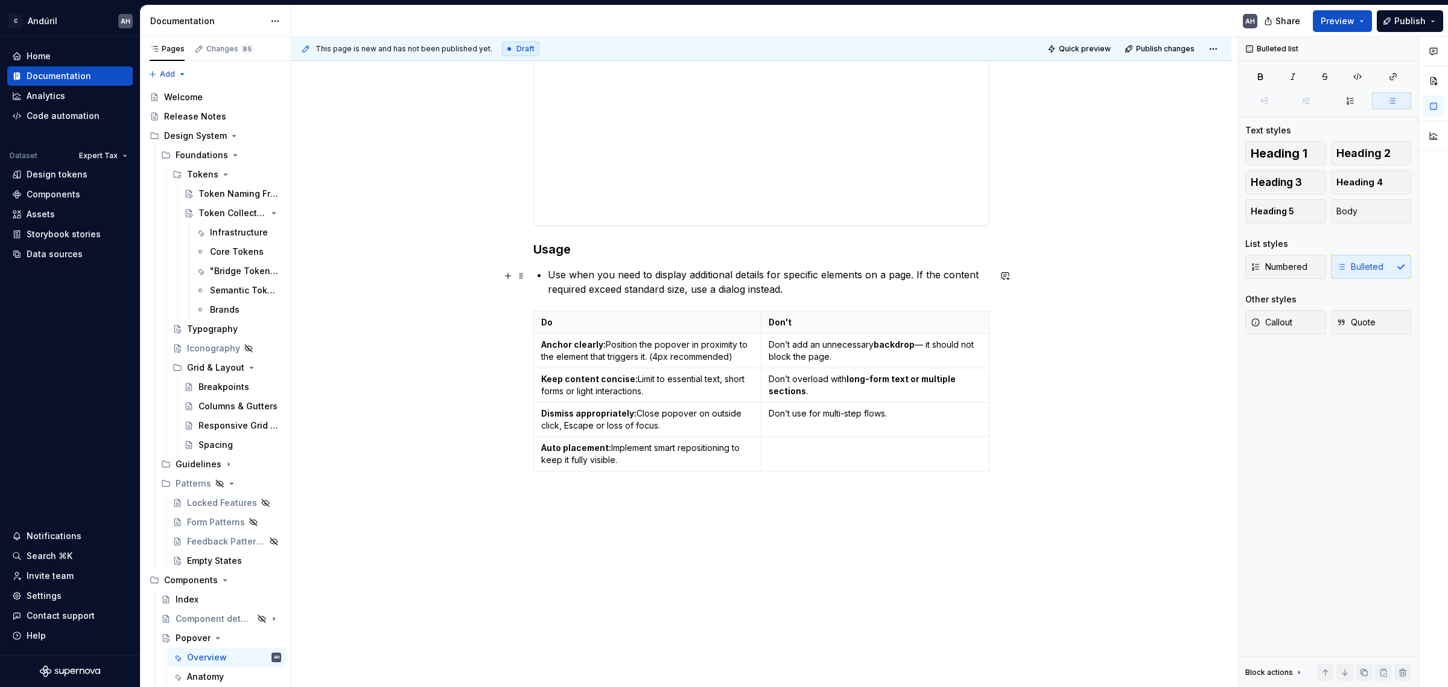
click at [810, 278] on p "Use when you need to display additional details for specific elements on a page…" at bounding box center [769, 281] width 442 height 29
drag, startPoint x: 820, startPoint y: 291, endPoint x: 541, endPoint y: 282, distance: 280.1
click at [541, 282] on div "**********" at bounding box center [761, -1] width 456 height 1011
click at [611, 282] on p "Use when you need to display additional details for specific elements on a page…" at bounding box center [769, 281] width 442 height 29
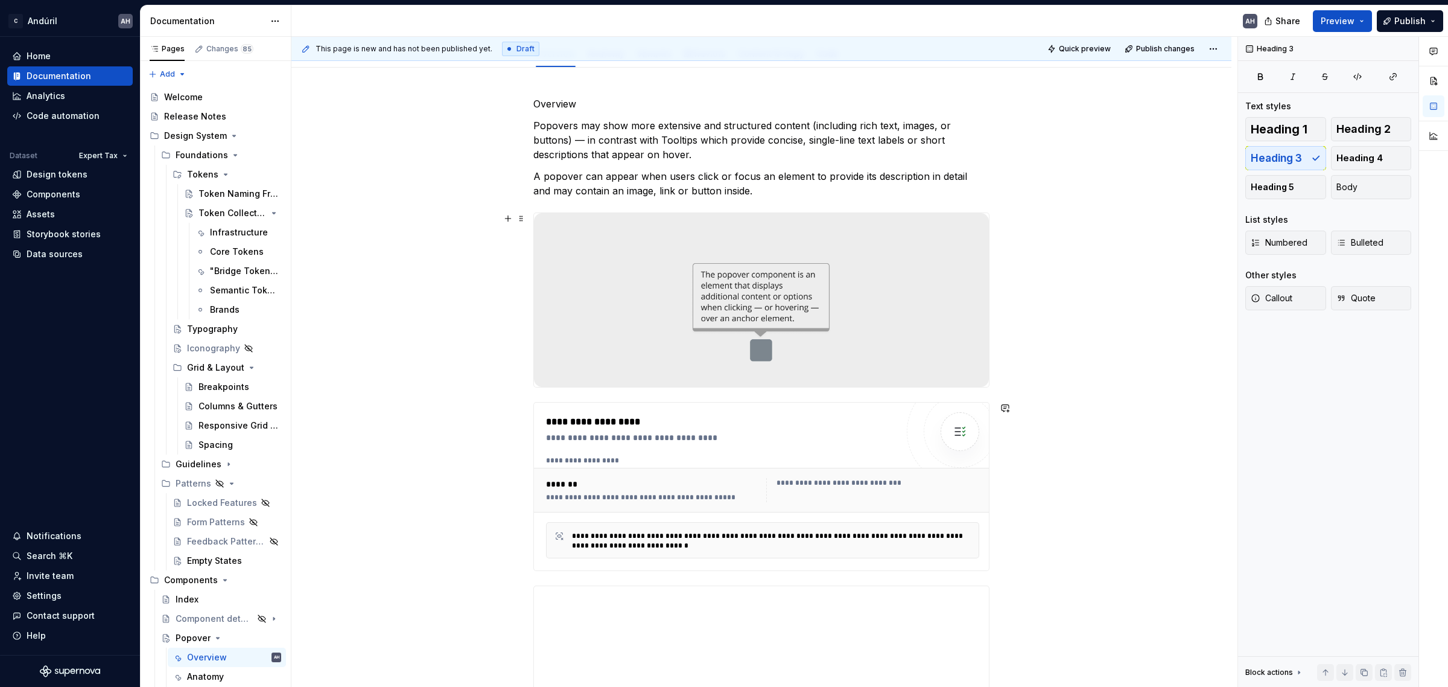
scroll to position [0, 0]
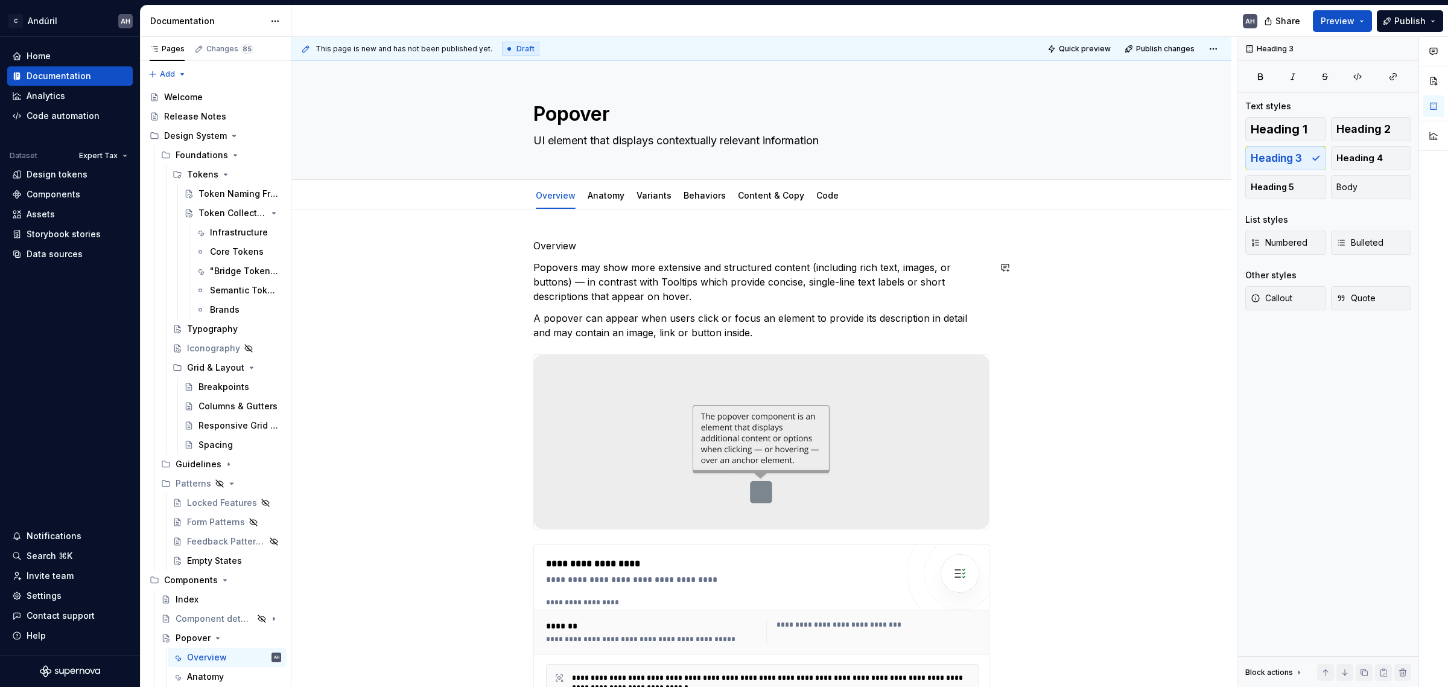
click at [561, 250] on p "Overview" at bounding box center [761, 245] width 456 height 14
click at [561, 249] on p "Overview" at bounding box center [761, 245] width 456 height 14
click at [646, 219] on button "button" at bounding box center [647, 223] width 17 height 17
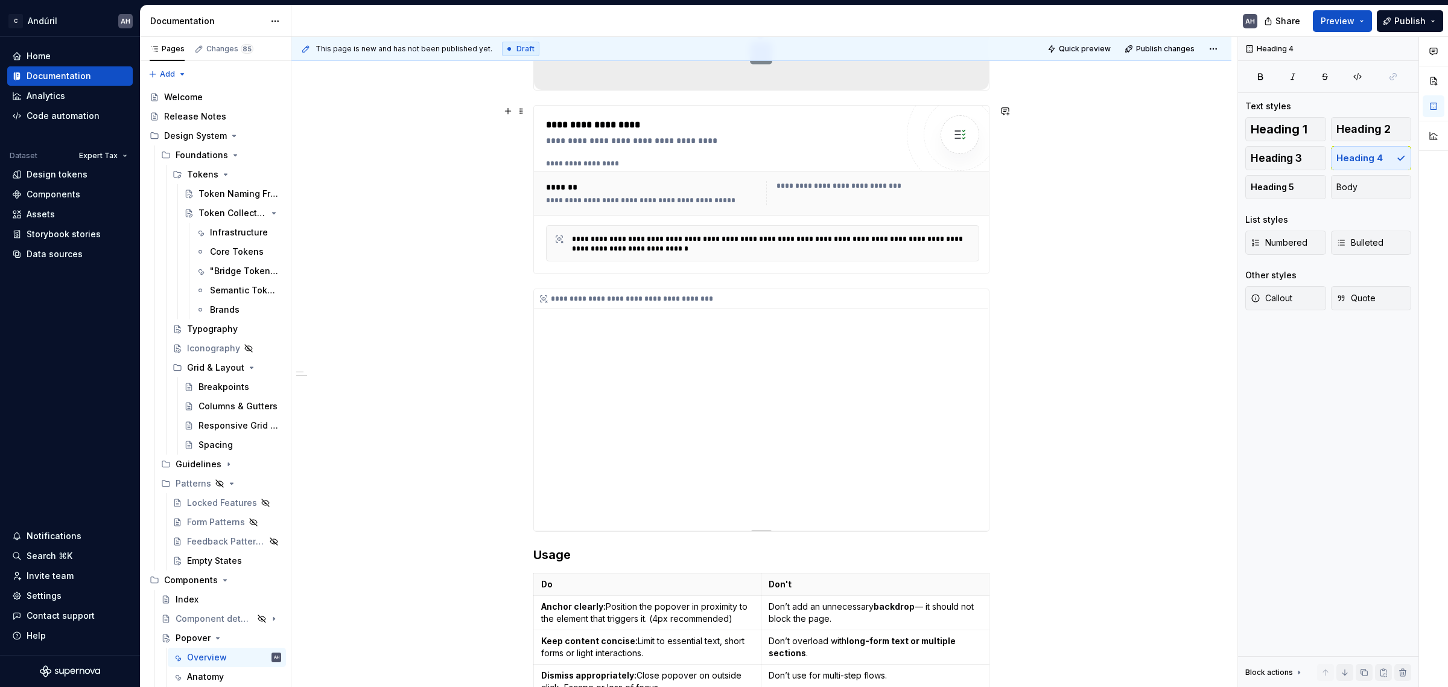
scroll to position [452, 0]
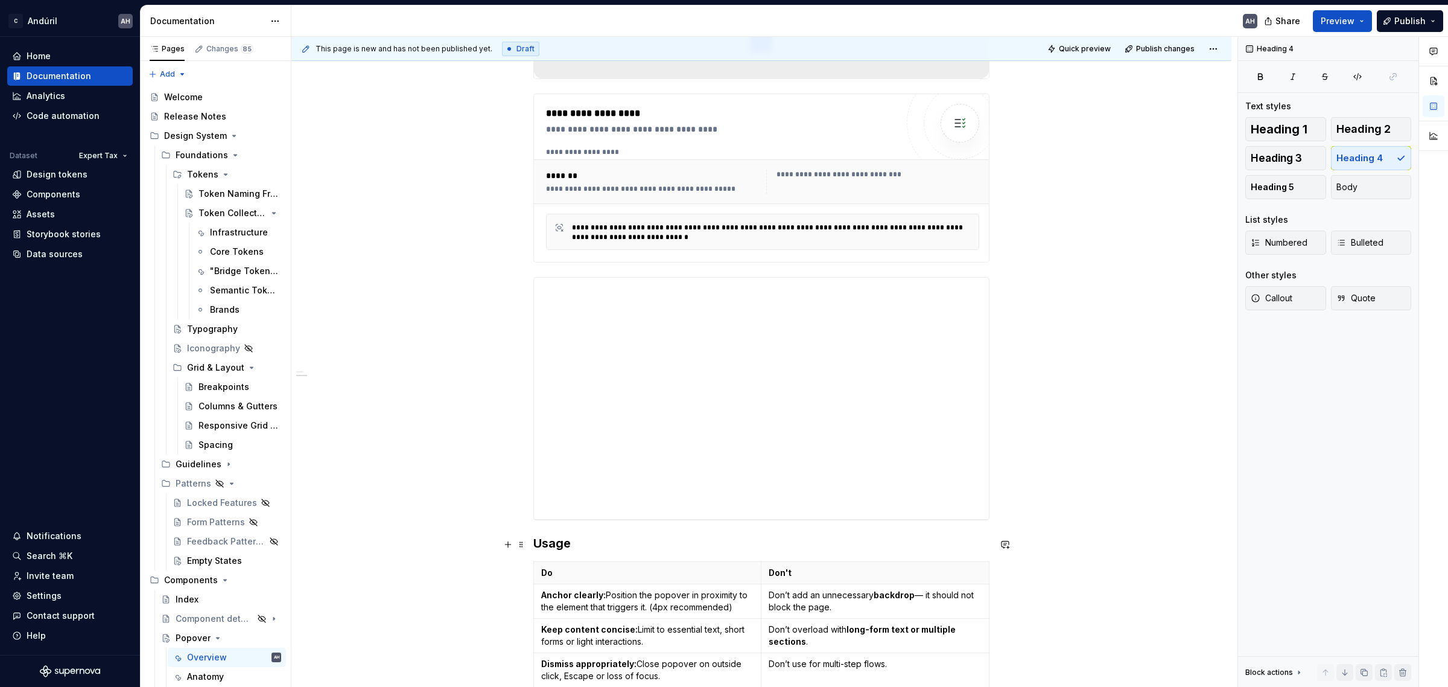
click at [535, 542] on h3 "Usage" at bounding box center [761, 543] width 456 height 17
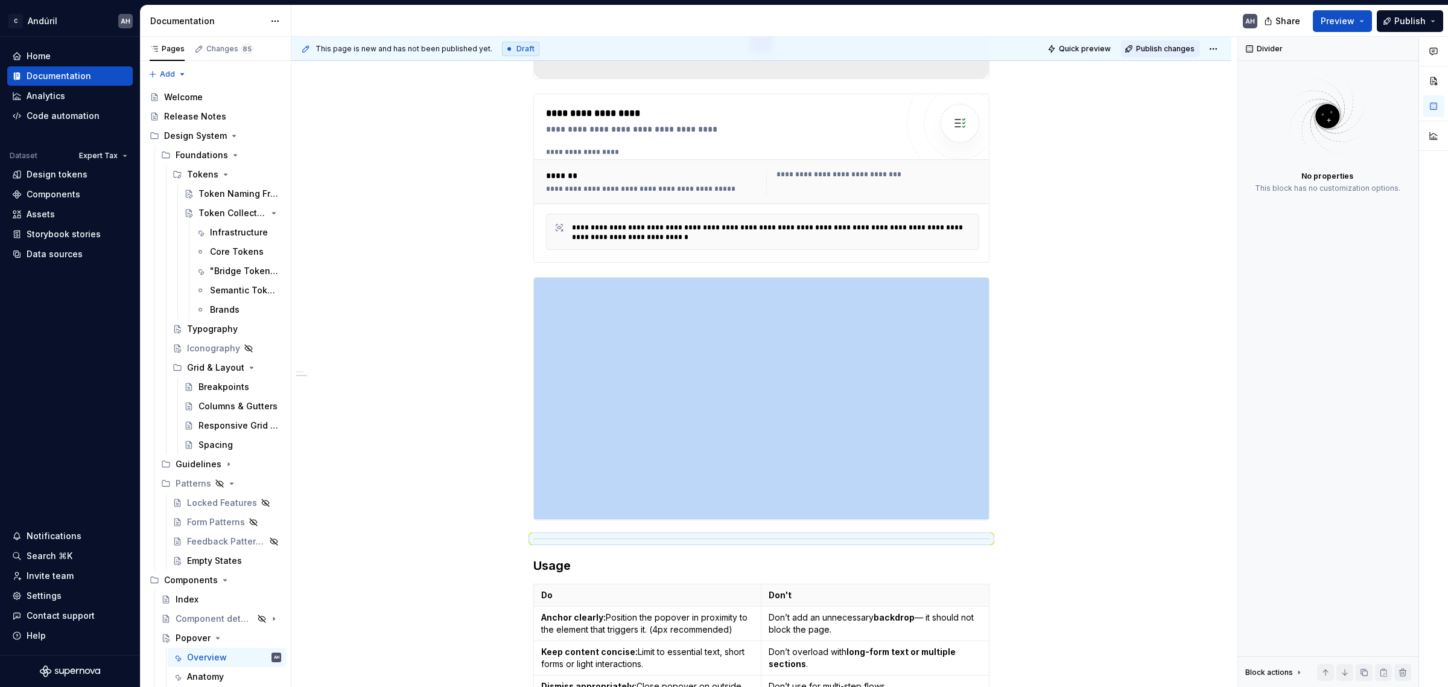
click at [1156, 53] on button "Publish changes" at bounding box center [1160, 48] width 79 height 17
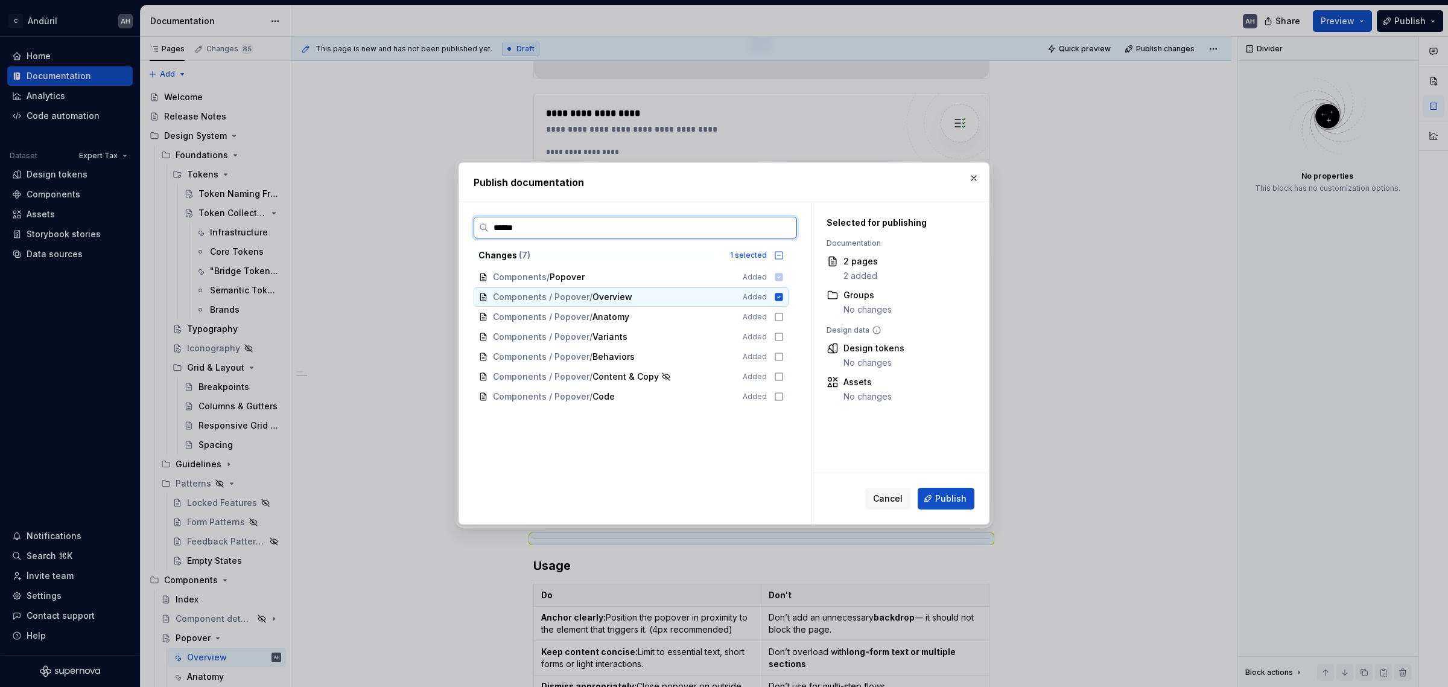
type input "*******"
click at [777, 255] on icon at bounding box center [779, 255] width 10 height 10
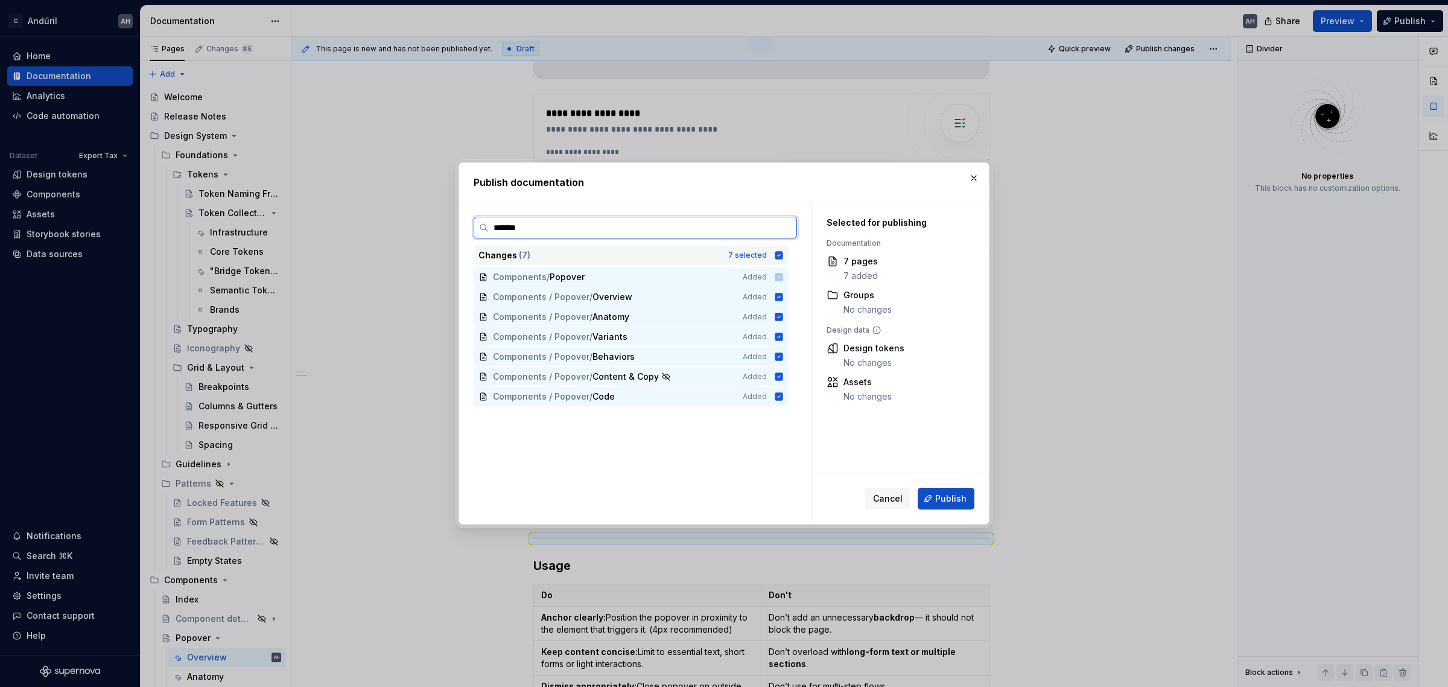
click at [782, 227] on input "*******" at bounding box center [643, 227] width 308 height 12
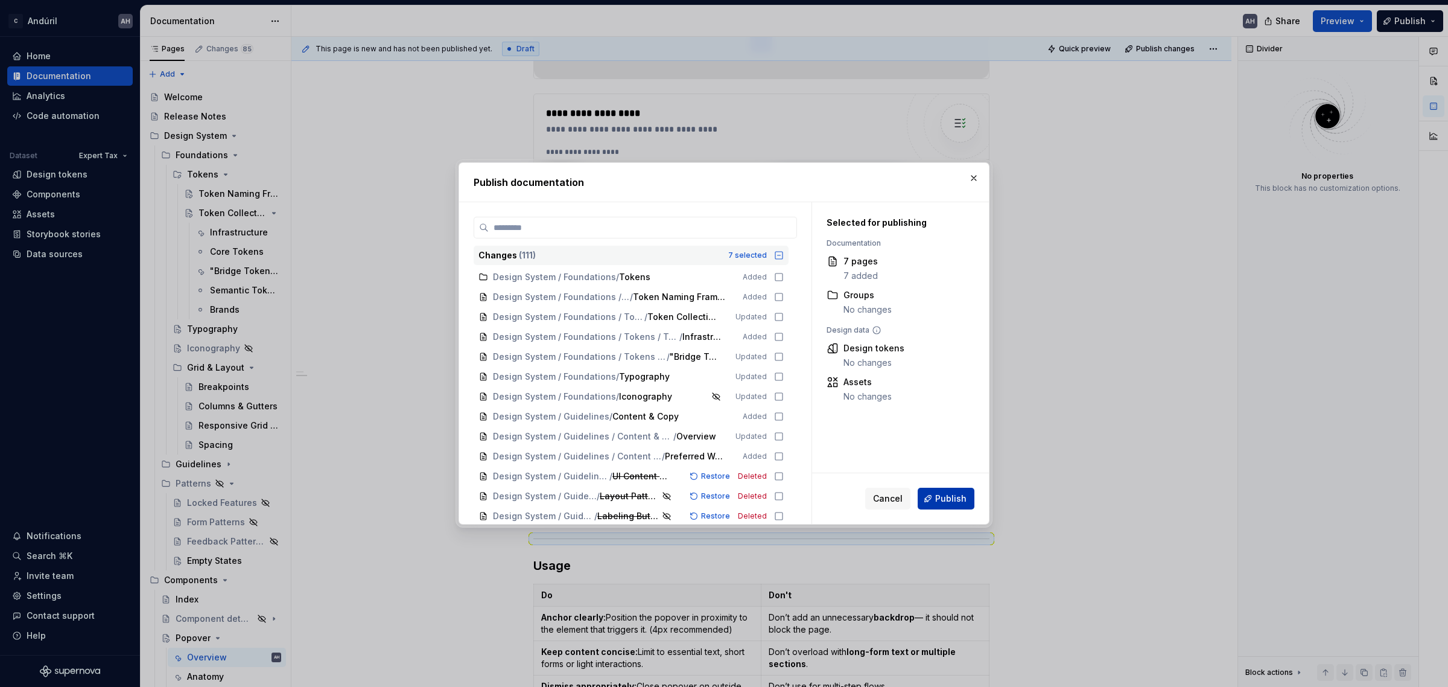
click at [952, 493] on span "Publish" at bounding box center [950, 498] width 31 height 12
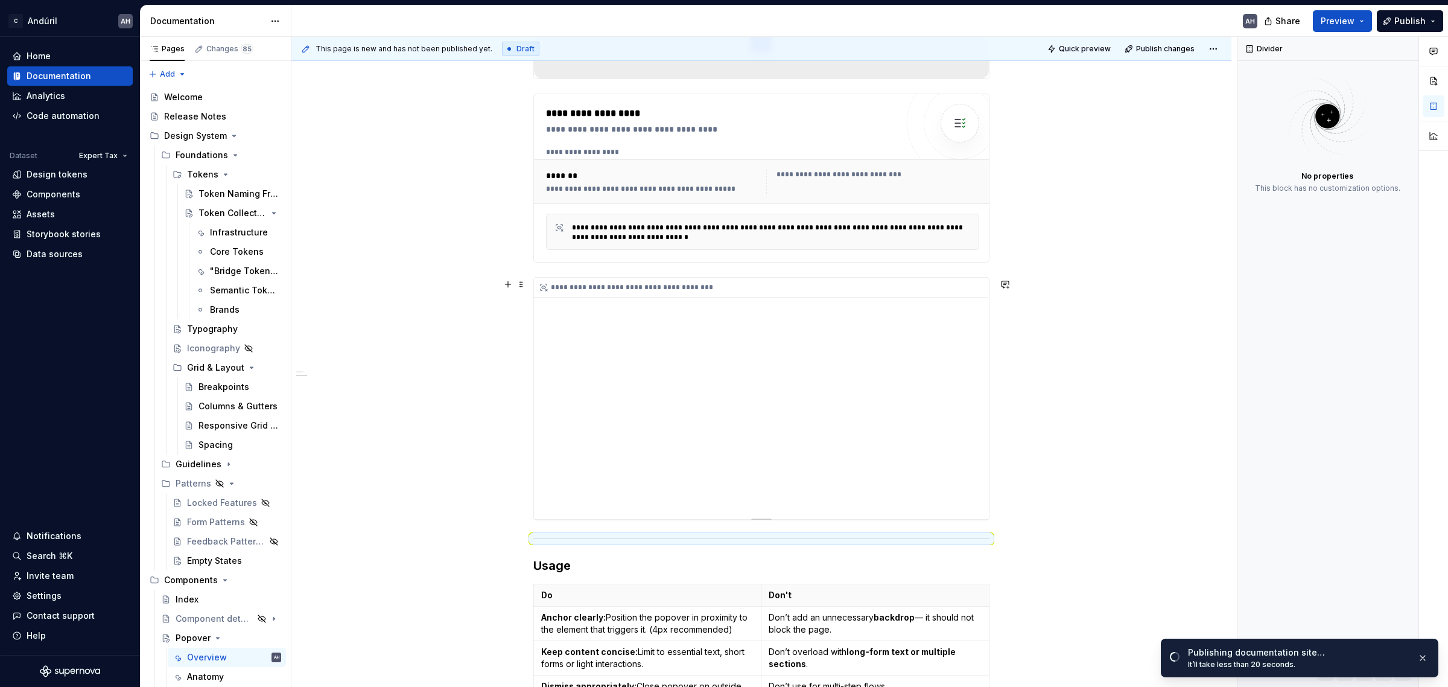
scroll to position [302, 0]
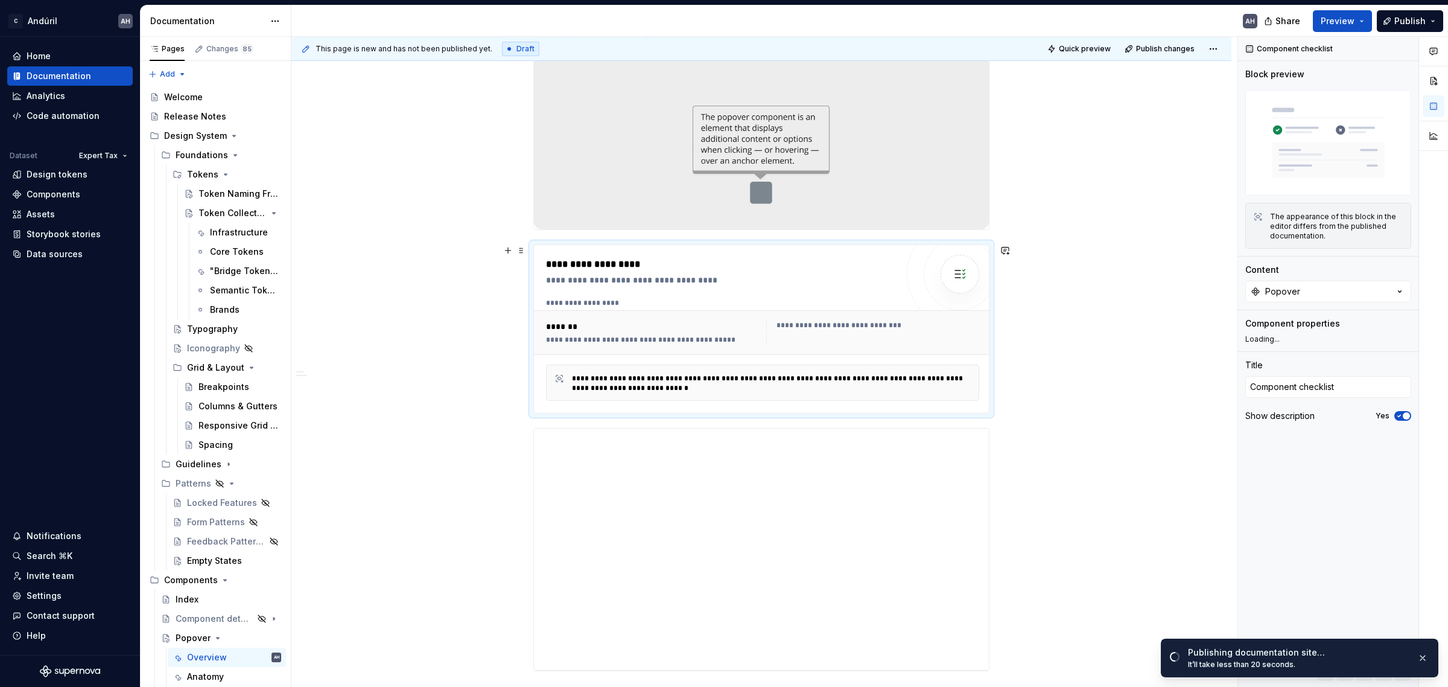
click at [729, 270] on div "**********" at bounding box center [721, 264] width 351 height 14
click at [1263, 341] on span "Documented" at bounding box center [1286, 342] width 51 height 10
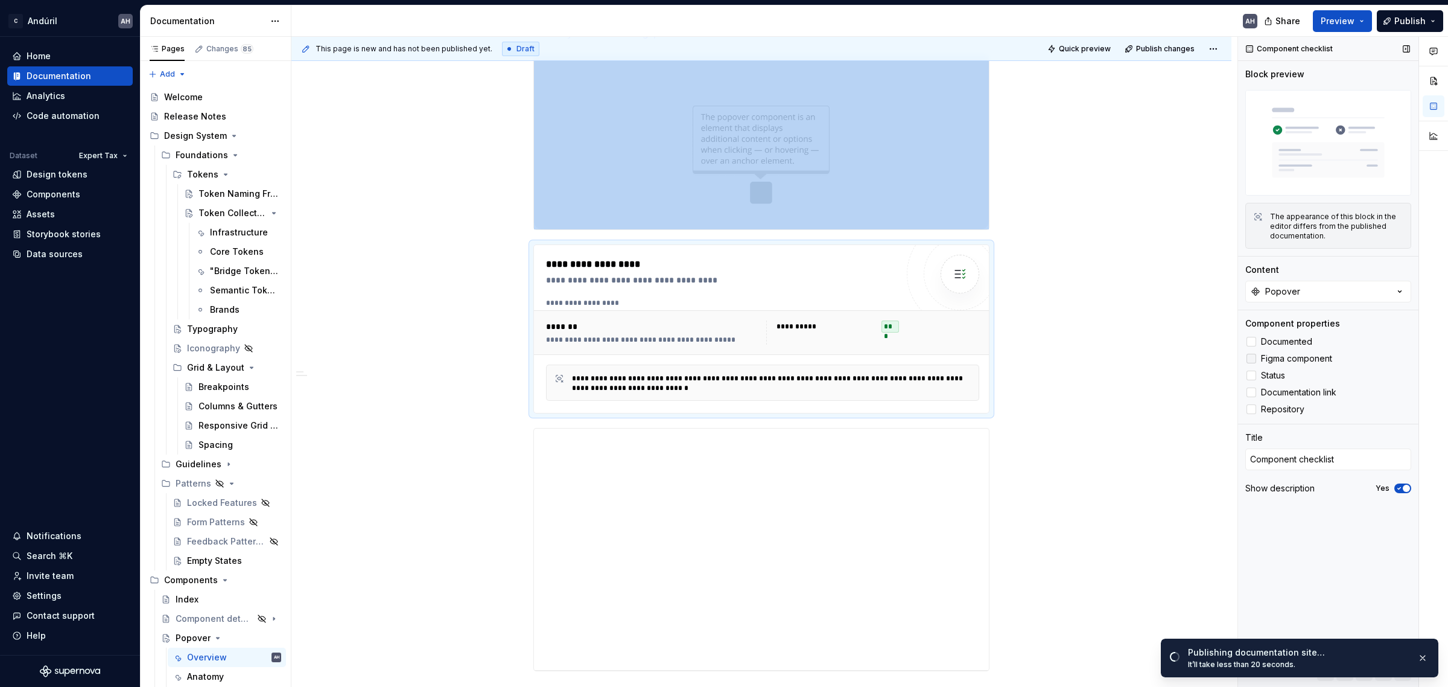
click at [1264, 355] on span "Figma component" at bounding box center [1296, 359] width 71 height 10
click at [1258, 371] on label "Status" at bounding box center [1328, 375] width 166 height 14
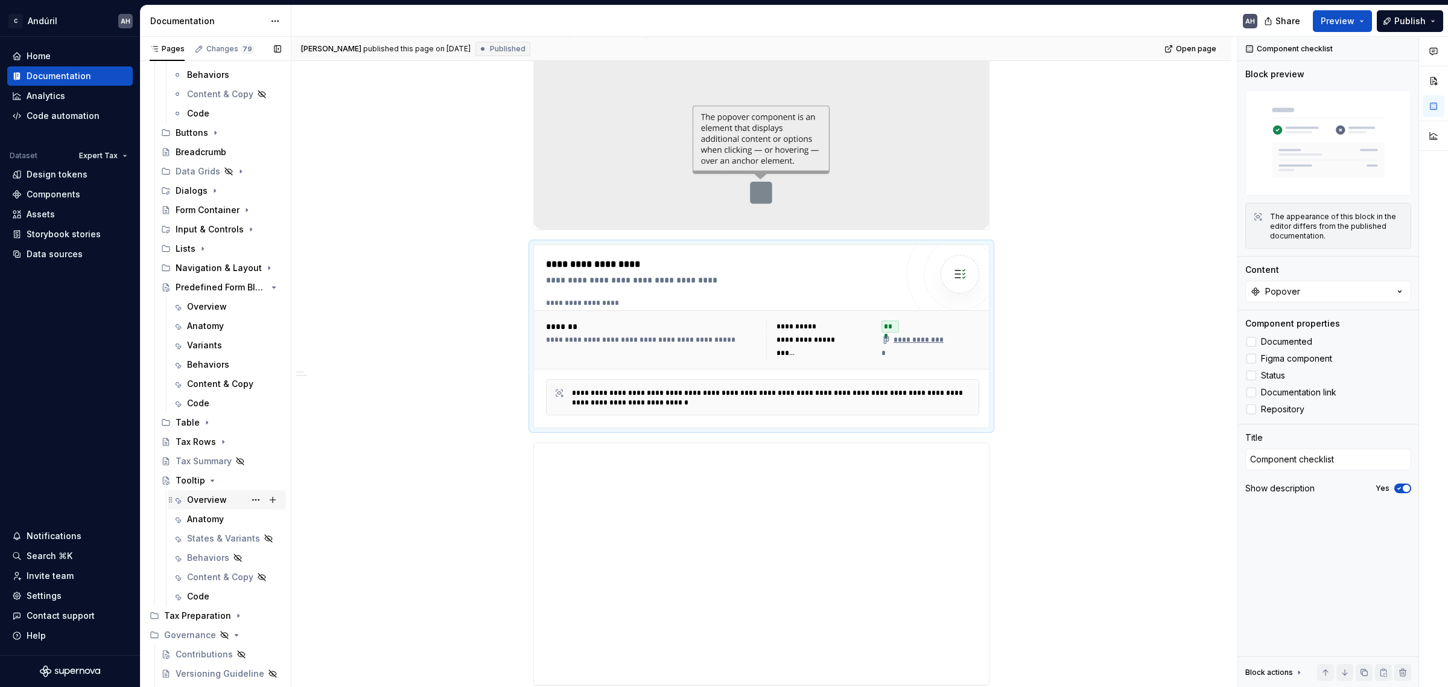
scroll to position [679, 0]
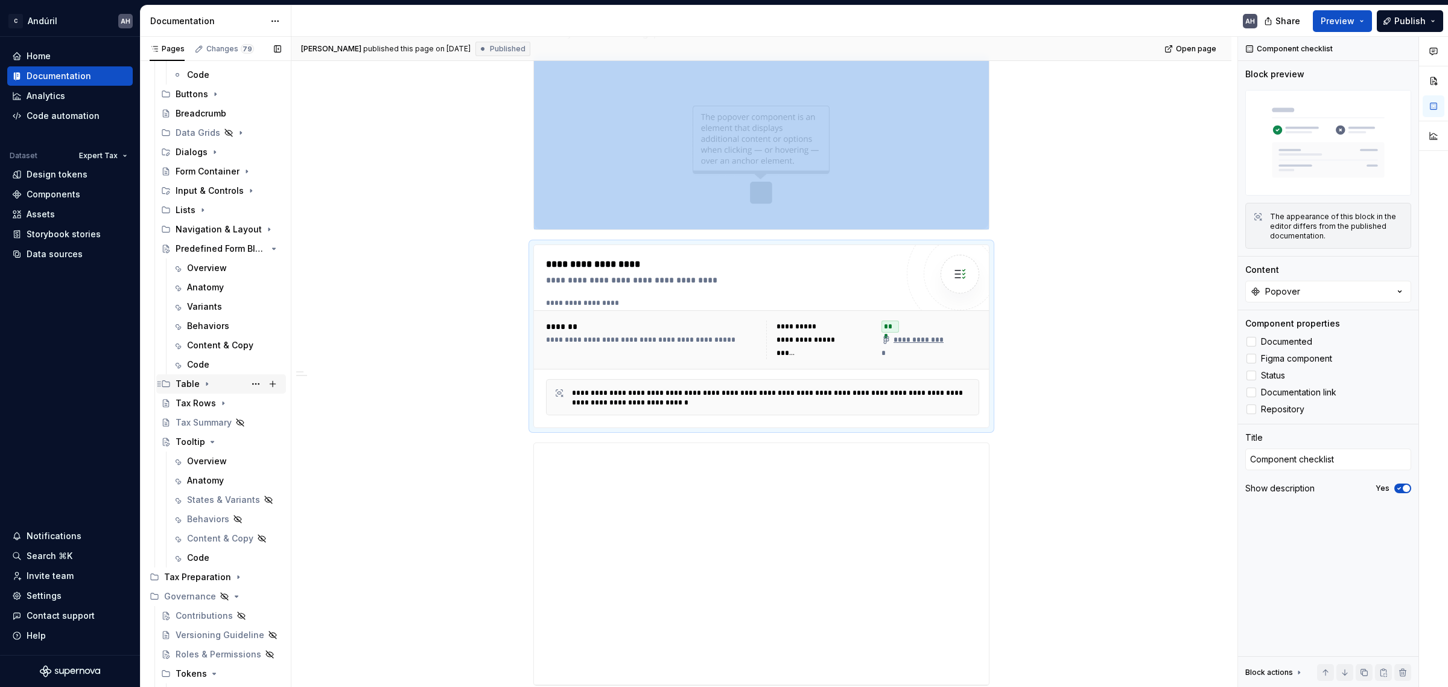
click at [202, 383] on icon "Page tree" at bounding box center [207, 384] width 10 height 10
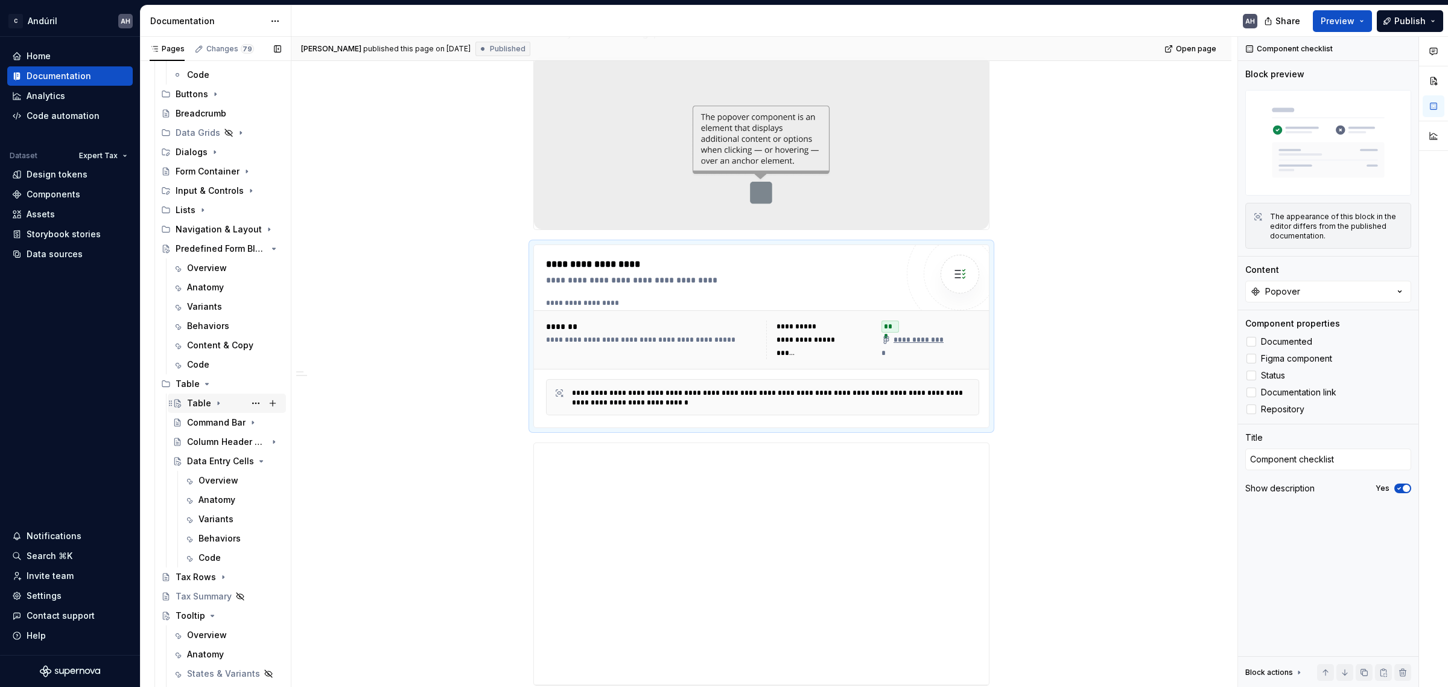
click at [214, 400] on icon "Page tree" at bounding box center [219, 403] width 10 height 10
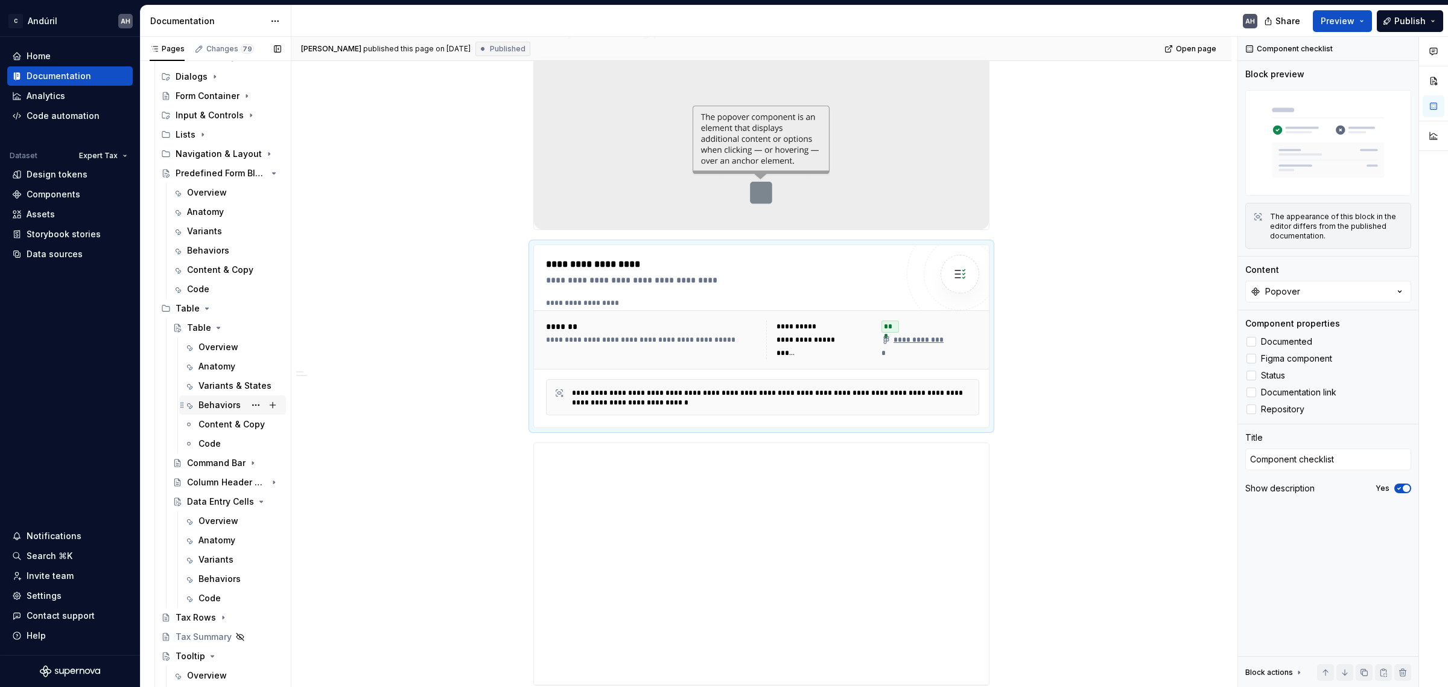
click at [215, 403] on div "Behaviors" at bounding box center [219, 405] width 42 height 12
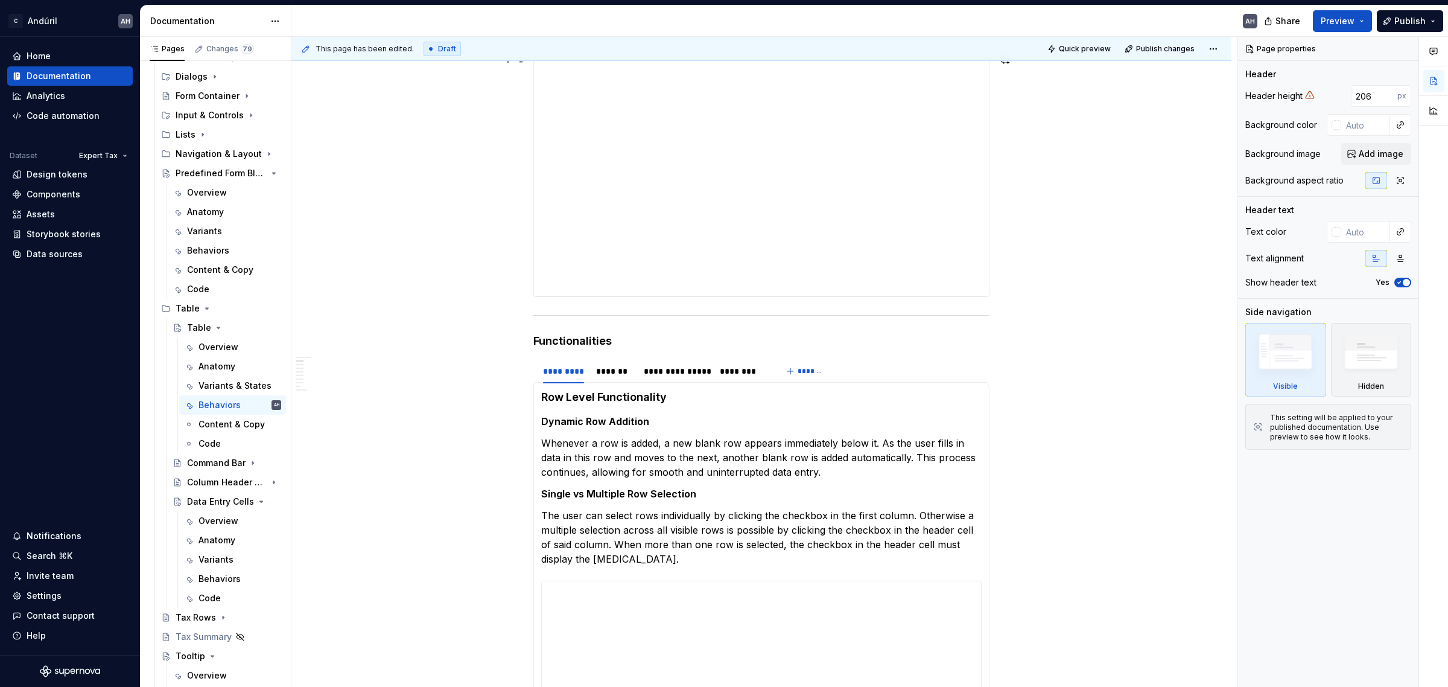
scroll to position [377, 0]
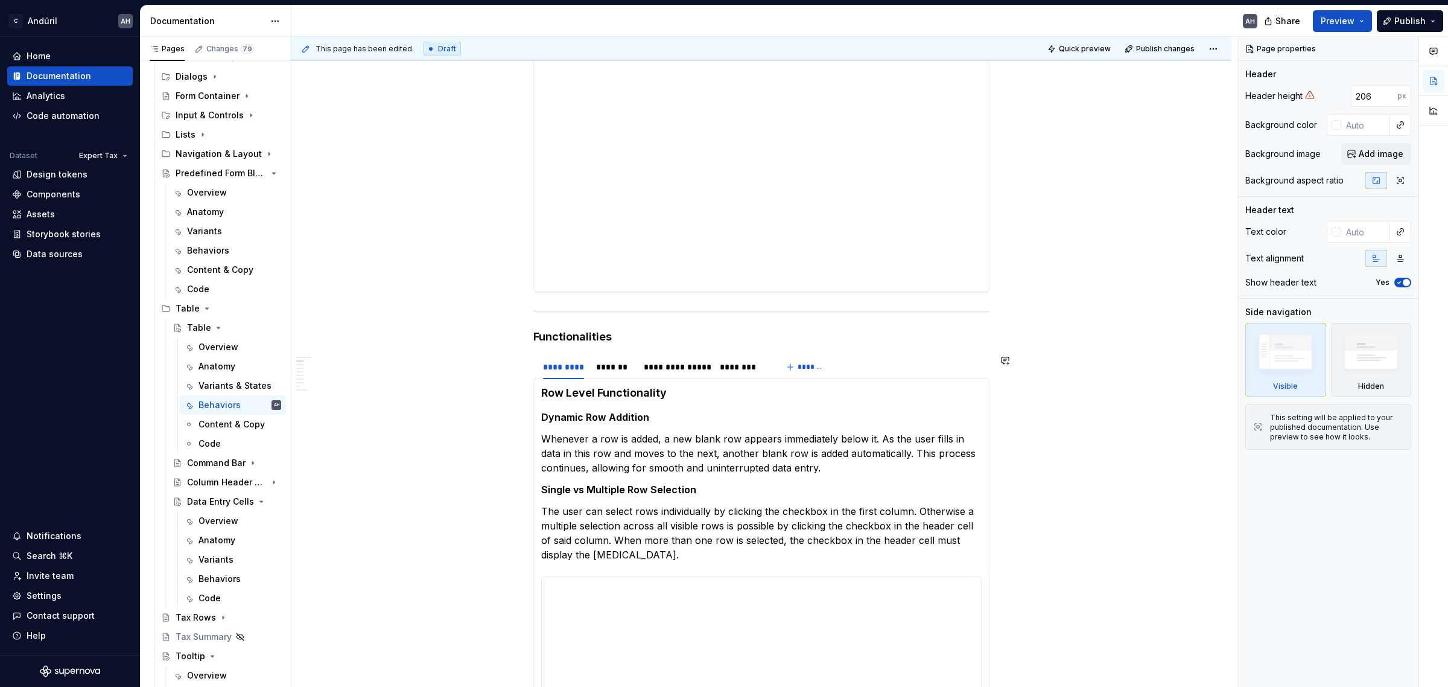
click at [626, 337] on h4 "Functionalities" at bounding box center [761, 336] width 456 height 14
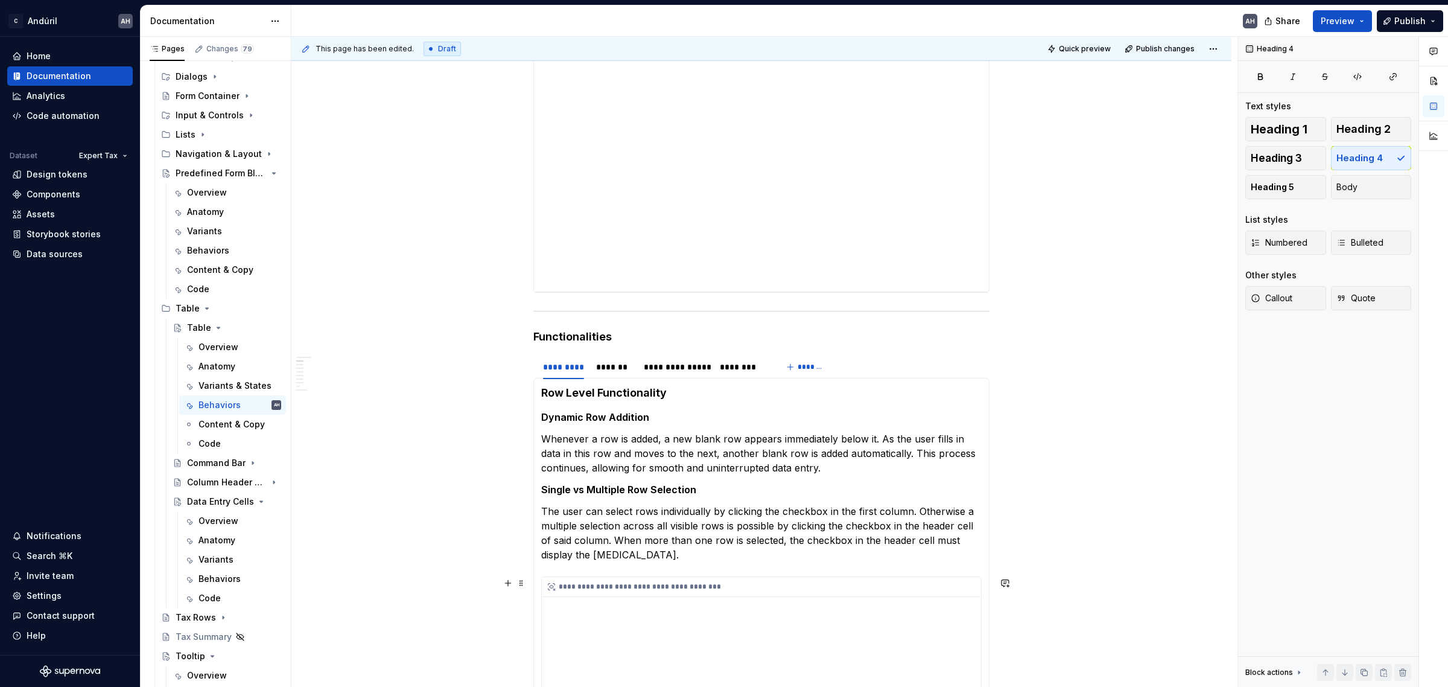
type textarea "*"
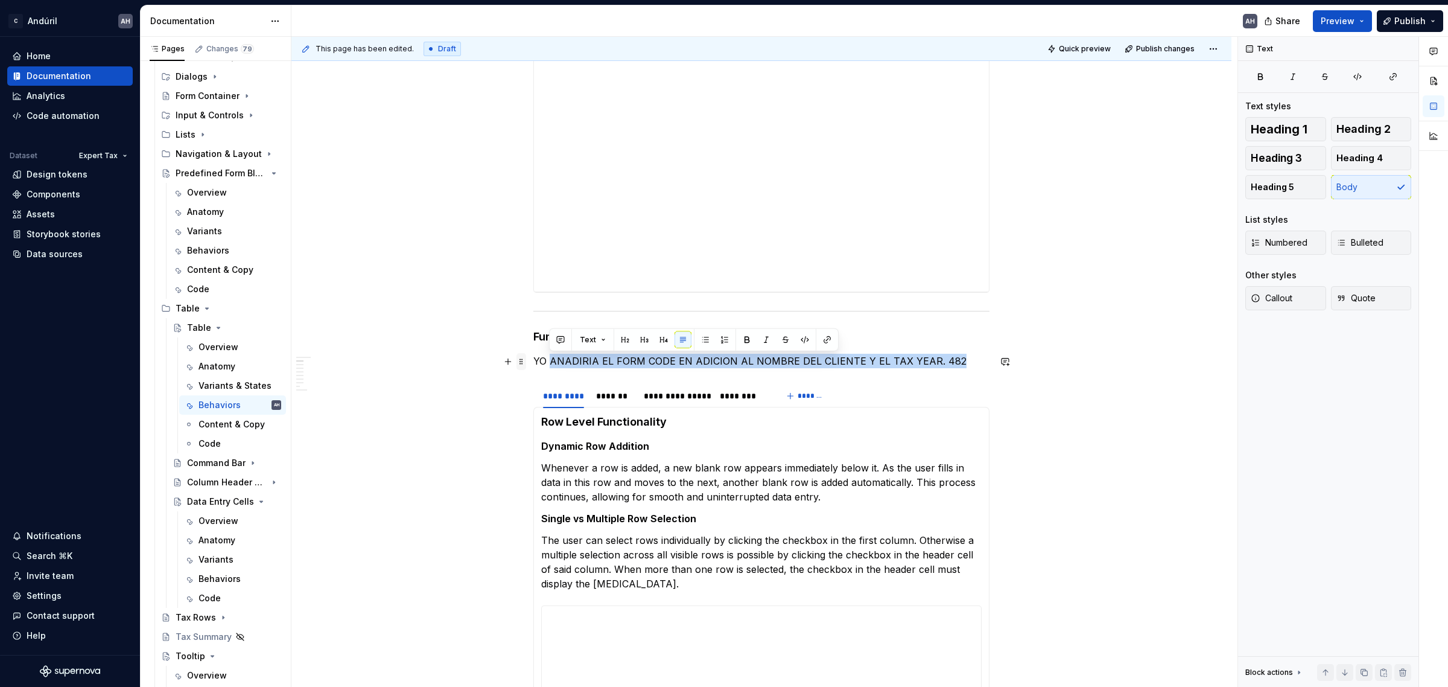
drag, startPoint x: 959, startPoint y: 363, endPoint x: 525, endPoint y: 360, distance: 434.4
click at [566, 365] on p "YO ANADIRIA EL FORM CODE EN ADICION AL NOMBRE DEL CLIENTE Y EL TAX YEAR. 482" at bounding box center [761, 361] width 456 height 14
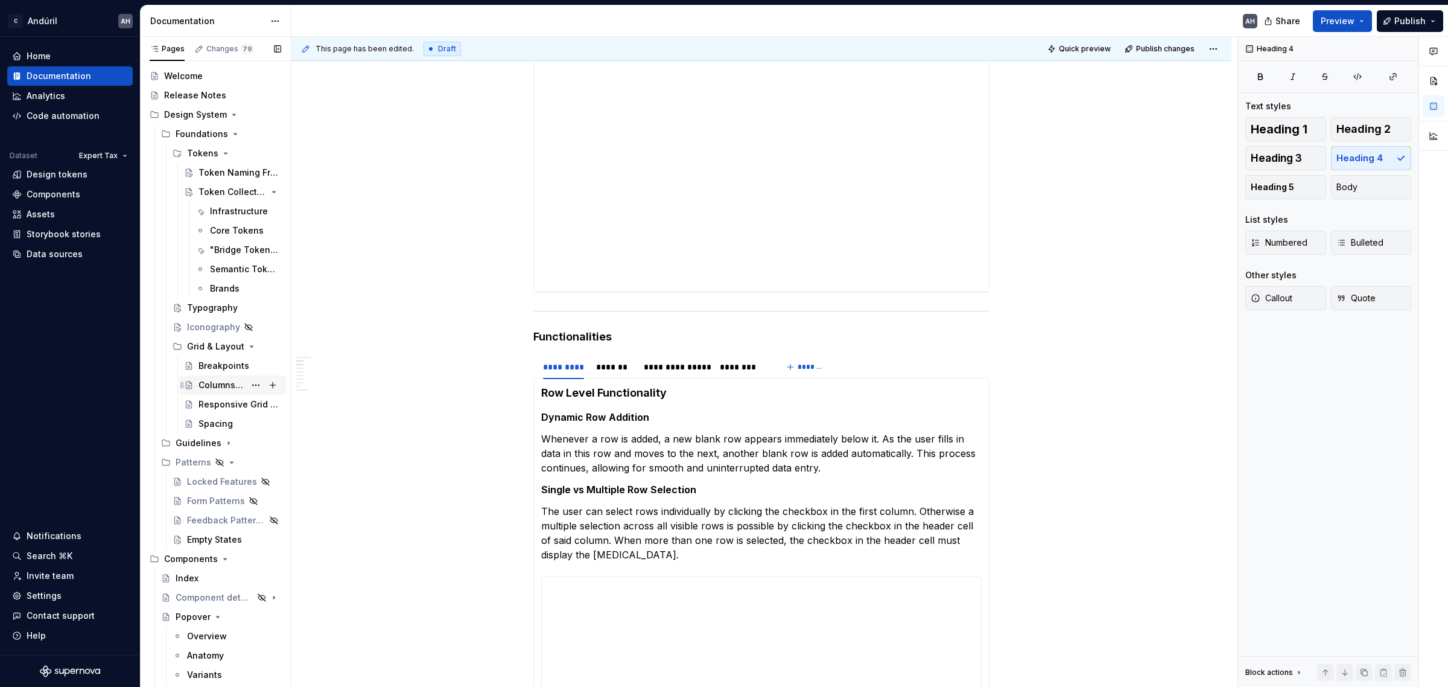
scroll to position [0, 0]
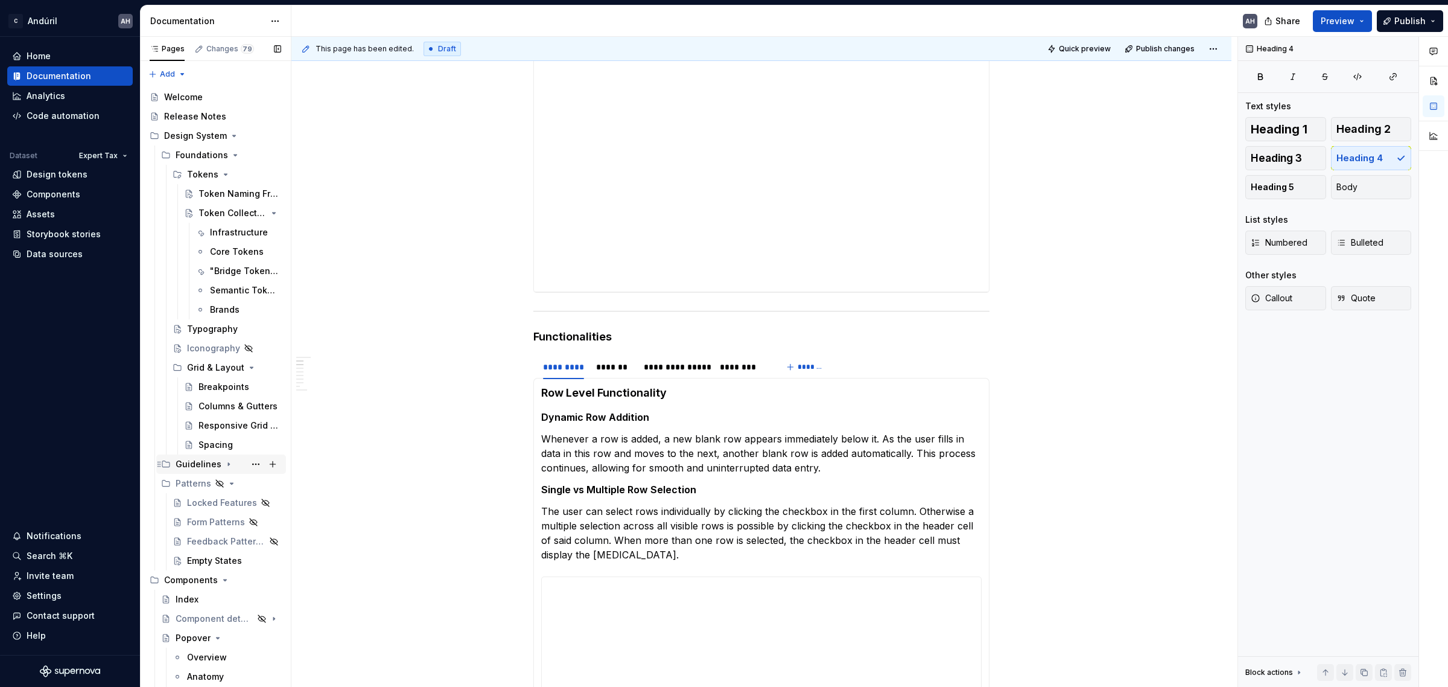
click at [228, 463] on icon "Page tree" at bounding box center [228, 464] width 1 height 3
click at [227, 465] on icon "Page tree" at bounding box center [229, 464] width 10 height 10
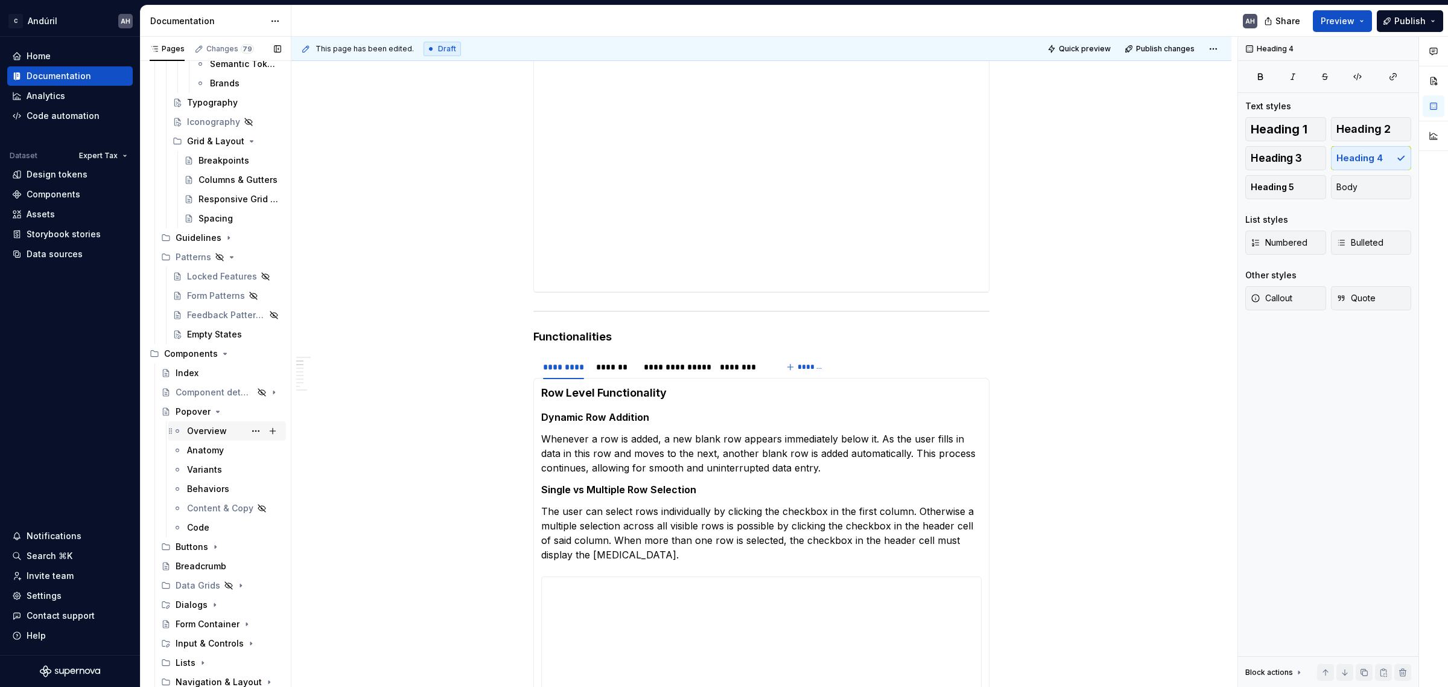
scroll to position [302, 0]
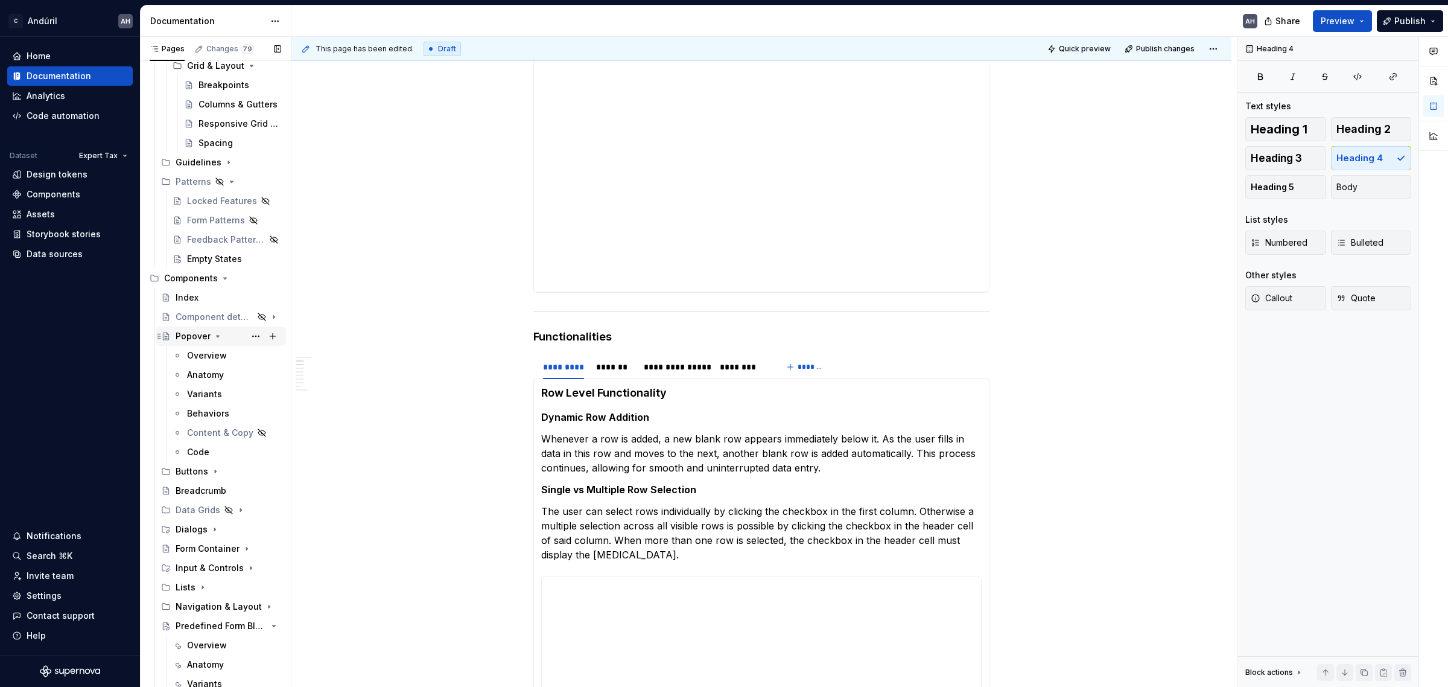
click at [217, 335] on icon "Page tree" at bounding box center [218, 336] width 10 height 10
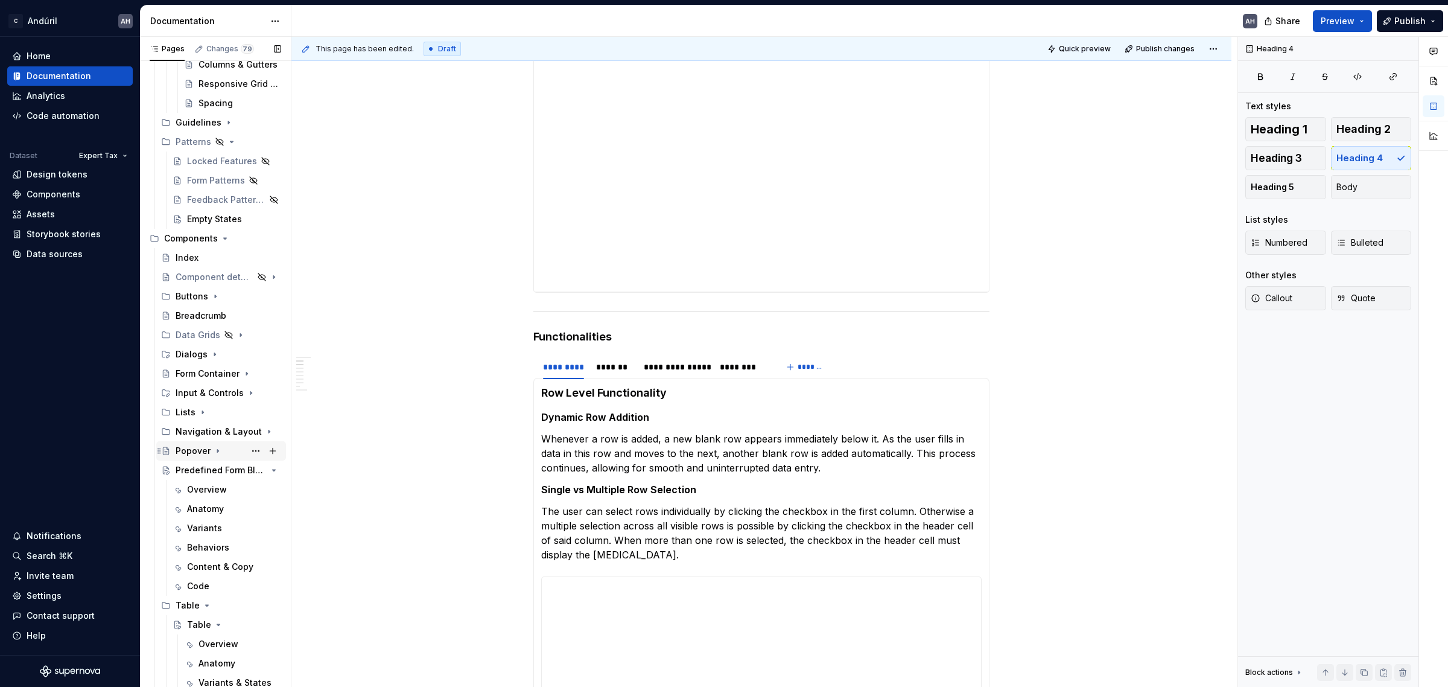
scroll to position [377, 0]
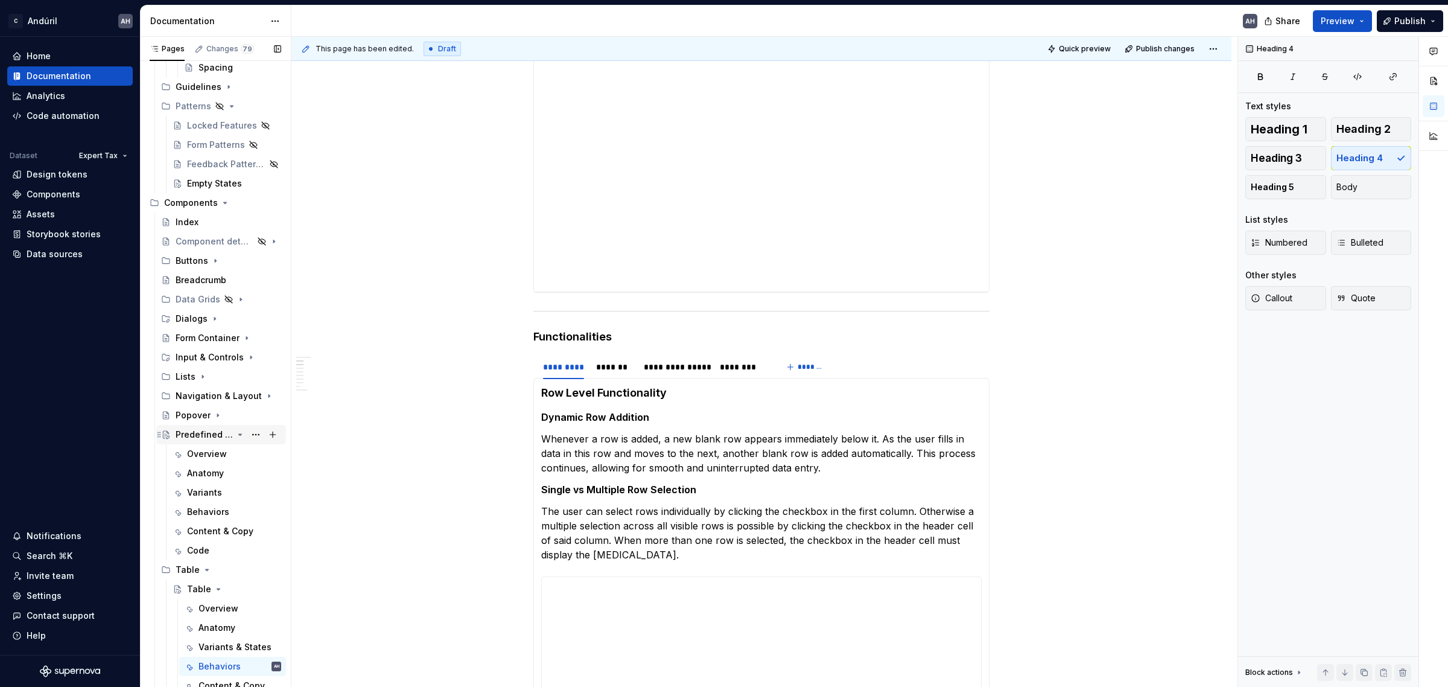
click at [235, 432] on icon "Page tree" at bounding box center [240, 435] width 10 height 10
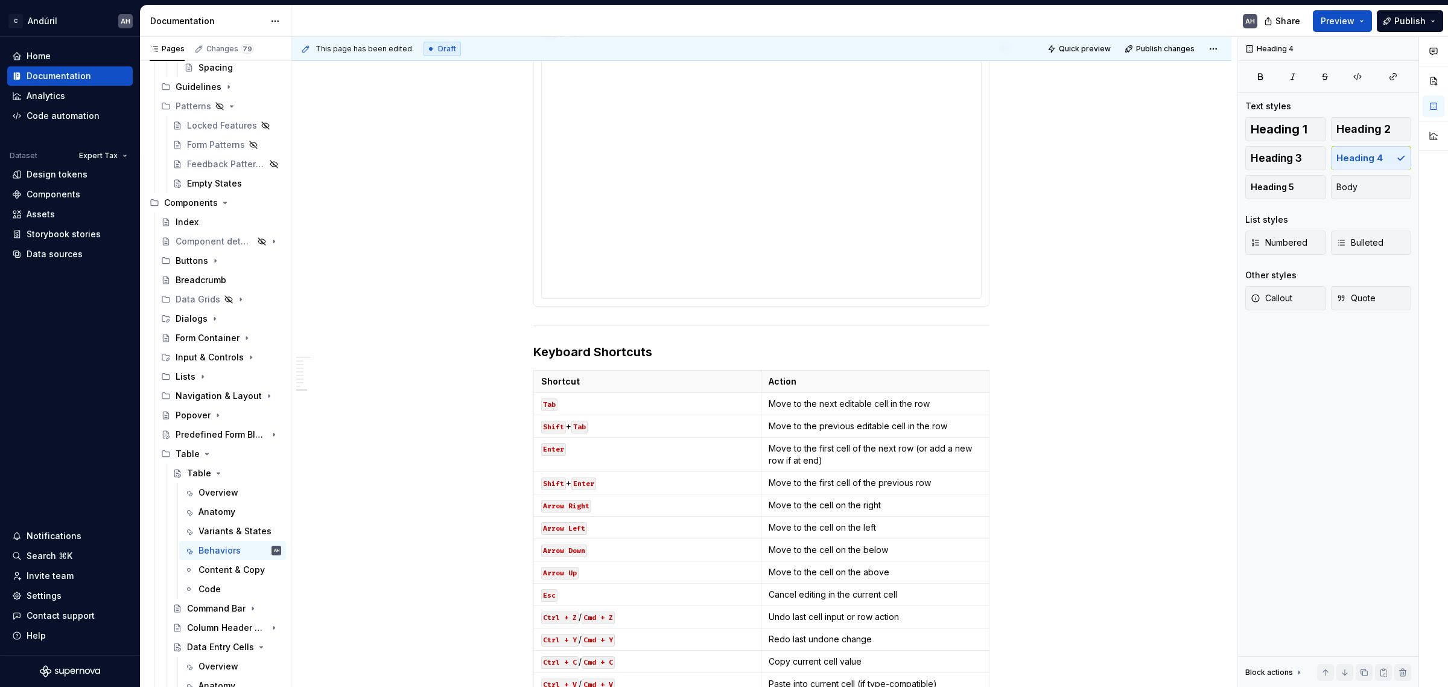
scroll to position [1433, 0]
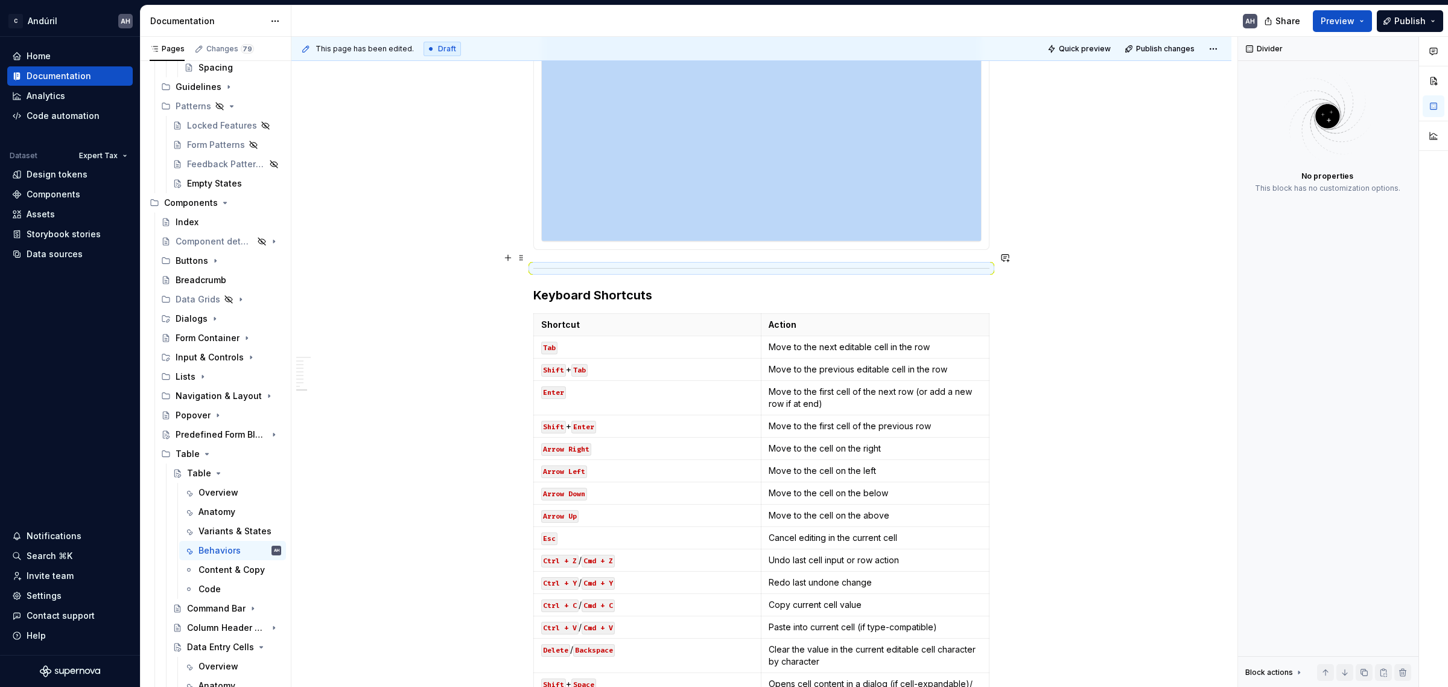
click at [538, 264] on div at bounding box center [761, 268] width 456 height 8
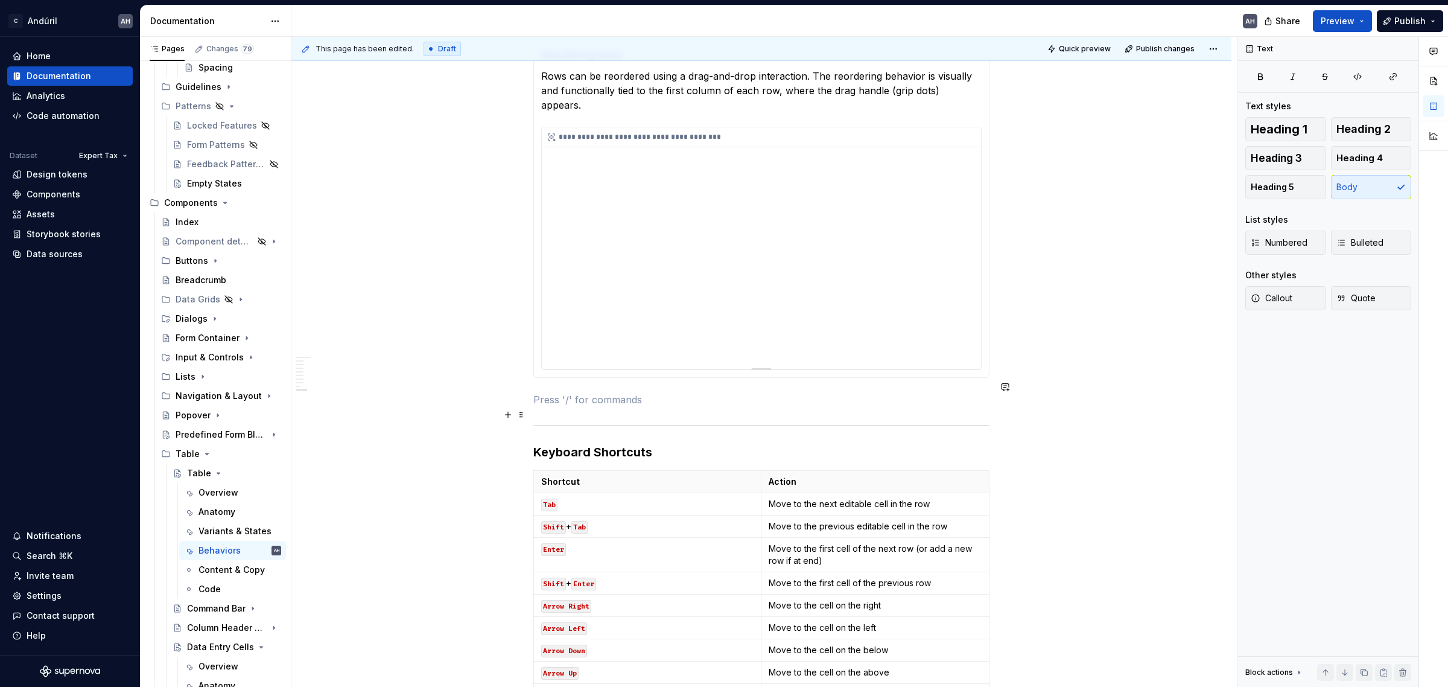
scroll to position [1308, 0]
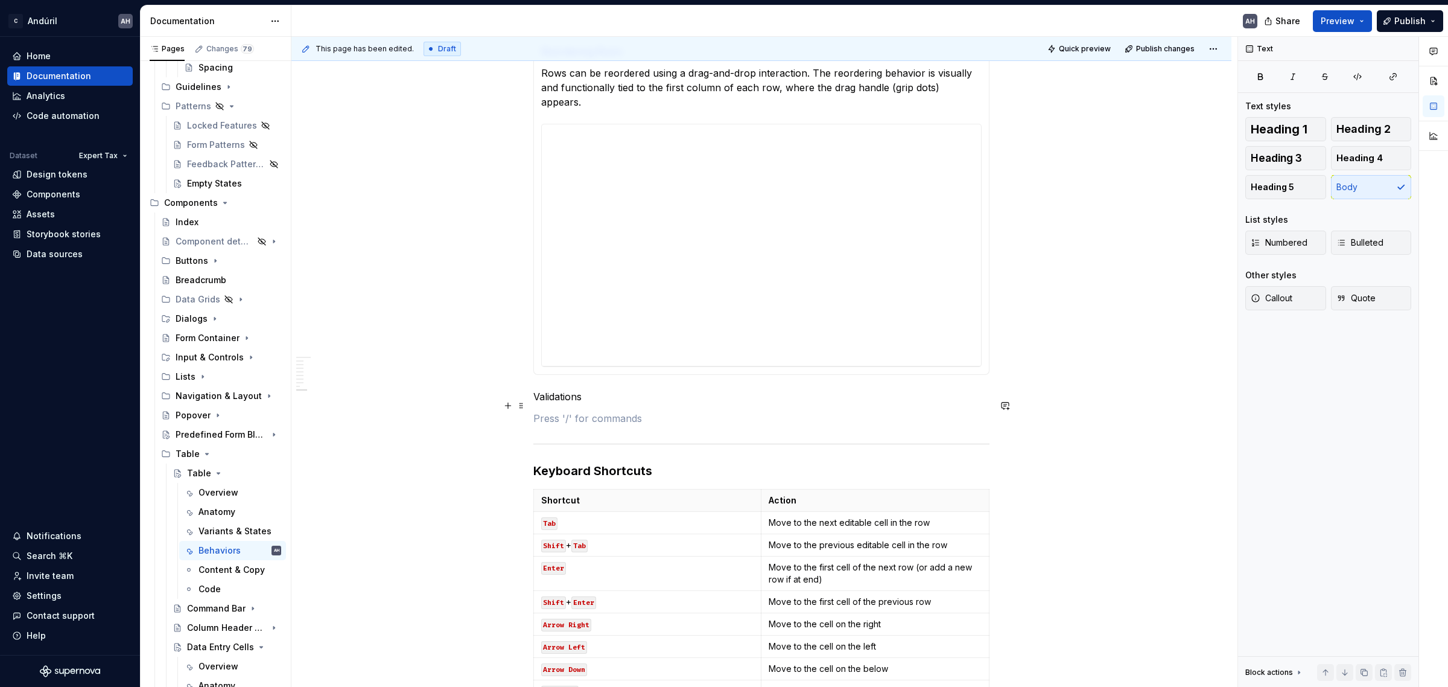
drag, startPoint x: 680, startPoint y: 408, endPoint x: 559, endPoint y: 392, distance: 122.3
click at [556, 389] on p "Validations" at bounding box center [761, 396] width 456 height 14
click at [641, 361] on button "button" at bounding box center [647, 361] width 17 height 17
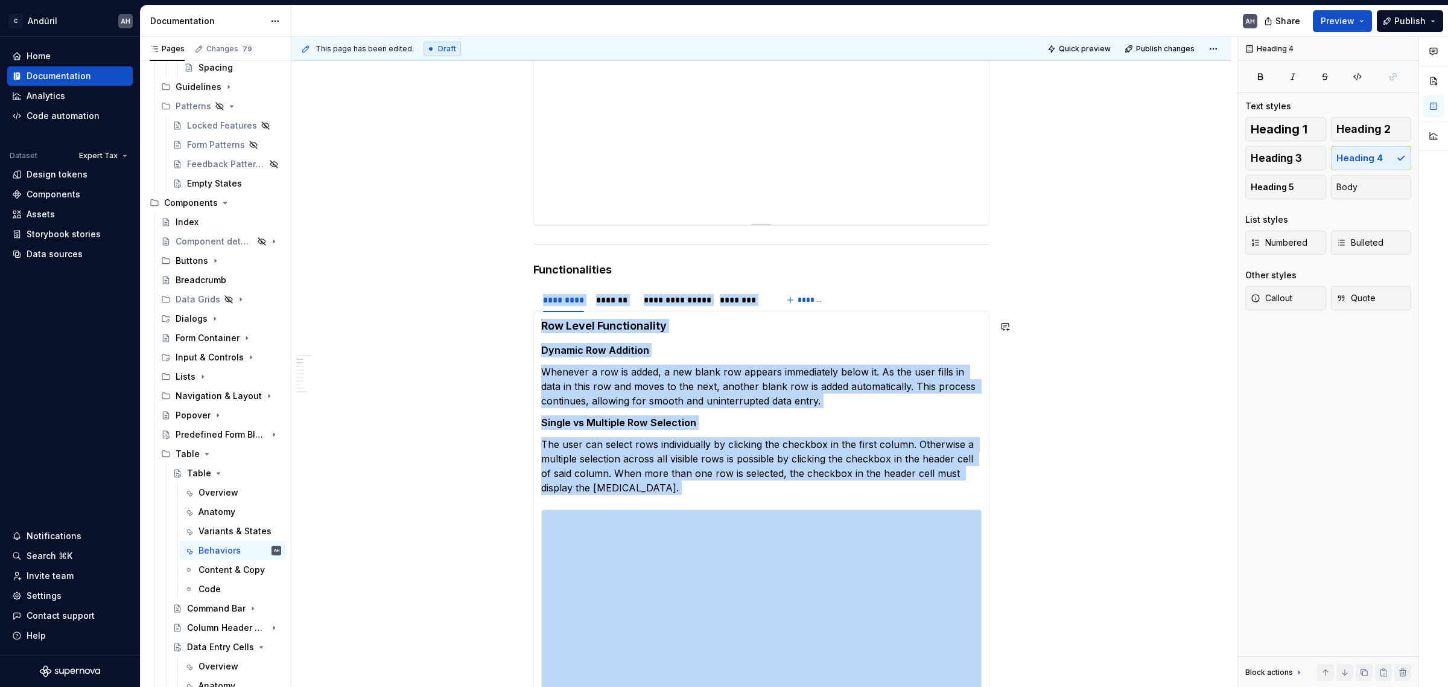
scroll to position [403, 0]
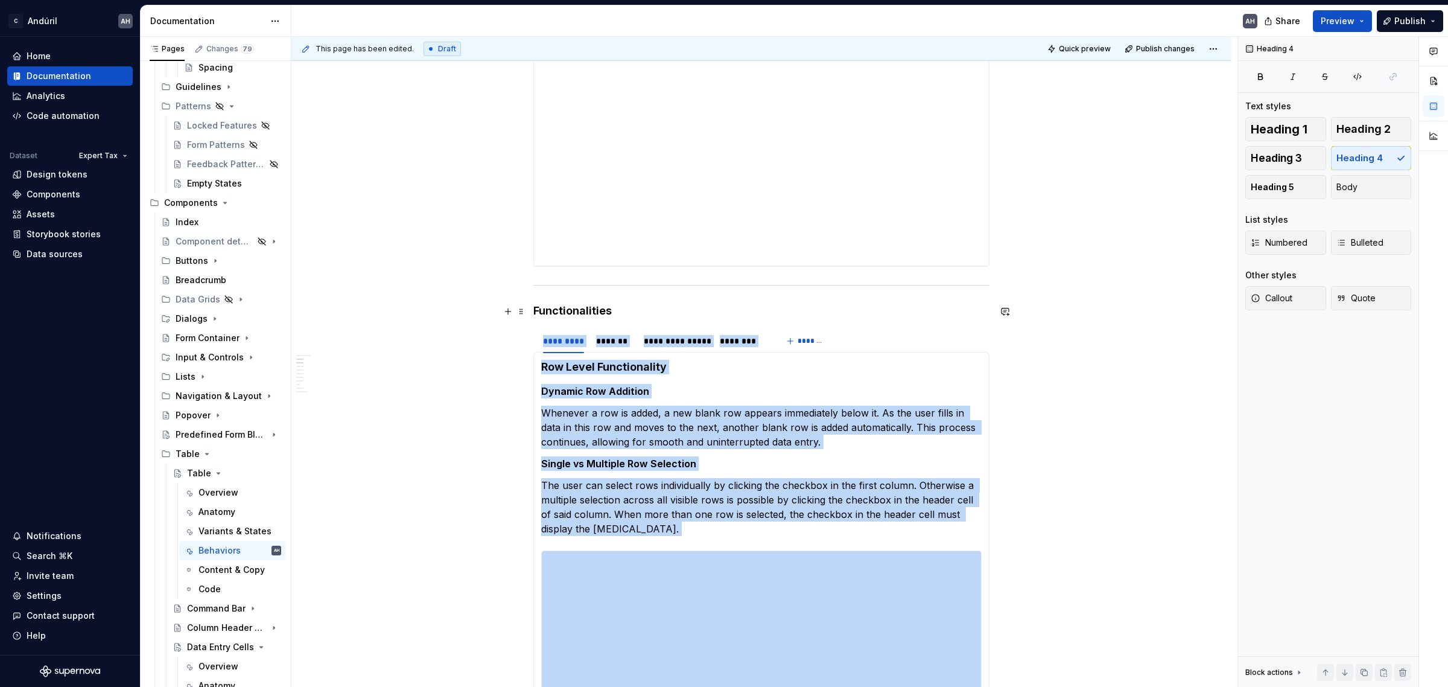
click at [574, 313] on h4 "Functionalities" at bounding box center [761, 310] width 456 height 14
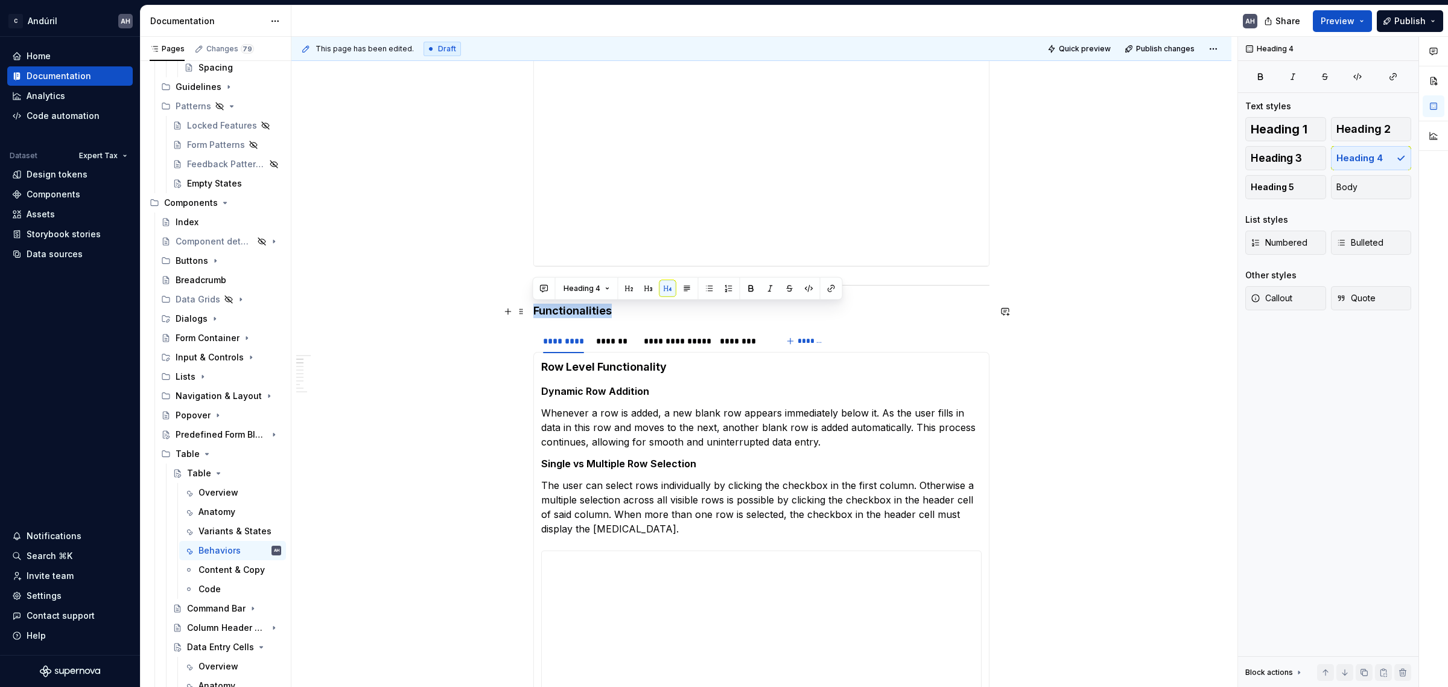
click at [574, 313] on h4 "Functionalities" at bounding box center [761, 310] width 456 height 14
click at [647, 290] on button "button" at bounding box center [648, 288] width 17 height 17
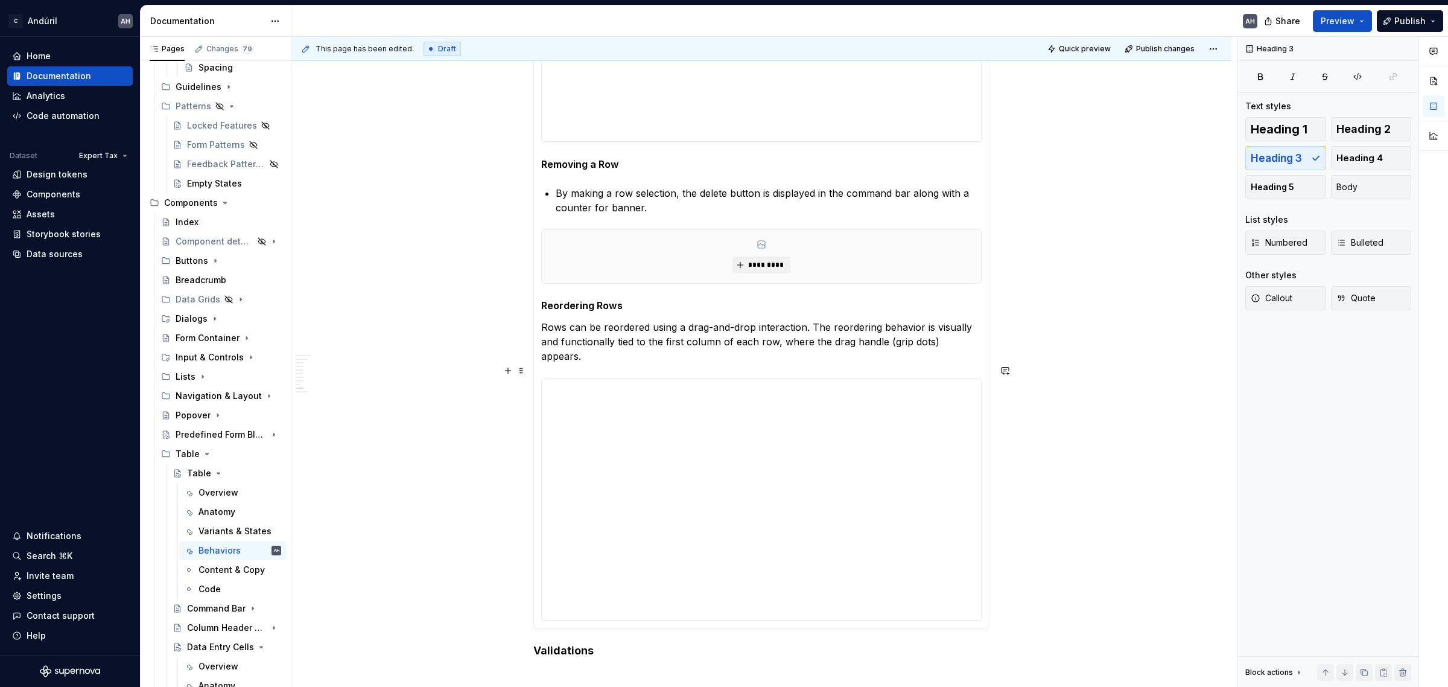
scroll to position [1056, 0]
click at [568, 644] on h4 "Validations" at bounding box center [761, 651] width 456 height 14
click at [646, 615] on button "button" at bounding box center [648, 615] width 17 height 17
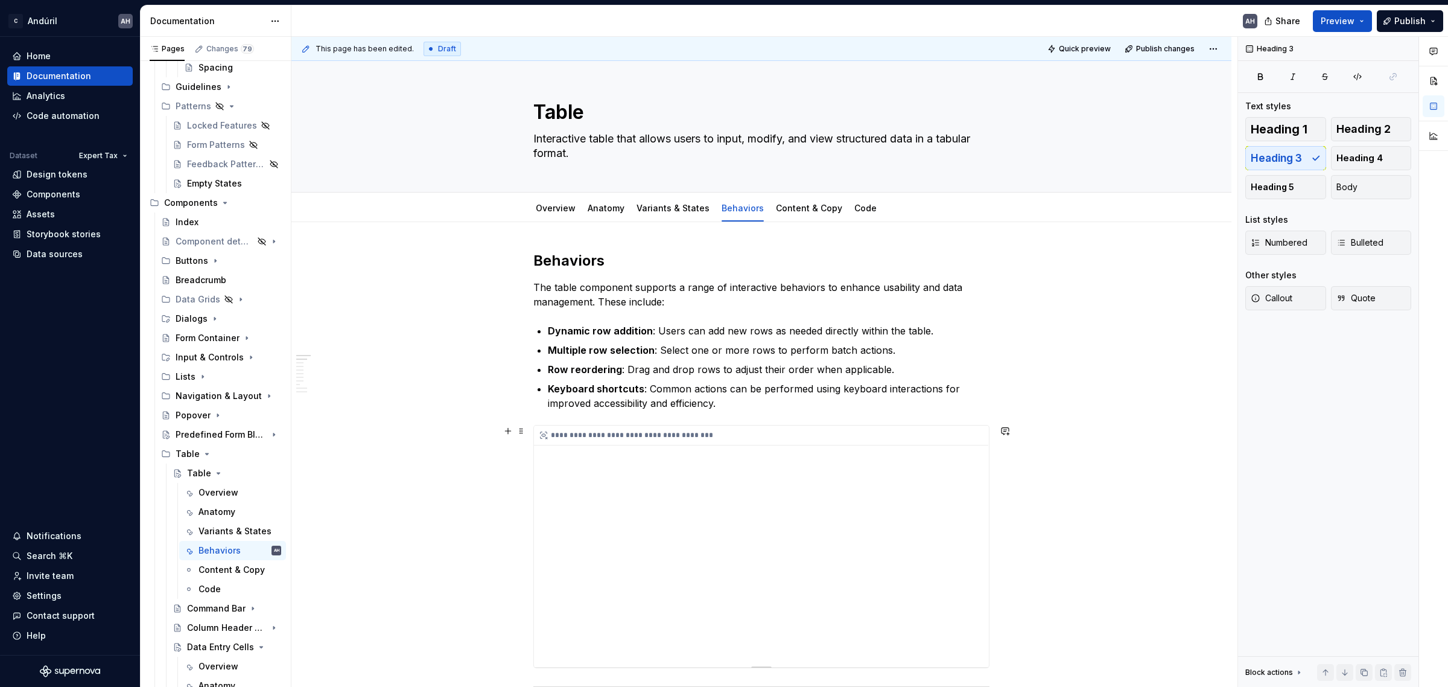
scroll to position [0, 0]
click at [580, 259] on strong "Behaviors" at bounding box center [568, 261] width 71 height 17
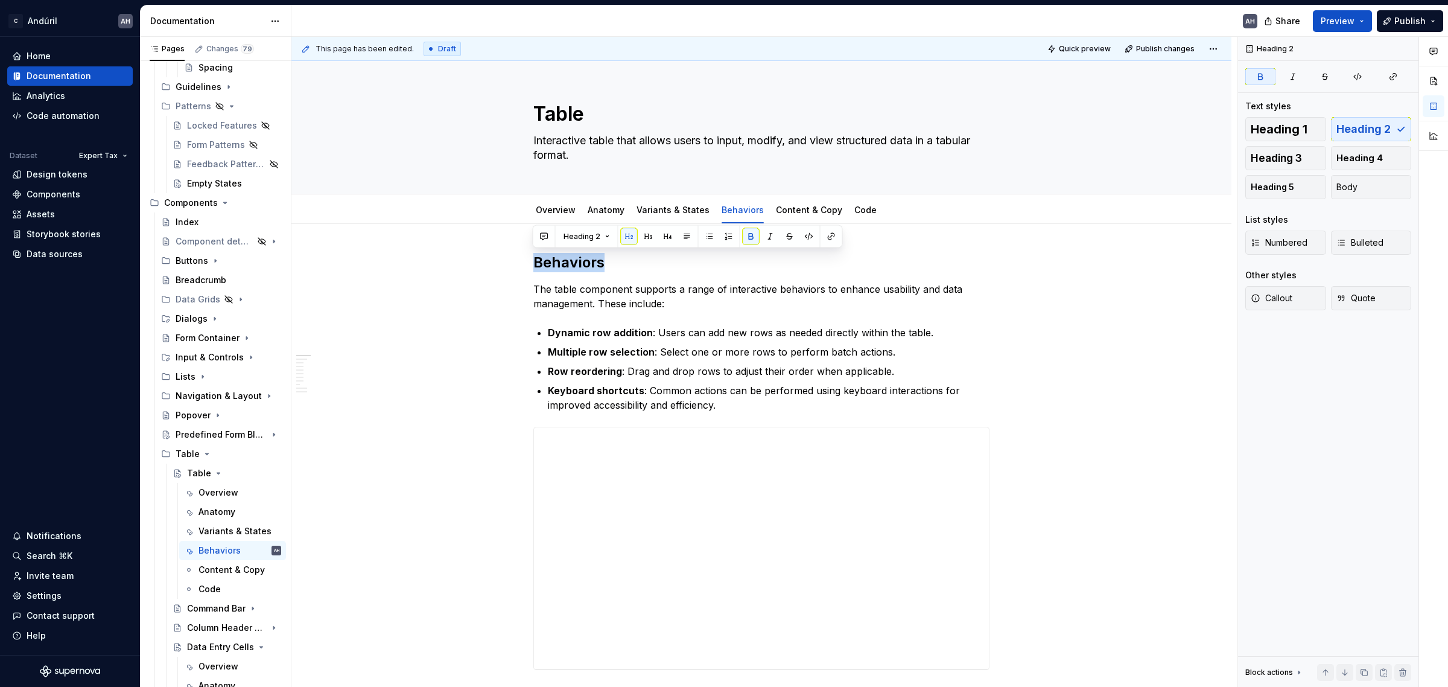
click at [649, 236] on button "button" at bounding box center [648, 236] width 17 height 17
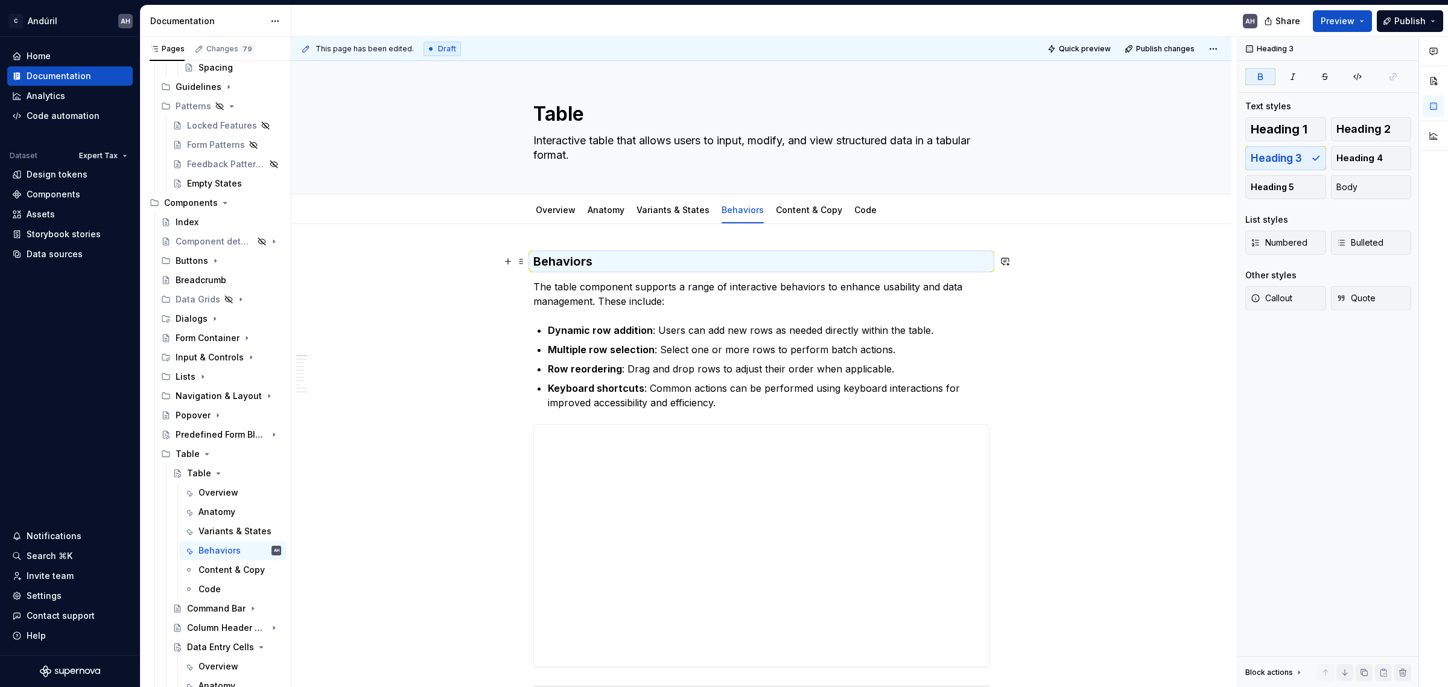
click at [649, 293] on p "The table component supports a range of interactive behaviors to enhance usabil…" at bounding box center [761, 293] width 456 height 29
click at [677, 303] on p "The table component supports a range of interactive behaviors to enhance usabil…" at bounding box center [761, 293] width 456 height 29
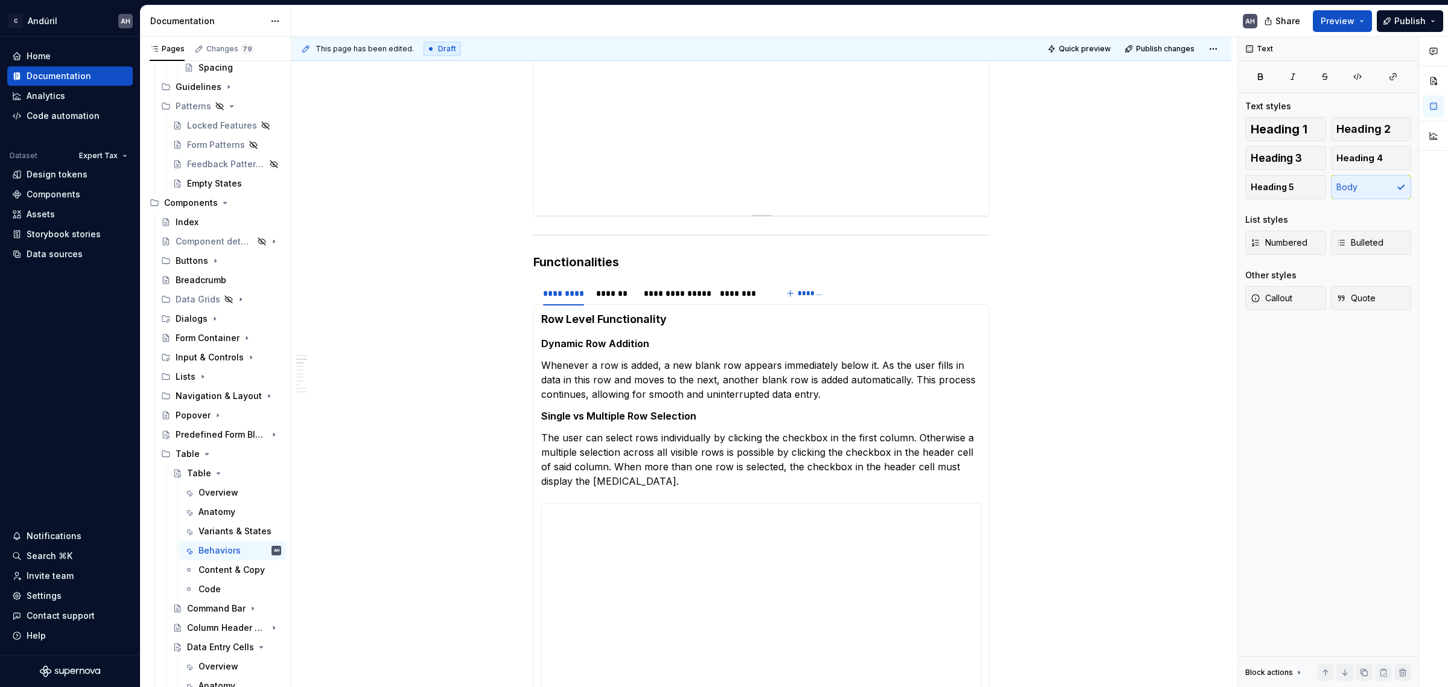
scroll to position [452, 0]
click at [649, 258] on h3 "Functionalities" at bounding box center [761, 260] width 456 height 17
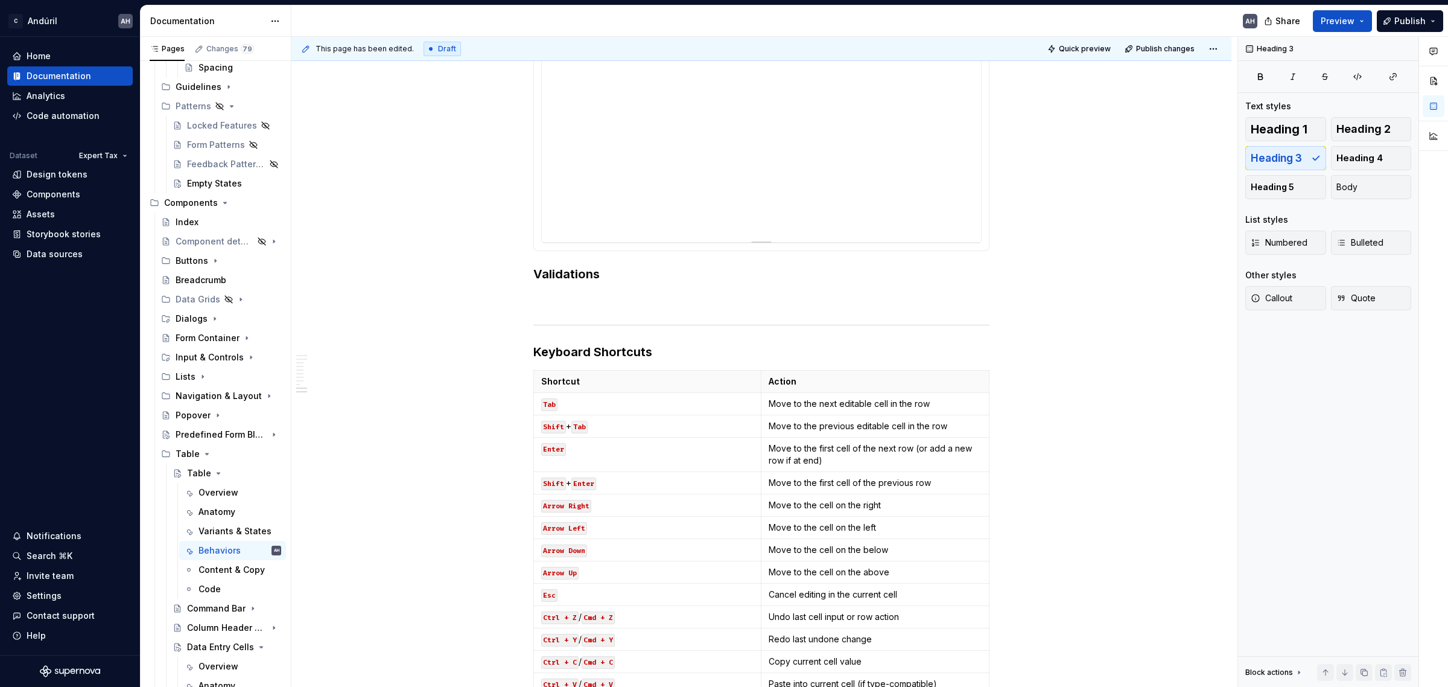
scroll to position [1433, 0]
click at [581, 291] on p at bounding box center [761, 298] width 456 height 14
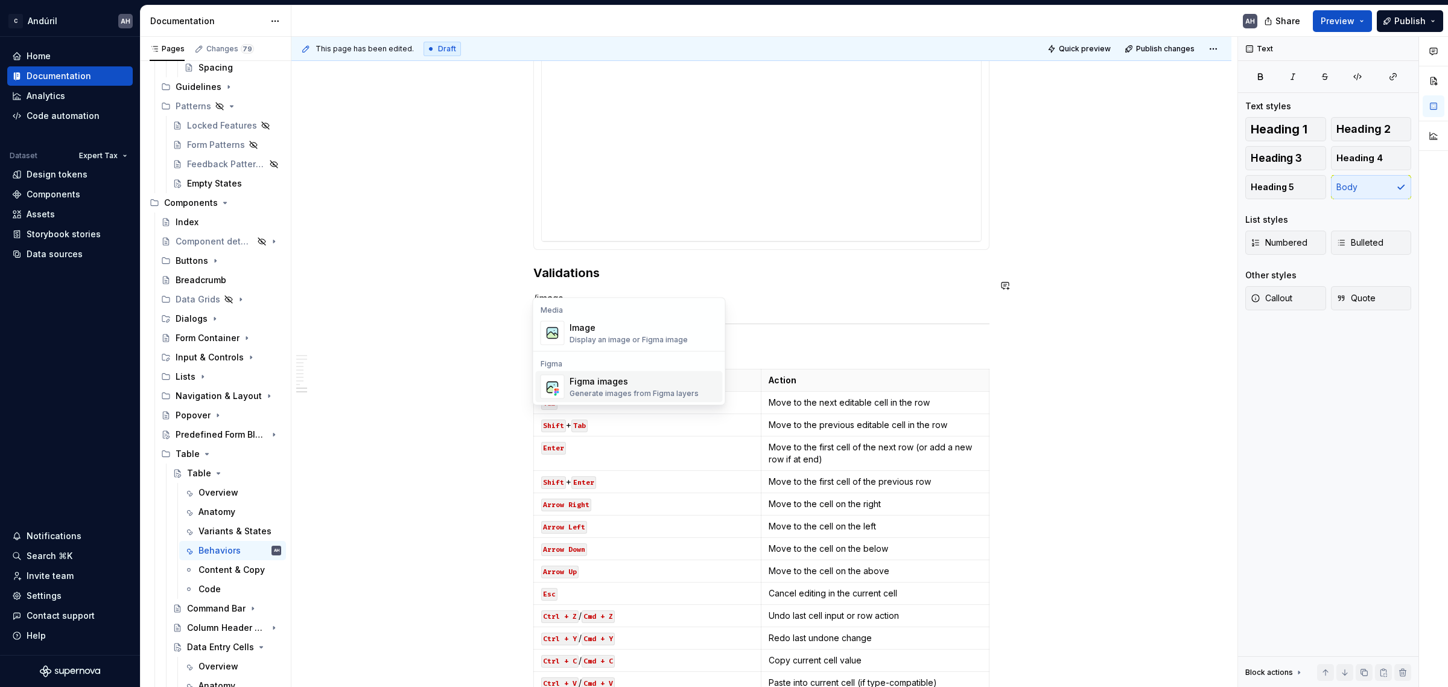
click at [652, 386] on div "Figma images" at bounding box center [634, 381] width 129 height 12
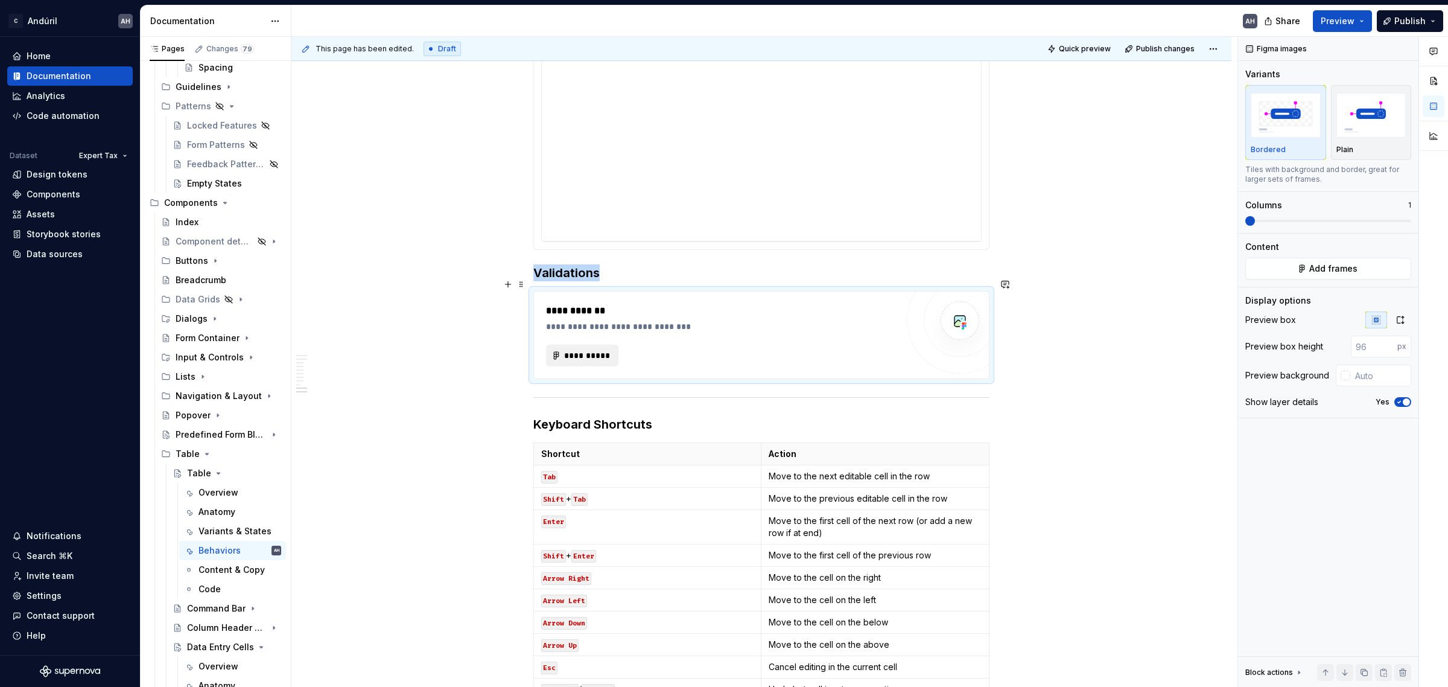
click at [604, 349] on span "**********" at bounding box center [586, 355] width 47 height 12
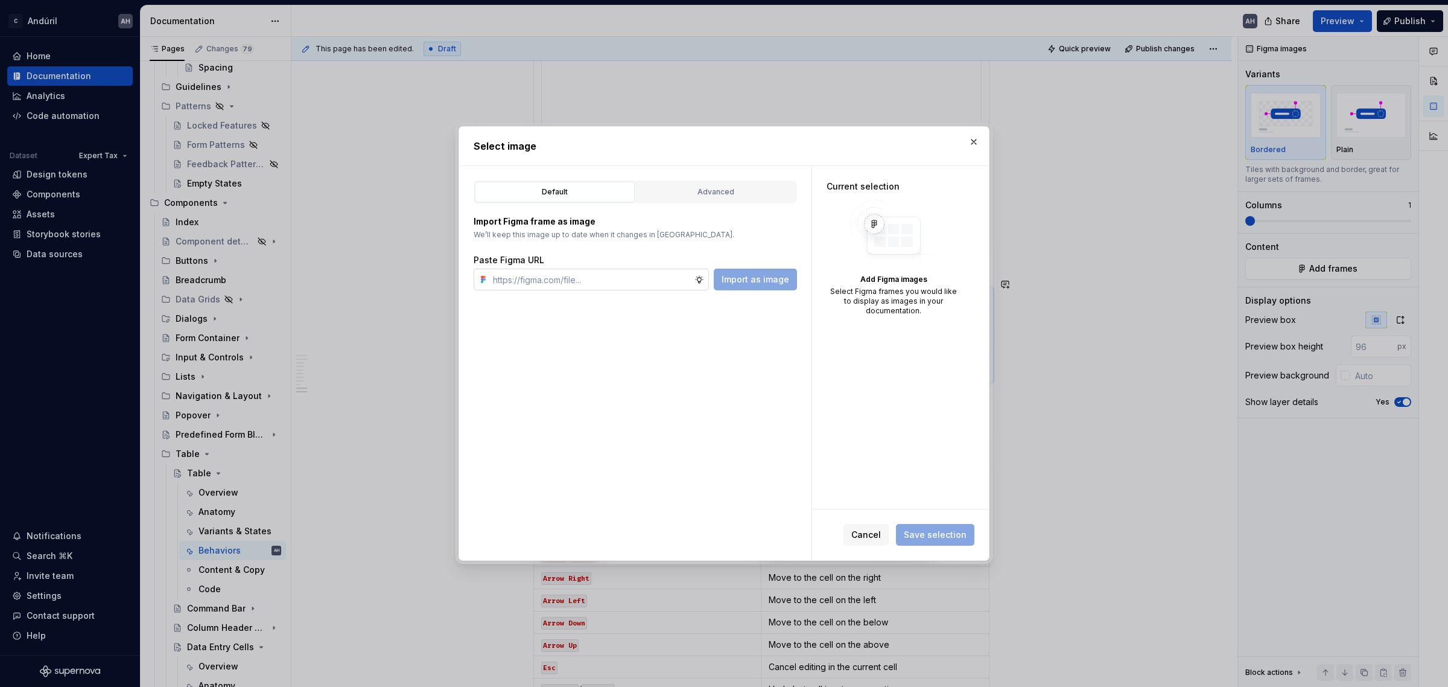
type textarea "*"
type input "[URL][DOMAIN_NAME]"
type textarea "*"
type input "[URL][DOMAIN_NAME]"
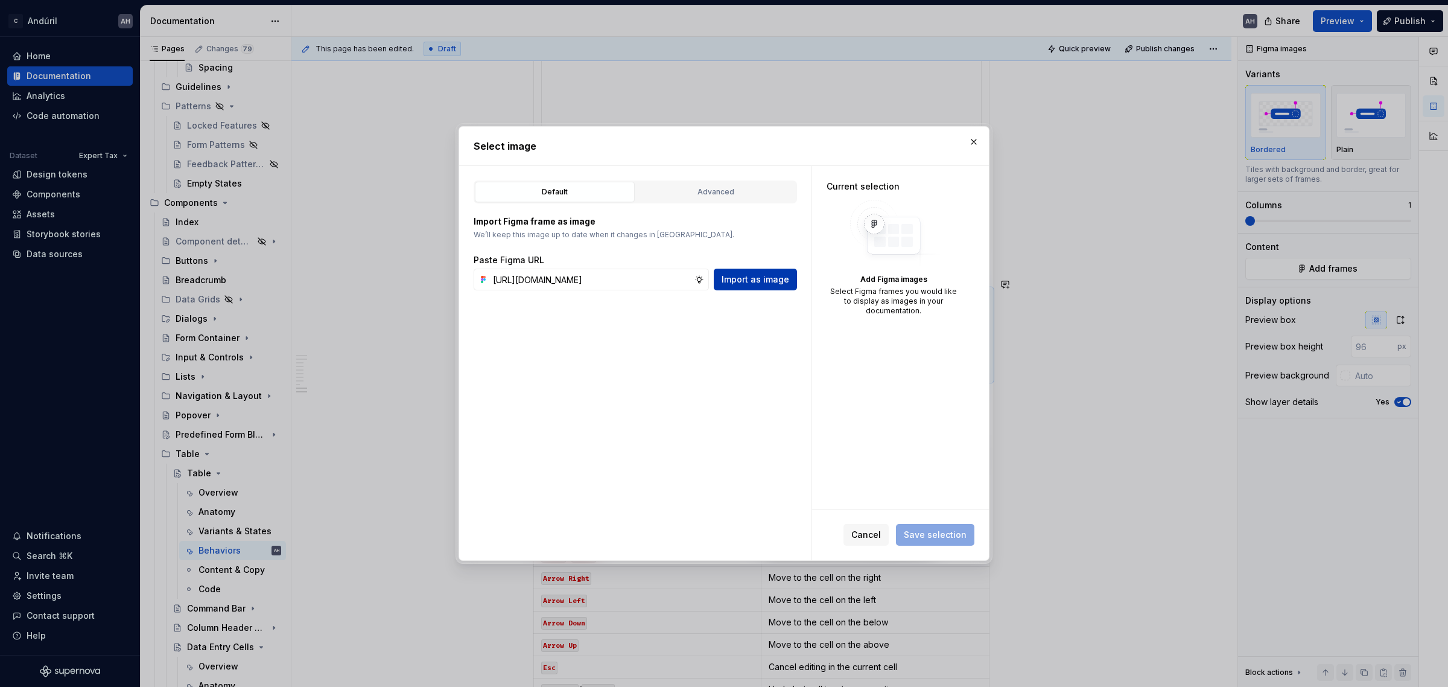
click at [752, 282] on span "Import as image" at bounding box center [756, 279] width 68 height 12
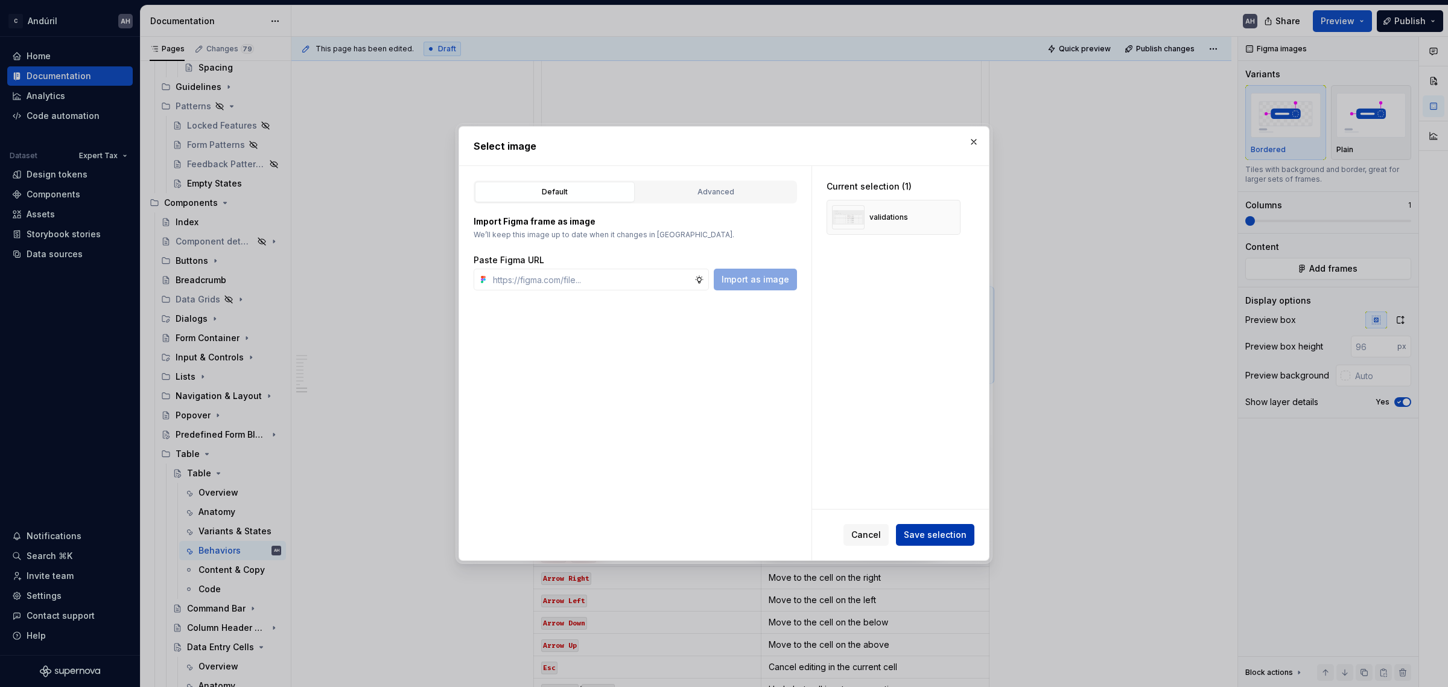
click at [949, 535] on span "Save selection" at bounding box center [935, 534] width 63 height 12
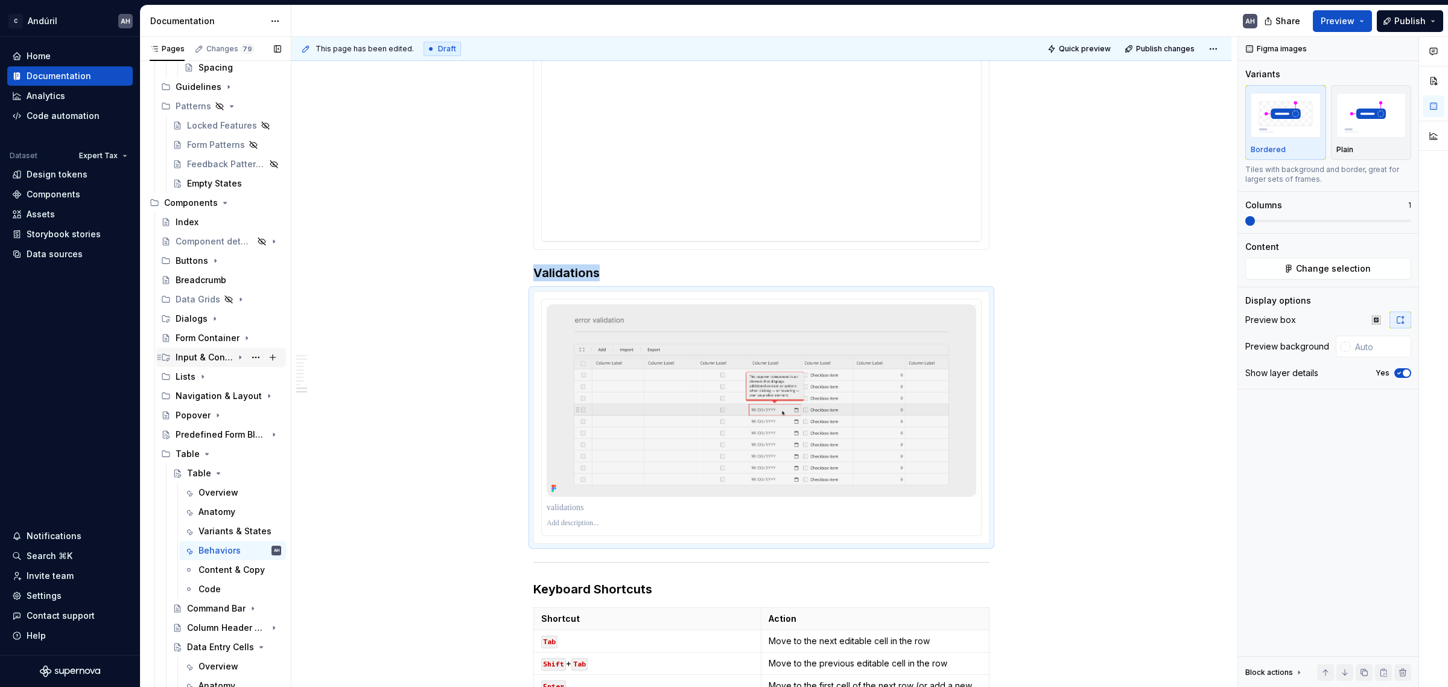
click at [235, 355] on icon "Page tree" at bounding box center [240, 357] width 10 height 10
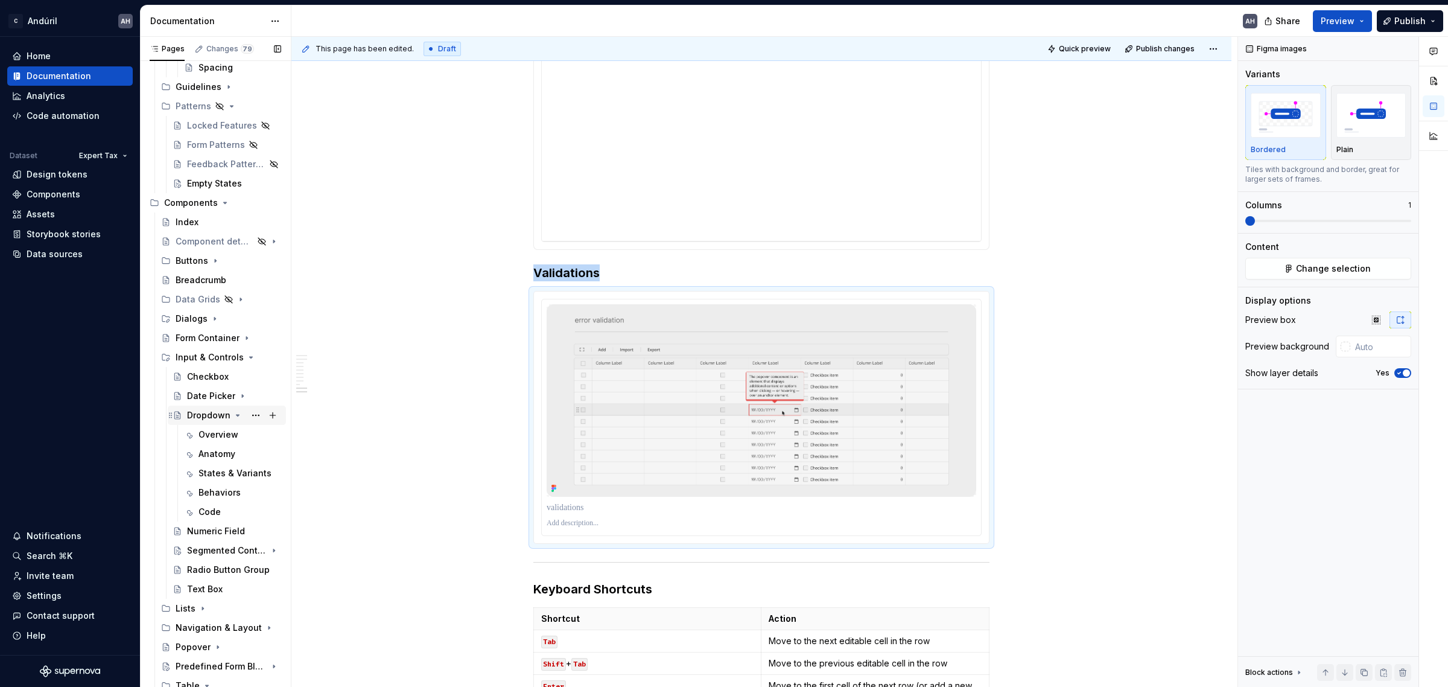
click at [233, 413] on icon "Page tree" at bounding box center [238, 415] width 10 height 10
click at [199, 510] on icon "Page tree" at bounding box center [203, 512] width 10 height 10
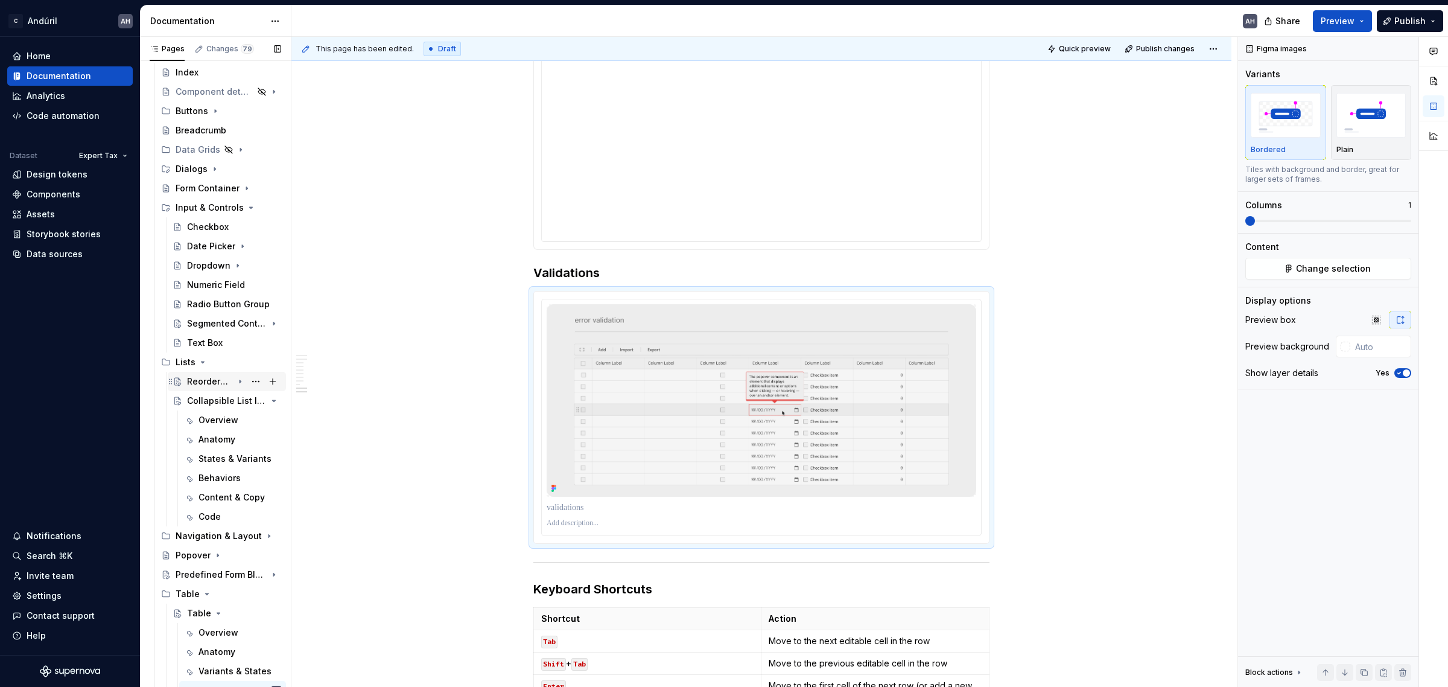
scroll to position [528, 0]
click at [201, 358] on icon "Page tree" at bounding box center [203, 361] width 10 height 10
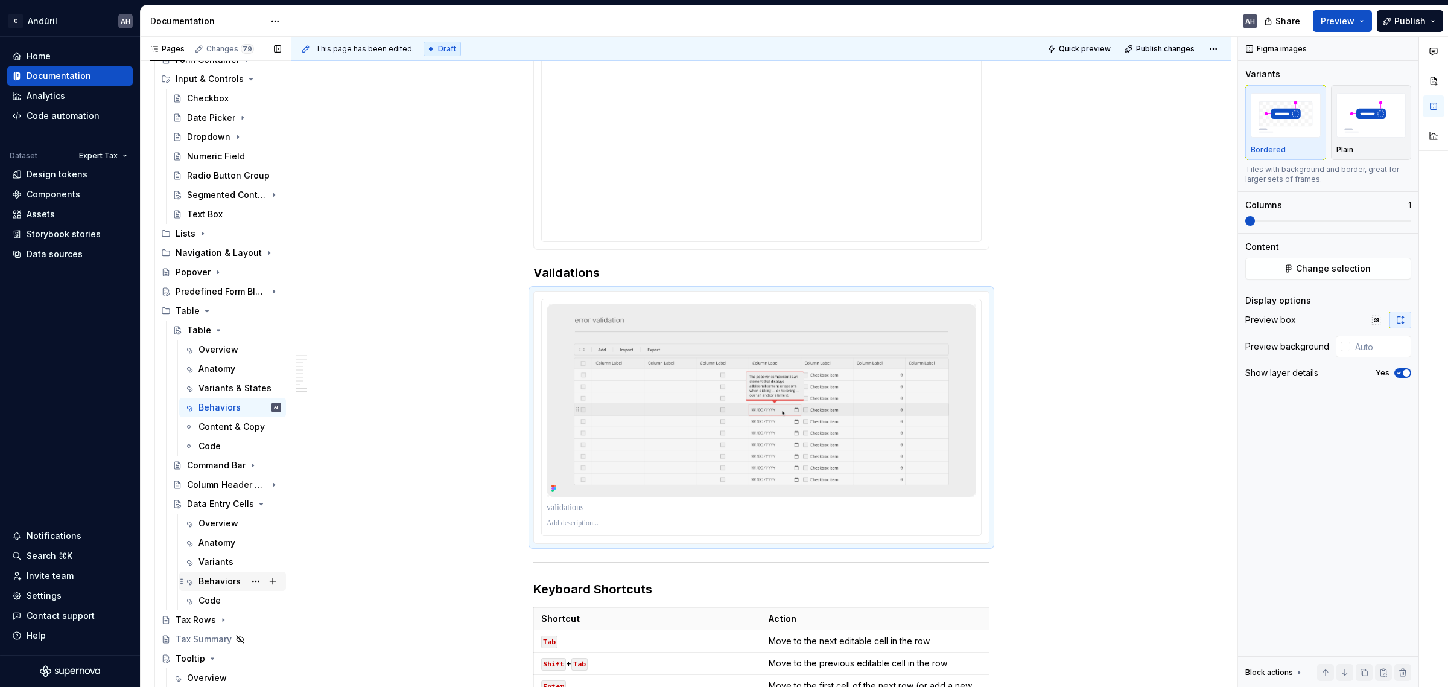
scroll to position [679, 0]
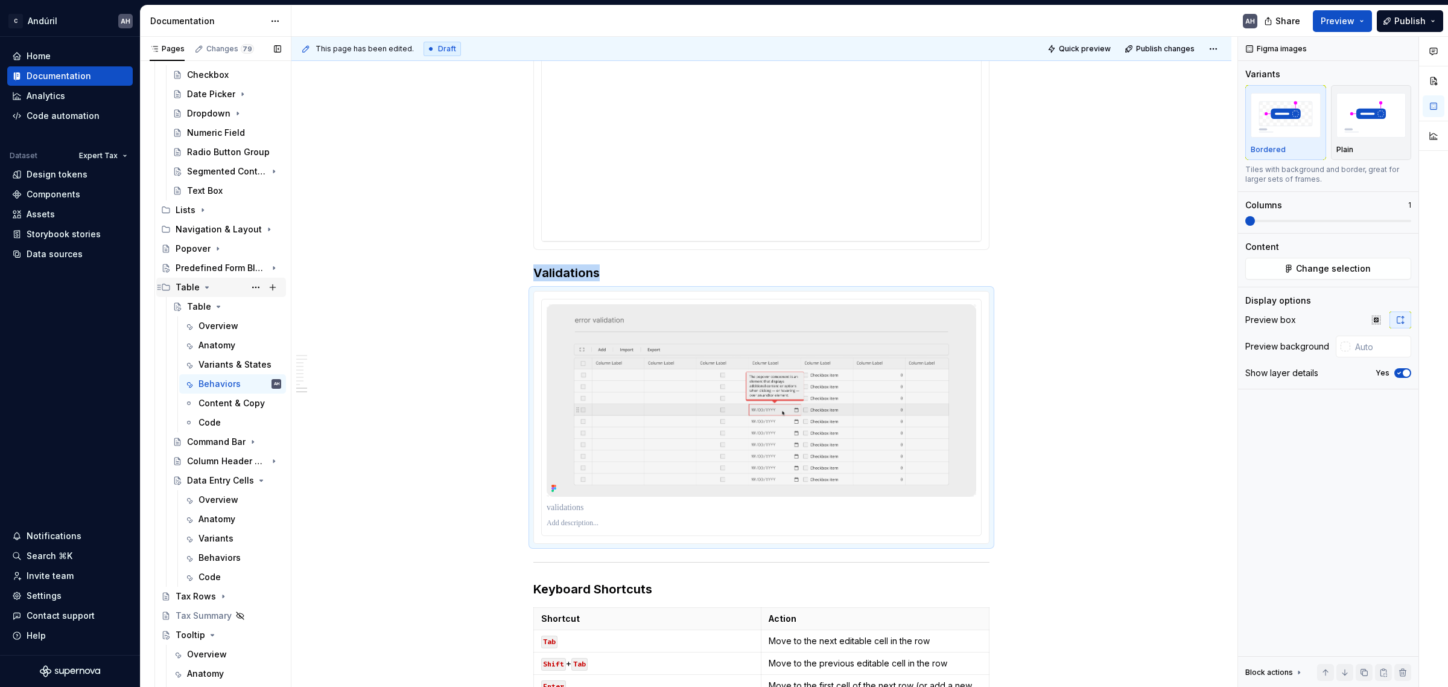
click at [203, 285] on icon "Page tree" at bounding box center [207, 287] width 10 height 10
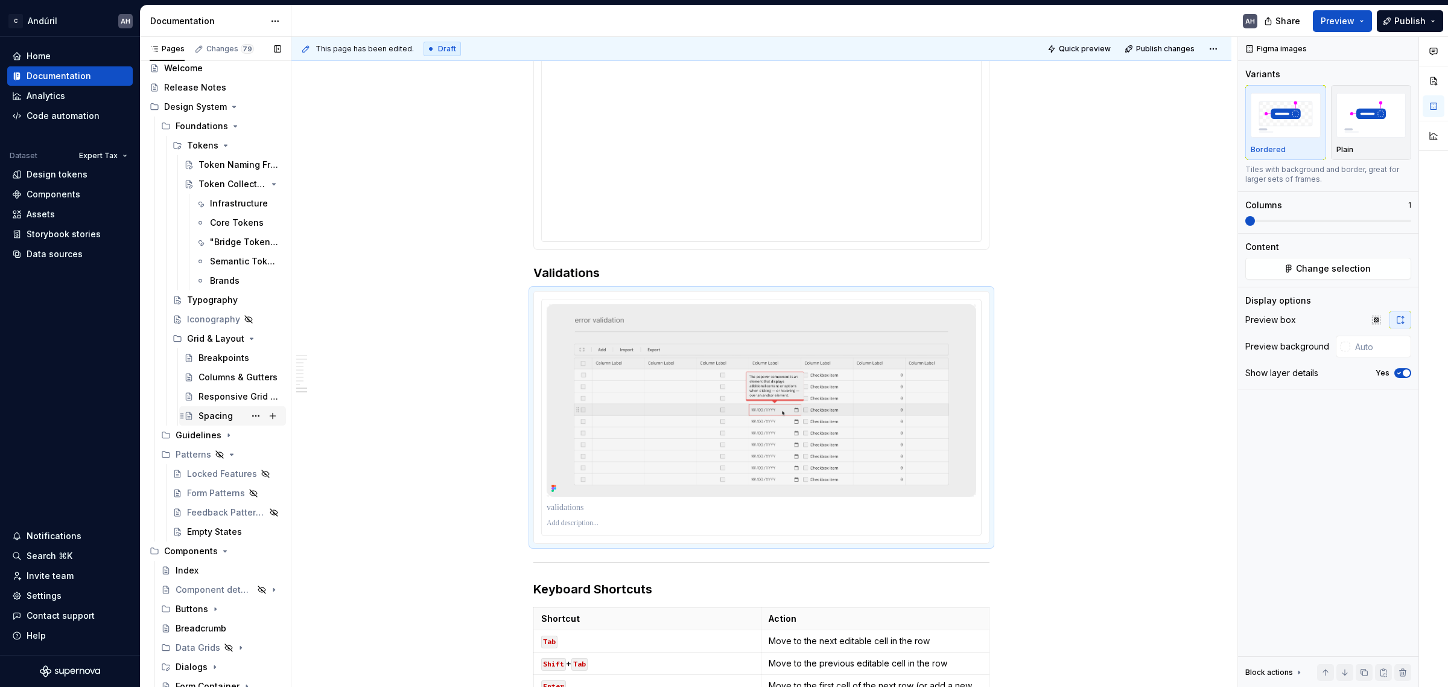
scroll to position [0, 0]
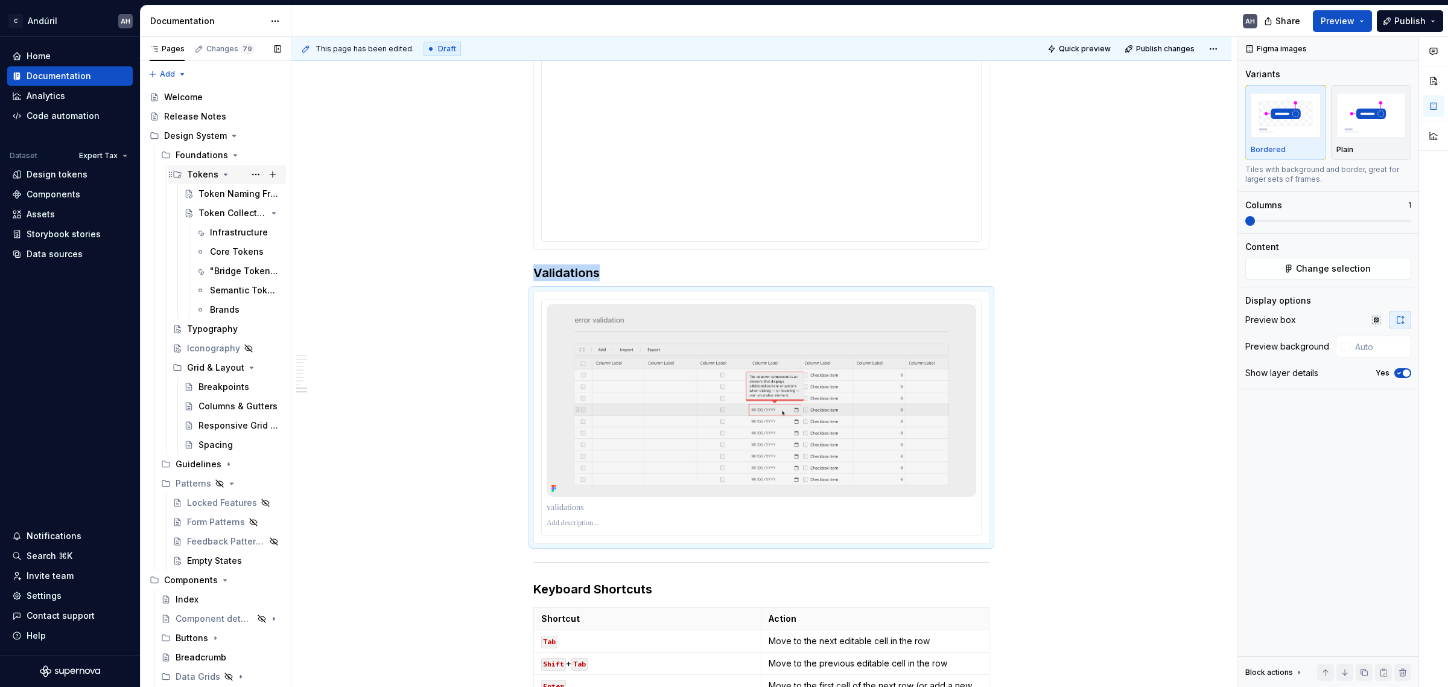
click at [222, 173] on icon "Page tree" at bounding box center [226, 175] width 10 height 10
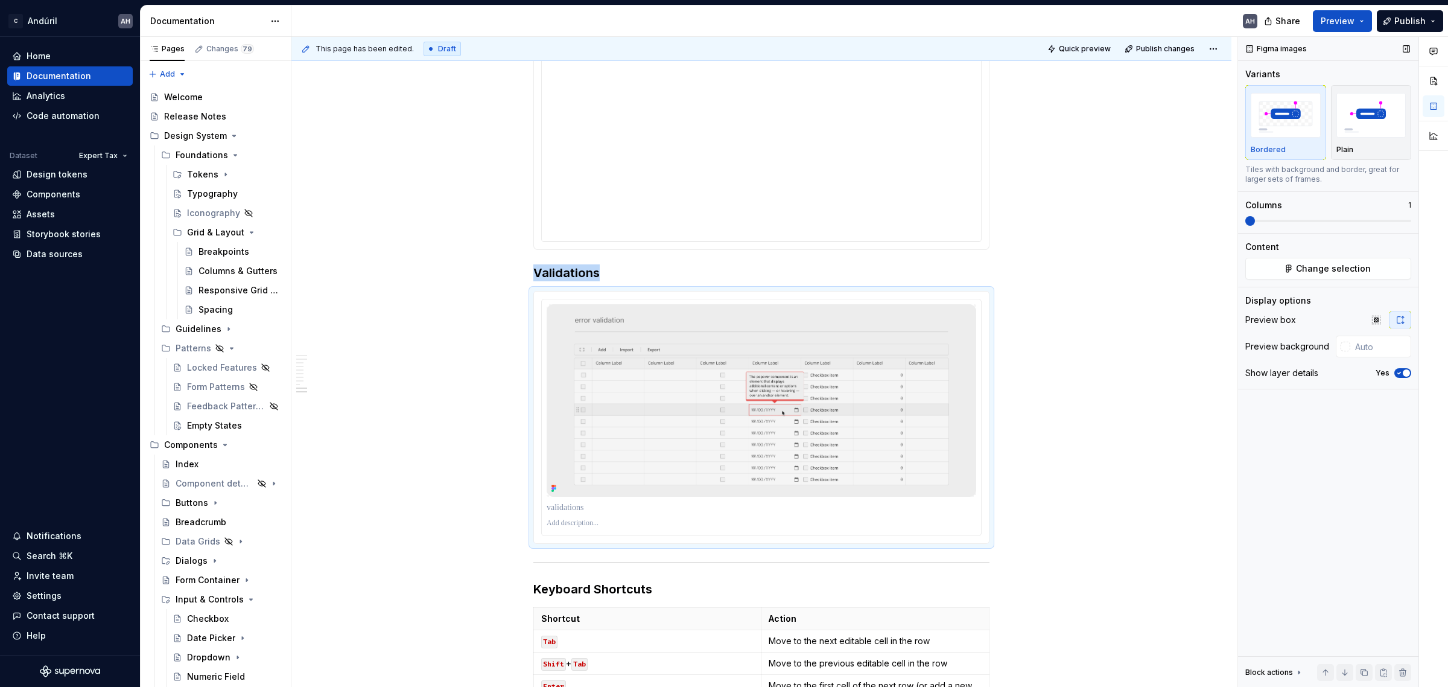
click at [1404, 373] on span "button" at bounding box center [1406, 372] width 7 height 7
type textarea "*"
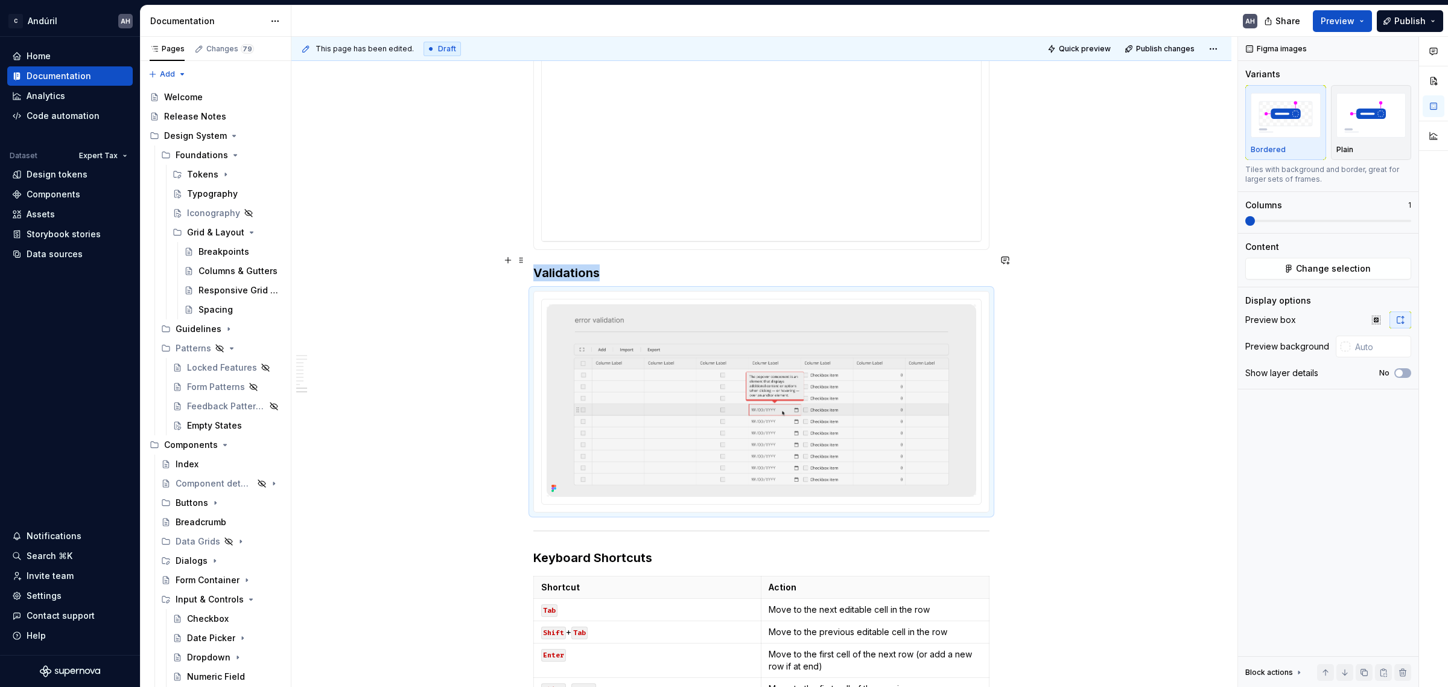
click at [656, 264] on h3 "Validations" at bounding box center [761, 272] width 456 height 17
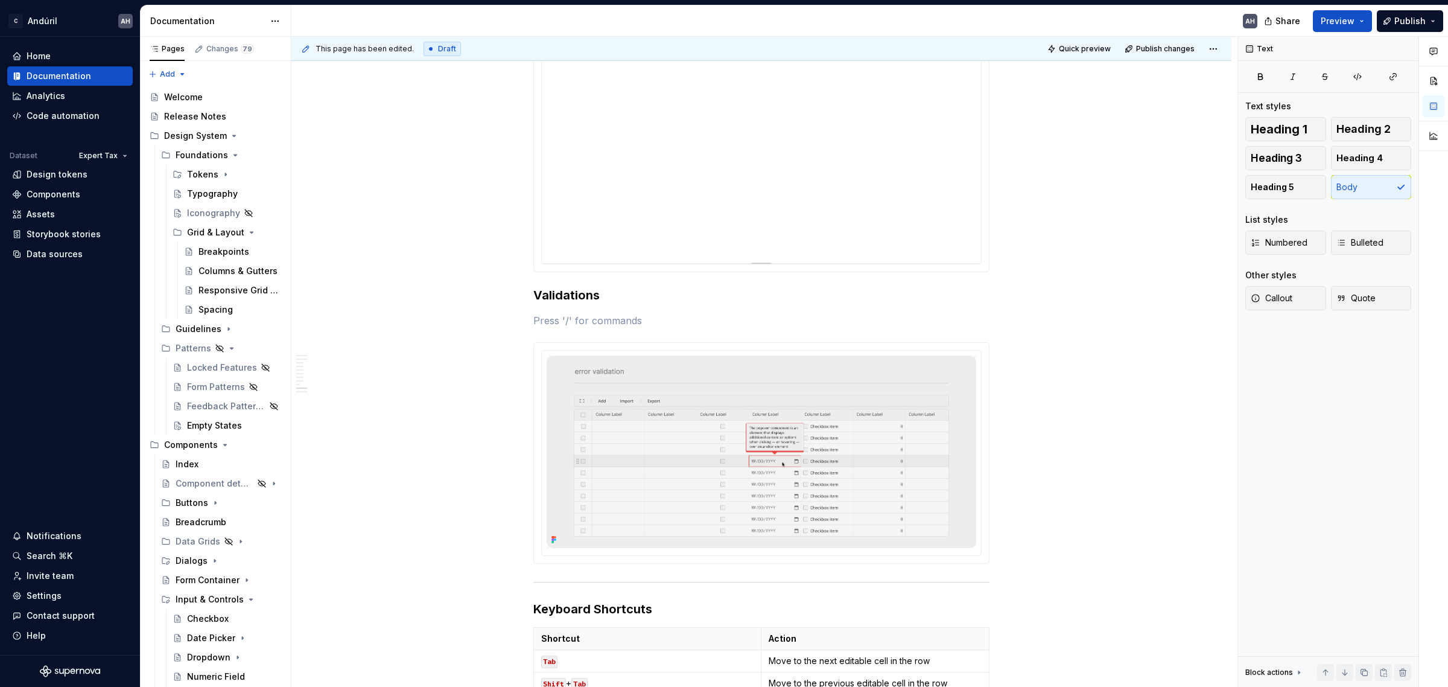
scroll to position [1433, 0]
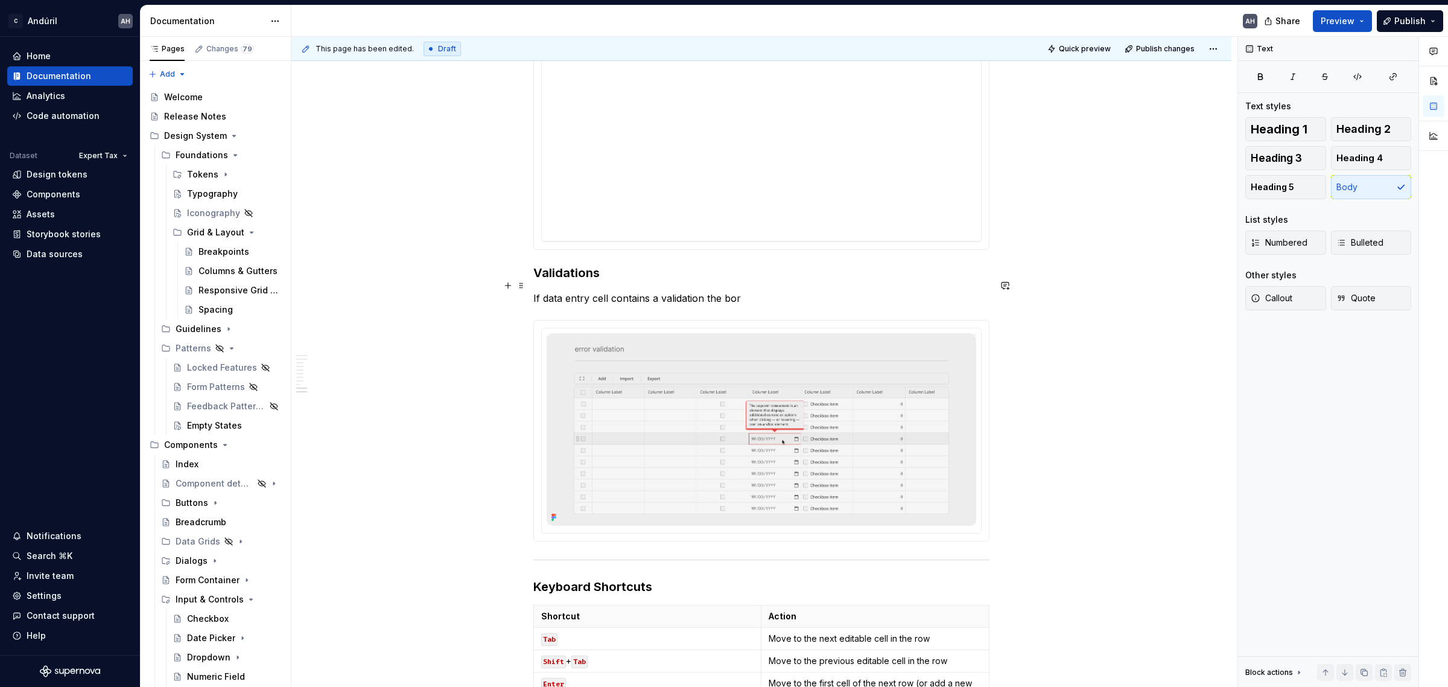
click at [544, 291] on p "If data entry cell contains a validation the bor" at bounding box center [761, 298] width 456 height 14
drag, startPoint x: 541, startPoint y: 285, endPoint x: 606, endPoint y: 282, distance: 65.8
click at [606, 291] on p "If data entry cell contains a validation the bor" at bounding box center [761, 298] width 456 height 14
click at [772, 291] on p "If data entry cell contains a validation the bor" at bounding box center [761, 298] width 456 height 14
click at [625, 291] on p "If data entry cell contains a validation the bor" at bounding box center [761, 298] width 456 height 14
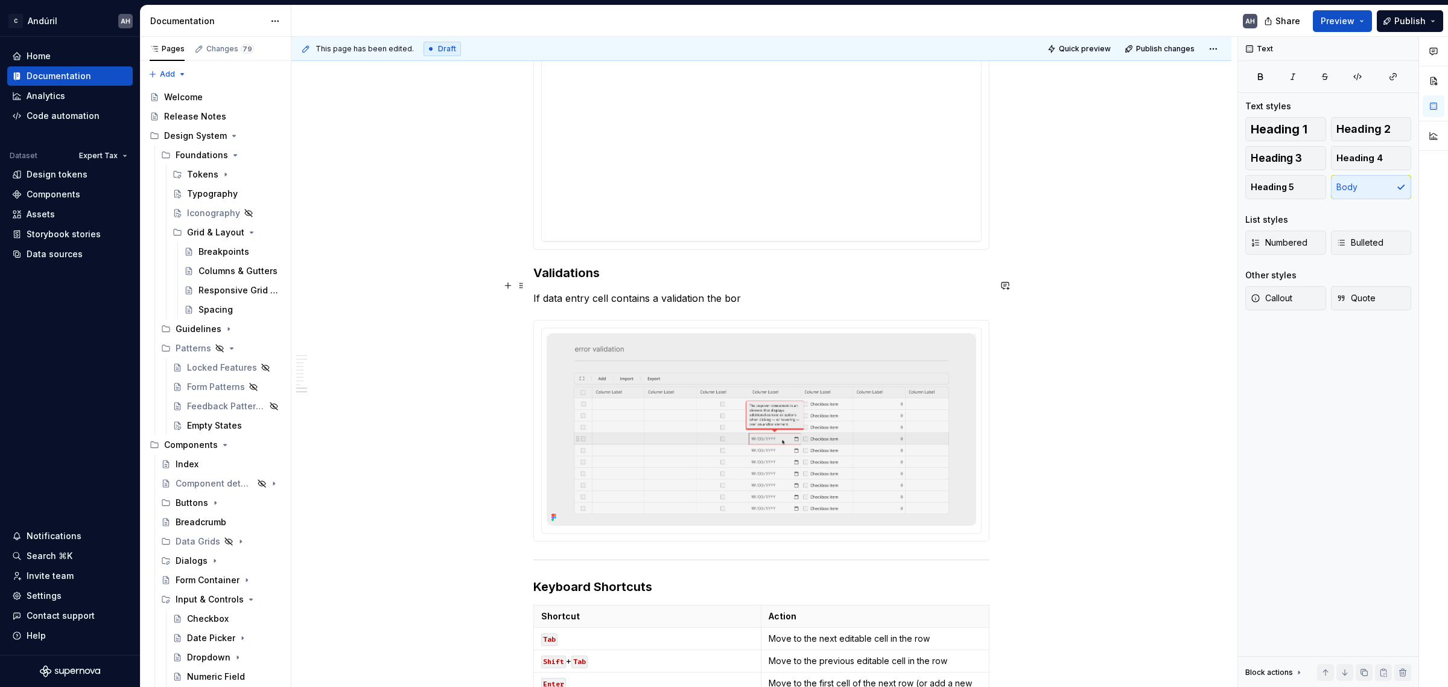
click at [611, 291] on p "If data entry cell contains a validation the bor" at bounding box center [761, 298] width 456 height 14
click at [767, 291] on p "If data entry cell contains a validation the bor" at bounding box center [761, 298] width 456 height 14
drag, startPoint x: 757, startPoint y: 281, endPoint x: 706, endPoint y: 285, distance: 50.8
click at [706, 291] on p "If data entry cell contains a validation the bor" at bounding box center [761, 298] width 456 height 14
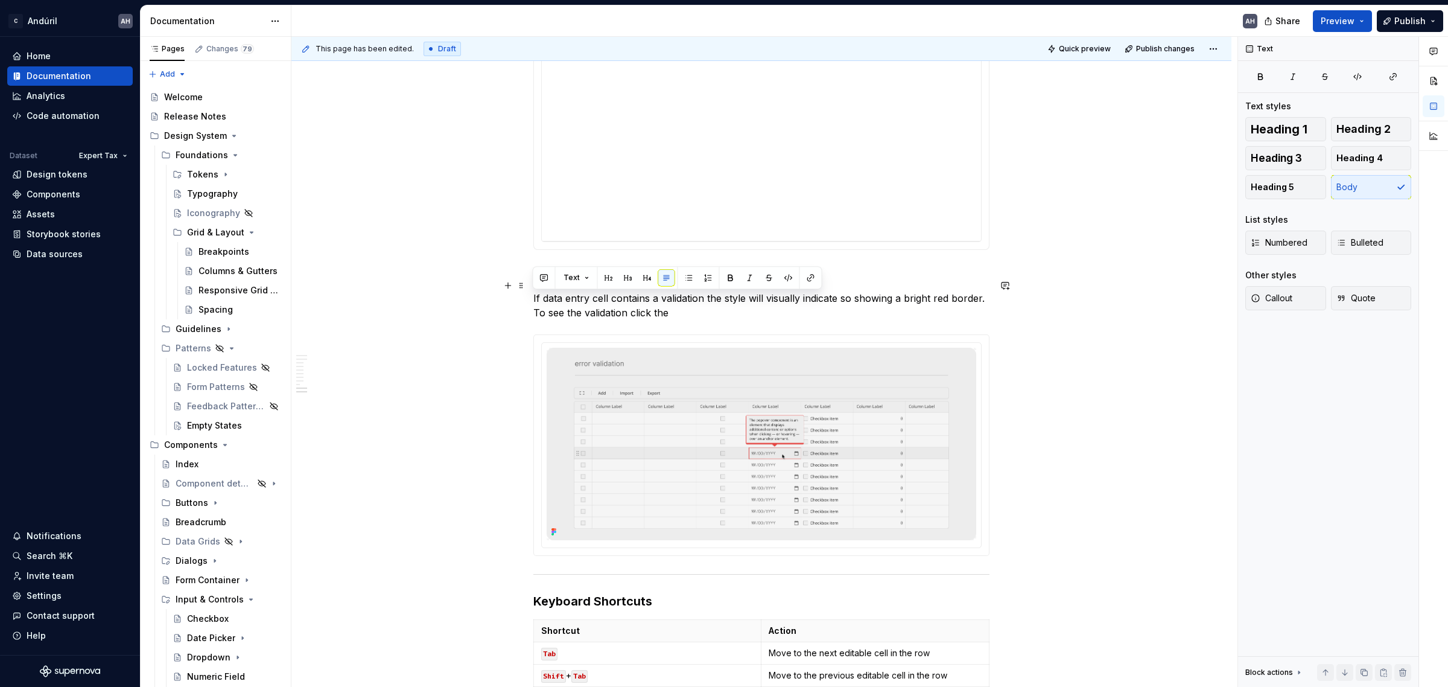
drag, startPoint x: 688, startPoint y: 306, endPoint x: 531, endPoint y: 300, distance: 157.6
click at [531, 300] on div "**********" at bounding box center [761, 25] width 940 height 2469
click at [682, 300] on p "If data entry cell contains a validation the style will visually indicate so sh…" at bounding box center [761, 305] width 456 height 29
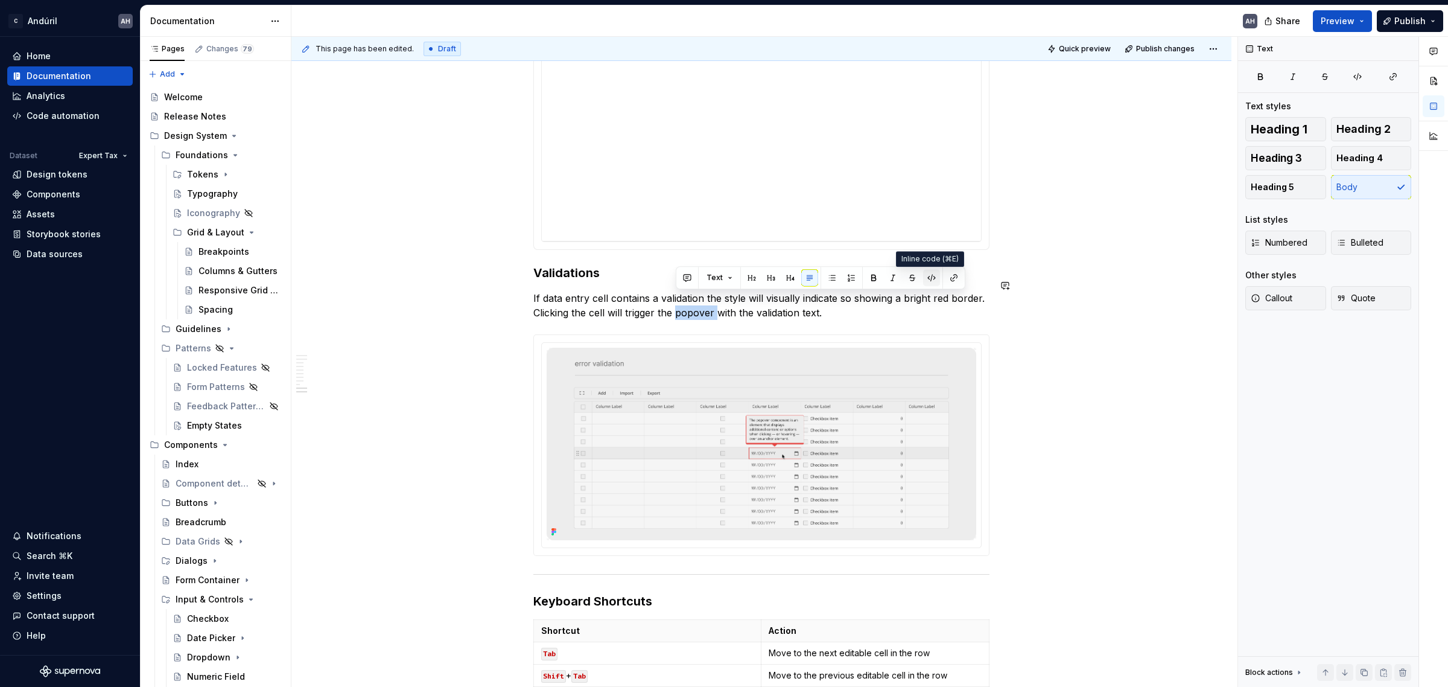
click at [926, 276] on button "button" at bounding box center [931, 277] width 17 height 17
click at [951, 276] on button "button" at bounding box center [953, 277] width 17 height 17
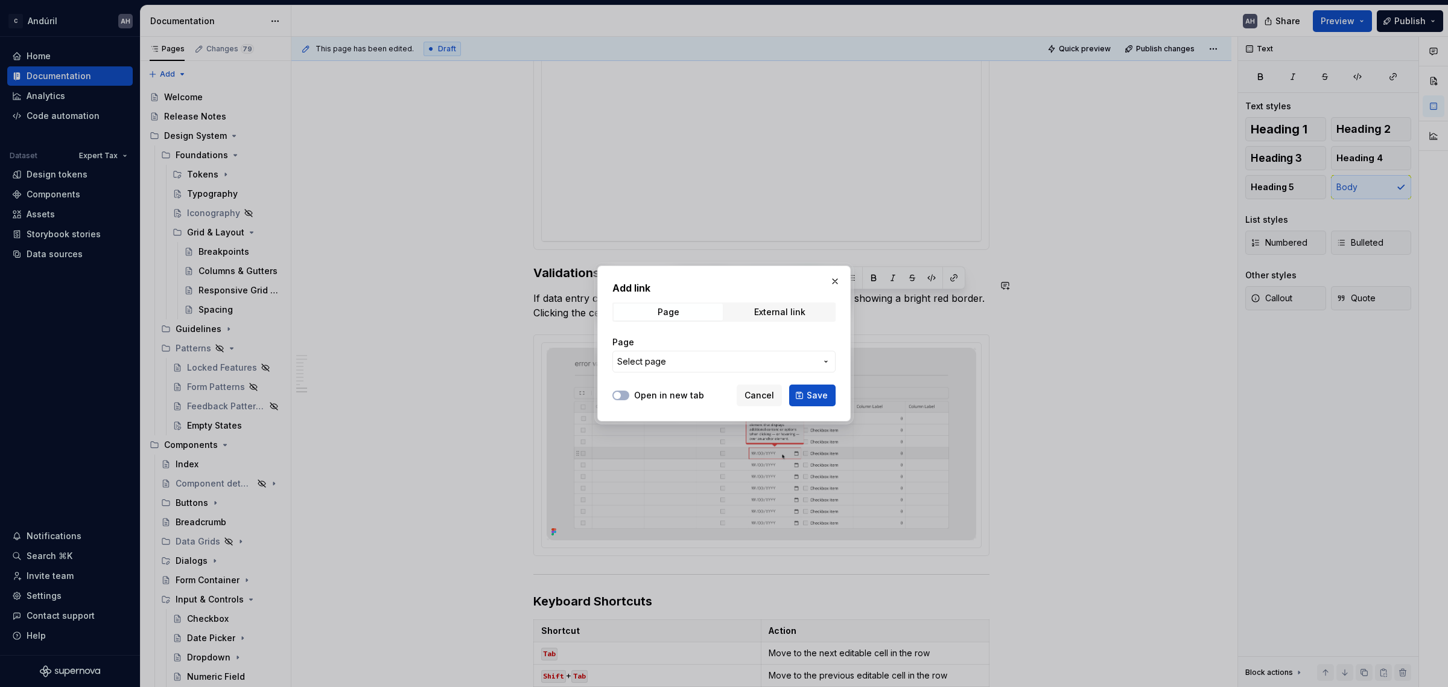
click at [756, 354] on button "Select page" at bounding box center [723, 362] width 223 height 22
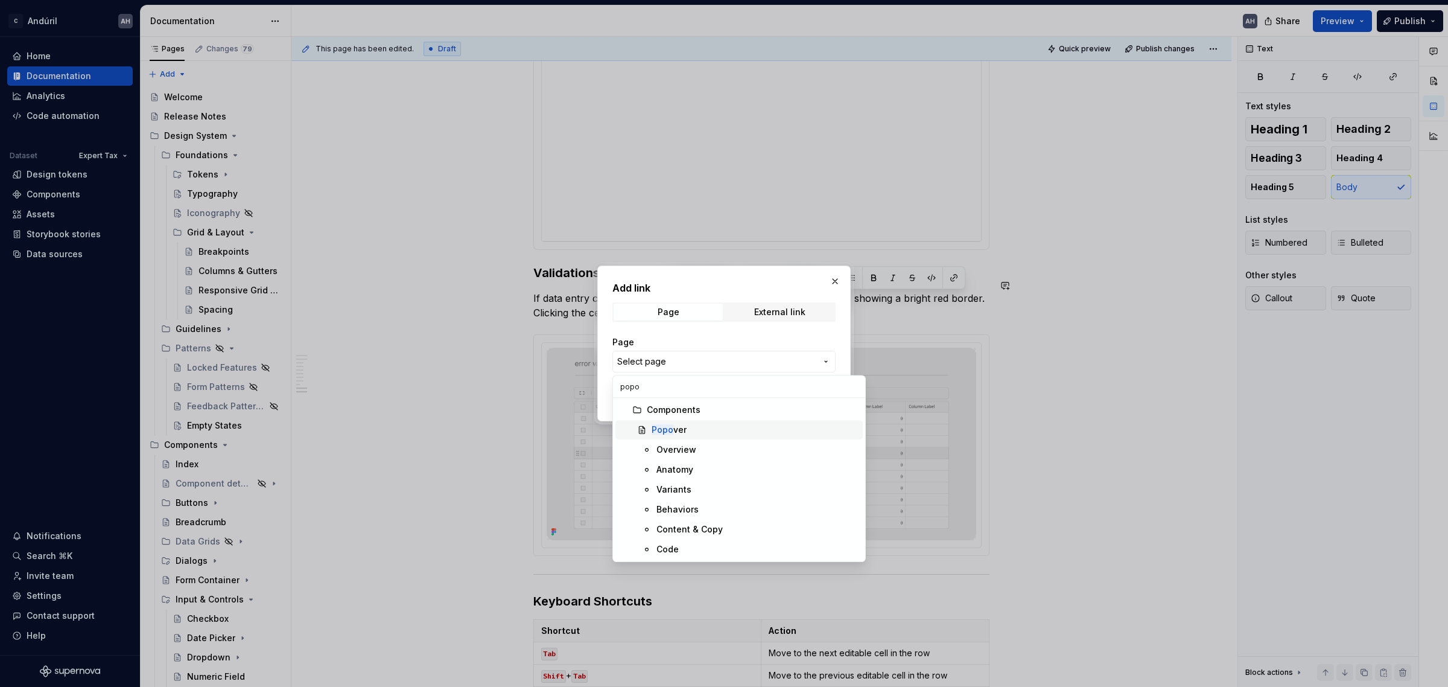
type input "popo"
click at [725, 434] on div "Popo ver" at bounding box center [755, 430] width 206 height 12
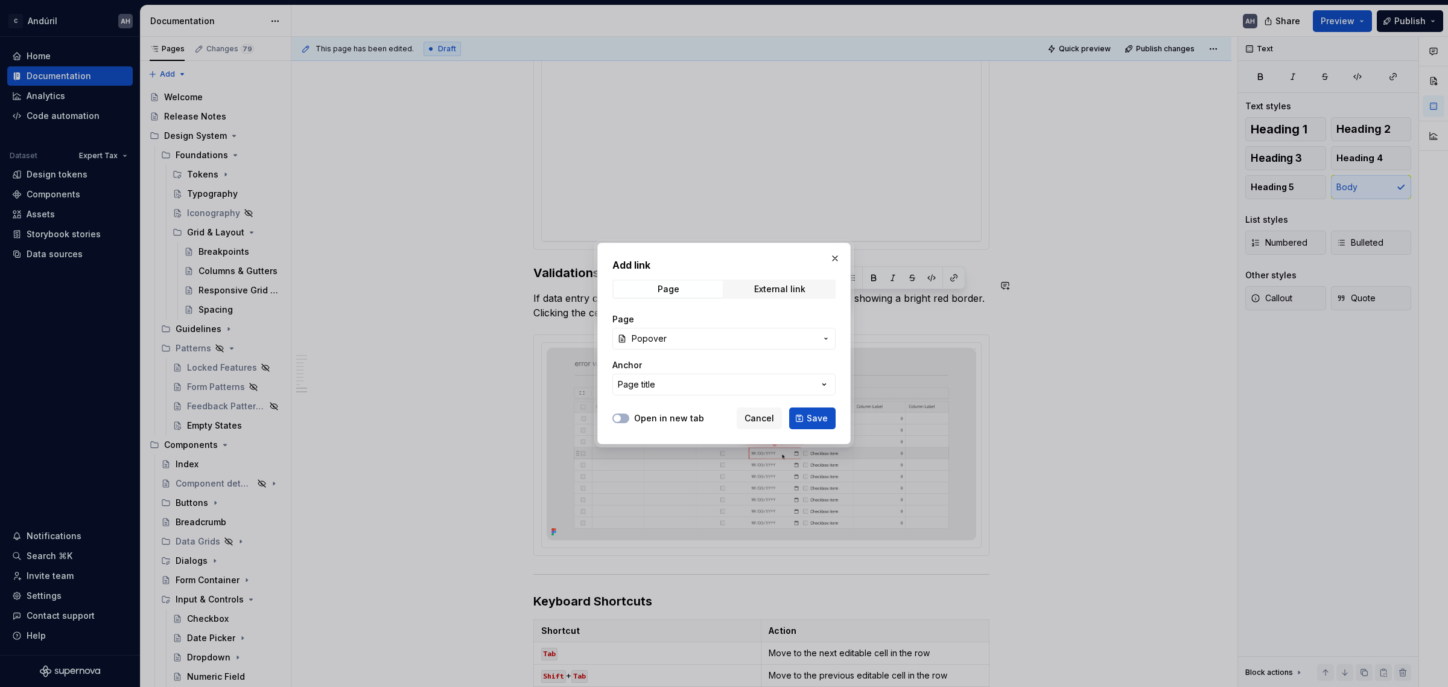
click at [662, 420] on label "Open in new tab" at bounding box center [669, 418] width 70 height 12
click at [629, 420] on button "Open in new tab" at bounding box center [620, 418] width 17 height 10
click at [811, 414] on span "Save" at bounding box center [817, 418] width 21 height 12
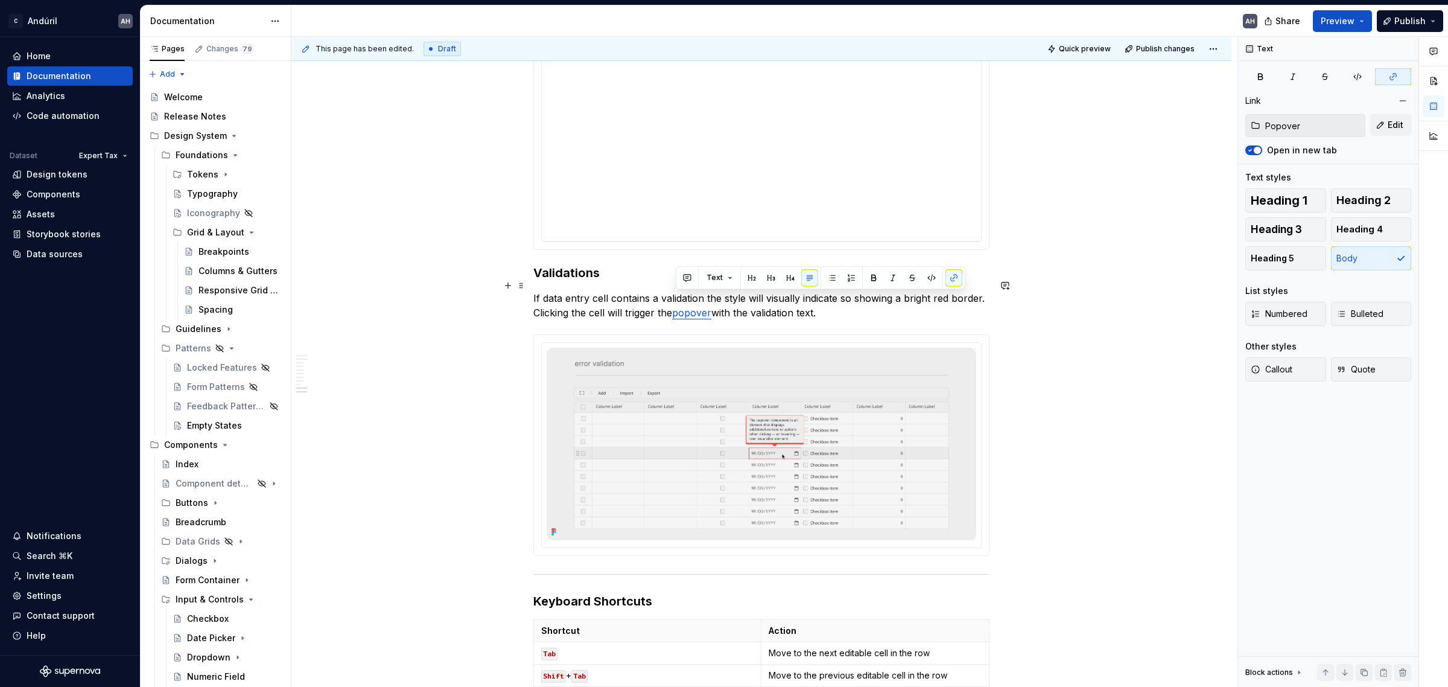
click at [734, 303] on p "If data entry cell contains a validation the style will visually indicate so sh…" at bounding box center [761, 305] width 456 height 29
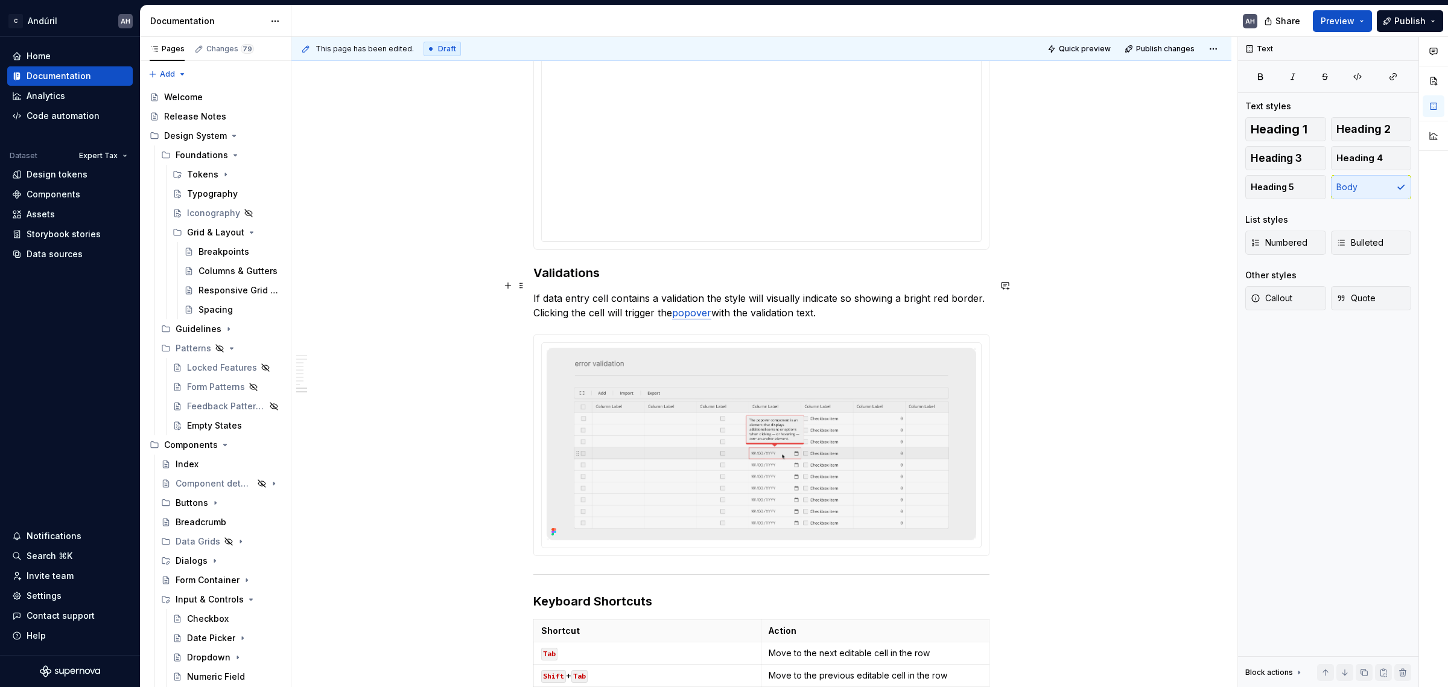
click at [716, 302] on p "If data entry cell contains a validation the style will visually indicate so sh…" at bounding box center [761, 305] width 456 height 29
click at [717, 302] on p "If data entry cell contains a validation the style will visually indicate so sh…" at bounding box center [761, 305] width 456 height 29
drag, startPoint x: 712, startPoint y: 297, endPoint x: 676, endPoint y: 299, distance: 36.9
click at [676, 299] on p "If data entry cell contains a validation the style will visually indicate so sh…" at bounding box center [761, 305] width 456 height 29
click at [955, 275] on button "button" at bounding box center [953, 277] width 17 height 17
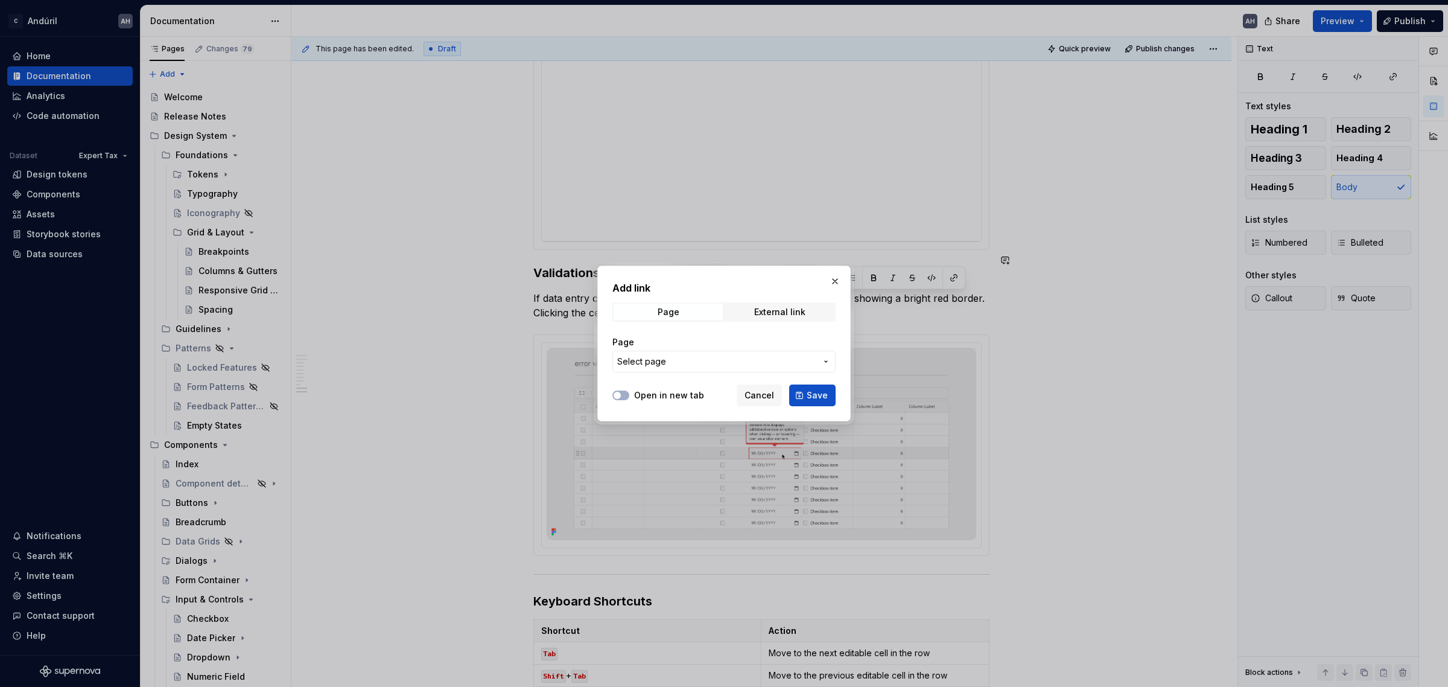
click at [764, 355] on span "Select page" at bounding box center [716, 361] width 199 height 12
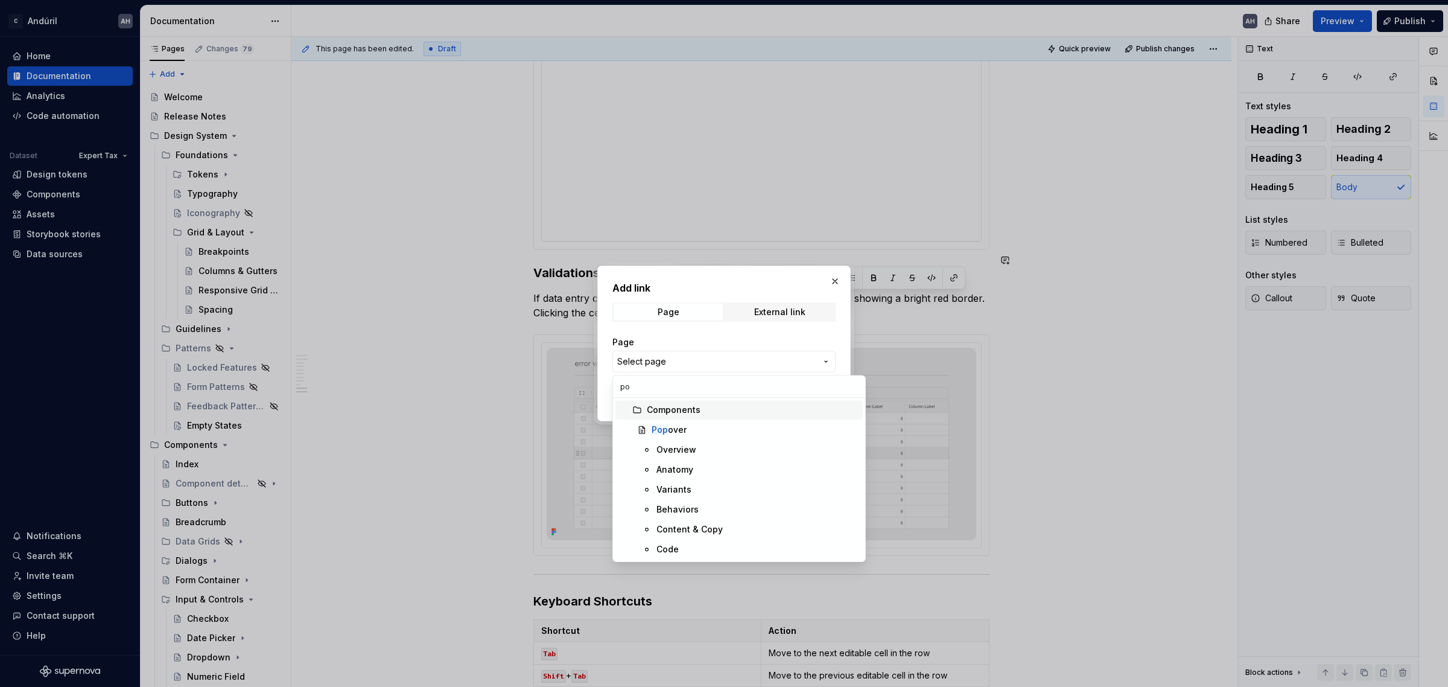
type input "pop"
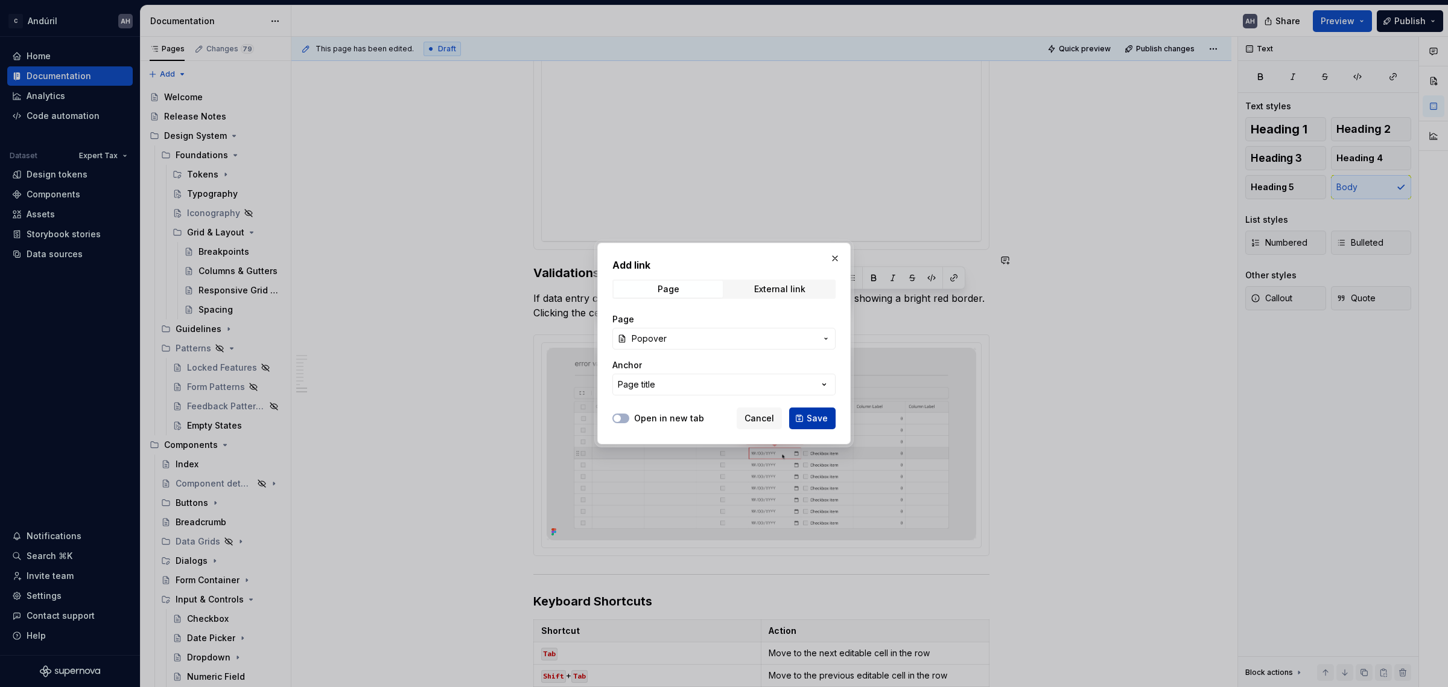
click at [819, 417] on span "Save" at bounding box center [817, 418] width 21 height 12
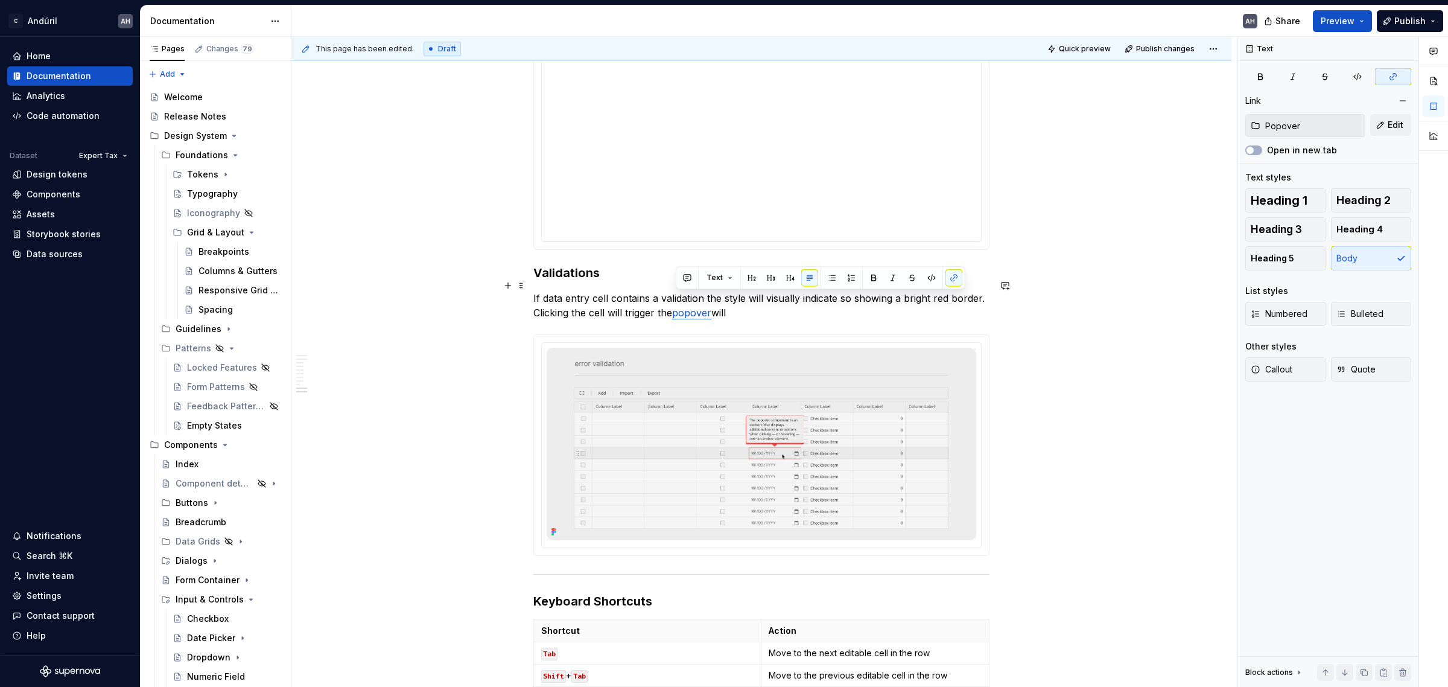
click at [756, 300] on p "If data entry cell contains a validation the style will visually indicate so sh…" at bounding box center [761, 305] width 456 height 29
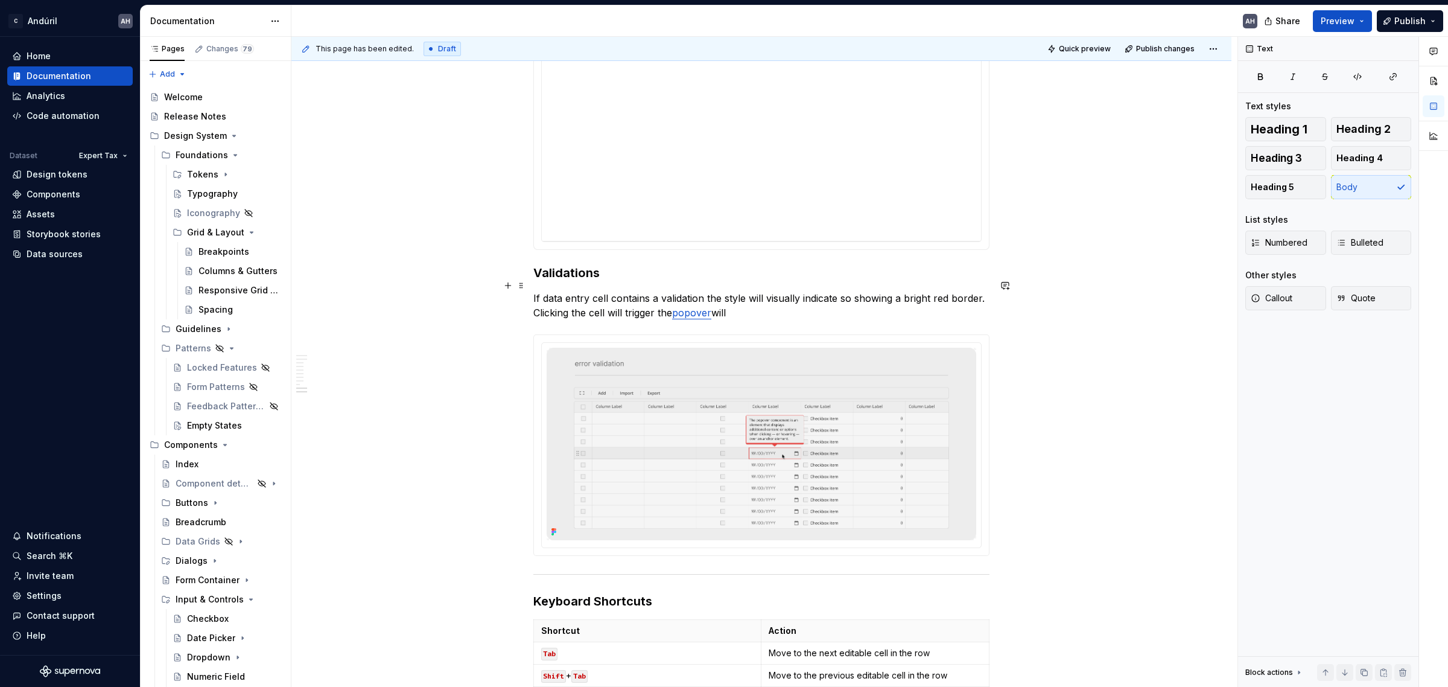
click at [546, 291] on p "If data entry cell contains a validation the style will visually indicate so sh…" at bounding box center [761, 305] width 456 height 29
click at [739, 291] on p "If data entry cell contains a validation the style will visually indicate so sh…" at bounding box center [761, 305] width 456 height 29
drag, startPoint x: 605, startPoint y: 285, endPoint x: 543, endPoint y: 288, distance: 62.2
click at [543, 291] on p "If data entry cell contains a validation the style will visually indicate so sh…" at bounding box center [761, 305] width 456 height 29
click at [609, 291] on p "If data entry cell contains a validation the style will visually indicate so sh…" at bounding box center [761, 305] width 456 height 29
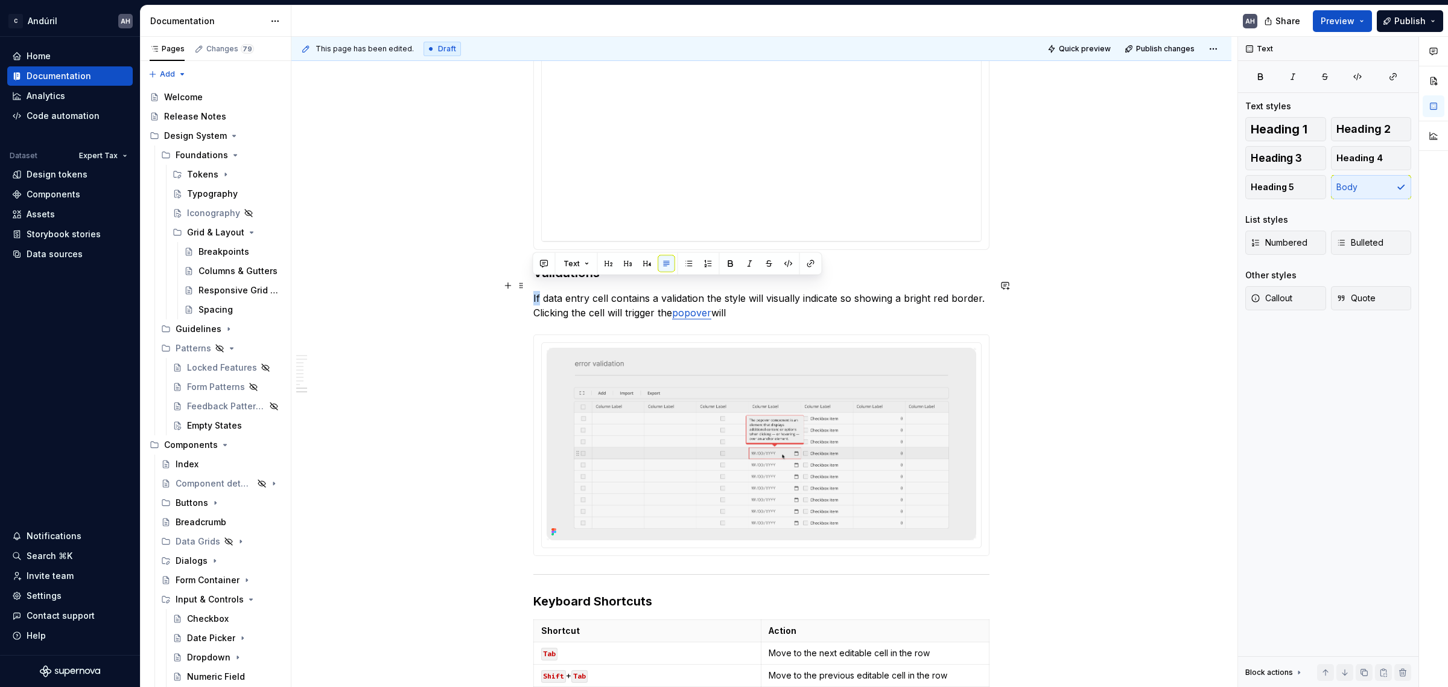
drag, startPoint x: 540, startPoint y: 288, endPoint x: 528, endPoint y: 288, distance: 12.1
click at [528, 288] on div "**********" at bounding box center [761, 25] width 940 height 2469
click at [652, 291] on p "When a data entry cell contains a validation the style will visually indicate s…" at bounding box center [761, 305] width 456 height 29
click at [798, 291] on p "When a data entry cell contains a validation the style will visually indicate s…" at bounding box center [761, 305] width 456 height 29
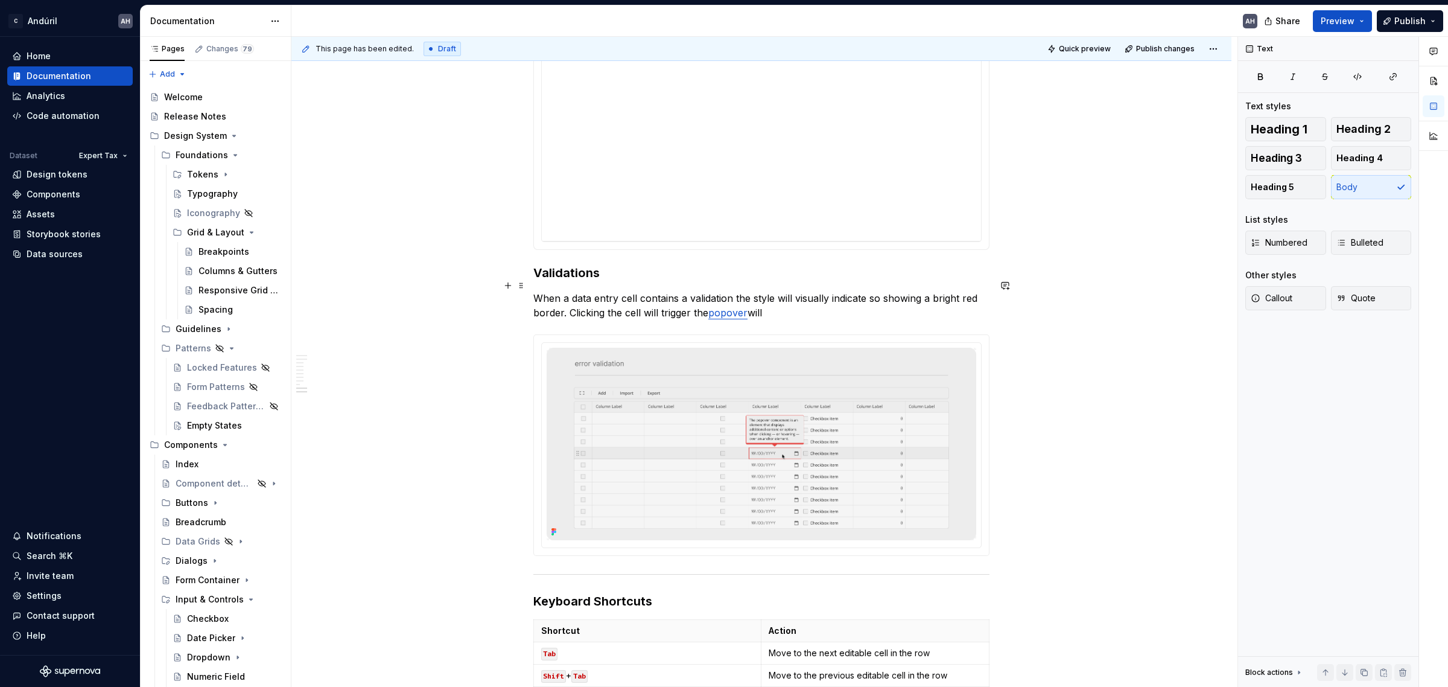
click at [837, 291] on p "When a data entry cell contains a validation the style will visually indicate s…" at bounding box center [761, 305] width 456 height 29
click at [878, 291] on p "When a data entry cell contains a validation the style will visually indicate s…" at bounding box center [761, 305] width 456 height 29
click at [942, 291] on p "When a data entry cell contains a validation the style will visually indicate s…" at bounding box center [761, 305] width 456 height 29
click at [960, 291] on p "When a data entry cell contains a validation the style will visually indicate s…" at bounding box center [761, 305] width 456 height 29
click at [610, 296] on p "When a data entry cell contains a validation the style will visually indicate s…" at bounding box center [761, 305] width 456 height 29
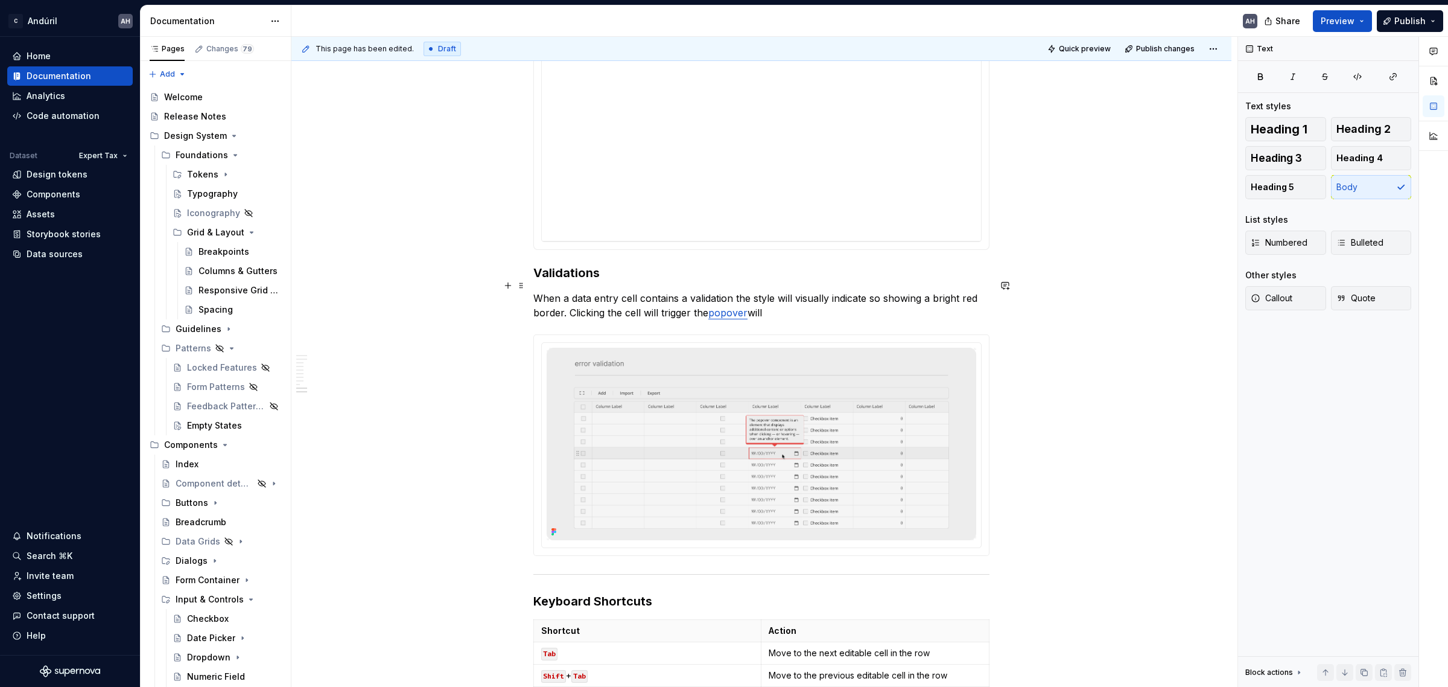
click at [708, 296] on p "When a data entry cell contains a validation the style will visually indicate s…" at bounding box center [761, 305] width 456 height 29
click at [644, 296] on p "When a data entry cell contains a validation the style will visually indicate s…" at bounding box center [761, 305] width 456 height 29
click at [817, 302] on p "When a data entry cell contains a validation the style will visually indicate s…" at bounding box center [761, 305] width 456 height 29
click at [690, 302] on p "When a data entry cell contains a validation the style will visually indicate s…" at bounding box center [761, 305] width 456 height 29
click at [778, 300] on p "When a data entry cell contains a validation the style will visually indicate s…" at bounding box center [761, 305] width 456 height 29
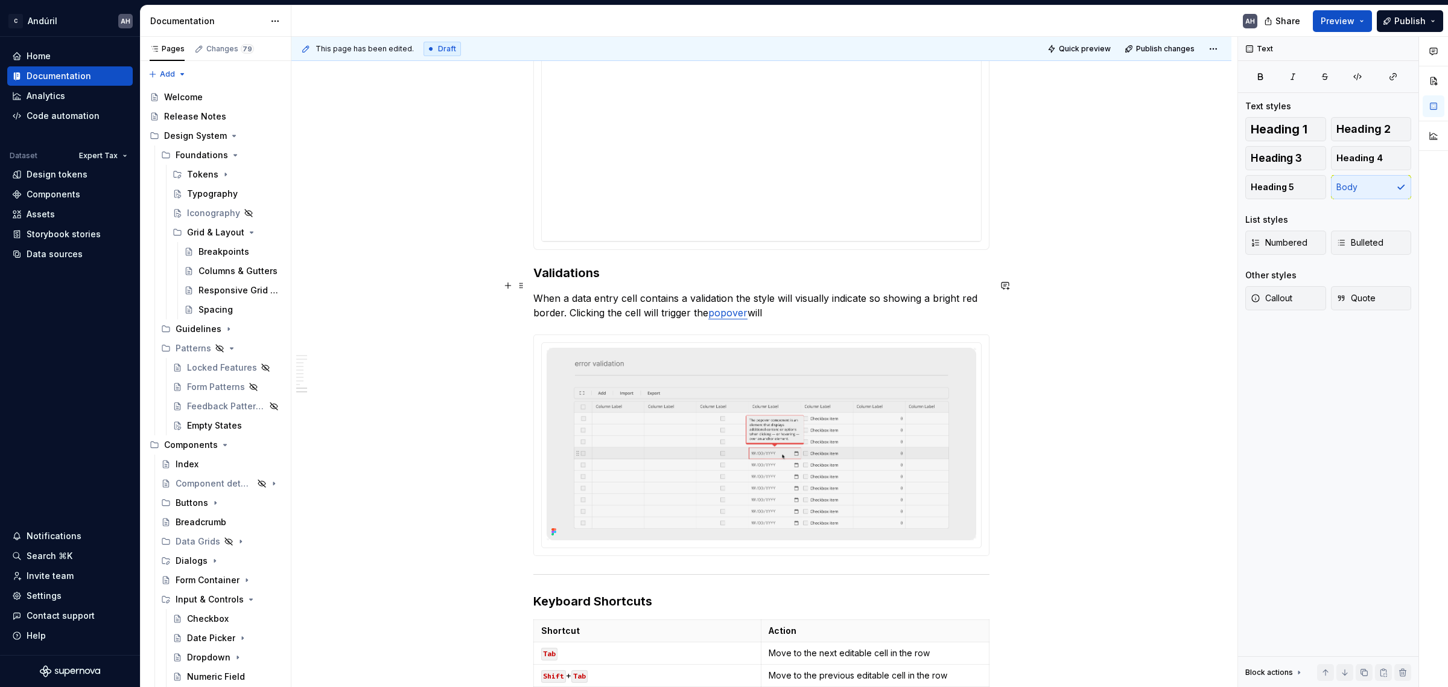
click at [638, 299] on p "When a data entry cell contains a validation the style will visually indicate s…" at bounding box center [761, 305] width 456 height 29
click at [785, 296] on p "When a data entry cell contains a validation the style will visually indicate s…" at bounding box center [761, 305] width 456 height 29
drag, startPoint x: 769, startPoint y: 300, endPoint x: 752, endPoint y: 300, distance: 17.5
click at [752, 300] on p "When a data entry cell contains a validation the style will visually indicate s…" at bounding box center [761, 305] width 456 height 29
click at [784, 299] on p "When a data entry cell contains a validation the style will visually indicate s…" at bounding box center [761, 305] width 456 height 29
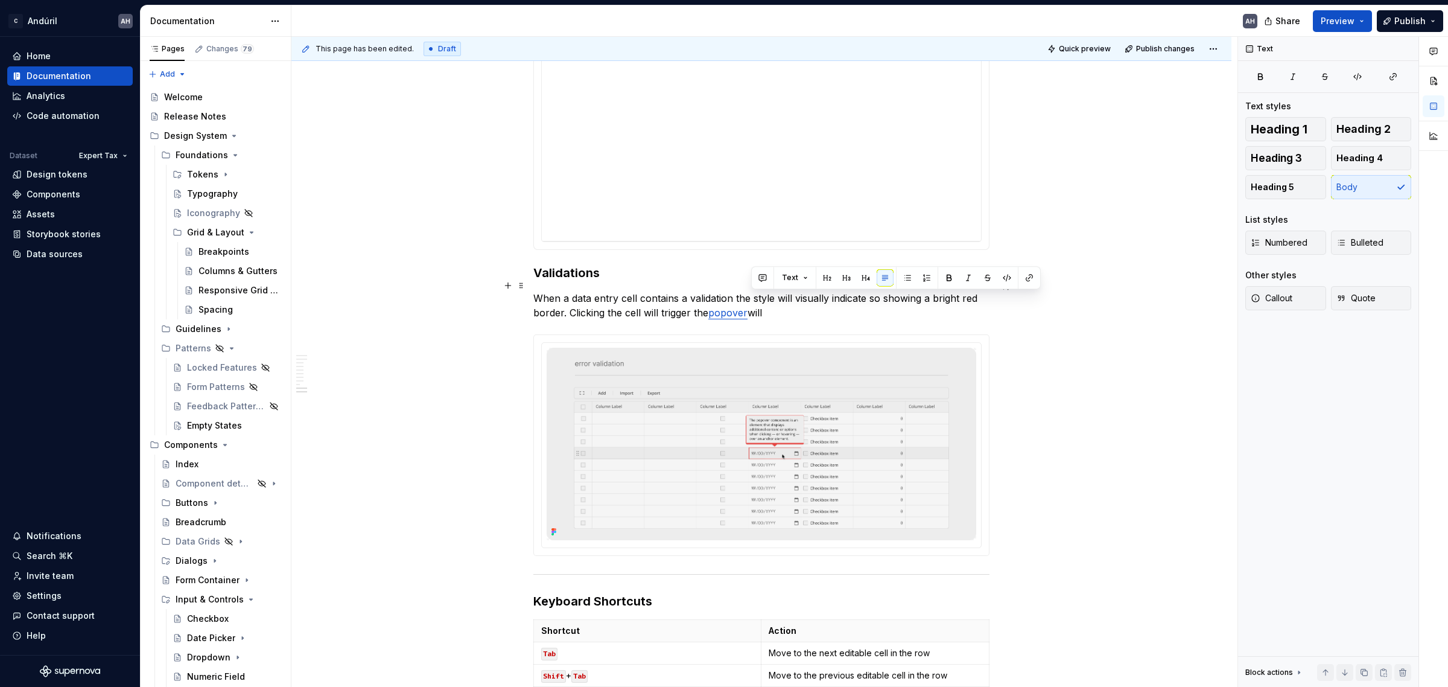
drag, startPoint x: 784, startPoint y: 299, endPoint x: 751, endPoint y: 299, distance: 33.2
click at [751, 299] on p "When a data entry cell contains a validation the style will visually indicate s…" at bounding box center [761, 305] width 456 height 29
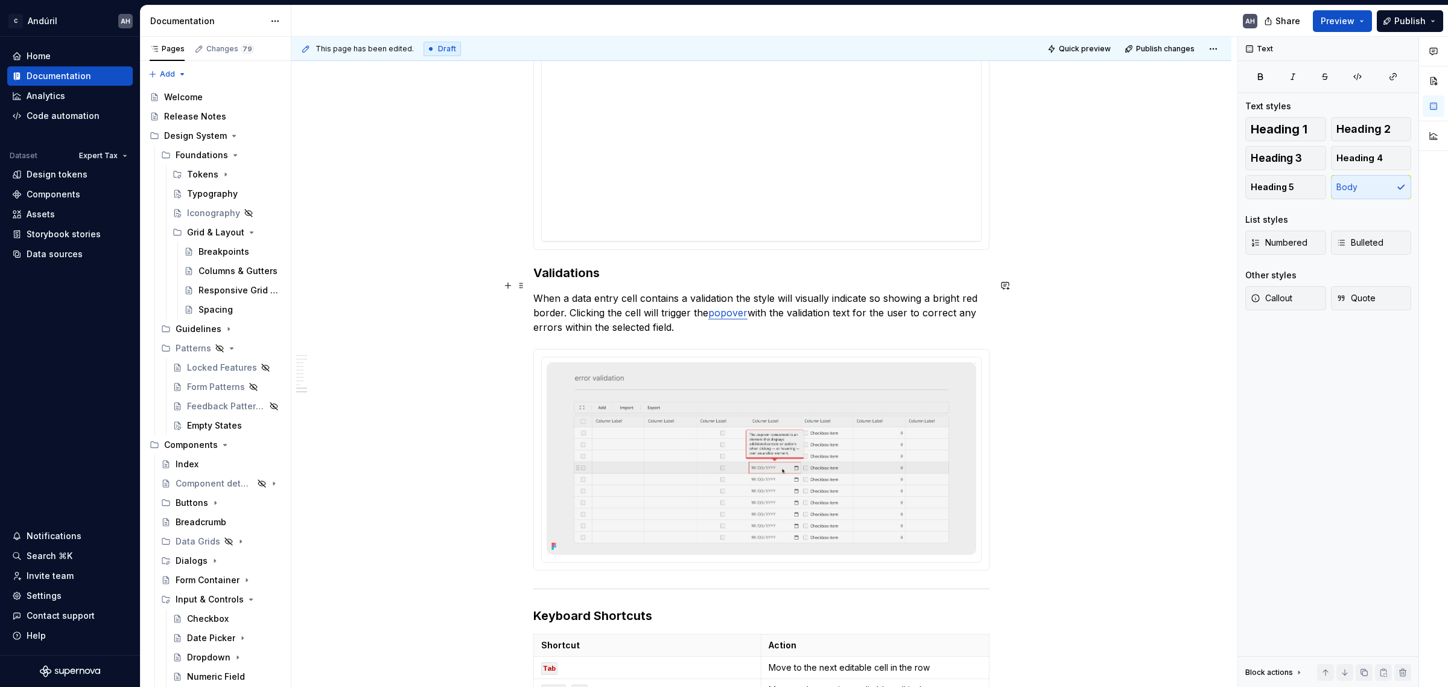
click at [688, 316] on p "When a data entry cell contains a validation the style will visually indicate s…" at bounding box center [761, 312] width 456 height 43
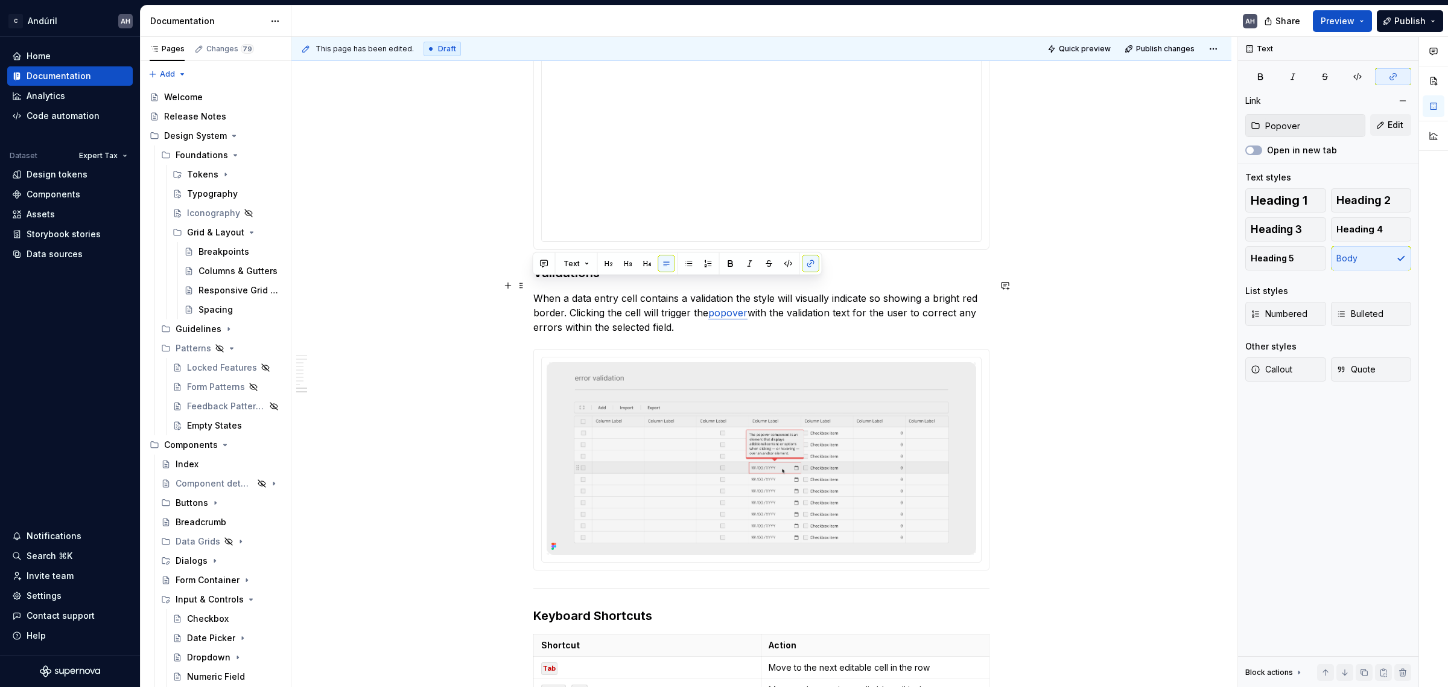
drag, startPoint x: 690, startPoint y: 316, endPoint x: 534, endPoint y: 291, distance: 157.6
click at [534, 291] on p "When a data entry cell contains a validation the style will visually indicate s…" at bounding box center [761, 312] width 456 height 43
copy p "When a data entry cell contains a validation the style will visually indicate s…"
click at [709, 320] on p "When a data entry cell contains a validation the style will visually indicate s…" at bounding box center [761, 312] width 456 height 43
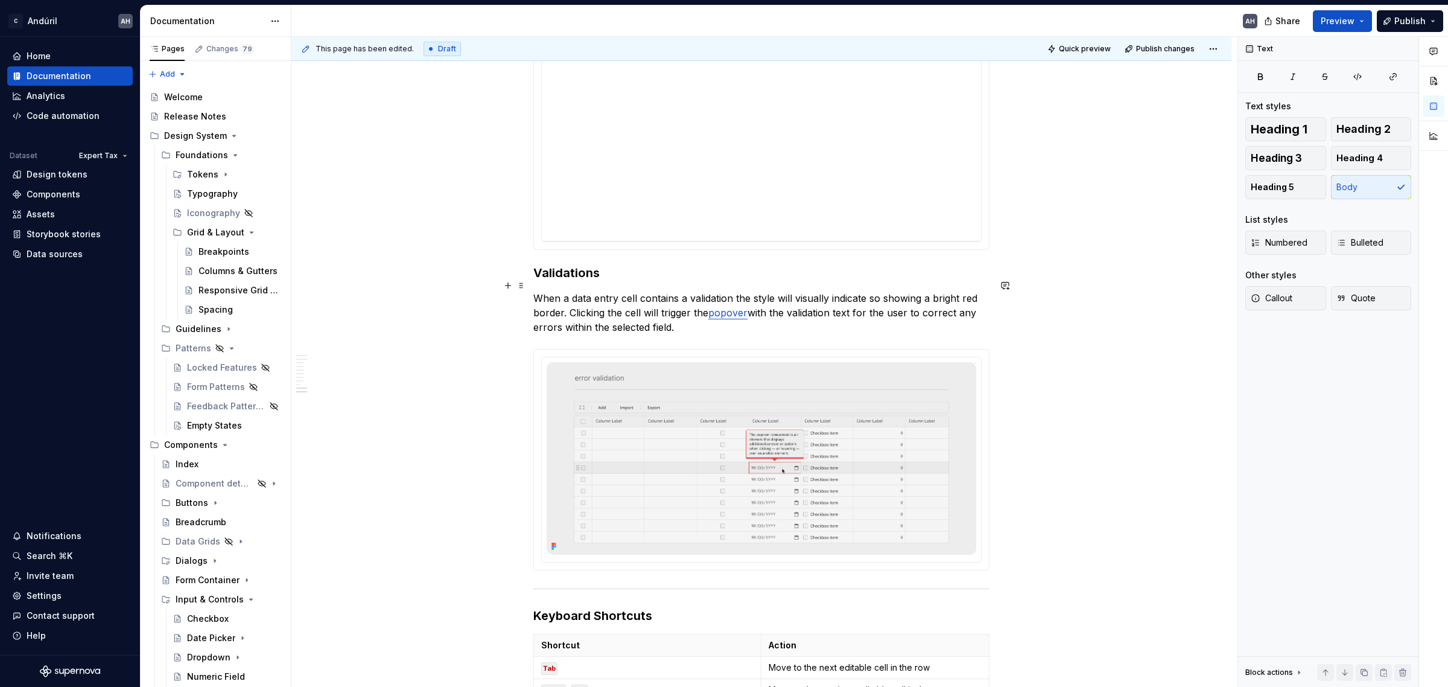
click at [568, 299] on p "When a data entry cell contains a validation the style will visually indicate s…" at bounding box center [761, 312] width 456 height 43
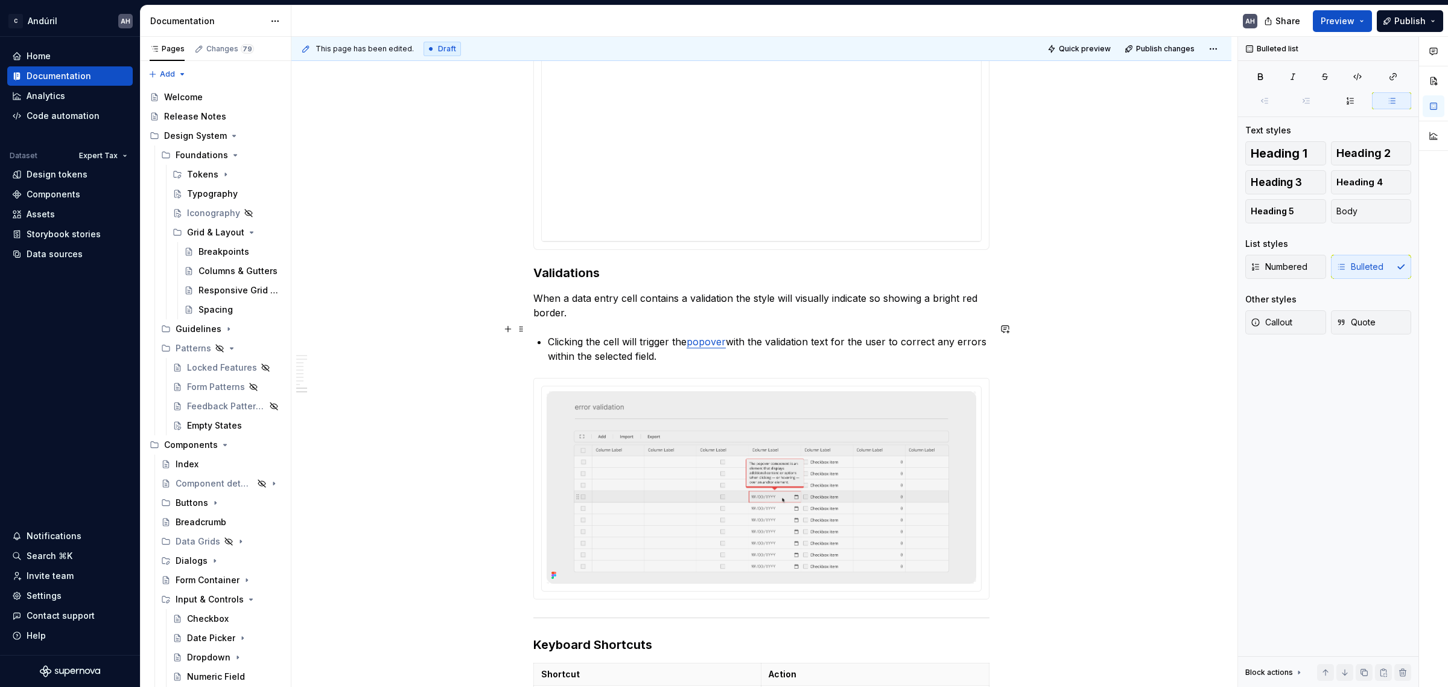
click at [583, 334] on p "Clicking the cell will trigger the popover with the validation text for the use…" at bounding box center [769, 348] width 442 height 29
drag, startPoint x: 583, startPoint y: 330, endPoint x: 549, endPoint y: 329, distance: 33.8
click at [549, 334] on p "Clicking the cell will trigger the popover with the validation text for the use…" at bounding box center [769, 348] width 442 height 29
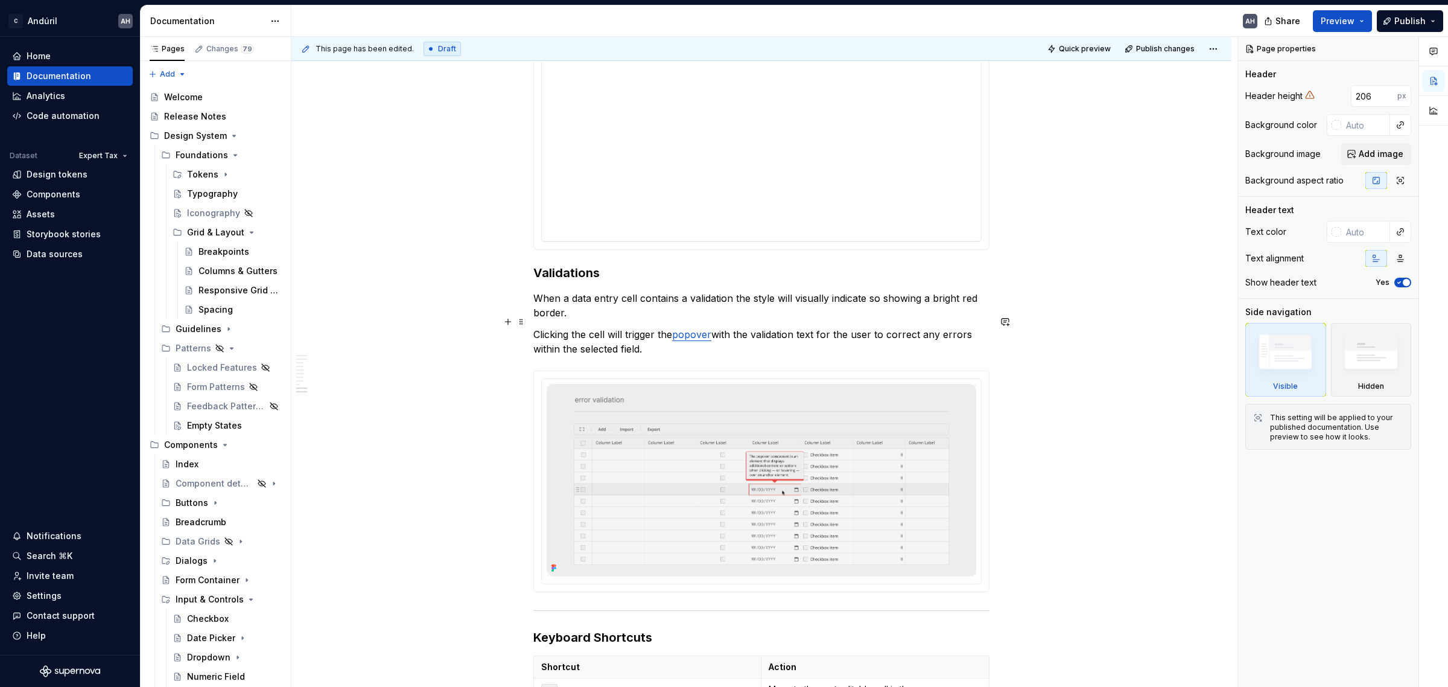
type textarea "*"
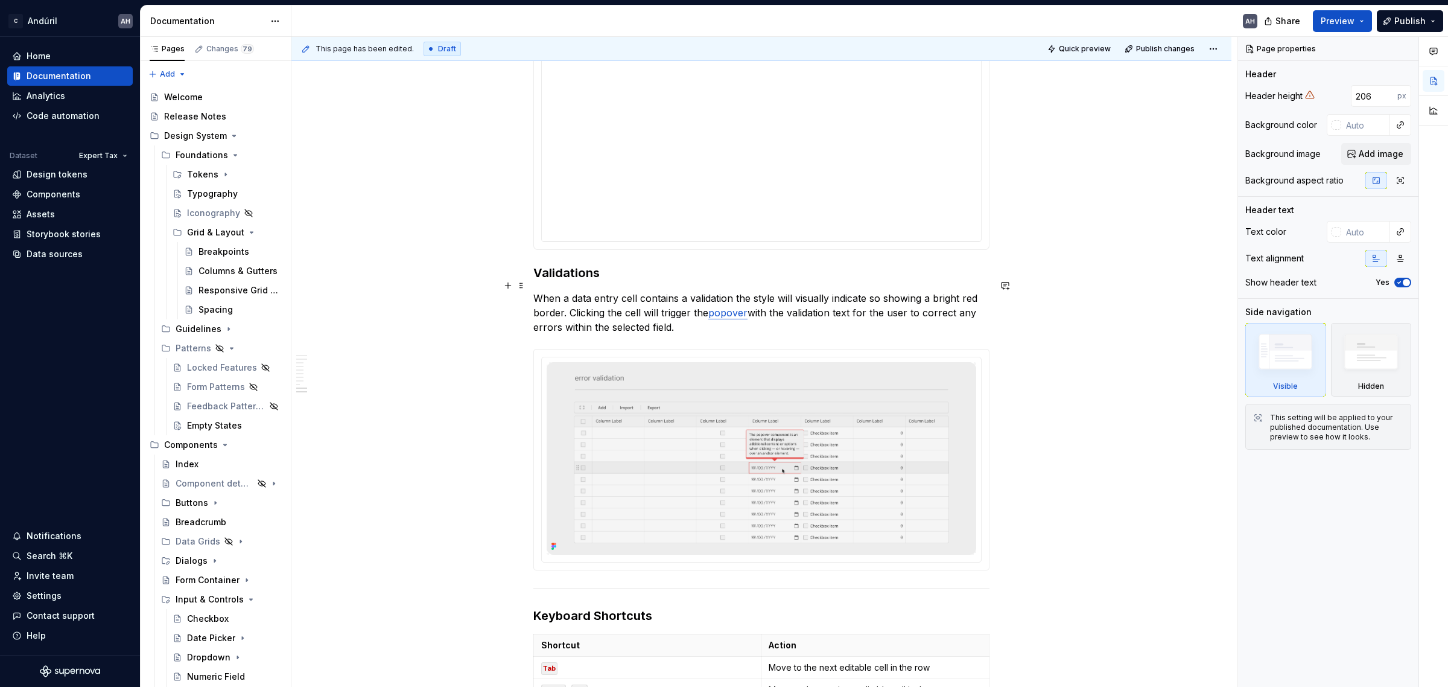
click at [613, 317] on p "When a data entry cell contains a validation the style will visually indicate s…" at bounding box center [761, 312] width 456 height 43
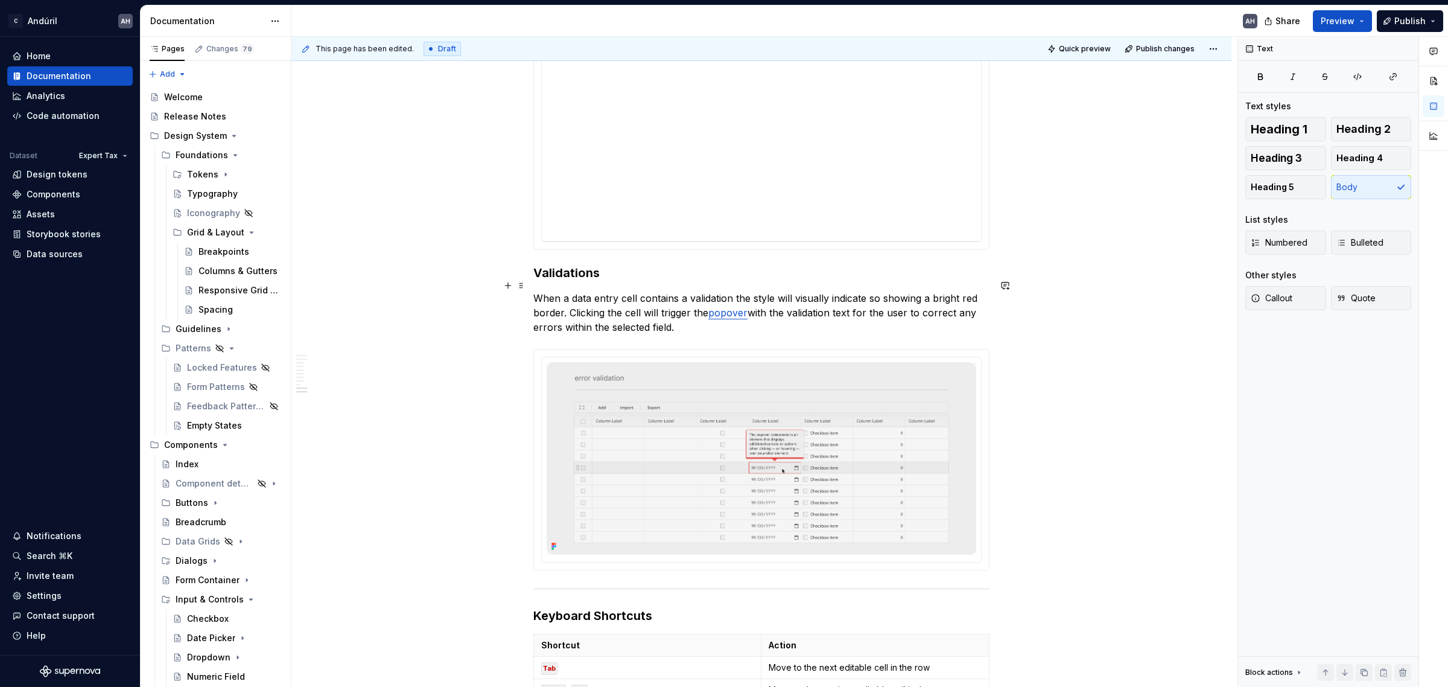
click at [698, 315] on p "When a data entry cell contains a validation the style will visually indicate s…" at bounding box center [761, 312] width 456 height 43
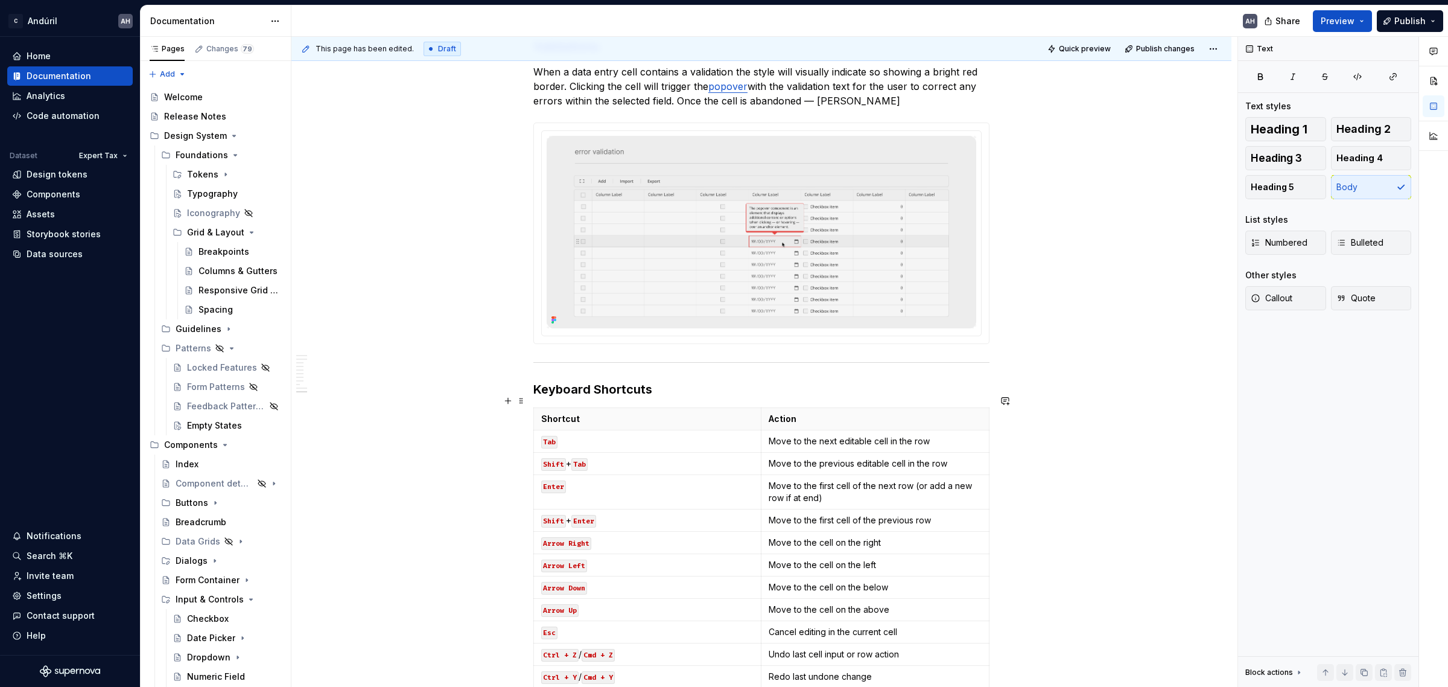
scroll to position [1734, 0]
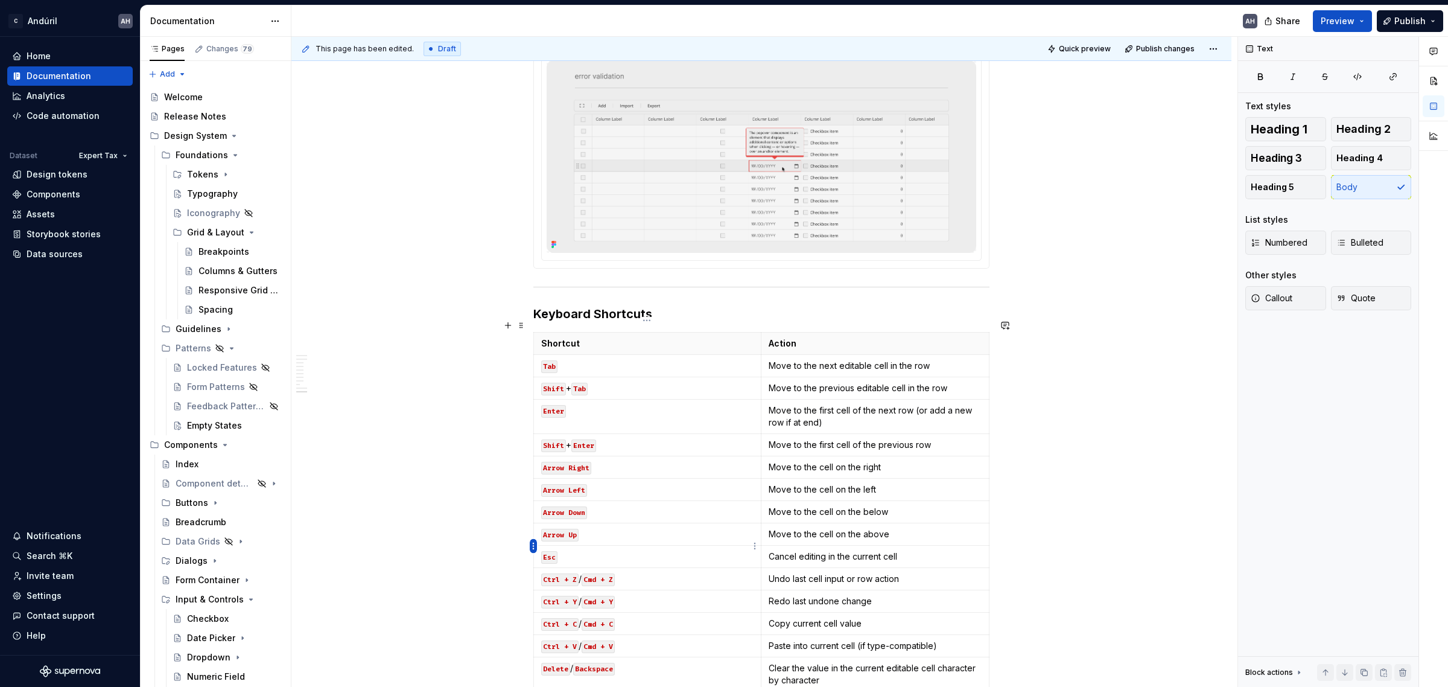
click at [533, 549] on html "C Andúril AH Home Documentation Analytics Code automation Dataset Expert Tax De…" at bounding box center [724, 343] width 1448 height 687
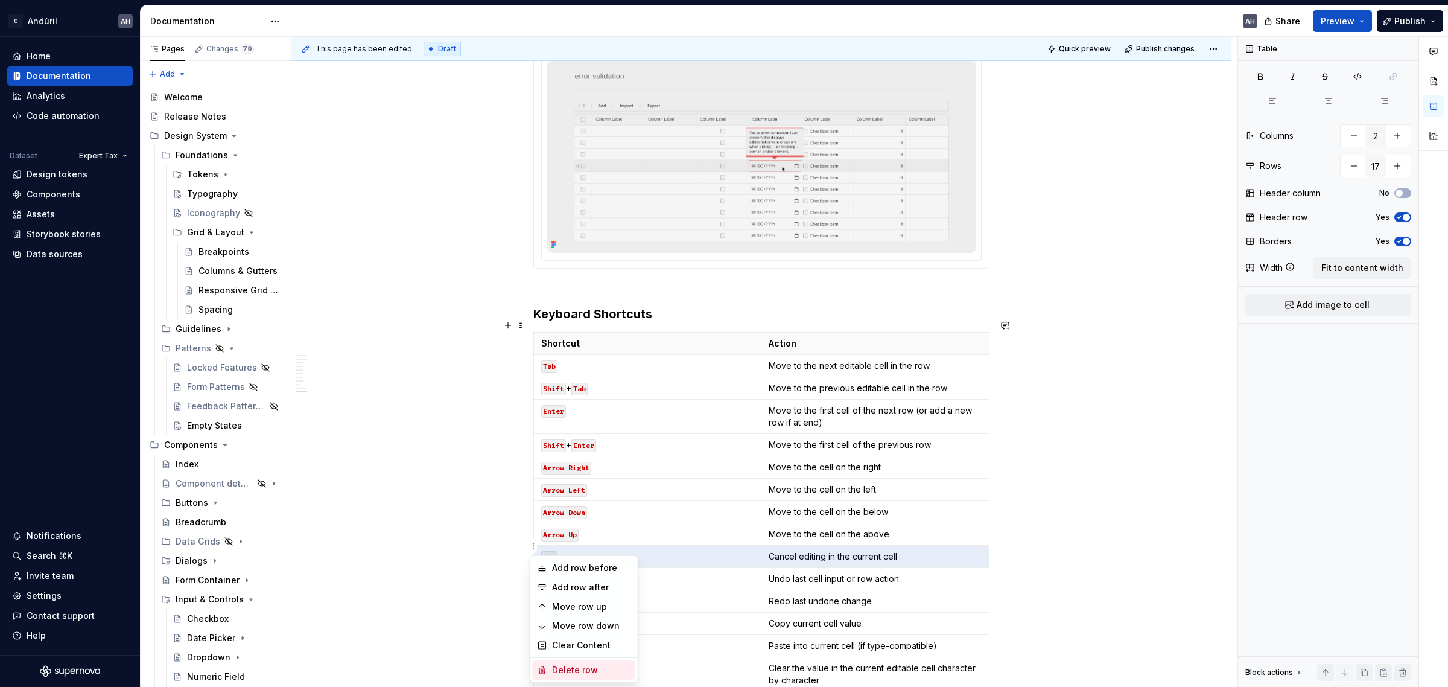
click at [574, 671] on div "Delete row" at bounding box center [591, 670] width 78 height 12
type input "16"
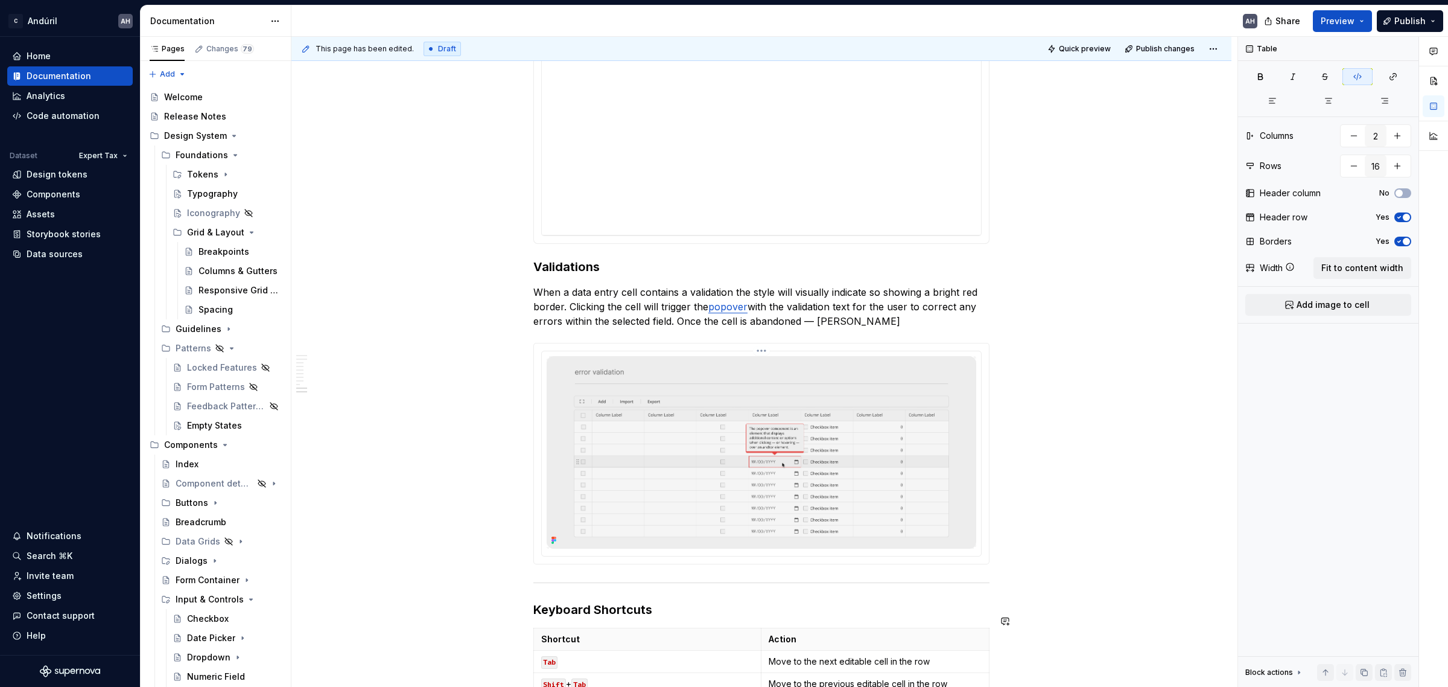
scroll to position [1433, 0]
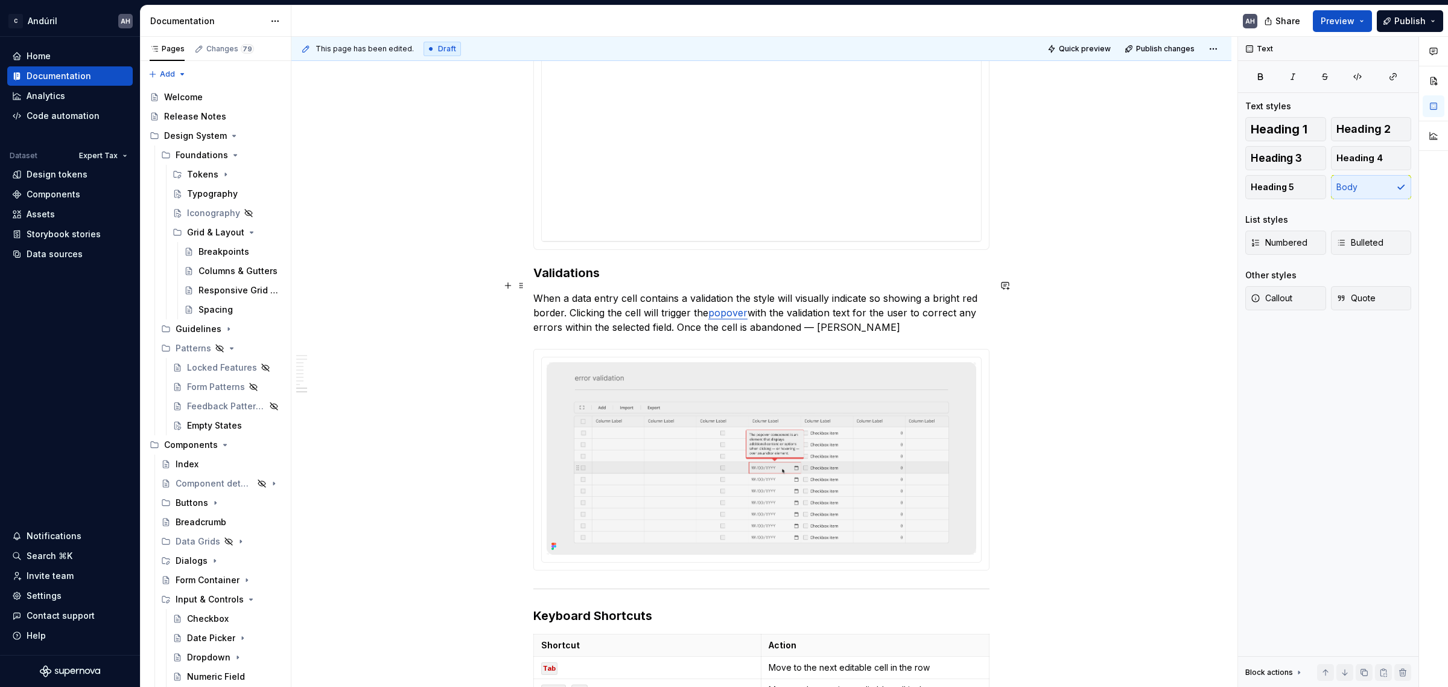
click at [855, 315] on p "When a data entry cell contains a validation the style will visually indicate s…" at bounding box center [761, 312] width 456 height 43
click at [837, 317] on p "When a data entry cell contains a validation the style will visually indicate s…" at bounding box center [761, 312] width 456 height 43
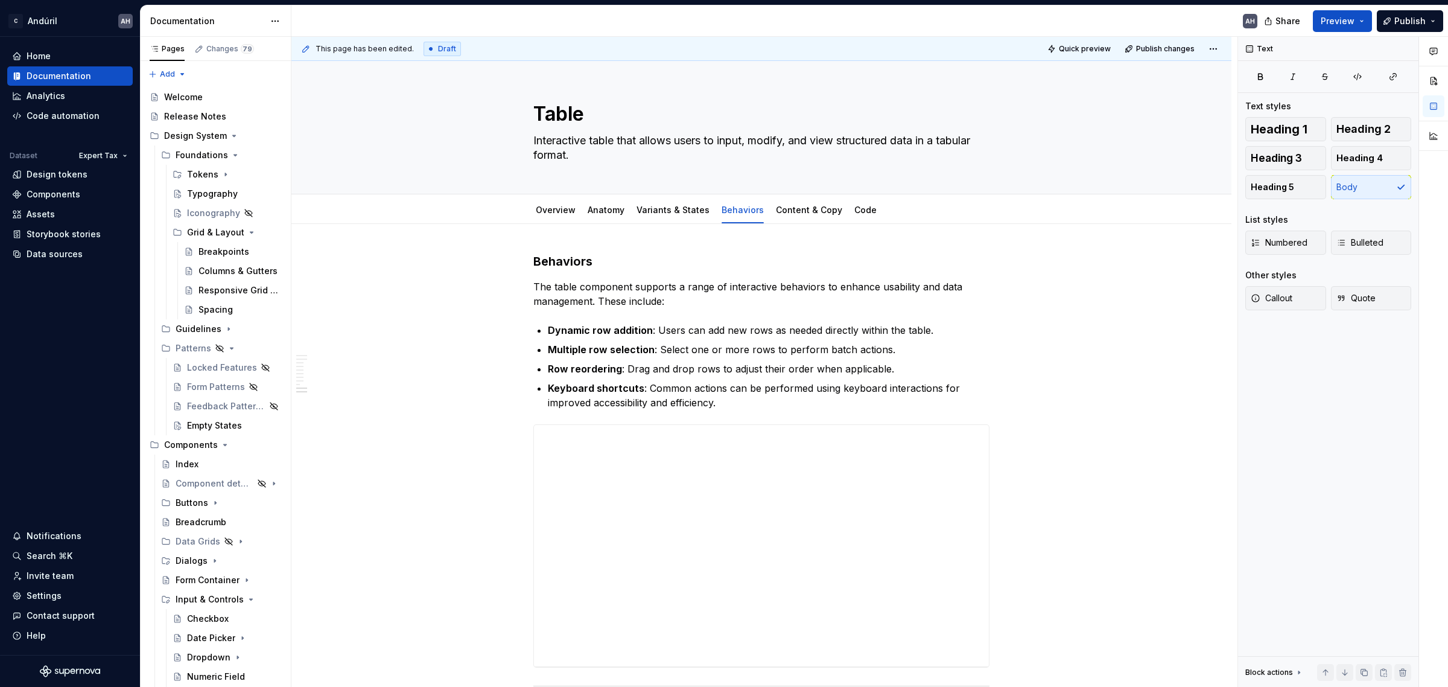
scroll to position [1433, 0]
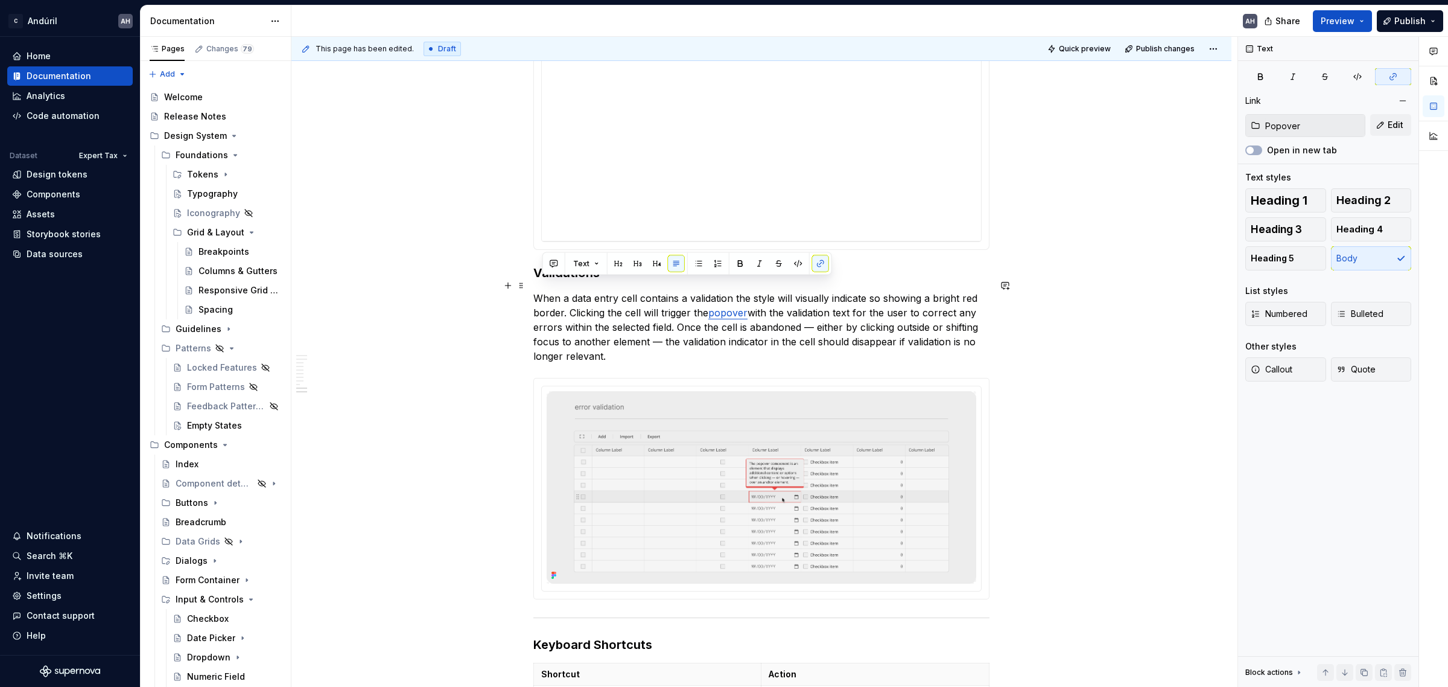
drag, startPoint x: 644, startPoint y: 339, endPoint x: 538, endPoint y: 291, distance: 116.6
click at [538, 291] on p "When a data entry cell contains a validation the style will visually indicate s…" at bounding box center [761, 327] width 456 height 72
click at [623, 341] on p "When a data entry cell contains a validation the style will visually indicate s…" at bounding box center [761, 327] width 456 height 72
drag, startPoint x: 632, startPoint y: 341, endPoint x: 529, endPoint y: 284, distance: 117.8
click at [529, 284] on div "**********" at bounding box center [761, 36] width 940 height 2490
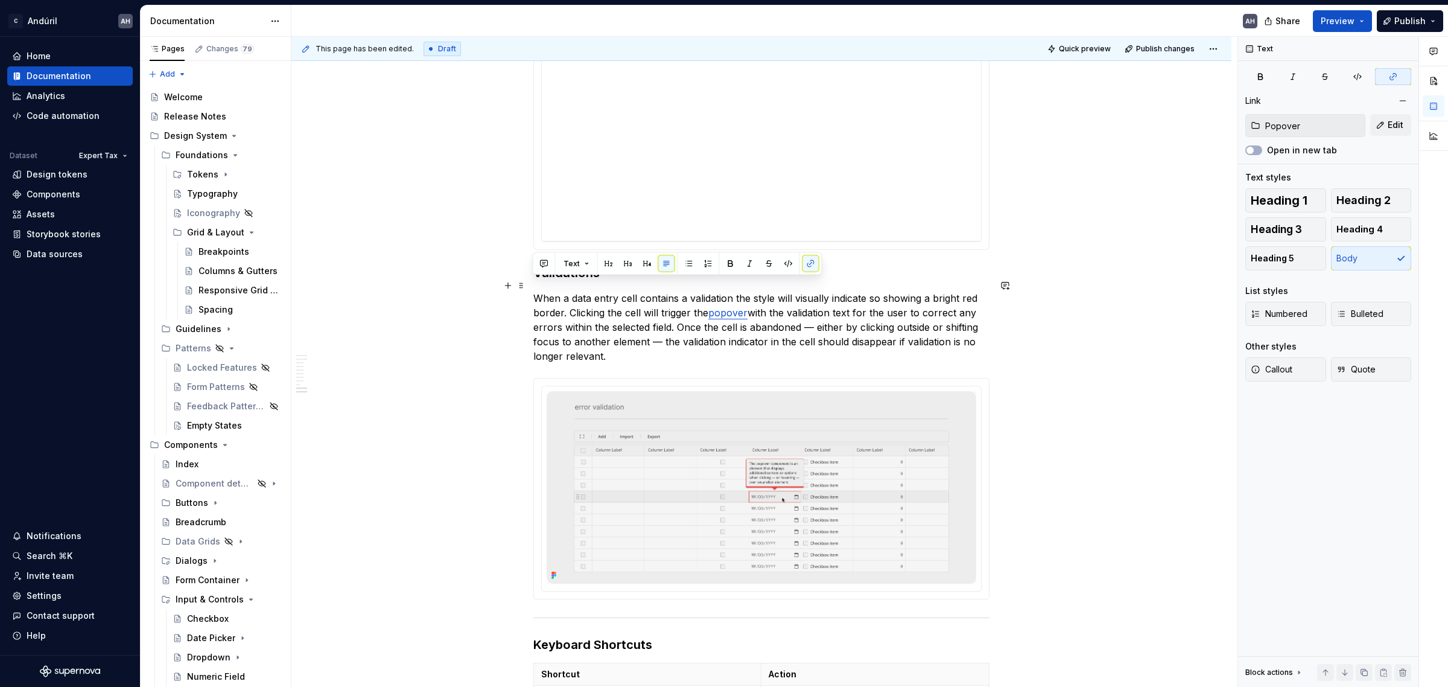
copy p "When a data entry cell contains a validation the style will visually indicate s…"
type textarea "*"
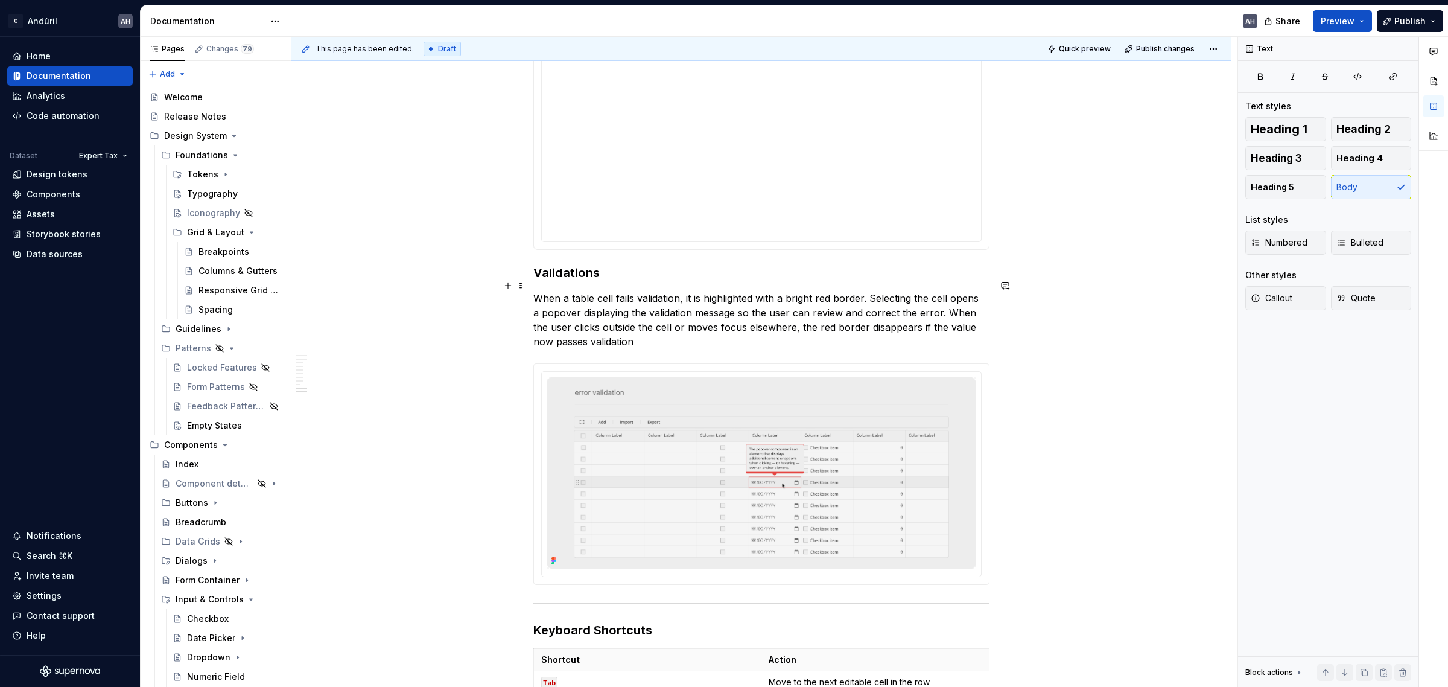
click at [673, 291] on p "When a table cell fails validation, it is highlighted with a bright red border.…" at bounding box center [761, 320] width 456 height 58
click at [677, 291] on p "When a table cell fails validation, it is highlighted with a bright red border.…" at bounding box center [761, 320] width 456 height 58
click at [867, 291] on p "When a table cell fails validation, it is highlighted with a bright red border.…" at bounding box center [761, 320] width 456 height 58
drag, startPoint x: 570, startPoint y: 302, endPoint x: 554, endPoint y: 302, distance: 16.3
click at [554, 302] on p "When a table cell fails validation, it is highlighted with a bright red border.…" at bounding box center [761, 320] width 456 height 58
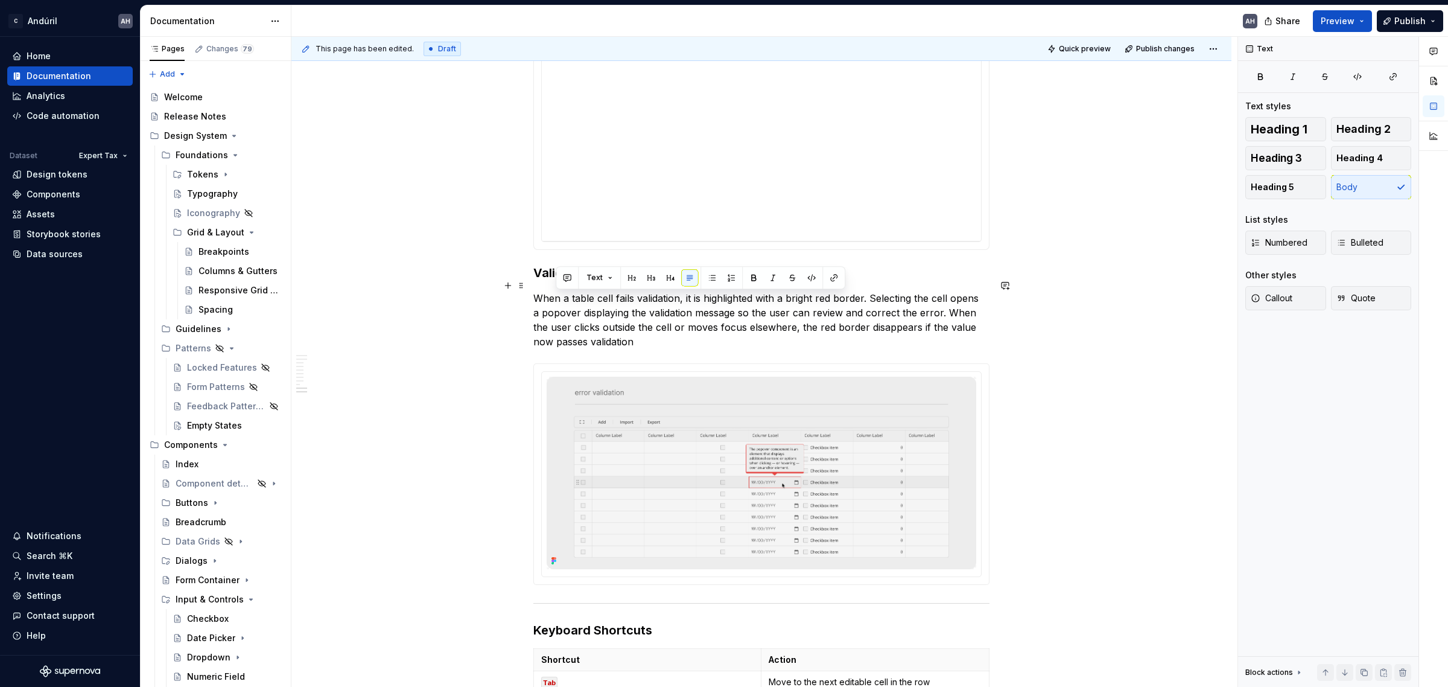
click at [613, 312] on p "When a table cell fails validation, it is highlighted with a bright red border.…" at bounding box center [761, 320] width 456 height 58
click at [911, 317] on p "When a table cell fails validation, it is highlighted with a bright red border.…" at bounding box center [761, 320] width 456 height 58
click at [903, 323] on p "When a table cell fails validation, it is highlighted with a bright red border.…" at bounding box center [761, 320] width 456 height 58
click at [647, 332] on p "When a table cell fails validation, it is highlighted with a bright red border.…" at bounding box center [761, 320] width 456 height 58
click at [617, 299] on p "When a table cell fails validation, it is highlighted with a bright red border.…" at bounding box center [761, 320] width 456 height 58
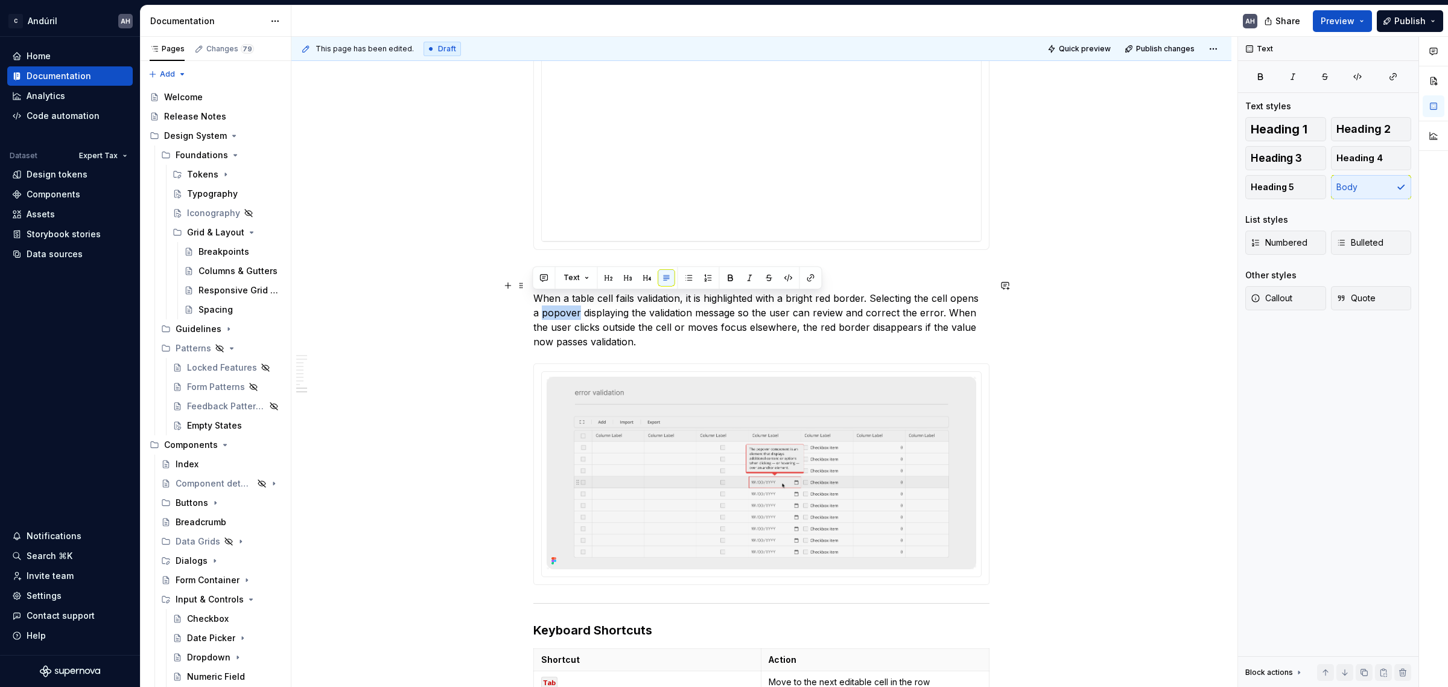
drag, startPoint x: 569, startPoint y: 300, endPoint x: 531, endPoint y: 300, distance: 38.0
click at [531, 300] on div "**********" at bounding box center [761, 29] width 940 height 2476
click at [789, 278] on button "button" at bounding box center [788, 277] width 17 height 17
click at [789, 278] on button "button" at bounding box center [790, 279] width 17 height 17
click at [808, 276] on button "button" at bounding box center [810, 277] width 17 height 17
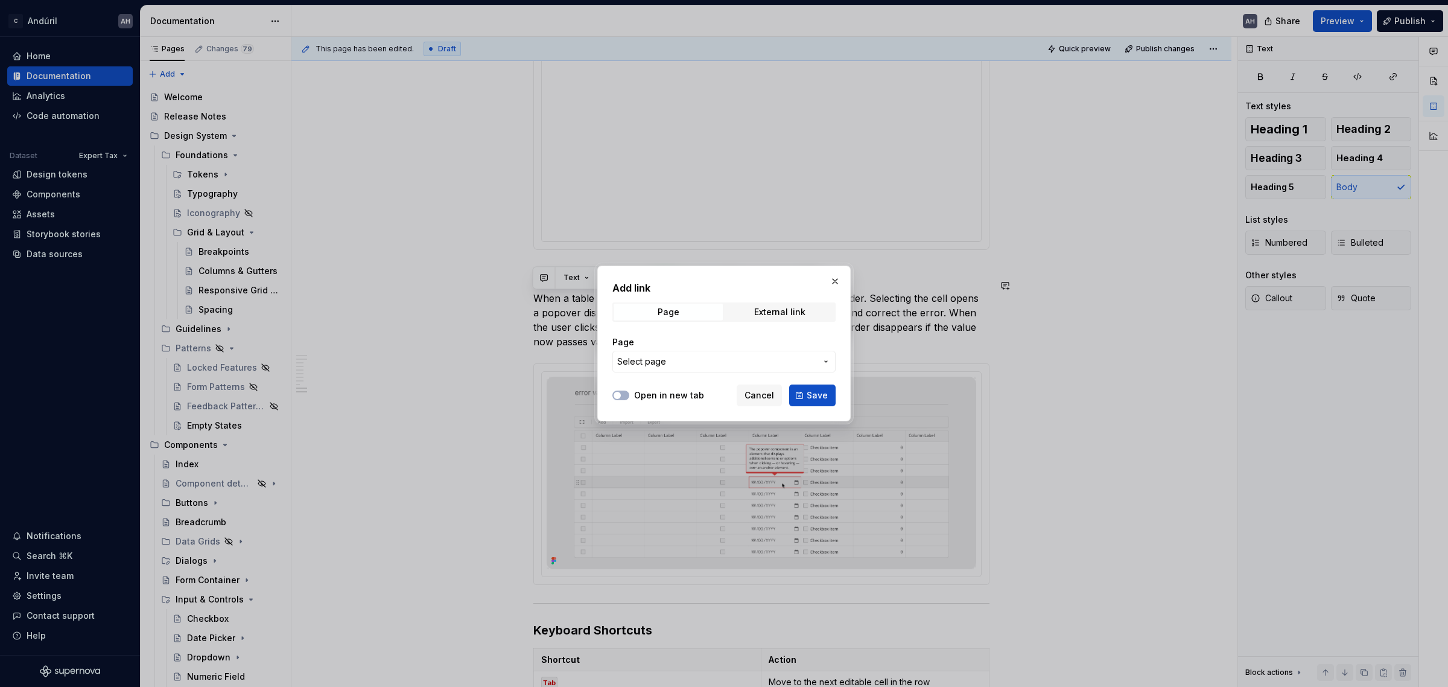
click at [808, 276] on div "Add link Page External link Page Select page Open in new tab Cancel Save" at bounding box center [723, 343] width 253 height 156
click at [668, 364] on span "Select page" at bounding box center [716, 361] width 199 height 12
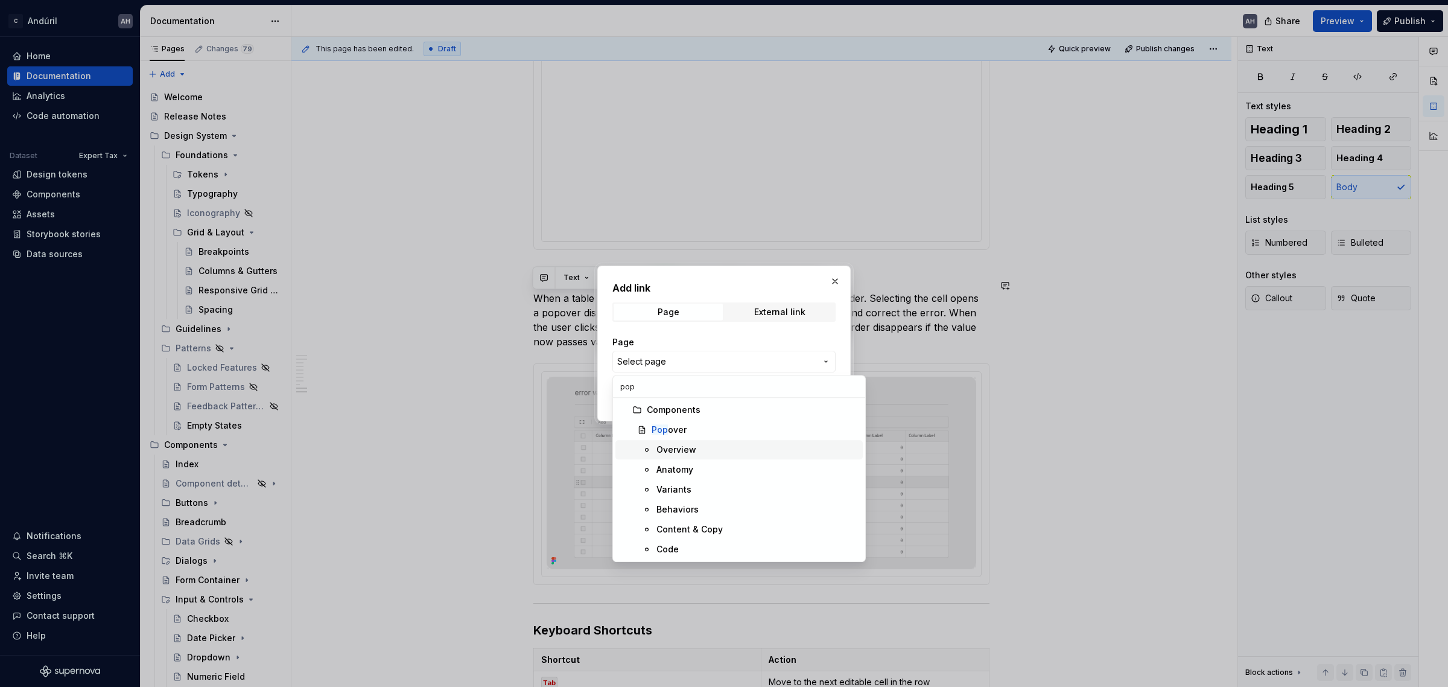
type input "pop"
click at [715, 429] on div "Pop over" at bounding box center [755, 430] width 206 height 12
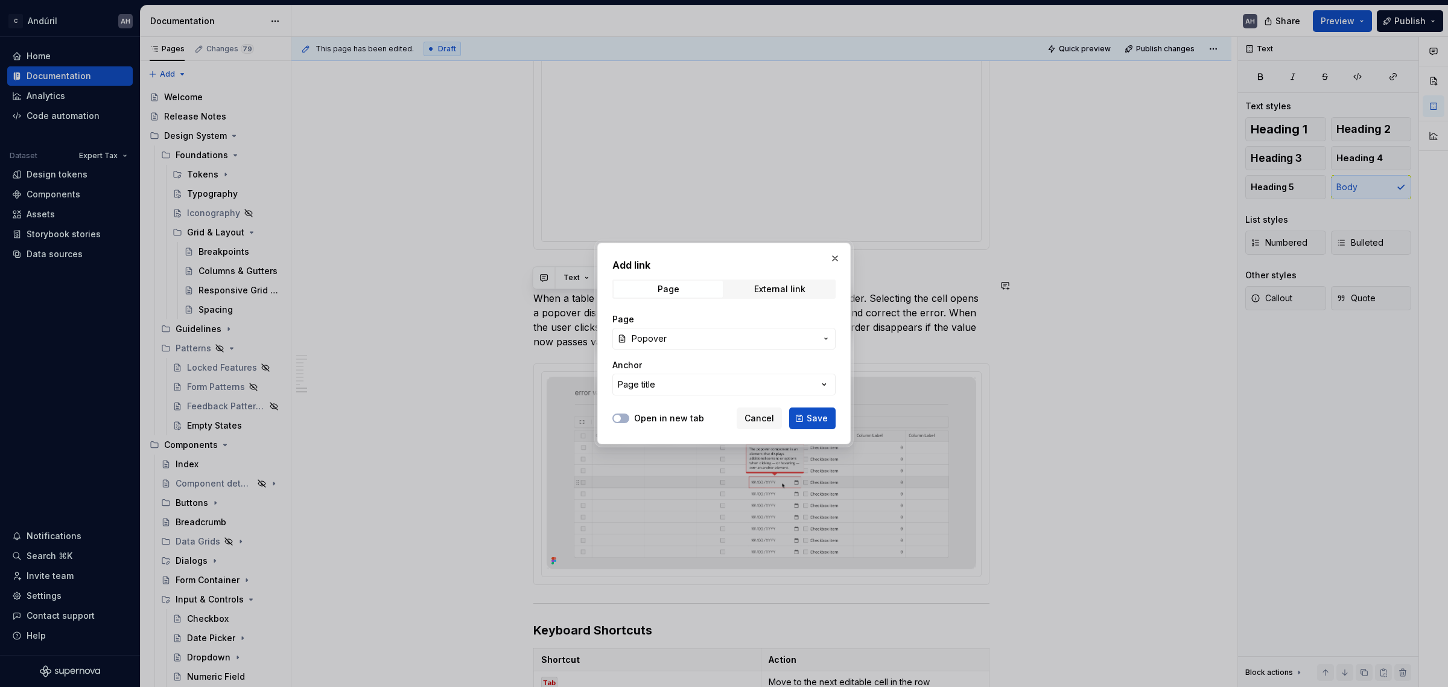
click at [706, 359] on div "Anchor" at bounding box center [723, 365] width 223 height 12
click at [709, 386] on button "Page title" at bounding box center [723, 384] width 223 height 22
click at [701, 354] on div "Add link Page External link Page Popover Anchor Page title Open in new tab Canc…" at bounding box center [724, 343] width 1448 height 687
click at [812, 417] on span "Save" at bounding box center [817, 418] width 21 height 12
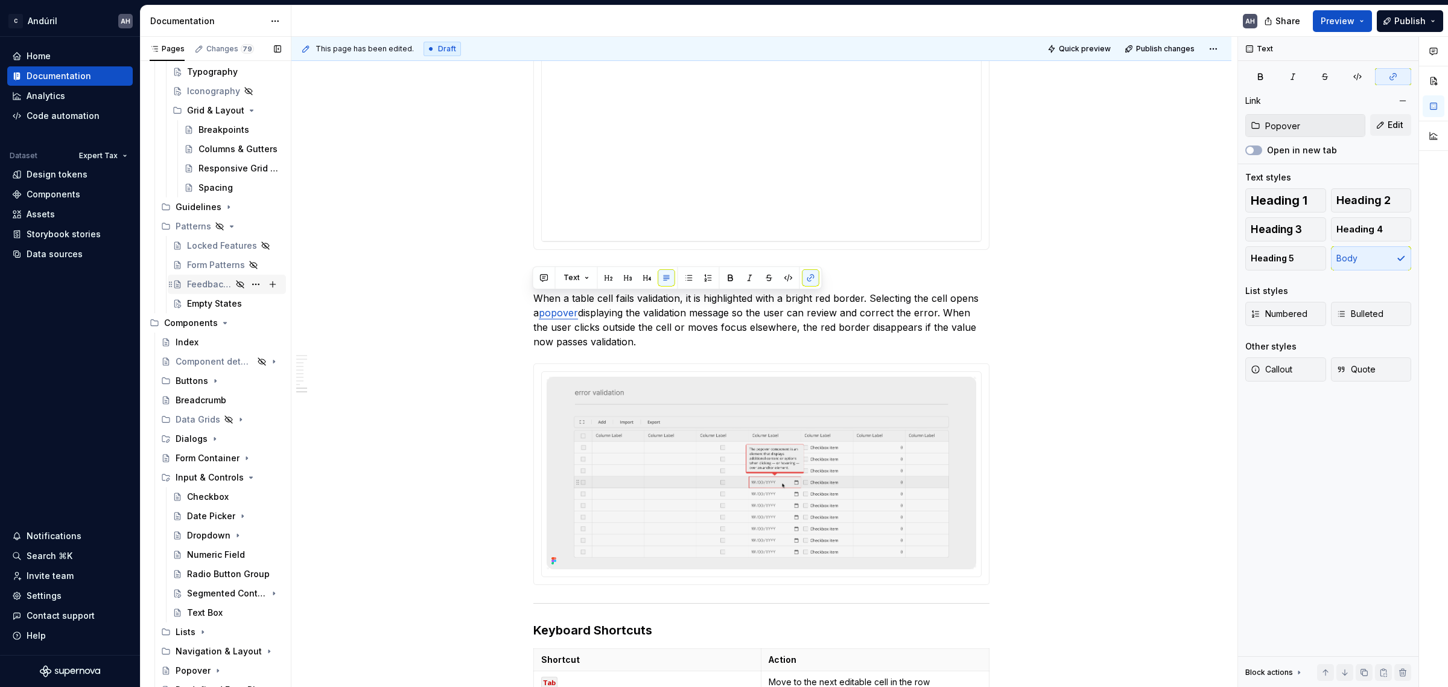
scroll to position [151, 0]
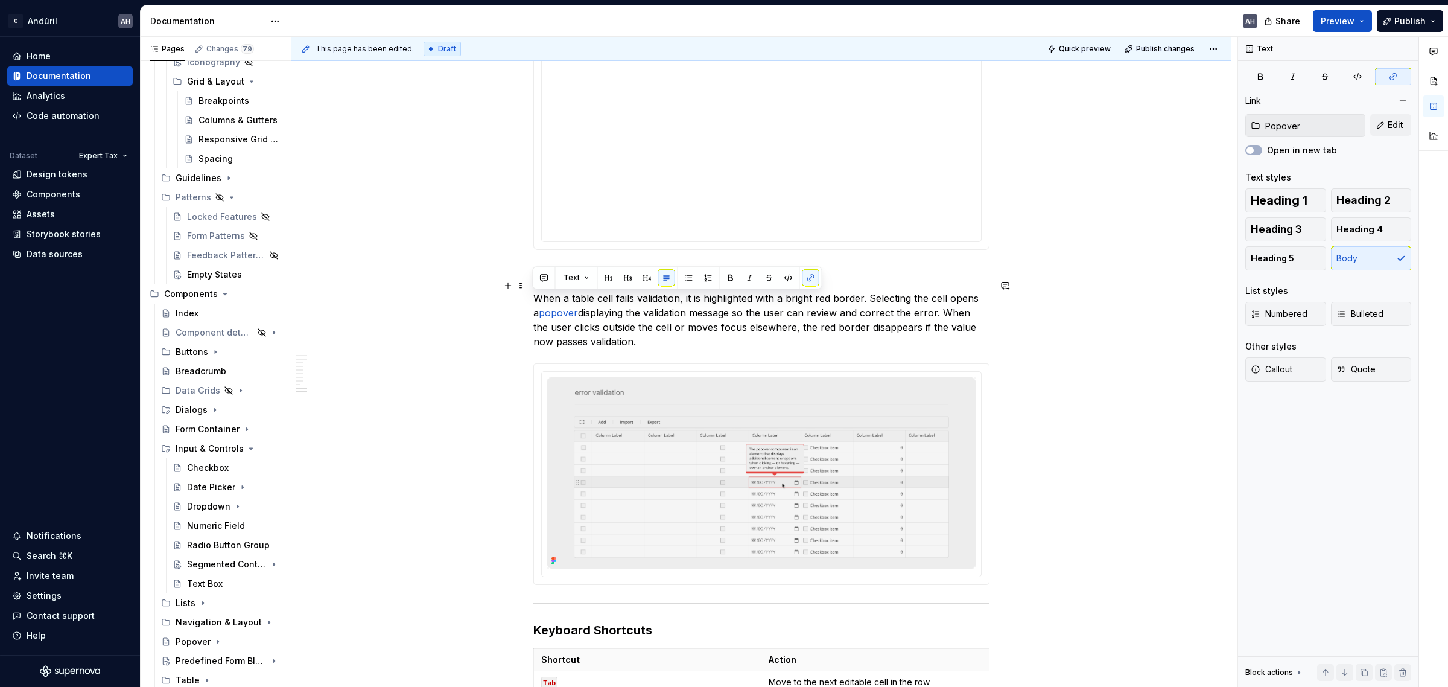
click at [619, 323] on p "When a table cell fails validation, it is highlighted with a bright red border.…" at bounding box center [761, 320] width 456 height 58
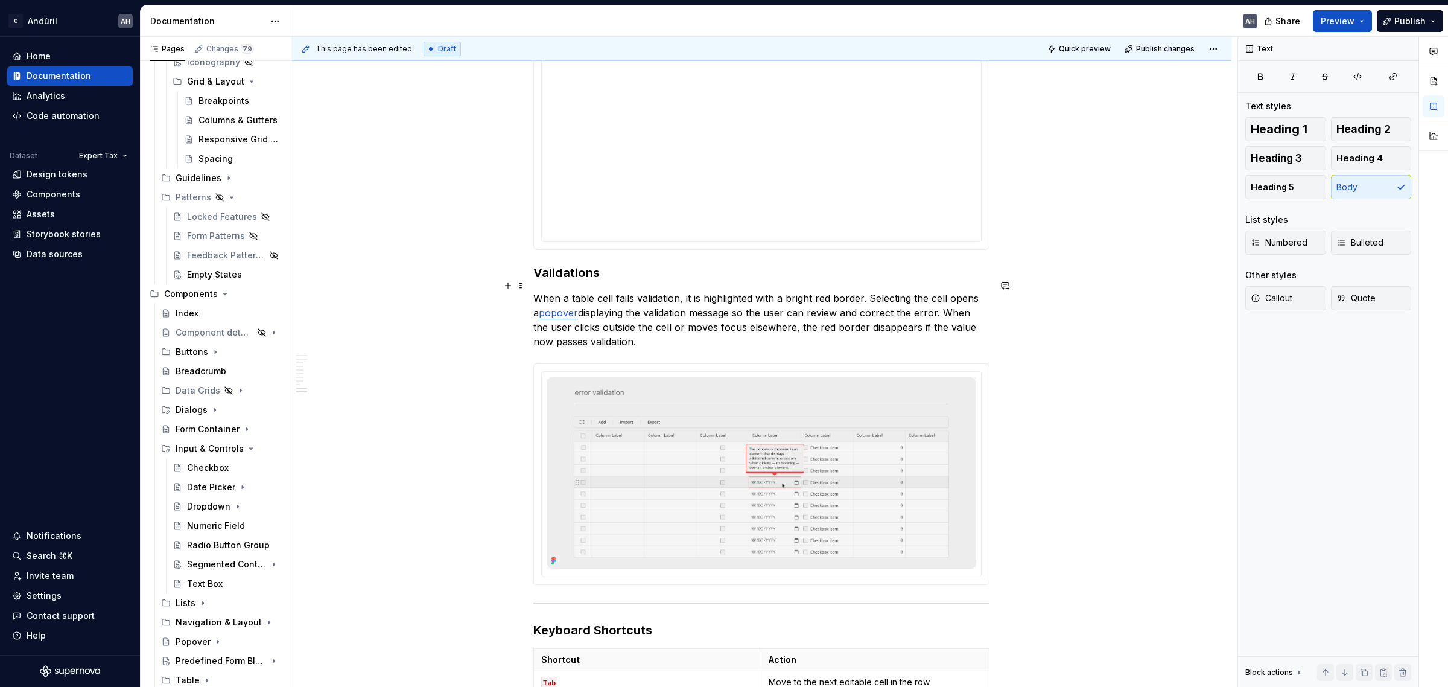
click at [639, 326] on p "When a table cell fails validation, it is highlighted with a bright red border.…" at bounding box center [761, 320] width 456 height 58
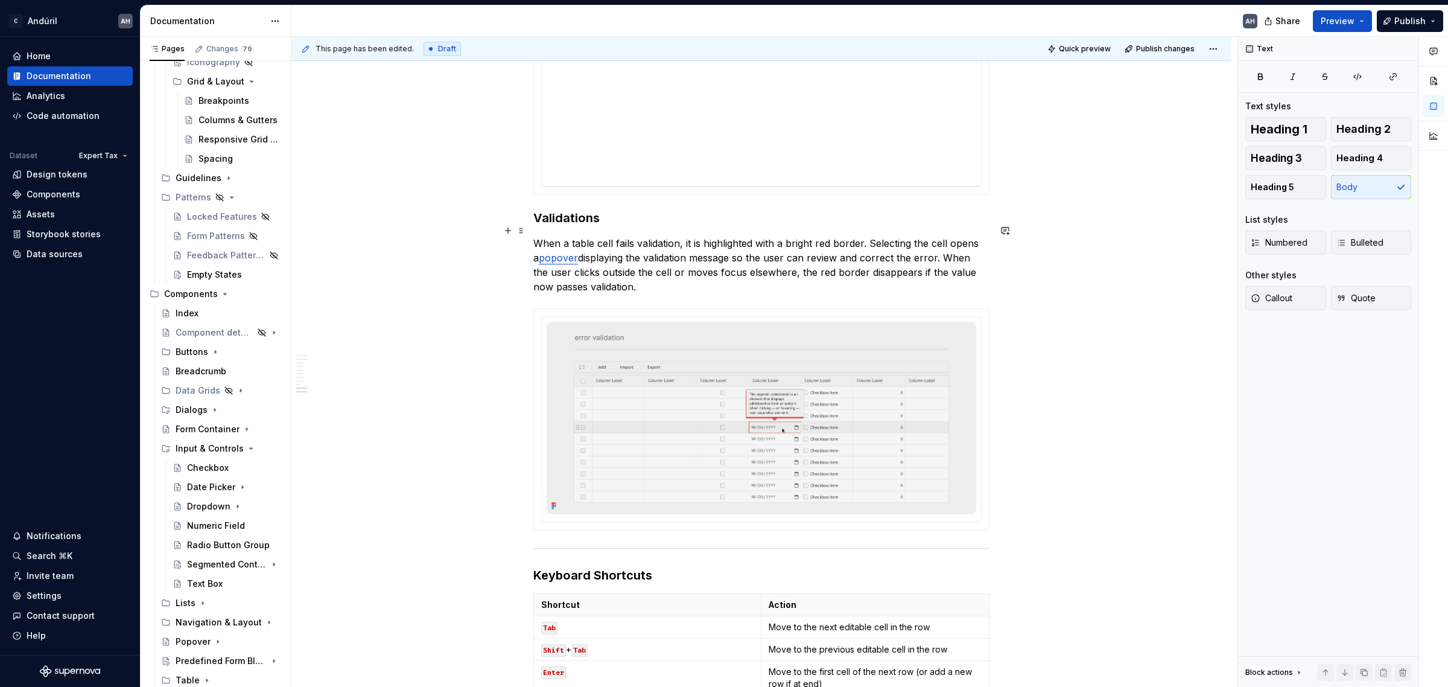
scroll to position [1508, 0]
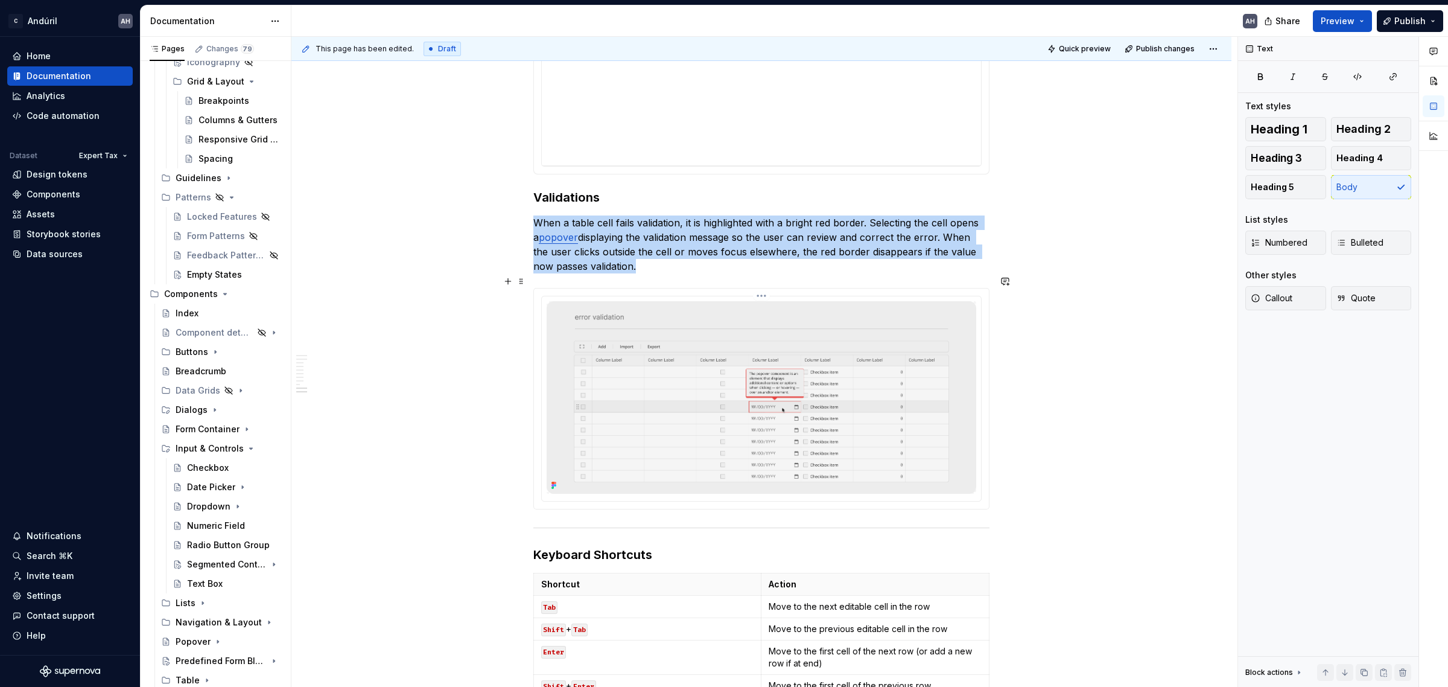
click at [689, 361] on img at bounding box center [762, 397] width 430 height 192
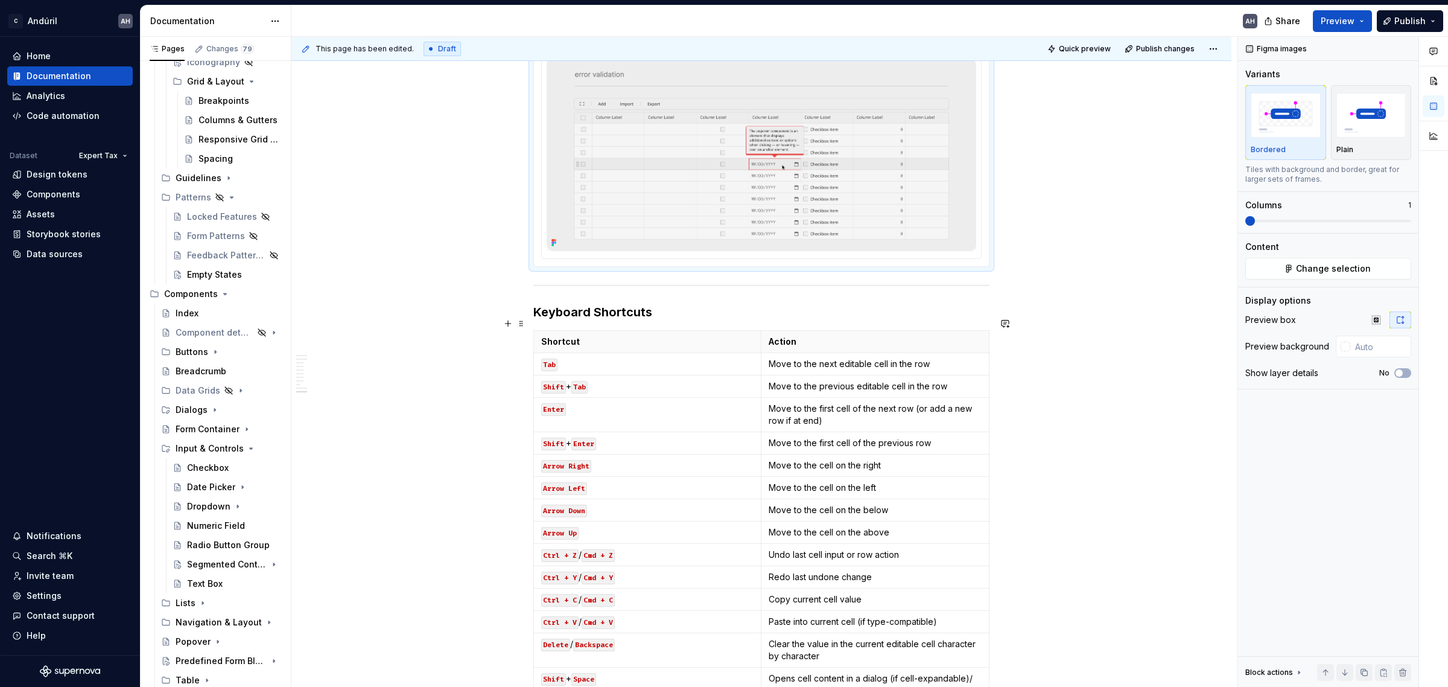
scroll to position [1549, 0]
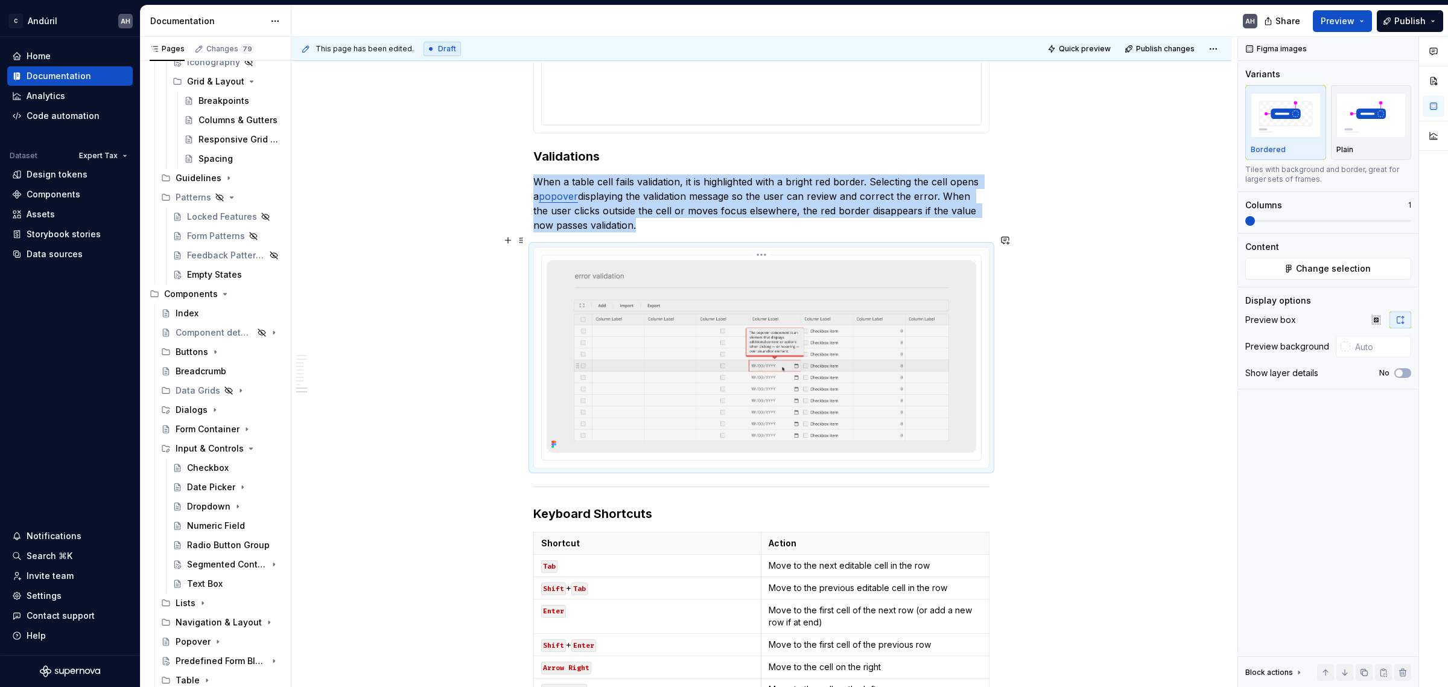
click at [701, 255] on div at bounding box center [761, 358] width 440 height 206
click at [679, 212] on p "When a table cell fails validation, it is highlighted with a bright red border.…" at bounding box center [761, 203] width 456 height 58
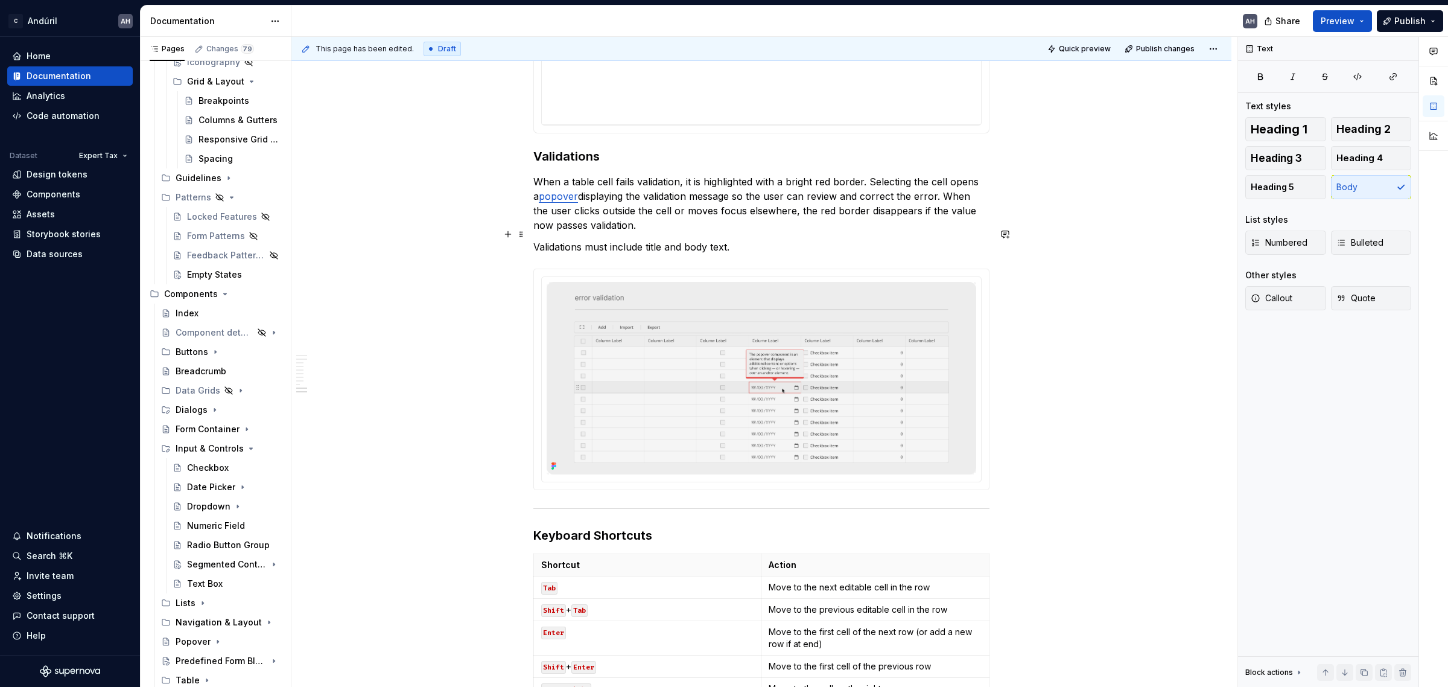
click at [573, 240] on p "Validations must include title and body text." at bounding box center [761, 247] width 456 height 14
drag, startPoint x: 770, startPoint y: 234, endPoint x: 532, endPoint y: 233, distance: 238.3
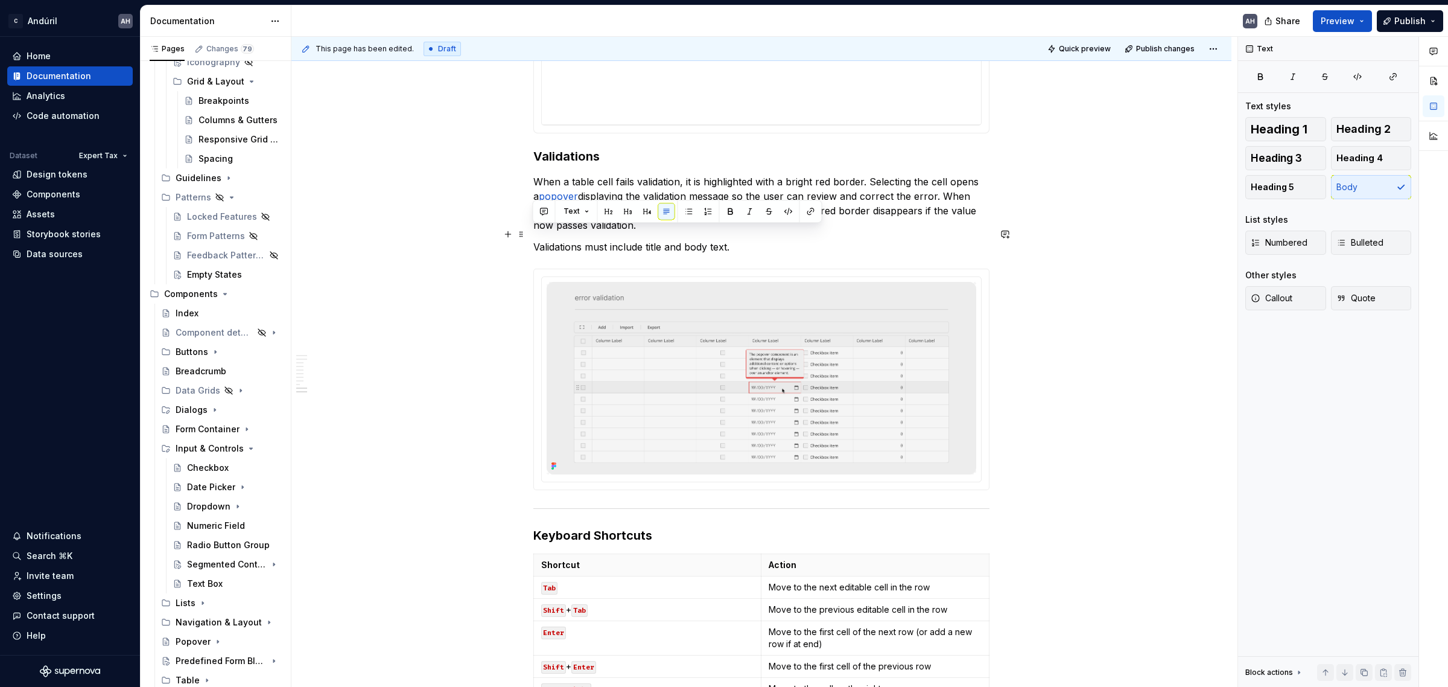
click at [533, 240] on p "Validations must include title and body text." at bounding box center [761, 247] width 456 height 14
click at [685, 240] on p "Validations always include a title" at bounding box center [761, 247] width 456 height 14
drag, startPoint x: 696, startPoint y: 233, endPoint x: 585, endPoint y: 235, distance: 110.4
click at [585, 240] on p "Validations always include a title" at bounding box center [761, 247] width 456 height 14
click at [585, 240] on p "Validations may include a title." at bounding box center [761, 247] width 456 height 14
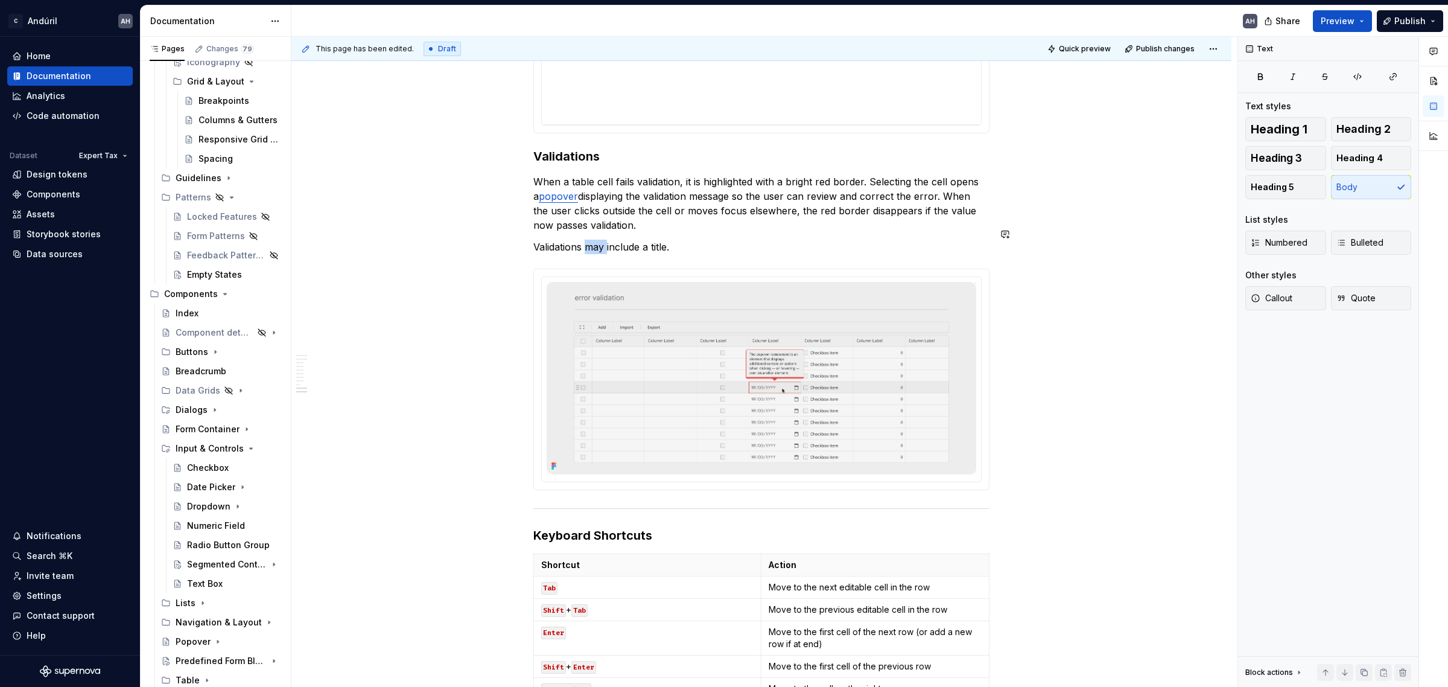
click at [585, 240] on p "Validations may include a title." at bounding box center [761, 247] width 456 height 14
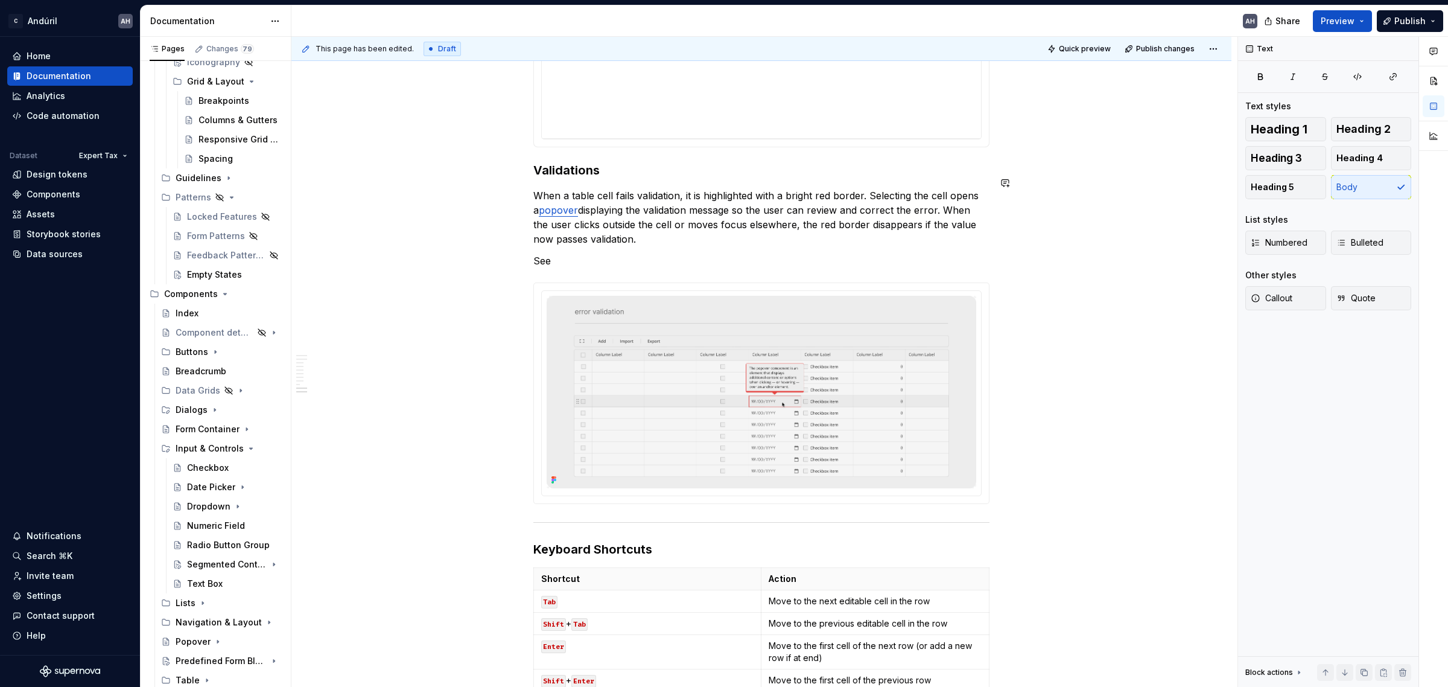
scroll to position [1536, 0]
click at [768, 253] on p "See Content & Copy Guidelines: Validations" at bounding box center [761, 260] width 456 height 14
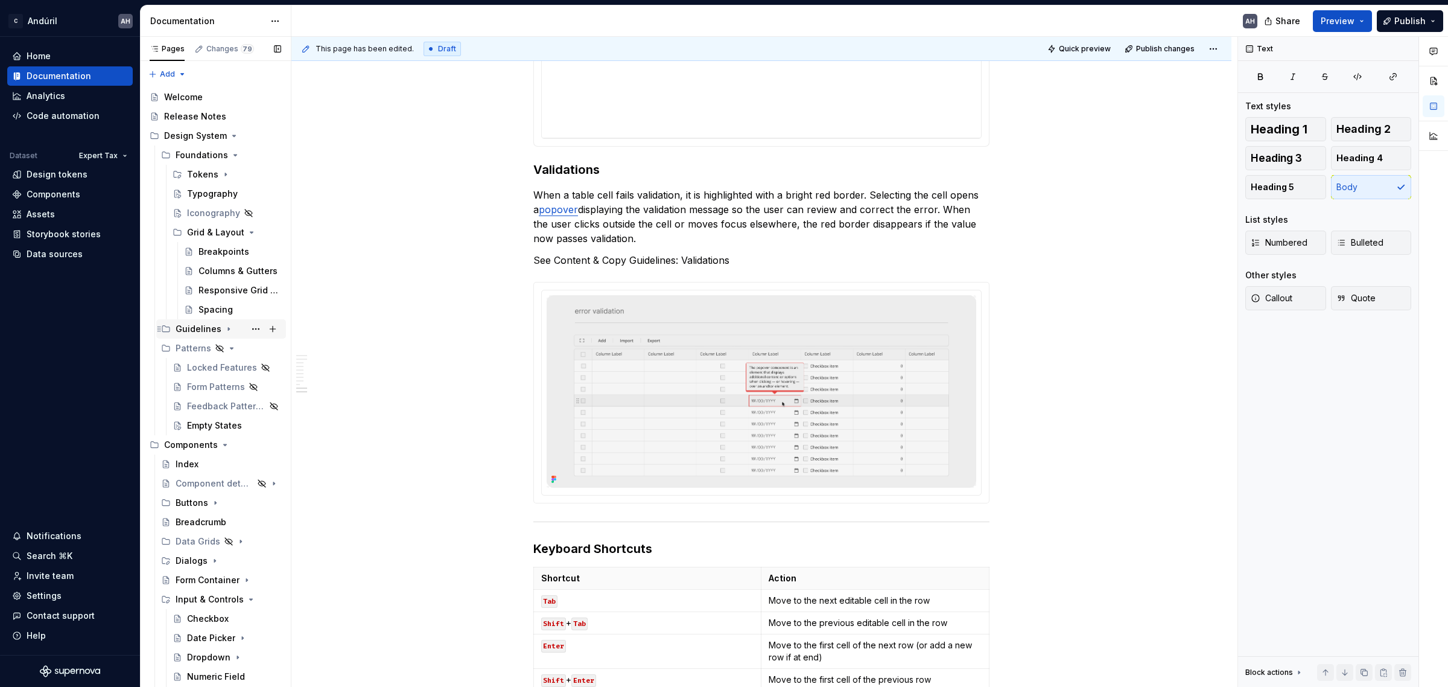
click at [226, 326] on icon "Page tree" at bounding box center [229, 329] width 10 height 10
click at [211, 348] on div "Content & Copy" at bounding box center [210, 348] width 46 height 12
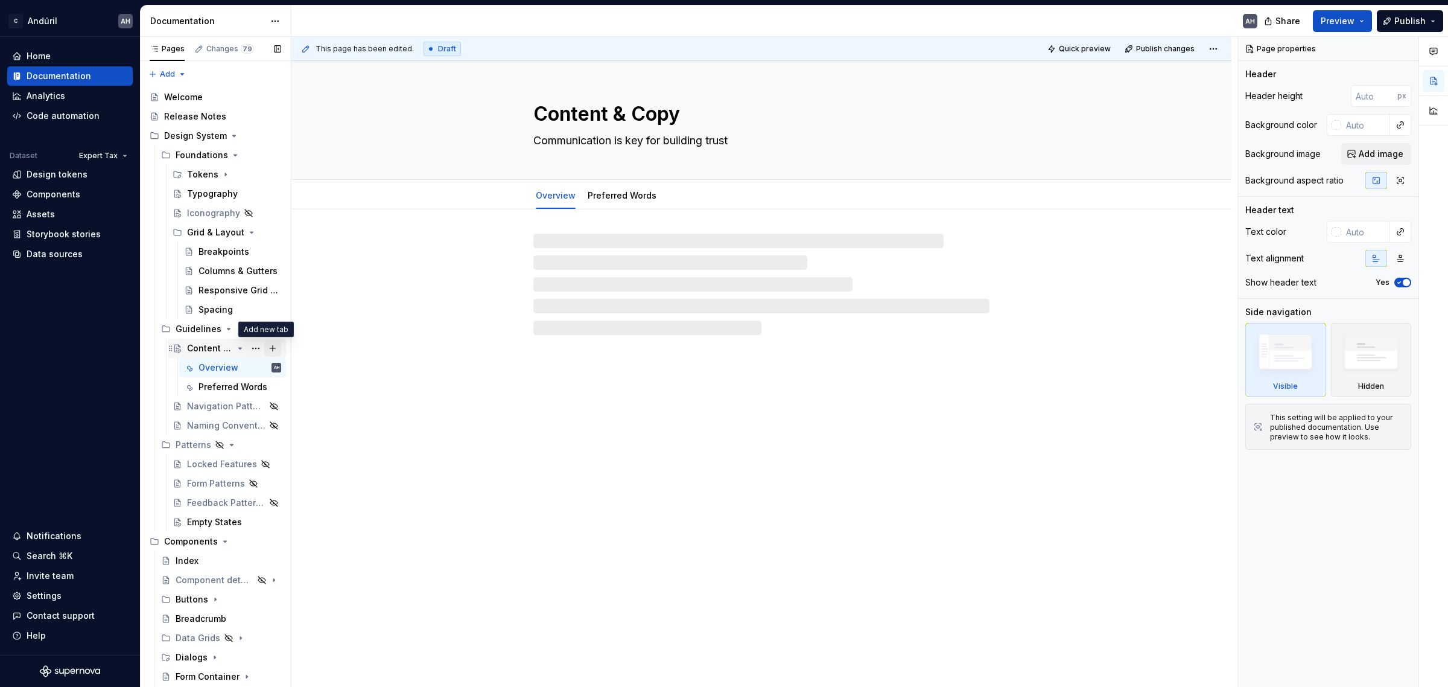
click at [265, 345] on button "Page tree" at bounding box center [272, 348] width 17 height 17
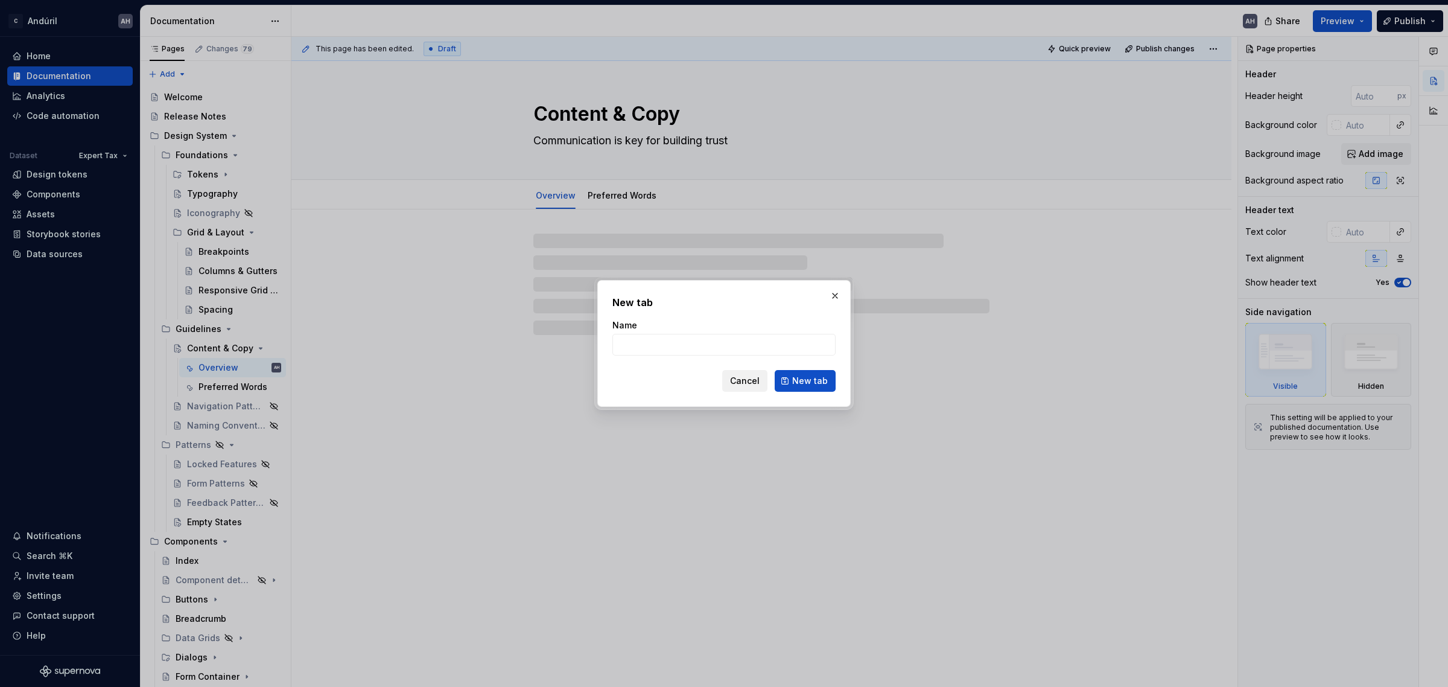
click at [748, 377] on span "Cancel" at bounding box center [745, 381] width 30 height 12
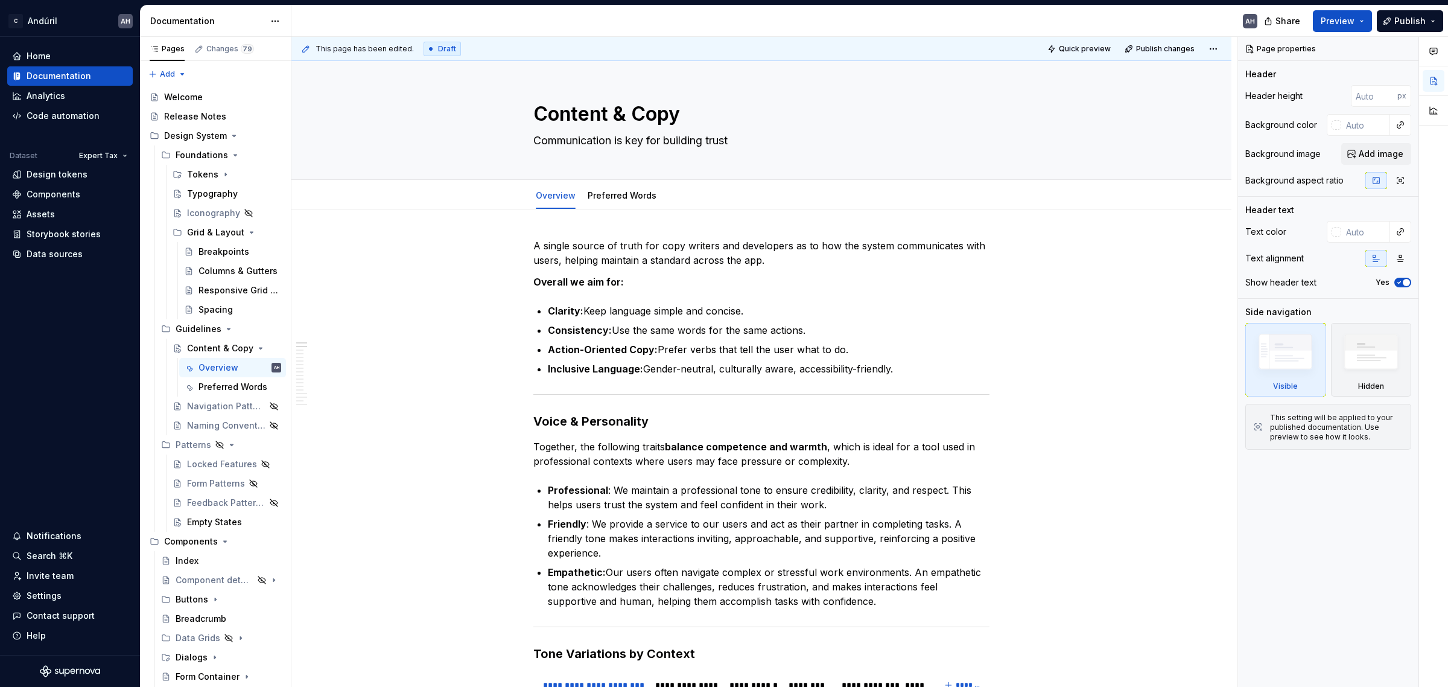
type textarea "*"
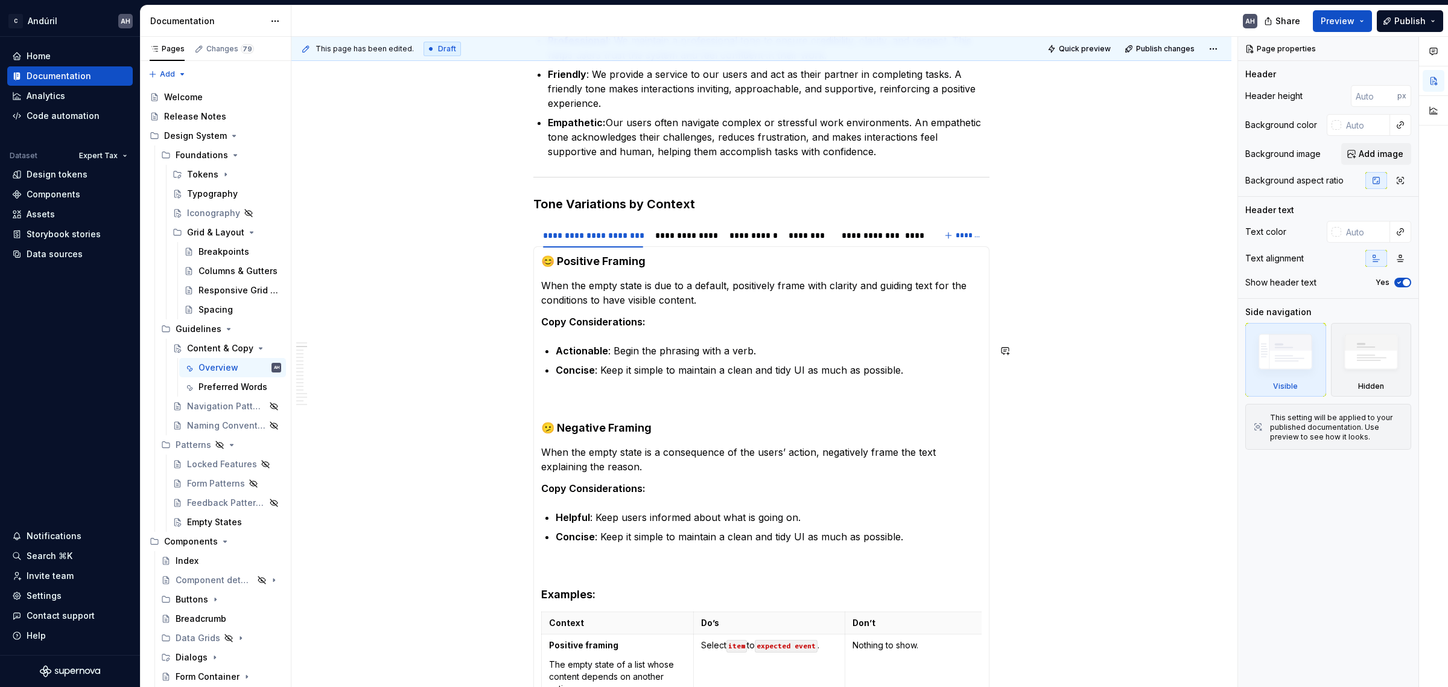
scroll to position [452, 0]
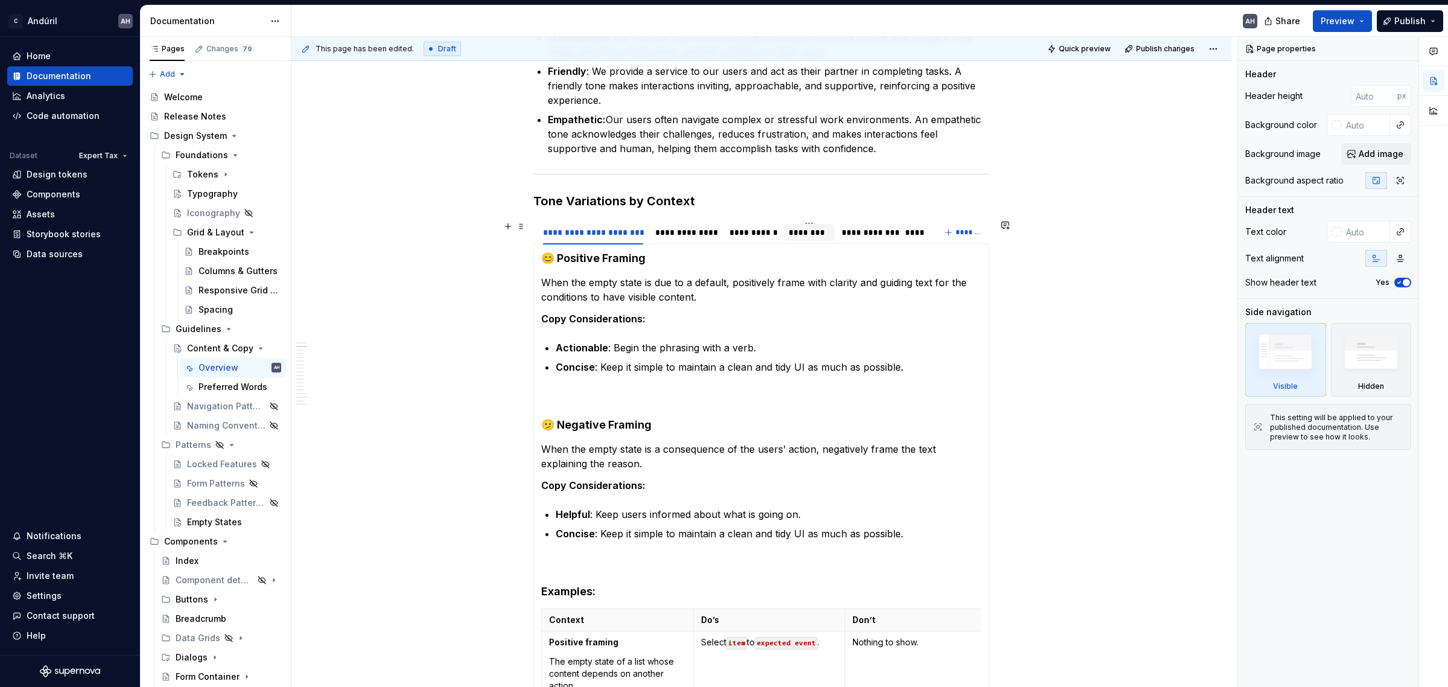
click at [796, 230] on div "********" at bounding box center [808, 232] width 41 height 12
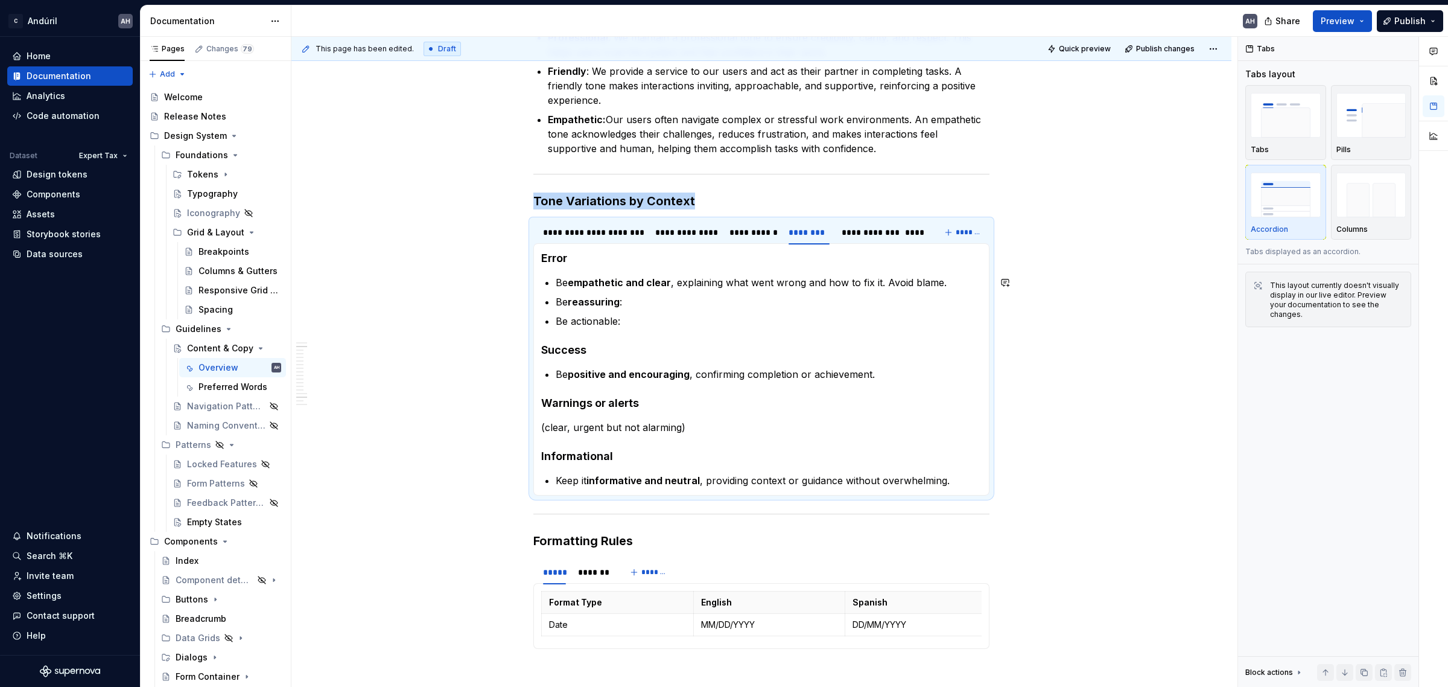
click at [649, 271] on section-item-column "Error Be empathetic and clear , explaining what went wrong and how to fix it. A…" at bounding box center [761, 369] width 440 height 236
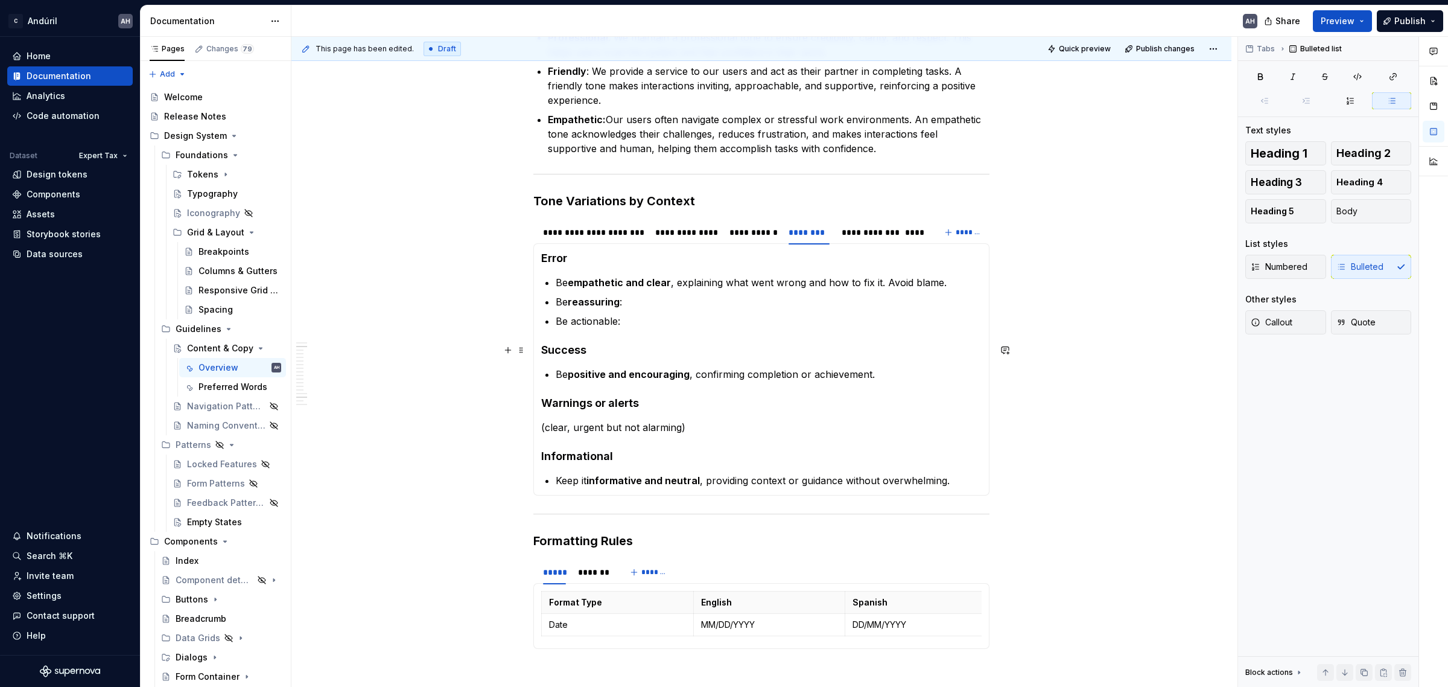
click at [653, 335] on section-item-column "Error Be empathetic and clear , explaining what went wrong and how to fix it. A…" at bounding box center [761, 369] width 440 height 236
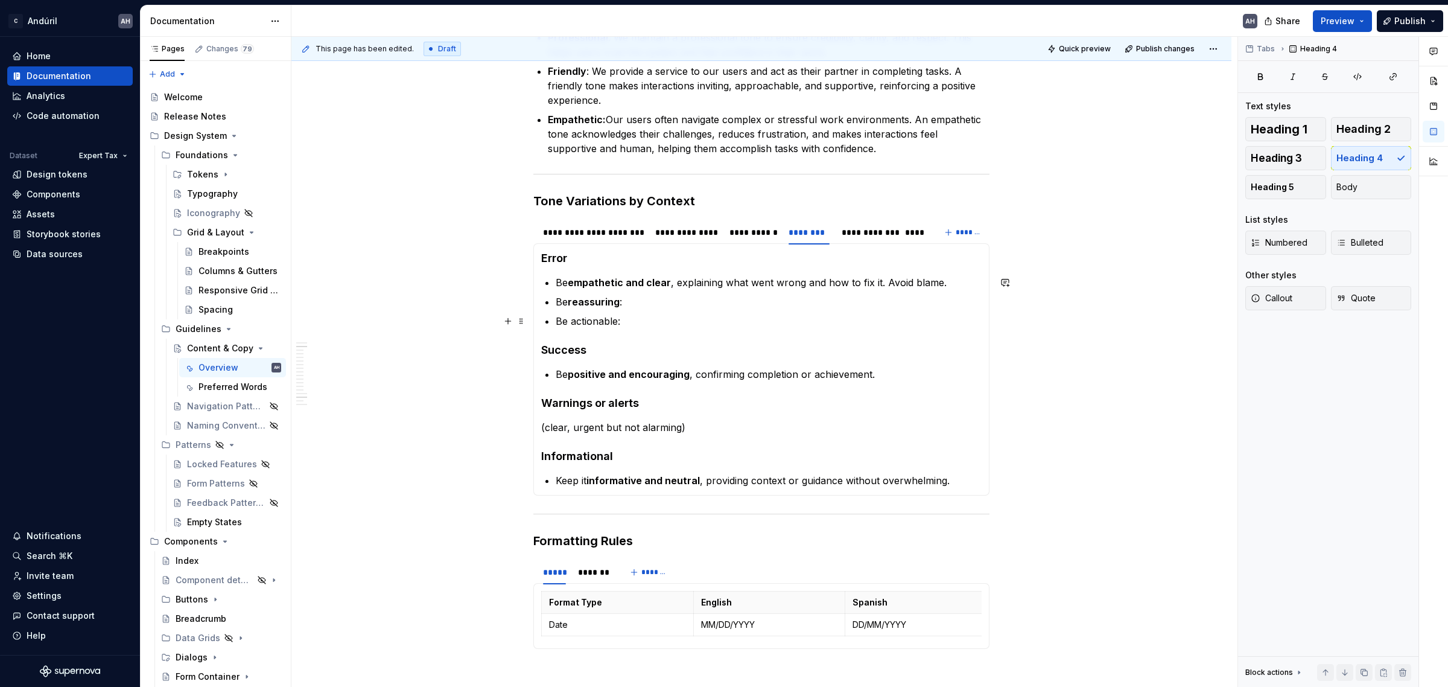
click at [635, 323] on p "Be actionable:" at bounding box center [769, 321] width 426 height 14
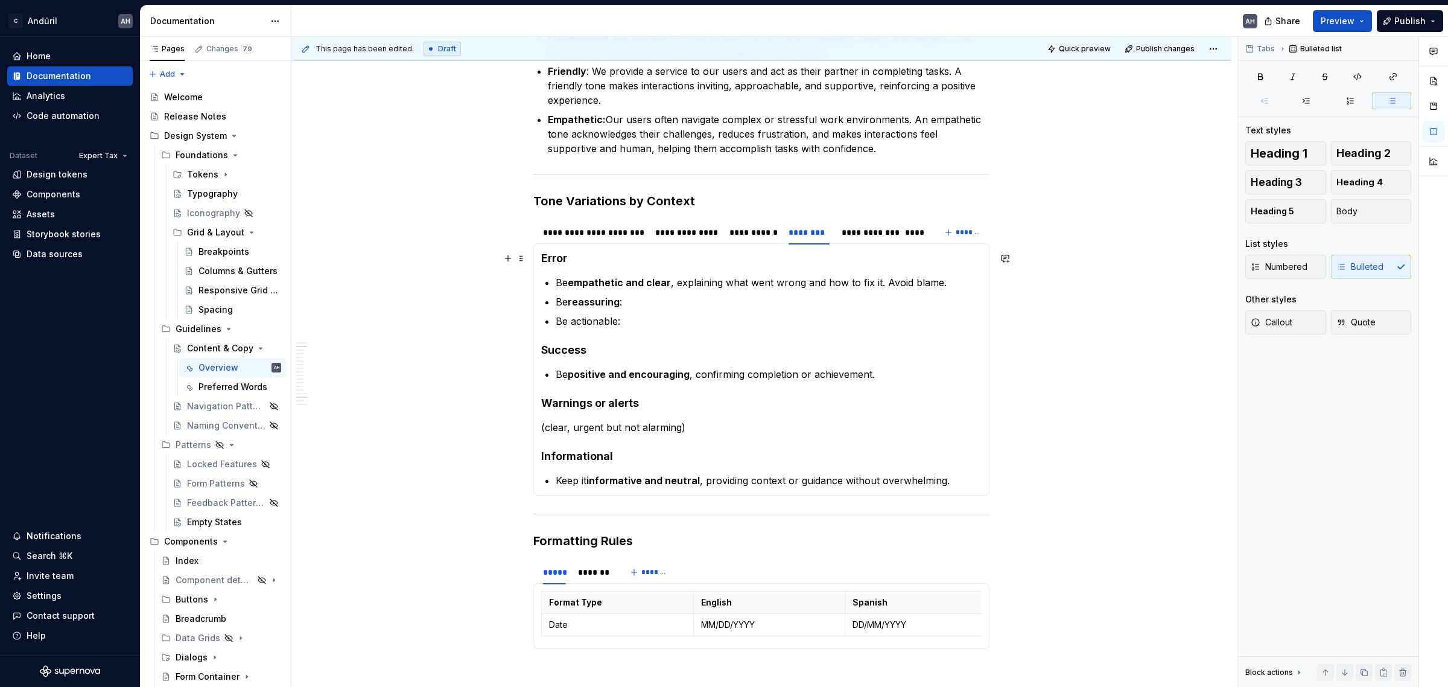
click at [565, 259] on strong "Error" at bounding box center [554, 258] width 26 height 13
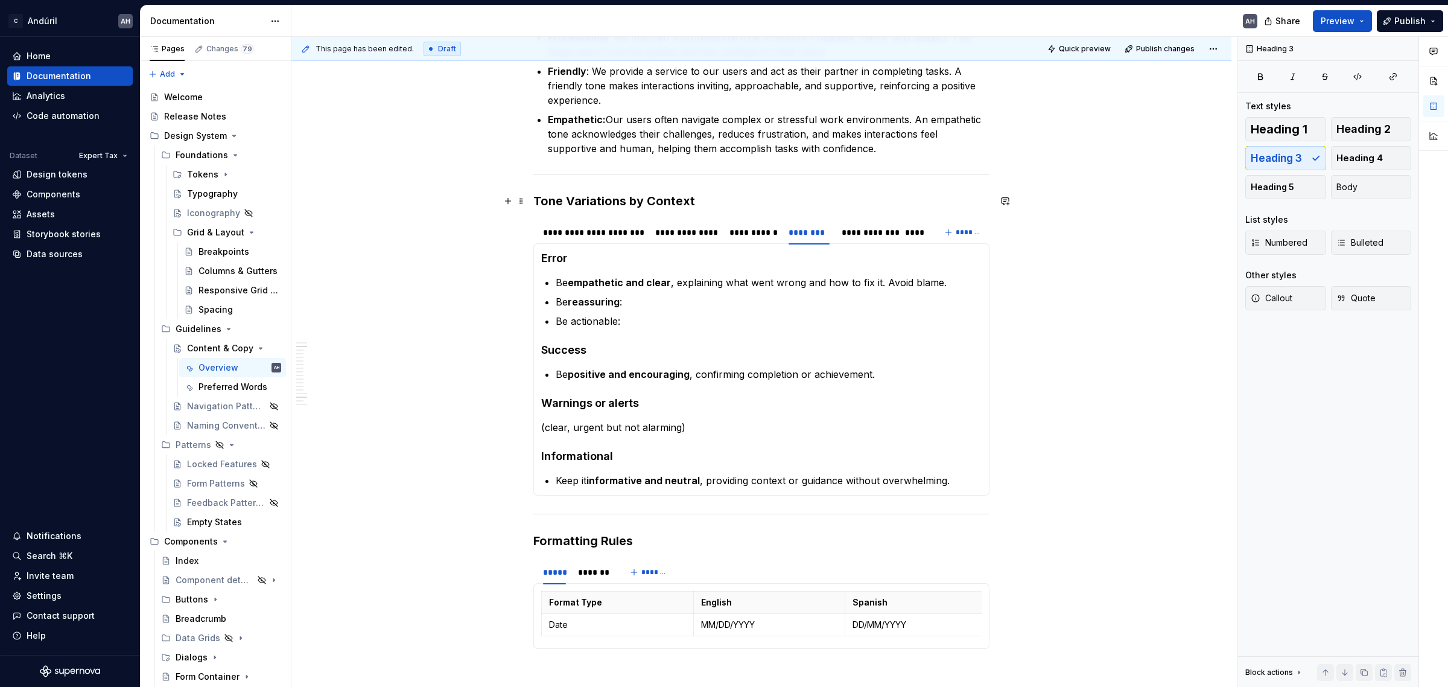
click at [622, 200] on h3 "Tone Variations by Context" at bounding box center [761, 200] width 456 height 17
click at [518, 202] on span at bounding box center [521, 200] width 10 height 17
click at [699, 194] on h3 "Tone Variations by Context" at bounding box center [761, 200] width 456 height 17
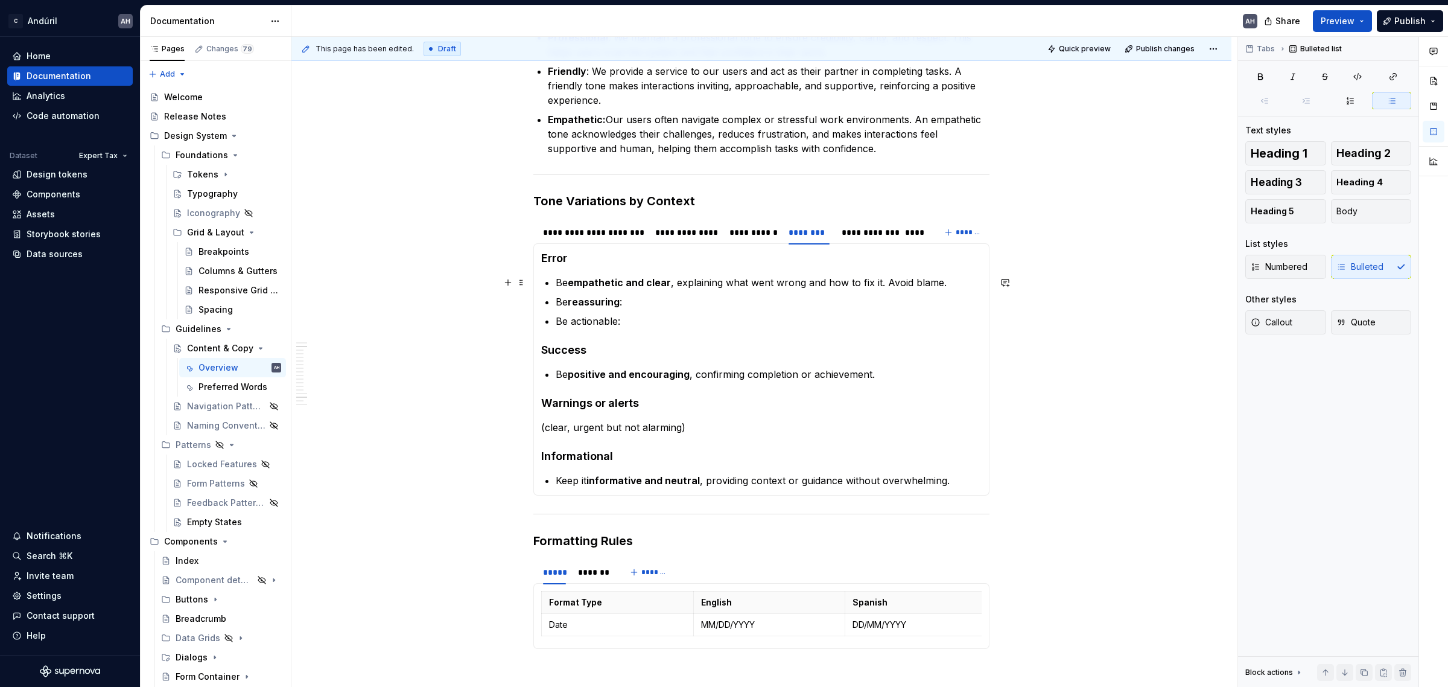
click at [673, 279] on p "Be empathetic and clear , explaining what went wrong and how to fix it. Avoid b…" at bounding box center [769, 282] width 426 height 14
click at [606, 254] on h4 "Error" at bounding box center [761, 258] width 440 height 14
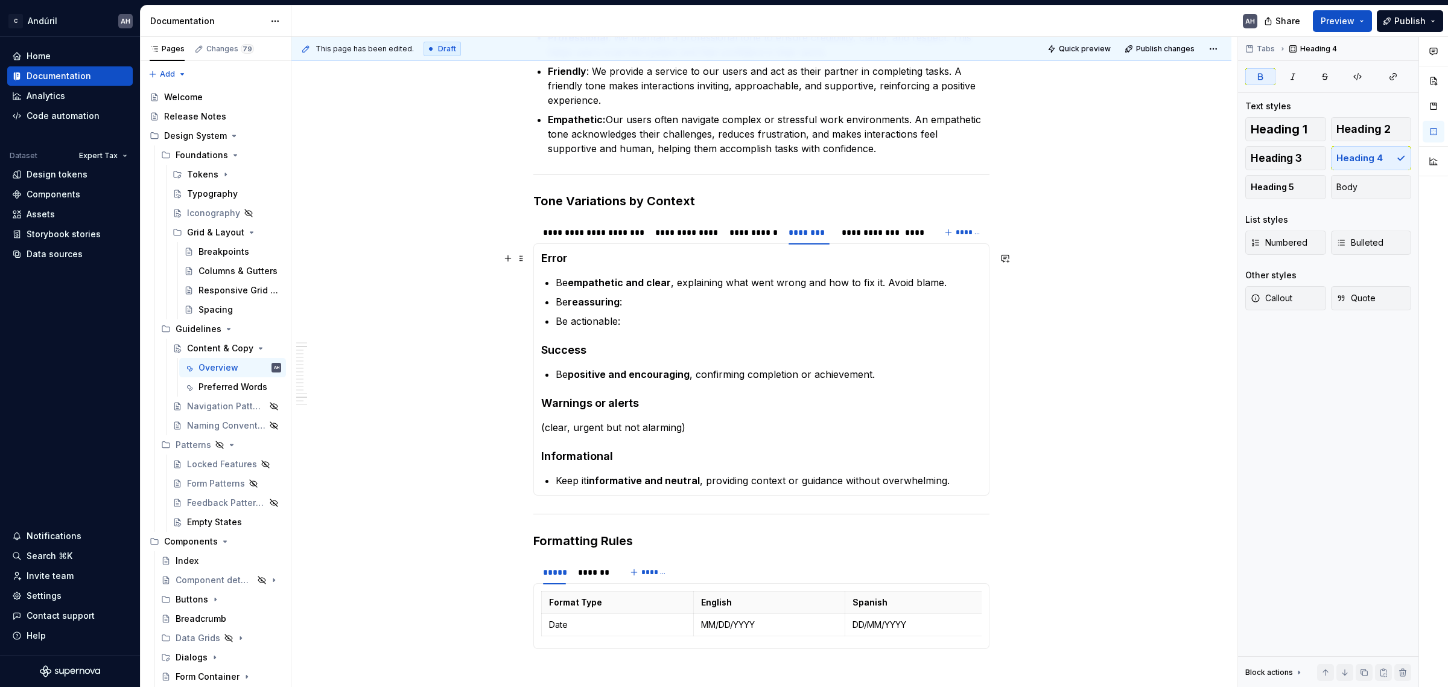
click at [589, 254] on h4 "Error" at bounding box center [761, 258] width 440 height 14
click at [556, 320] on li "Be actionable:" at bounding box center [769, 321] width 426 height 14
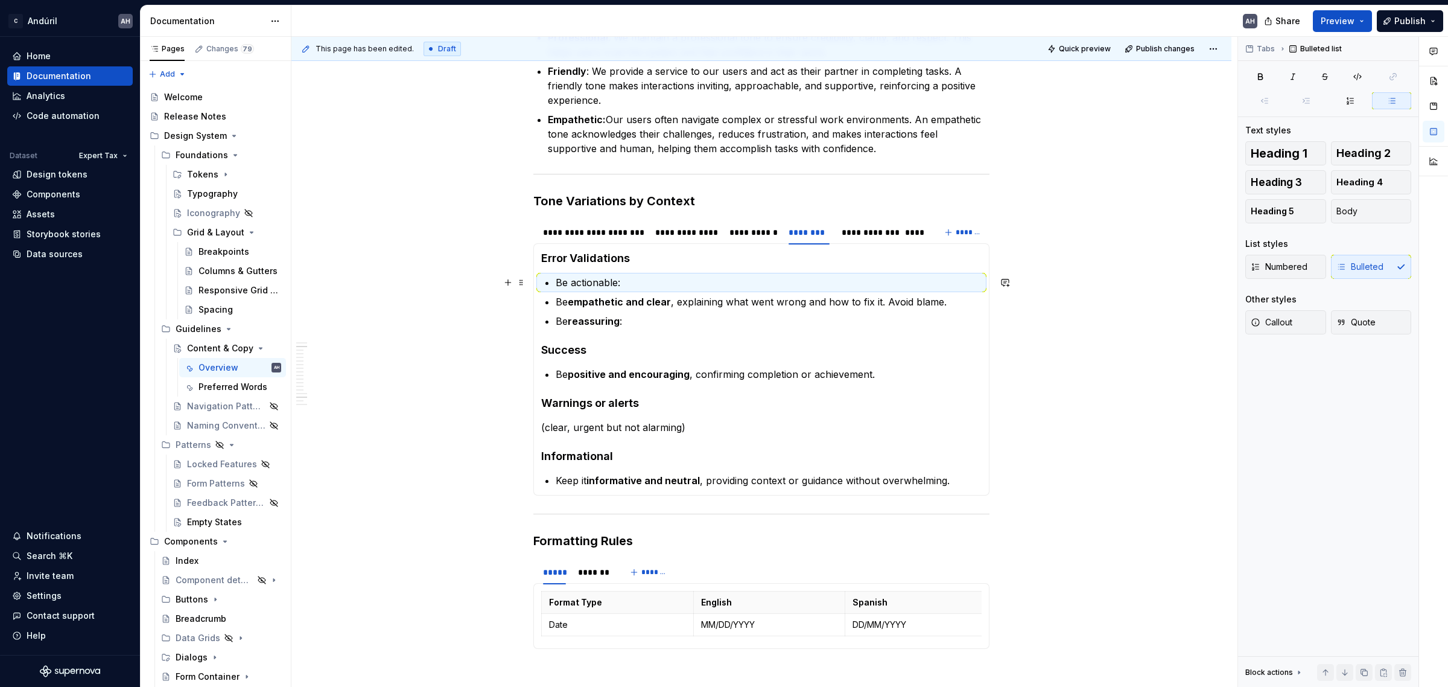
click at [578, 279] on p "Be actionable:" at bounding box center [769, 282] width 426 height 14
click at [619, 279] on p "Be actionable:" at bounding box center [769, 282] width 426 height 14
click at [559, 284] on p "Be actionable:" at bounding box center [769, 282] width 426 height 14
click at [696, 282] on p "Prioritize actionable solutions:" at bounding box center [769, 282] width 426 height 14
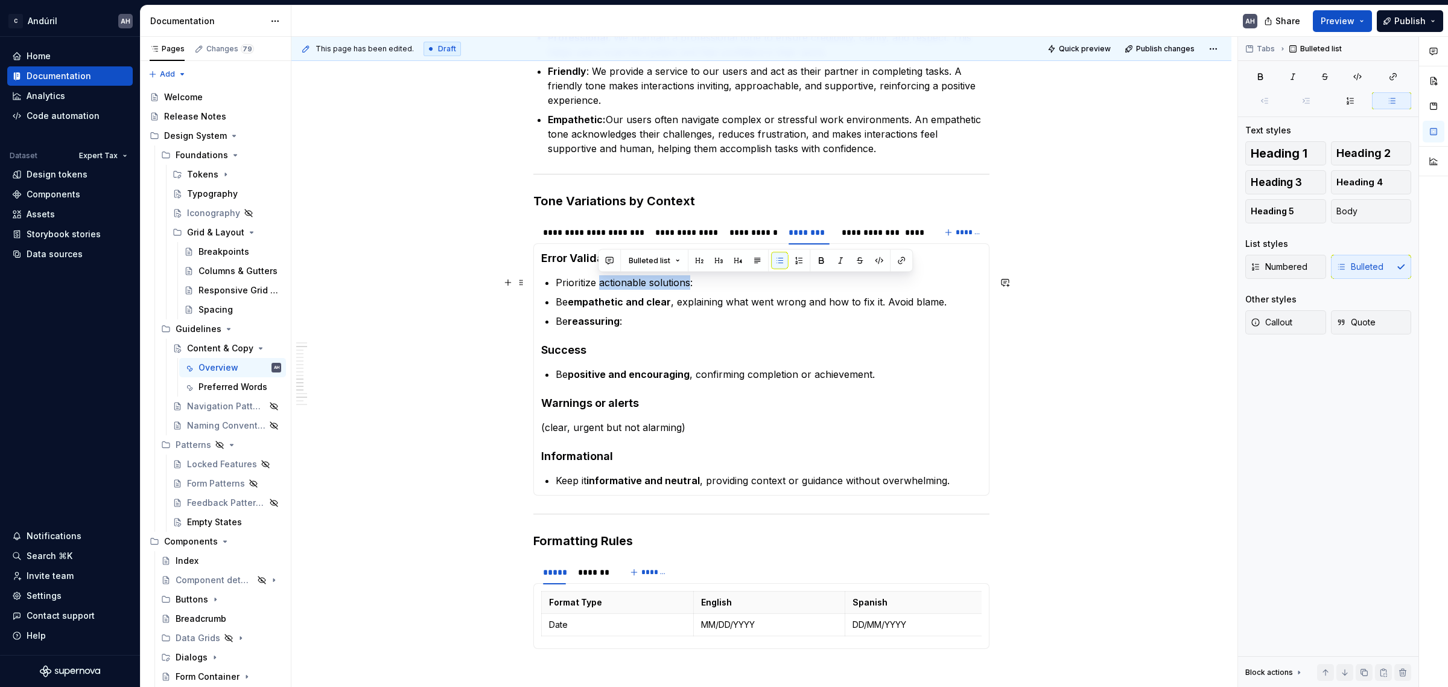
drag, startPoint x: 688, startPoint y: 282, endPoint x: 597, endPoint y: 282, distance: 90.5
click at [597, 282] on p "Prioritize actionable solutions:" at bounding box center [769, 282] width 426 height 14
click at [725, 285] on p "Prioritize actionable solutions :" at bounding box center [769, 282] width 426 height 14
click at [722, 282] on p "Prioritize actionable solutions :" at bounding box center [769, 282] width 426 height 14
click at [694, 302] on p "Be empathetic and clear , explaining what went wrong and how to fix it. Avoid b…" at bounding box center [769, 301] width 426 height 14
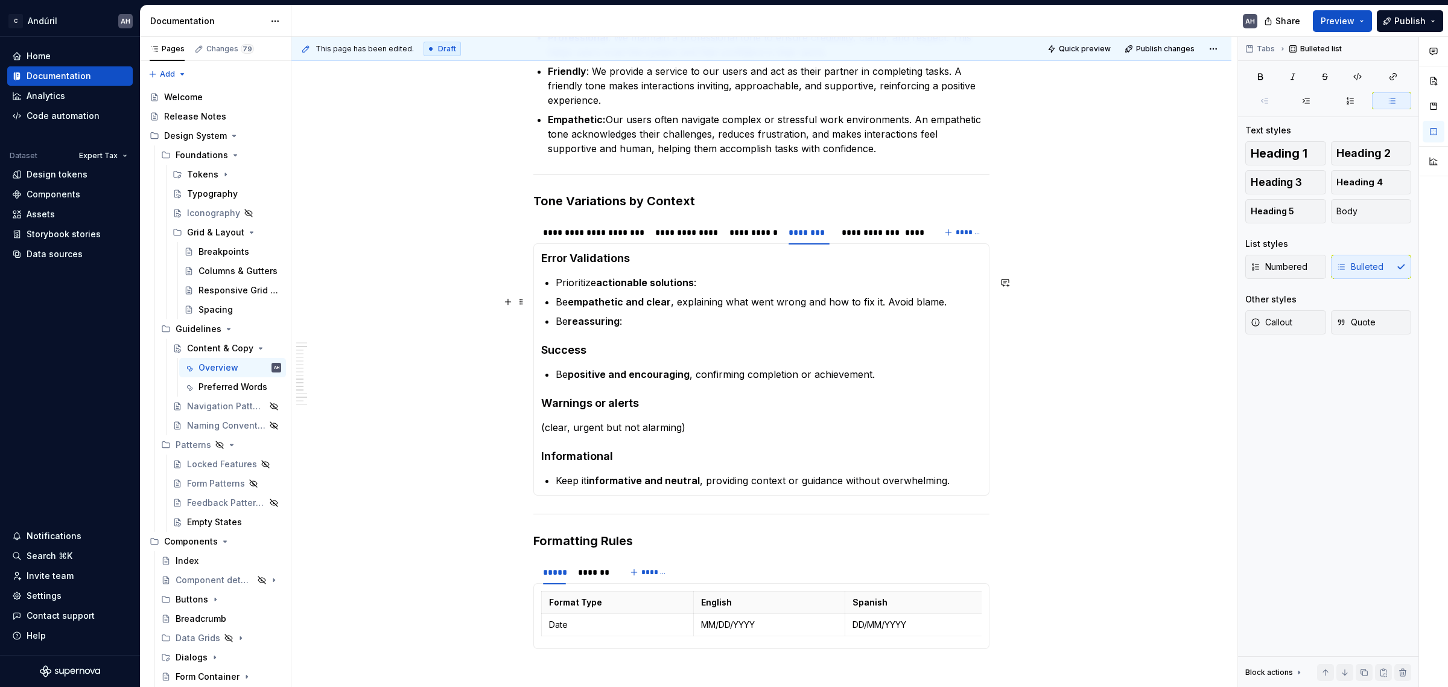
click at [911, 300] on p "Be empathetic and clear , explaining what went wrong and how to fix it. Avoid b…" at bounding box center [769, 301] width 426 height 14
click at [556, 302] on li "Be empathetic and clear , explaining what went wrong and how to fix it. Avoid b…" at bounding box center [769, 301] width 426 height 14
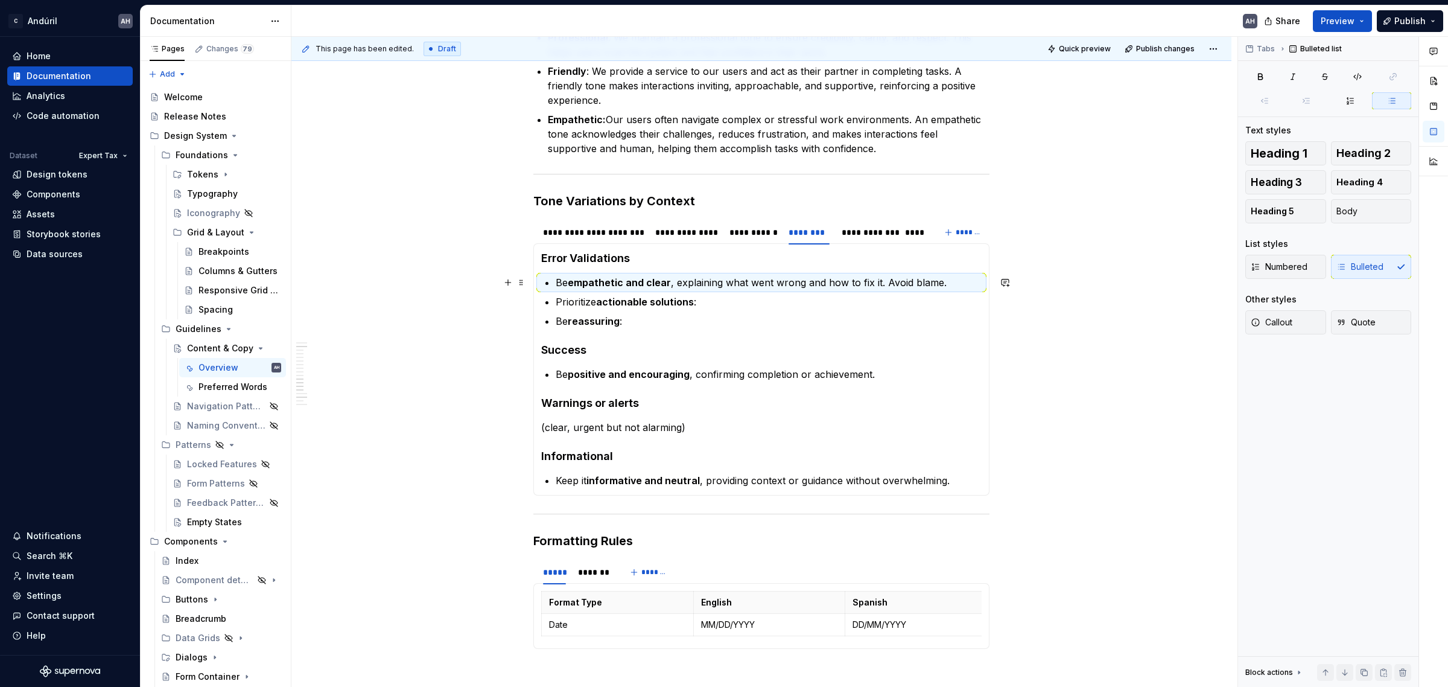
click at [608, 293] on ul "Be empathetic and clear , explaining what went wrong and how to fix it. Avoid b…" at bounding box center [769, 301] width 426 height 53
click at [595, 302] on p "Prioritize actionable solutions :" at bounding box center [769, 301] width 426 height 14
drag, startPoint x: 595, startPoint y: 303, endPoint x: 553, endPoint y: 302, distance: 42.2
click at [553, 302] on section-item-column "Error Validations Be empathetic and clear , explaining what went wrong and how …" at bounding box center [761, 369] width 440 height 236
drag, startPoint x: 662, startPoint y: 302, endPoint x: 629, endPoint y: 300, distance: 33.8
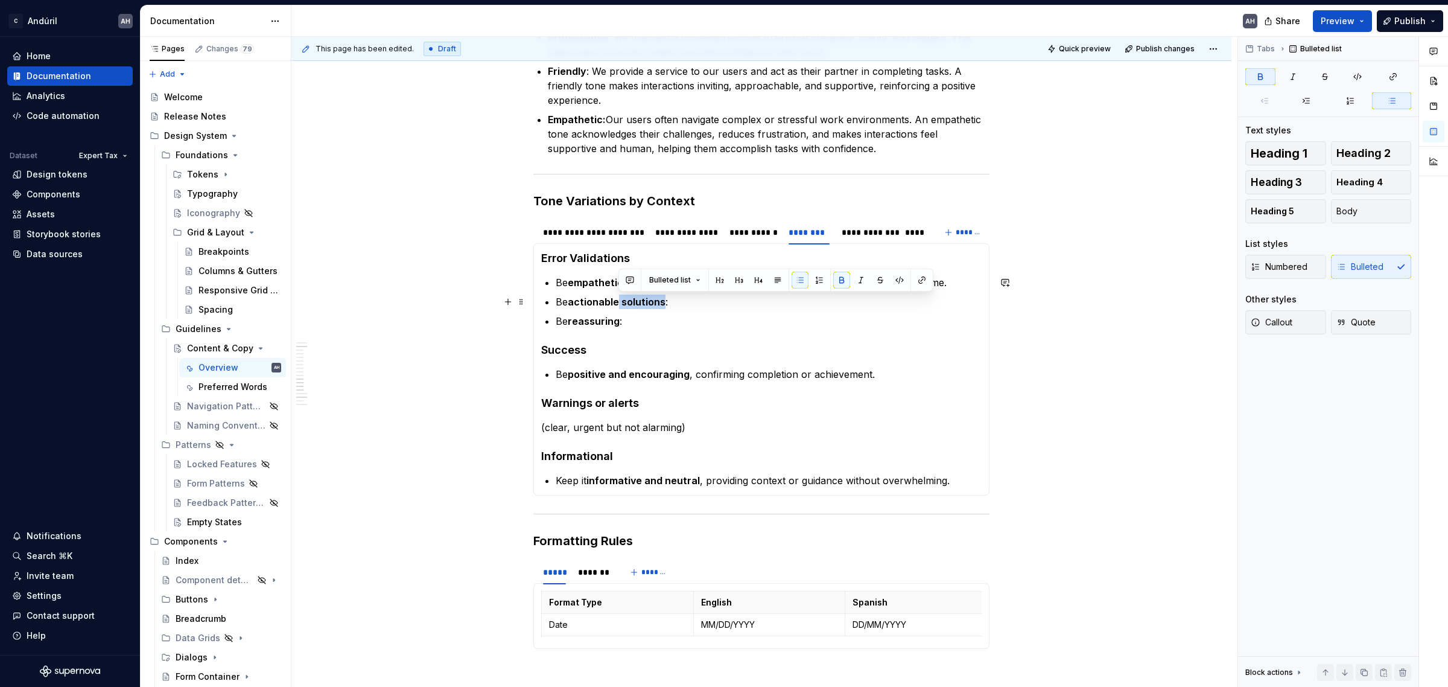
click at [619, 302] on strong "actionable solutions" at bounding box center [617, 302] width 98 height 12
click at [641, 317] on p "Be reassuring :" at bounding box center [769, 321] width 426 height 14
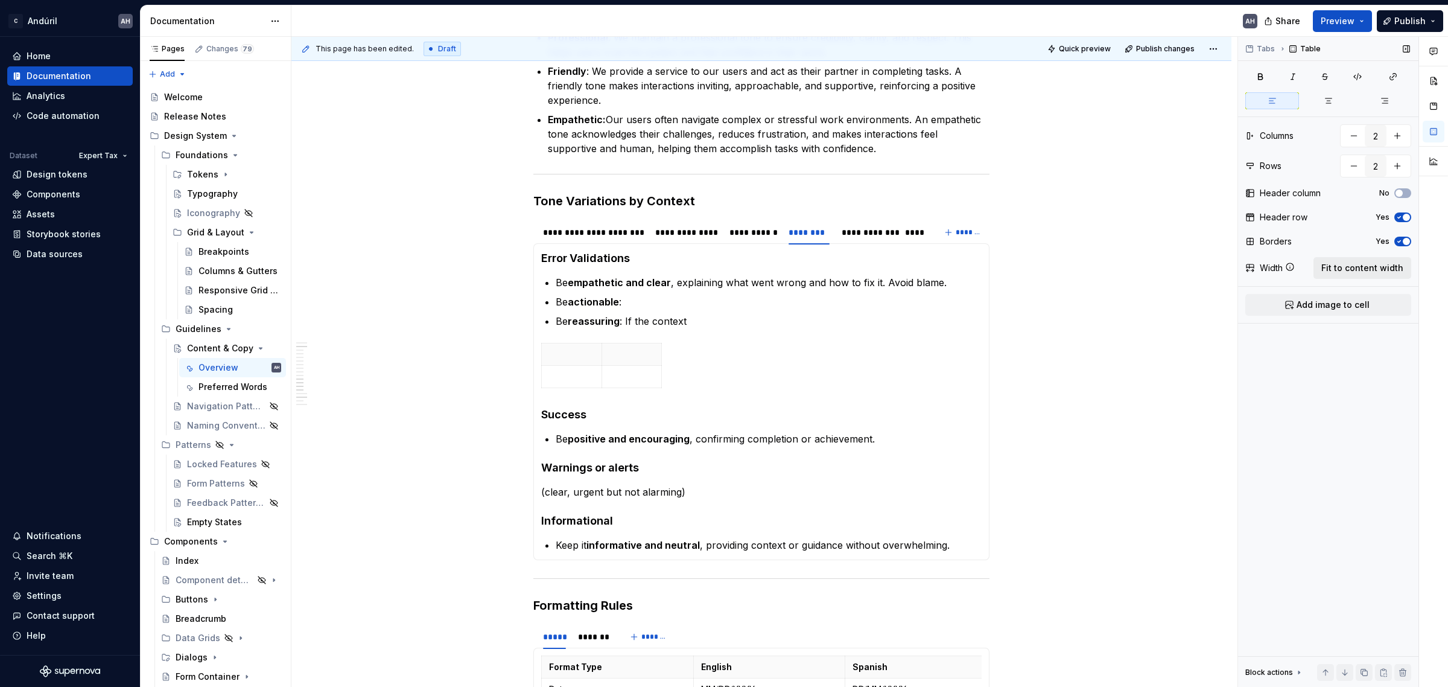
click at [1336, 265] on span "Fit to content width" at bounding box center [1362, 268] width 82 height 12
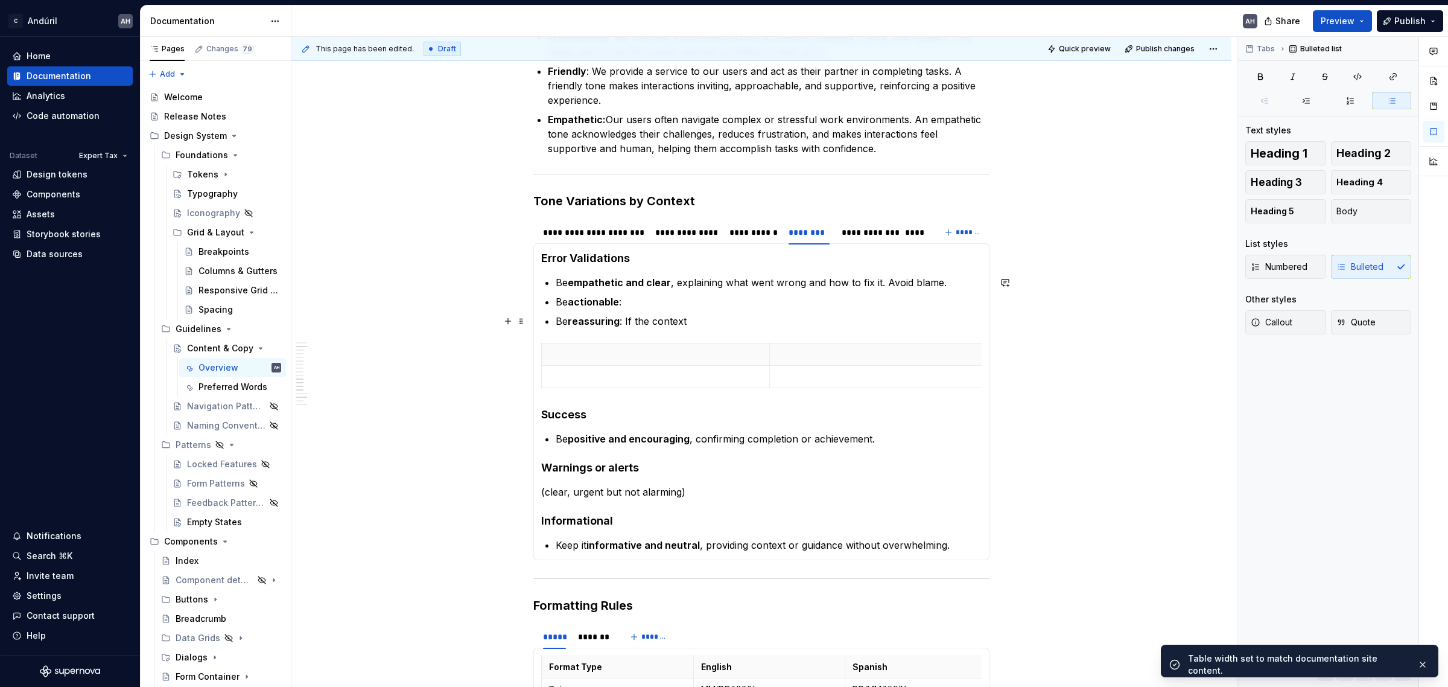
click at [719, 321] on p "Be reassuring : If the context" at bounding box center [769, 321] width 426 height 14
click at [635, 353] on p at bounding box center [655, 354] width 213 height 12
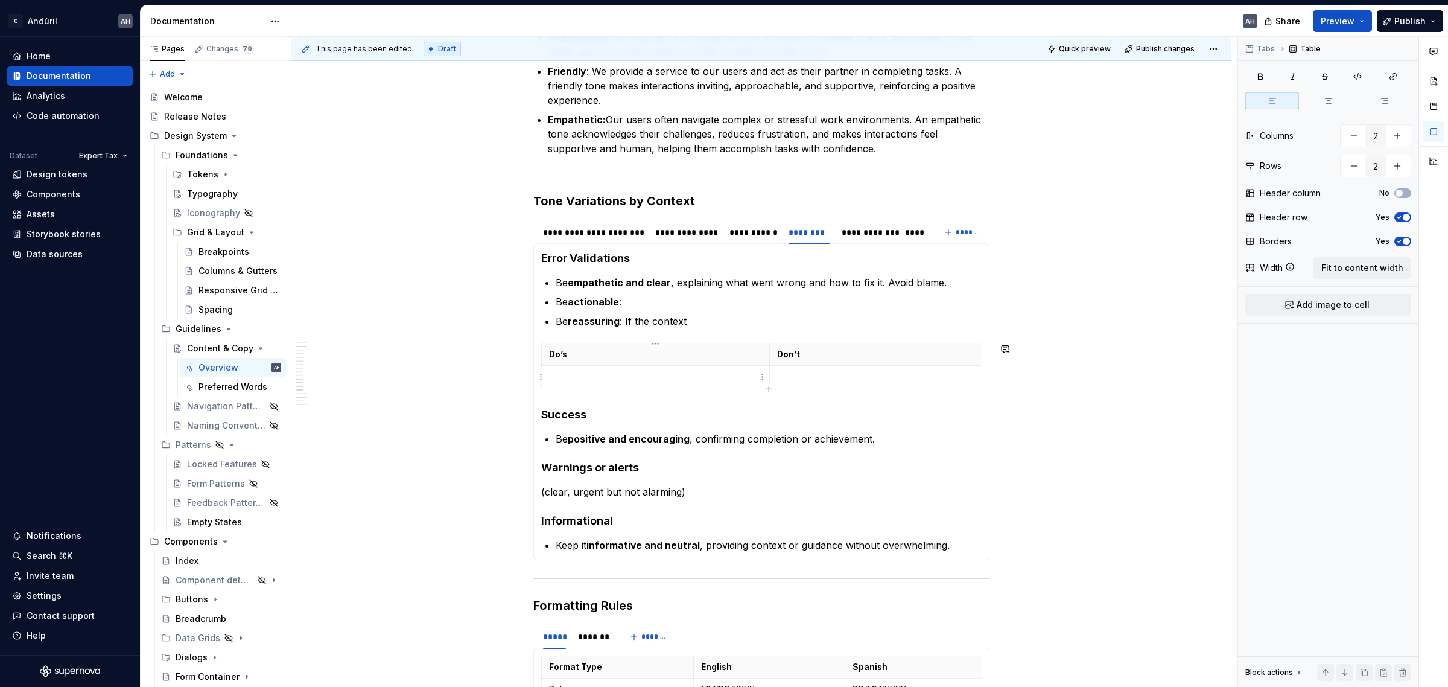
click at [618, 375] on p at bounding box center [655, 376] width 213 height 12
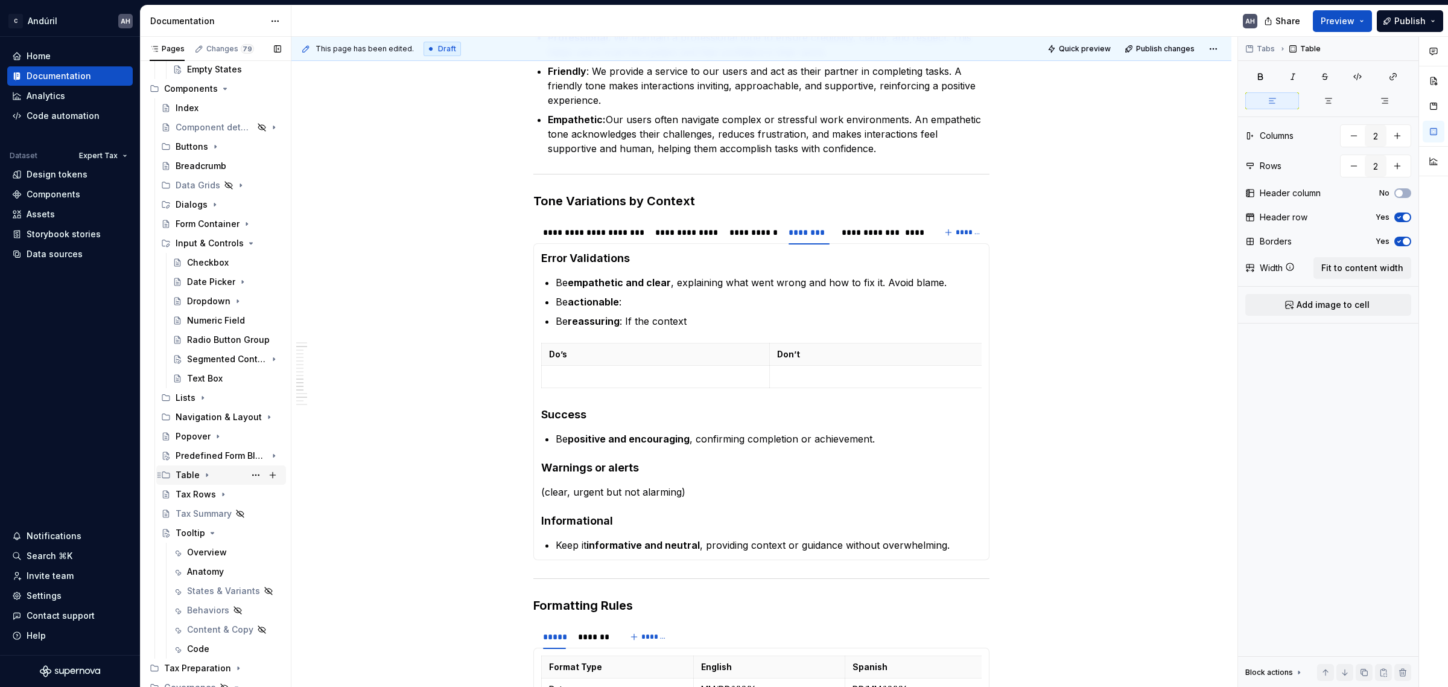
click at [206, 475] on icon "Page tree" at bounding box center [206, 475] width 1 height 3
click at [207, 566] on div "Behaviors" at bounding box center [219, 571] width 42 height 12
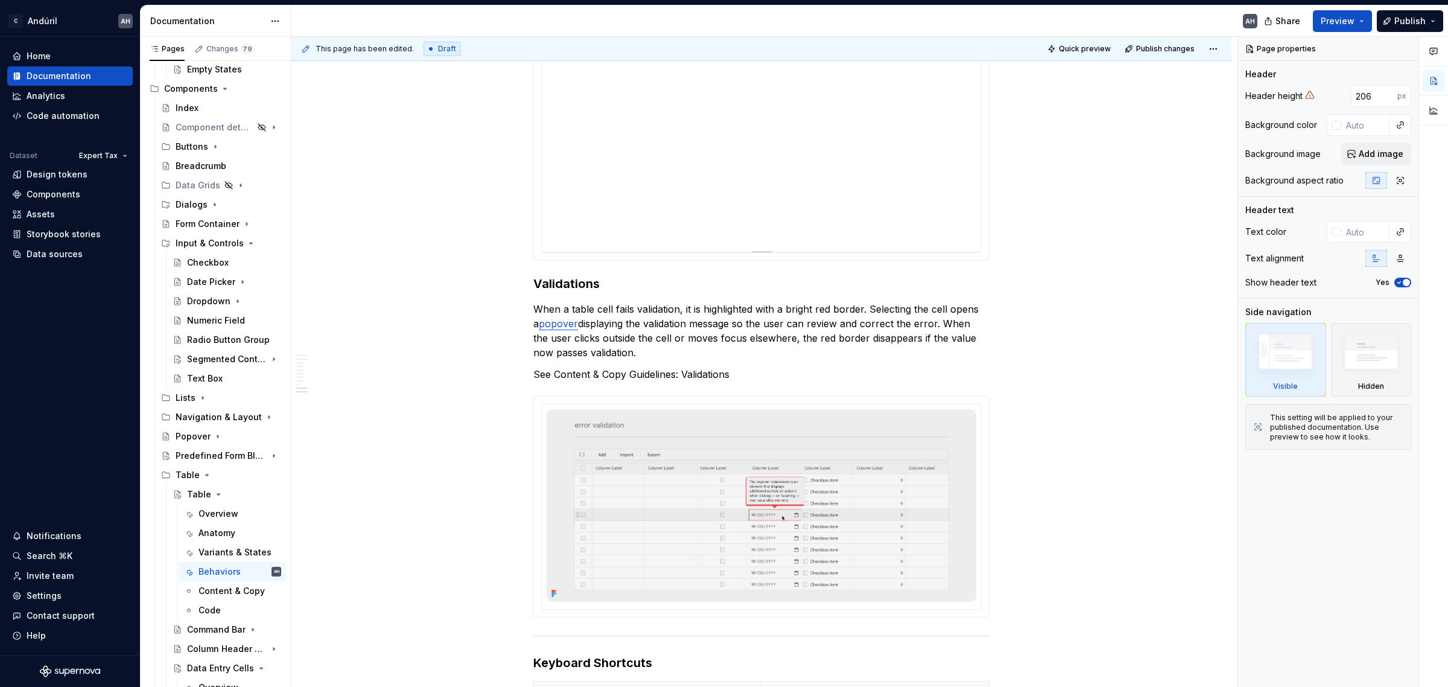
scroll to position [1508, 0]
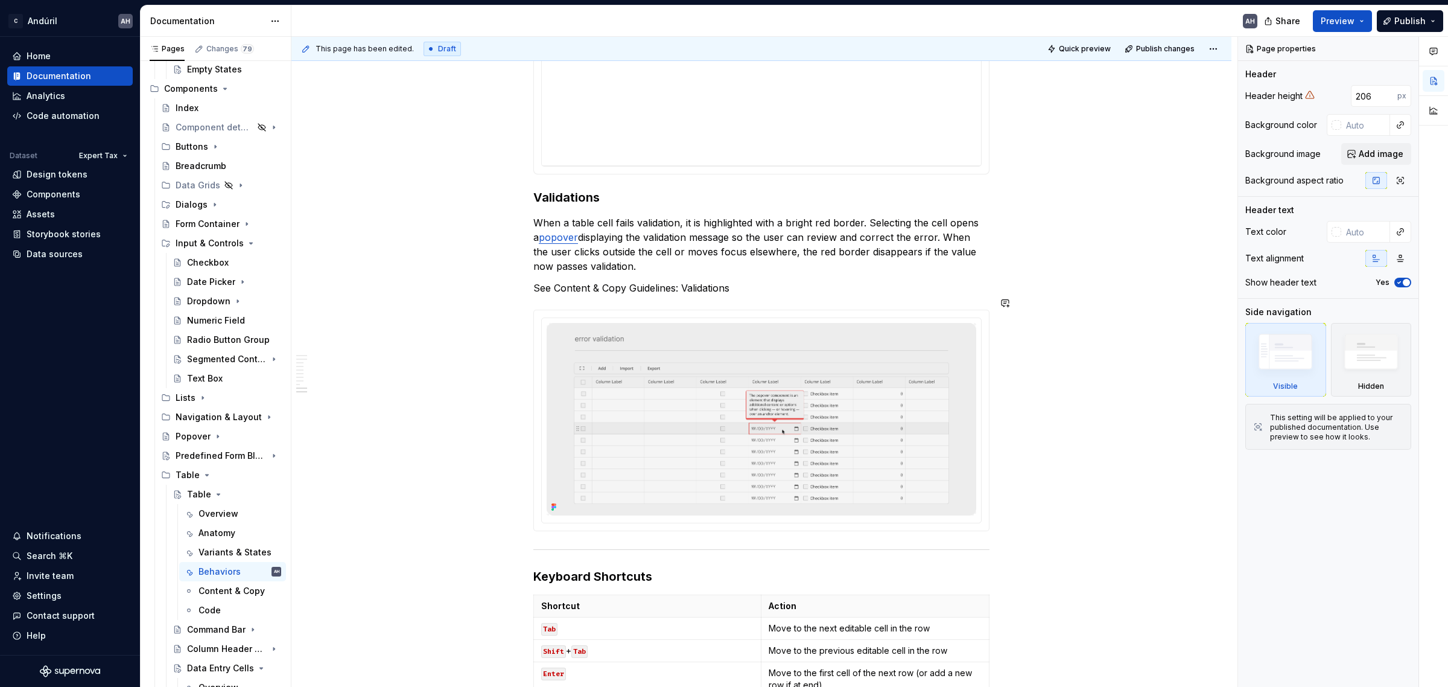
click at [623, 281] on p "See Content & Copy Guidelines: Validations" at bounding box center [761, 288] width 456 height 14
type textarea "*"
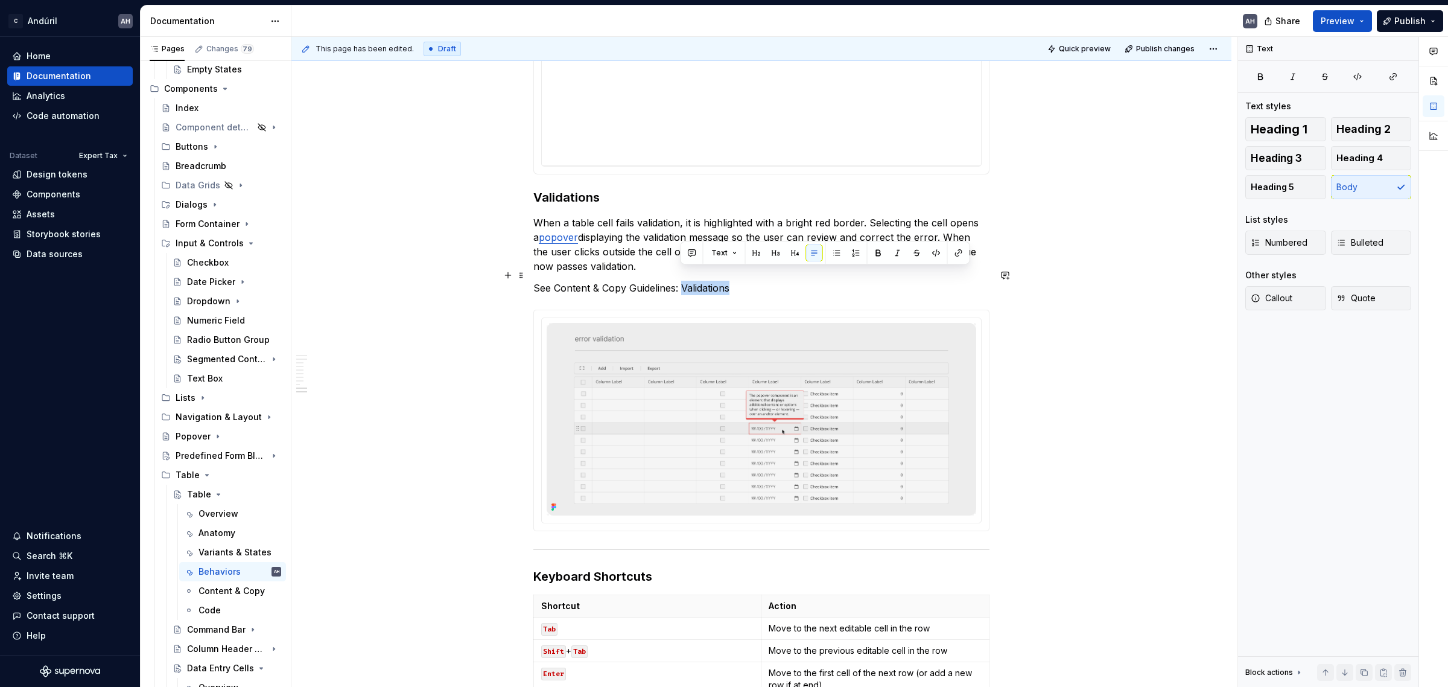
drag, startPoint x: 709, startPoint y: 276, endPoint x: 682, endPoint y: 279, distance: 27.9
click at [682, 281] on p "See Content & Copy Guidelines: Validations" at bounding box center [761, 288] width 456 height 14
drag, startPoint x: 773, startPoint y: 276, endPoint x: 552, endPoint y: 275, distance: 221.4
click at [552, 281] on p "See Content & Copy Guidelines: Messages for Errors for how to write validation …" at bounding box center [761, 288] width 456 height 14
click at [830, 251] on button "button" at bounding box center [830, 252] width 17 height 17
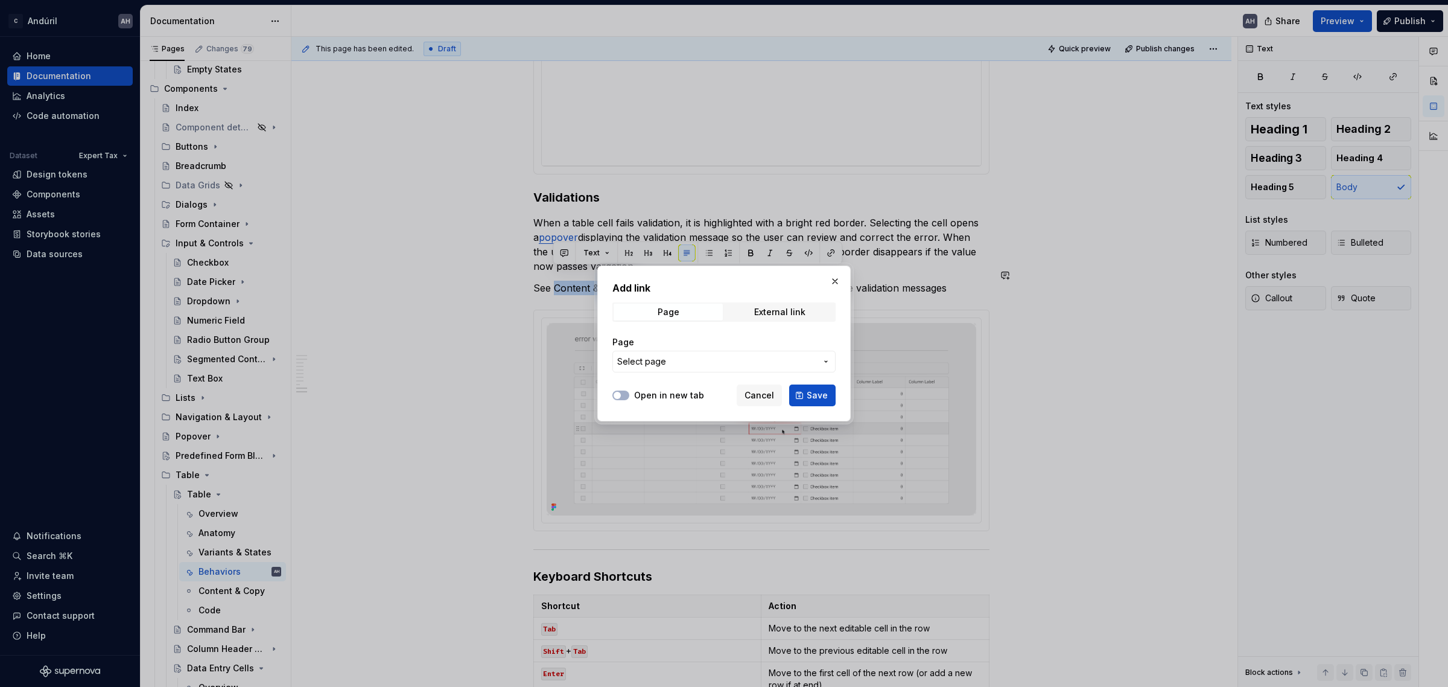
click at [685, 359] on span "Select page" at bounding box center [716, 361] width 199 height 12
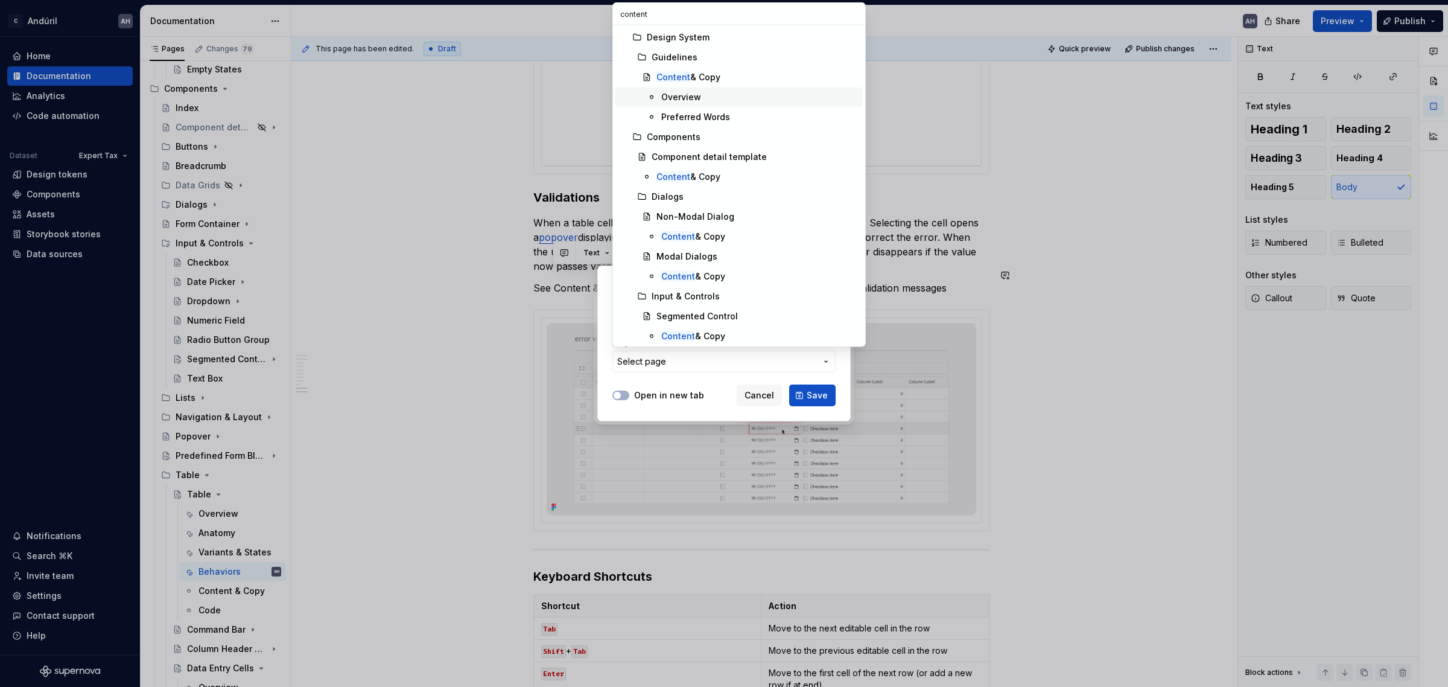
type input "content"
click at [718, 95] on div "Overview" at bounding box center [759, 97] width 197 height 12
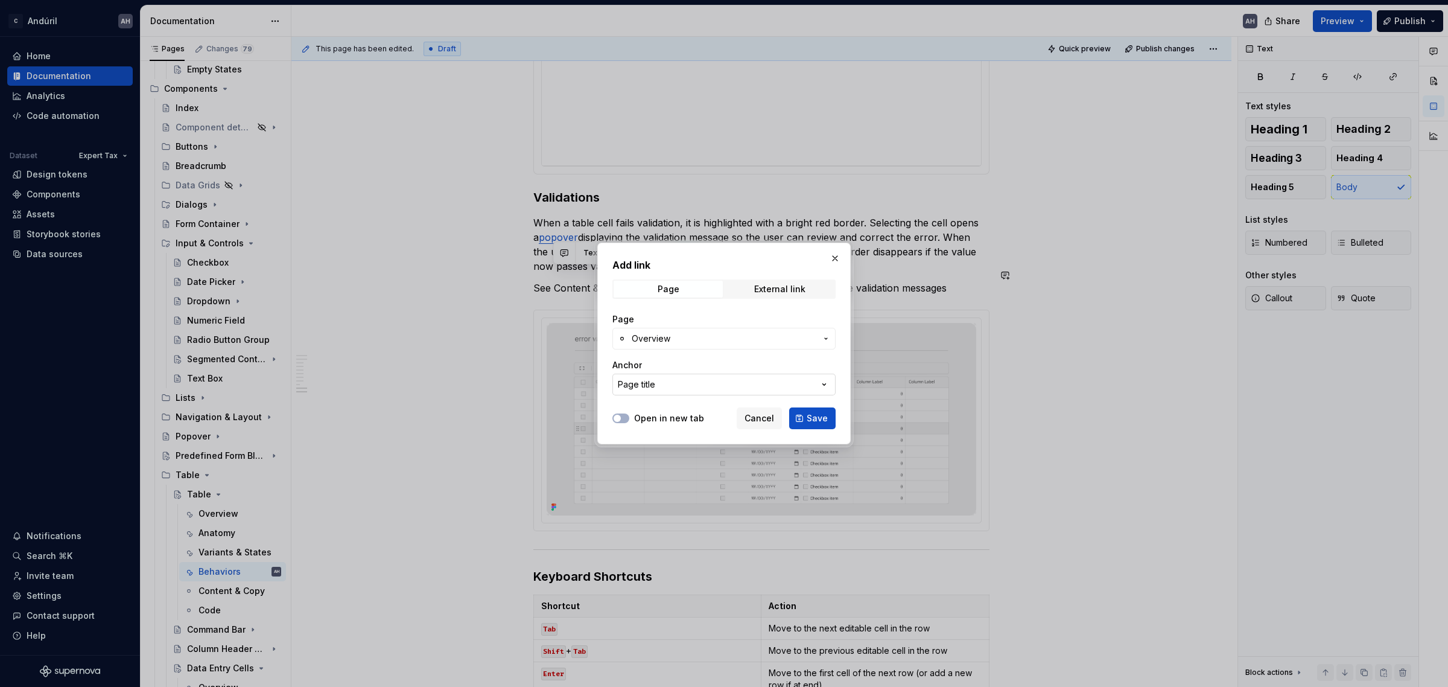
click at [722, 384] on button "Page title" at bounding box center [723, 384] width 223 height 22
click at [668, 410] on input "text" at bounding box center [739, 409] width 252 height 22
type input "Error"
click at [668, 410] on input "Error" at bounding box center [739, 409] width 252 height 22
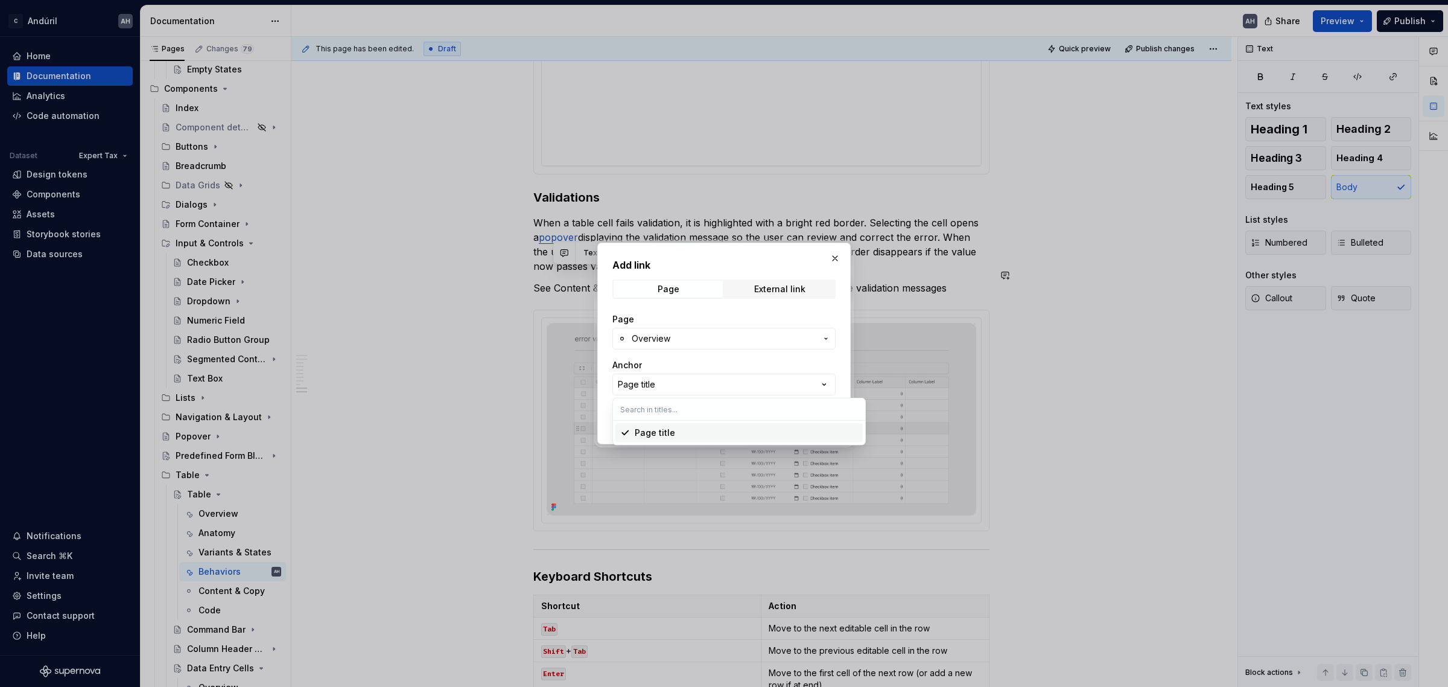
click at [688, 364] on div "Add link Page External link Page Overview Anchor Page title Open in new tab Can…" at bounding box center [724, 343] width 1448 height 687
click at [810, 422] on span "Save" at bounding box center [817, 418] width 21 height 12
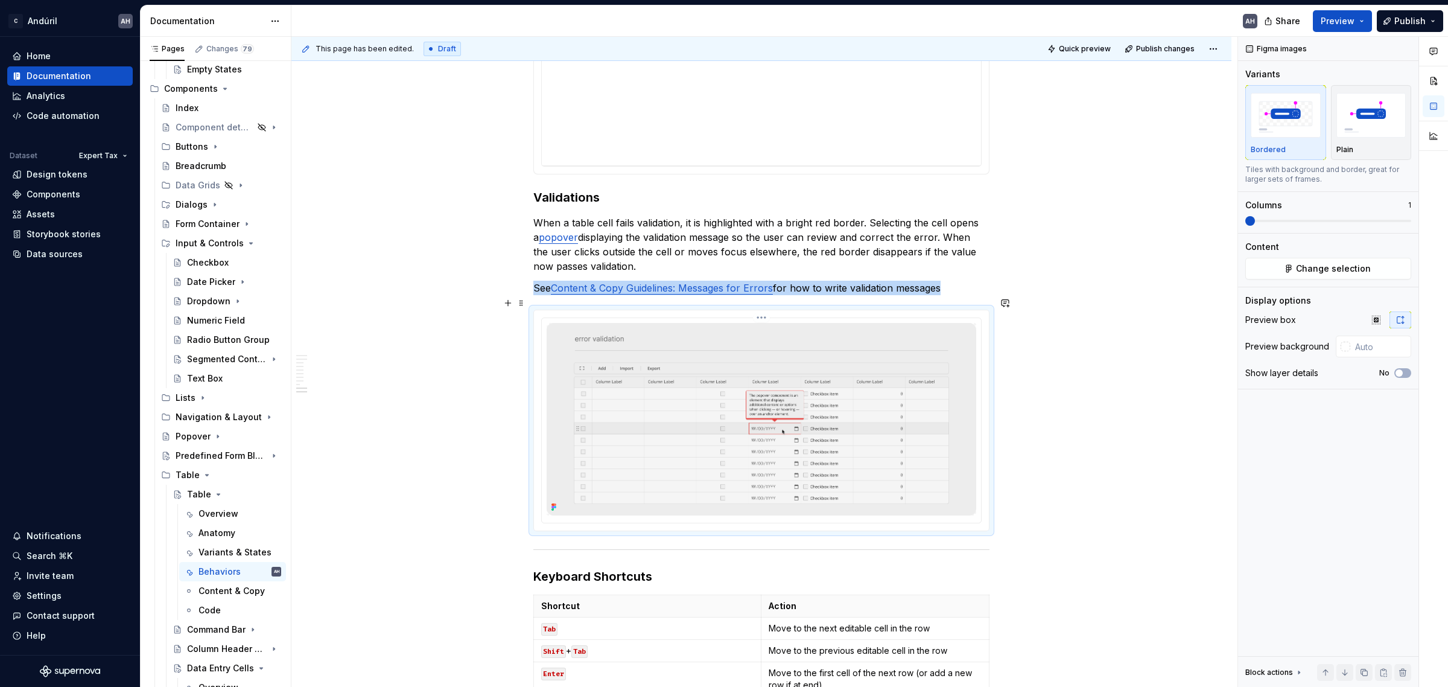
click at [818, 341] on img at bounding box center [762, 419] width 430 height 192
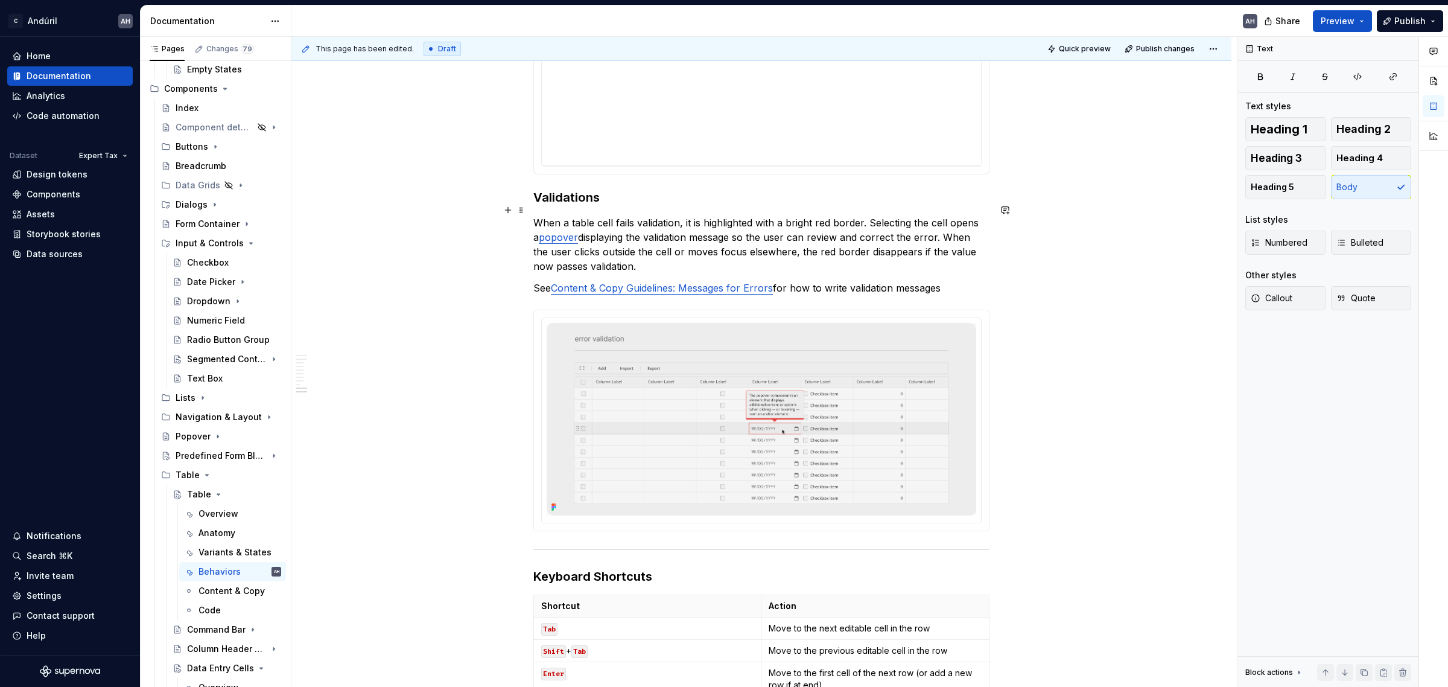
click at [816, 261] on p "When a table cell fails validation, it is highlighted with a bright red border.…" at bounding box center [761, 244] width 456 height 58
click at [942, 281] on p "See Content & Copy Guidelines: Messages for Errors for how to write validation …" at bounding box center [761, 288] width 456 height 14
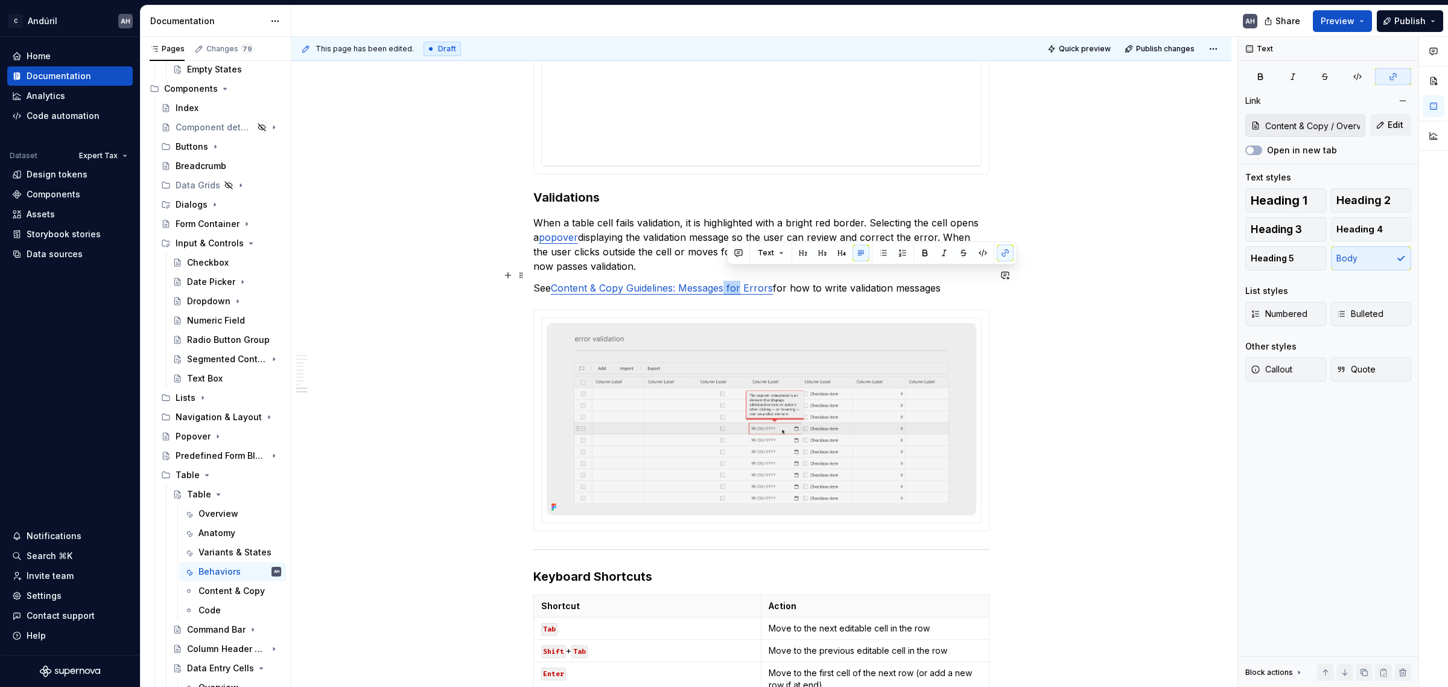
drag, startPoint x: 741, startPoint y: 275, endPoint x: 728, endPoint y: 275, distance: 13.3
click at [728, 282] on link "Content & Copy Guidelines: Messages for Errors" at bounding box center [662, 288] width 222 height 12
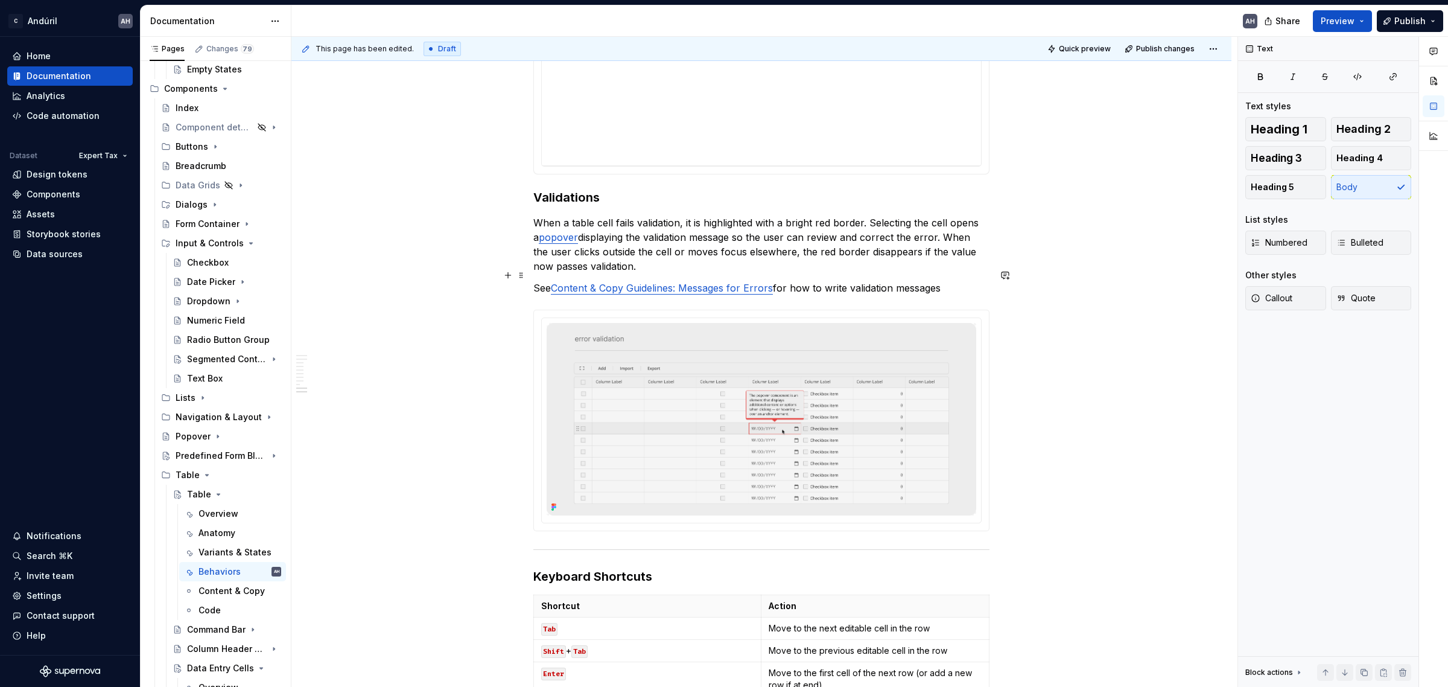
click at [851, 281] on p "See Content & Copy Guidelines: Messages for Errors for how to write validation …" at bounding box center [761, 288] width 456 height 14
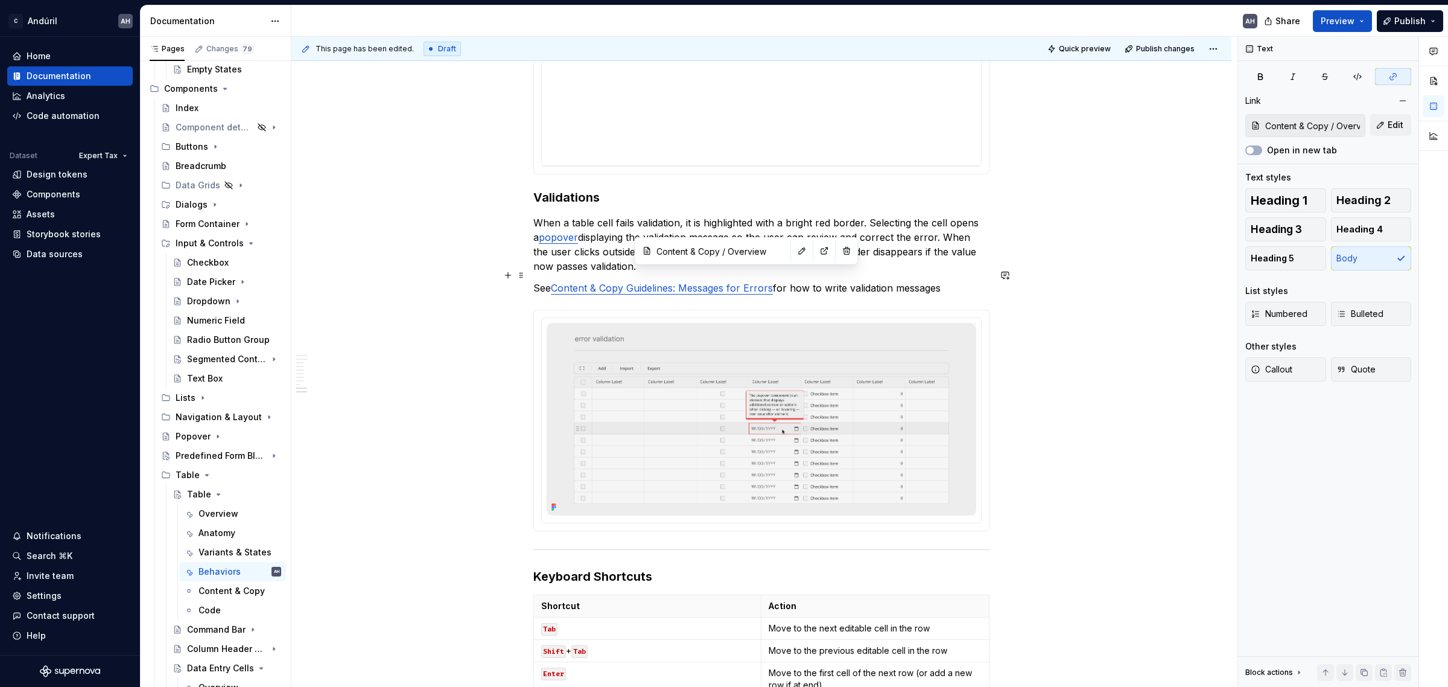
click at [736, 282] on link "Content & Copy Guidelines: Messages for Errors" at bounding box center [662, 288] width 222 height 12
drag, startPoint x: 746, startPoint y: 276, endPoint x: 728, endPoint y: 276, distance: 17.5
click at [728, 282] on link "Content & Copy Guidelines: Messages for Errors" at bounding box center [662, 288] width 222 height 12
click at [723, 282] on link "Content & Copy Guidelines: Messages/ Errors" at bounding box center [655, 288] width 209 height 12
click at [728, 282] on link "Content & Copy Guidelines: Messages/ Errors" at bounding box center [655, 288] width 209 height 12
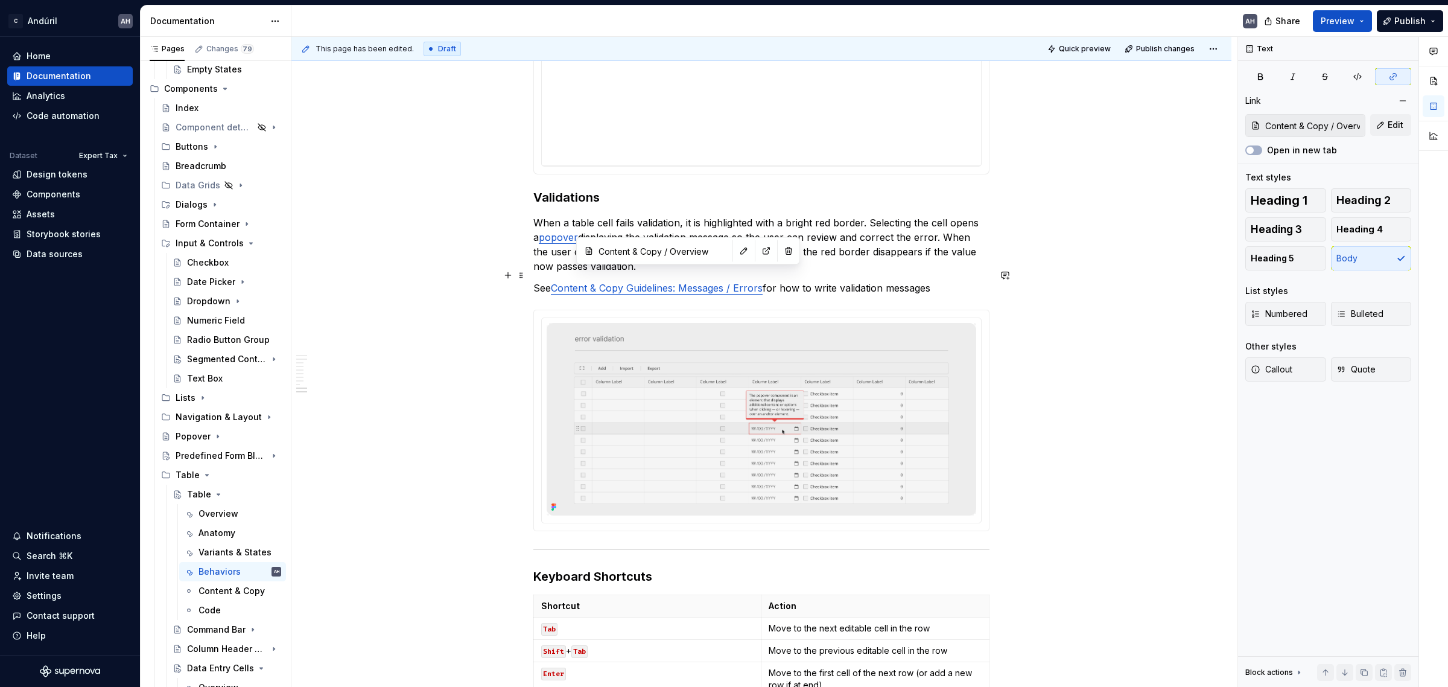
click at [679, 282] on link "Content & Copy Guidelines: Messages / Errors" at bounding box center [657, 288] width 212 height 12
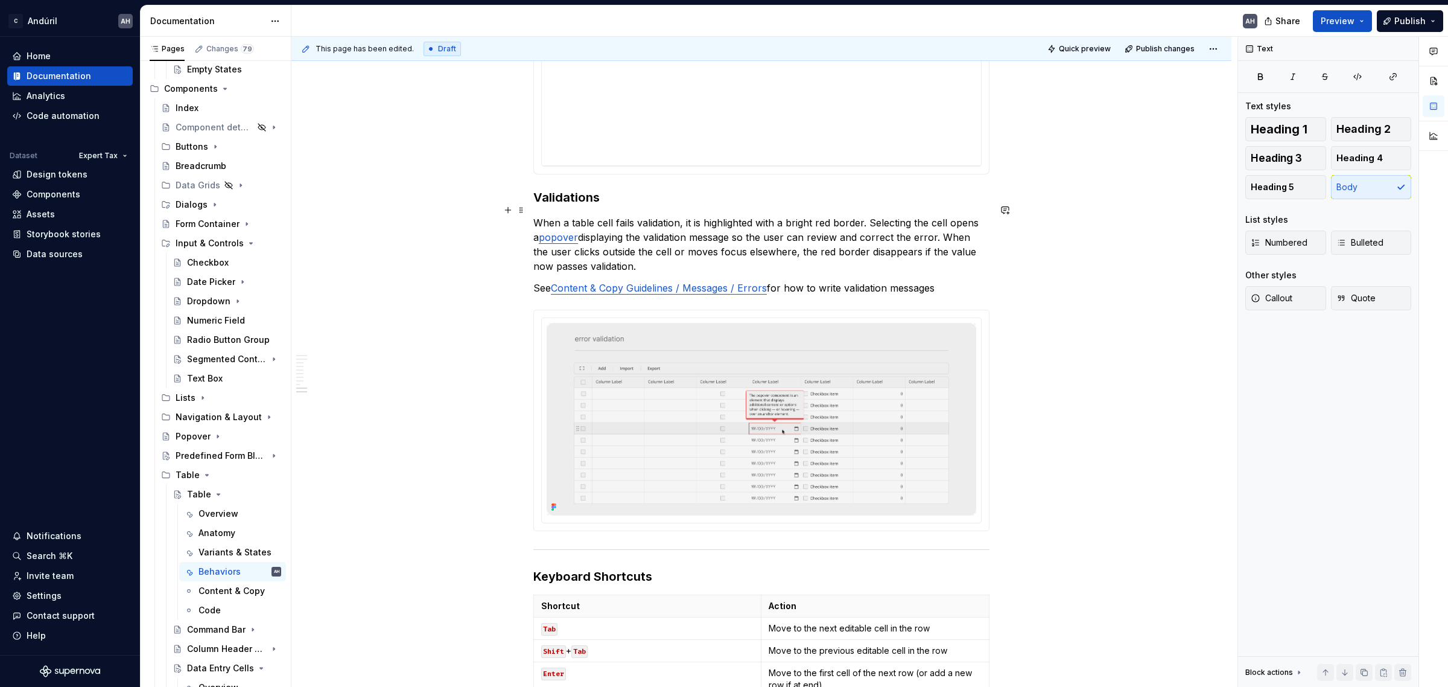
click at [825, 234] on p "When a table cell fails validation, it is highlighted with a bright red border.…" at bounding box center [761, 244] width 456 height 58
click at [948, 281] on p "See Content & Copy Guidelines / Messages / Errors for how to write validation m…" at bounding box center [761, 288] width 456 height 14
drag, startPoint x: 947, startPoint y: 273, endPoint x: 770, endPoint y: 279, distance: 176.9
click at [770, 281] on p "See Content & Copy Guidelines / Messages / Errors for how to write validation m…" at bounding box center [761, 288] width 456 height 14
click at [906, 281] on p "See Content & Copy Guidelines / Messages / Errors for how to write validation m…" at bounding box center [761, 288] width 456 height 14
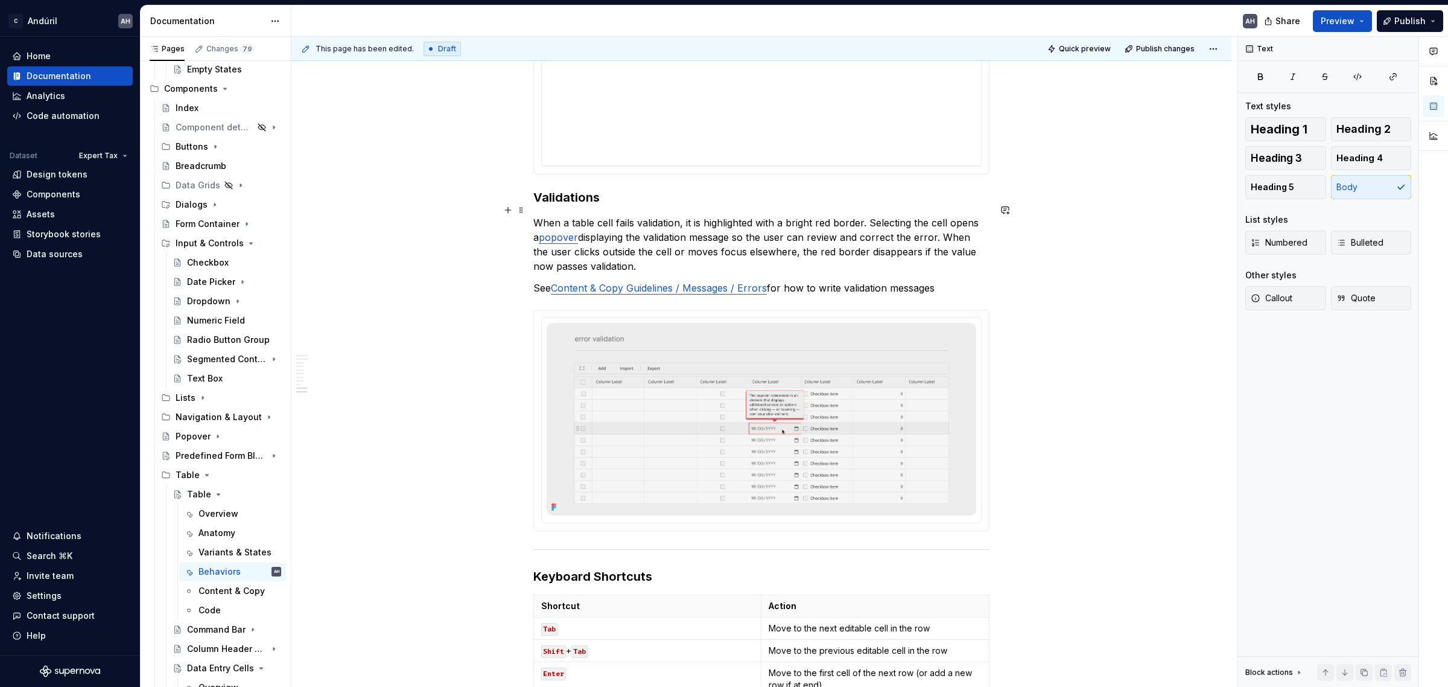
click at [912, 226] on p "When a table cell fails validation, it is highlighted with a bright red border.…" at bounding box center [761, 244] width 456 height 58
click at [938, 281] on p "See Content & Copy Guidelines / Messages / Errors for how to write validation m…" at bounding box center [761, 288] width 456 height 14
click at [539, 231] on link "popover" at bounding box center [558, 237] width 39 height 12
click at [911, 240] on p "When a table cell fails validation, it is highlighted with a bright red border.…" at bounding box center [761, 244] width 456 height 58
click at [640, 227] on p "When a table cell fails validation, it is highlighted with a bright red border.…" at bounding box center [761, 244] width 456 height 58
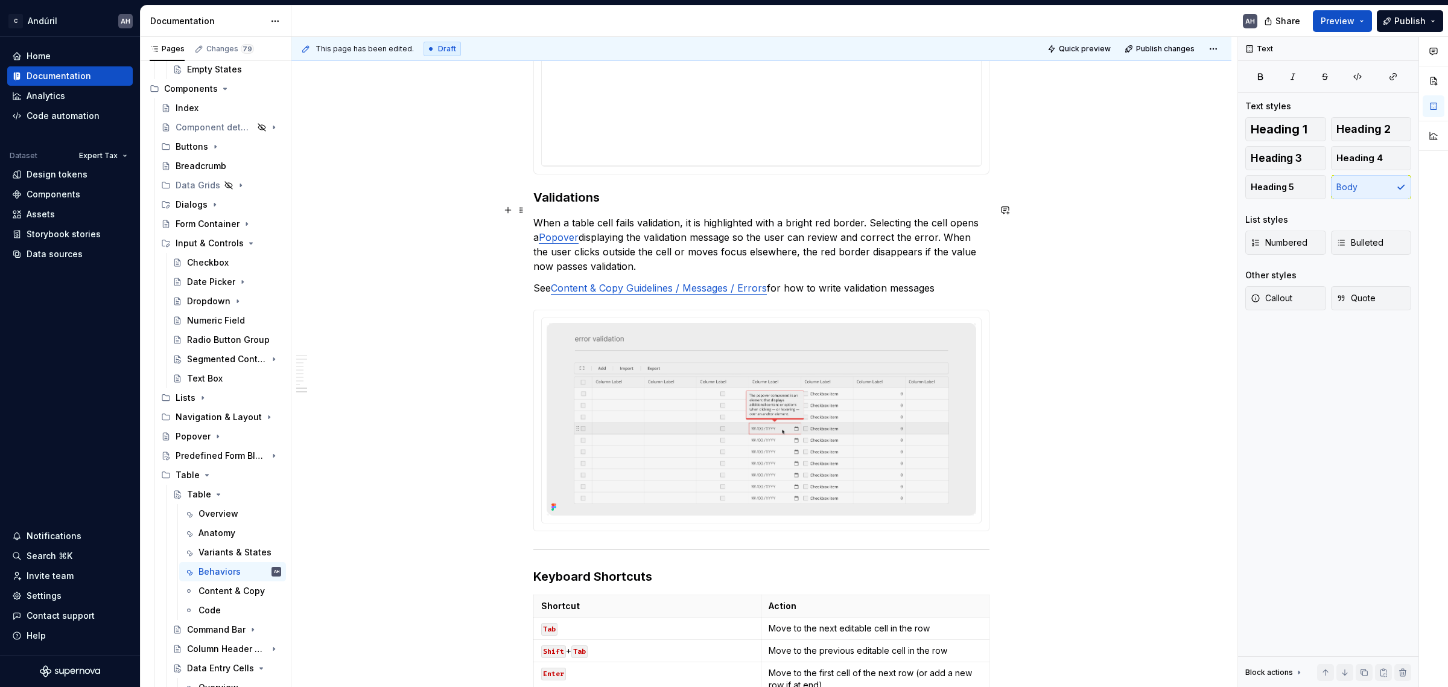
click at [671, 255] on p "When a table cell fails validation, it is highlighted with a bright red border.…" at bounding box center [761, 244] width 456 height 58
click at [780, 241] on p "When a table cell fails validation, it is highlighted with a bright red border.…" at bounding box center [761, 244] width 456 height 58
click at [906, 249] on p "When a table cell fails validation, it is highlighted with a bright red border.…" at bounding box center [761, 244] width 456 height 58
click at [627, 257] on p "When a table cell fails validation, it is highlighted with a bright red border.…" at bounding box center [761, 244] width 456 height 58
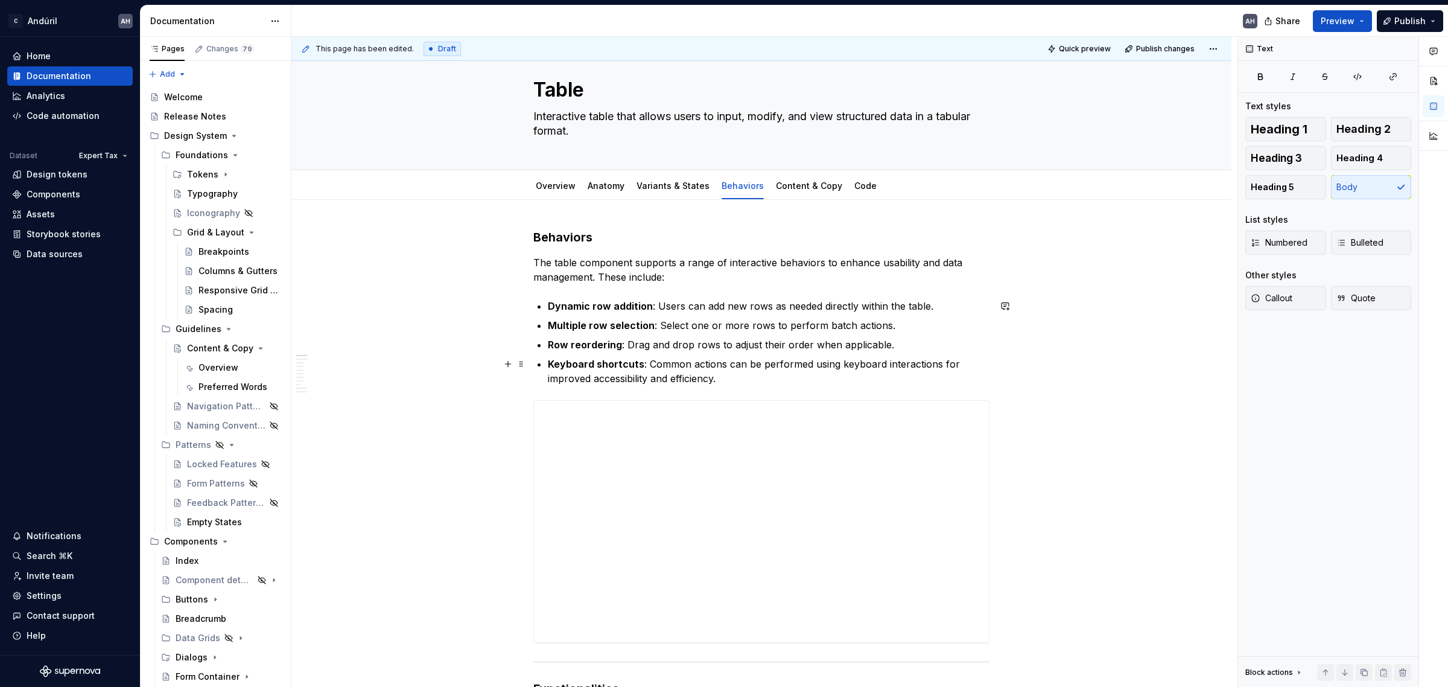
scroll to position [0, 0]
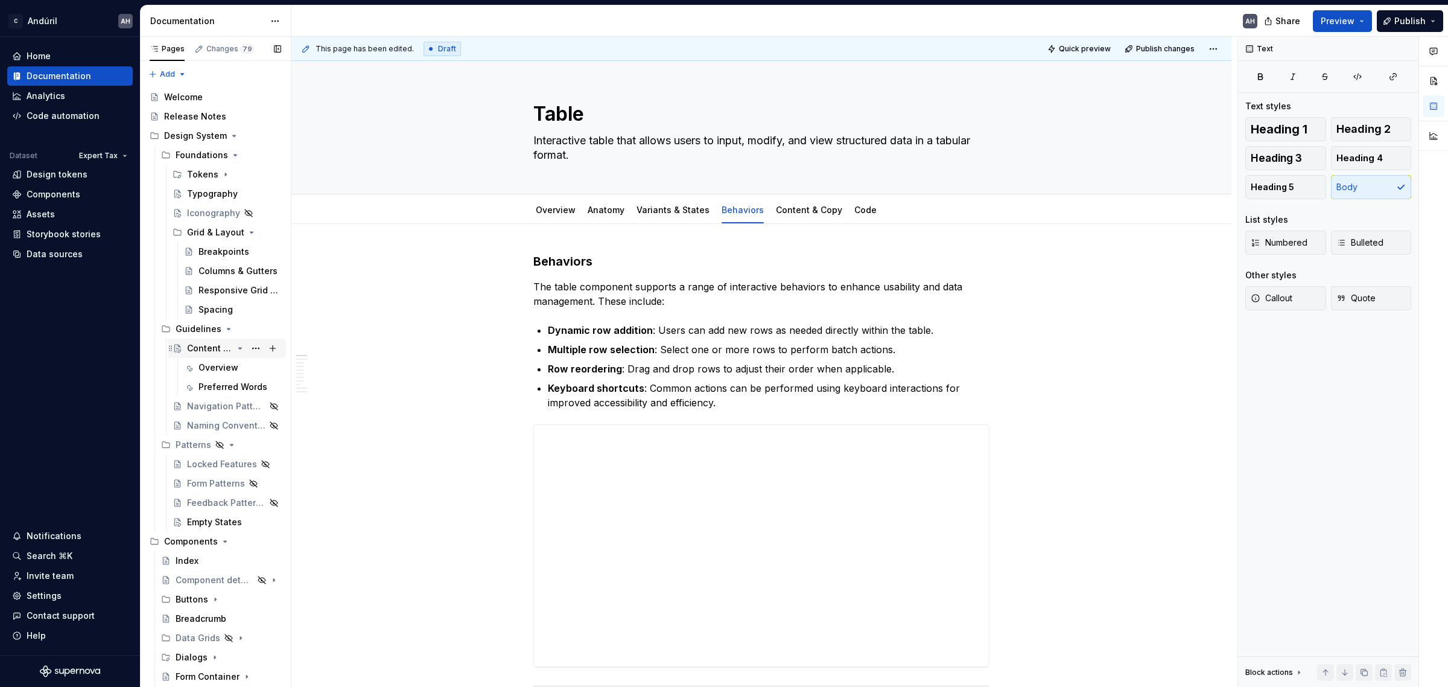
click at [204, 344] on div "Content & Copy" at bounding box center [210, 348] width 46 height 12
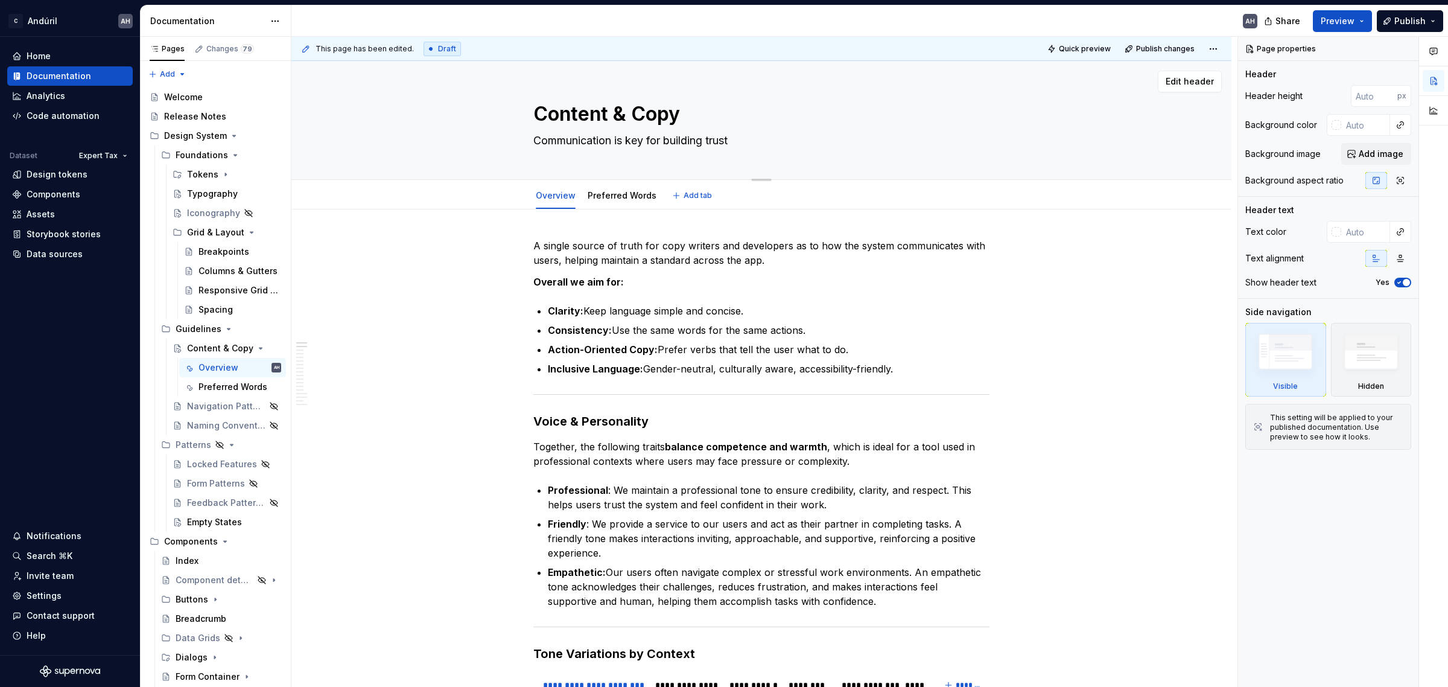
click at [753, 143] on textarea "Communication is key for building trust" at bounding box center [759, 140] width 456 height 19
type textarea "*"
type textarea "Communication is key for building trust w"
type textarea "*"
type textarea "Communication is key for building trust wi"
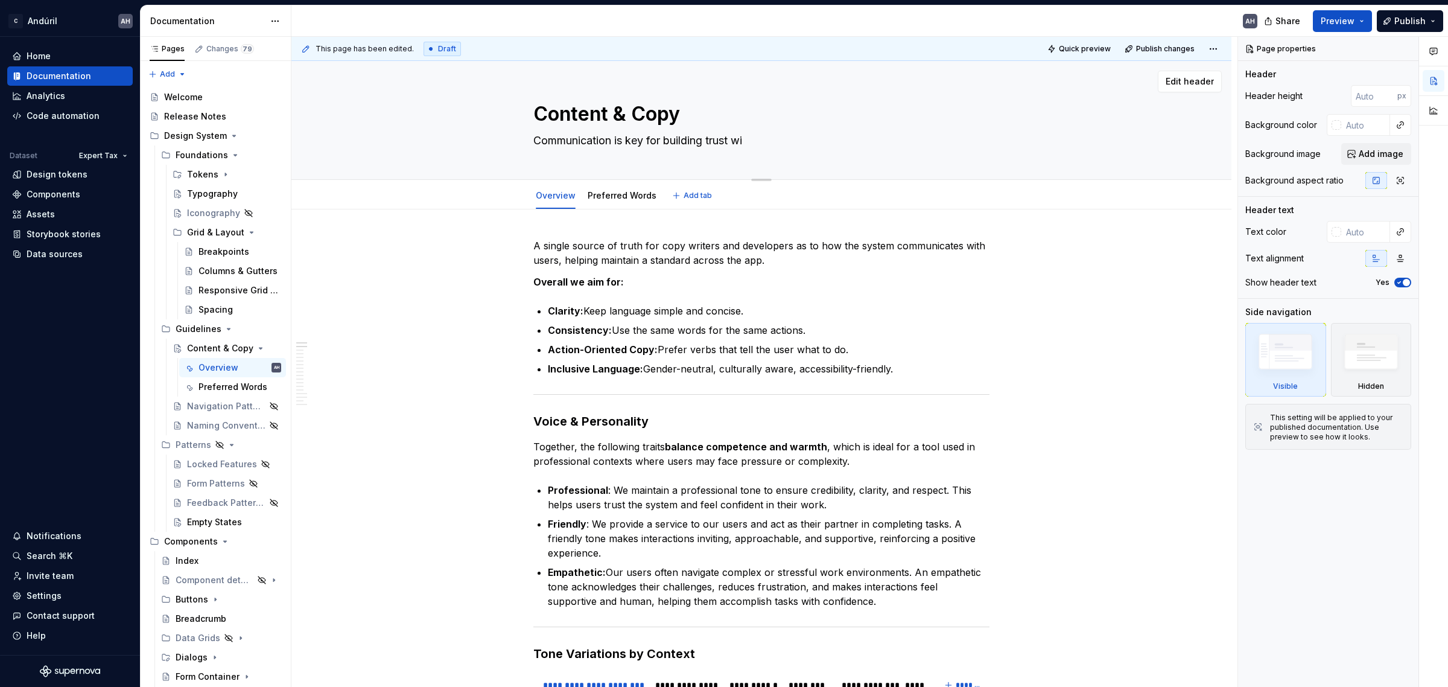
type textarea "*"
type textarea "Communication is key for building trust wit"
type textarea "*"
type textarea "Communication is key for building trust with"
type textarea "*"
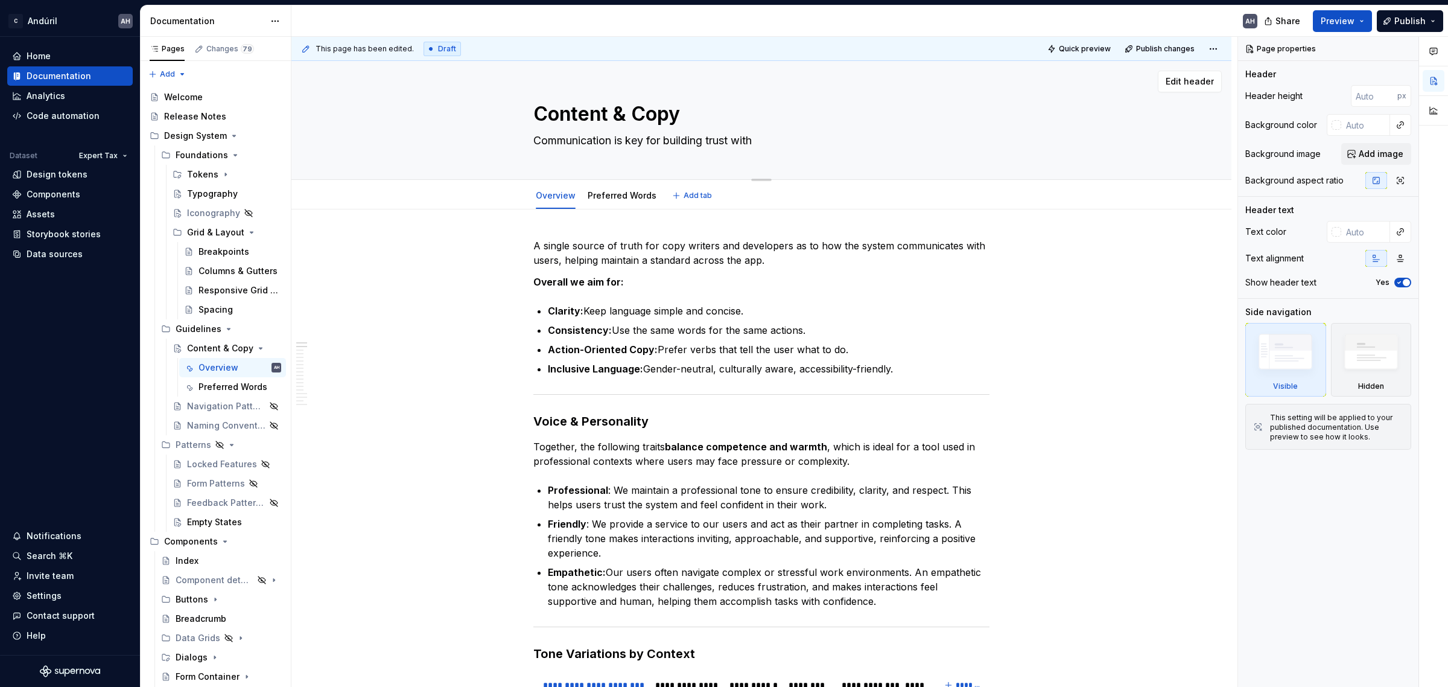
type textarea "Communication is key for building trust with"
type textarea "*"
type textarea "Communication is key for building trust with o"
type textarea "*"
type textarea "Communication is key for building trust with ou"
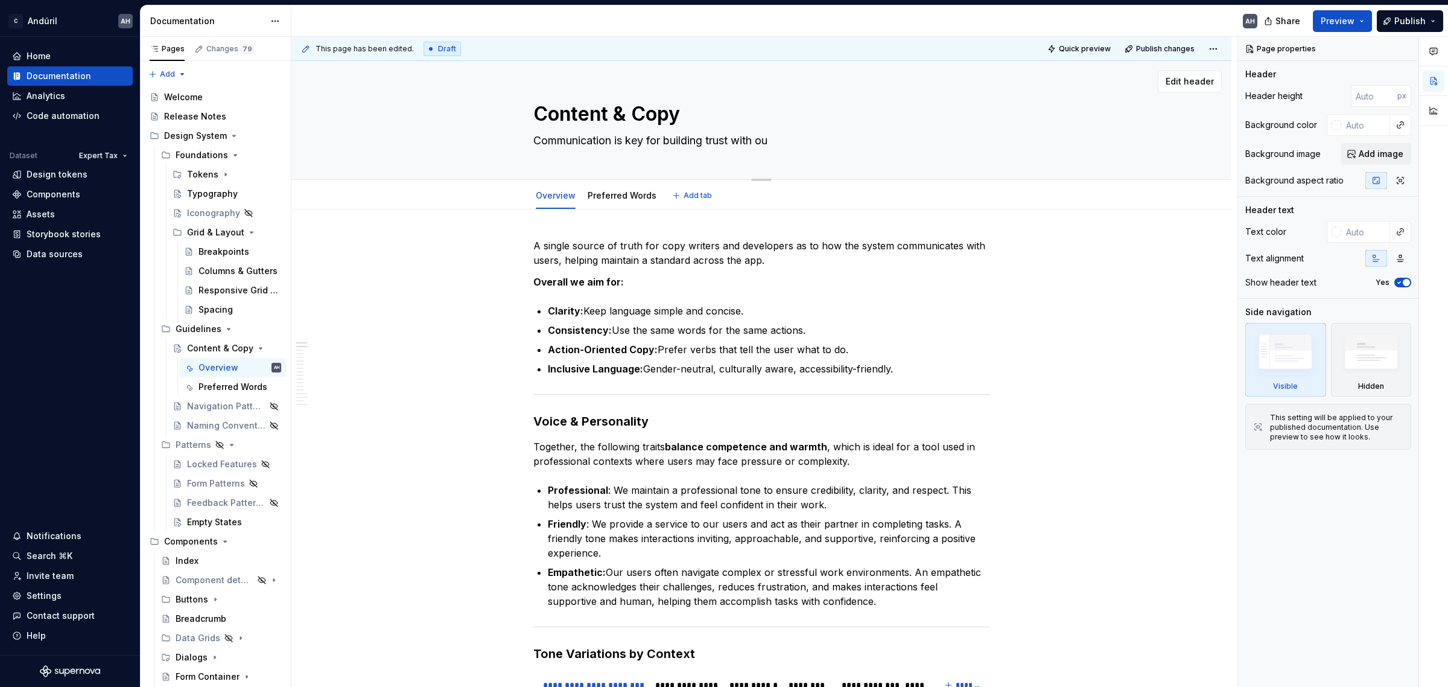
type textarea "*"
type textarea "Communication is key for building trust with our"
type textarea "*"
type textarea "Communication is key for building trust with our"
type textarea "*"
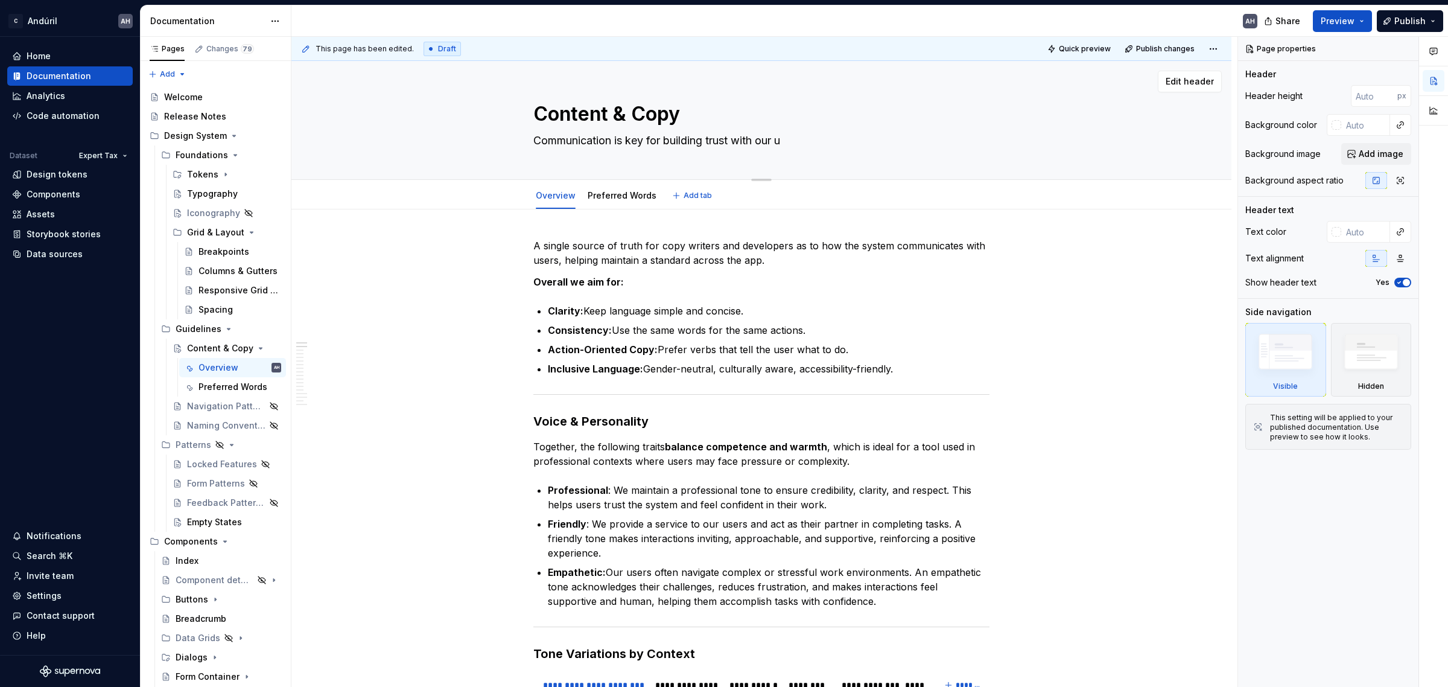
type textarea "Communication is key for building trust with our us"
type textarea "*"
type textarea "Communication is key for building trust with our usr"
type textarea "*"
type textarea "Communication is key for building trust with our usrs"
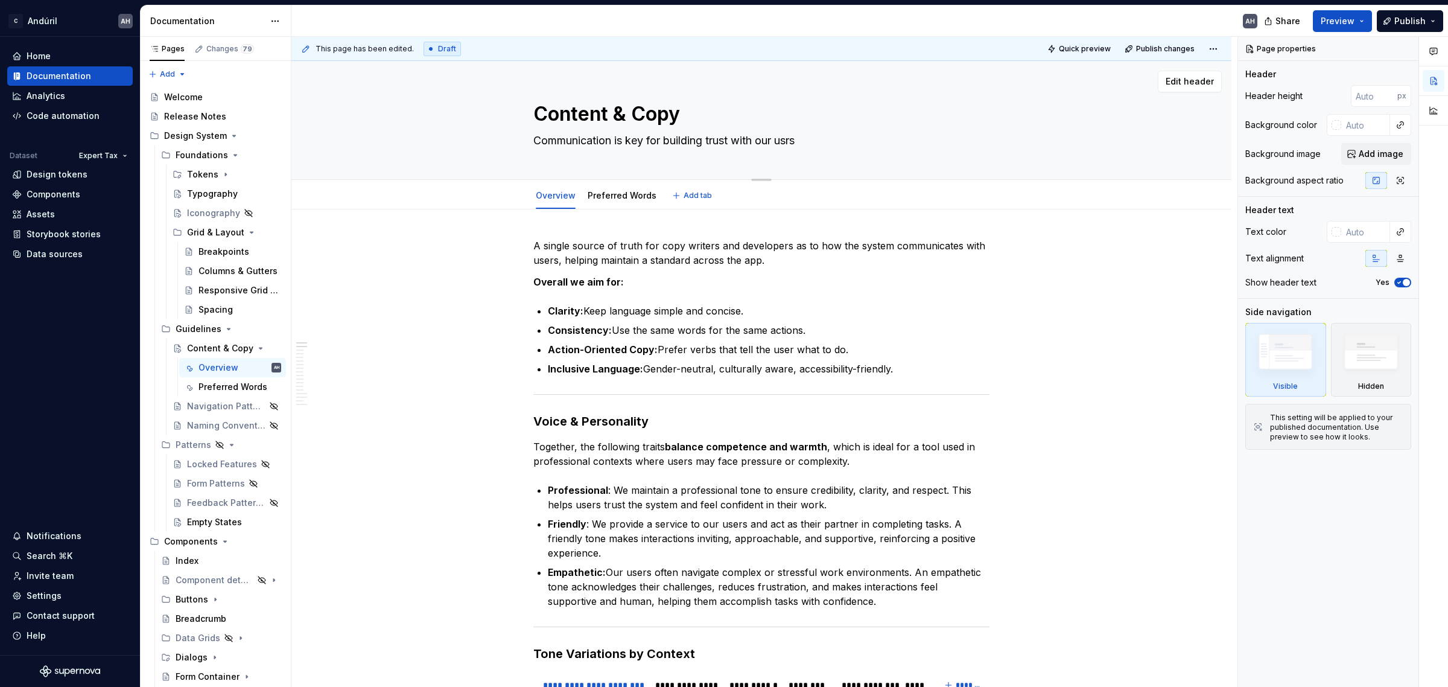
type textarea "*"
type textarea "Communication is key for building trust with our usr"
type textarea "*"
type textarea "Communication is key for building trust with our us"
type textarea "*"
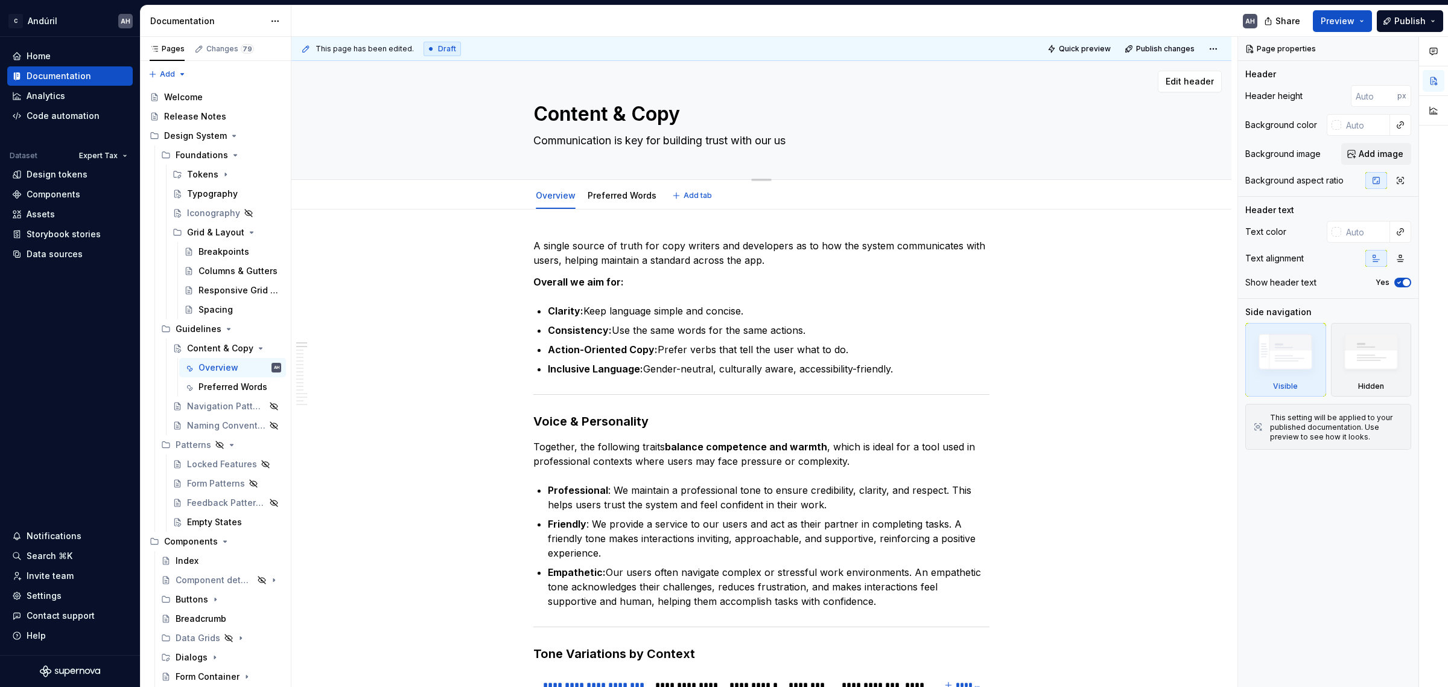
type textarea "Communication is key for building trust with our use"
type textarea "*"
type textarea "Communication is key for building trust with our user"
type textarea "*"
type textarea "Communication is key for building trust with our users"
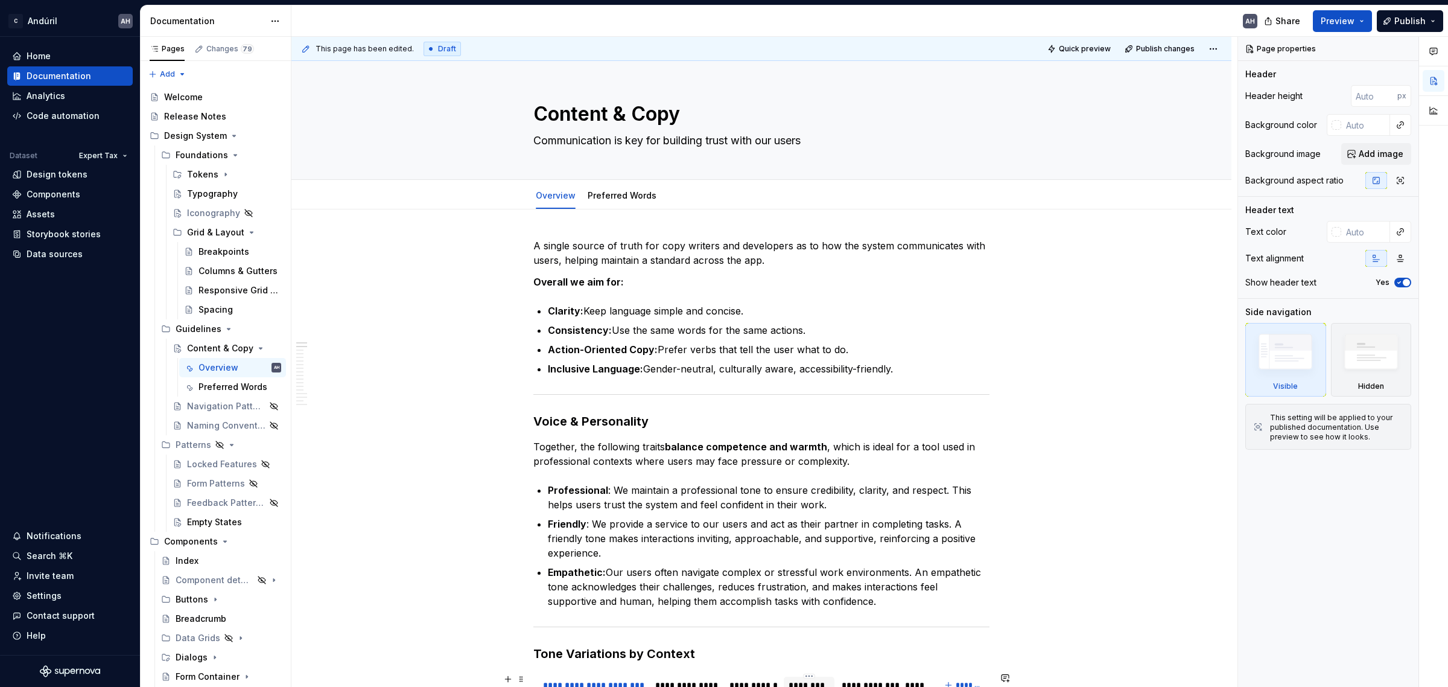
type textarea "*"
type textarea "Communication is key for building trust with our users"
click at [223, 171] on icon "Page tree" at bounding box center [226, 175] width 10 height 10
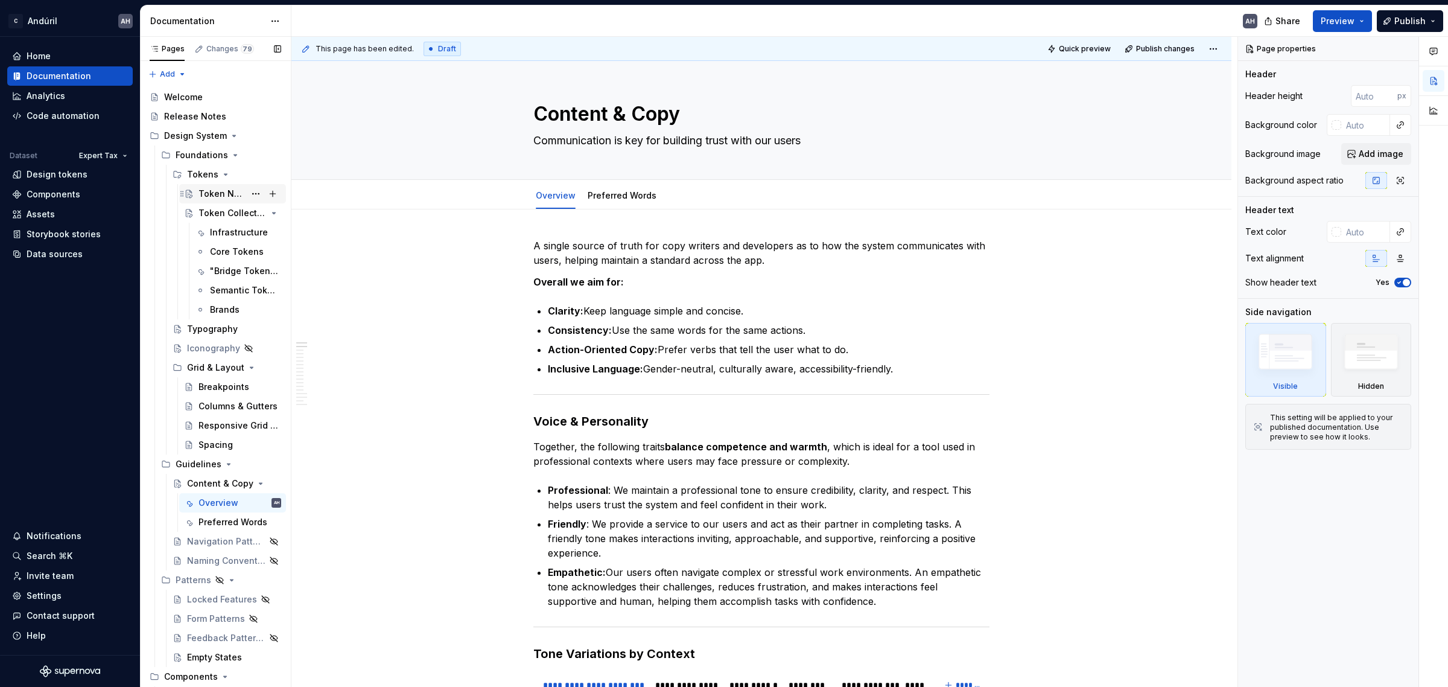
click at [210, 192] on div "Token Naming Framework" at bounding box center [221, 194] width 46 height 12
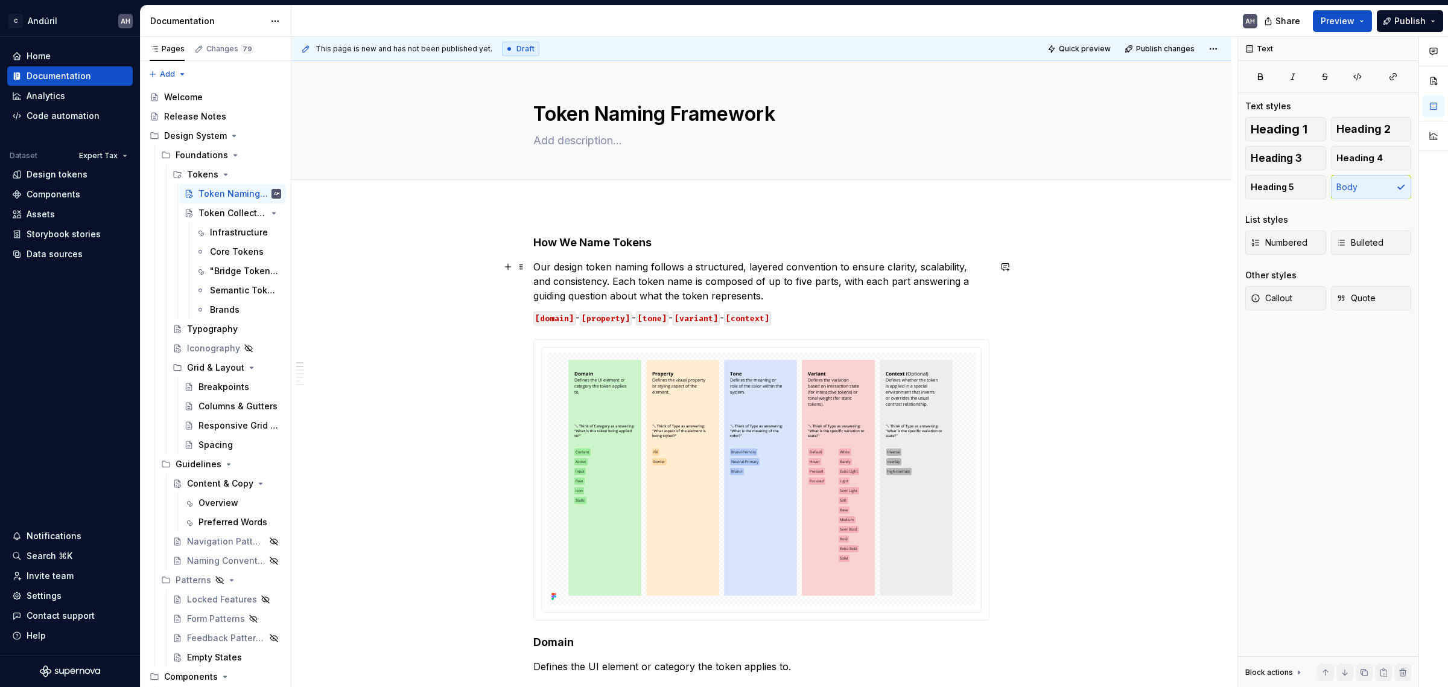
click at [807, 273] on p "Our design token naming follows a structured, layered convention to ensure clar…" at bounding box center [761, 280] width 456 height 43
click at [761, 284] on p "Our design token naming follows a structured, layered convention to ensure clar…" at bounding box center [761, 280] width 456 height 43
click at [767, 293] on p "Our design token naming follows a structured, layered convention to ensure clar…" at bounding box center [761, 280] width 456 height 43
click at [813, 284] on p "Our design token naming follows a structured, layered convention to ensure clar…" at bounding box center [761, 280] width 456 height 43
click at [646, 296] on p "Our design token naming follows a structured, layered convention to ensure clar…" at bounding box center [761, 280] width 456 height 43
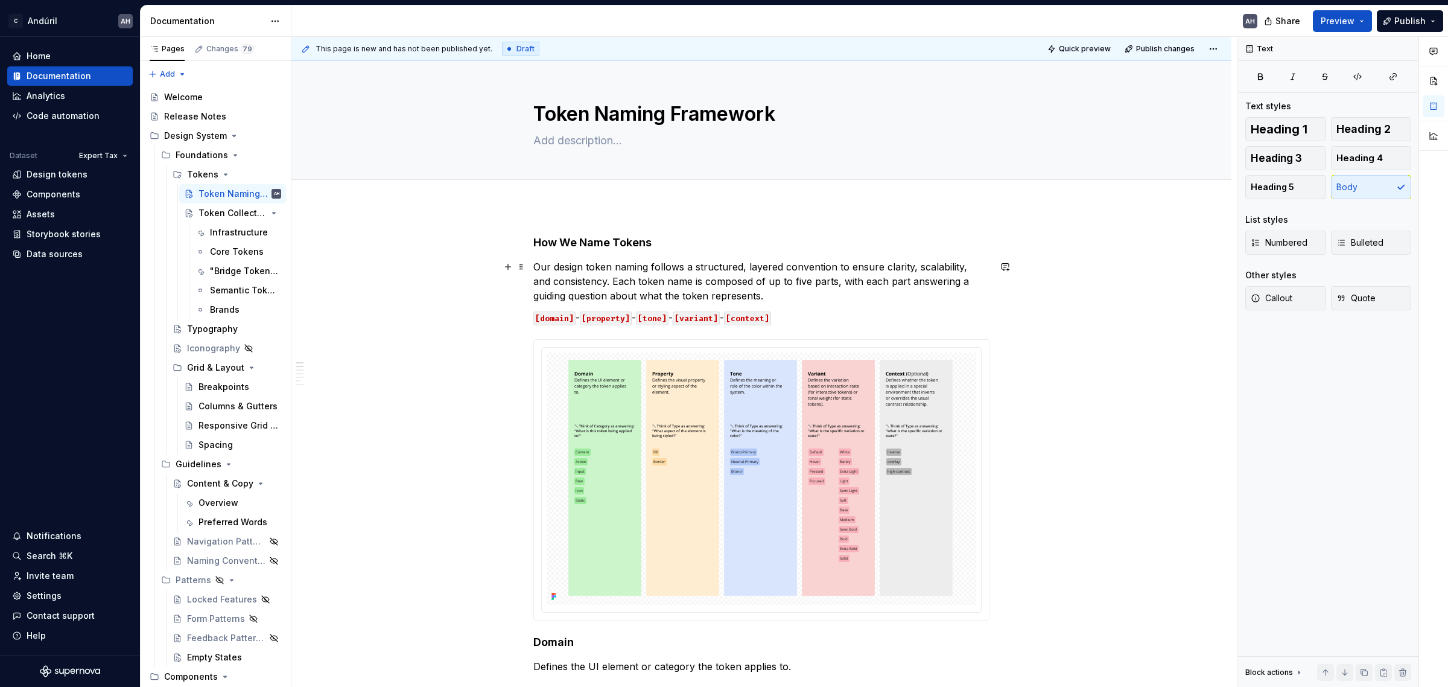
click at [801, 291] on p "Our design token naming follows a structured, layered convention to ensure clar…" at bounding box center [761, 280] width 456 height 43
click at [550, 203] on div "Add tab" at bounding box center [761, 193] width 940 height 27
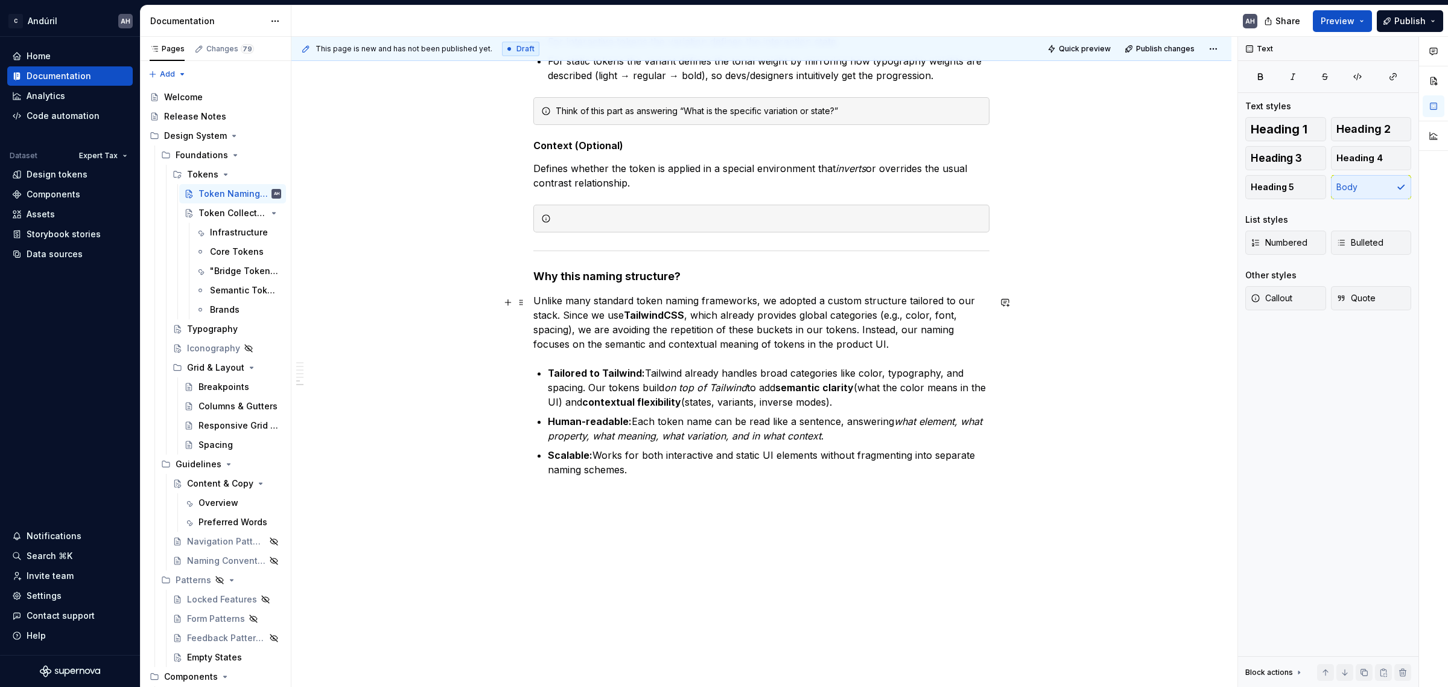
scroll to position [951, 0]
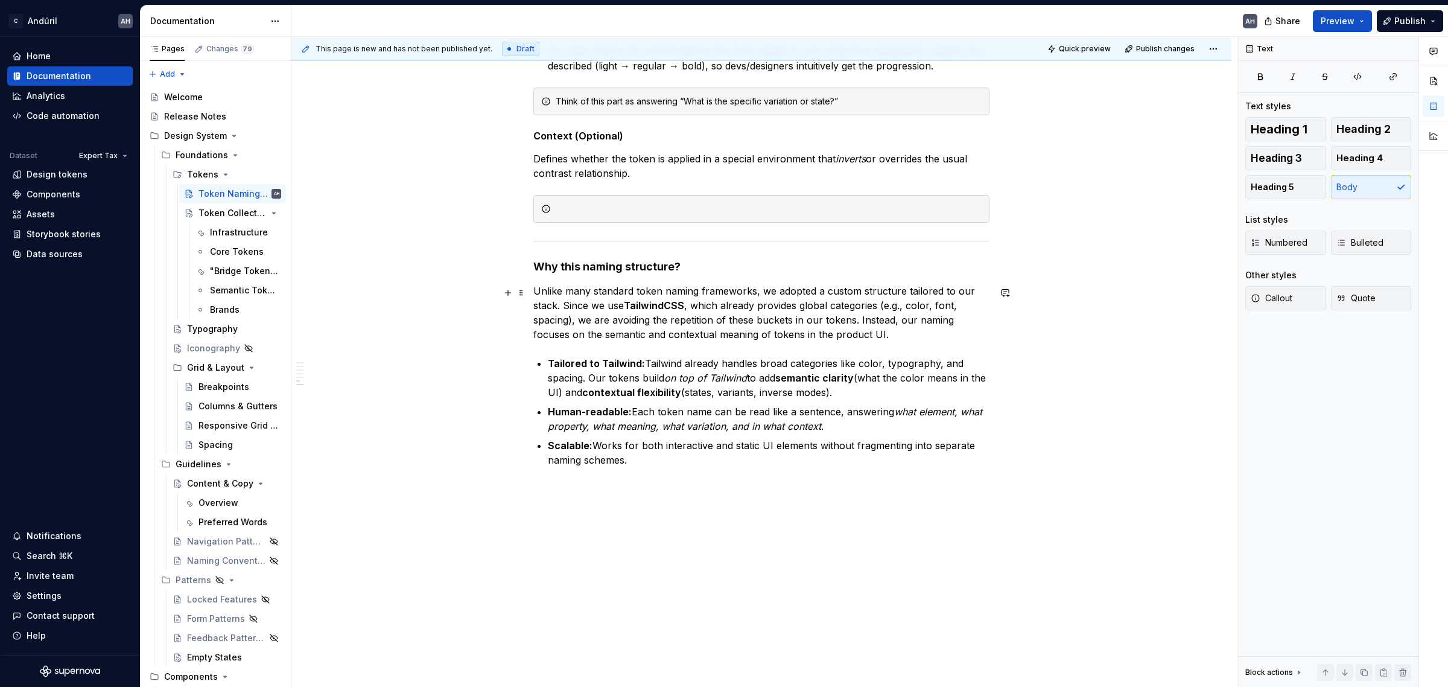
click at [594, 300] on p "Unlike many standard token naming frameworks, we adopted a custom structure tai…" at bounding box center [761, 313] width 456 height 58
click at [807, 293] on p "Unlike many standard token naming frameworks, we adopted a custom structure tai…" at bounding box center [761, 313] width 456 height 58
click at [937, 291] on p "Unlike many standard token naming frameworks, we adopted a custom structure tai…" at bounding box center [761, 313] width 456 height 58
click at [559, 306] on p "Unlike many standard token naming frameworks, we adopted a custom structure tai…" at bounding box center [761, 313] width 456 height 58
click at [562, 305] on p "Unlike many standard token naming frameworks, we adopted a custom structure tai…" at bounding box center [761, 313] width 456 height 58
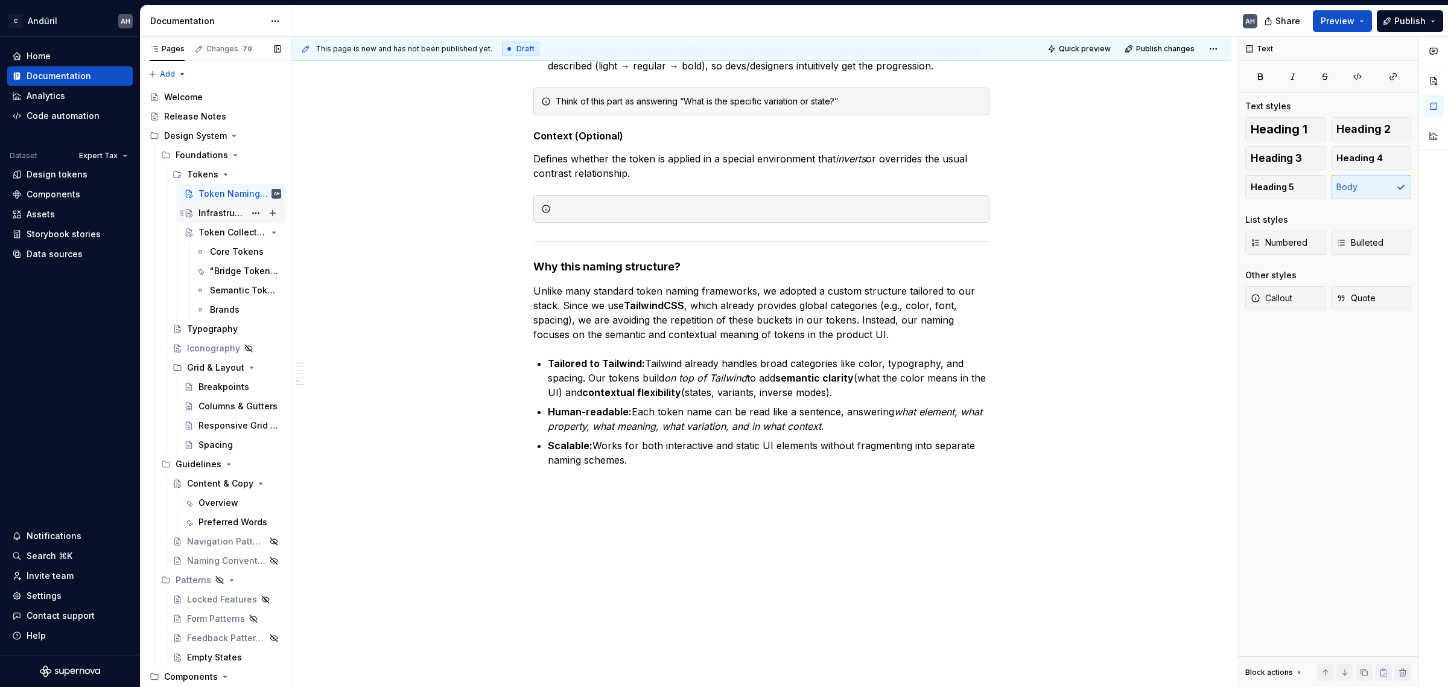
click at [213, 212] on div "Infrastructure" at bounding box center [221, 213] width 46 height 12
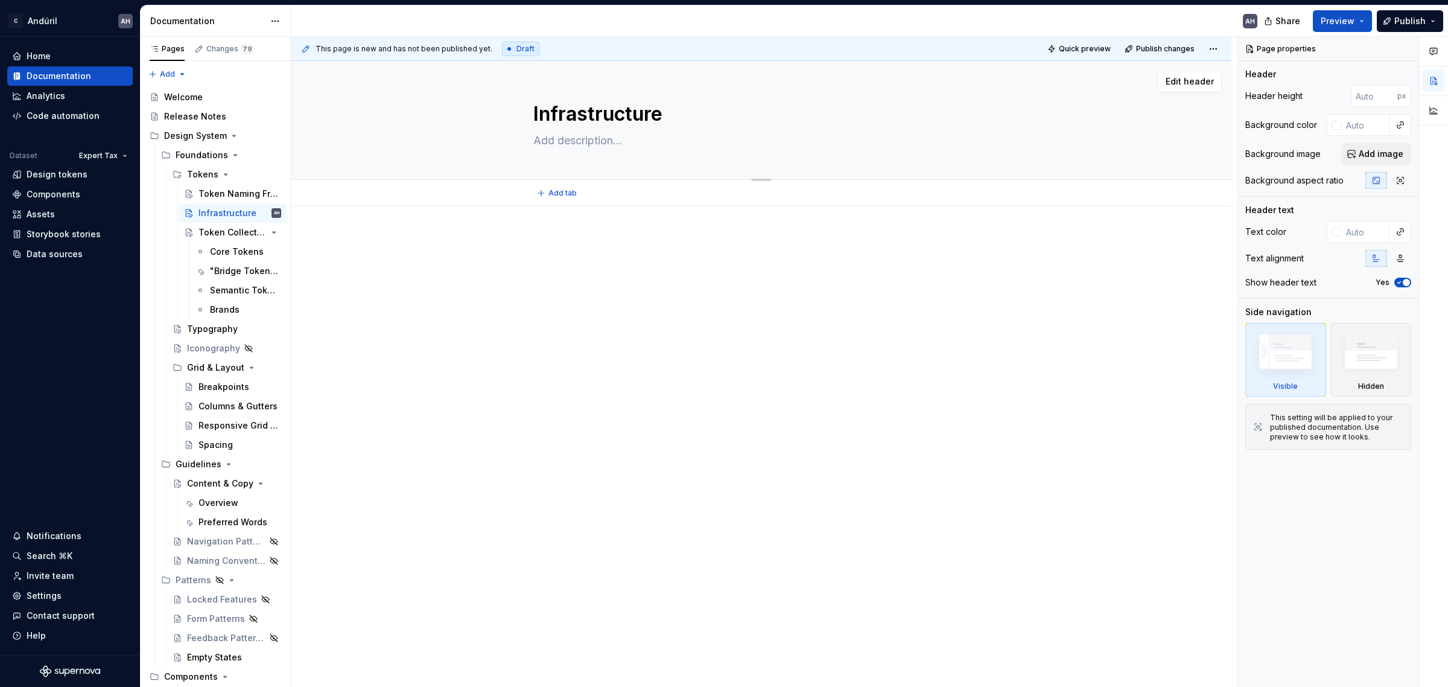
click at [589, 115] on textarea "Infrastructure" at bounding box center [759, 114] width 456 height 29
click at [533, 113] on textarea "Infrastructure" at bounding box center [759, 114] width 456 height 29
type textarea "*"
type textarea "TInfrastructure"
type textarea "*"
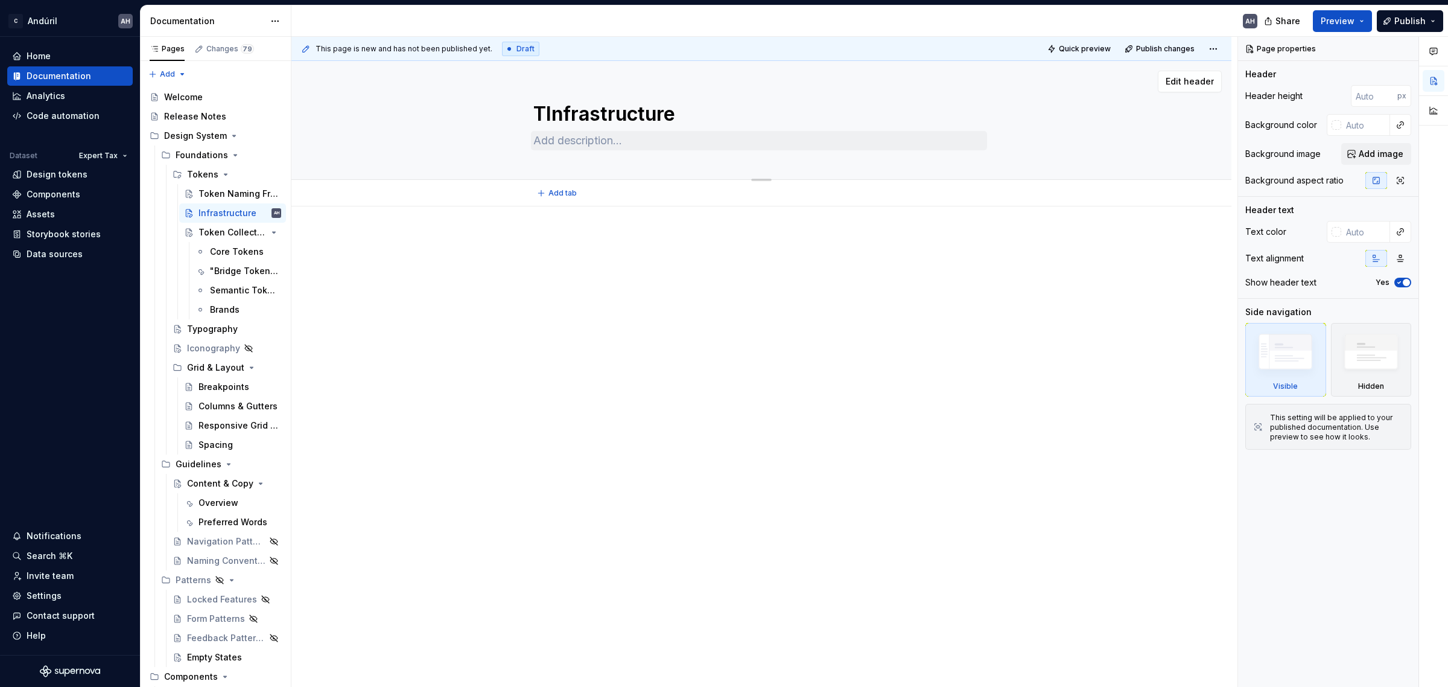
type textarea "ToInfrastructure"
type textarea "*"
type textarea "TokInfrastructure"
type textarea "*"
type textarea "TokeInfrastructure"
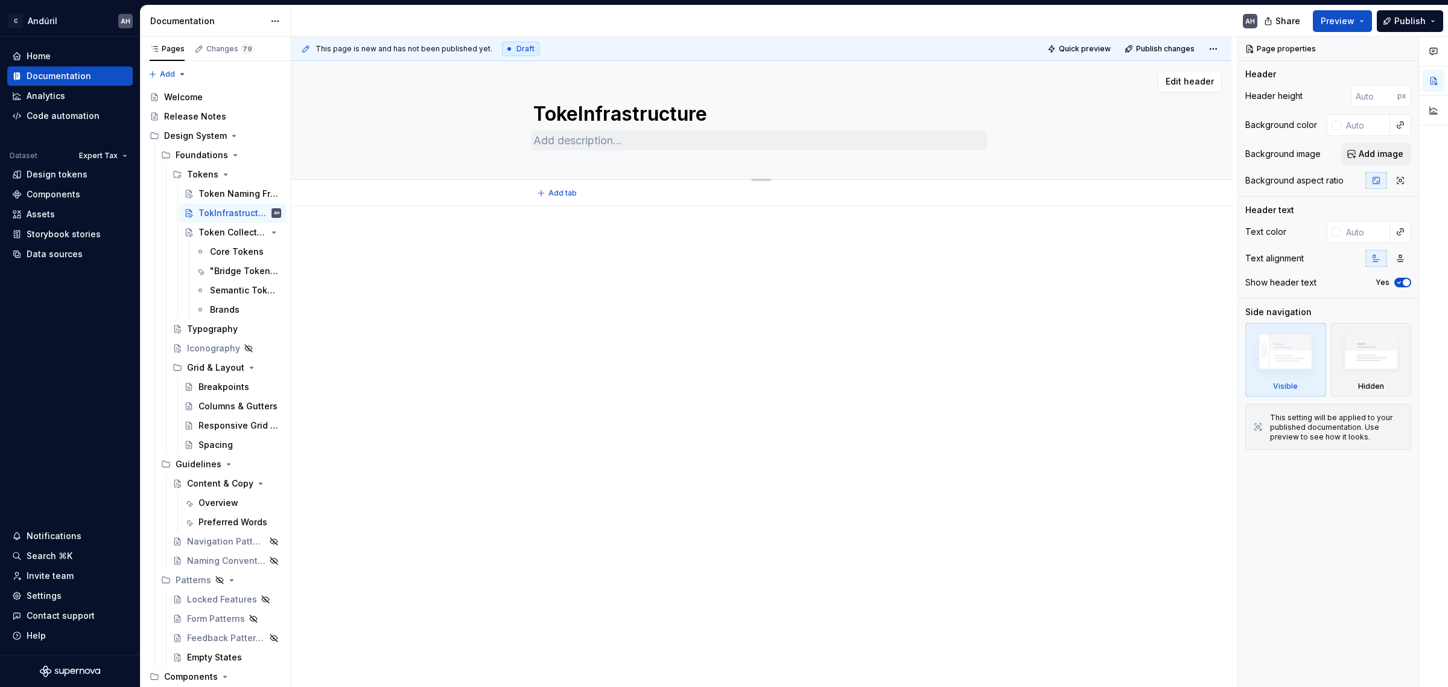
type textarea "*"
type textarea "TokenInfrastructure"
type textarea "*"
type textarea "TokensInfrastructure"
type textarea "*"
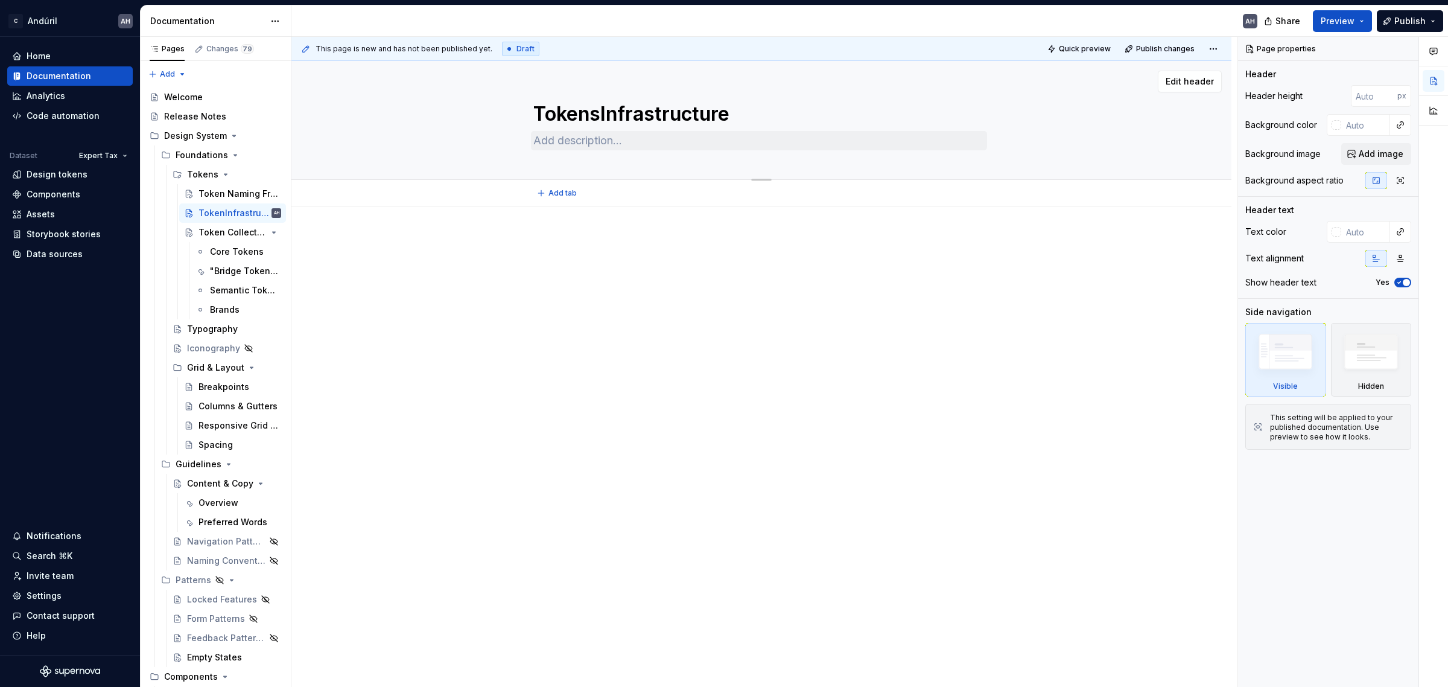
type textarea "Tokens Infrastructure"
type textarea "*"
type textarea "Tokens Infrastructure"
click at [212, 185] on div "Token Naming Framework" at bounding box center [239, 193] width 83 height 17
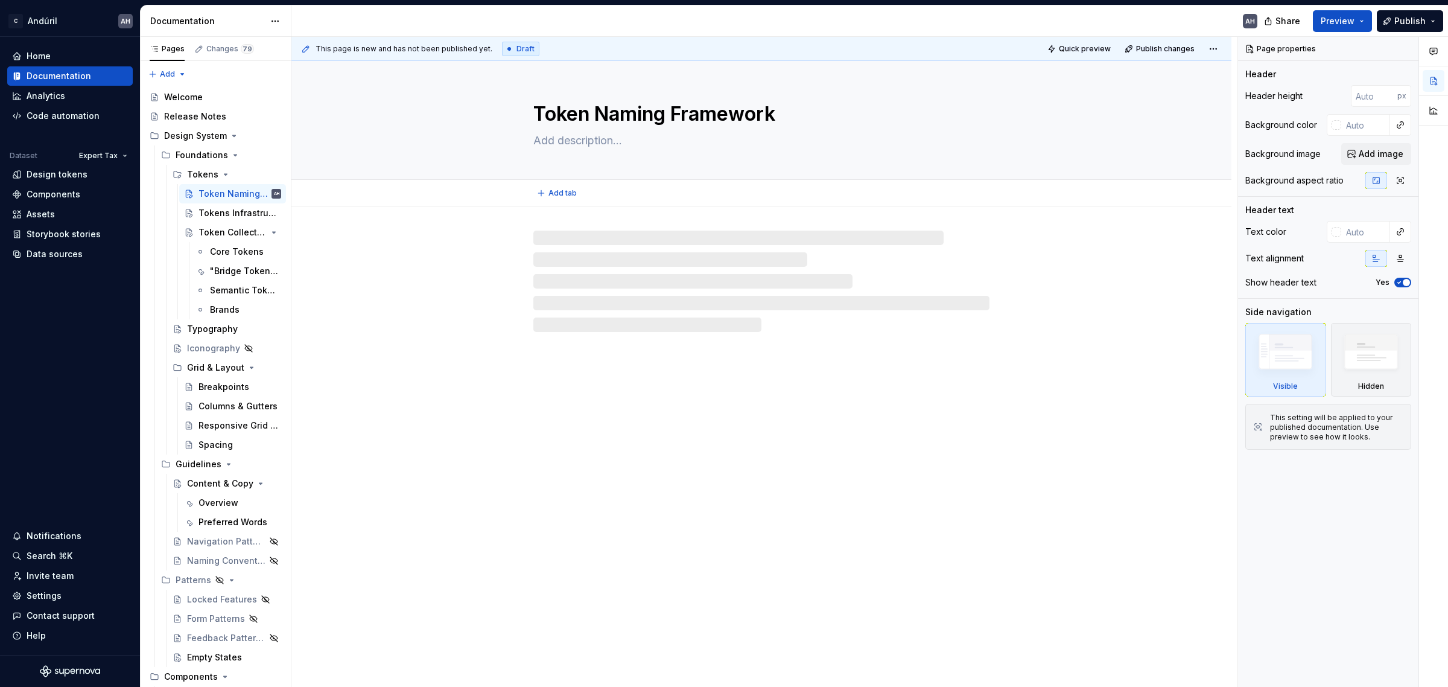
click at [589, 112] on textarea "Token Naming Framework" at bounding box center [759, 114] width 456 height 29
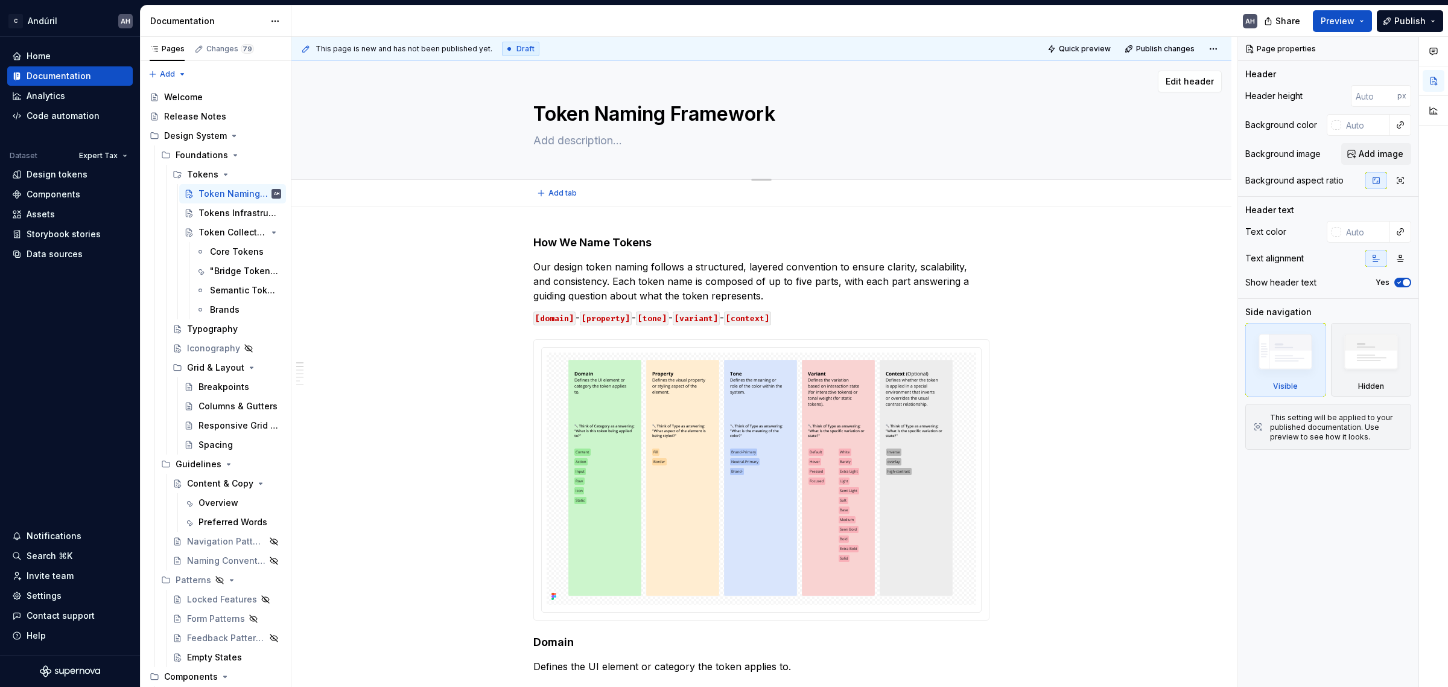
click at [700, 104] on textarea "Token Naming Framework" at bounding box center [759, 114] width 456 height 29
drag, startPoint x: 598, startPoint y: 113, endPoint x: 519, endPoint y: 113, distance: 79.0
click at [519, 113] on div "Token Naming Framework" at bounding box center [761, 120] width 843 height 118
type textarea "*"
type textarea "Naming Framework"
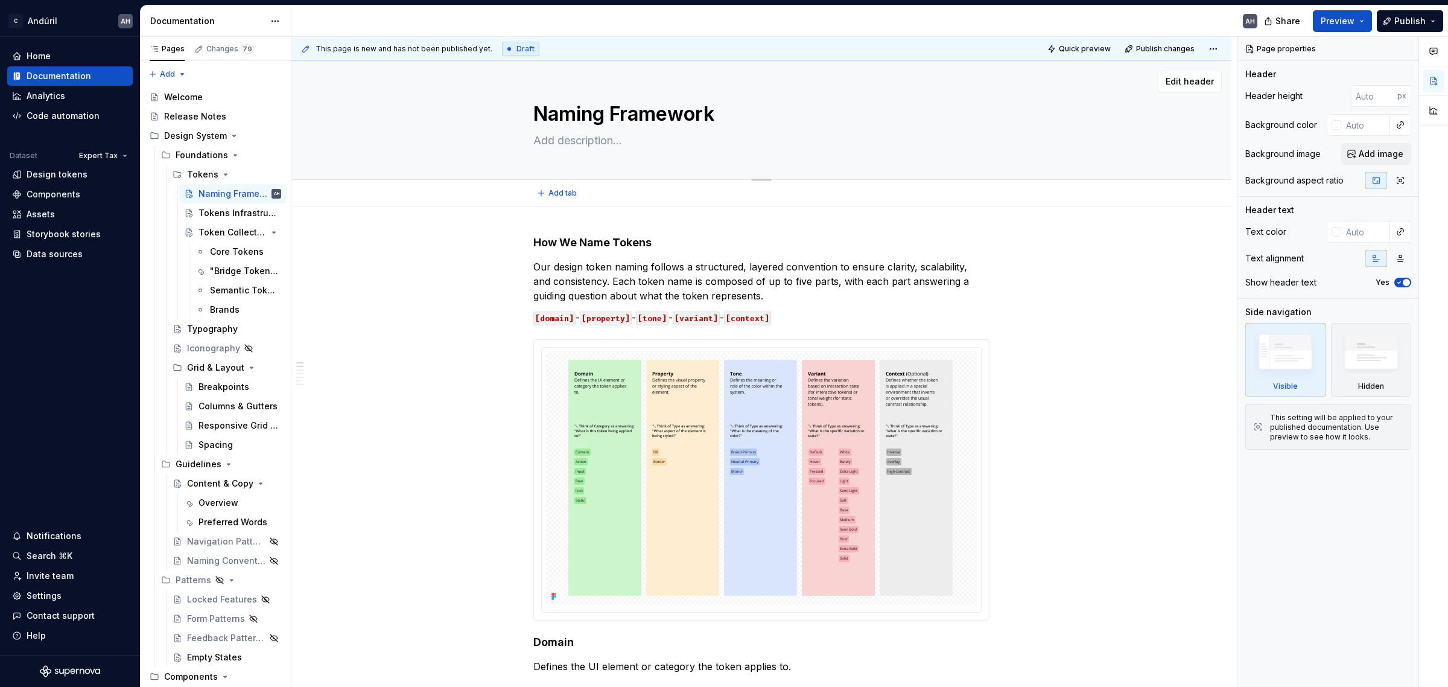
click at [616, 116] on textarea "Naming Framework" at bounding box center [759, 114] width 456 height 29
type textarea "*"
type textarea "Naming TFramework"
type textarea "*"
type textarea "Naming ToFramework"
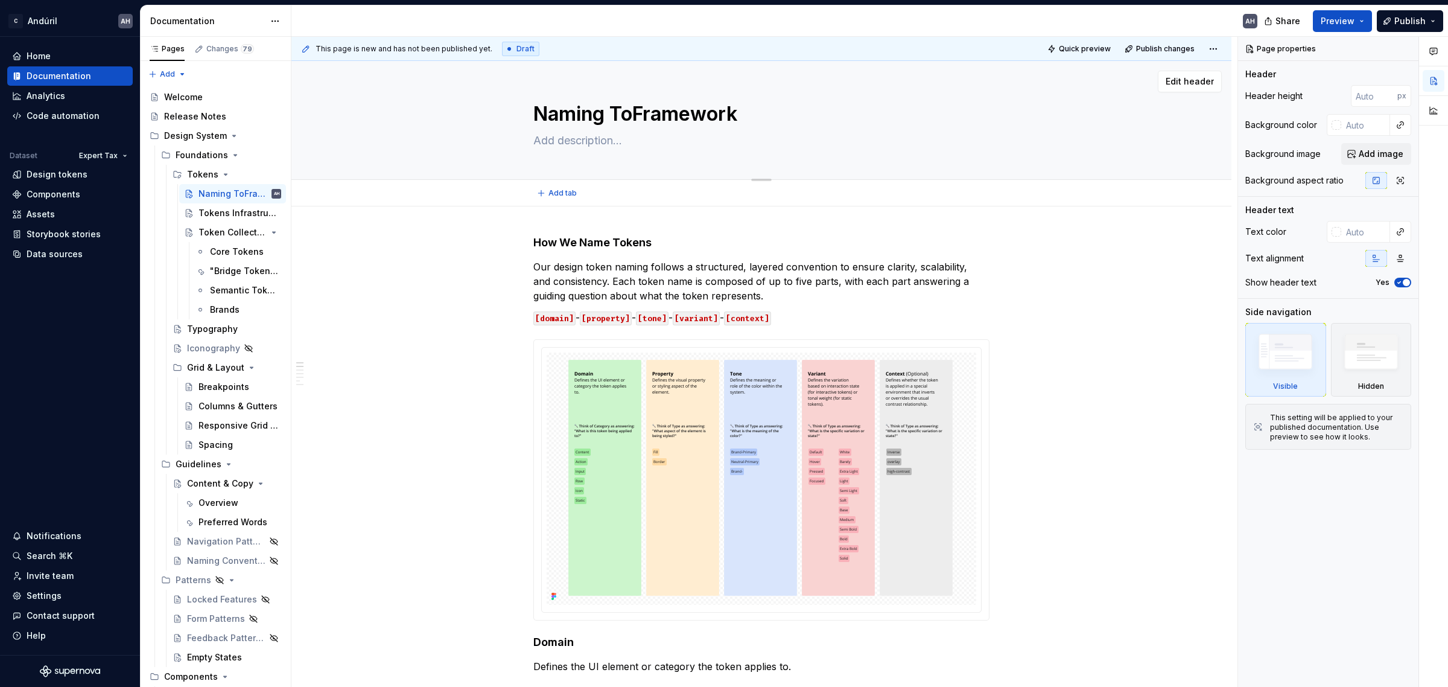
type textarea "*"
type textarea "Naming TokeFramework"
type textarea "*"
type textarea "Naming TokenFramework"
type textarea "*"
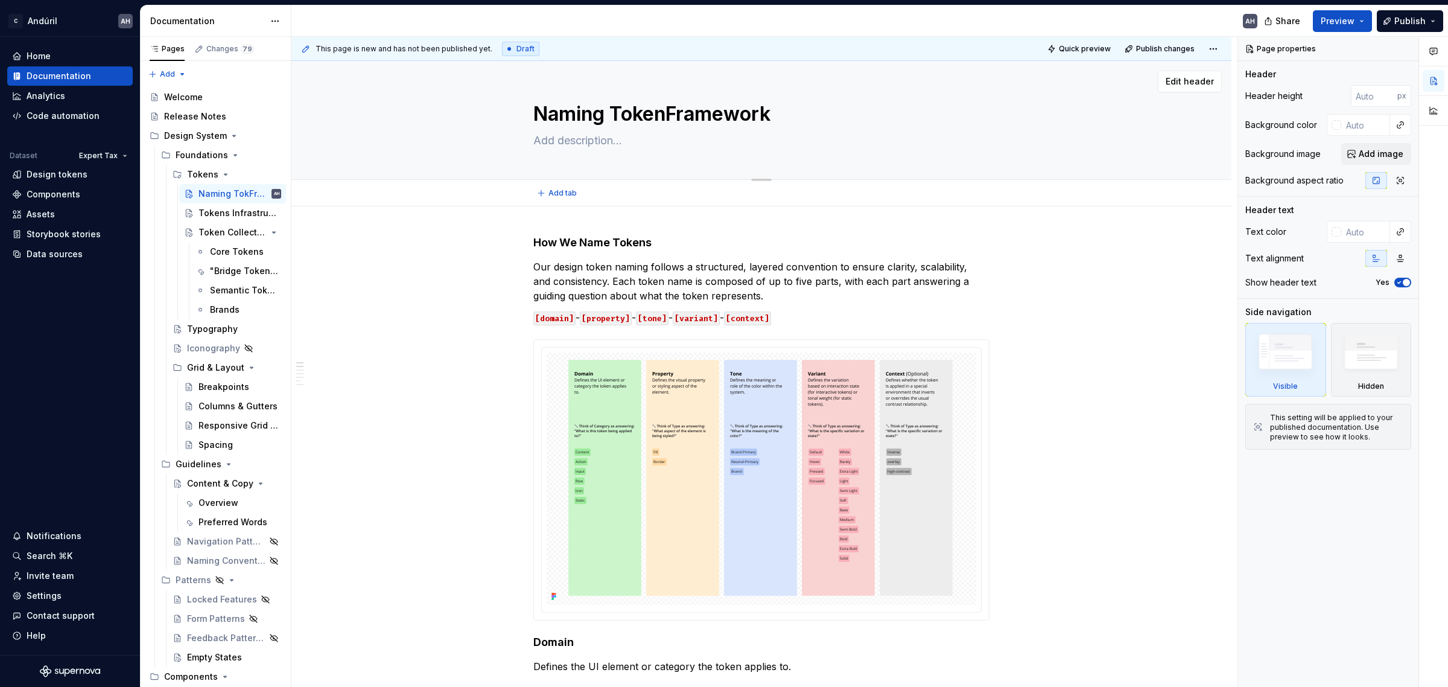
type textarea "Naming TokensFramework"
type textarea "*"
type textarea "Naming Tokens Framework"
type textarea "*"
type textarea "Naming TokensFramework"
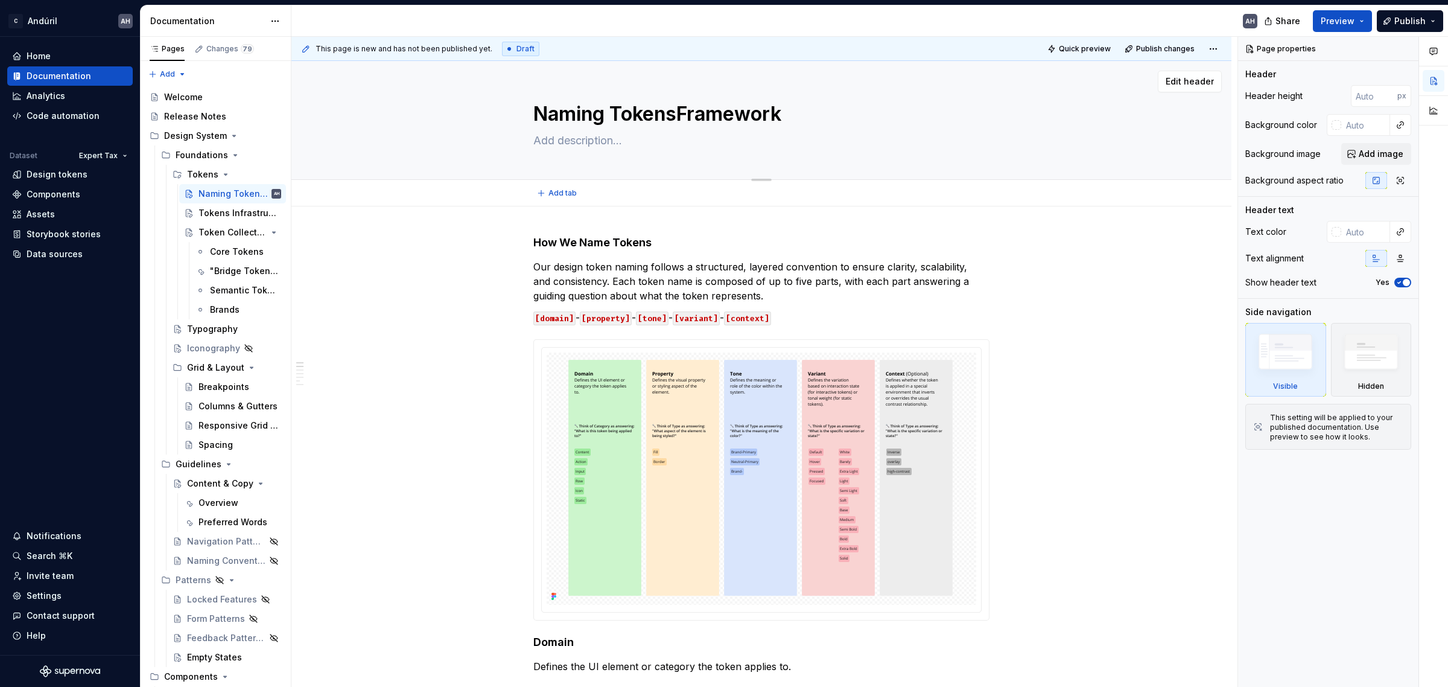
type textarea "*"
type textarea "Naming Tokens:Framework"
type textarea "*"
type textarea "Naming Tokens: Framework"
type textarea "*"
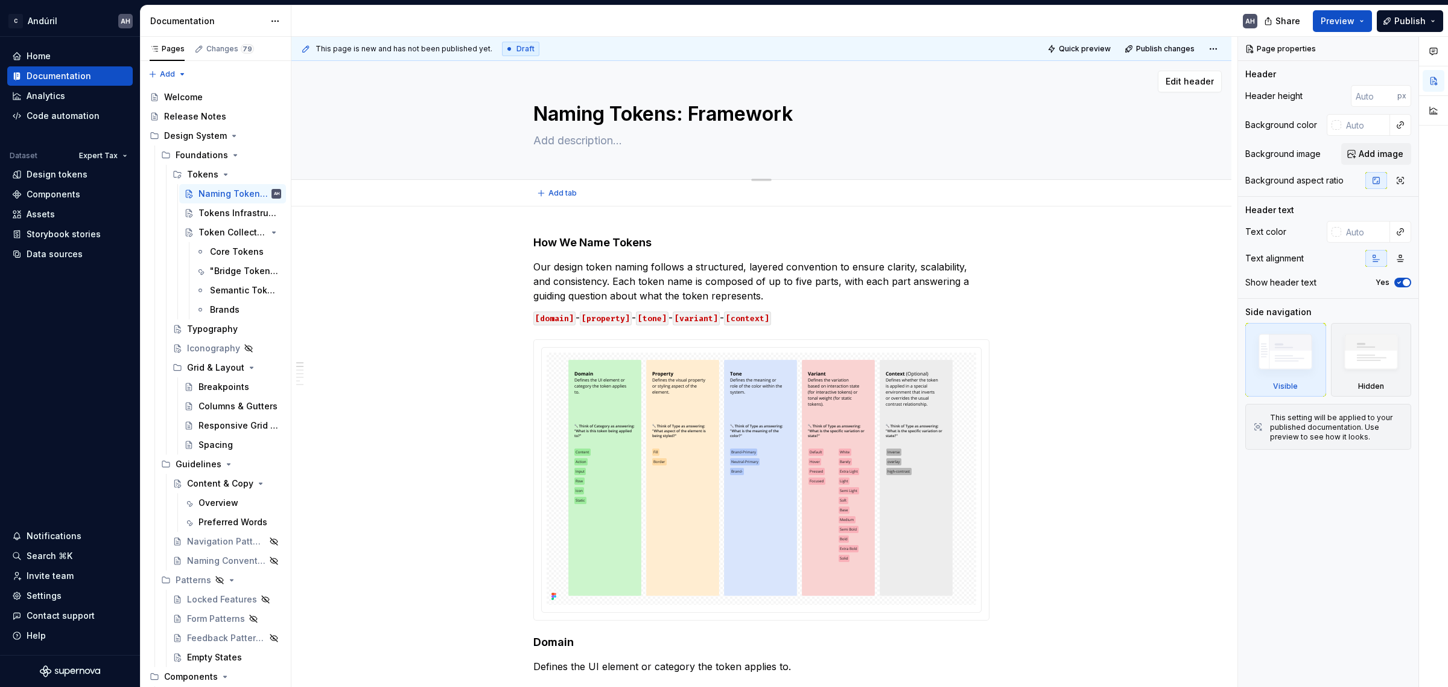
type textarea "Naming Tokens: OFramework"
type textarea "*"
type textarea "Naming Tokens: OurFramework"
type textarea "*"
type textarea "Naming Tokens: Our Framework"
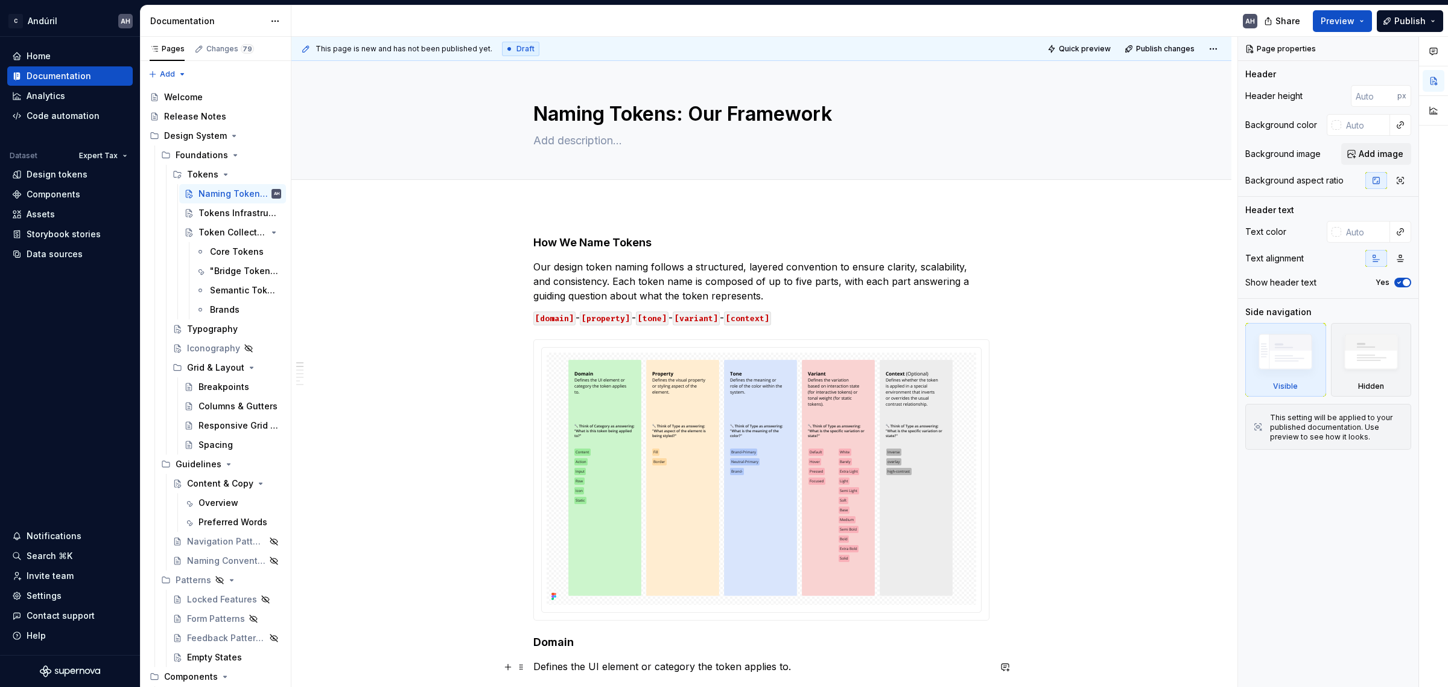
type textarea "*"
type textarea "Naming Tokens: Our Framework"
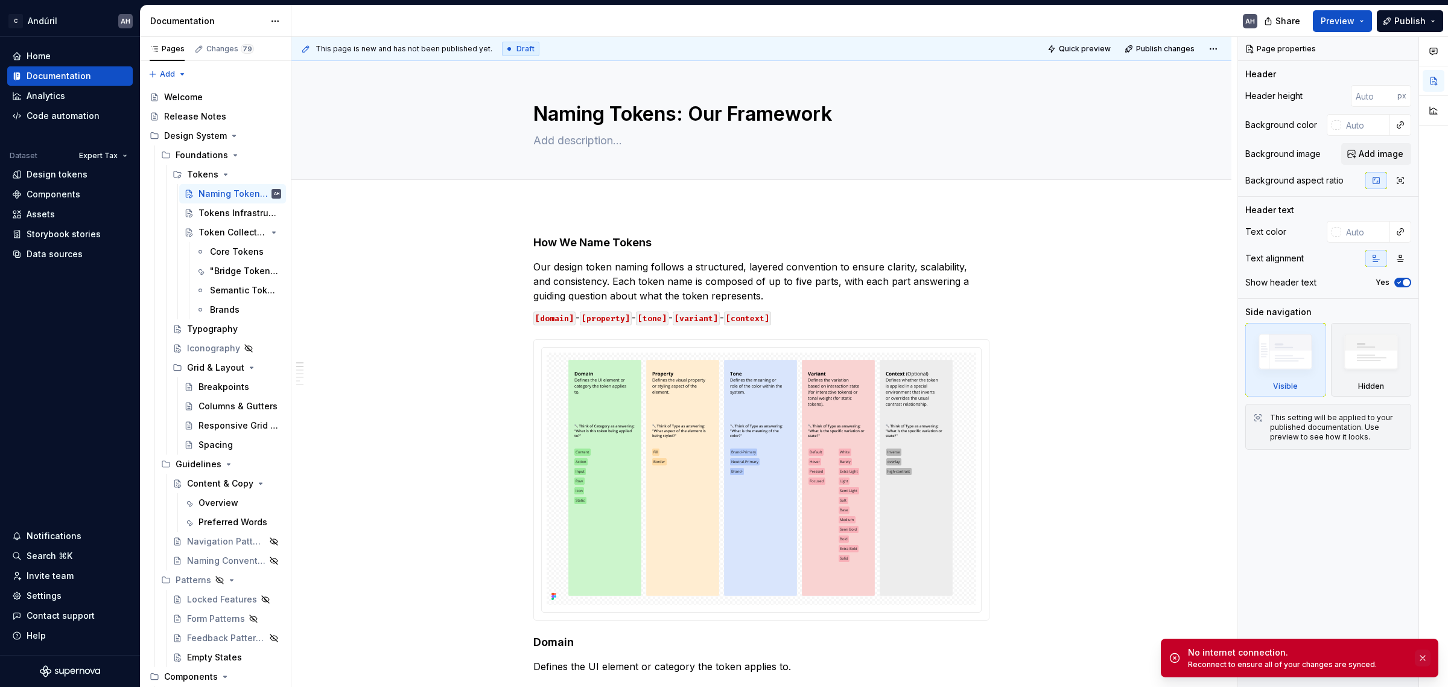
click at [1422, 655] on button "button" at bounding box center [1423, 657] width 16 height 17
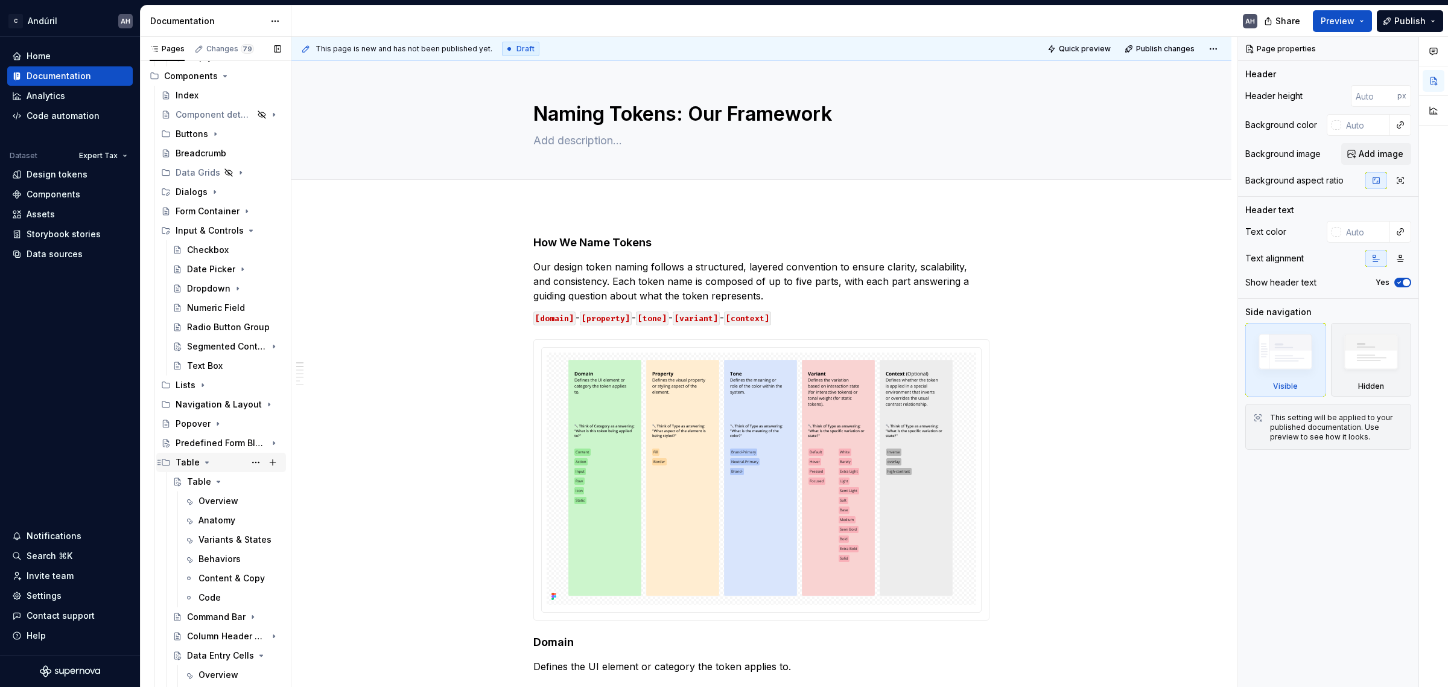
scroll to position [603, 0]
click at [204, 559] on div "Behaviors" at bounding box center [219, 556] width 42 height 12
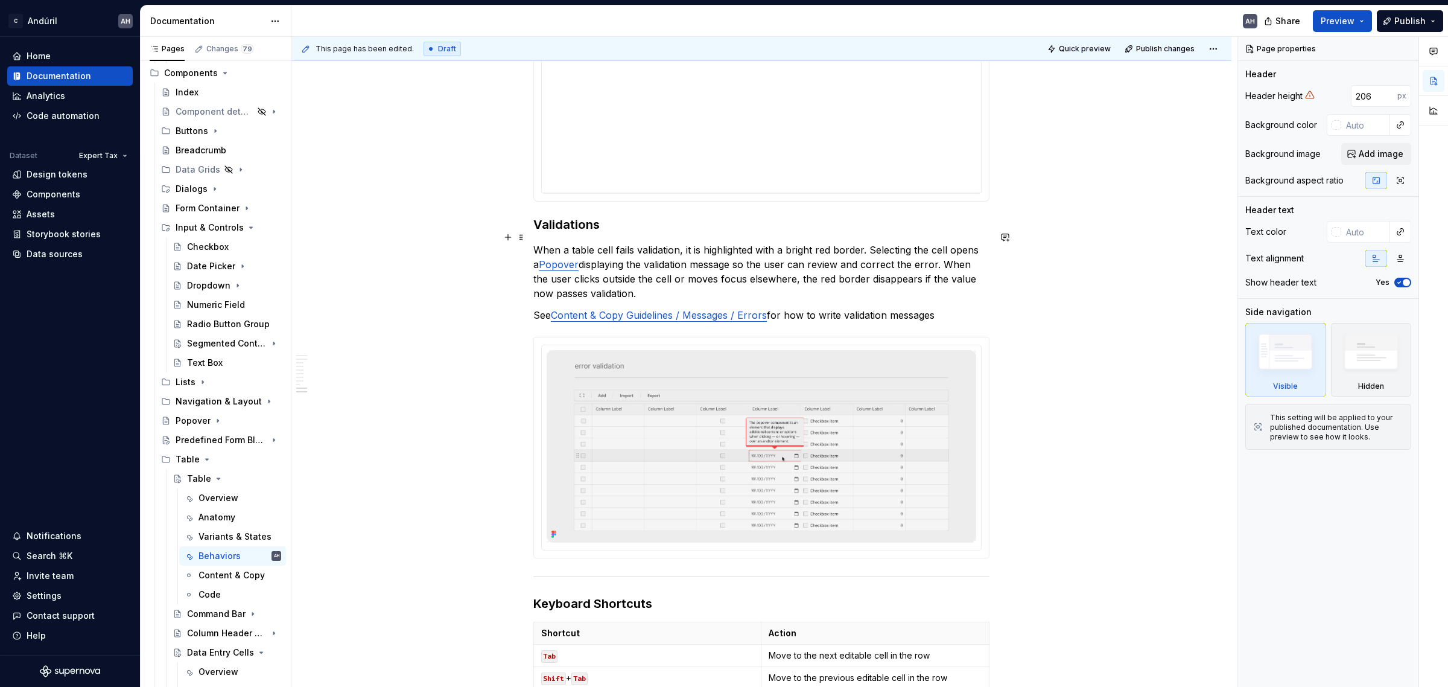
scroll to position [1508, 0]
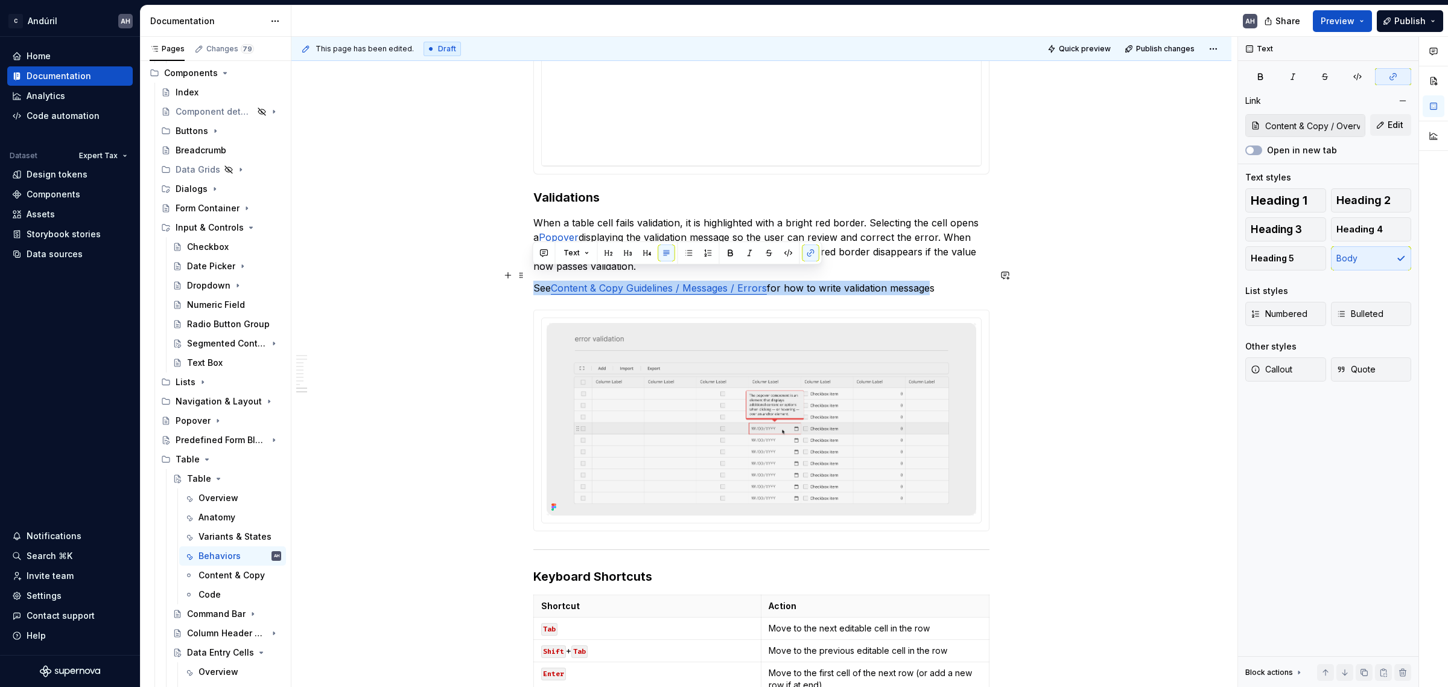
drag, startPoint x: 539, startPoint y: 276, endPoint x: 927, endPoint y: 273, distance: 387.9
click at [927, 281] on p "See Content & Copy Guidelines / Messages / Errors for how to write validation m…" at bounding box center [761, 288] width 456 height 14
click at [922, 257] on p "When a table cell fails validation, it is highlighted with a bright red border.…" at bounding box center [761, 244] width 456 height 58
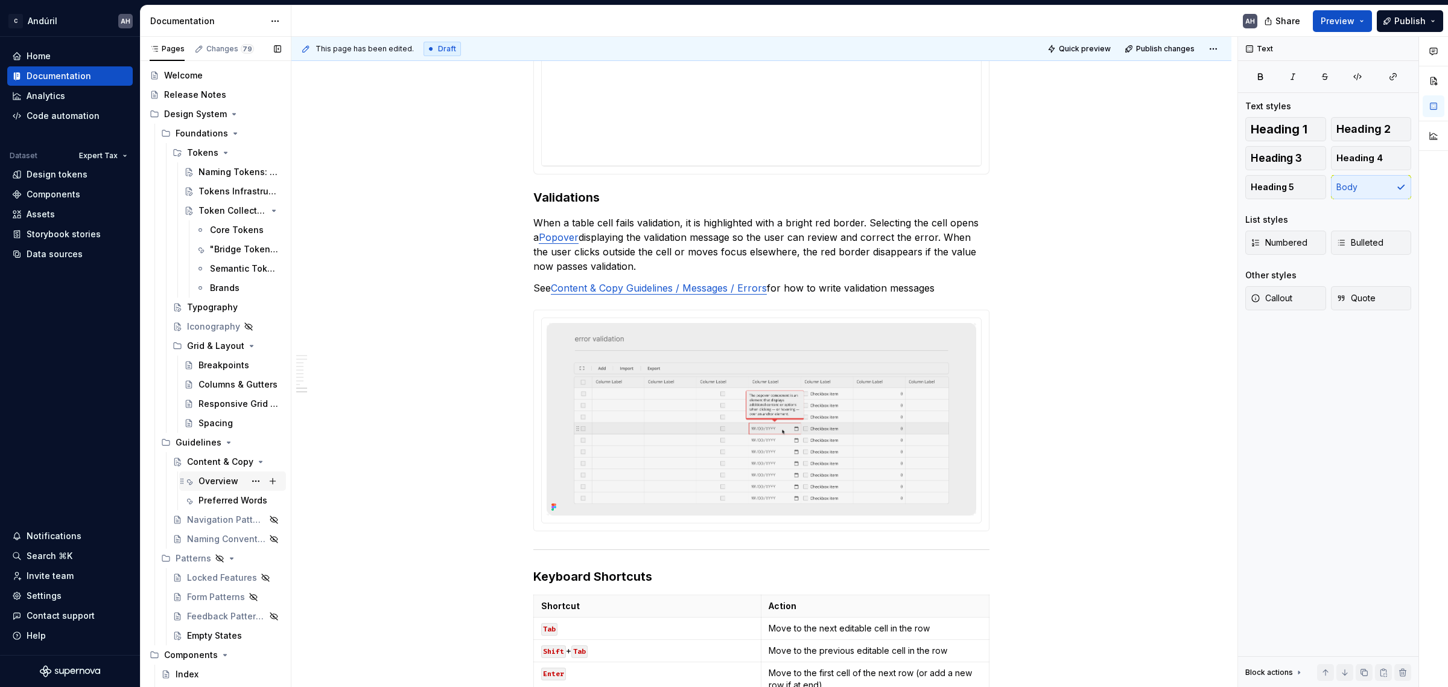
scroll to position [0, 0]
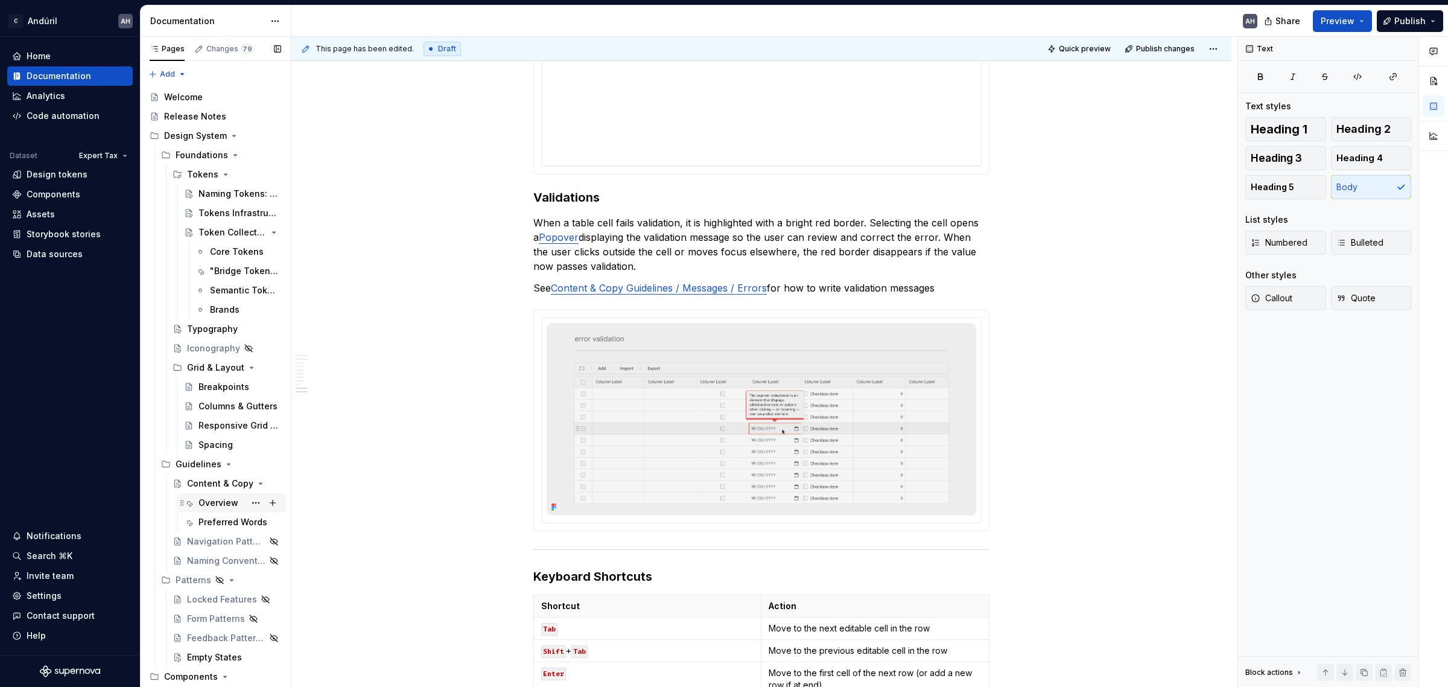
click at [202, 497] on div "Overview" at bounding box center [218, 503] width 40 height 12
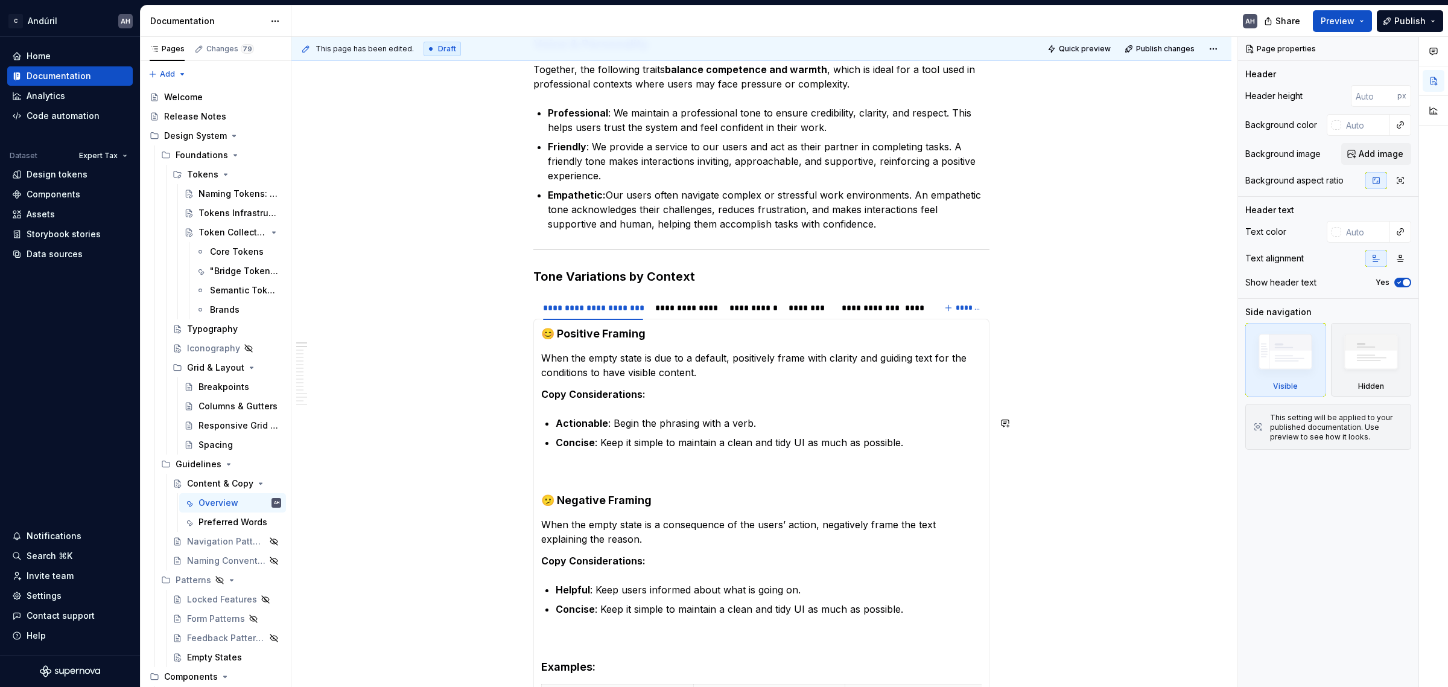
scroll to position [452, 0]
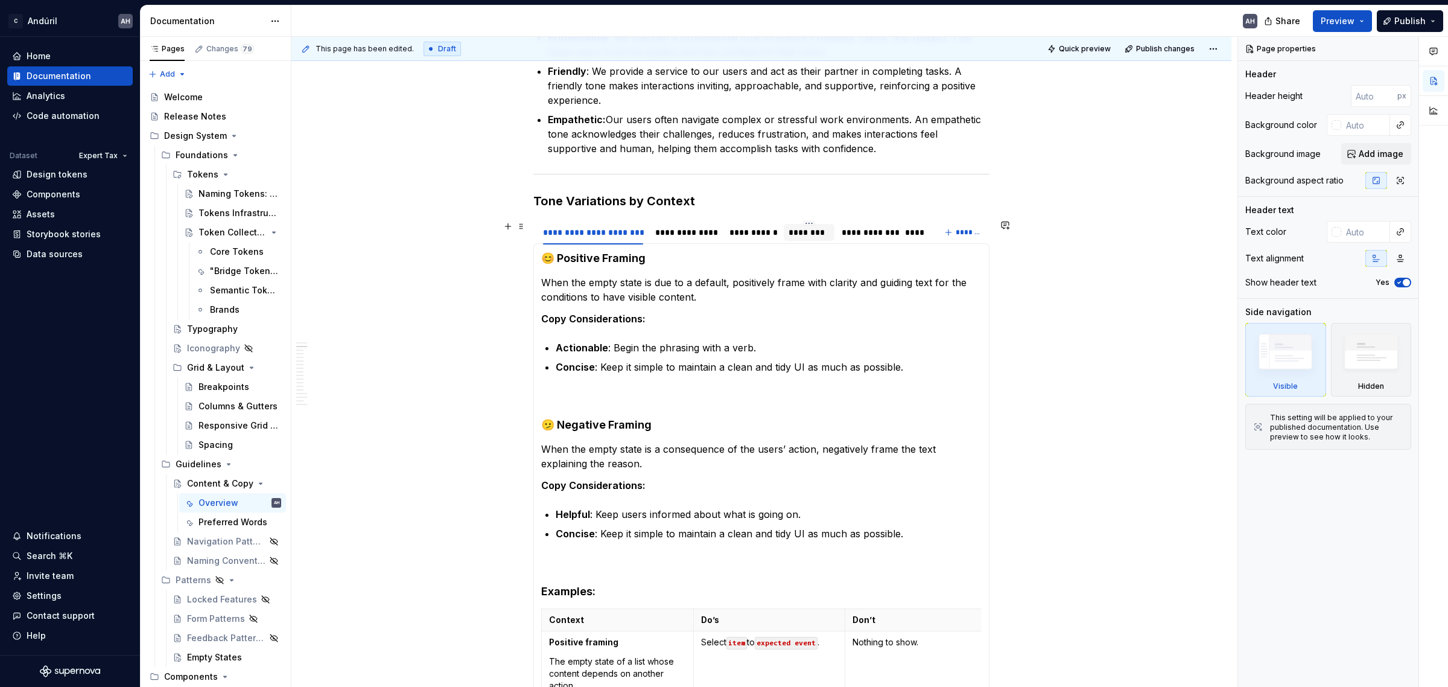
click at [808, 236] on div "********" at bounding box center [808, 232] width 41 height 12
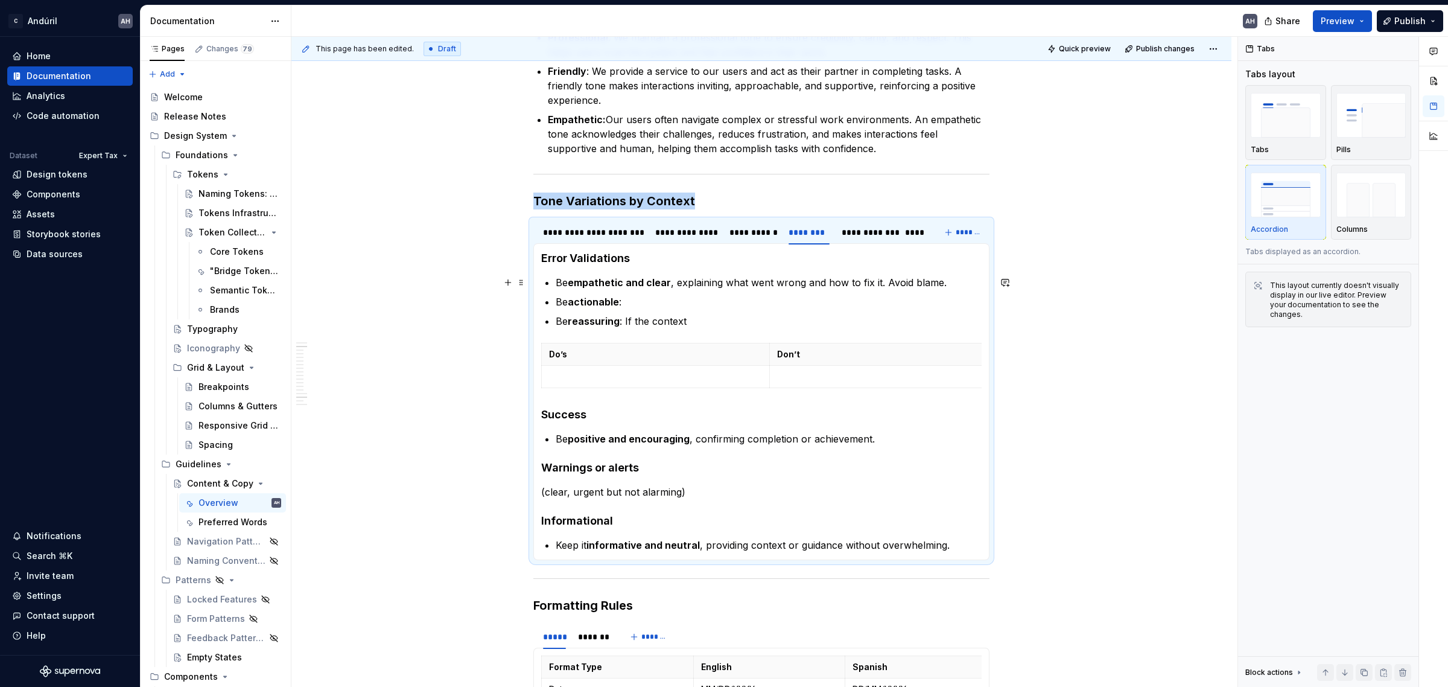
click at [640, 282] on strong "empathetic and clear" at bounding box center [619, 282] width 103 height 12
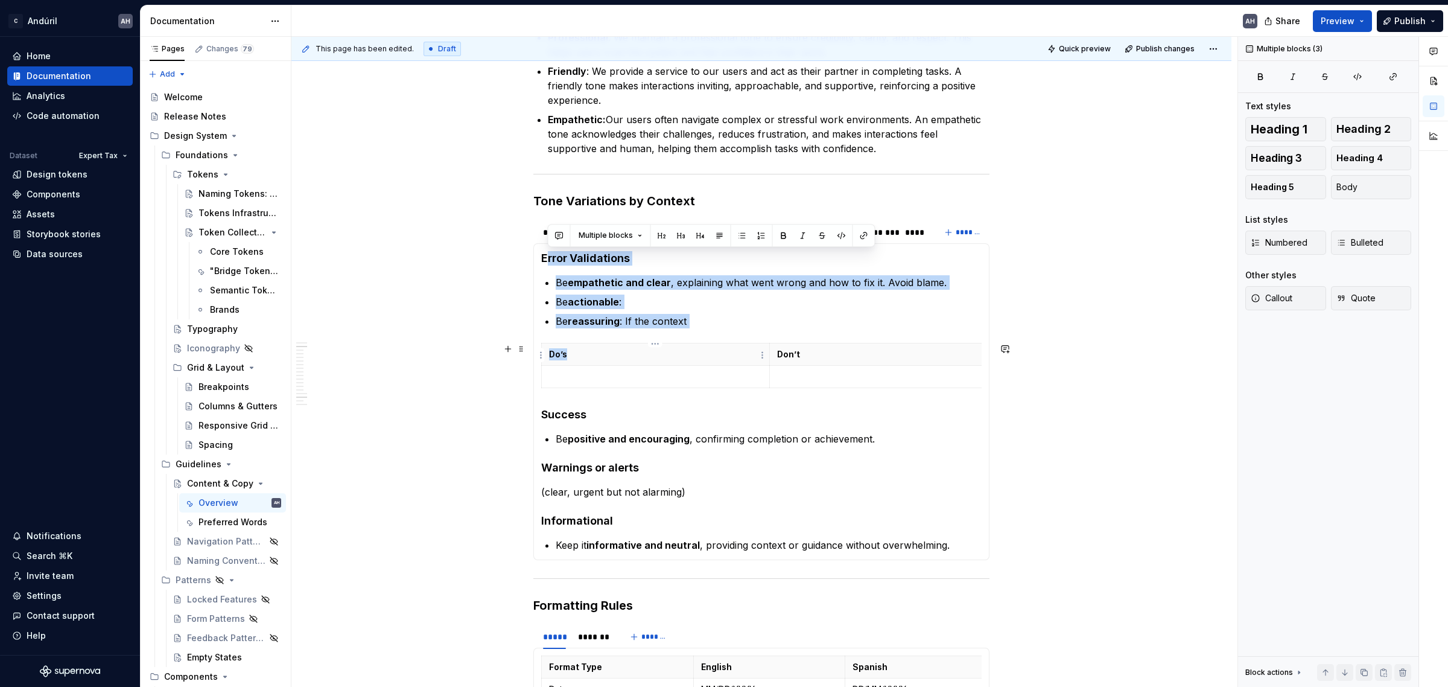
drag, startPoint x: 545, startPoint y: 257, endPoint x: 759, endPoint y: 347, distance: 232.3
click at [759, 347] on section-item-column "Error Validations Be empathetic and clear , explaining what went wrong and how …" at bounding box center [761, 401] width 440 height 301
click at [741, 317] on p "Be reassuring : If the context" at bounding box center [769, 321] width 426 height 14
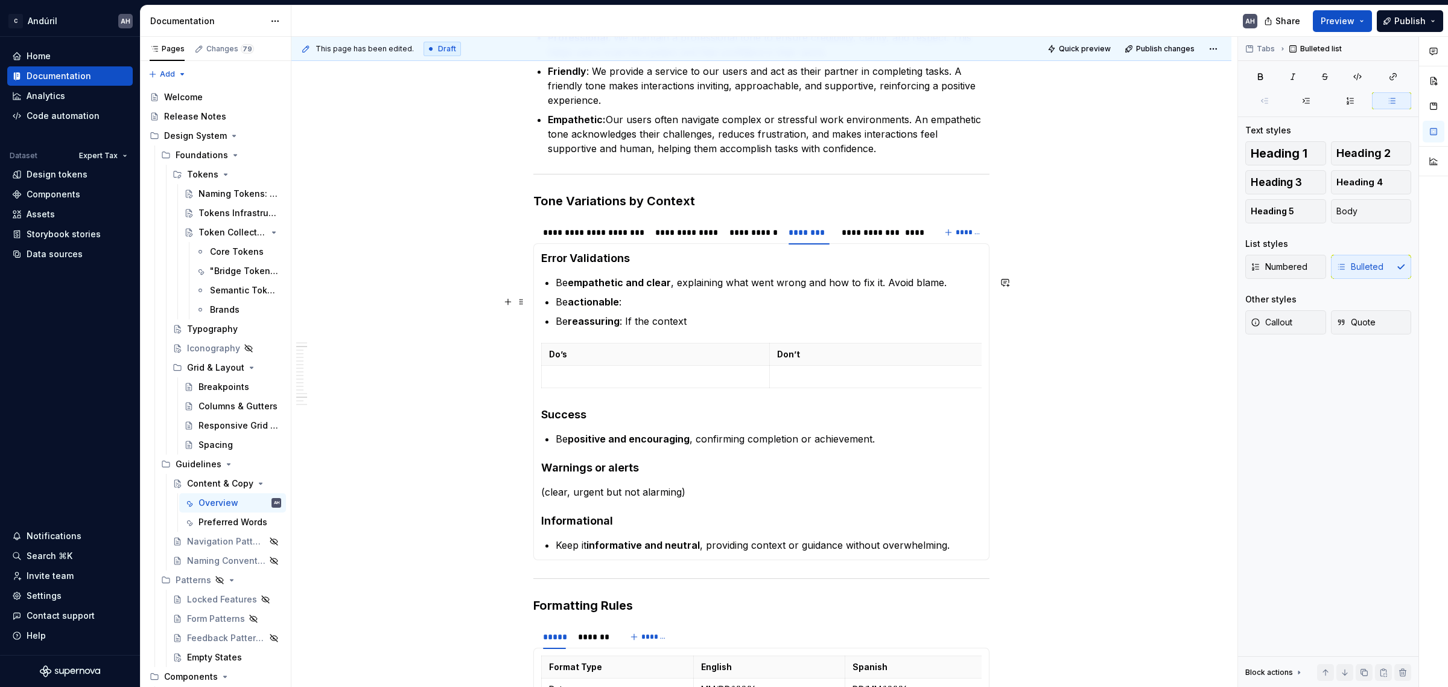
drag, startPoint x: 623, startPoint y: 305, endPoint x: 725, endPoint y: 303, distance: 101.4
click at [725, 303] on p "Be actionable :" at bounding box center [769, 301] width 426 height 14
drag, startPoint x: 569, startPoint y: 284, endPoint x: 674, endPoint y: 278, distance: 105.1
click at [674, 278] on p "Be empathetic and clear , explaining what went wrong and how to fix it. Avoid b…" at bounding box center [769, 282] width 426 height 14
click at [652, 300] on p "Be actionable :" at bounding box center [769, 301] width 426 height 14
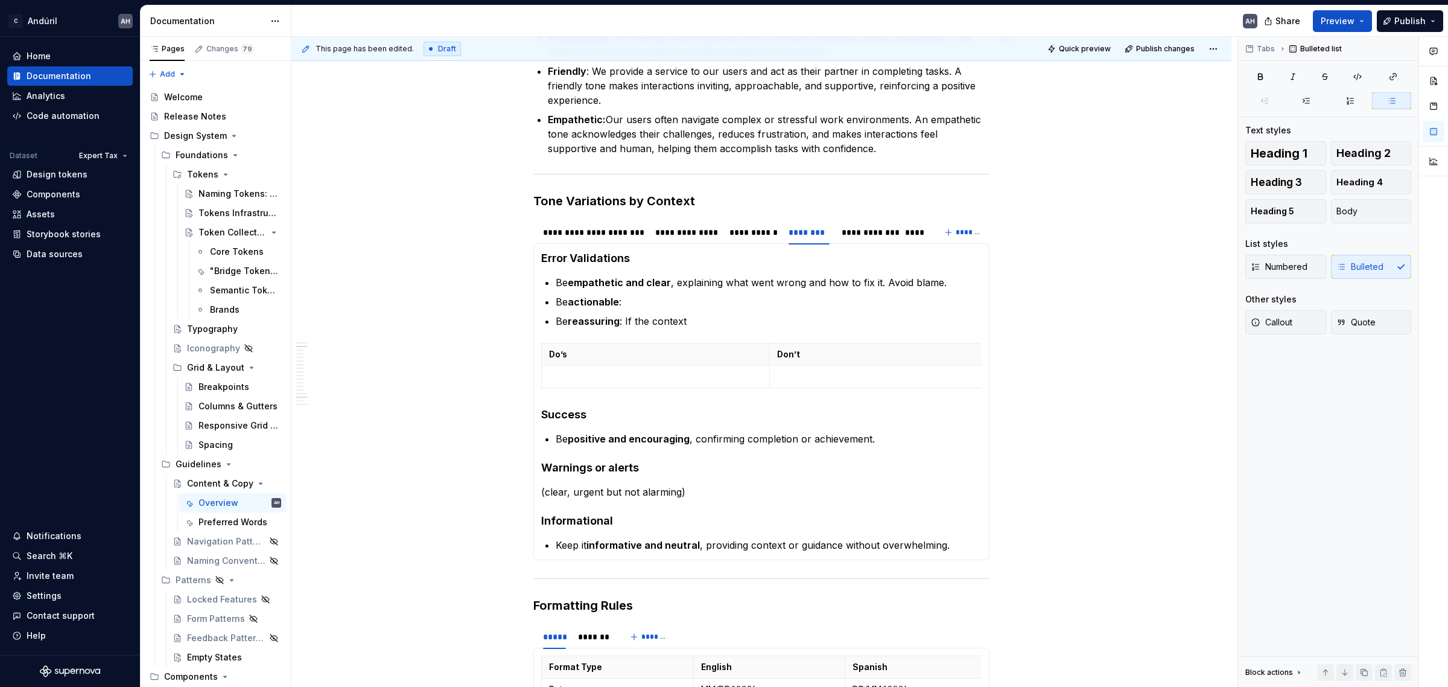
type textarea "*"
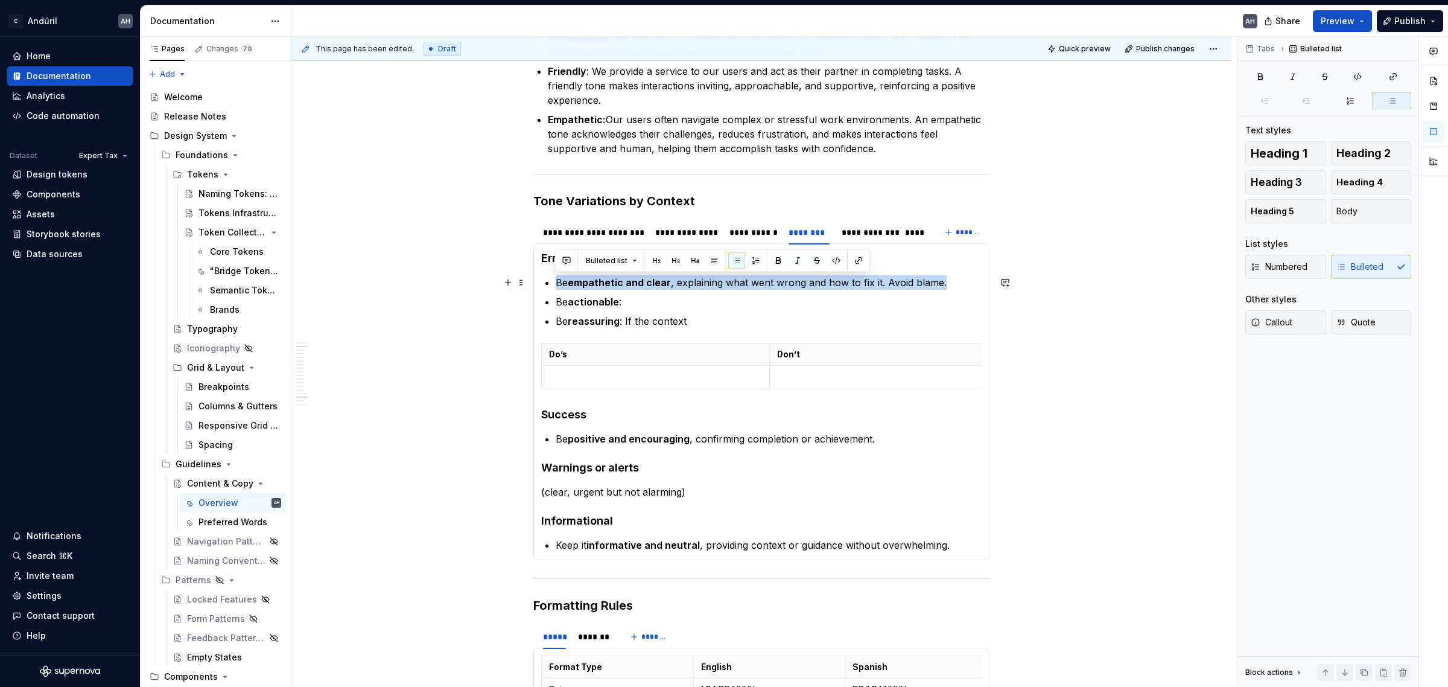
drag, startPoint x: 945, startPoint y: 281, endPoint x: 550, endPoint y: 290, distance: 395.2
click at [550, 290] on section-item-column "Error Validations Be empathetic and clear , explaining what went wrong and how …" at bounding box center [761, 401] width 440 height 301
copy p "Be empathetic and clear , explaining what went wrong and how to fix it. Avoid b…"
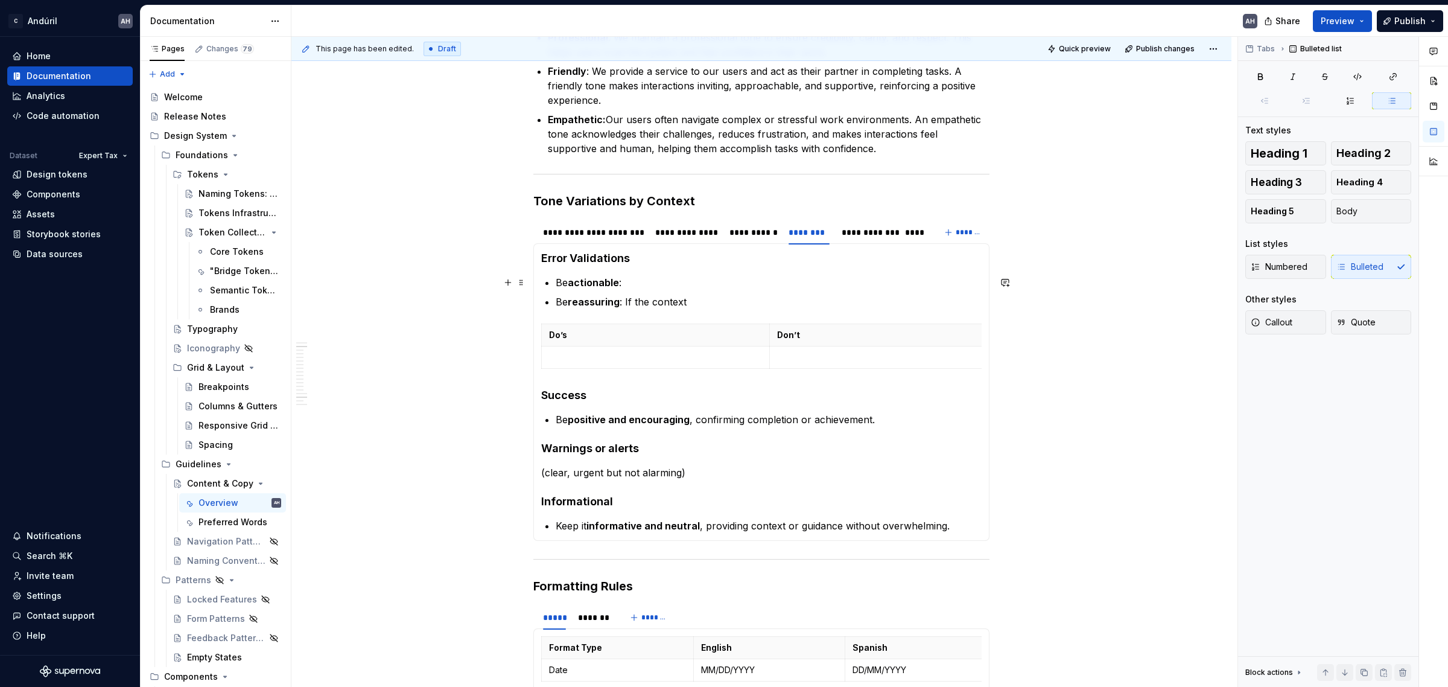
click at [650, 278] on p "Be actionable :" at bounding box center [769, 282] width 426 height 14
click at [647, 285] on p "Be actionable :" at bounding box center [769, 282] width 426 height 14
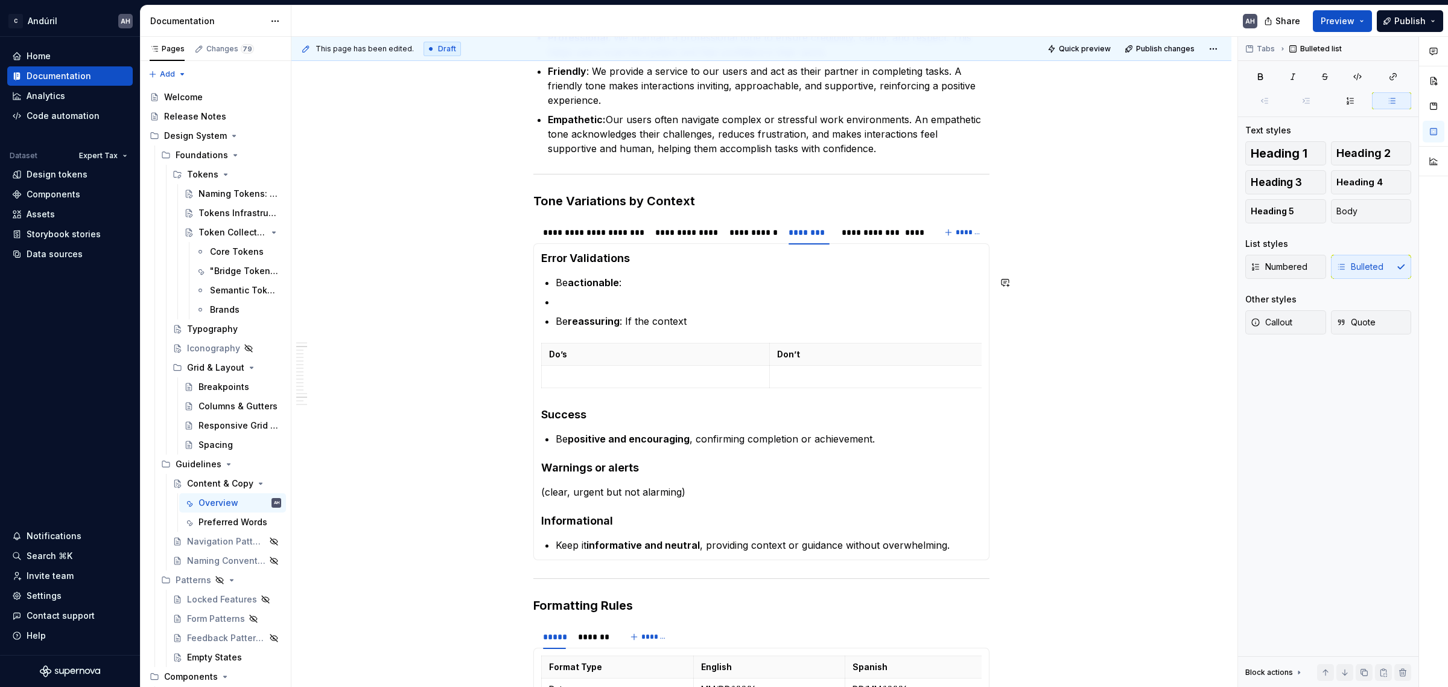
click at [584, 297] on p at bounding box center [769, 301] width 426 height 14
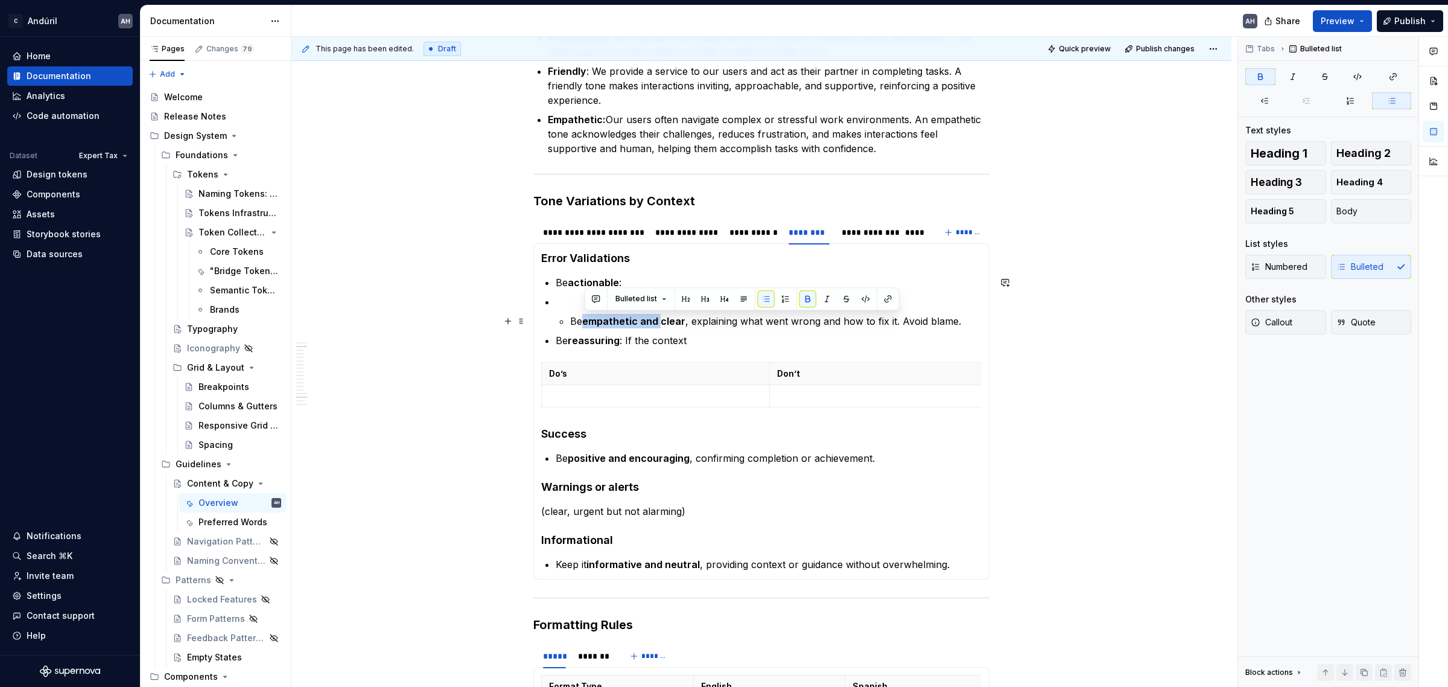
drag, startPoint x: 658, startPoint y: 319, endPoint x: 583, endPoint y: 323, distance: 75.0
click at [583, 323] on strong "empathetic and clear" at bounding box center [633, 321] width 103 height 12
click at [563, 321] on li "Be clear , explaining what went wrong and how to fix it. Avoid blame." at bounding box center [769, 311] width 426 height 34
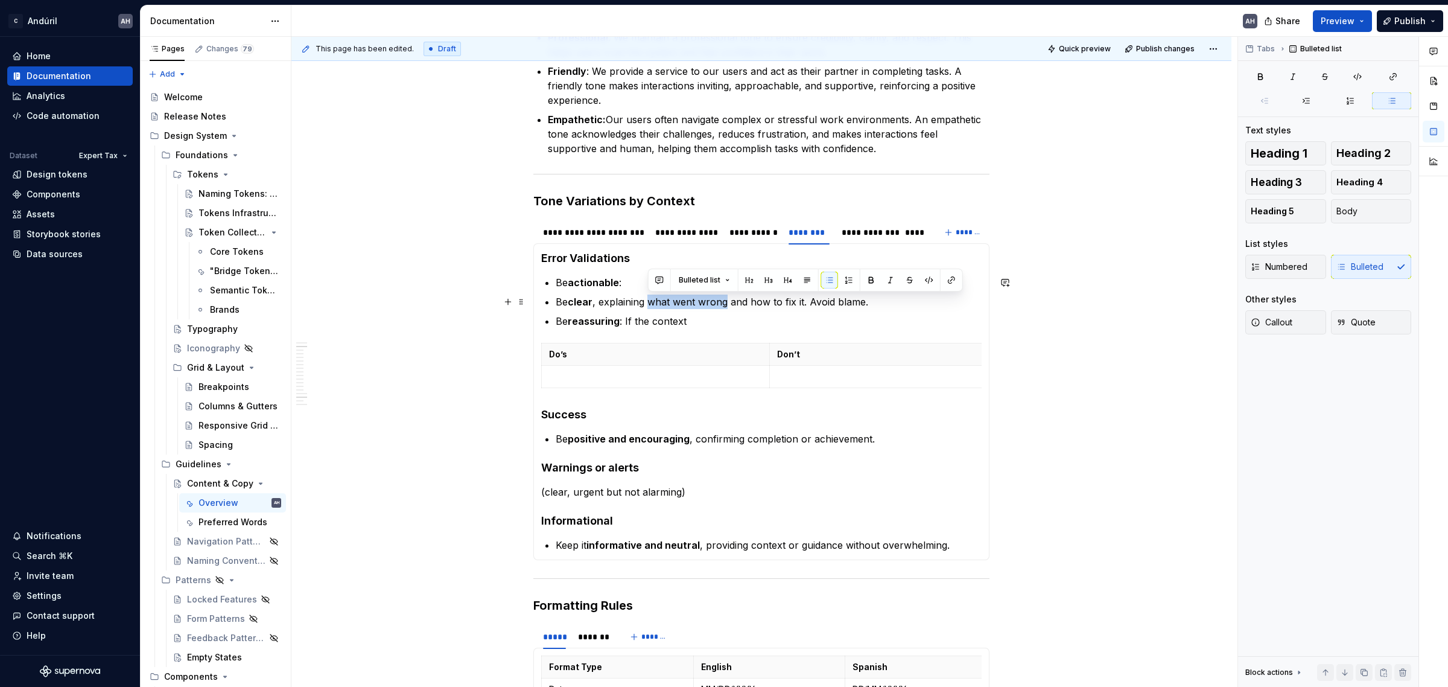
drag, startPoint x: 726, startPoint y: 300, endPoint x: 650, endPoint y: 302, distance: 76.0
click at [650, 302] on p "Be clear , explaining what went wrong and how to fix it. Avoid blame." at bounding box center [769, 301] width 426 height 14
click at [805, 303] on p "Be clear , explaining what went wrong and how to fix it. Avoid blame." at bounding box center [769, 301] width 426 height 14
click at [644, 300] on p "Be clear , explaining what went wrong and how to fix it. Avoid blame." at bounding box center [769, 301] width 426 height 14
click at [626, 302] on p "Be clear , explaining what went wrong and how to fix it. Avoid blame." at bounding box center [769, 301] width 426 height 14
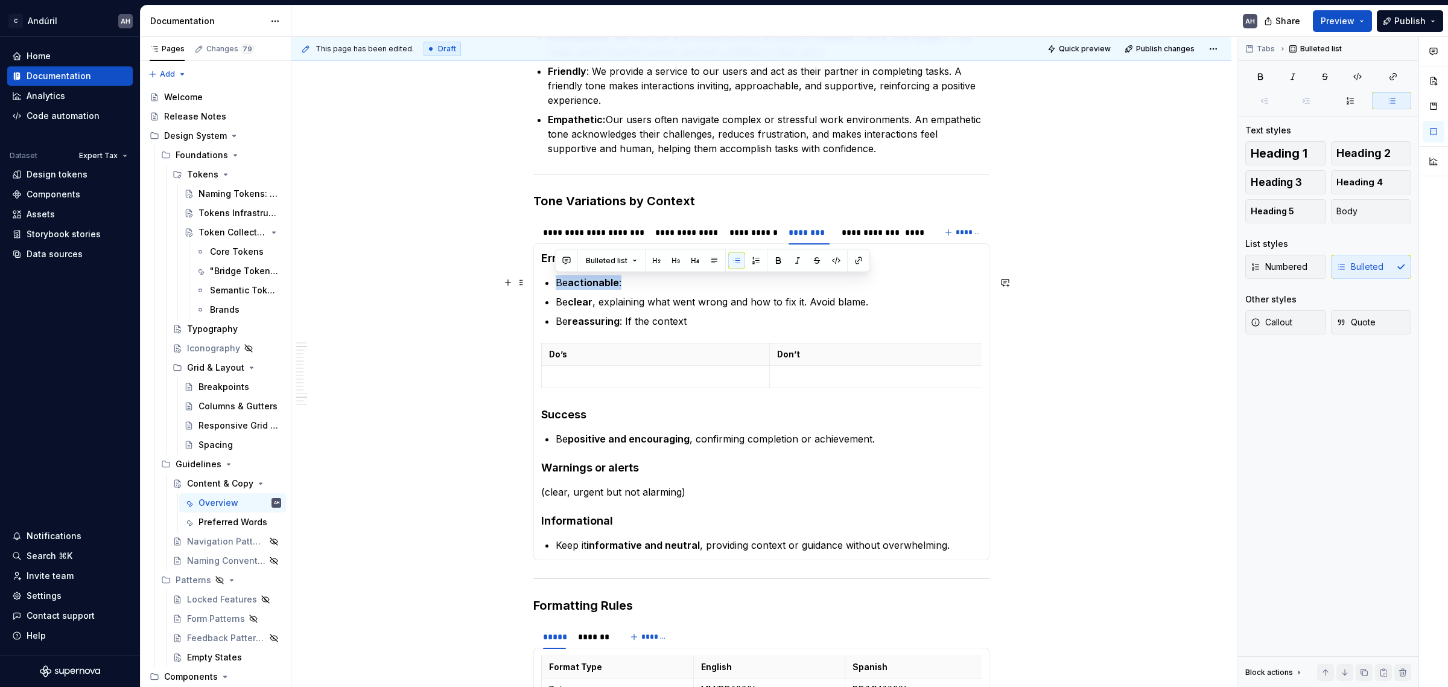
drag, startPoint x: 631, startPoint y: 284, endPoint x: 556, endPoint y: 285, distance: 75.4
click at [556, 285] on p "Be actionable :" at bounding box center [769, 282] width 426 height 14
click at [671, 317] on p "Be reassuring : If the context" at bounding box center [769, 321] width 426 height 14
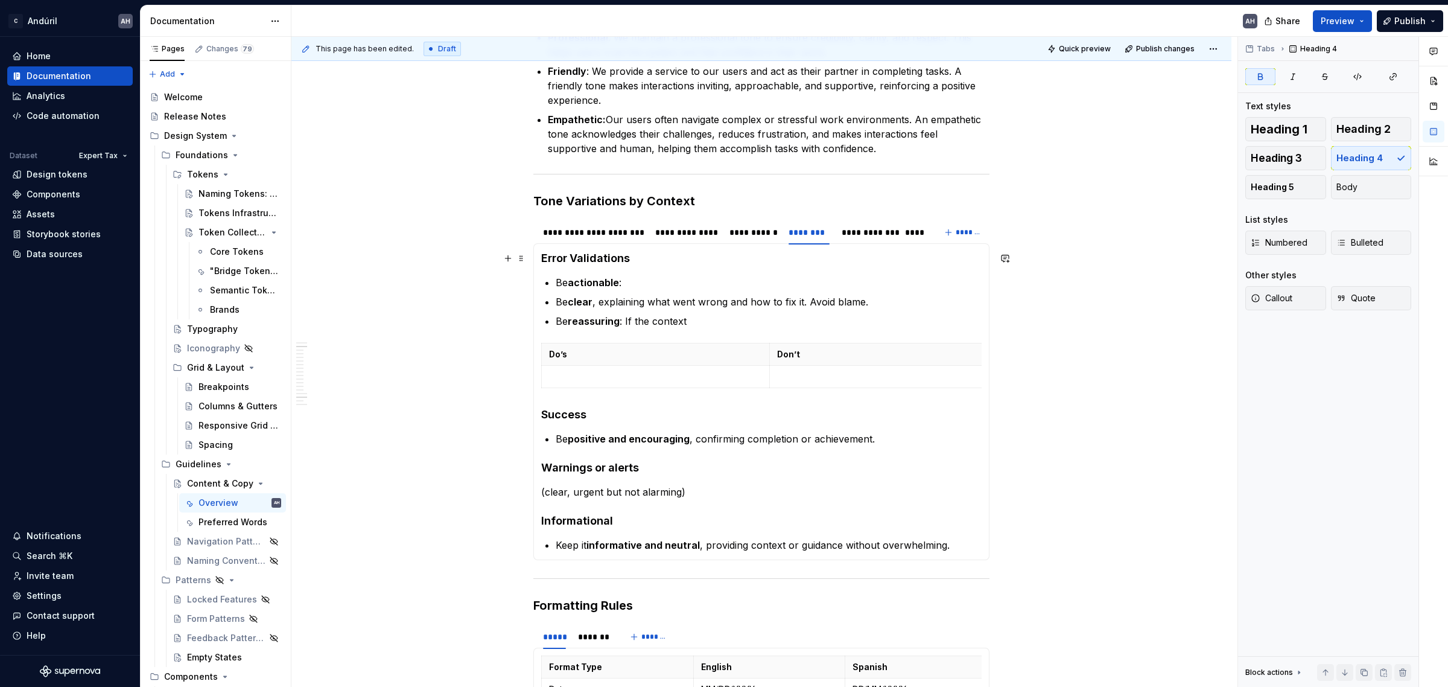
click at [640, 258] on h4 "Error Validations" at bounding box center [761, 258] width 440 height 14
click at [613, 261] on strong "Error Validations" at bounding box center [585, 258] width 89 height 13
click at [601, 260] on strong "Error Validations" at bounding box center [585, 258] width 89 height 13
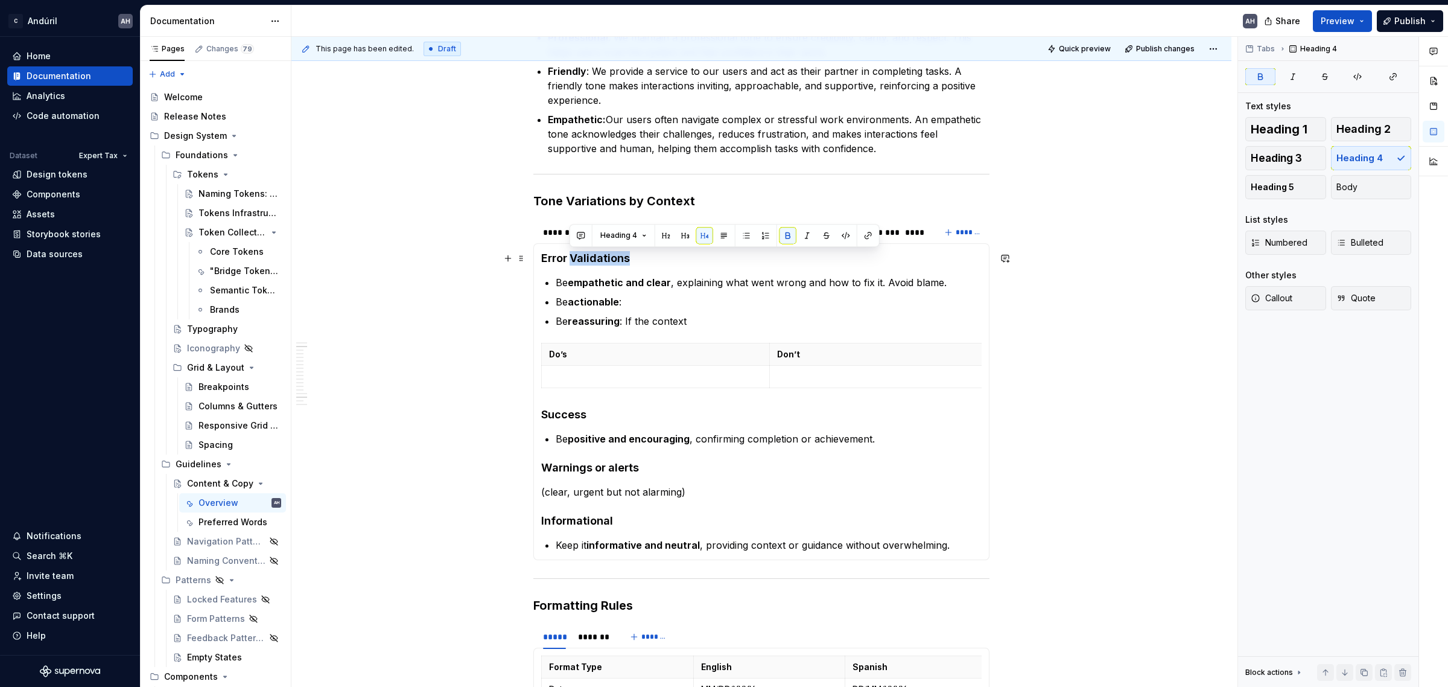
click at [601, 259] on strong "Error Validations" at bounding box center [585, 258] width 89 height 13
click at [759, 235] on div "**********" at bounding box center [752, 232] width 47 height 12
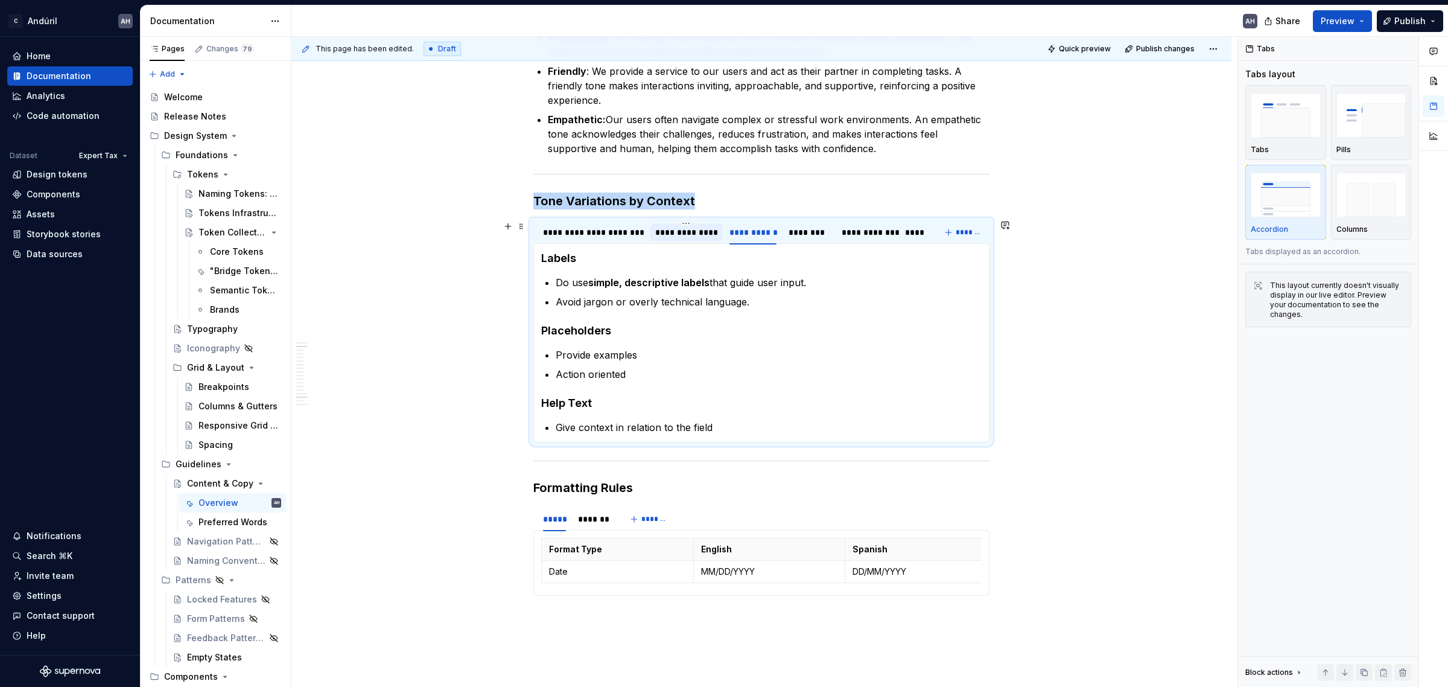
click at [686, 227] on div "**********" at bounding box center [686, 232] width 63 height 12
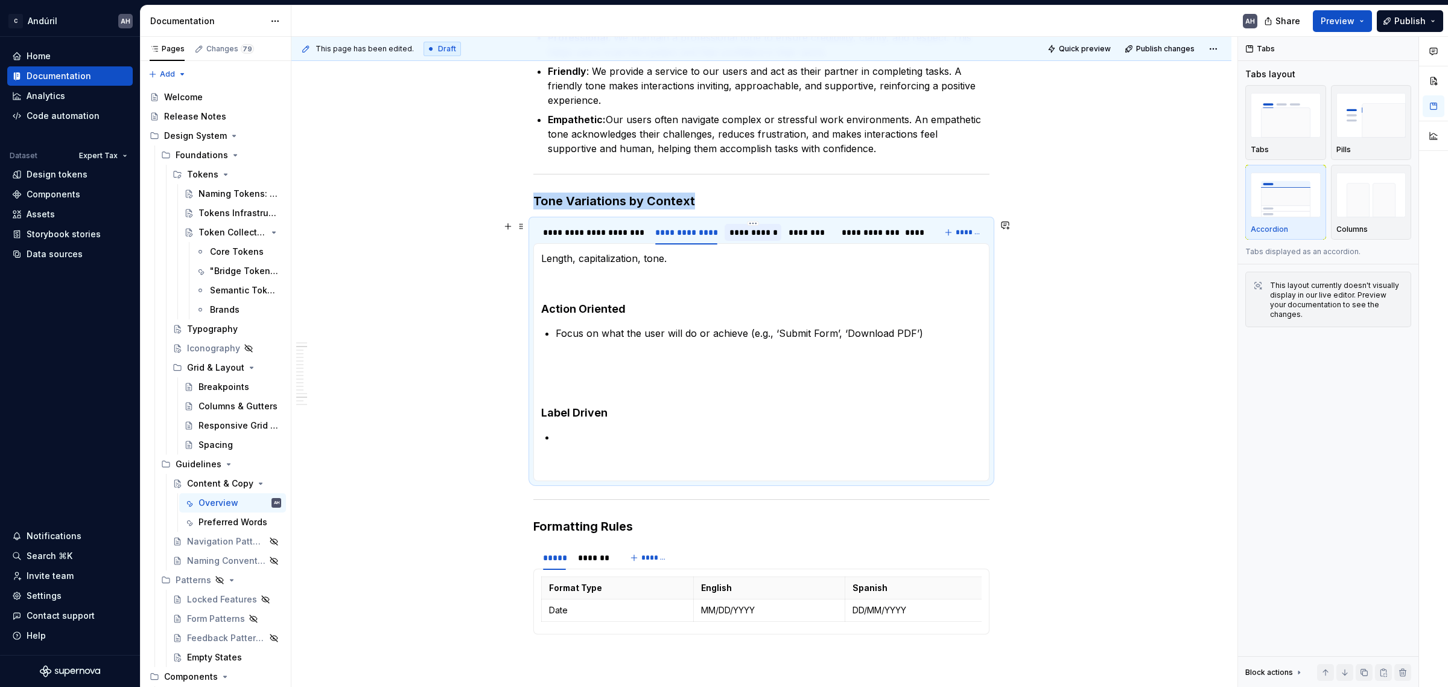
click at [754, 230] on div "**********" at bounding box center [752, 232] width 47 height 12
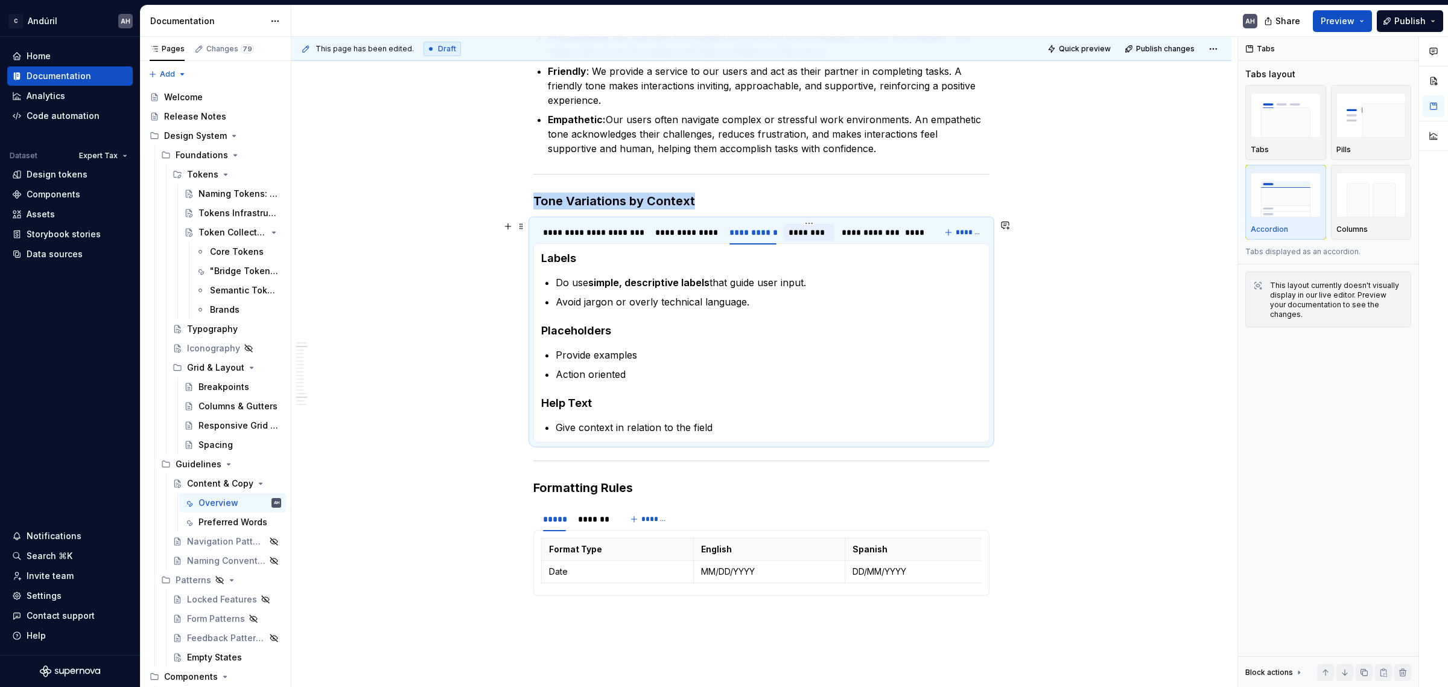
click at [808, 230] on div "********" at bounding box center [808, 232] width 41 height 12
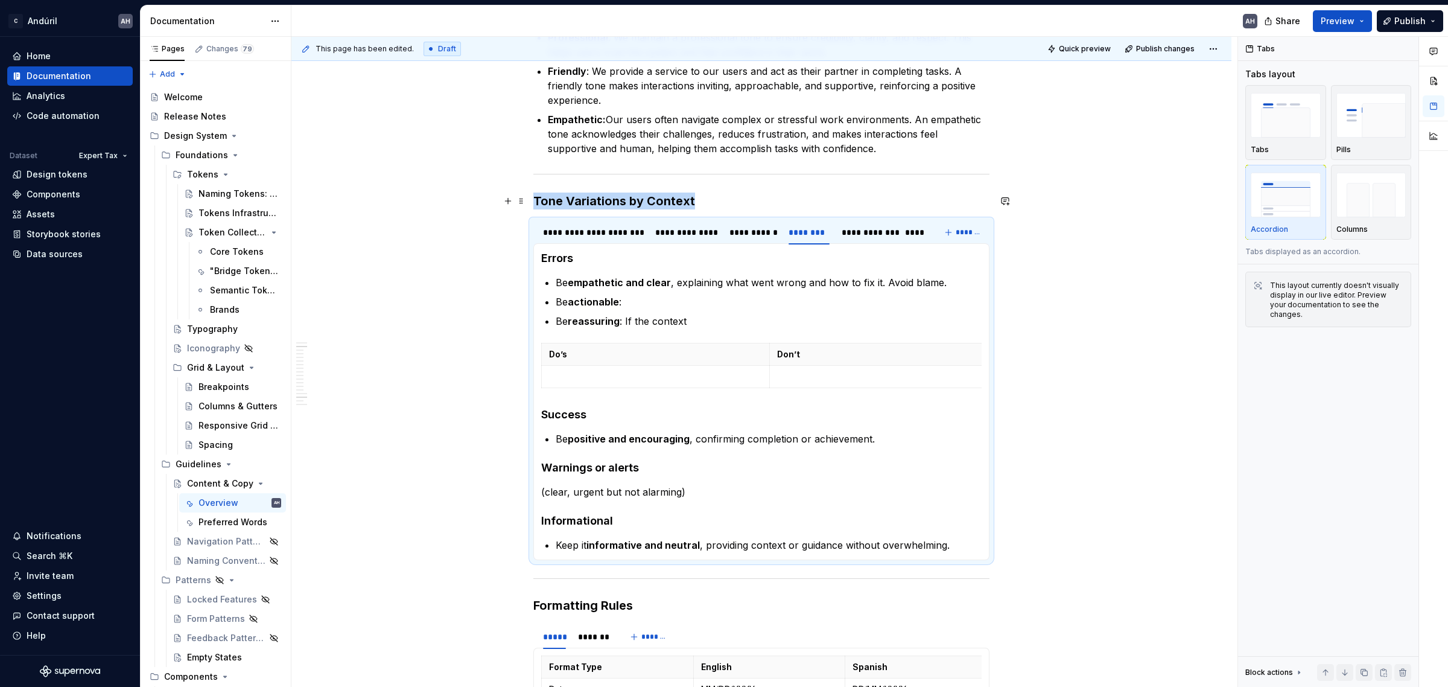
click at [780, 200] on h3 "Tone Variations by Context" at bounding box center [761, 200] width 456 height 17
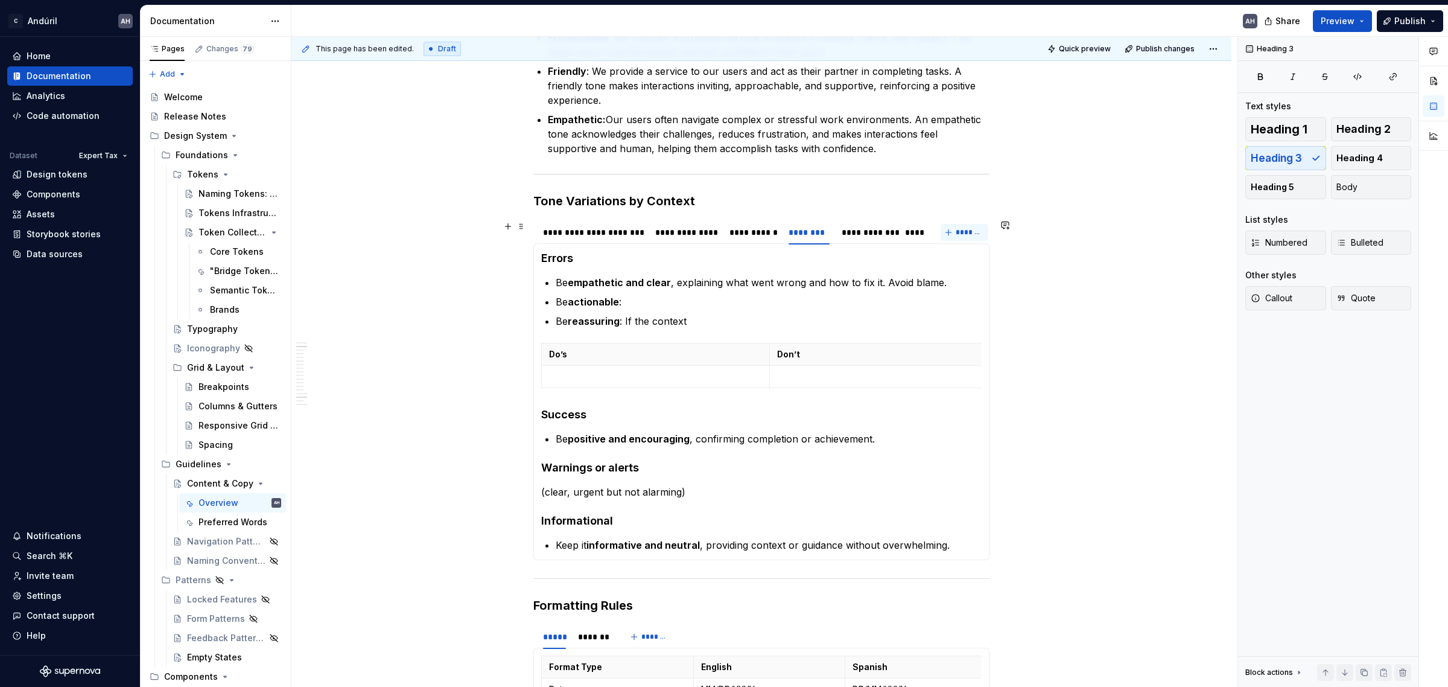
click at [960, 232] on span "*******" at bounding box center [969, 232] width 27 height 10
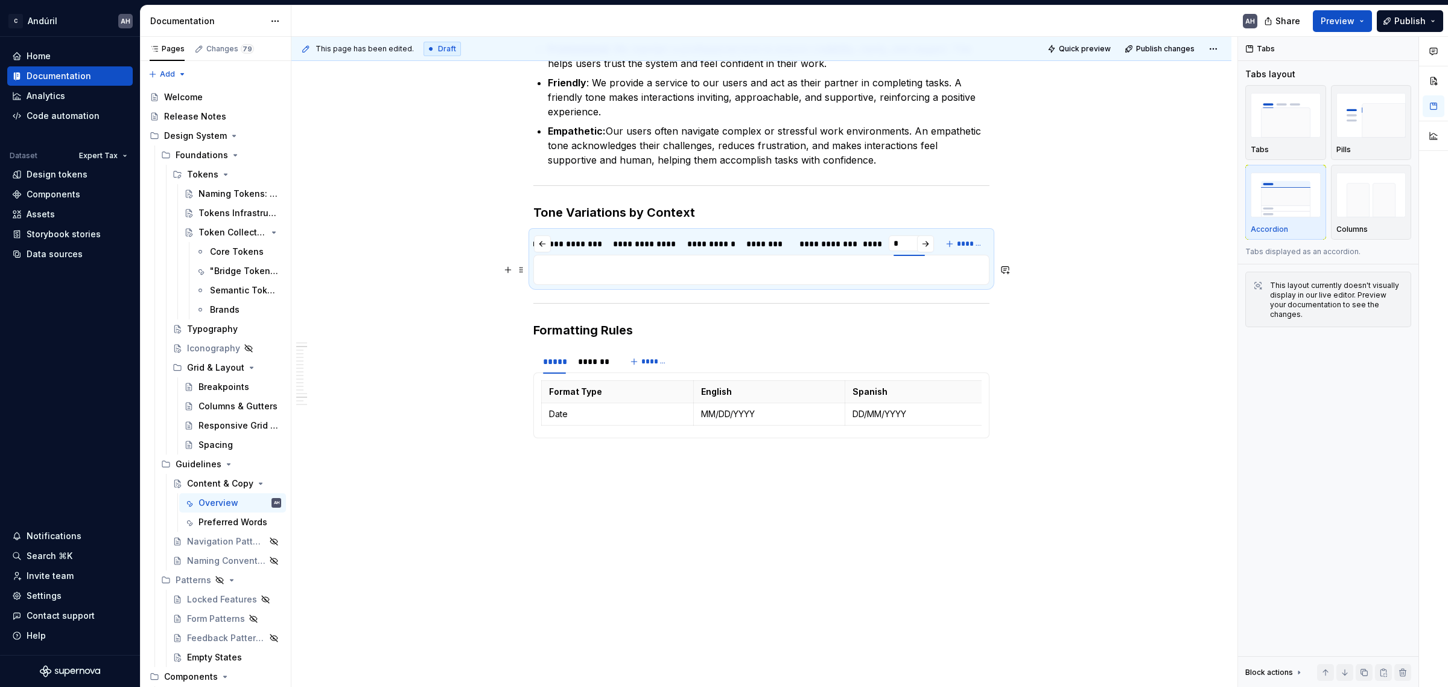
scroll to position [0, 16]
type input "**********"
click at [903, 262] on p at bounding box center [761, 269] width 440 height 14
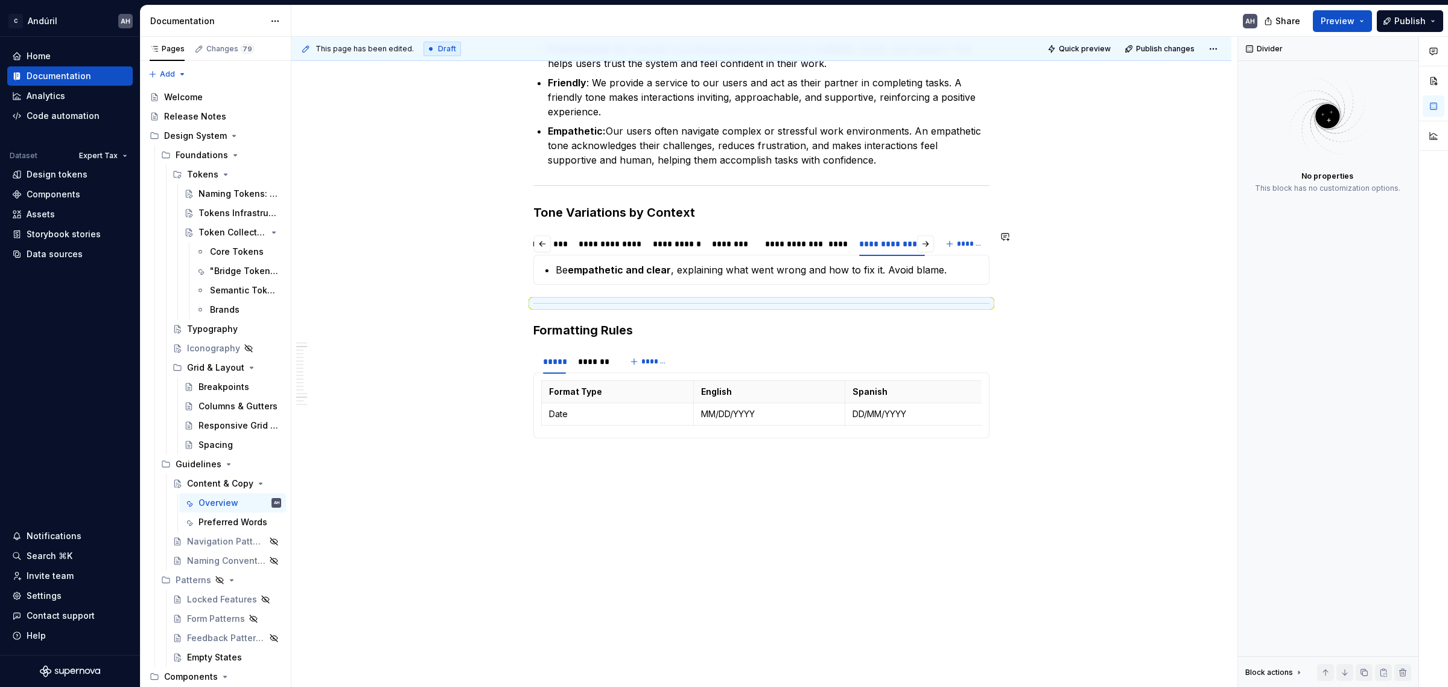
click at [596, 266] on div "😊 Positive Framing When the empty state is due to a default, positively frame w…" at bounding box center [761, 270] width 456 height 30
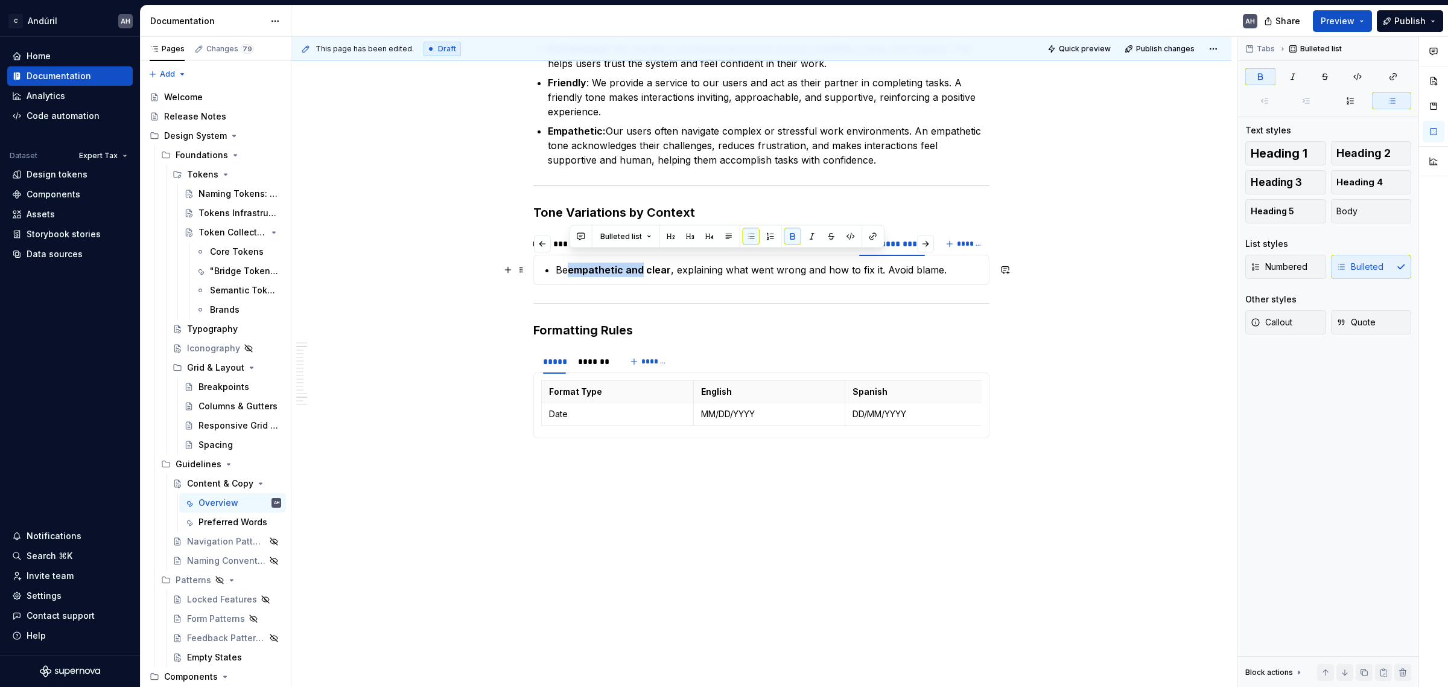
drag, startPoint x: 640, startPoint y: 257, endPoint x: 569, endPoint y: 257, distance: 71.2
click at [569, 264] on strong "empathetic and clear" at bounding box center [619, 270] width 103 height 12
click at [595, 262] on p "Be clear , explaining what went wrong and how to fix it. Avoid blame." at bounding box center [769, 269] width 426 height 14
drag, startPoint x: 644, startPoint y: 258, endPoint x: 635, endPoint y: 258, distance: 9.7
click at [631, 262] on p "Be clear : Explaining what went wrong and how to fix it. Avoid blame." at bounding box center [769, 269] width 426 height 14
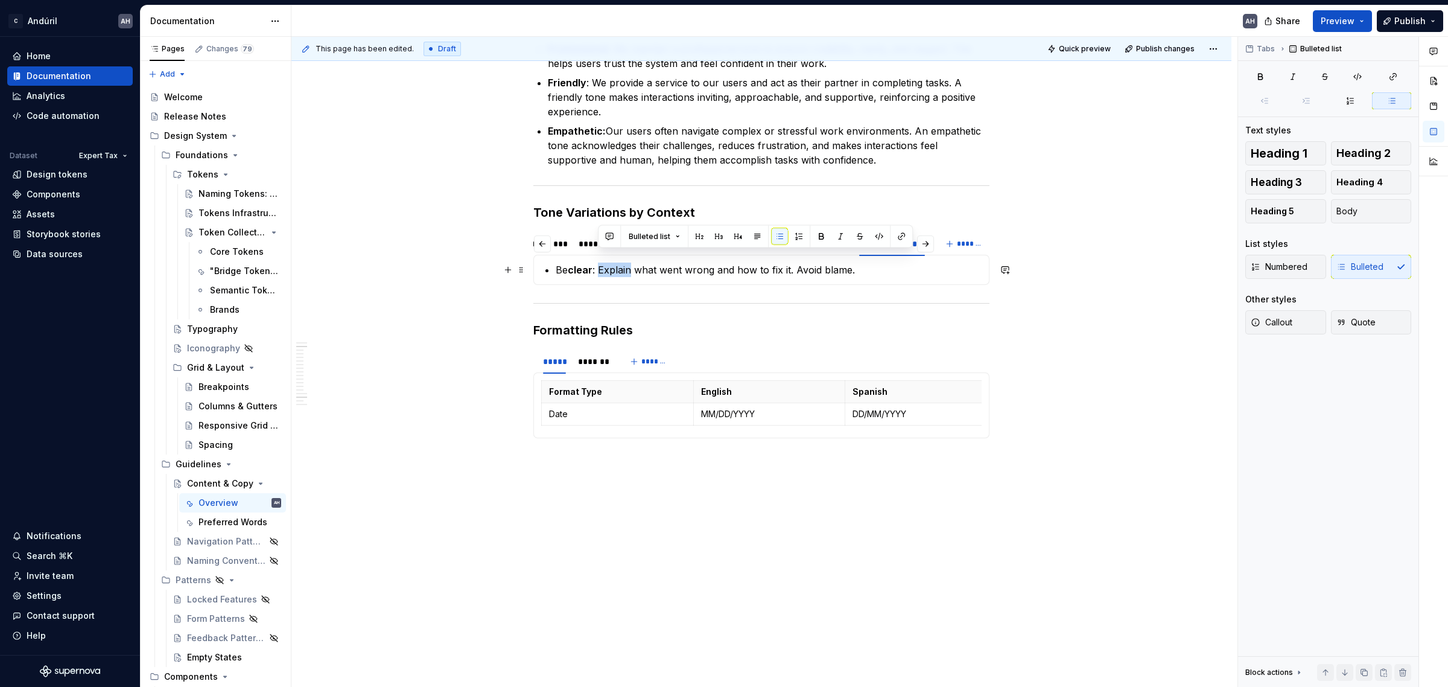
drag, startPoint x: 630, startPoint y: 258, endPoint x: 598, endPoint y: 259, distance: 32.0
click at [598, 262] on p "Be clear : Explain what went wrong and how to fix it. Avoid blame." at bounding box center [769, 269] width 426 height 14
drag, startPoint x: 712, startPoint y: 254, endPoint x: 872, endPoint y: 256, distance: 159.9
click at [872, 262] on p "Be clear : Expose what went wrong and how to fix it. Avoid blame." at bounding box center [769, 269] width 426 height 14
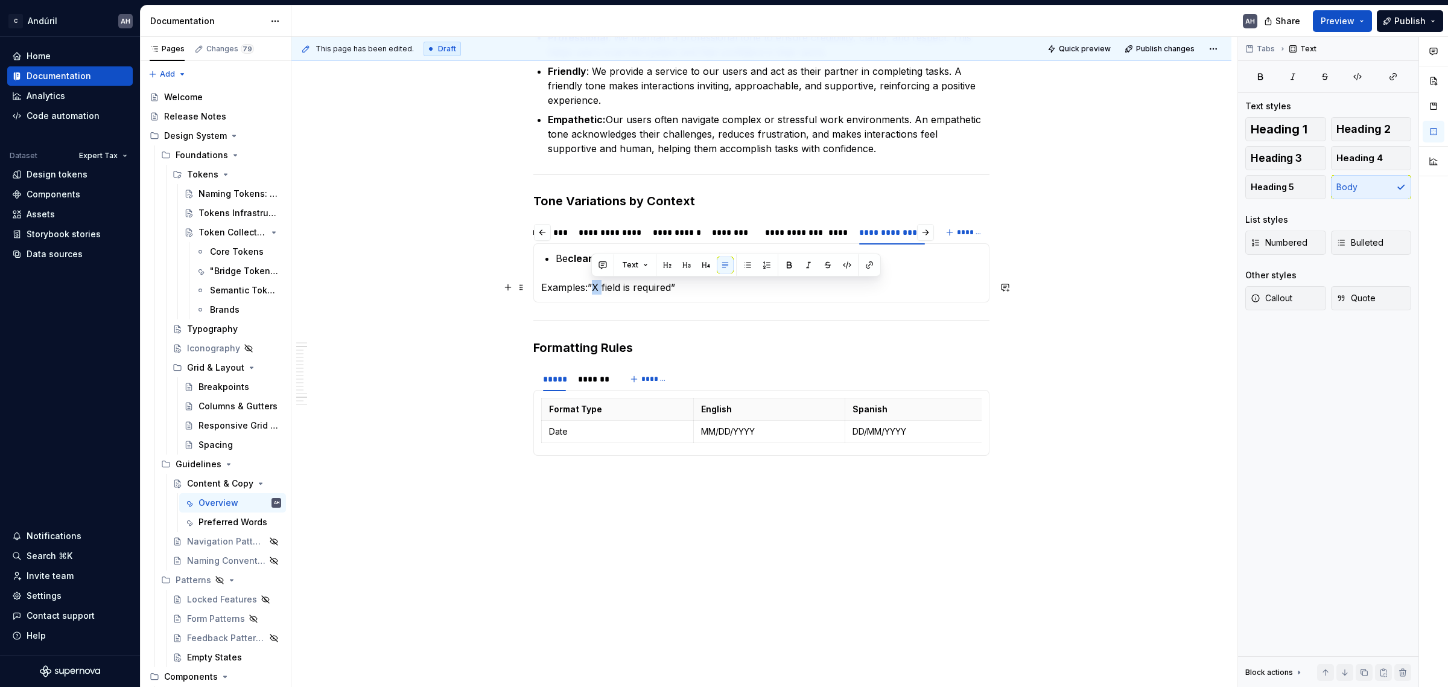
drag, startPoint x: 599, startPoint y: 288, endPoint x: 591, endPoint y: 288, distance: 7.8
click at [591, 288] on p "Examples:”X field is required”" at bounding box center [761, 287] width 440 height 14
click at [592, 290] on p "Examples:”X field is required”" at bounding box center [761, 287] width 440 height 14
click at [845, 269] on button "button" at bounding box center [847, 264] width 17 height 17
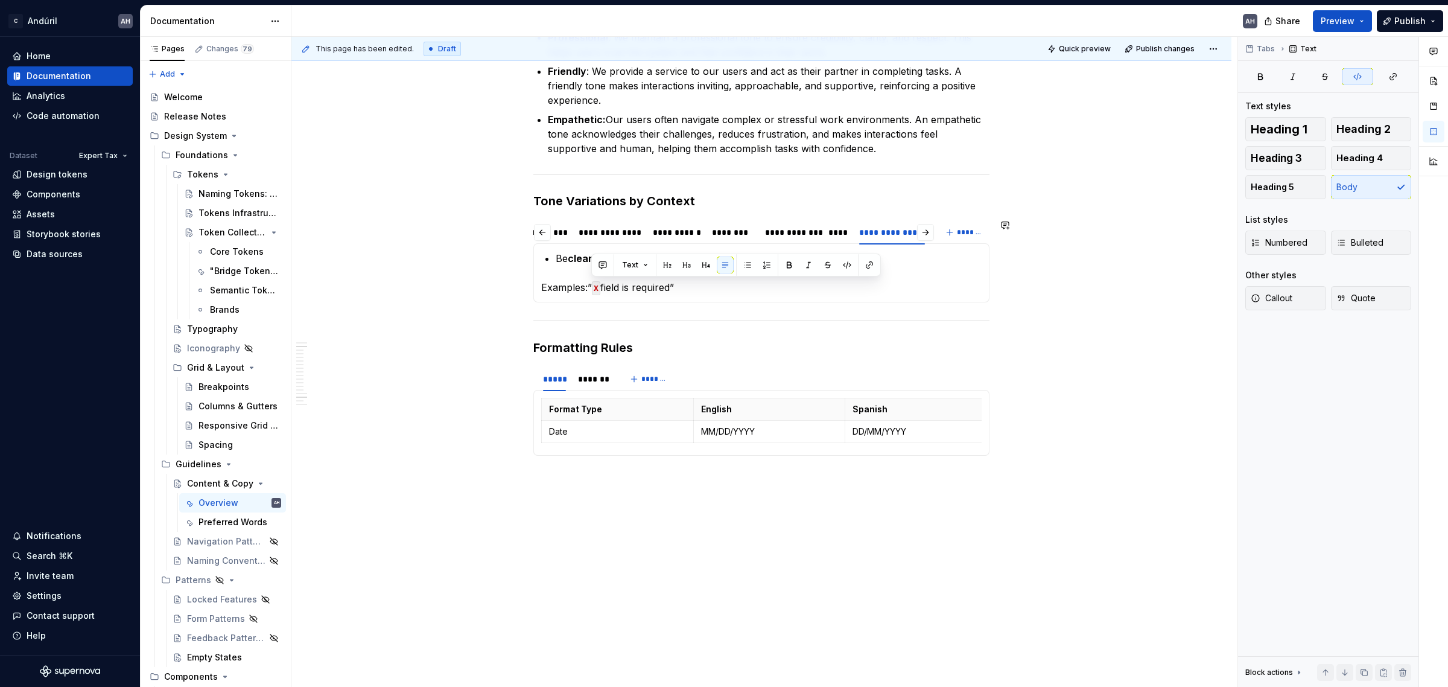
click at [719, 291] on p "Examples:” X field is required”" at bounding box center [761, 287] width 440 height 14
click at [588, 291] on p "Examples:” X field is required”" at bounding box center [761, 287] width 440 height 14
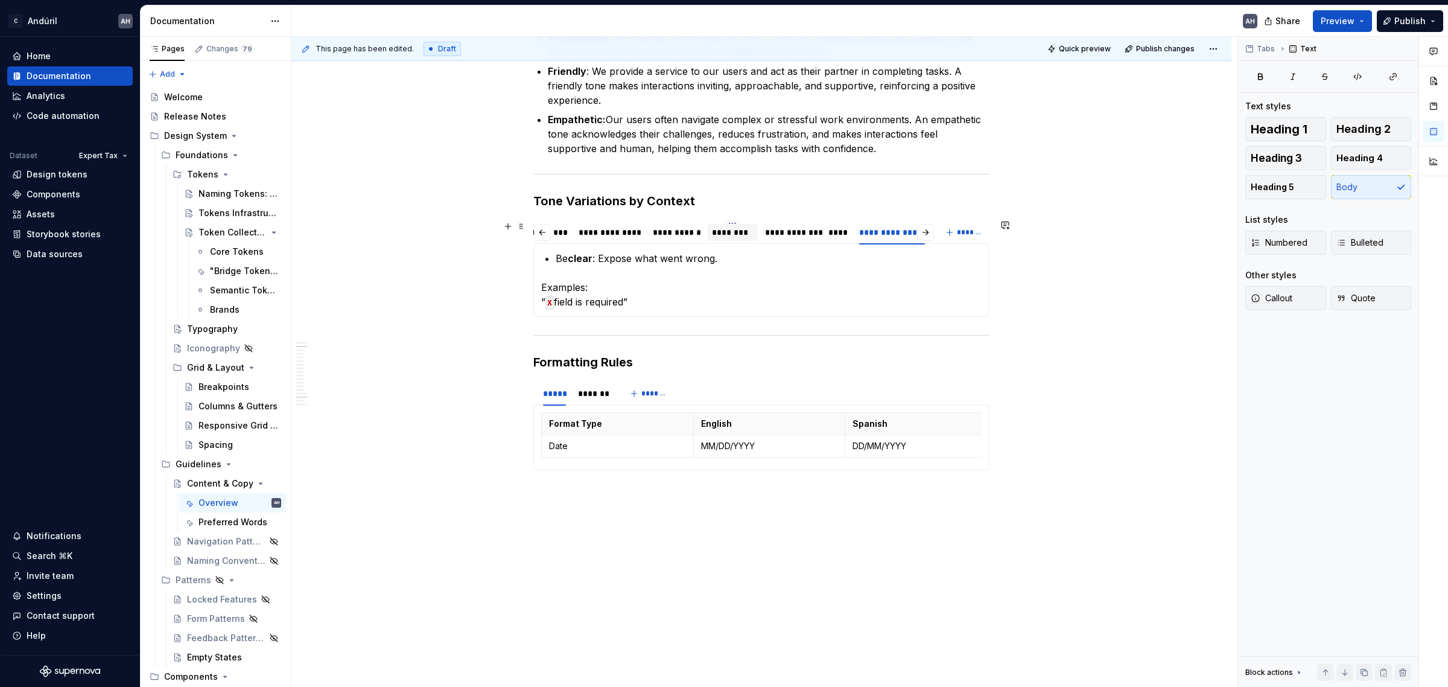
click at [734, 229] on div "********" at bounding box center [732, 232] width 41 height 12
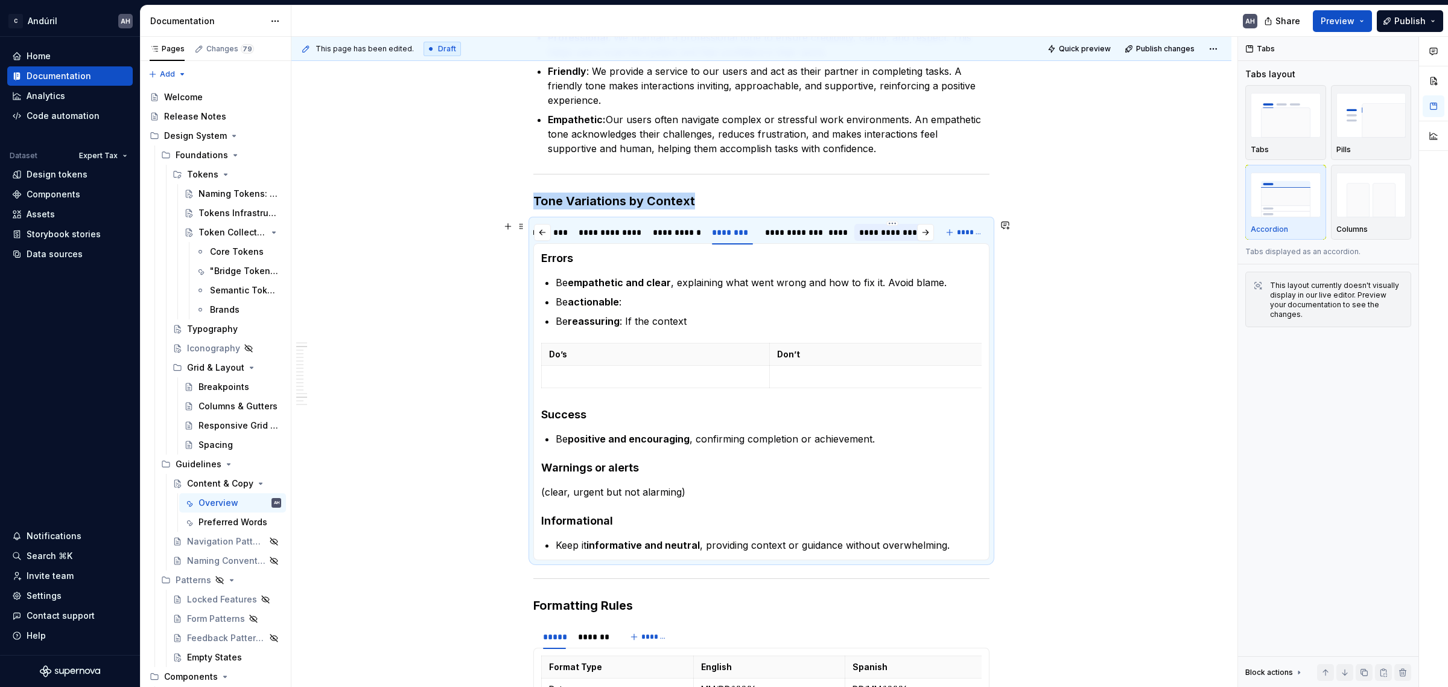
click at [899, 234] on div "**********" at bounding box center [892, 232] width 66 height 12
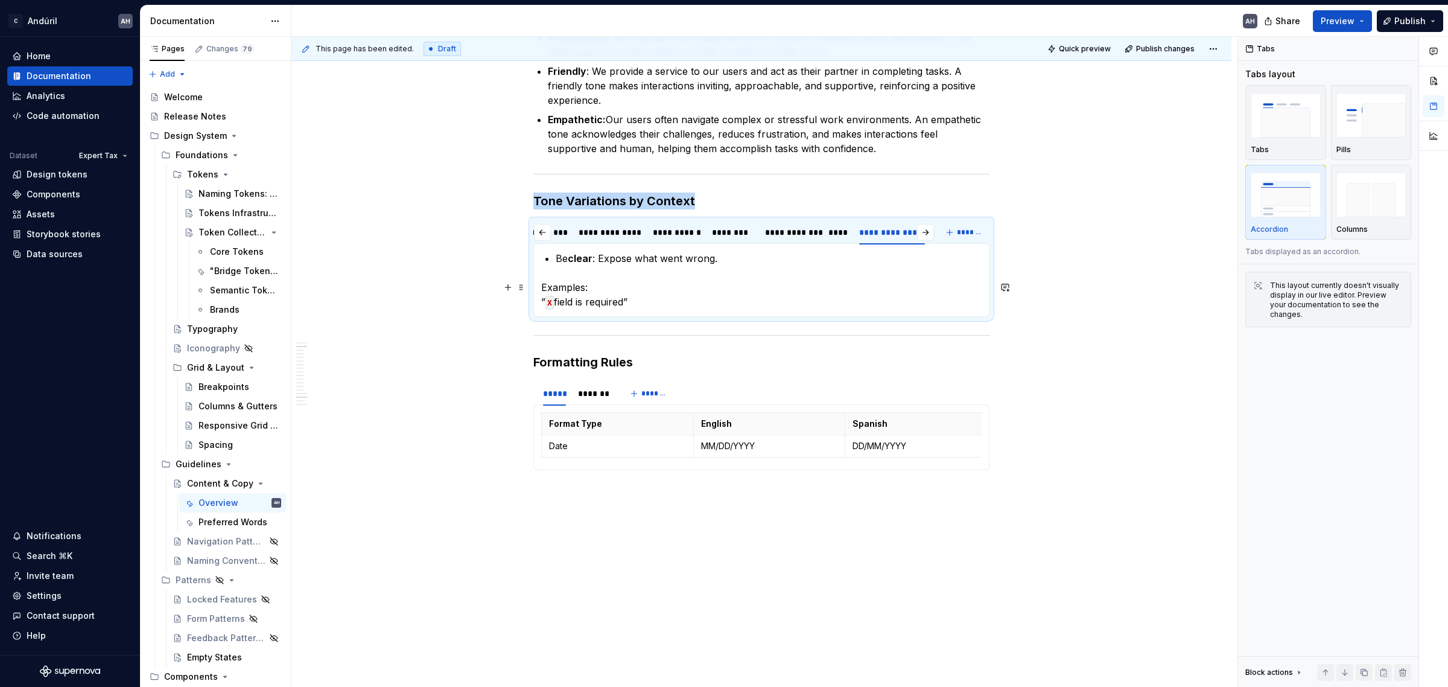
click at [880, 291] on p "Examples: ” X field is required”" at bounding box center [761, 294] width 440 height 29
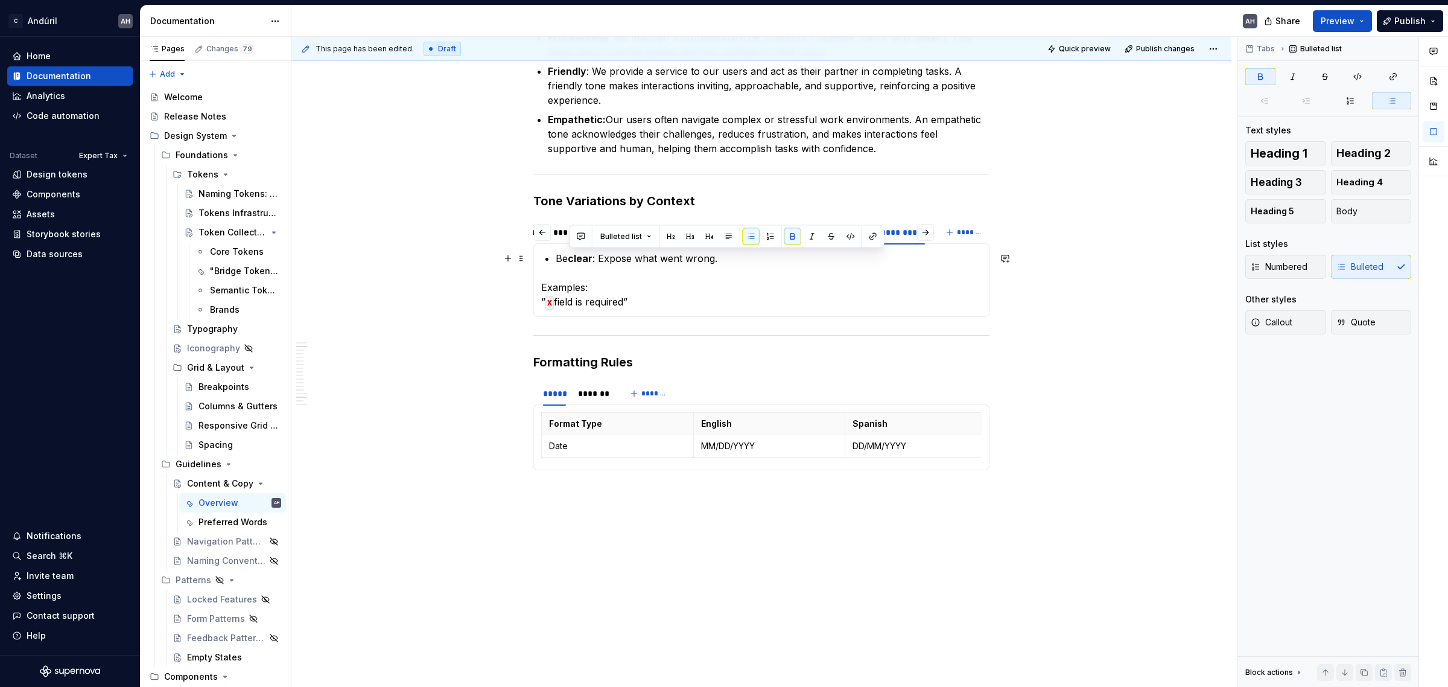
drag, startPoint x: 592, startPoint y: 257, endPoint x: 568, endPoint y: 258, distance: 24.2
click at [568, 258] on strong "clear" at bounding box center [580, 258] width 25 height 12
click at [723, 258] on p "Be clear : Expose what went wrong." at bounding box center [769, 258] width 426 height 14
click at [757, 271] on section-item-column "Be clear : Expose what went wrong. Examples: ” X field is required”" at bounding box center [761, 280] width 440 height 58
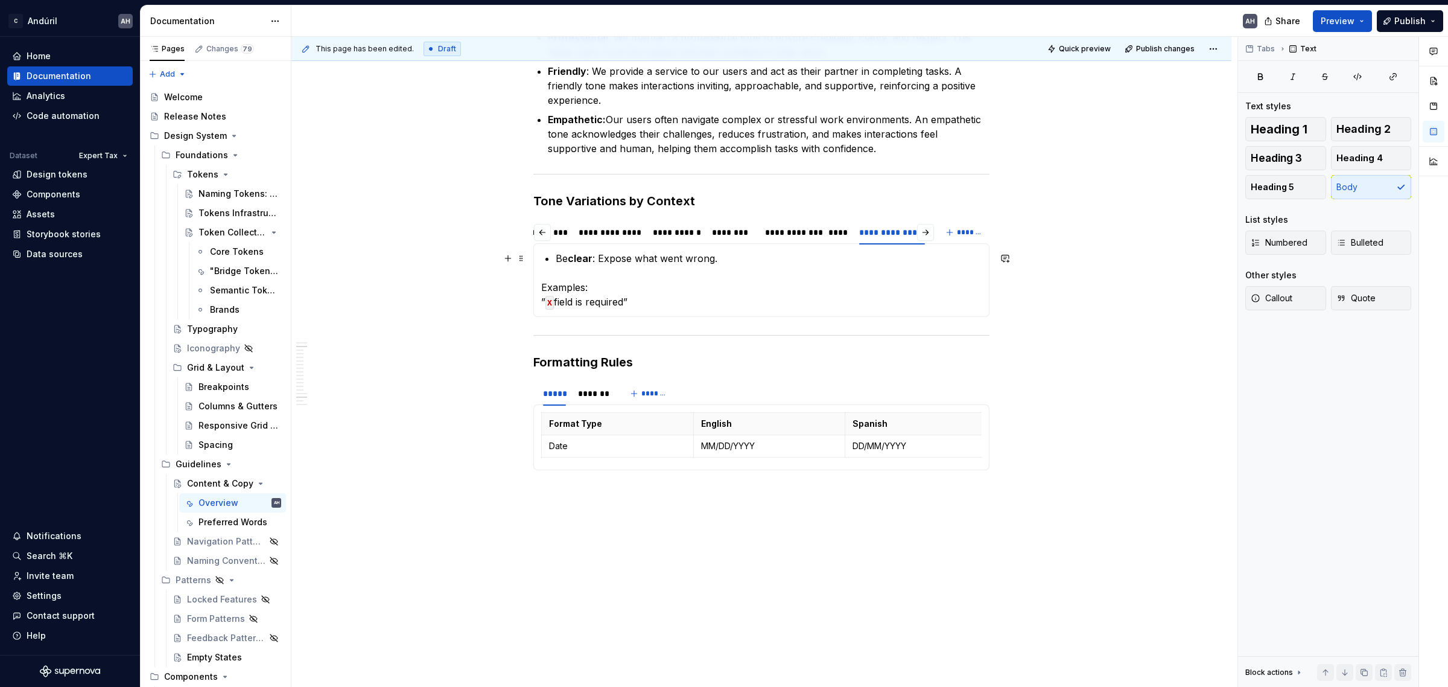
click at [749, 261] on p "Be clear : Expose what went wrong." at bounding box center [769, 258] width 426 height 14
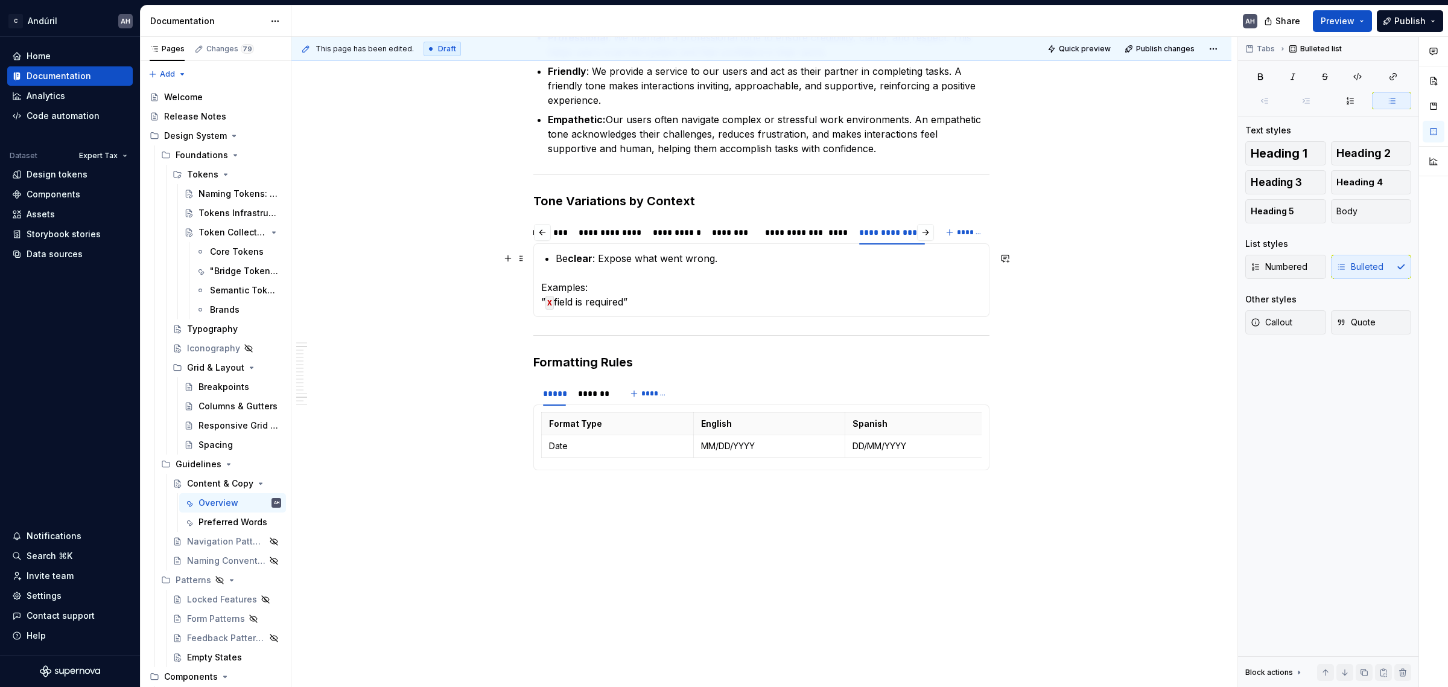
click at [749, 259] on p "Be clear : Expose what went wrong." at bounding box center [769, 258] width 426 height 14
click at [724, 257] on p "Be clear : Expose what went wrong." at bounding box center [769, 258] width 426 height 14
click at [743, 258] on p "Be clear : Expose what went wrong." at bounding box center [769, 258] width 426 height 14
click at [647, 300] on p "Examples: ” X field is required”" at bounding box center [761, 294] width 440 height 29
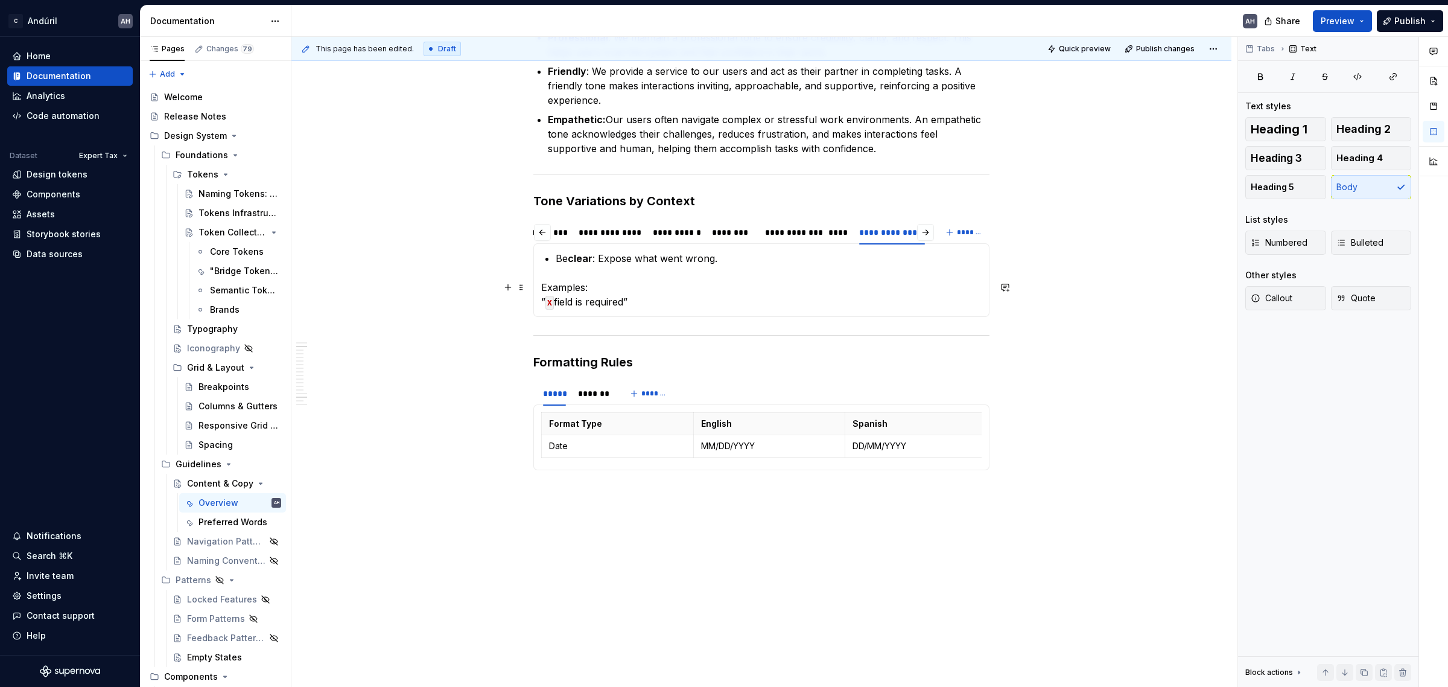
click at [611, 291] on p "Examples: ” X field is required”" at bounding box center [761, 294] width 440 height 29
click at [650, 305] on p "Examples: ” X field is required”" at bounding box center [761, 294] width 440 height 29
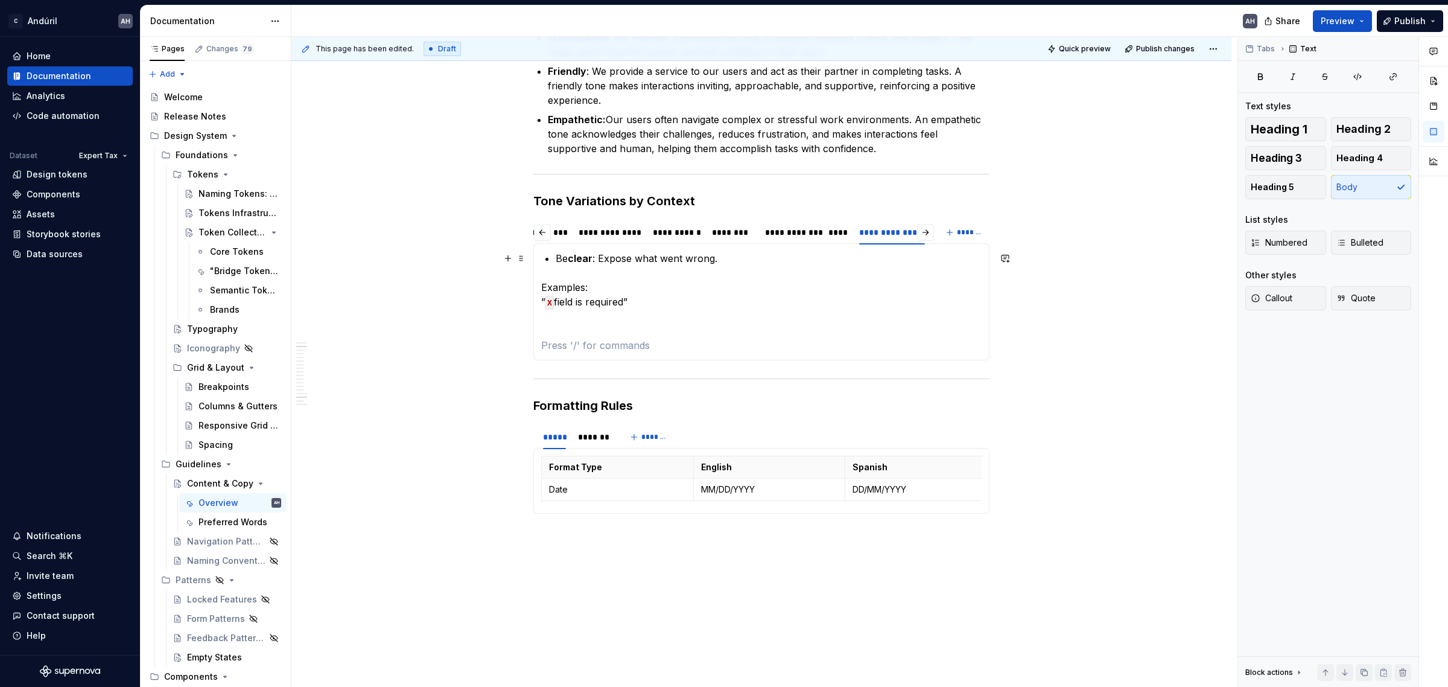
click at [553, 260] on section-item-column "Be clear : Expose what went wrong. Examples: ” X field is required”" at bounding box center [761, 301] width 440 height 101
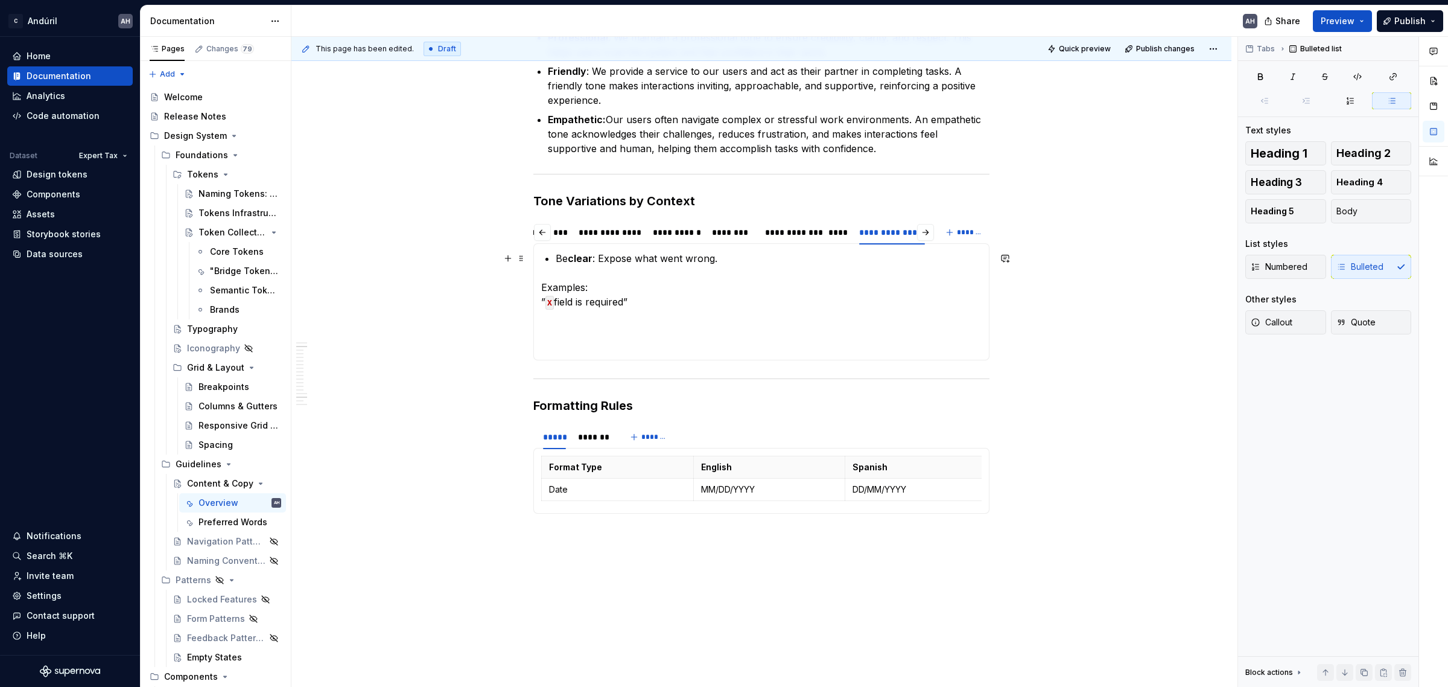
click at [547, 260] on section-item-column "Be clear : Expose what went wrong. Examples: ” X field is required”" at bounding box center [761, 301] width 440 height 101
click at [559, 270] on section-item-column "Be clear : Expose what went wrong. Examples: ” X field is required”" at bounding box center [761, 301] width 440 height 101
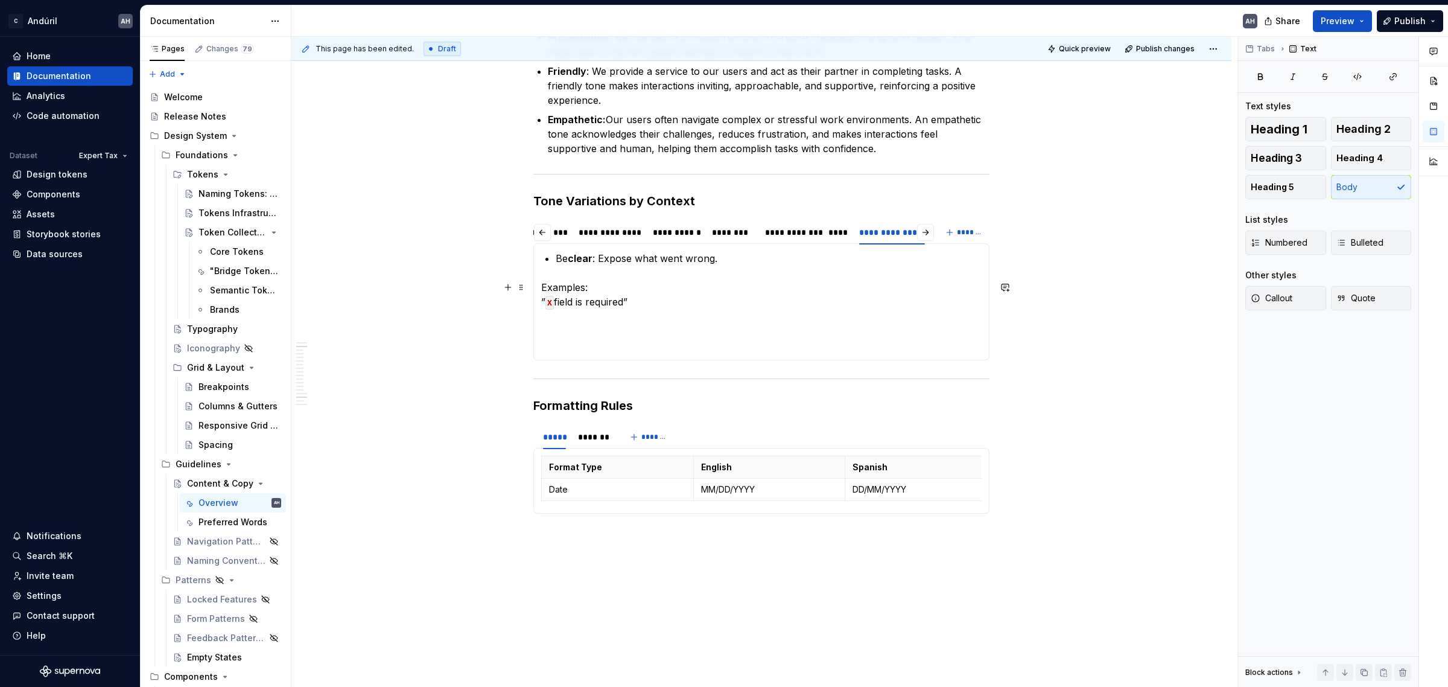
click at [629, 270] on section-item-column "Be clear : Expose what went wrong. Examples: ” X field is required”" at bounding box center [761, 301] width 440 height 101
click at [738, 259] on p "Be clear : Expose what went wrong." at bounding box center [769, 258] width 426 height 14
click at [604, 323] on p at bounding box center [761, 323] width 440 height 14
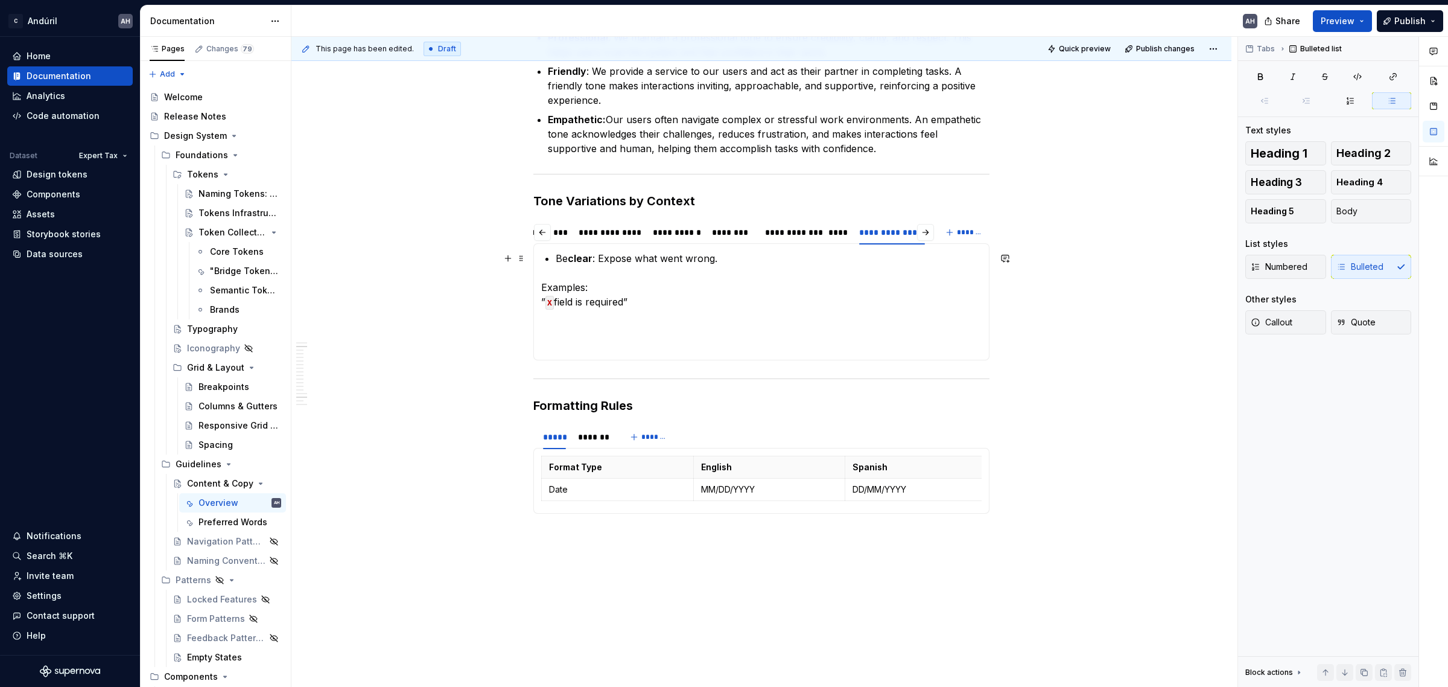
click at [739, 257] on p "Be clear : Expose what went wrong." at bounding box center [769, 258] width 426 height 14
click at [589, 257] on strong "clear" at bounding box center [580, 258] width 25 height 12
click at [601, 259] on p "Be clear : Expose what went wrong." at bounding box center [769, 258] width 426 height 14
click at [556, 261] on p "Be clear : Expose what went wrong." at bounding box center [769, 258] width 426 height 14
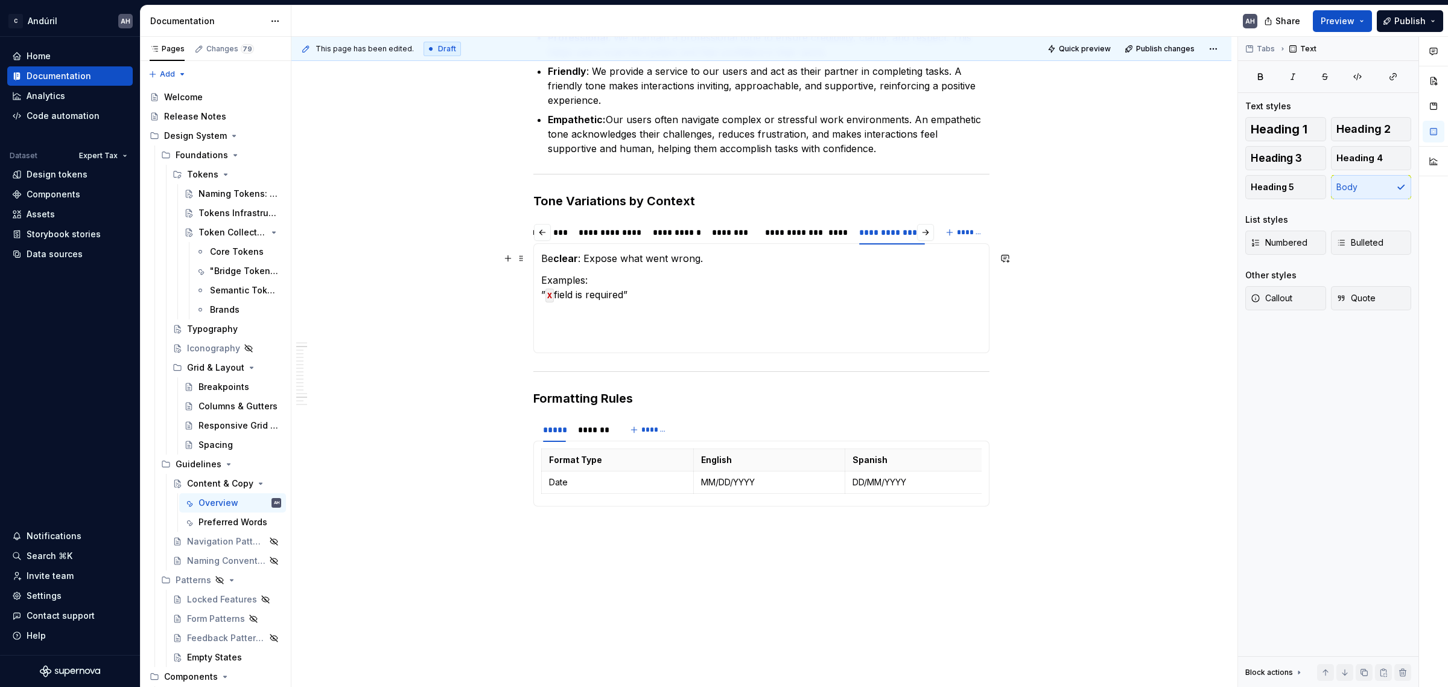
click at [728, 254] on p "Be clear : Expose what went wrong." at bounding box center [761, 258] width 440 height 14
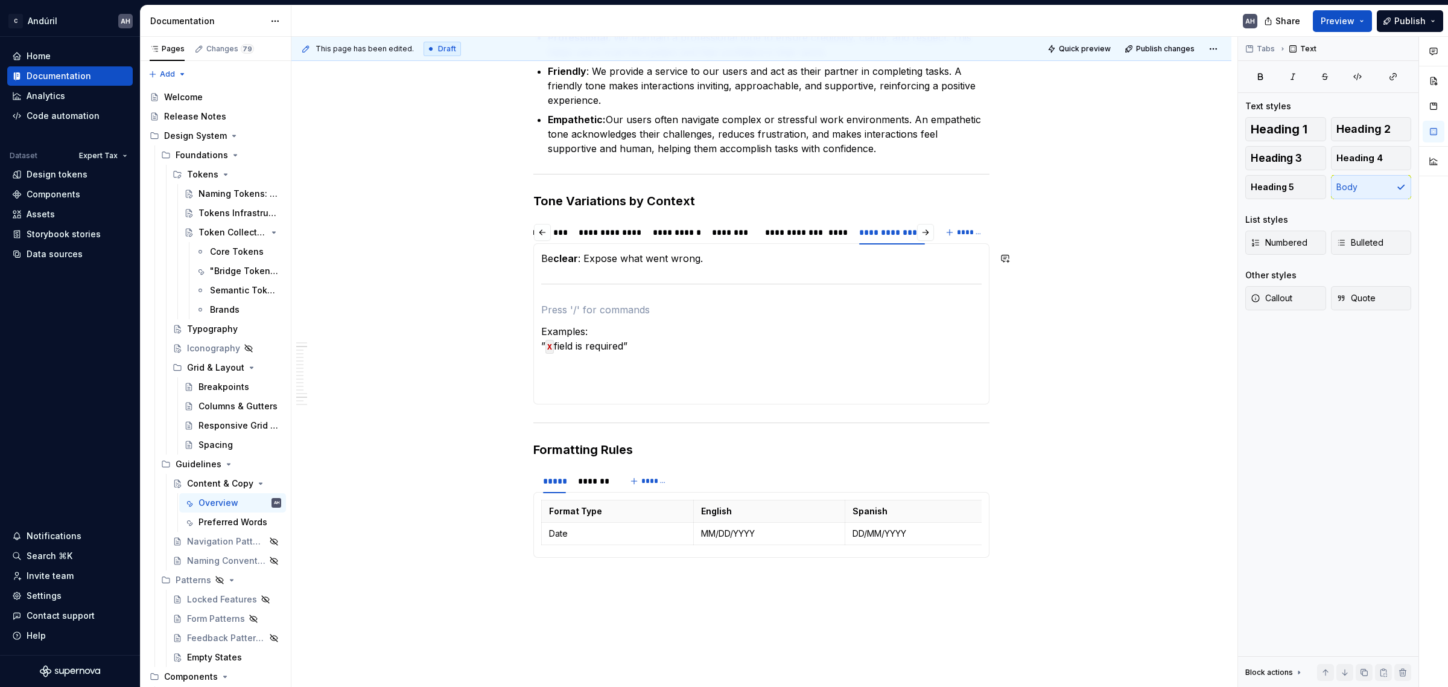
click at [728, 254] on p "Be clear : Expose what went wrong." at bounding box center [761, 258] width 440 height 14
click at [662, 259] on p "Be clear : Expose what went wrong." at bounding box center [761, 258] width 440 height 14
click at [662, 258] on p "Be clear : Expose what went wrong." at bounding box center [761, 258] width 440 height 14
click at [659, 233] on button "button" at bounding box center [655, 236] width 17 height 17
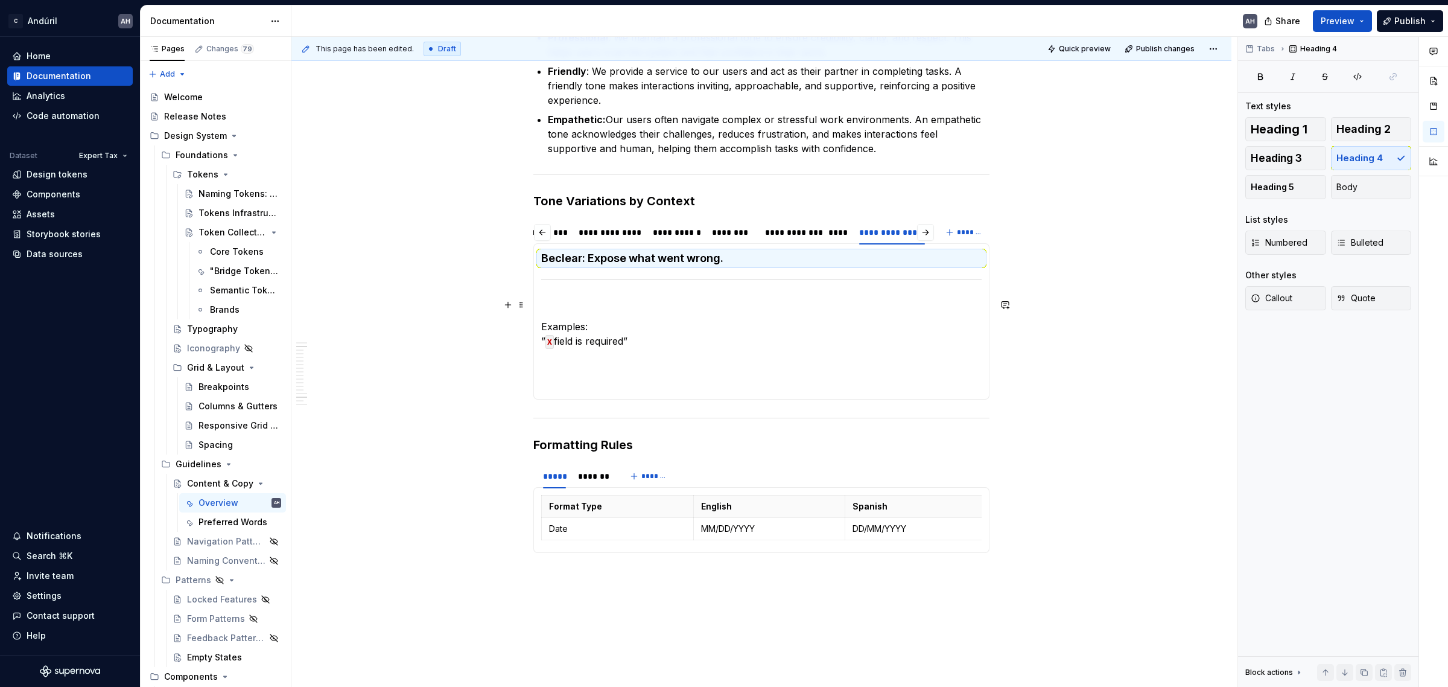
click at [655, 300] on p at bounding box center [761, 304] width 440 height 14
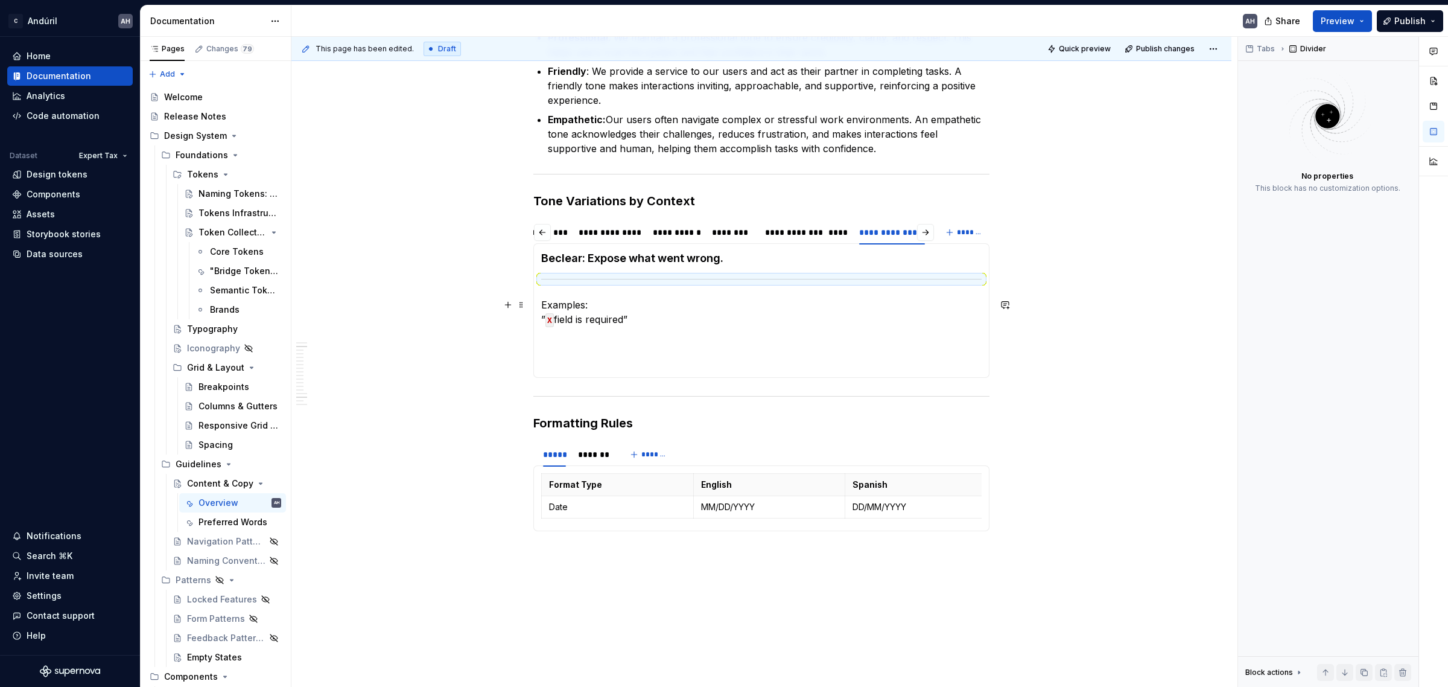
click at [676, 312] on p "Examples: ” X field is required”" at bounding box center [761, 311] width 440 height 29
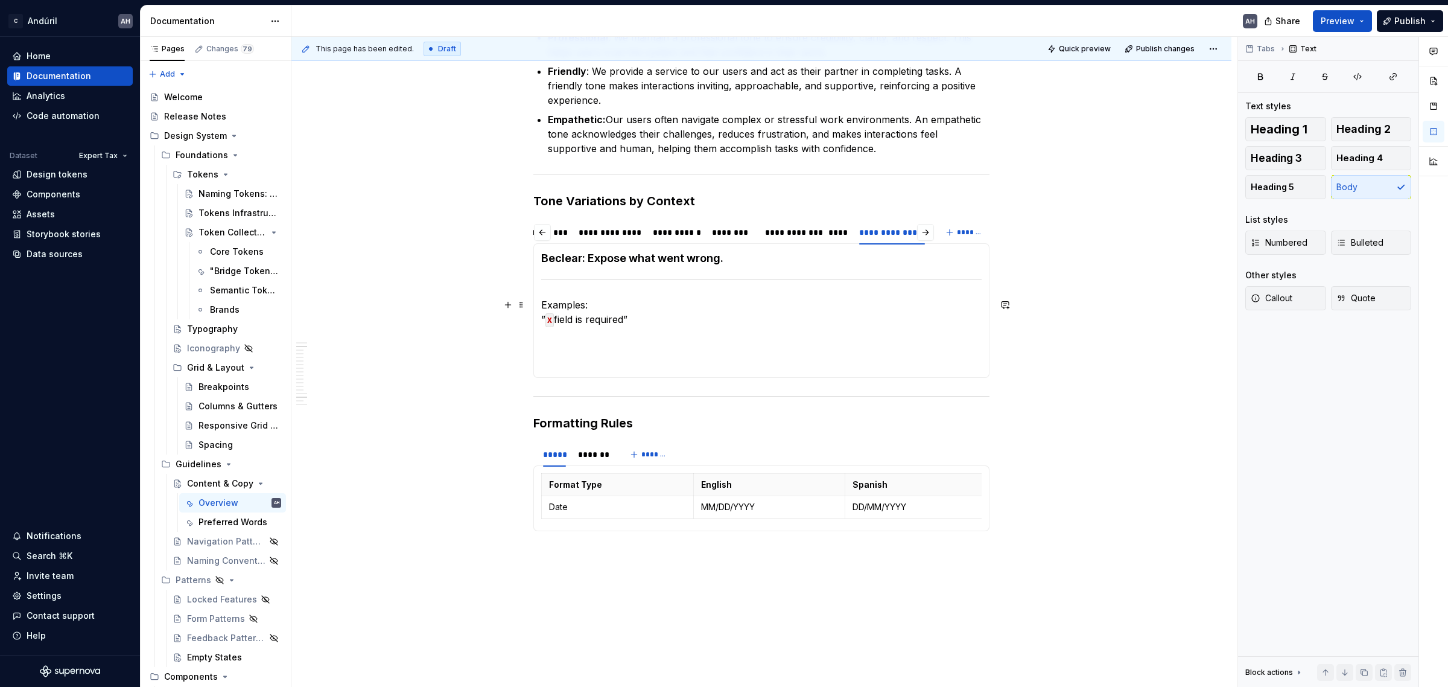
click at [674, 320] on p "Examples: ” X field is required”" at bounding box center [761, 311] width 440 height 29
click at [625, 309] on p "Examples: ” X field is required”" at bounding box center [761, 311] width 440 height 29
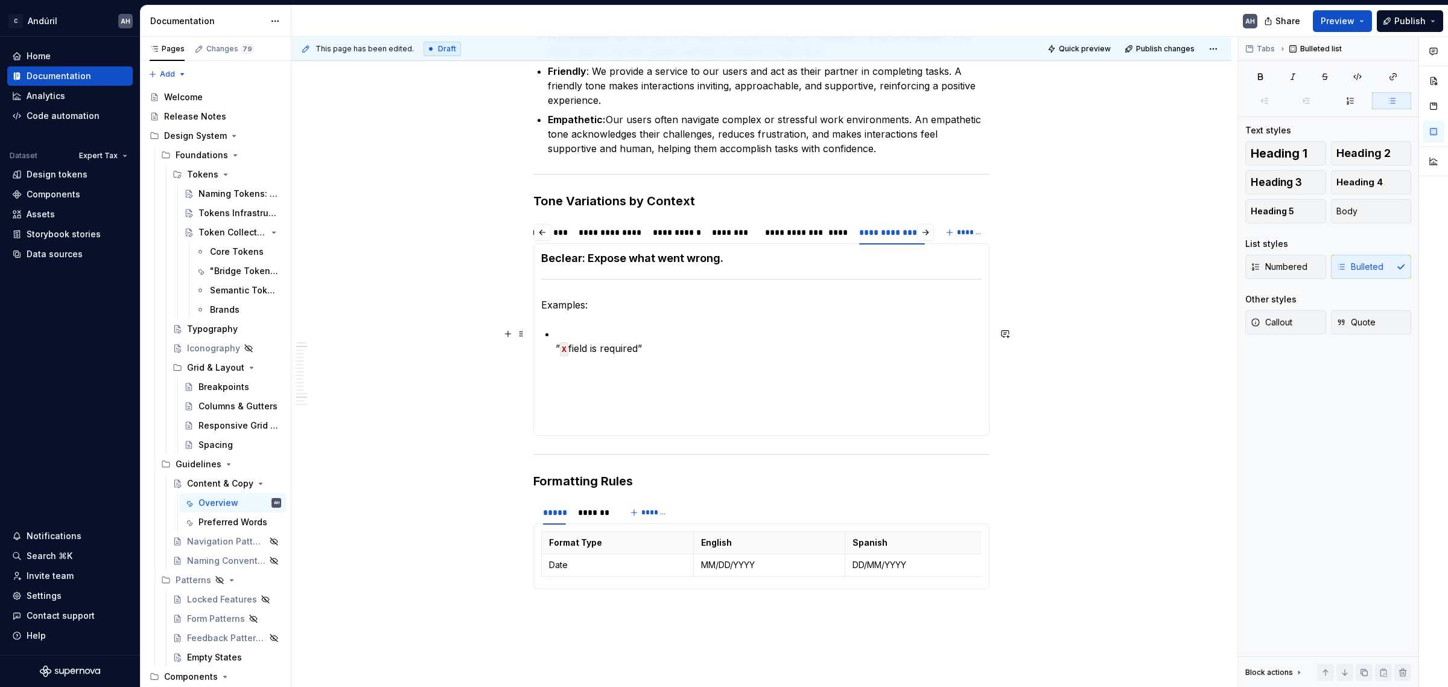
click at [553, 351] on section-item-column "Be clear : Expose what went wrong. Examples: ” X field is required”" at bounding box center [761, 339] width 440 height 177
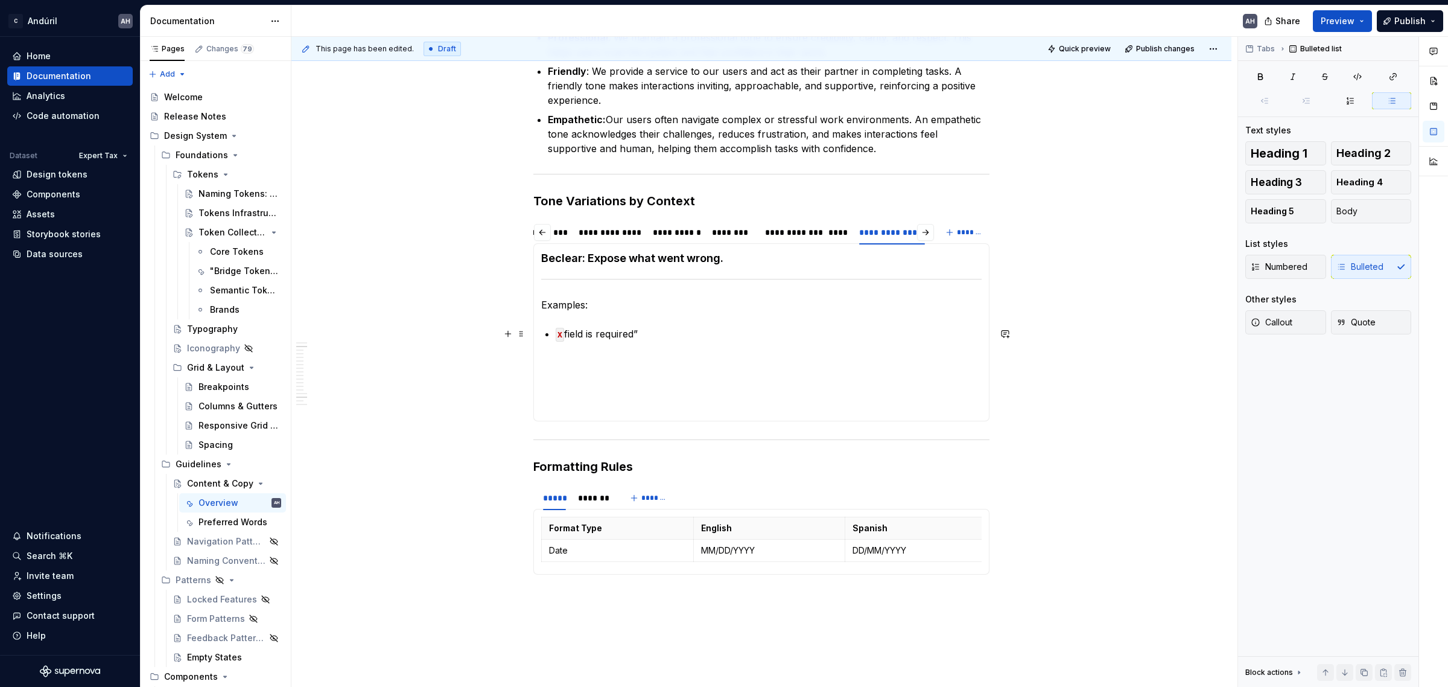
click at [659, 329] on p "X field is required”" at bounding box center [769, 333] width 426 height 14
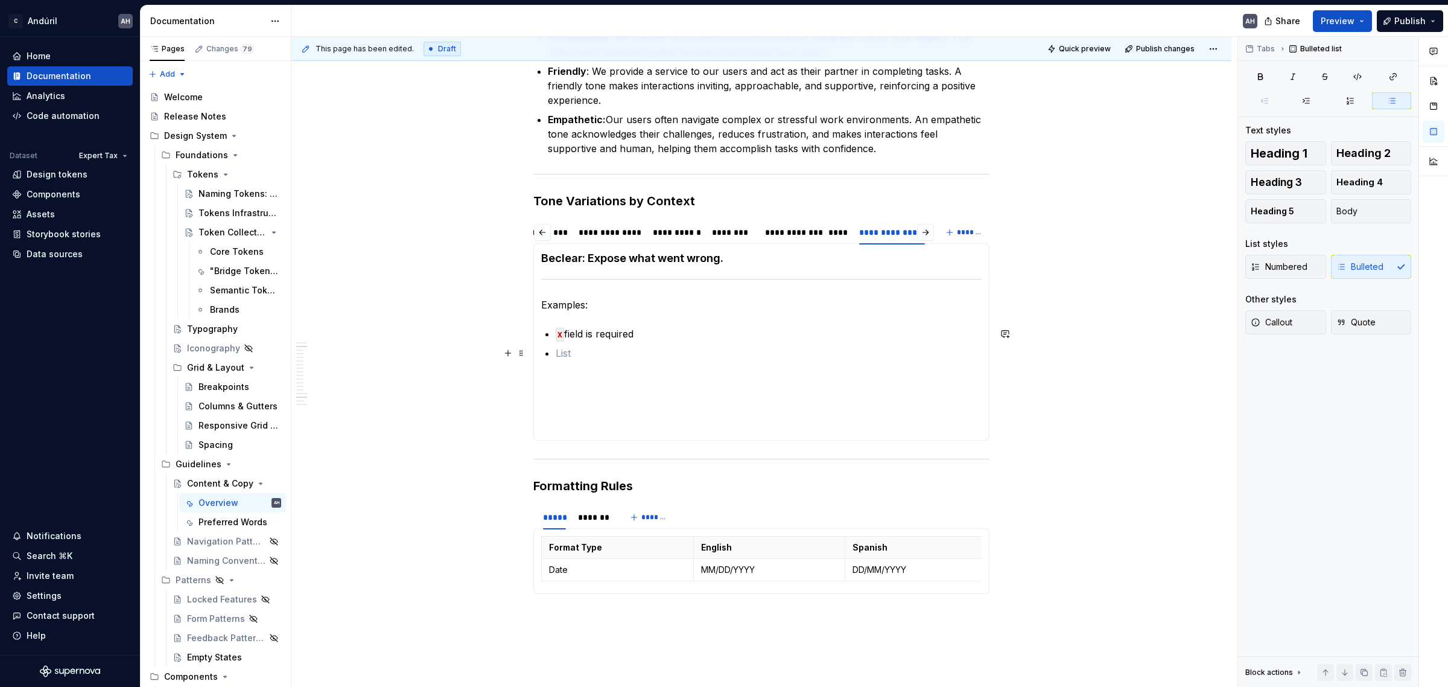
click at [661, 357] on p at bounding box center [769, 353] width 426 height 14
click at [611, 354] on p at bounding box center [769, 353] width 426 height 14
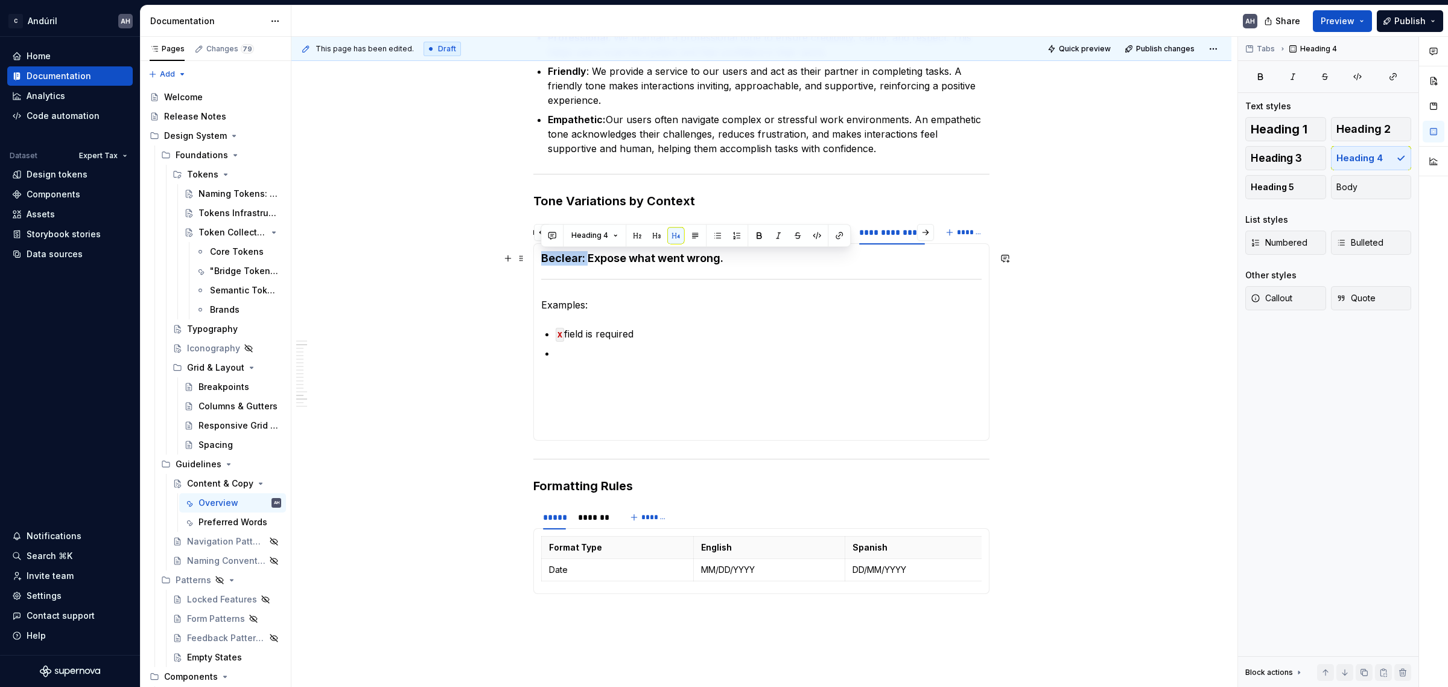
drag, startPoint x: 583, startPoint y: 262, endPoint x: 544, endPoint y: 263, distance: 39.2
click at [544, 263] on h4 "Be clear : Expose what went wrong." at bounding box center [761, 258] width 440 height 14
click at [709, 263] on h4 "Expose what went wrong." at bounding box center [761, 258] width 440 height 14
click at [676, 288] on section-item-column "Expose what went wrong. Examples: X field is required" at bounding box center [761, 342] width 440 height 182
click at [541, 306] on p "Examples:" at bounding box center [761, 304] width 440 height 14
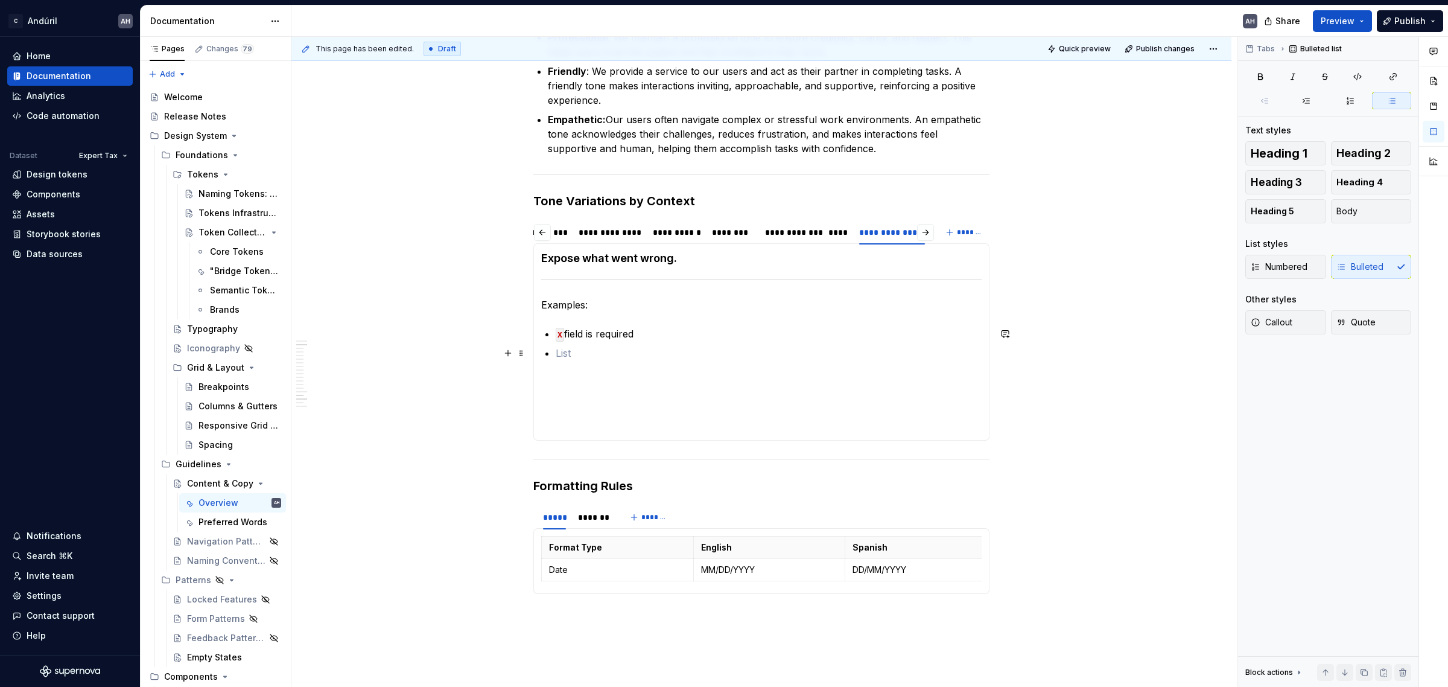
click at [556, 351] on p at bounding box center [769, 353] width 426 height 14
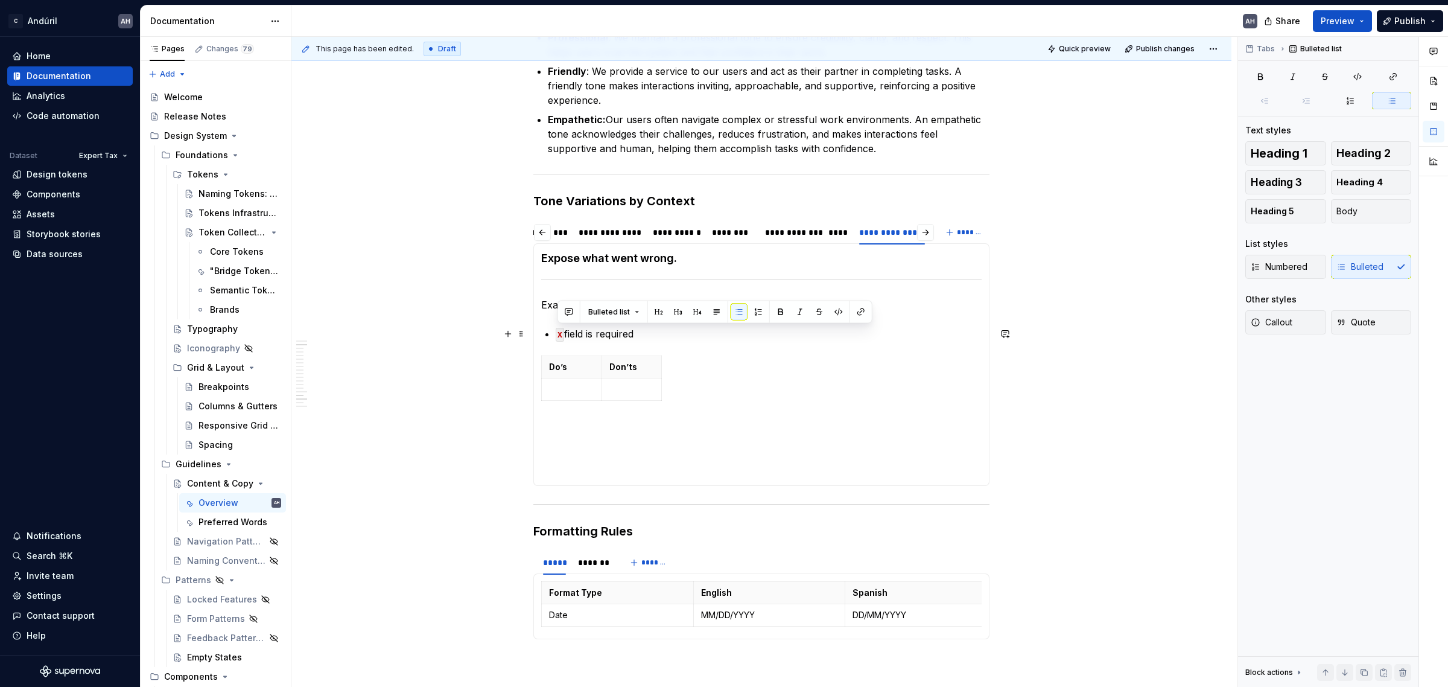
drag, startPoint x: 641, startPoint y: 340, endPoint x: 550, endPoint y: 337, distance: 91.1
click at [550, 337] on section-item-column "Expose what went wrong. Examples: X field is required Do’s Don’ts" at bounding box center [761, 364] width 440 height 227
copy p "X field is required"
click at [571, 389] on p at bounding box center [571, 389] width 45 height 12
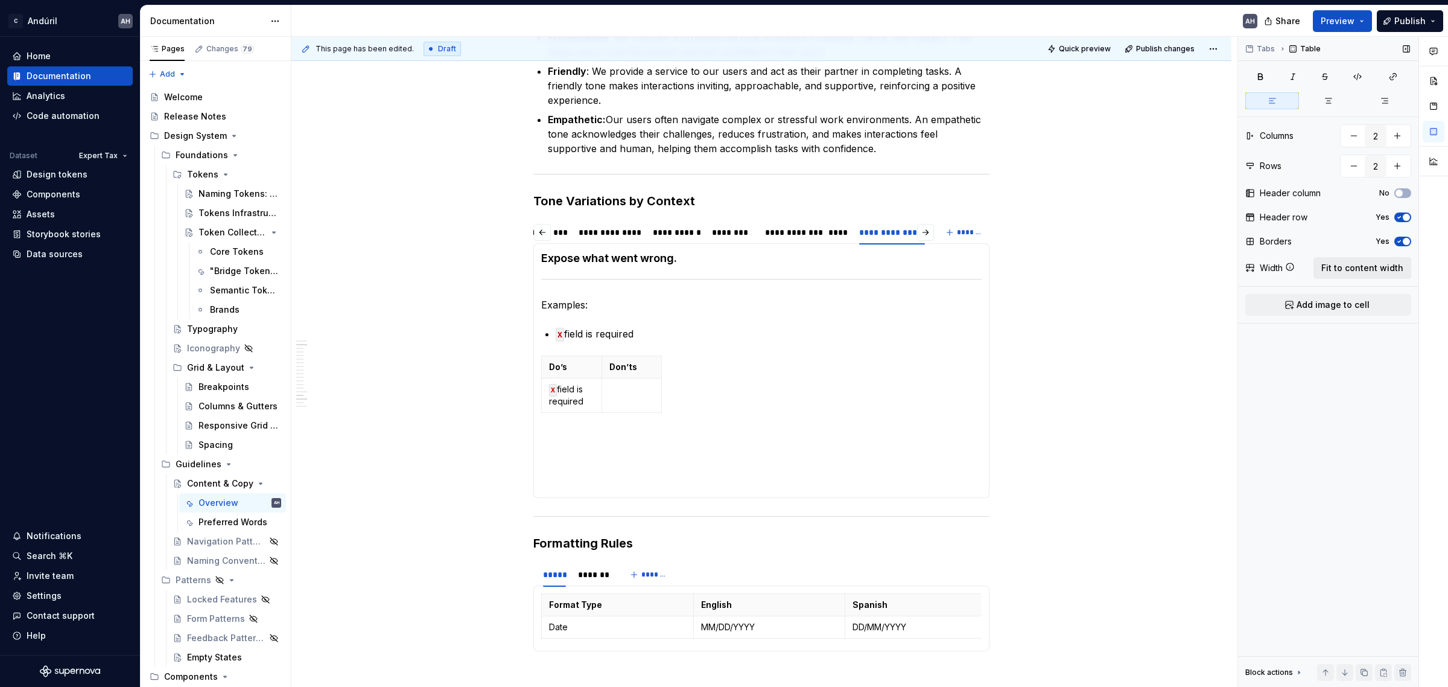
click at [1382, 259] on button "Fit to content width" at bounding box center [1362, 268] width 98 height 22
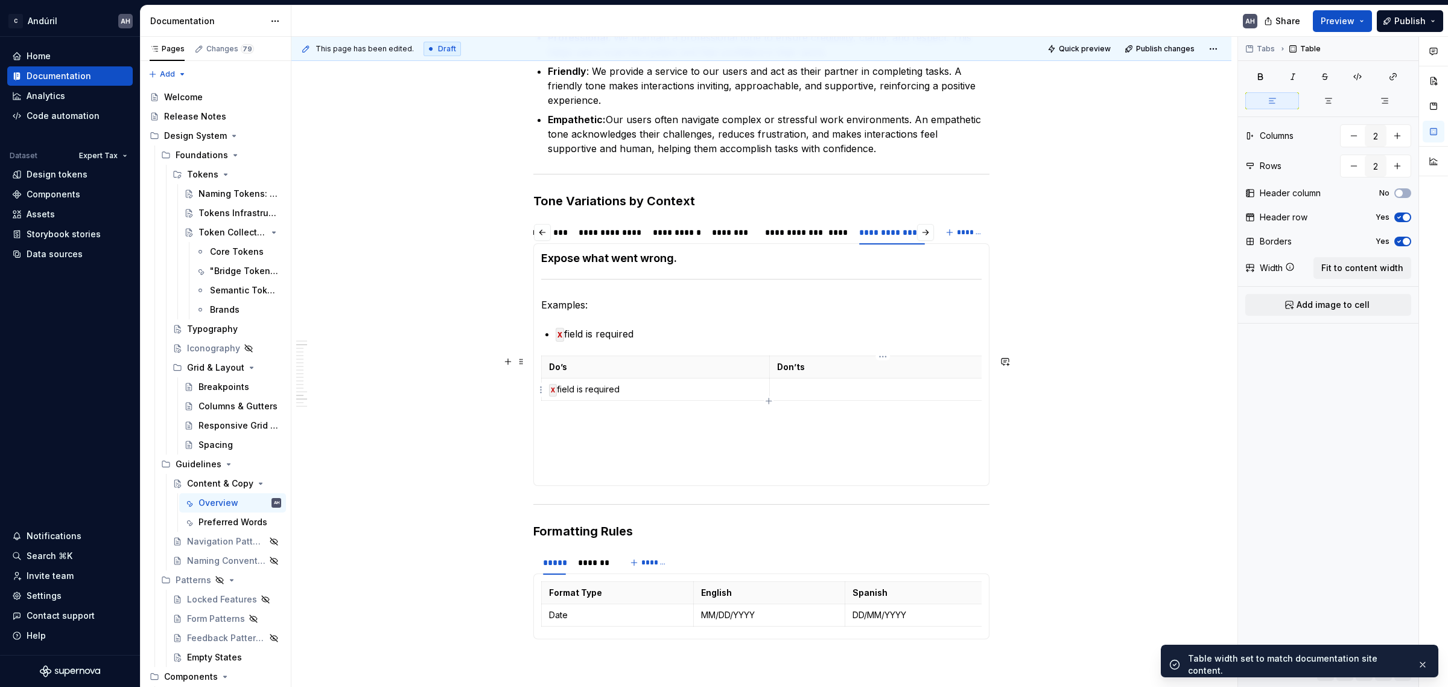
click at [807, 390] on p at bounding box center [883, 389] width 213 height 12
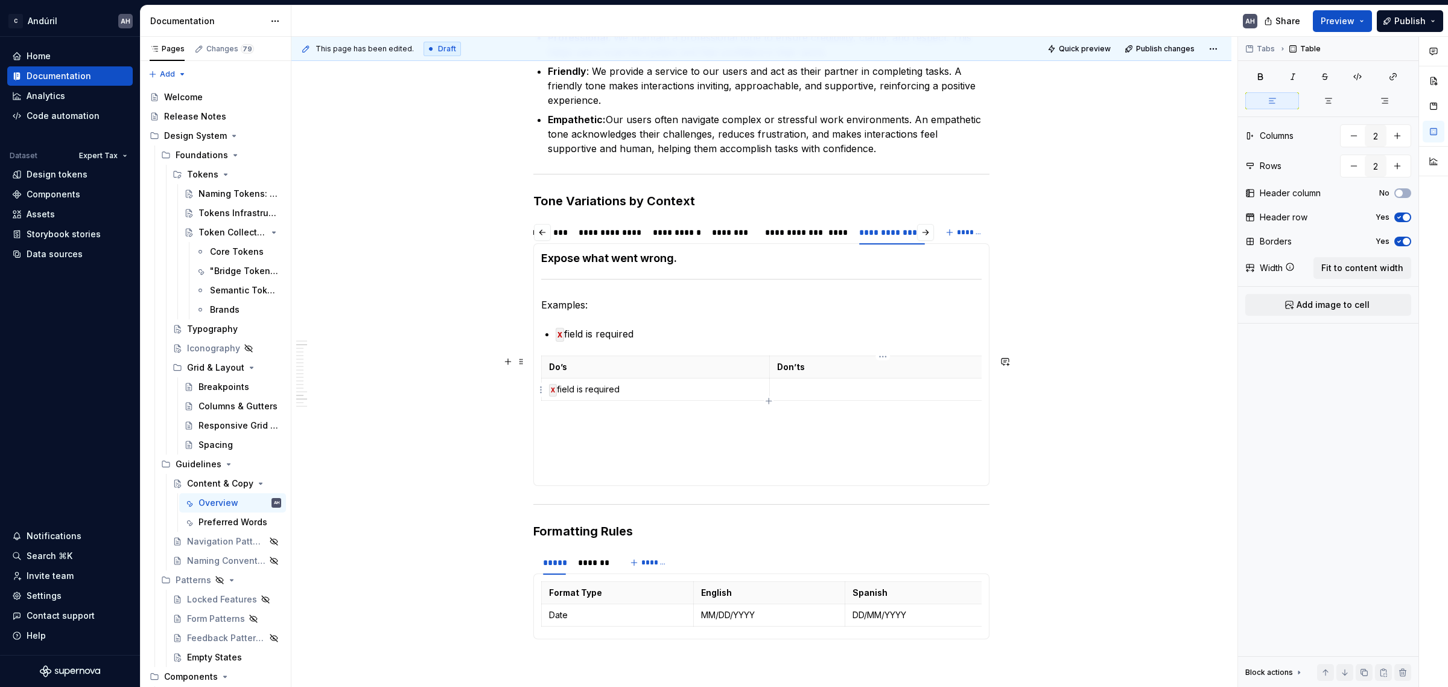
click at [813, 390] on p at bounding box center [883, 389] width 213 height 12
click at [813, 390] on p "Add the filed name" at bounding box center [883, 389] width 213 height 12
drag, startPoint x: 810, startPoint y: 390, endPoint x: 863, endPoint y: 392, distance: 53.7
click at [863, 392] on p "Add the field name" at bounding box center [883, 389] width 213 height 12
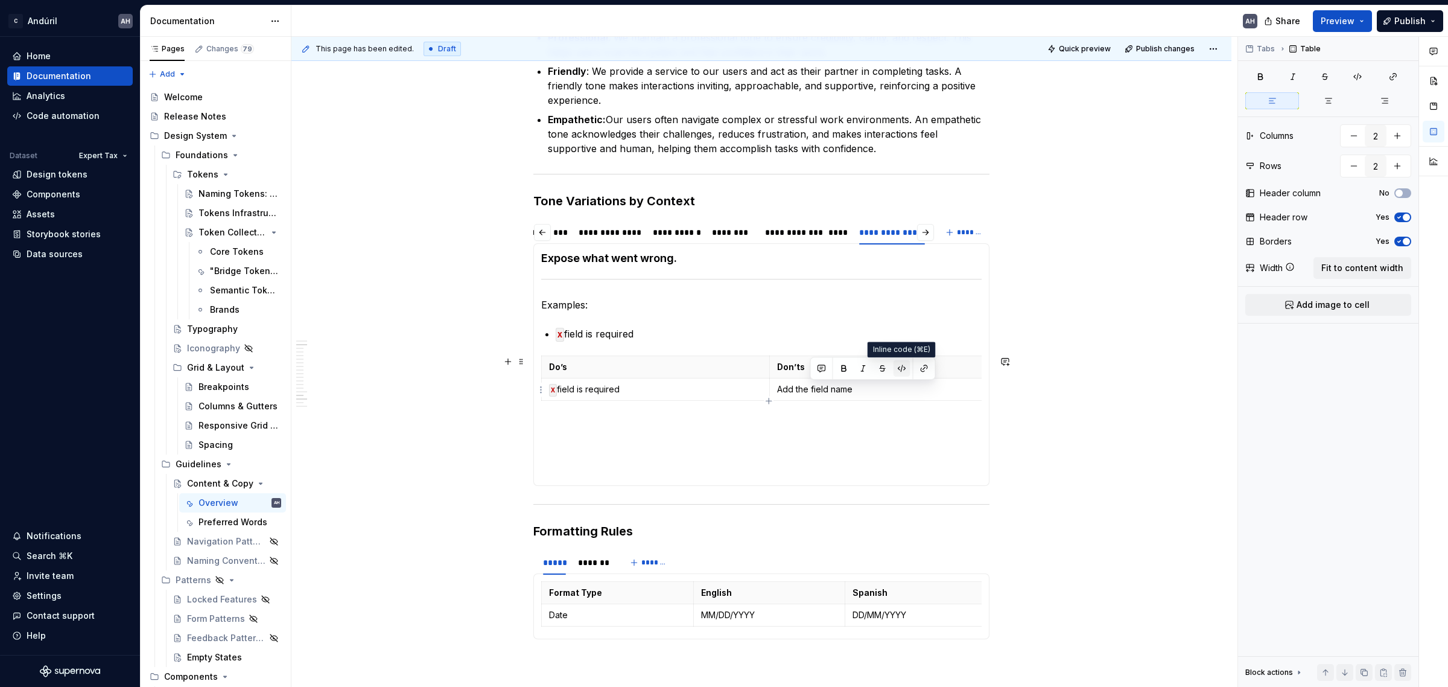
click at [903, 369] on button "button" at bounding box center [901, 368] width 17 height 17
click at [891, 385] on p "Add the field name" at bounding box center [883, 389] width 213 height 12
type textarea "*"
click at [621, 390] on p "X field is required" at bounding box center [655, 389] width 213 height 12
click at [880, 382] on td "Add the field name" at bounding box center [883, 389] width 228 height 22
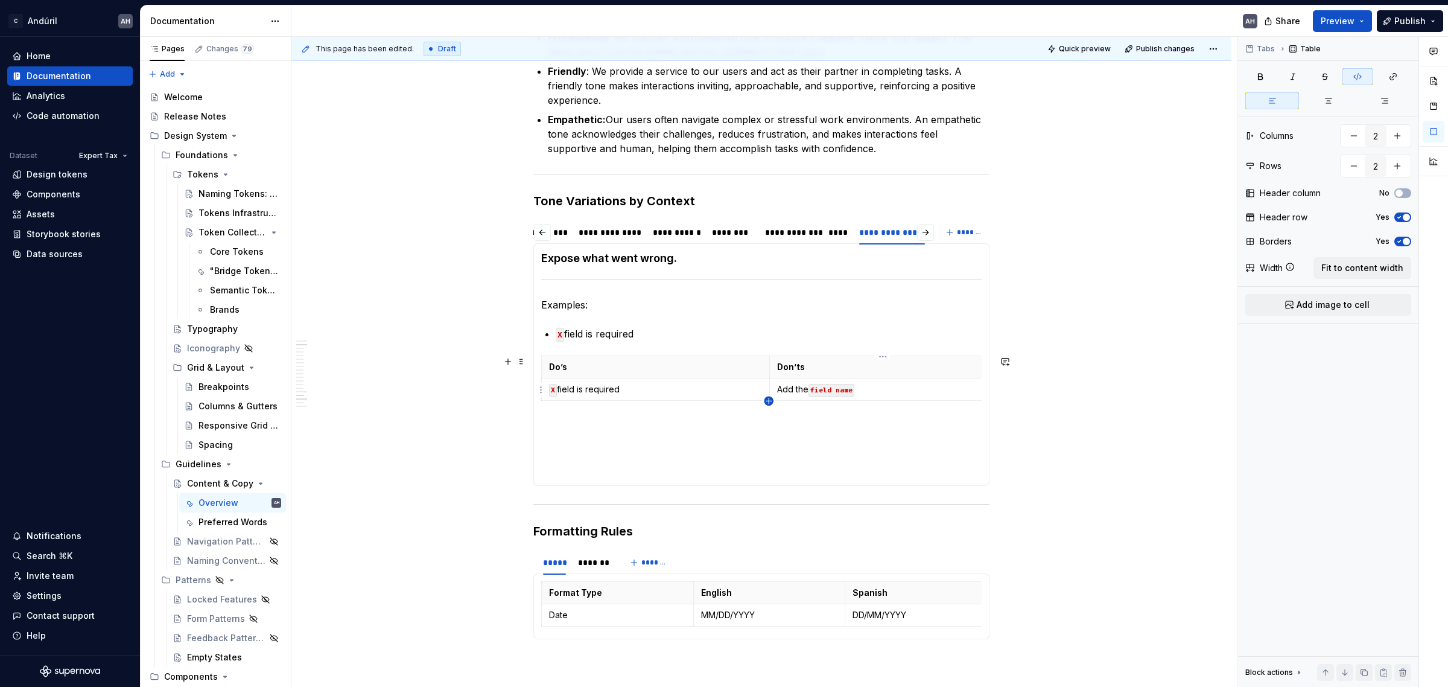
click at [767, 399] on icon "button" at bounding box center [769, 401] width 10 height 10
type input "3"
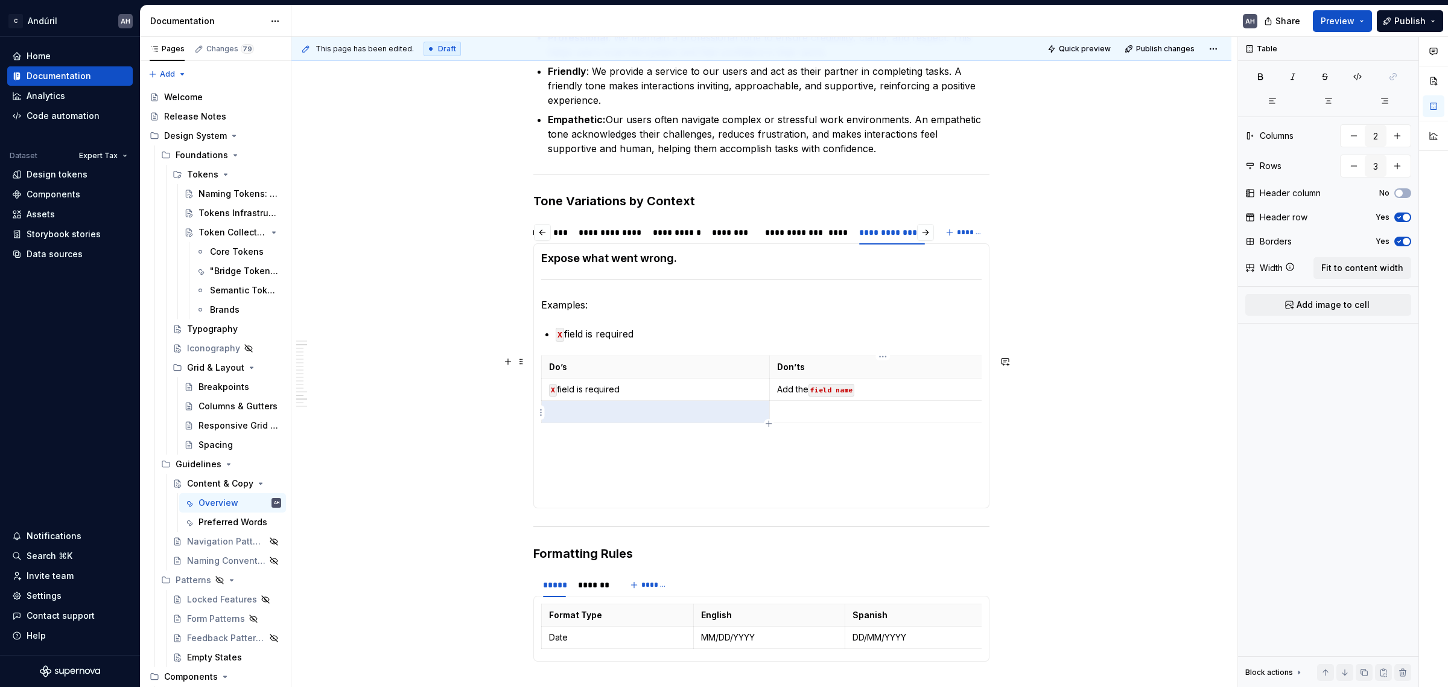
click at [824, 409] on p at bounding box center [883, 411] width 213 height 12
type textarea "*"
click at [770, 422] on icon "button" at bounding box center [769, 424] width 10 height 10
type input "4"
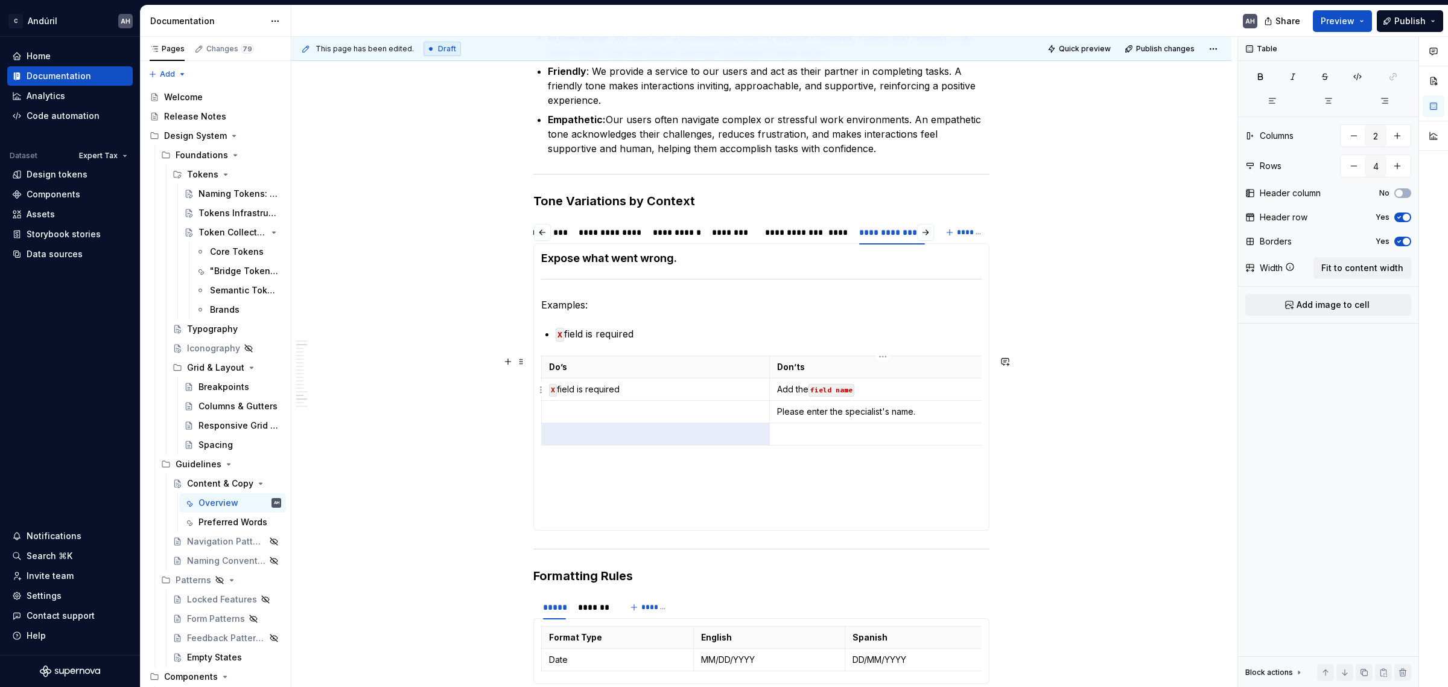
click at [876, 393] on p "Add the field name" at bounding box center [883, 389] width 213 height 12
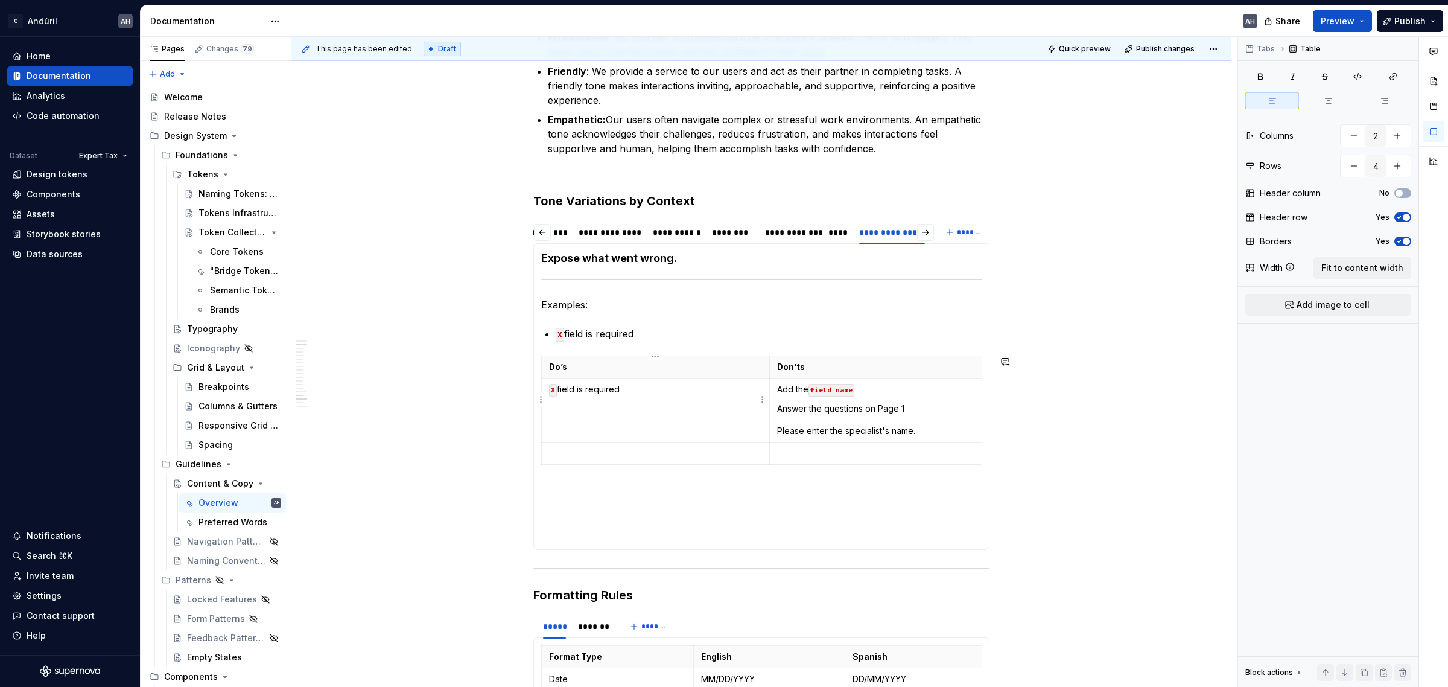
click at [641, 393] on p "X field is required" at bounding box center [655, 389] width 213 height 12
click at [570, 389] on p "X field is required" at bounding box center [655, 389] width 213 height 12
click at [565, 389] on p "X Questions is required" at bounding box center [655, 389] width 213 height 12
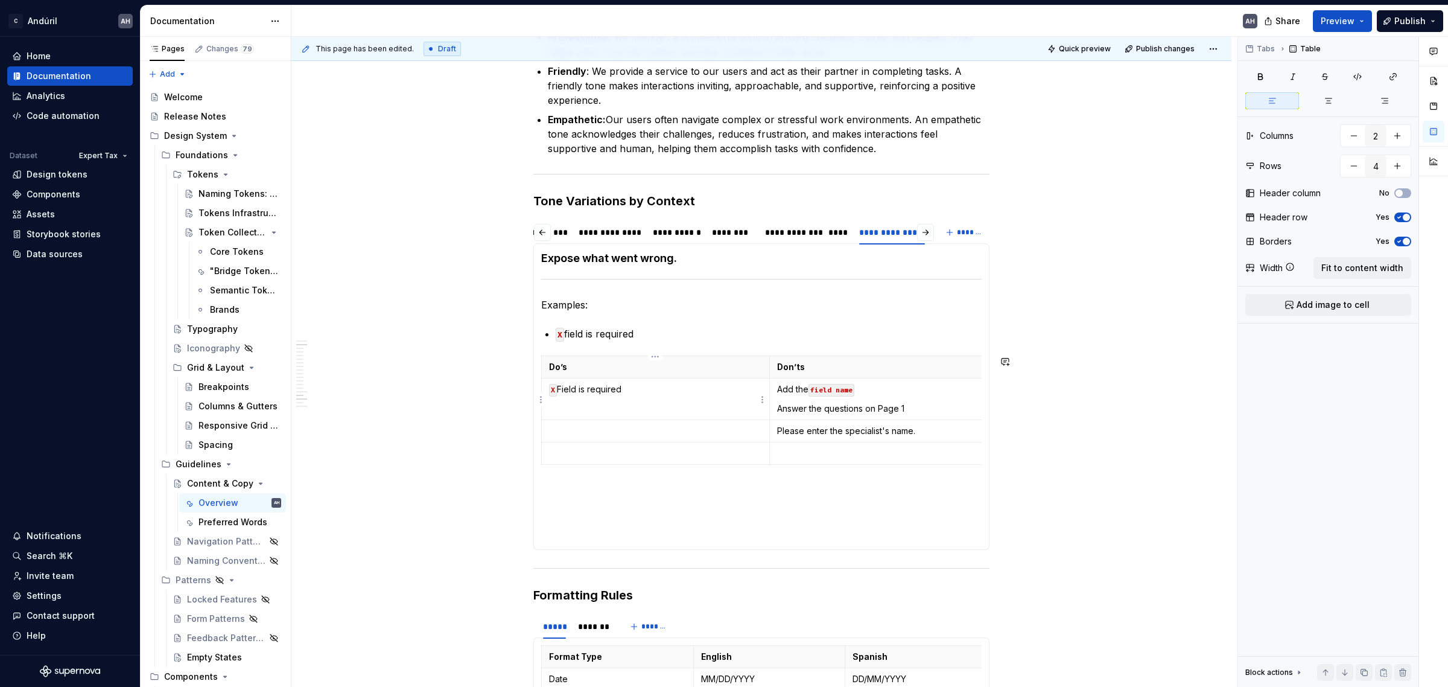
click at [558, 396] on td "X Field is required" at bounding box center [656, 399] width 228 height 42
click at [558, 393] on p "Field is required" at bounding box center [655, 389] width 213 height 12
drag, startPoint x: 897, startPoint y: 392, endPoint x: 775, endPoint y: 390, distance: 121.9
click at [775, 390] on td "Add the field name Answer the questions on Page 1" at bounding box center [883, 399] width 228 height 42
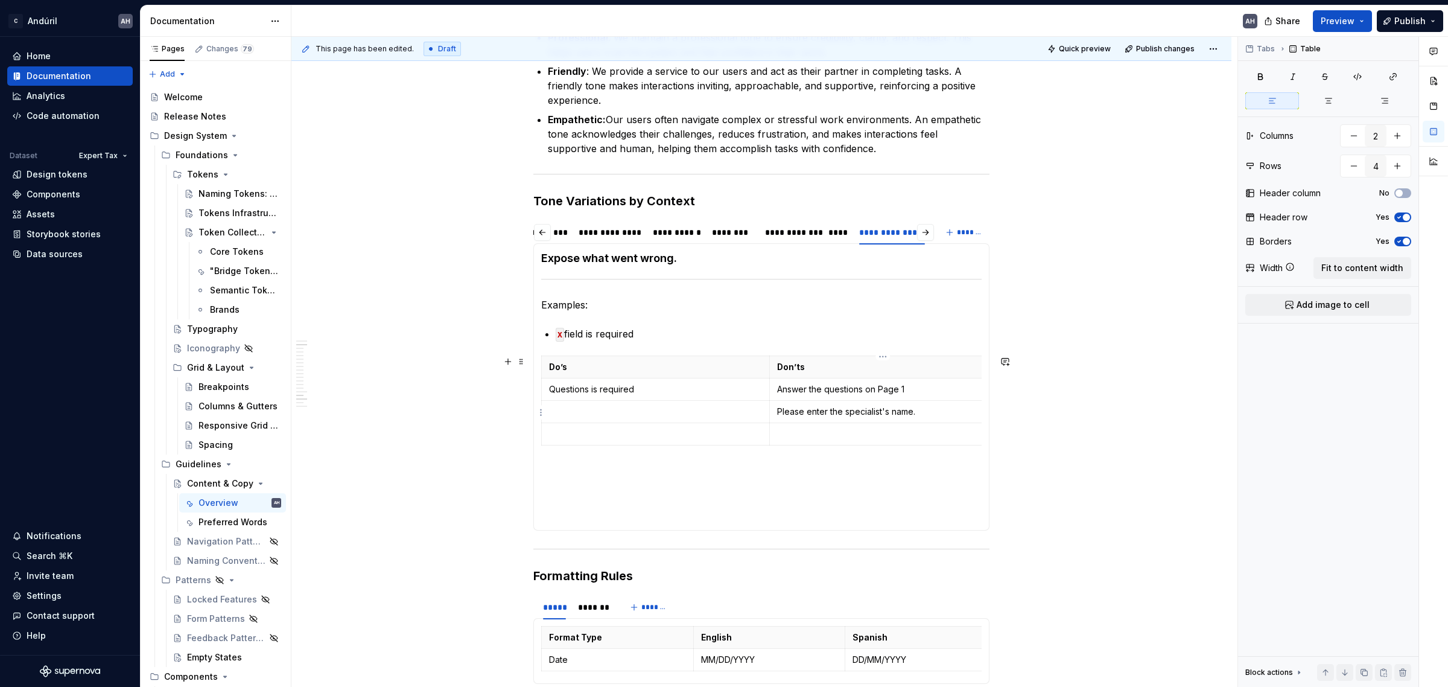
click at [834, 405] on p "Please enter the specialist's name." at bounding box center [883, 411] width 213 height 12
click at [715, 409] on p at bounding box center [655, 411] width 213 height 12
click at [685, 390] on p "Questions is required" at bounding box center [655, 389] width 213 height 12
click at [918, 393] on p "Answer the questions on Page 1" at bounding box center [883, 389] width 213 height 12
click at [921, 412] on p "Please enter the specialist's name." at bounding box center [883, 411] width 213 height 12
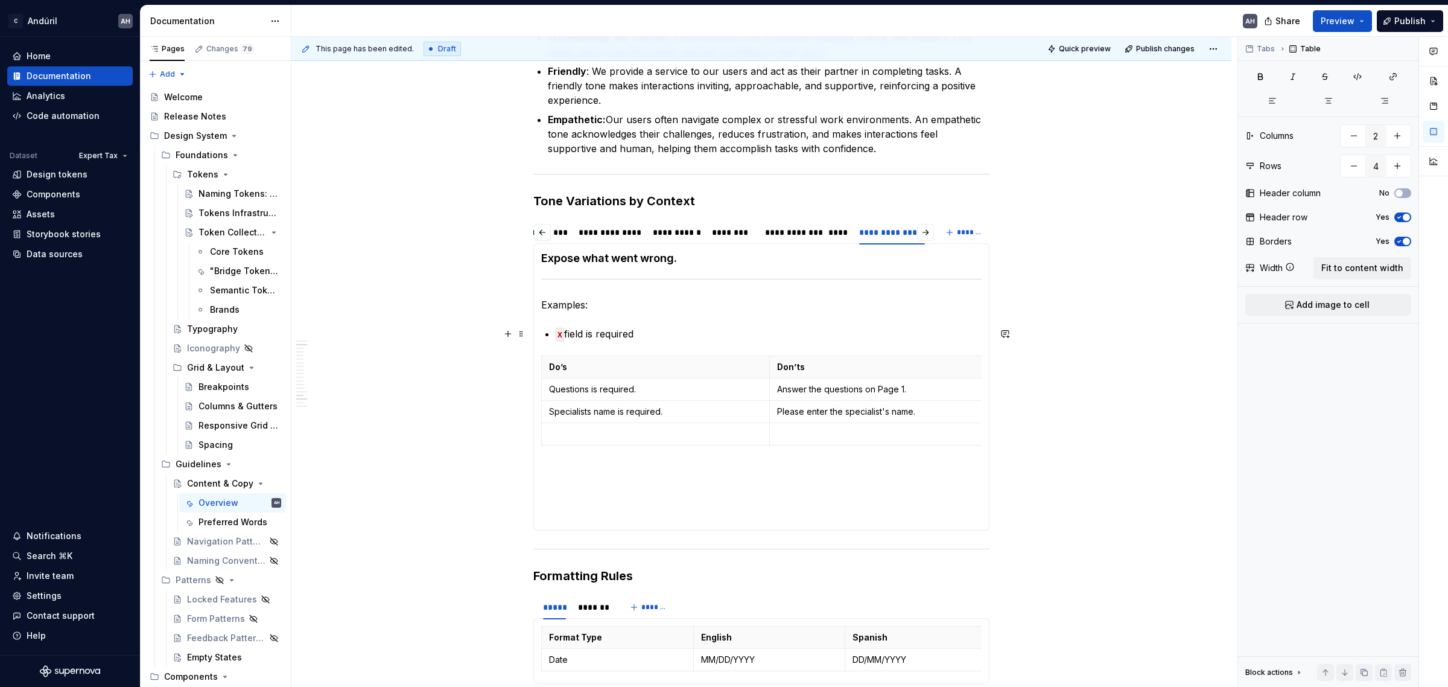
click at [913, 332] on p "X field is required" at bounding box center [769, 333] width 426 height 14
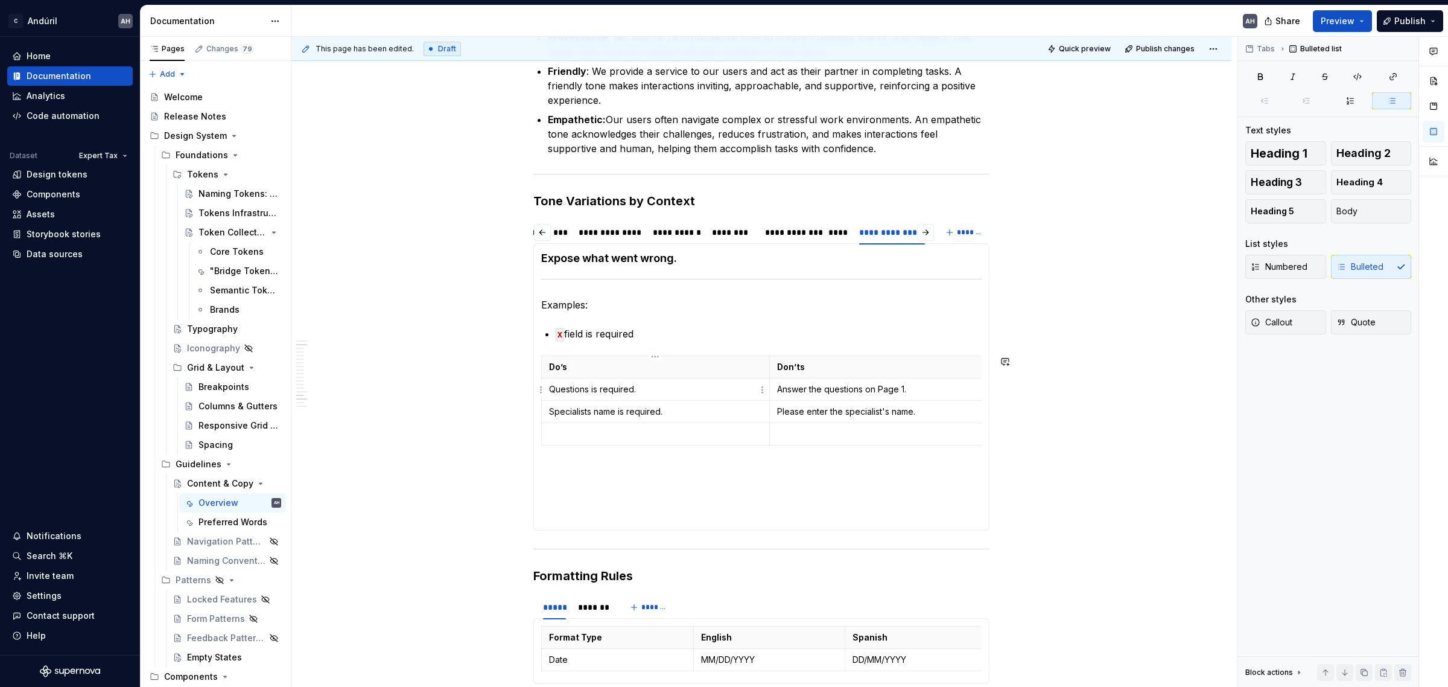
click at [586, 393] on p "Questions is required." at bounding box center [655, 389] width 213 height 12
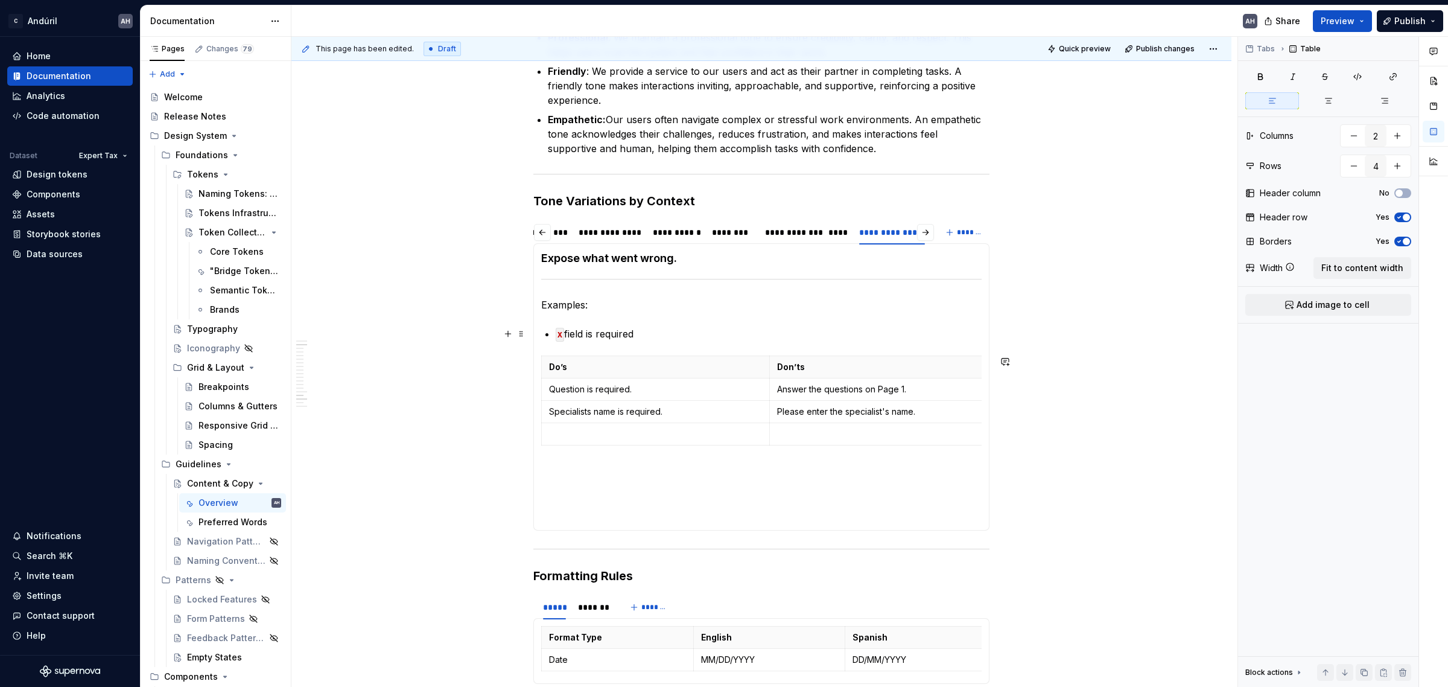
click at [688, 337] on p "X field is required" at bounding box center [769, 333] width 426 height 14
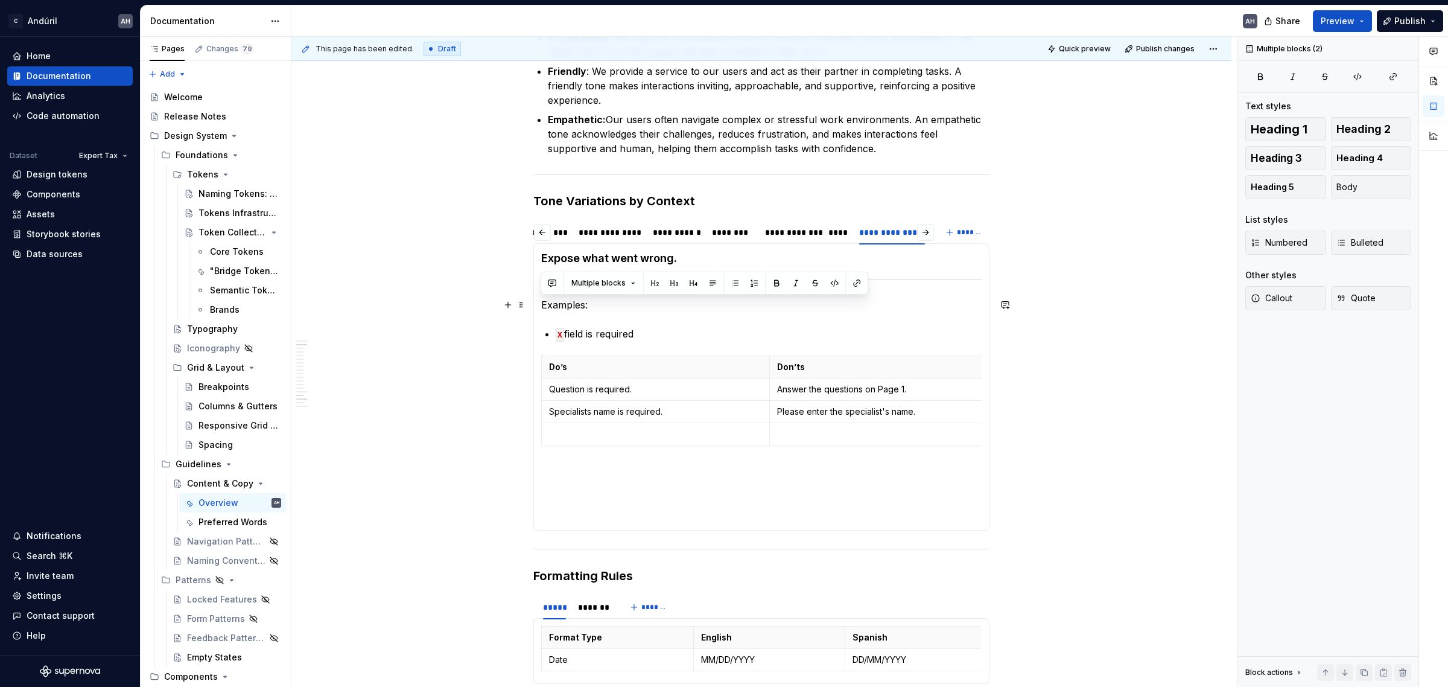
drag, startPoint x: 688, startPoint y: 337, endPoint x: 538, endPoint y: 309, distance: 152.2
click at [538, 309] on div "😊 Positive Framing When the empty state is due to a default, positively frame w…" at bounding box center [761, 386] width 456 height 287
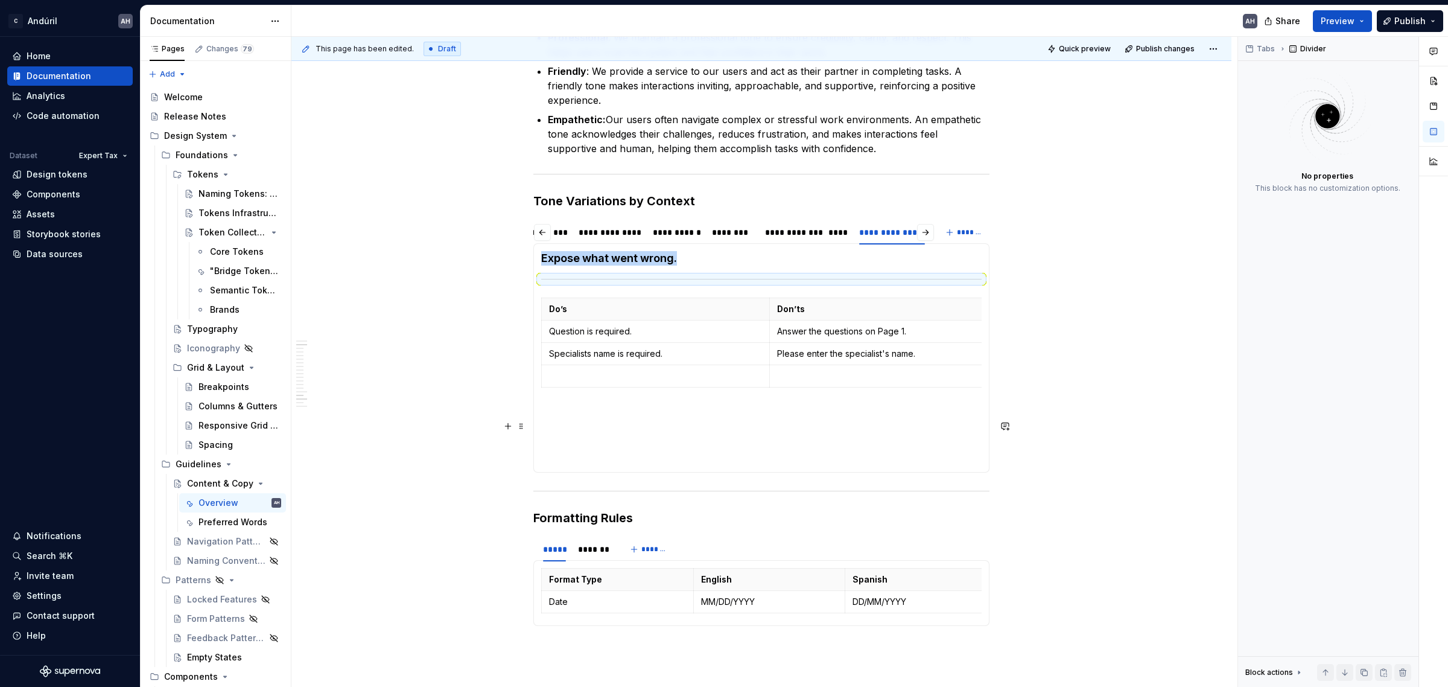
click at [632, 421] on p at bounding box center [761, 414] width 440 height 14
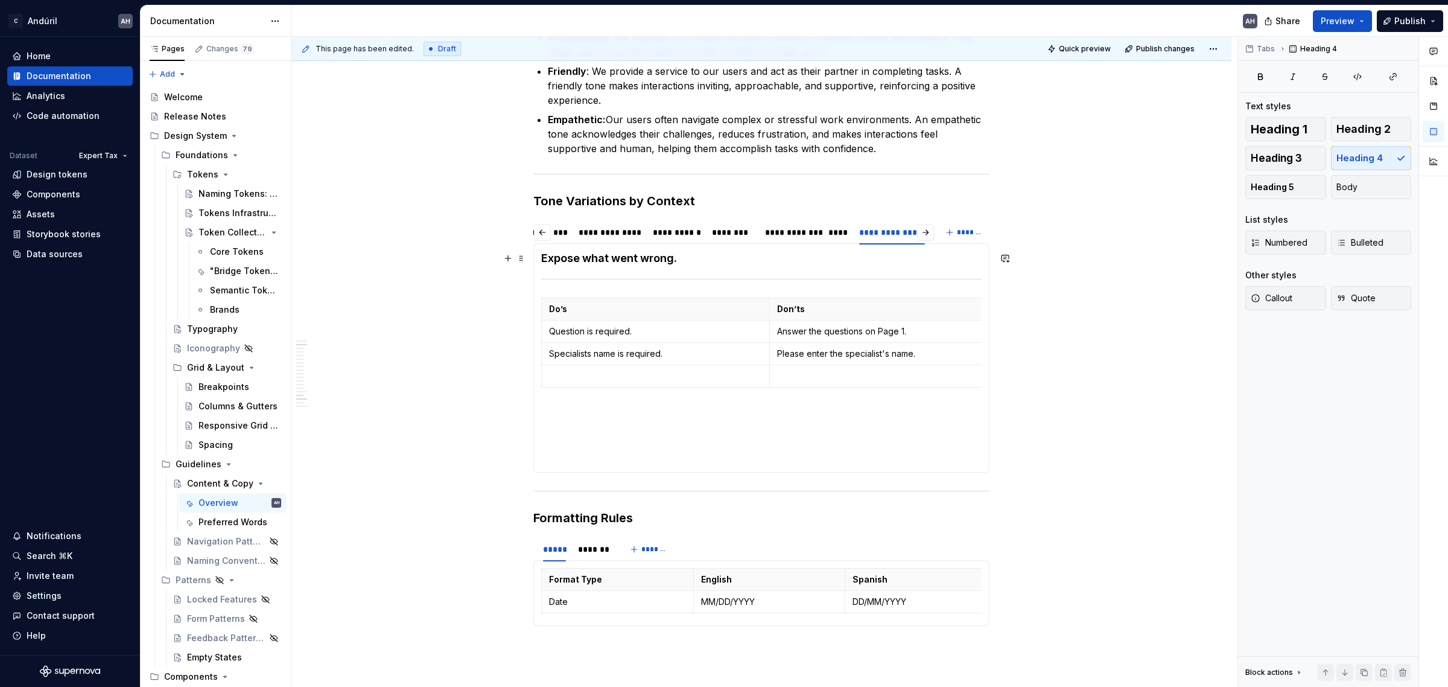
click at [622, 264] on h4 "Expose what went wrong." at bounding box center [761, 258] width 440 height 14
click at [621, 264] on h4 "Expose what went wrong." at bounding box center [761, 258] width 440 height 14
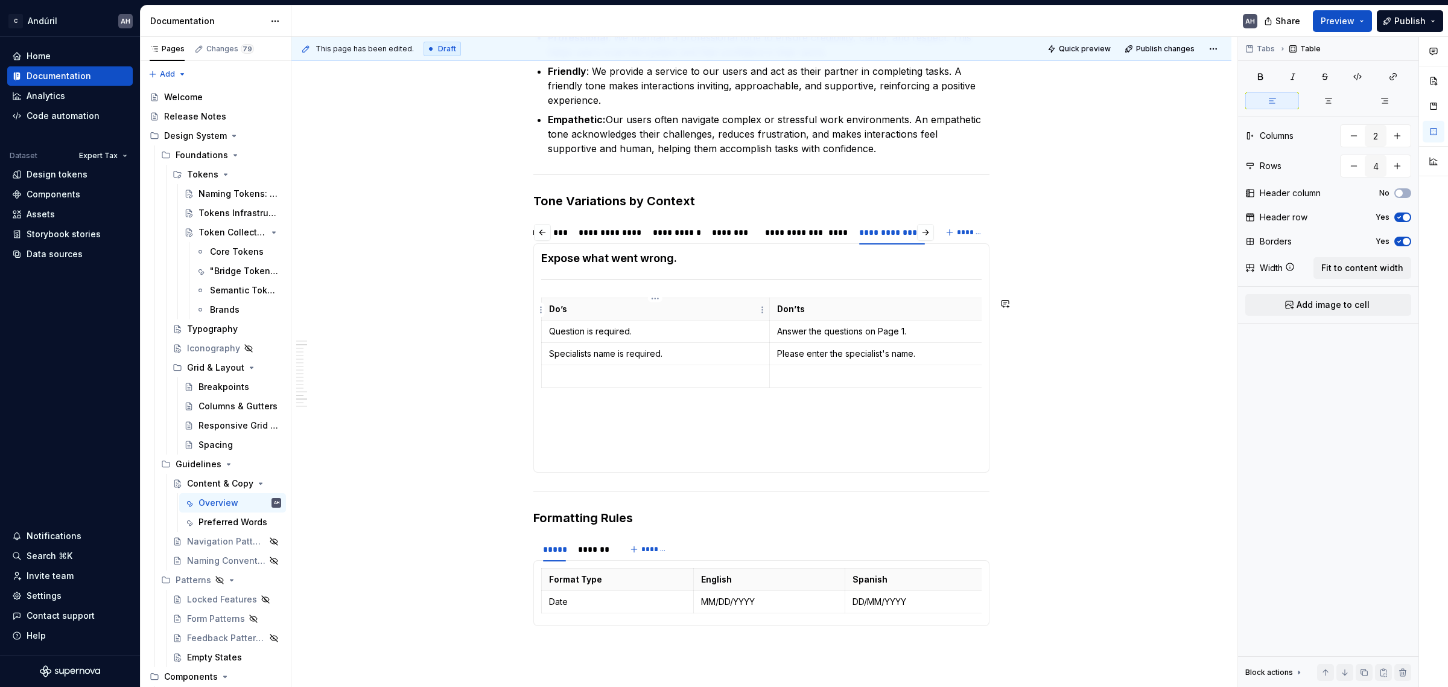
click at [555, 312] on p "Do’s" at bounding box center [655, 309] width 213 height 12
click at [640, 279] on hr at bounding box center [761, 279] width 440 height 1
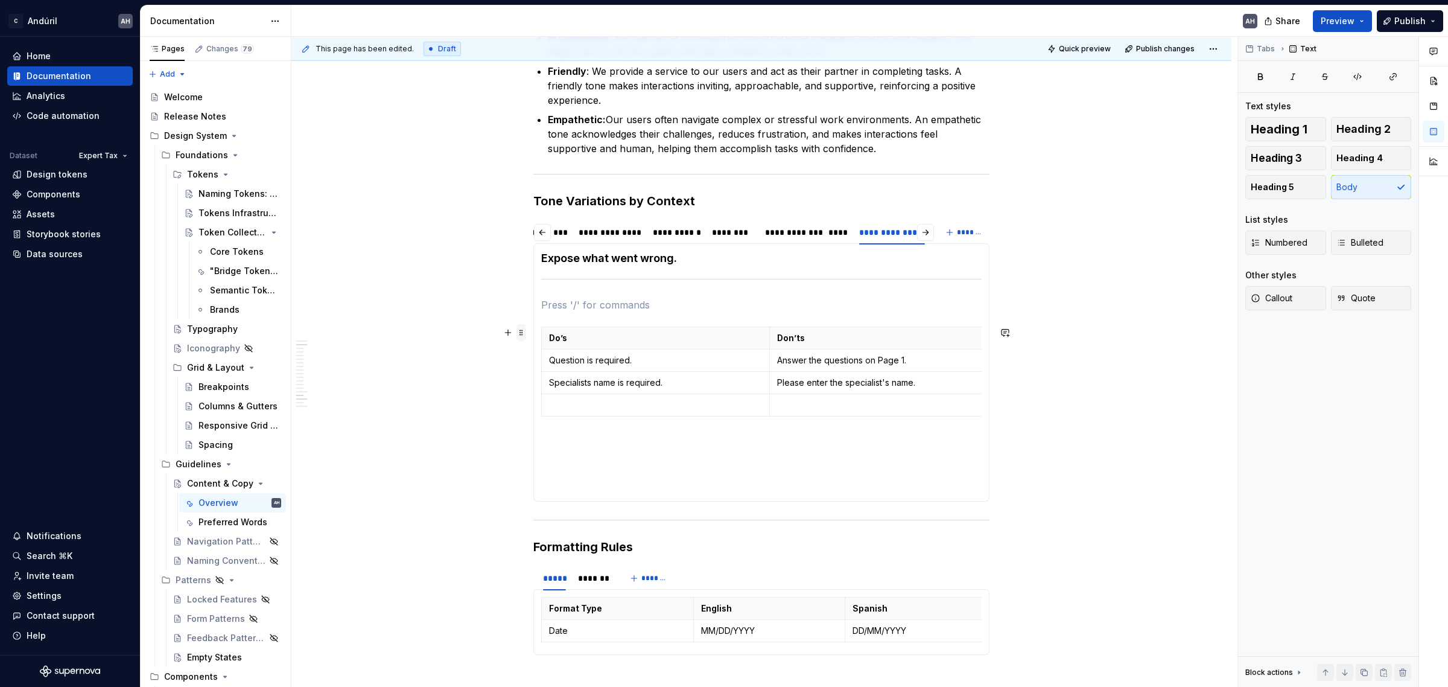
click at [518, 332] on span at bounding box center [521, 332] width 10 height 17
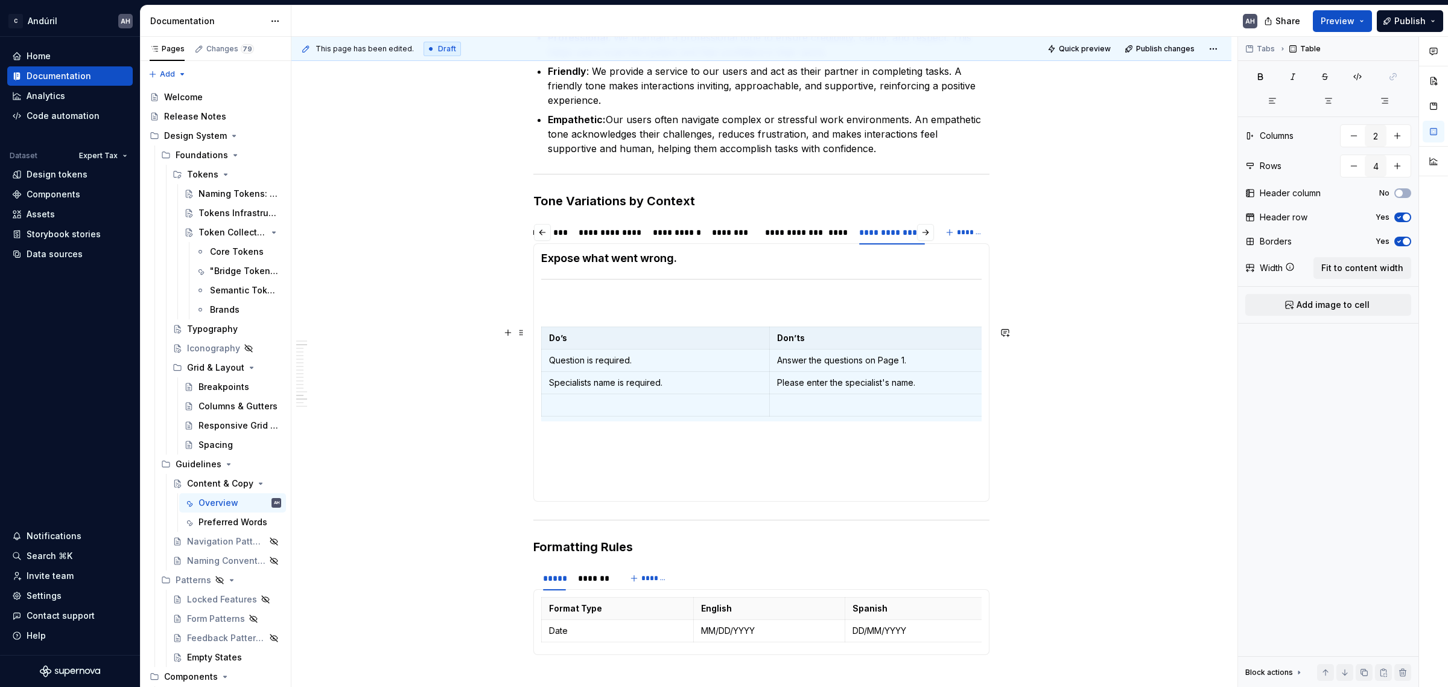
click at [566, 305] on p at bounding box center [761, 304] width 440 height 14
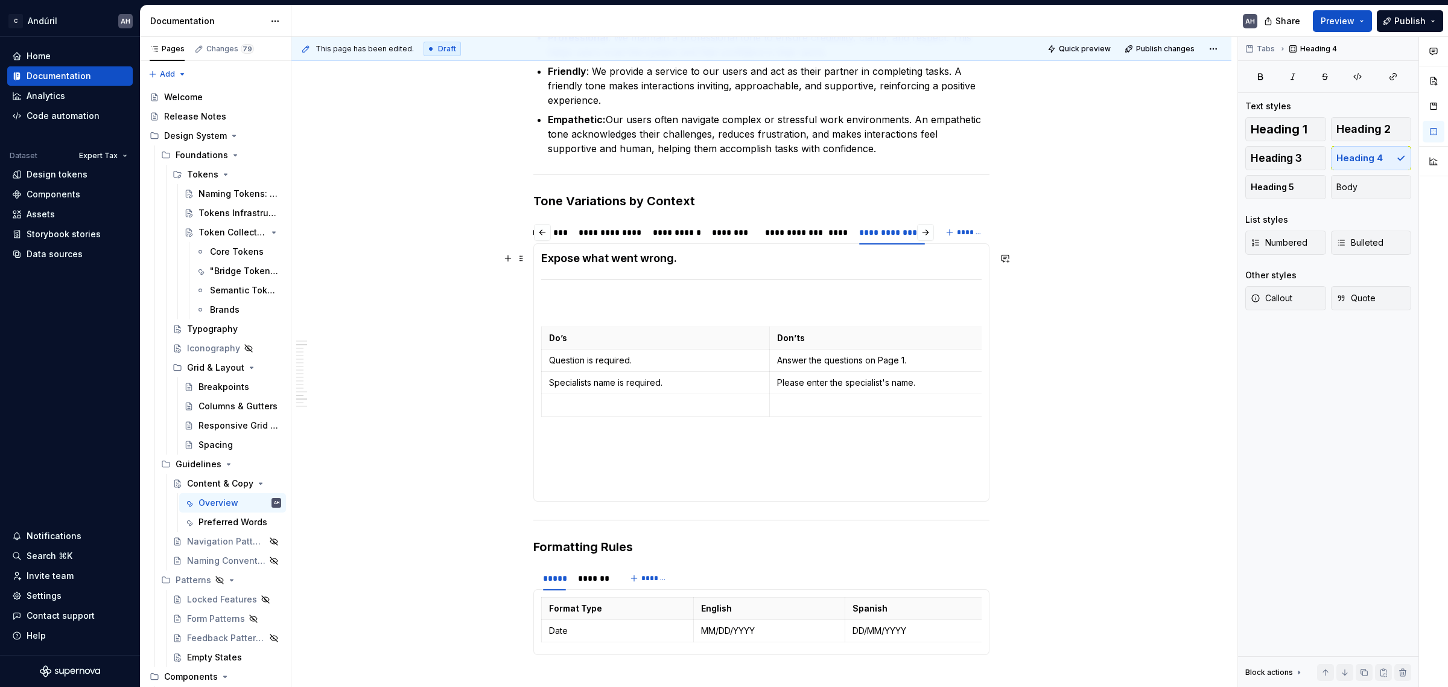
click at [680, 259] on h4 "Expose what went wrong." at bounding box center [761, 258] width 440 height 14
click at [624, 309] on p at bounding box center [761, 304] width 440 height 14
click at [590, 340] on p "Do’s" at bounding box center [655, 338] width 213 height 12
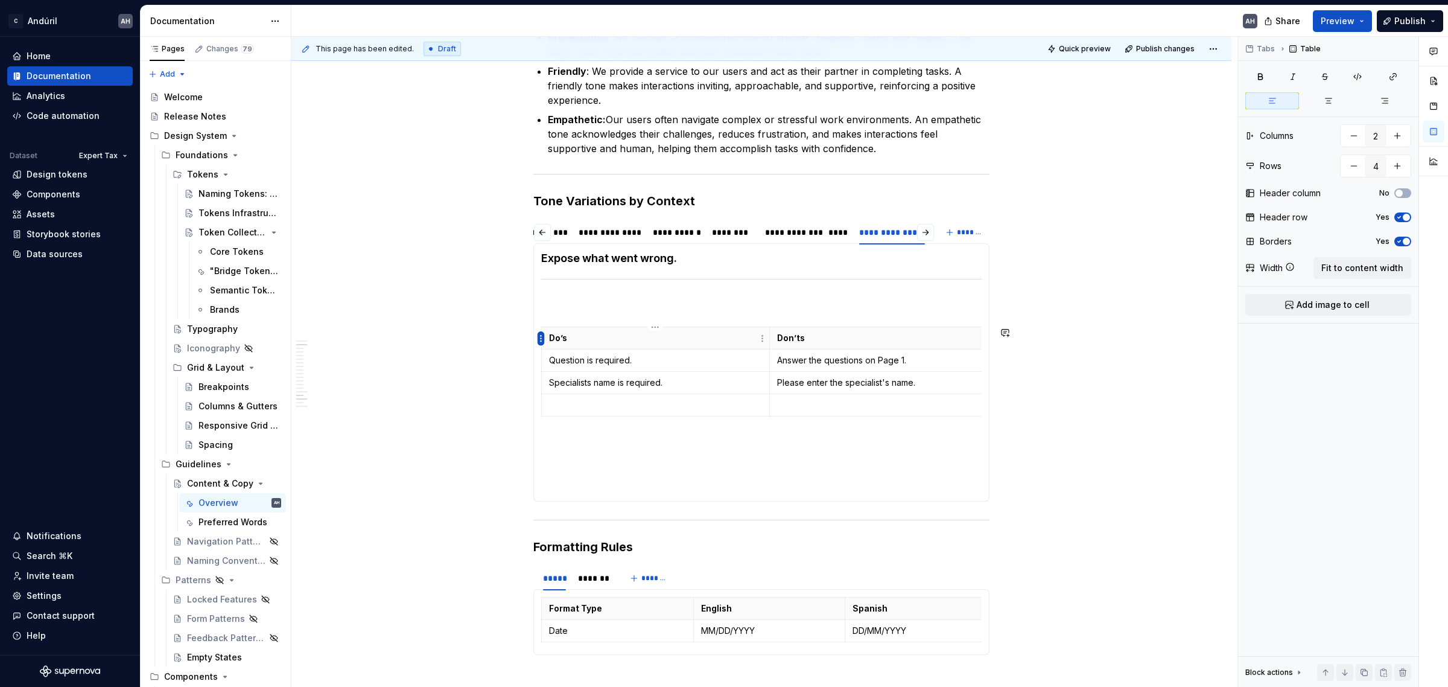
click at [537, 339] on html "C Andúril AH Home Documentation Analytics Code automation Dataset Expert Tax De…" at bounding box center [724, 343] width 1448 height 687
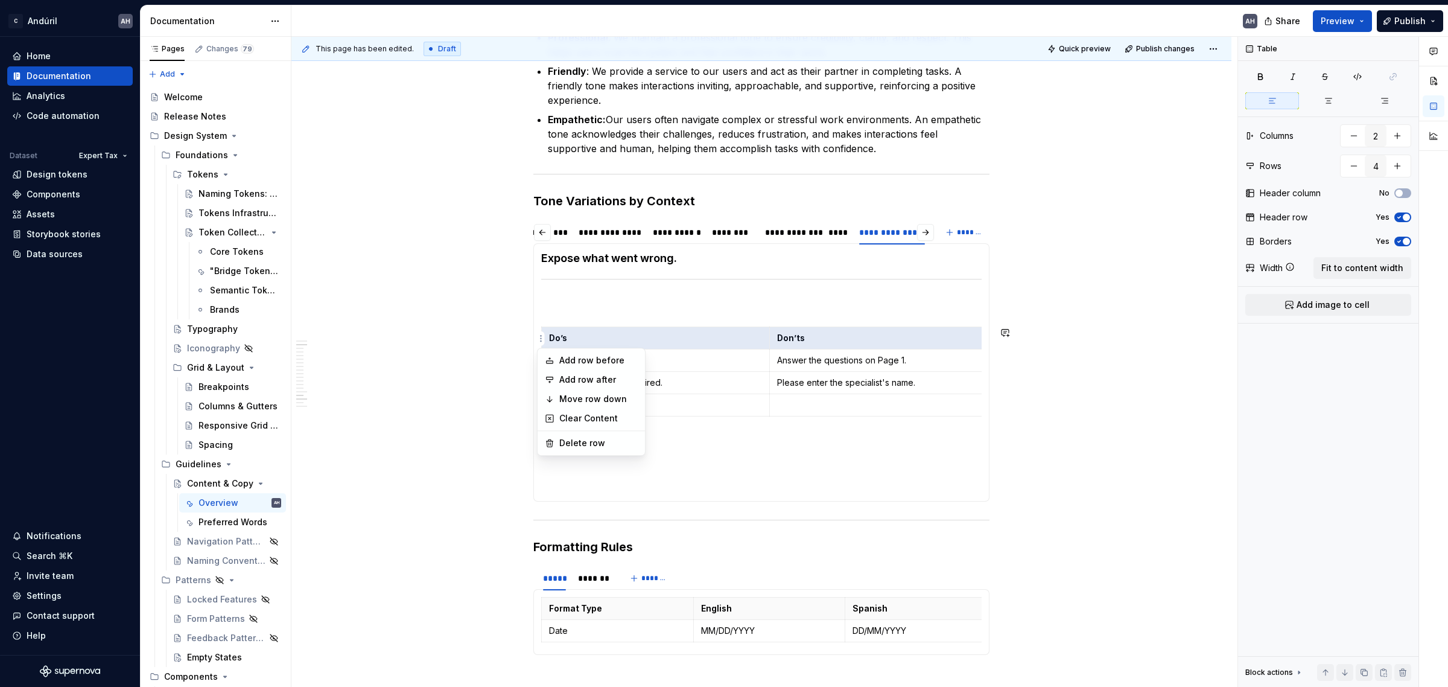
click at [578, 315] on html "C Andúril AH Home Documentation Analytics Code automation Dataset Expert Tax De…" at bounding box center [724, 343] width 1448 height 687
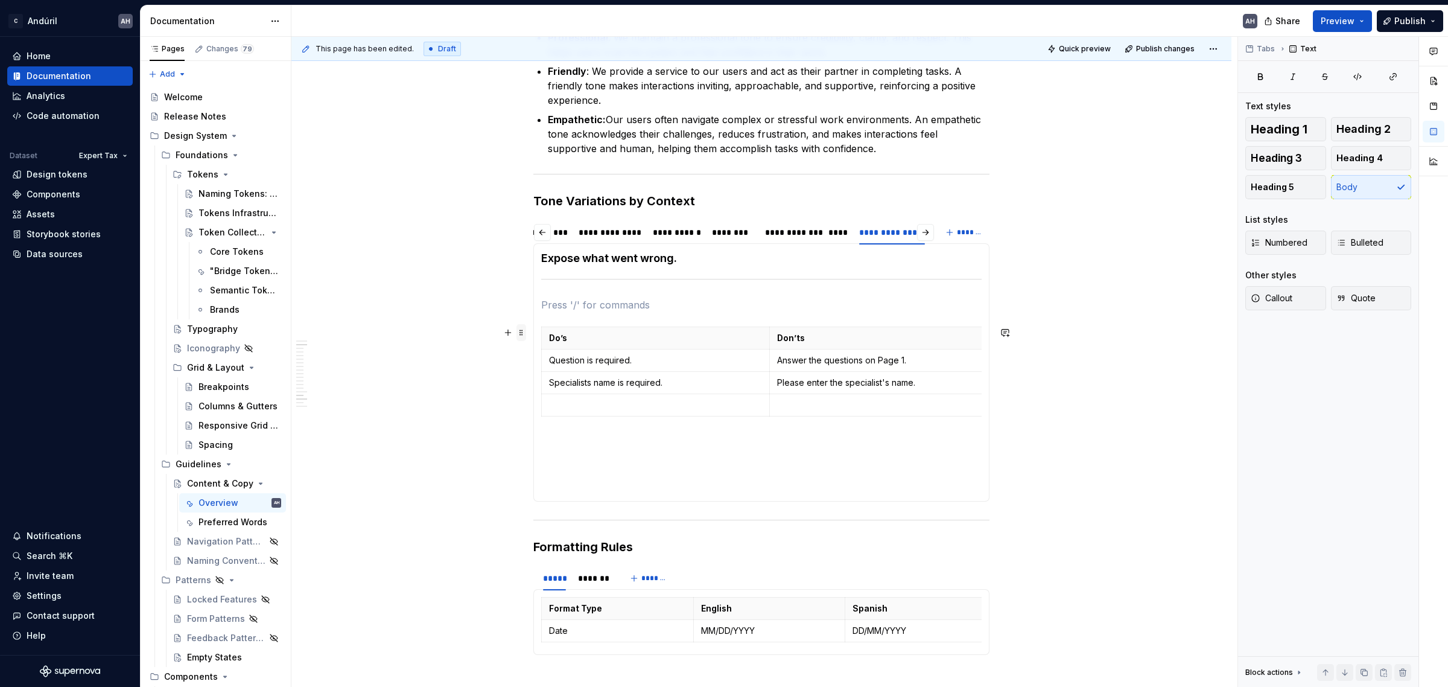
click at [522, 332] on span at bounding box center [521, 332] width 10 height 17
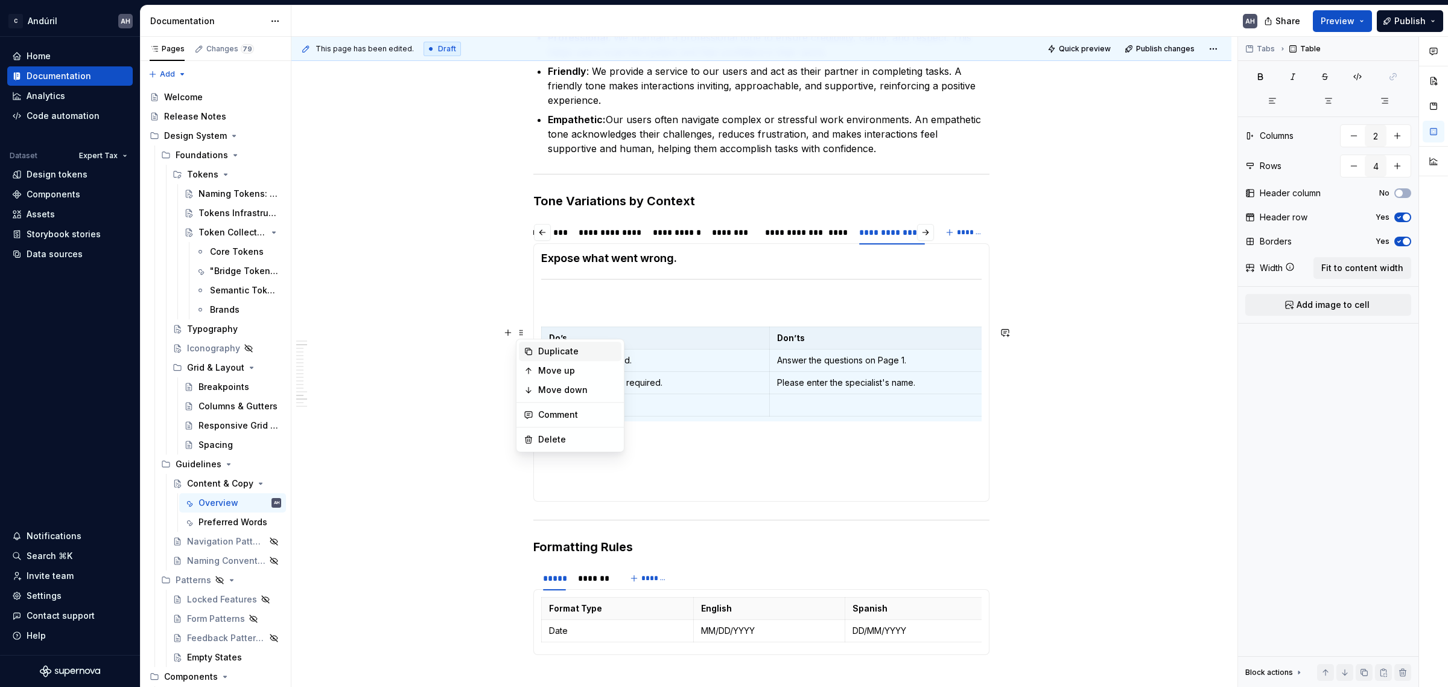
click at [574, 352] on div "Duplicate" at bounding box center [577, 351] width 78 height 12
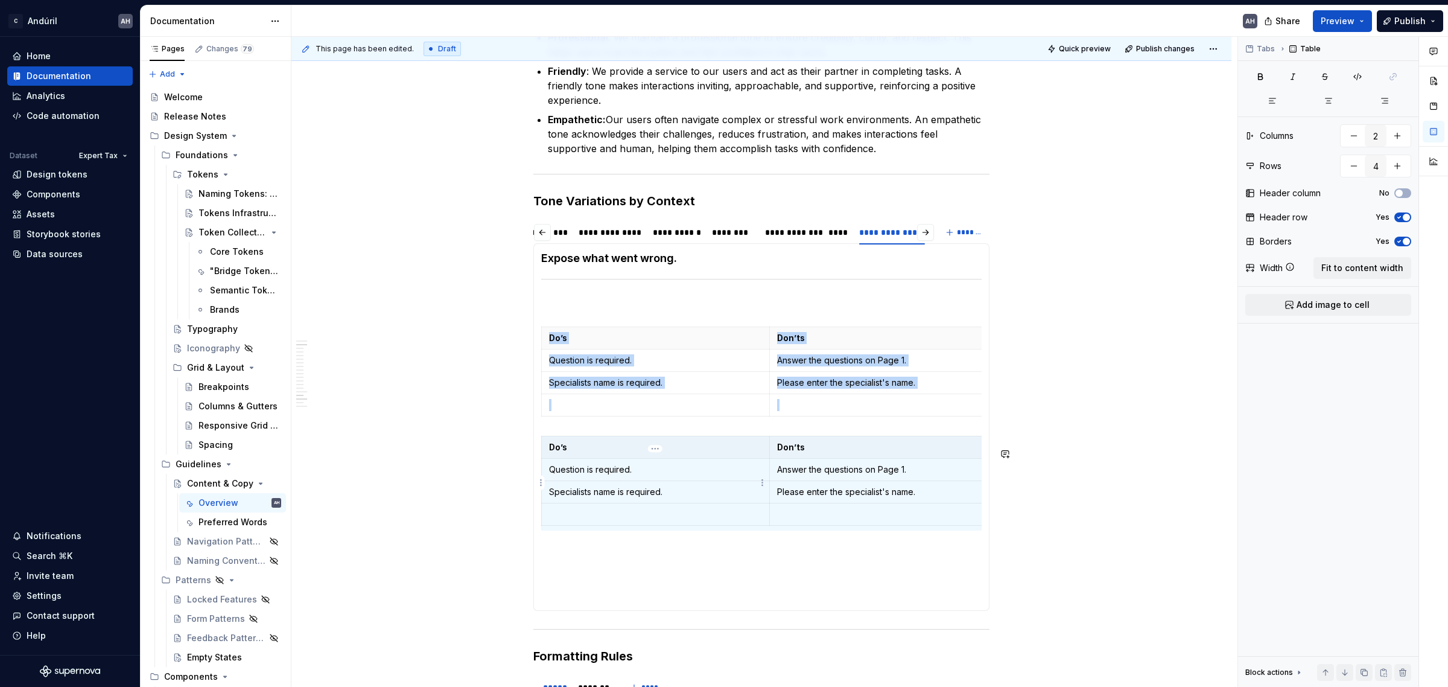
click at [583, 475] on p "Question is required." at bounding box center [655, 469] width 213 height 12
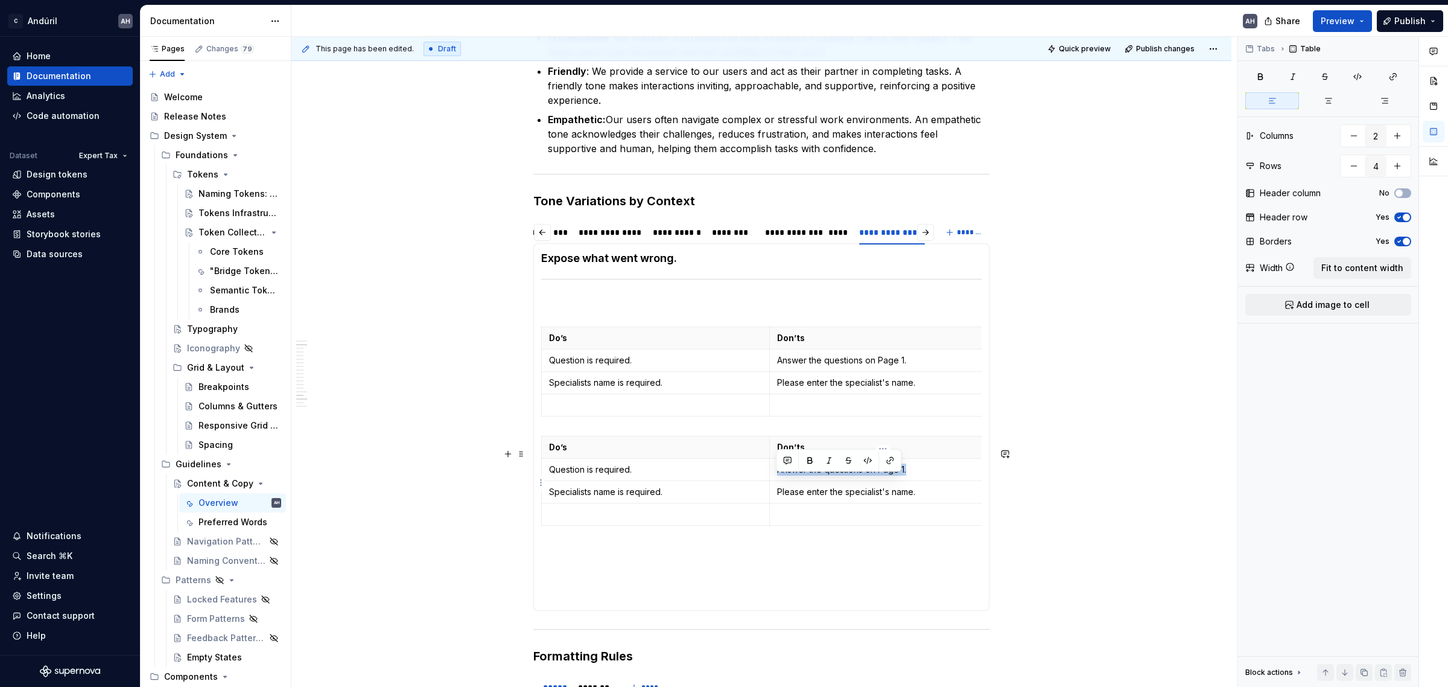
drag, startPoint x: 917, startPoint y: 484, endPoint x: 776, endPoint y: 486, distance: 141.2
click at [777, 475] on p "Answer the questions on Page 1." at bounding box center [883, 469] width 213 height 12
drag, startPoint x: 923, startPoint y: 504, endPoint x: 777, endPoint y: 506, distance: 146.0
click at [777, 498] on p "Please enter the specialist's name." at bounding box center [883, 492] width 213 height 12
drag, startPoint x: 659, startPoint y: 478, endPoint x: 550, endPoint y: 477, distance: 108.6
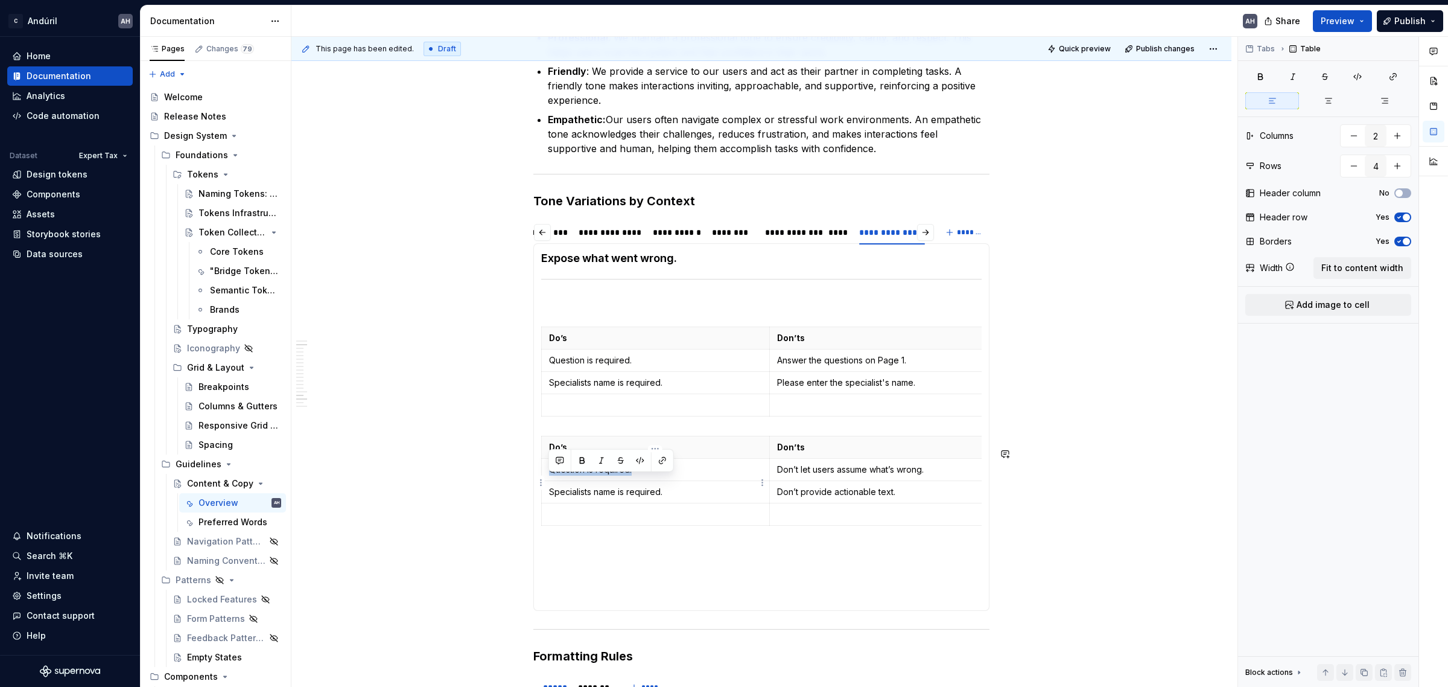
click at [550, 475] on p "Question is required." at bounding box center [655, 469] width 213 height 12
drag, startPoint x: 668, startPoint y: 506, endPoint x: 547, endPoint y: 503, distance: 120.7
click at [547, 503] on td "Specialists name is required." at bounding box center [656, 491] width 228 height 22
drag, startPoint x: 909, startPoint y: 508, endPoint x: 774, endPoint y: 501, distance: 134.7
click at [774, 501] on td "Don’t provide actionable text." at bounding box center [883, 491] width 228 height 22
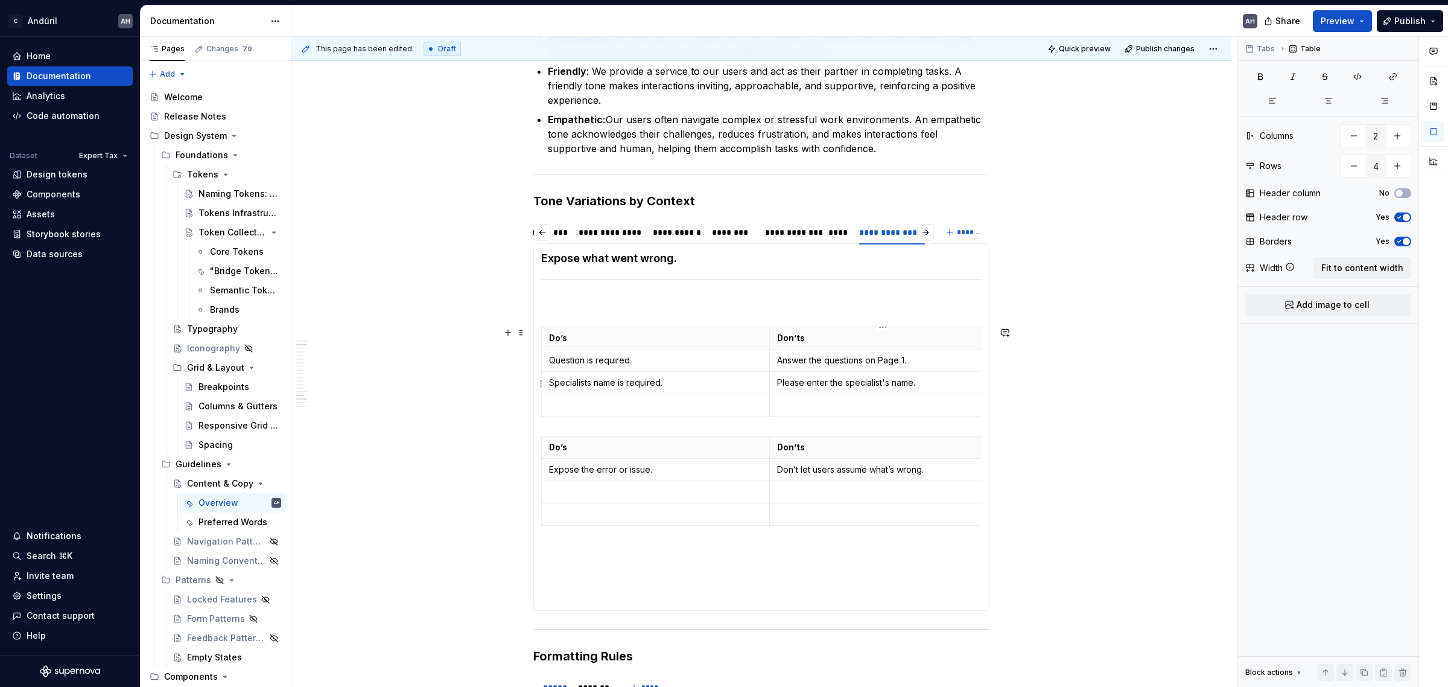
click at [845, 390] on td "Please enter the specialist's name." at bounding box center [883, 382] width 228 height 22
click at [809, 334] on p "Don’ts" at bounding box center [883, 338] width 213 height 12
click at [831, 493] on td at bounding box center [883, 491] width 228 height 22
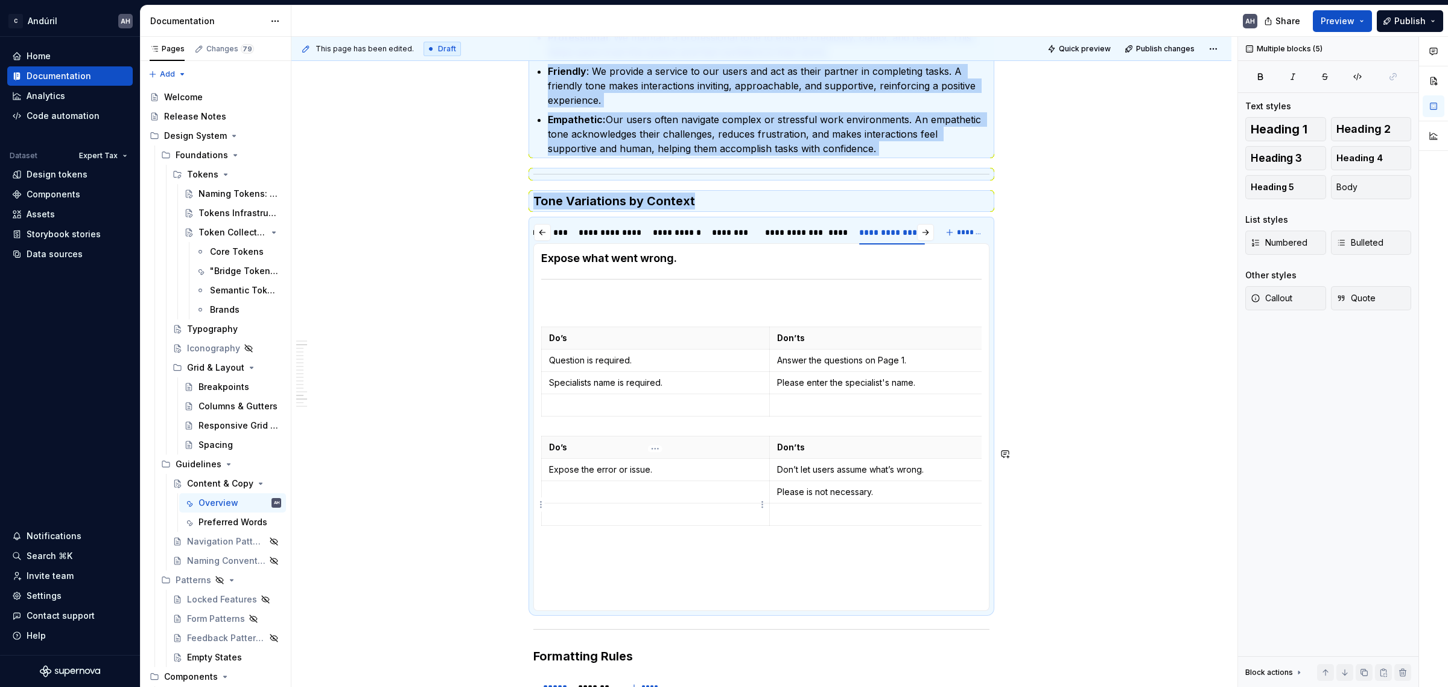
drag, startPoint x: 890, startPoint y: 499, endPoint x: 767, endPoint y: 509, distance: 122.8
click at [764, 509] on body "C Andúril AH Home Documentation Analytics Code automation Dataset Expert Tax De…" at bounding box center [724, 343] width 1448 height 687
click at [785, 498] on p "Please is not necessary." at bounding box center [883, 492] width 213 height 12
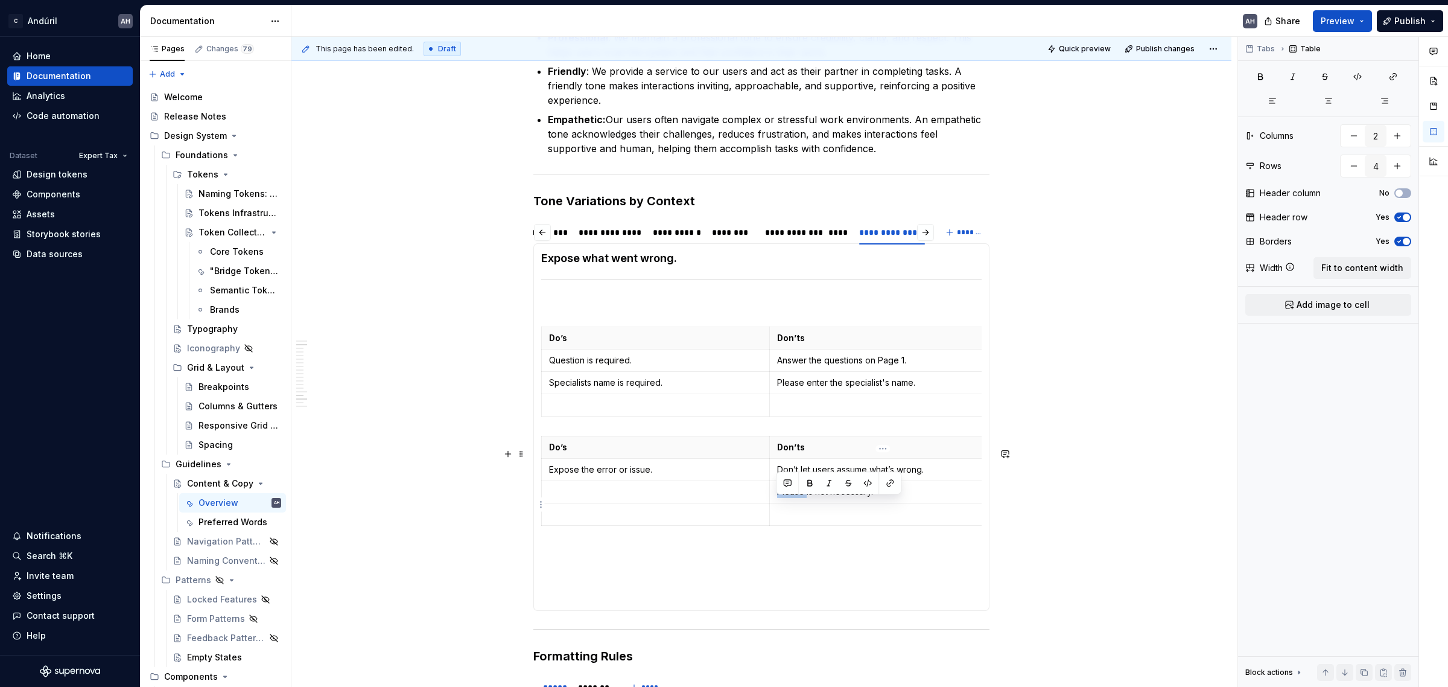
click at [785, 498] on p "Please is not necessary." at bounding box center [883, 492] width 213 height 12
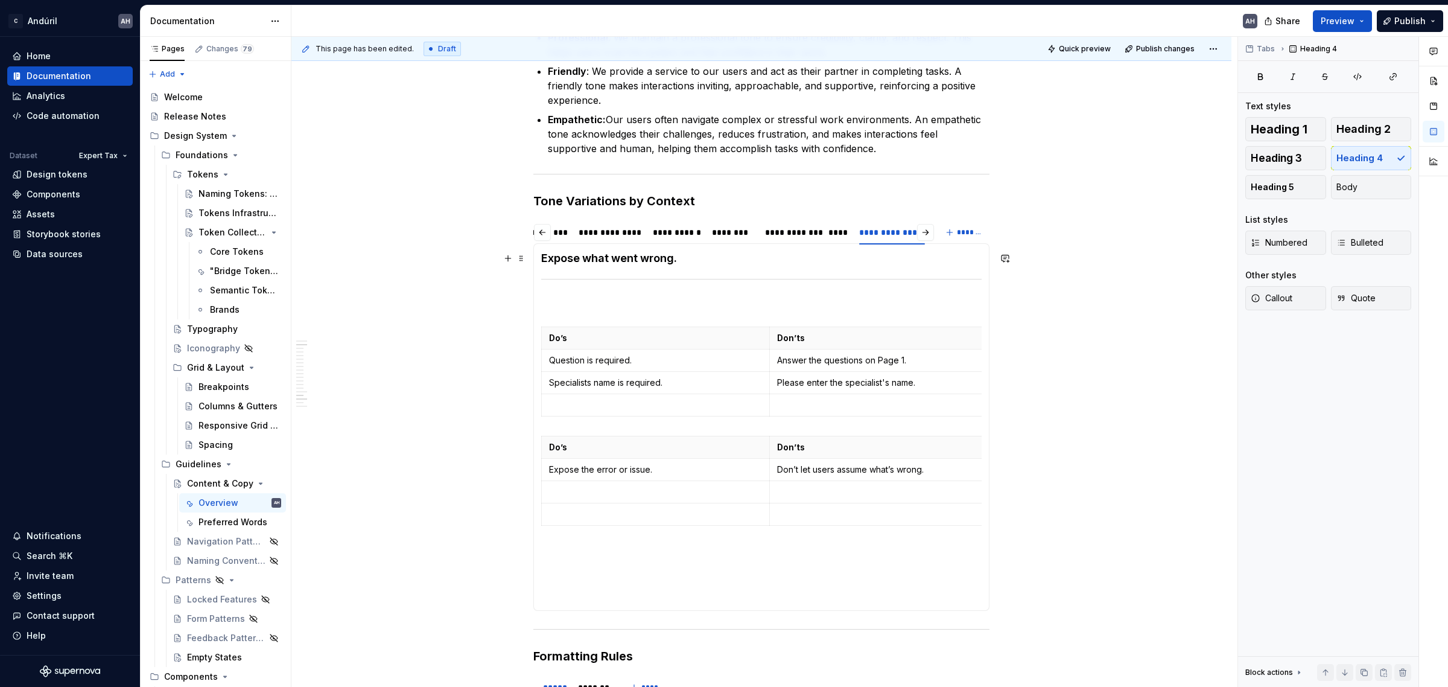
click at [686, 258] on h4 "Expose what went wrong." at bounding box center [761, 258] width 440 height 14
click at [693, 288] on section-item-column "Expose what went wrong. Do’s Don’ts Question is required. Answer the questions …" at bounding box center [761, 427] width 440 height 352
click at [819, 475] on p "Don’t let users assume what’s wrong." at bounding box center [883, 469] width 213 height 12
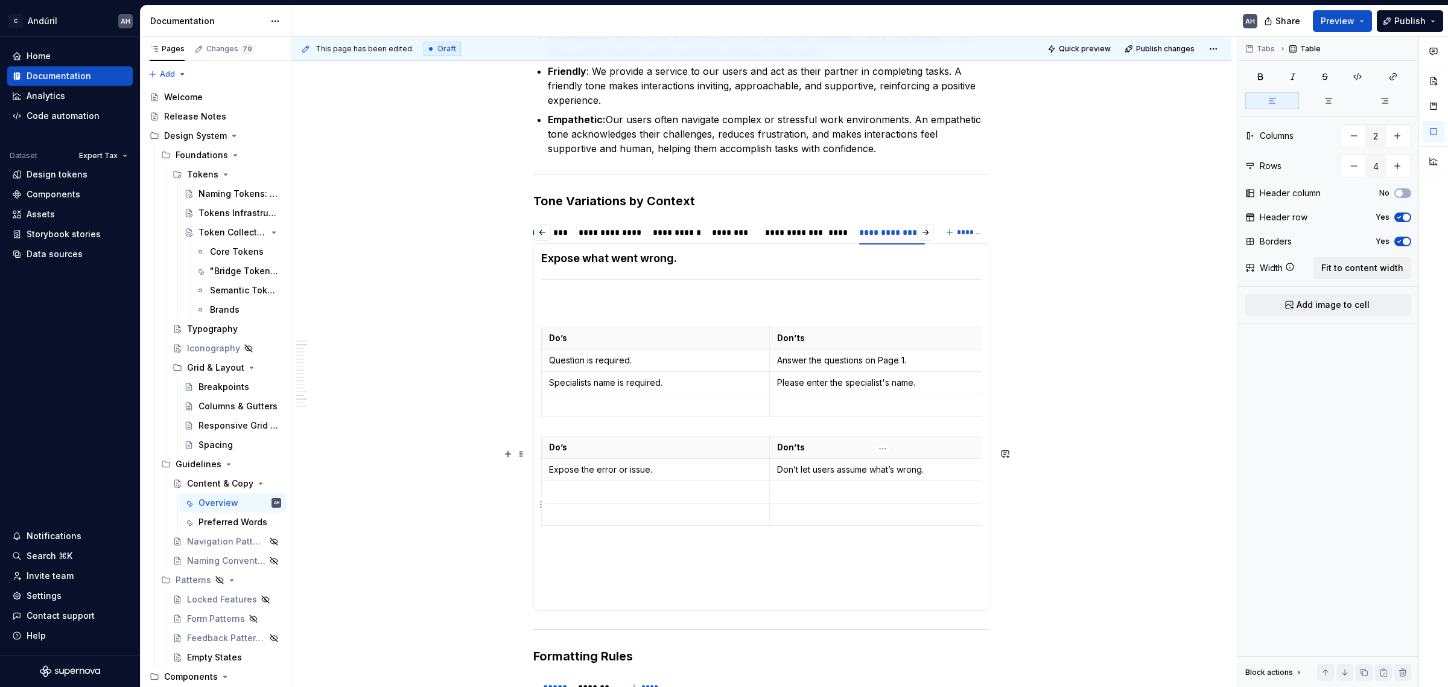
click at [816, 498] on p at bounding box center [883, 492] width 213 height 12
click at [559, 475] on p "Expose the error or issue." at bounding box center [655, 469] width 213 height 12
drag, startPoint x: 597, startPoint y: 483, endPoint x: 719, endPoint y: 484, distance: 121.3
click at [719, 475] on p "Be clear on the error or issue." at bounding box center [655, 469] width 213 height 12
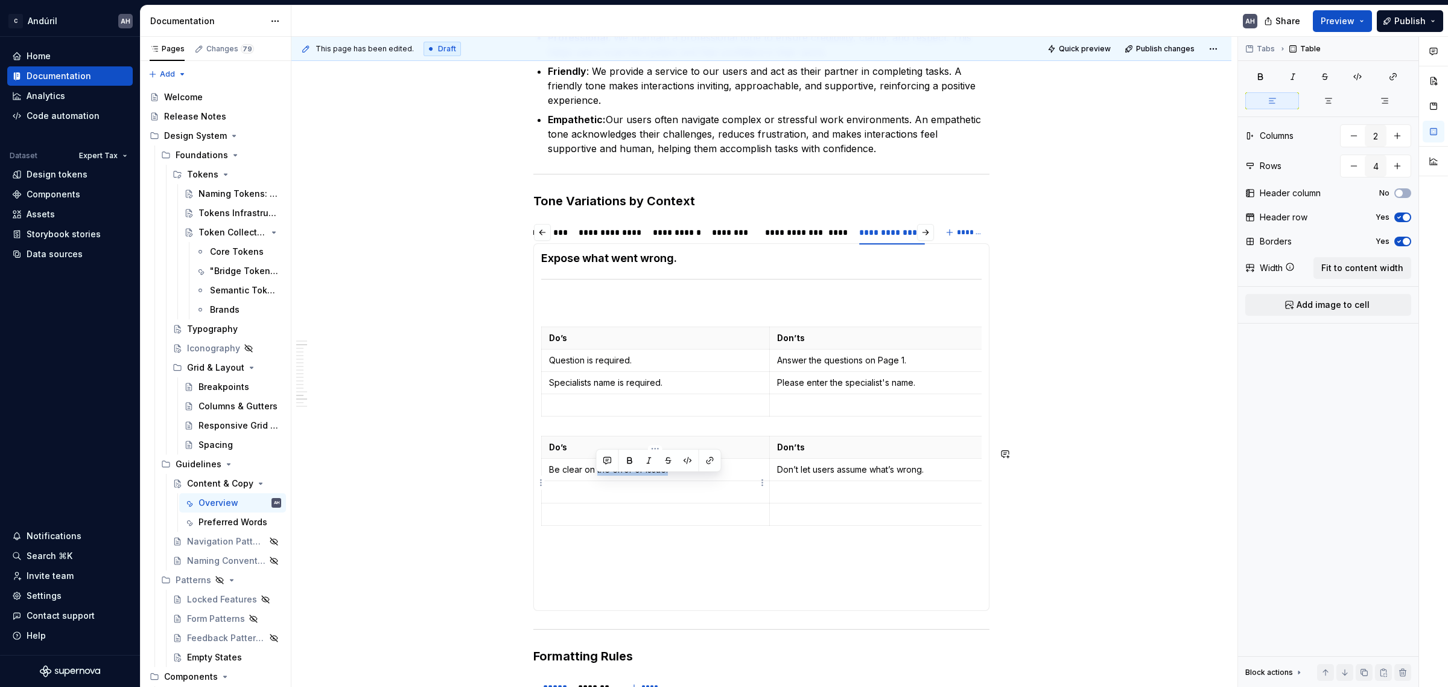
click at [709, 475] on p "Be clear on the error or issue." at bounding box center [655, 469] width 213 height 12
click at [602, 267] on section-item-column "Expose what went wrong. Do’s Don’ts Question is required. Answer the questions …" at bounding box center [761, 427] width 440 height 352
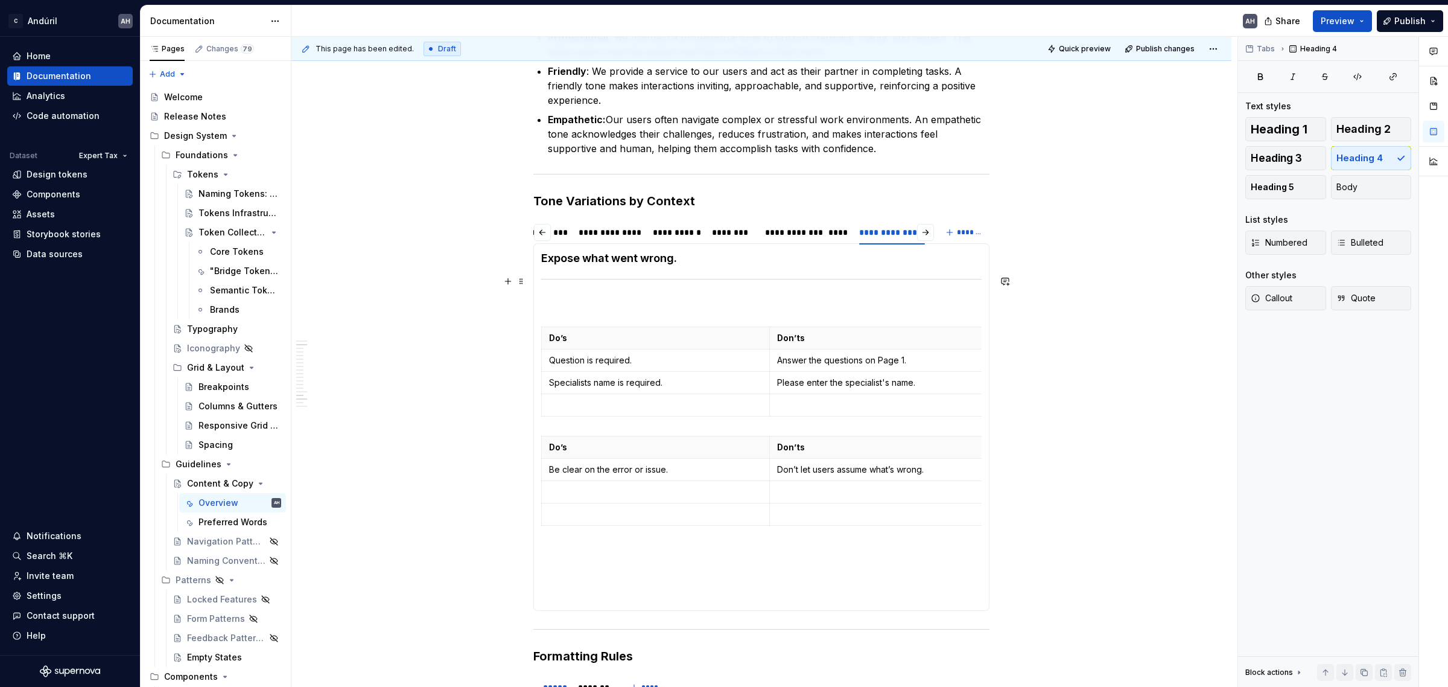
click at [602, 267] on section-item-column "Expose what went wrong. Do’s Don’ts Question is required. Answer the questions …" at bounding box center [761, 427] width 440 height 352
click at [601, 261] on h4 "Expose what went wrong." at bounding box center [761, 258] width 440 height 14
click at [689, 266] on section-item-column "Expose what went wrong. Do’s Don’ts Question is required. Answer the questions …" at bounding box center [761, 427] width 440 height 352
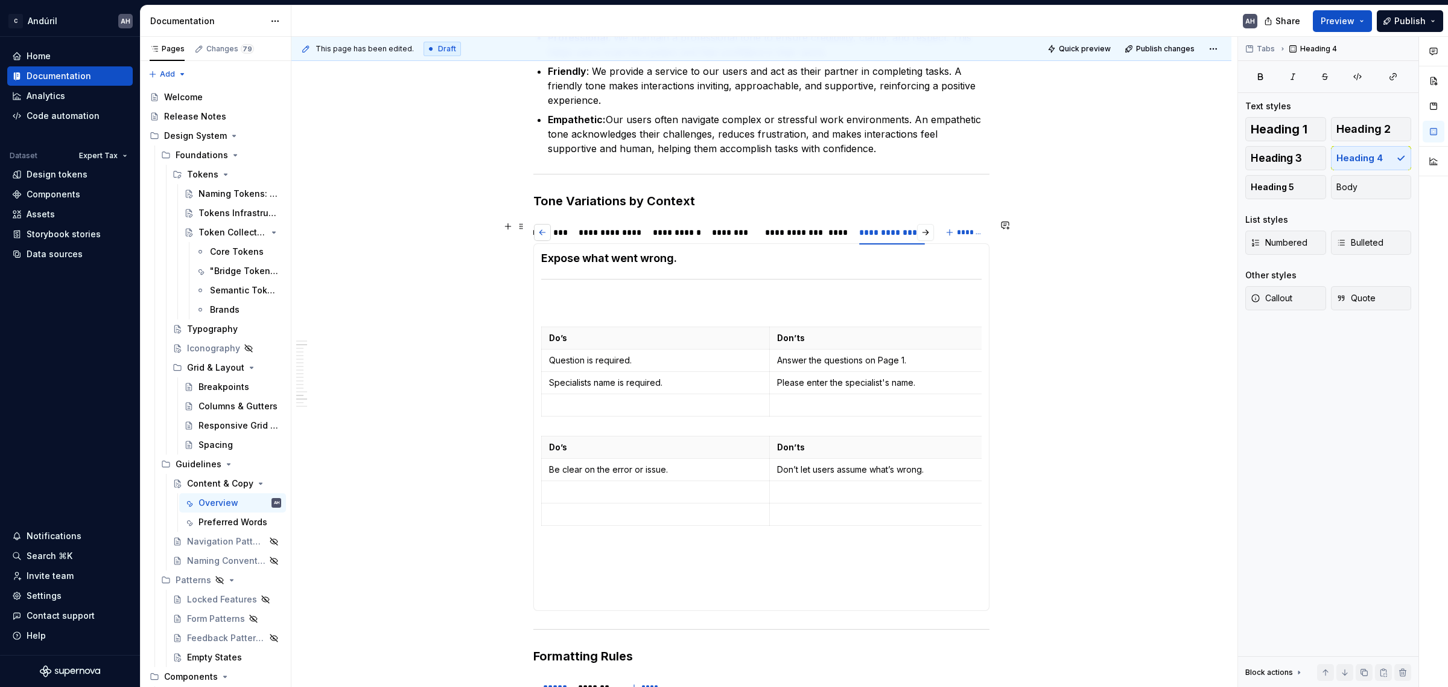
click at [542, 224] on button "button" at bounding box center [542, 232] width 17 height 17
click at [590, 230] on div "**********" at bounding box center [593, 232] width 100 height 12
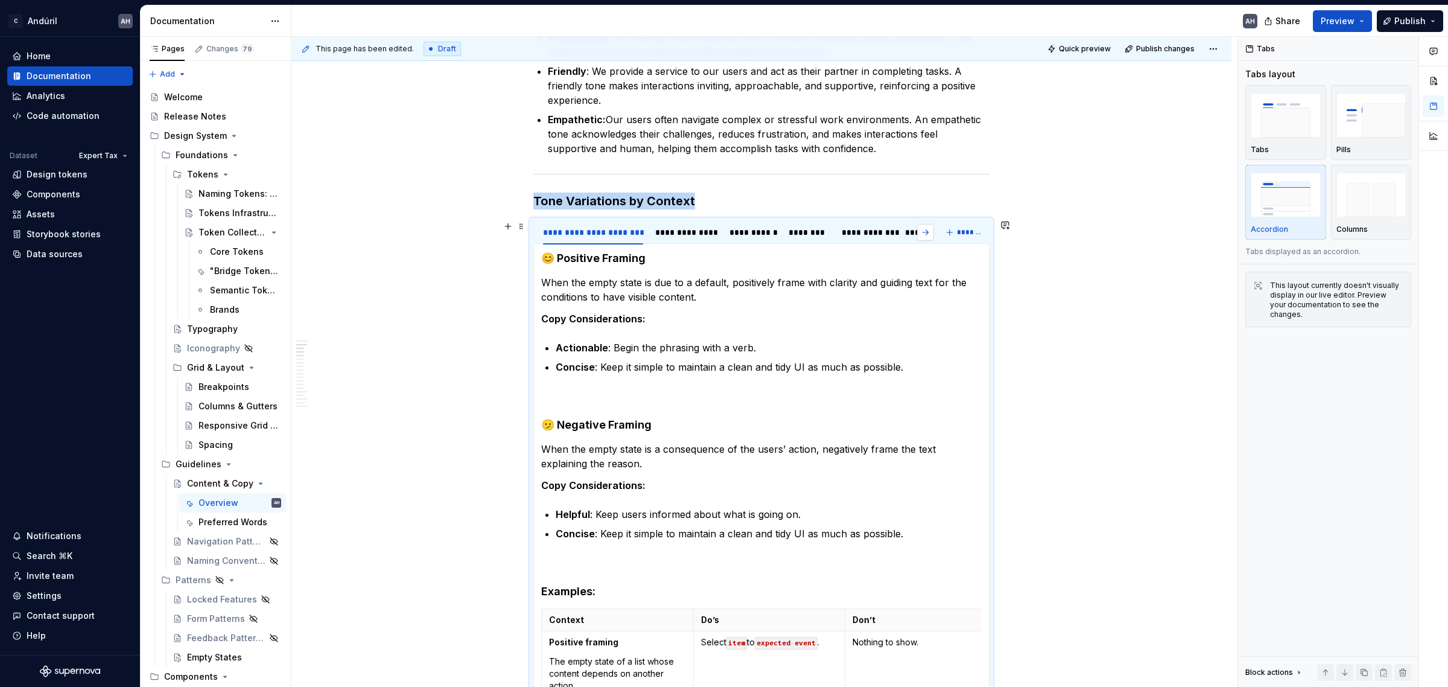
click at [924, 230] on button "button" at bounding box center [925, 232] width 17 height 17
click at [881, 228] on div "**********" at bounding box center [892, 232] width 66 height 12
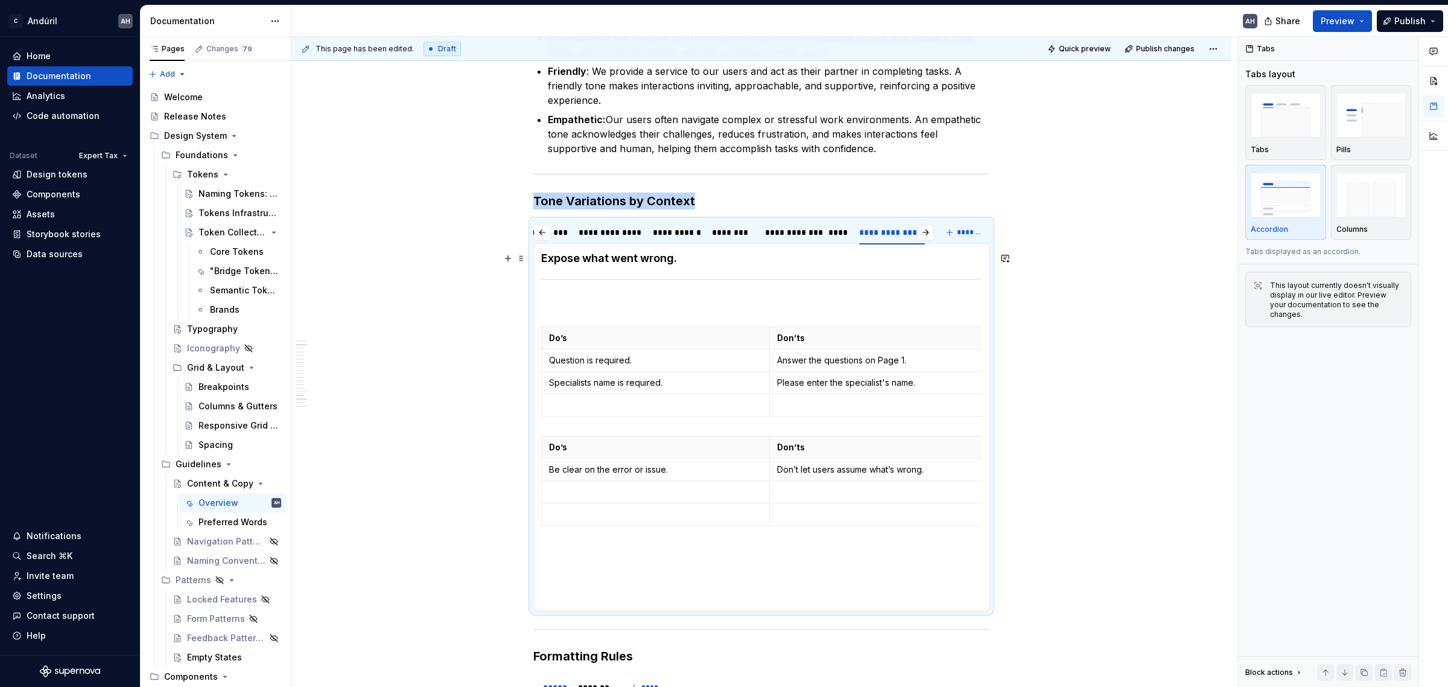
click at [543, 261] on h4 "Expose what went wrong." at bounding box center [761, 258] width 440 height 14
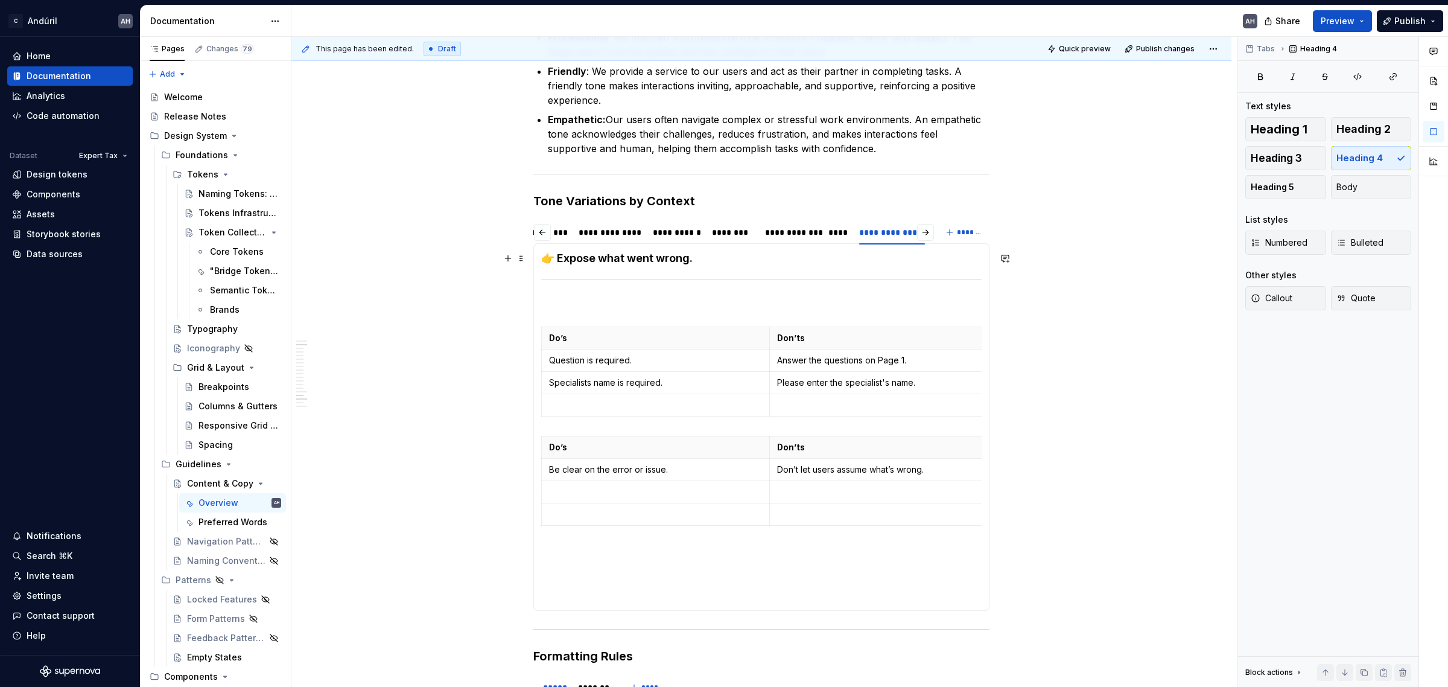
click at [712, 257] on h4 "👉 Expose what went wrong." at bounding box center [761, 258] width 440 height 14
click at [659, 311] on p at bounding box center [761, 304] width 440 height 14
click at [680, 248] on div "😊 Positive Framing When the empty state is due to a default, positively frame w…" at bounding box center [761, 426] width 456 height 367
click at [679, 256] on h4 "👉 Expose what went wrong." at bounding box center [761, 258] width 440 height 14
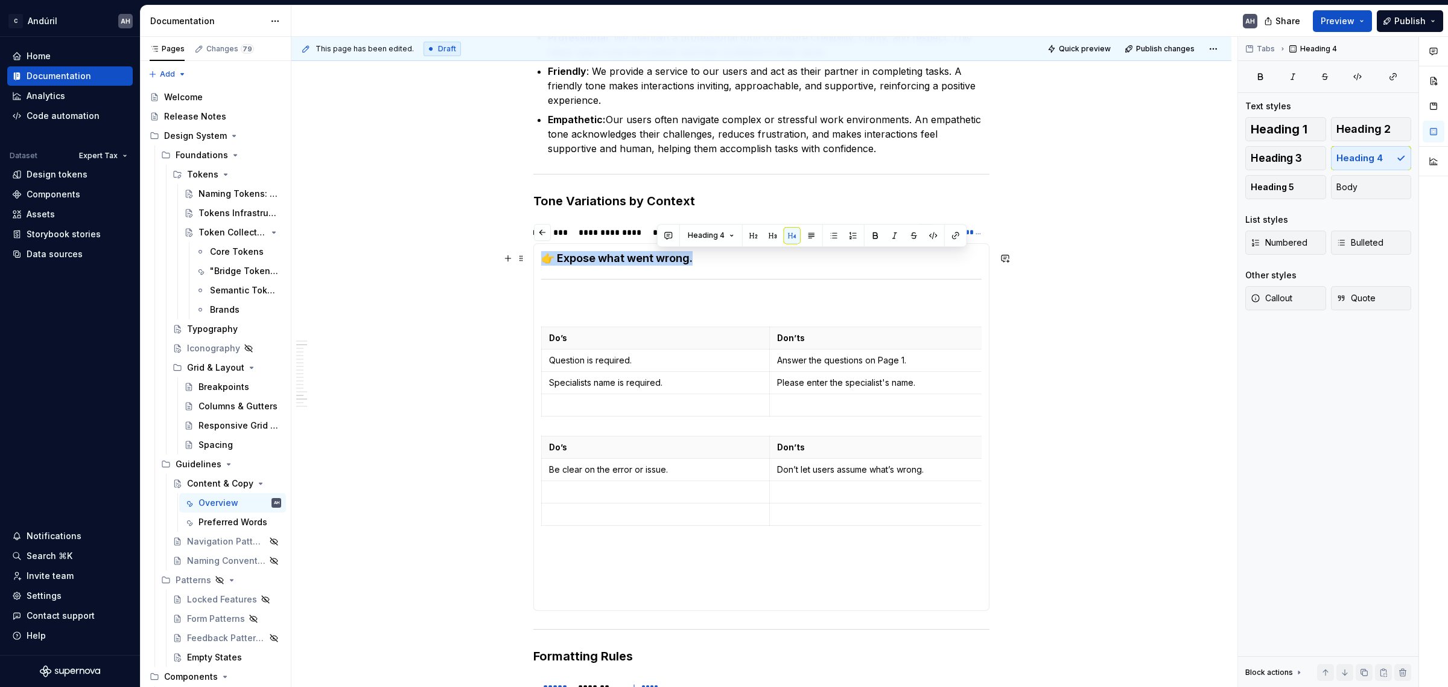
click at [679, 256] on h4 "👉 Expose what went wrong." at bounding box center [761, 258] width 440 height 14
click at [656, 241] on button "button" at bounding box center [656, 235] width 17 height 17
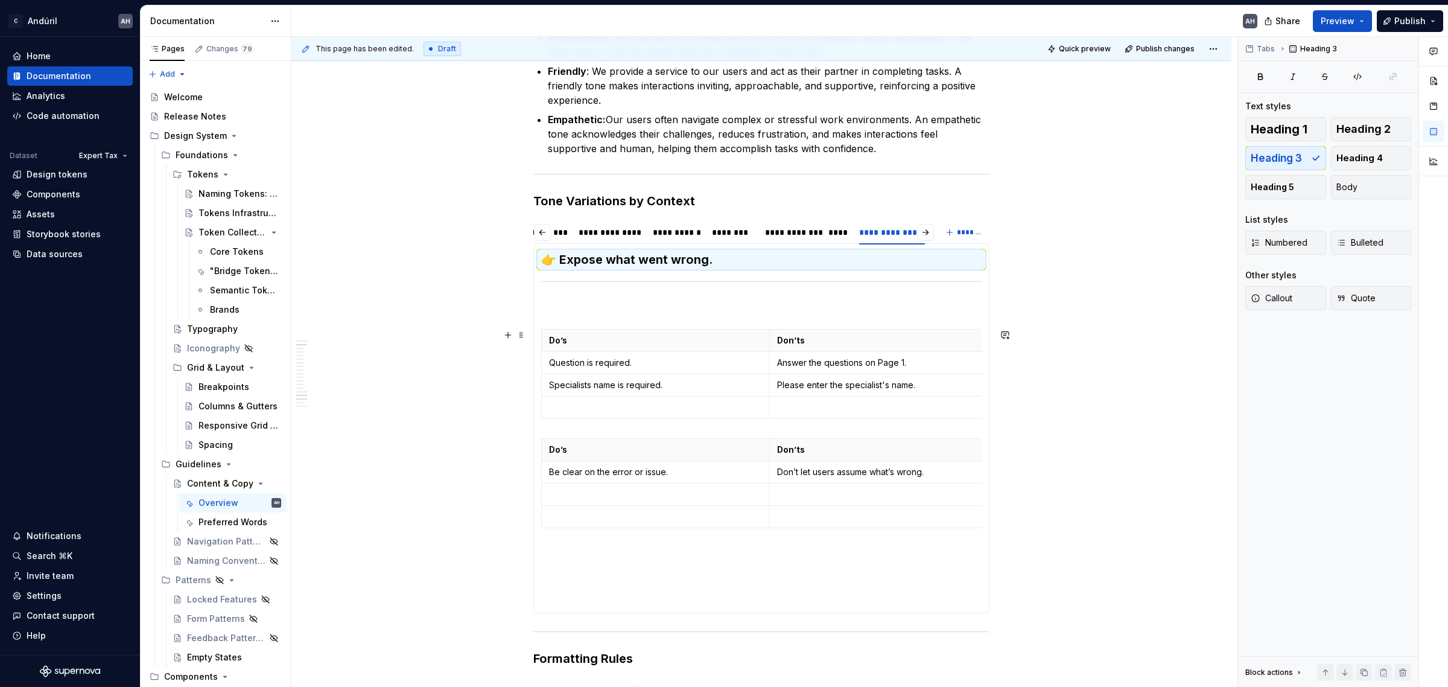
click at [628, 325] on section-item-column "👉 Expose what went wrong. Do’s Don’ts Question is required. Answer the question…" at bounding box center [761, 428] width 440 height 354
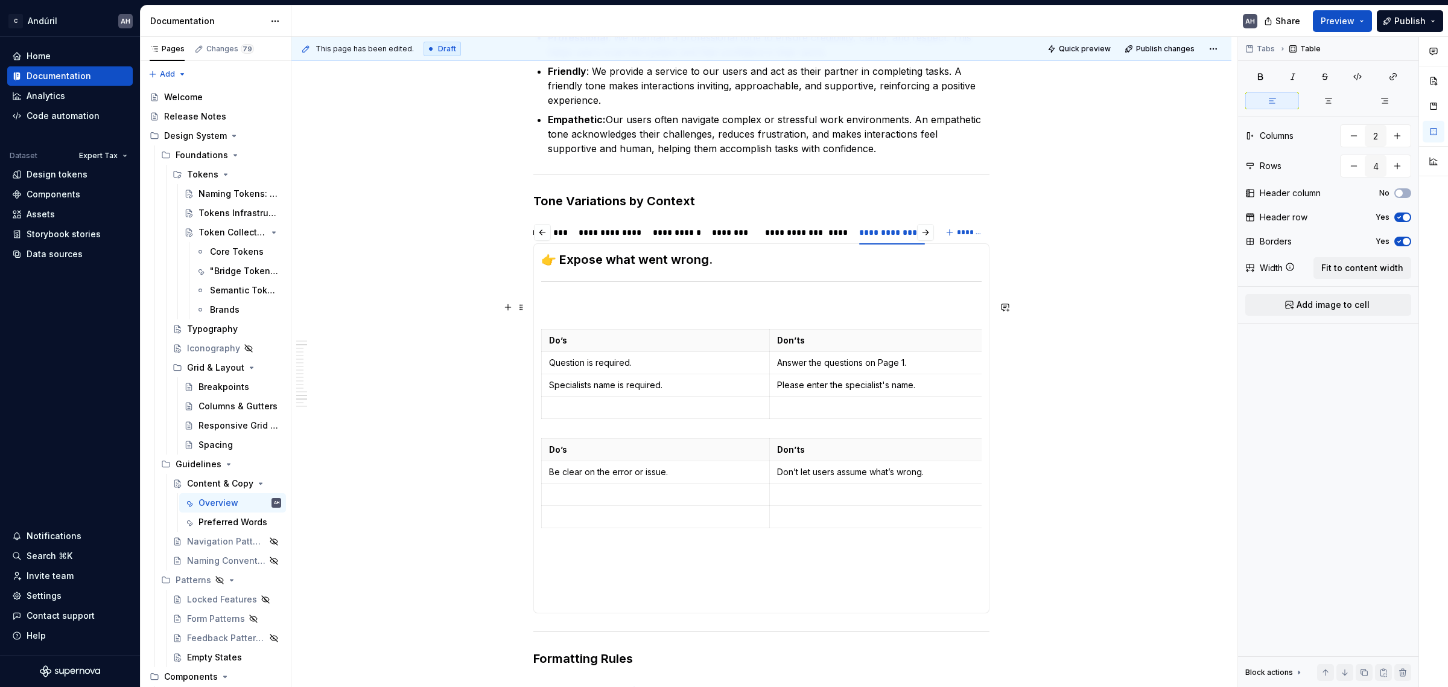
click at [634, 299] on section-item-column "👉 Expose what went wrong. Do’s Don’ts Question is required. Answer the question…" at bounding box center [761, 428] width 440 height 354
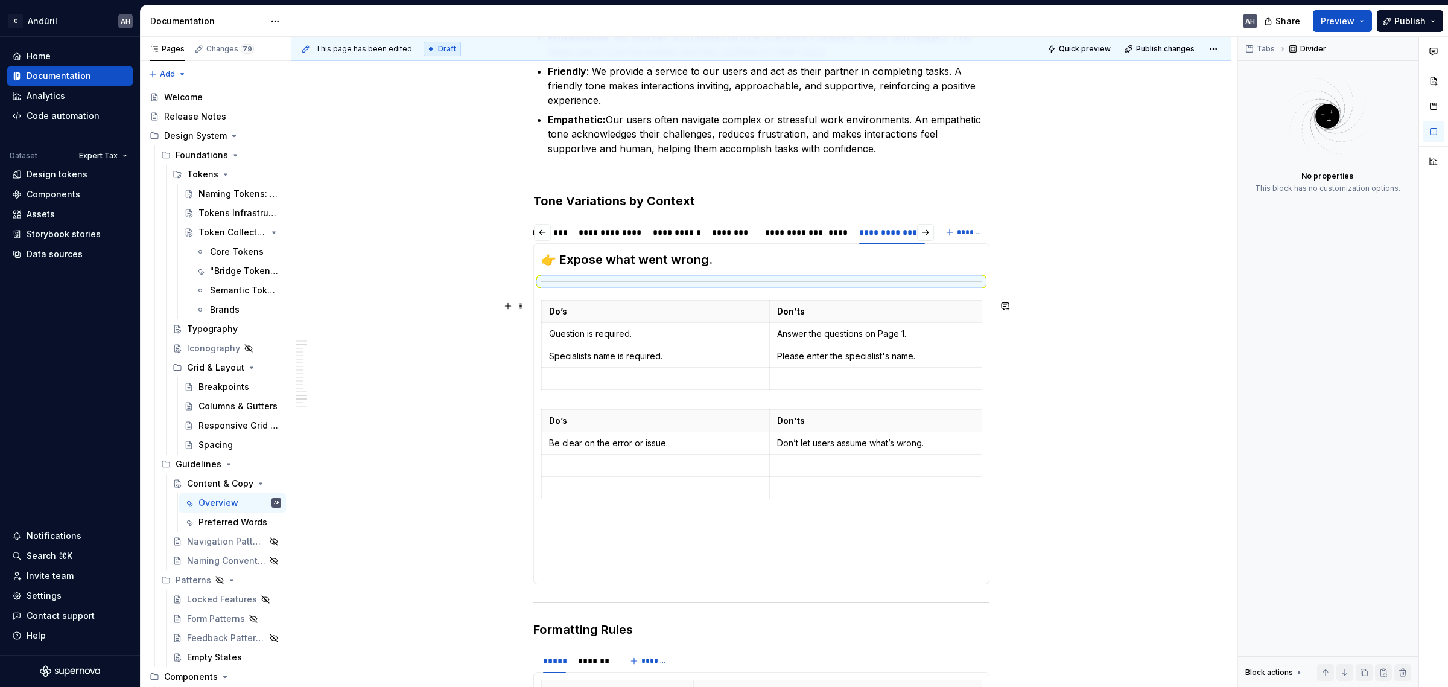
click at [688, 300] on th "Do’s" at bounding box center [656, 311] width 228 height 22
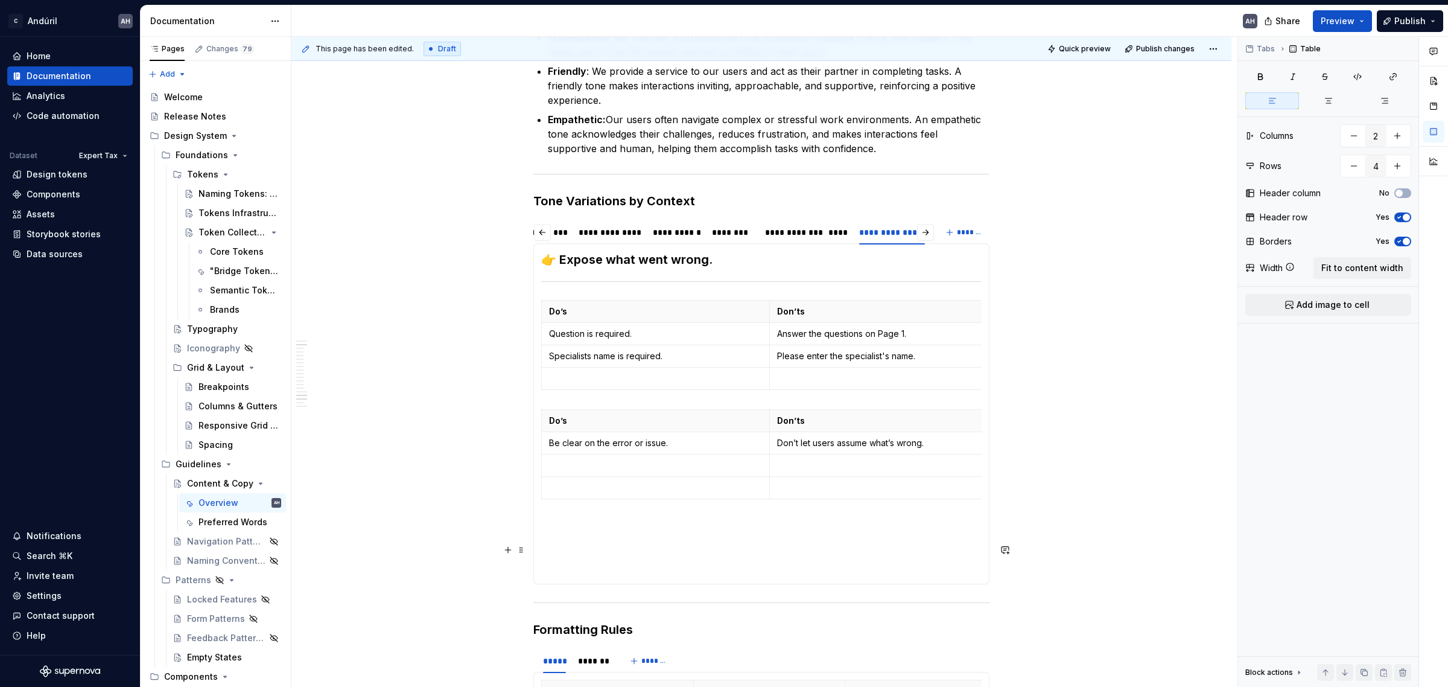
click at [601, 533] on p at bounding box center [761, 525] width 440 height 14
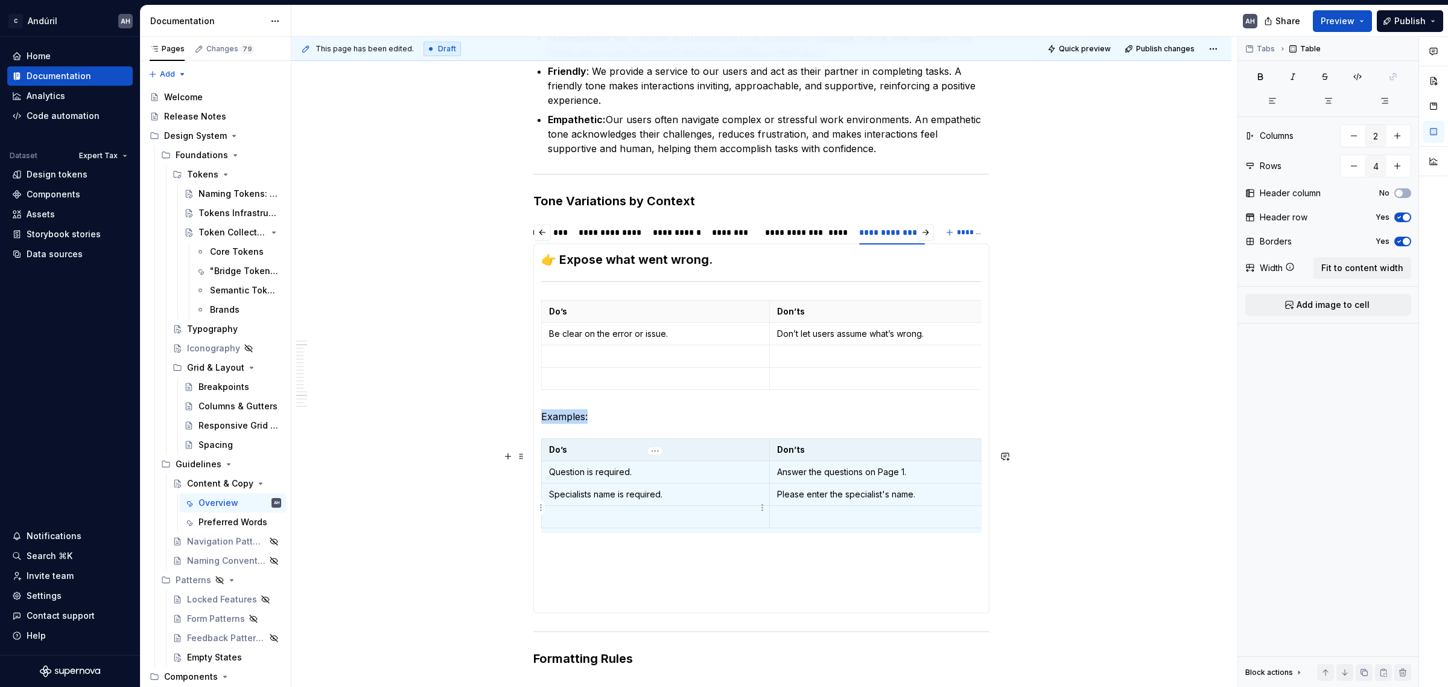
click at [587, 499] on td "Specialists name is required." at bounding box center [656, 494] width 228 height 22
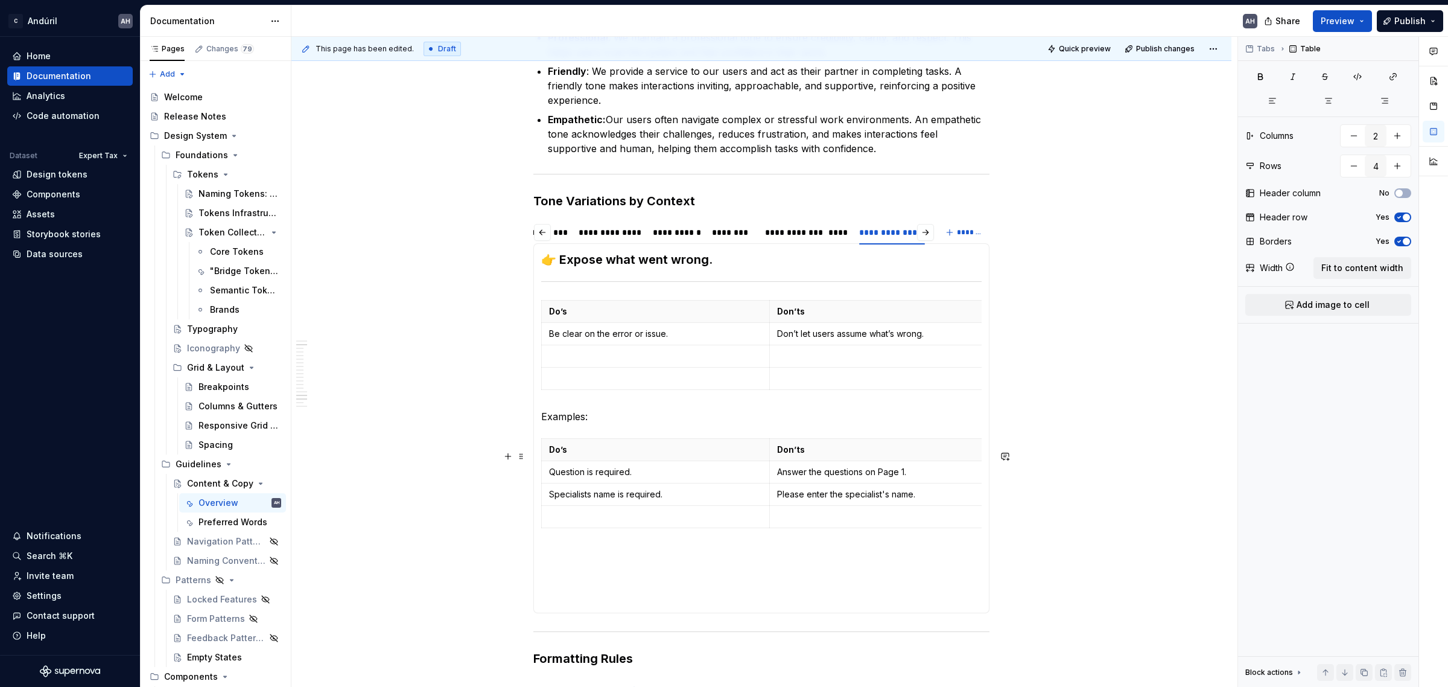
click at [535, 460] on div "😊 Positive Framing When the empty state is due to a default, positively frame w…" at bounding box center [761, 428] width 456 height 370
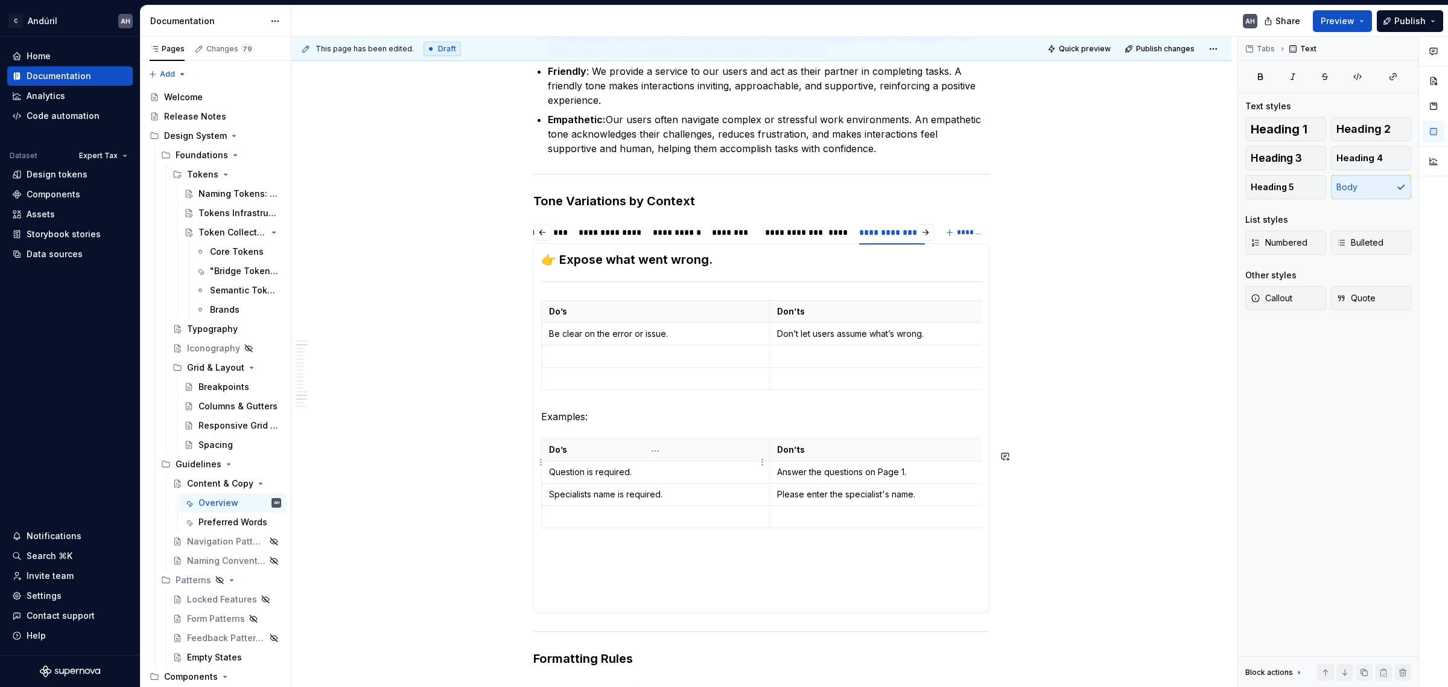
click at [541, 462] on html "C Andúril AH Home Documentation Analytics Code automation Dataset Expert Tax De…" at bounding box center [724, 343] width 1448 height 687
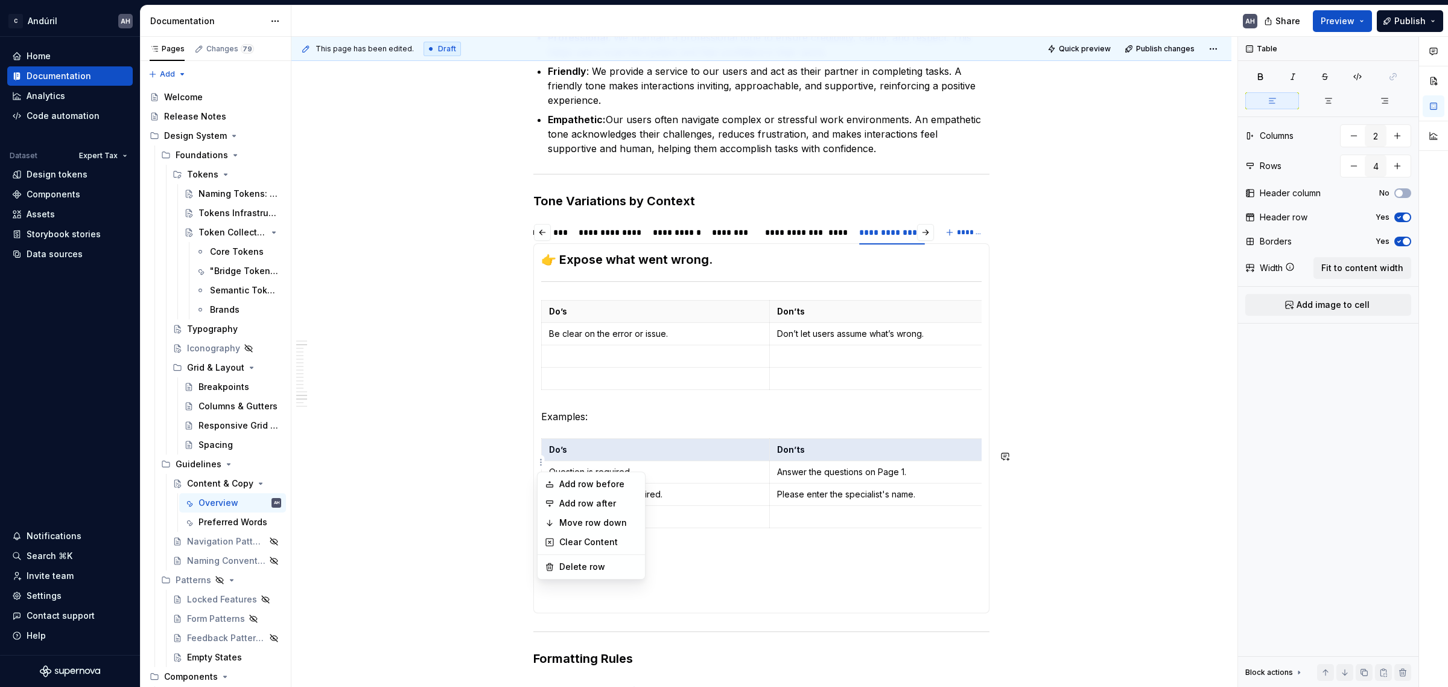
click at [655, 457] on html "C Andúril AH Home Documentation Analytics Code automation Dataset Expert Tax De…" at bounding box center [724, 343] width 1448 height 687
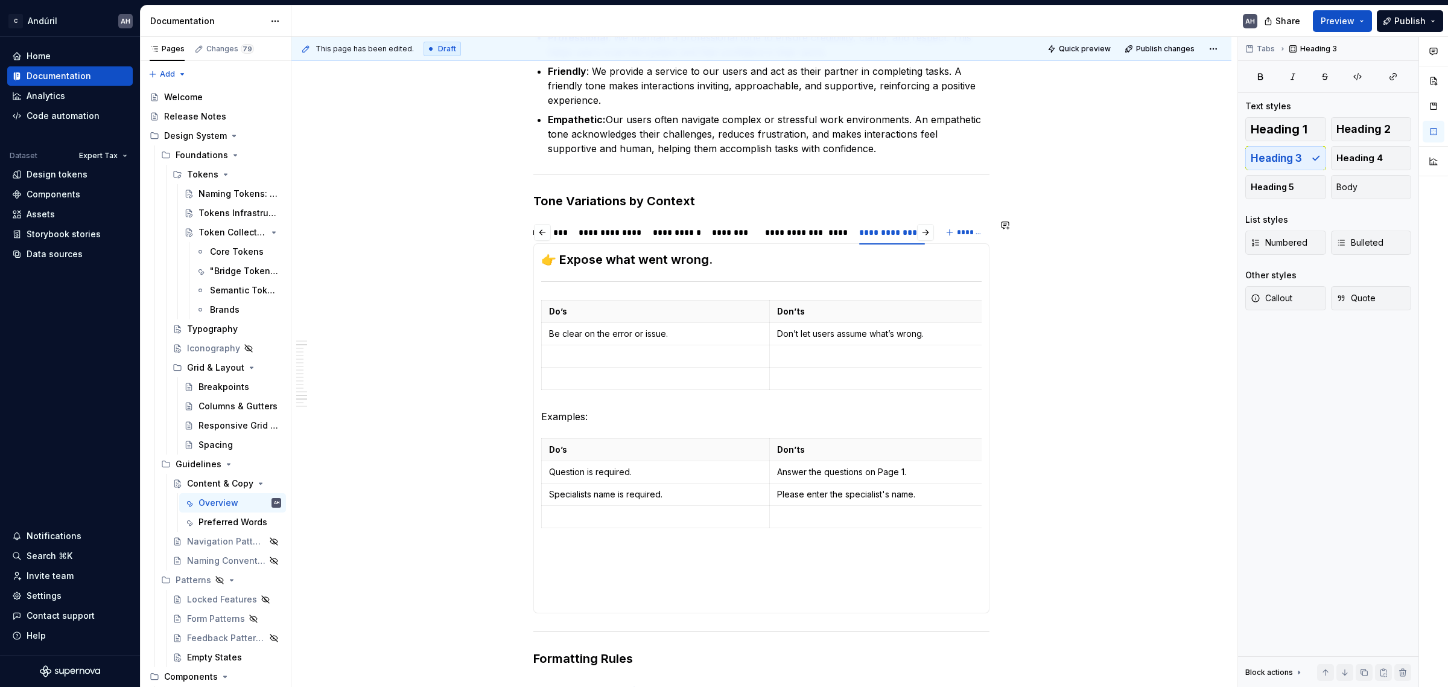
click at [740, 248] on div "😊 Positive Framing When the empty state is due to a default, positively frame w…" at bounding box center [761, 428] width 456 height 370
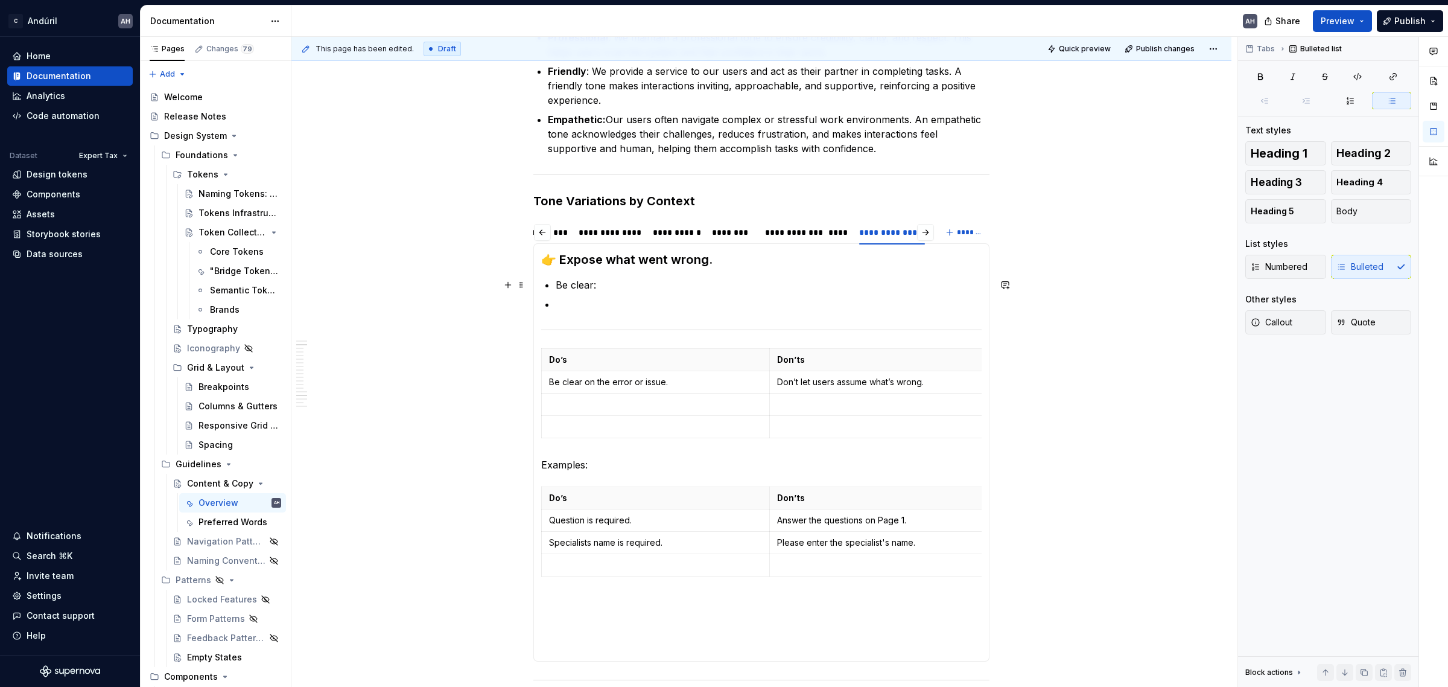
click at [589, 284] on p "Be clear:" at bounding box center [769, 285] width 426 height 14
drag, startPoint x: 767, startPoint y: 285, endPoint x: 830, endPoint y: 287, distance: 62.8
click at [830, 287] on p "Be clear & direct: Concisely disclose the error without add" at bounding box center [769, 285] width 426 height 14
click at [596, 308] on p "Avoid" at bounding box center [769, 304] width 426 height 14
click at [609, 308] on p "Avoid unnecesary platitudes" at bounding box center [769, 304] width 426 height 14
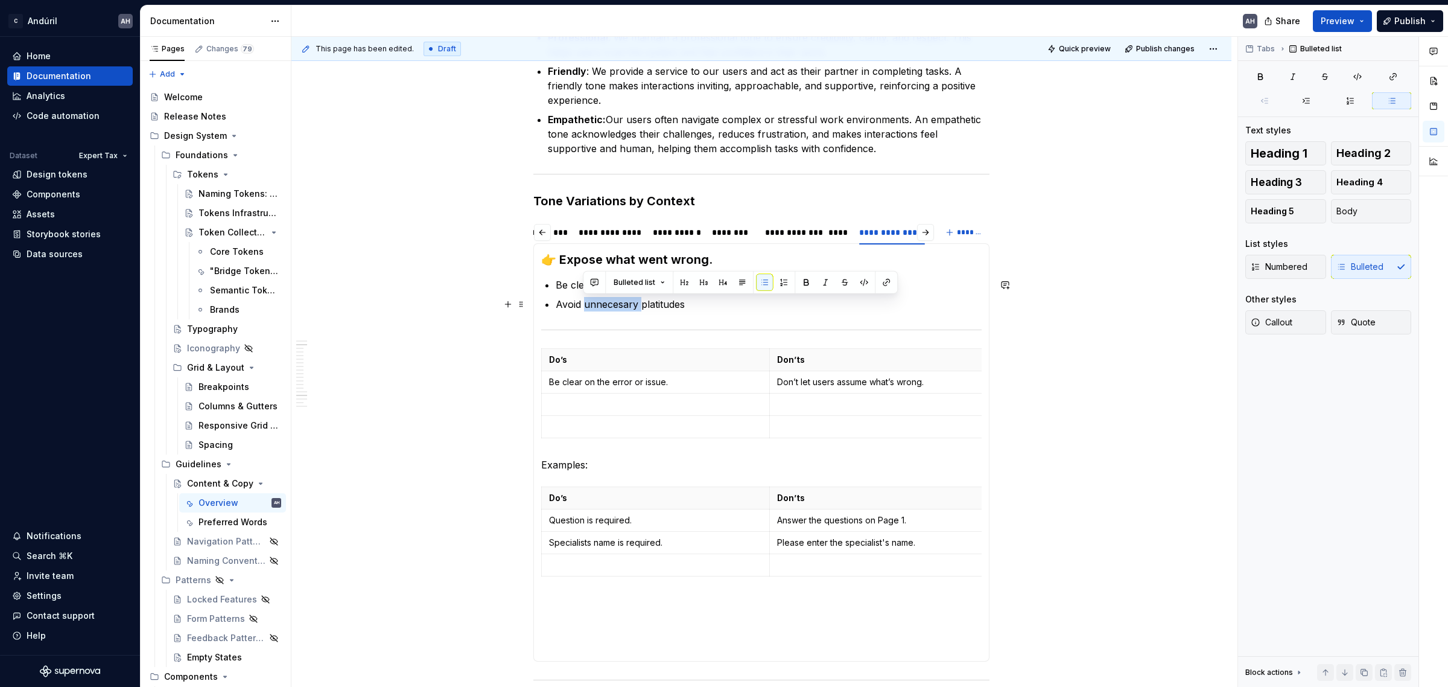
click at [609, 308] on p "Avoid unnecesary platitudes" at bounding box center [769, 304] width 426 height 14
click at [522, 357] on span at bounding box center [521, 354] width 10 height 17
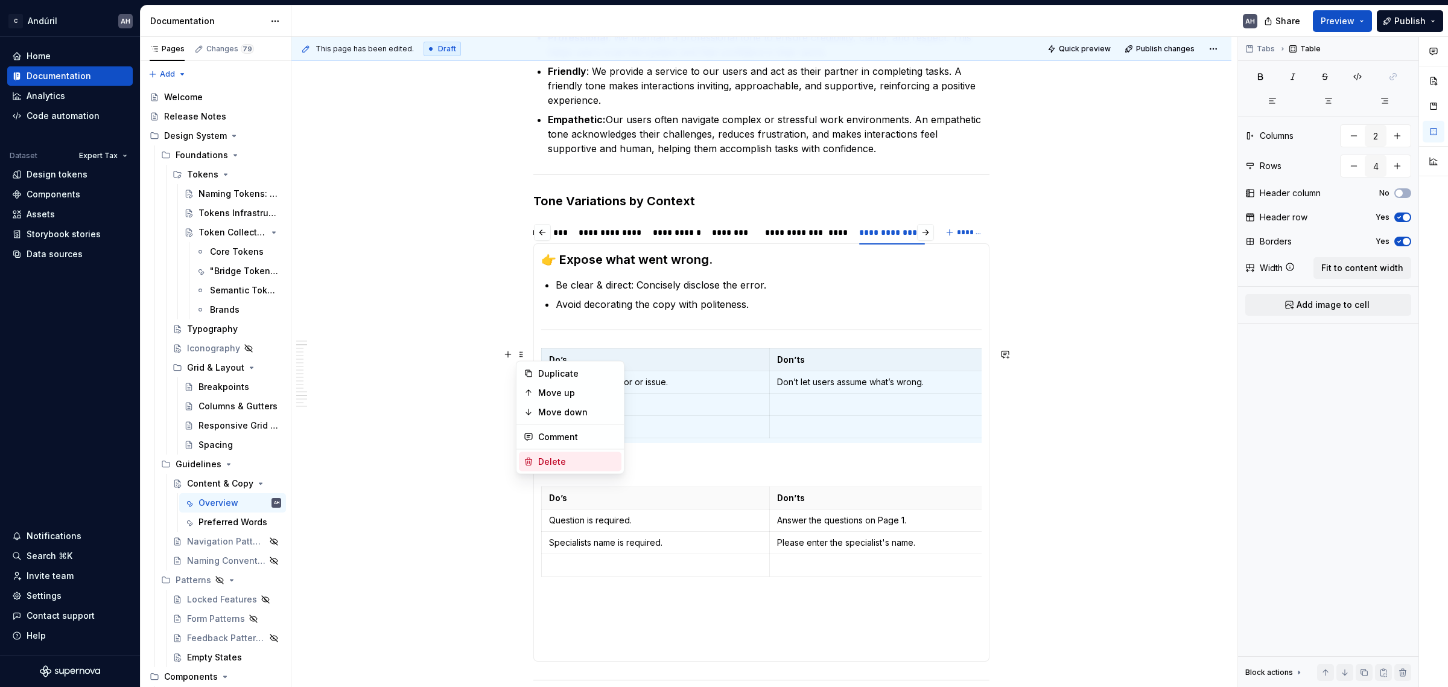
click at [548, 454] on div "Delete" at bounding box center [570, 461] width 103 height 19
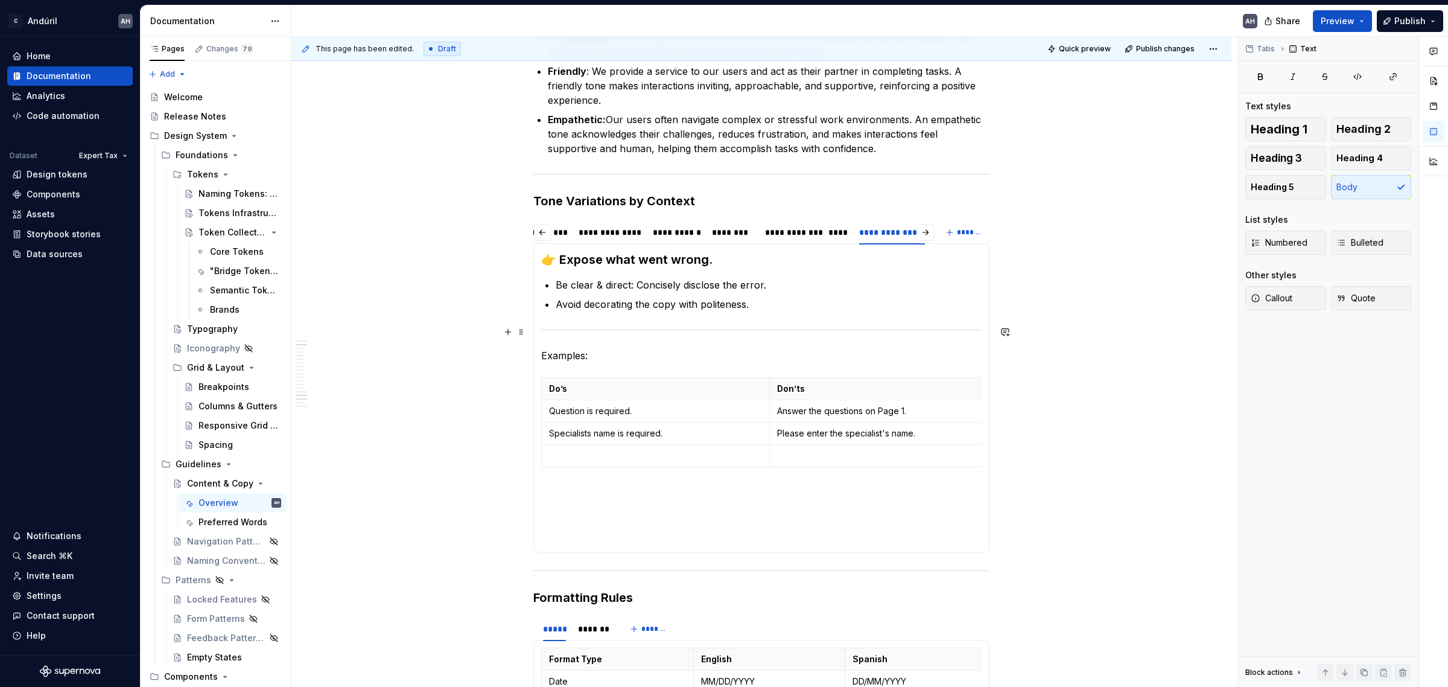
click at [556, 329] on hr at bounding box center [761, 329] width 440 height 1
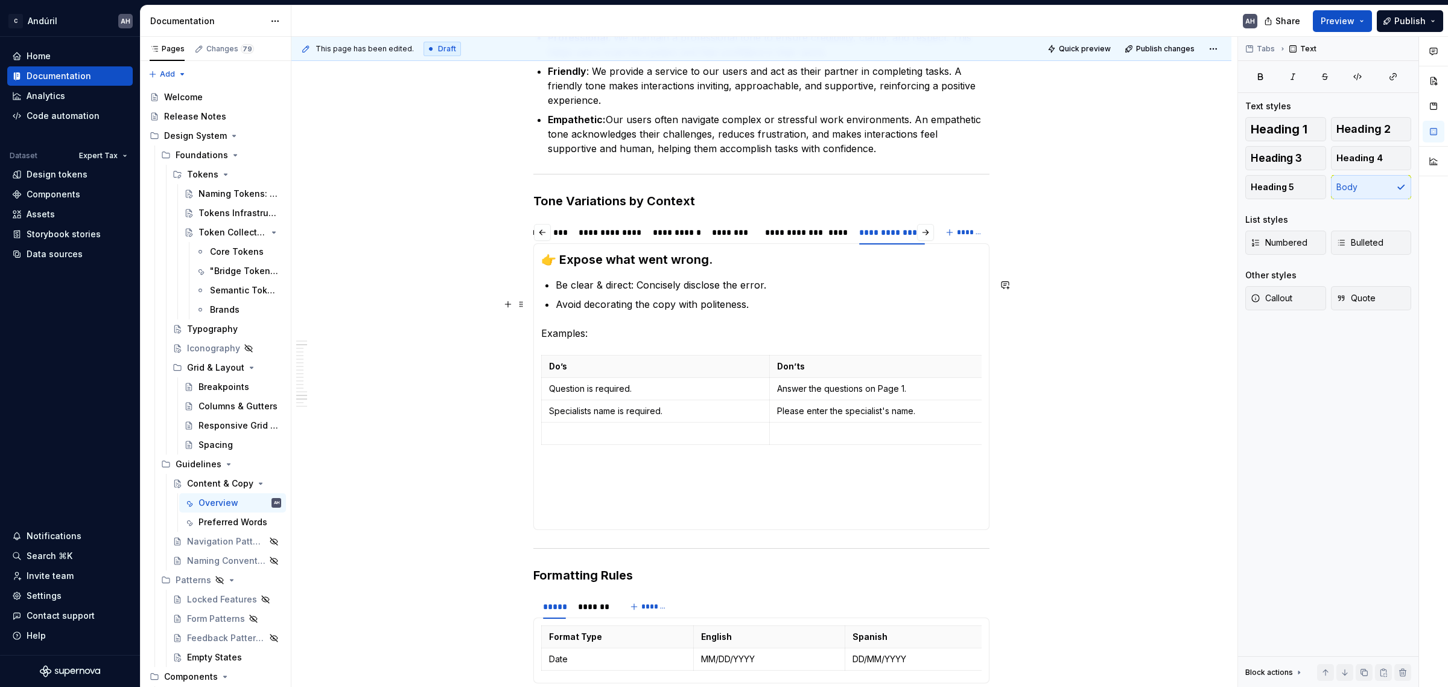
click at [591, 306] on p "Avoid decorating the copy with politeness." at bounding box center [769, 304] width 426 height 14
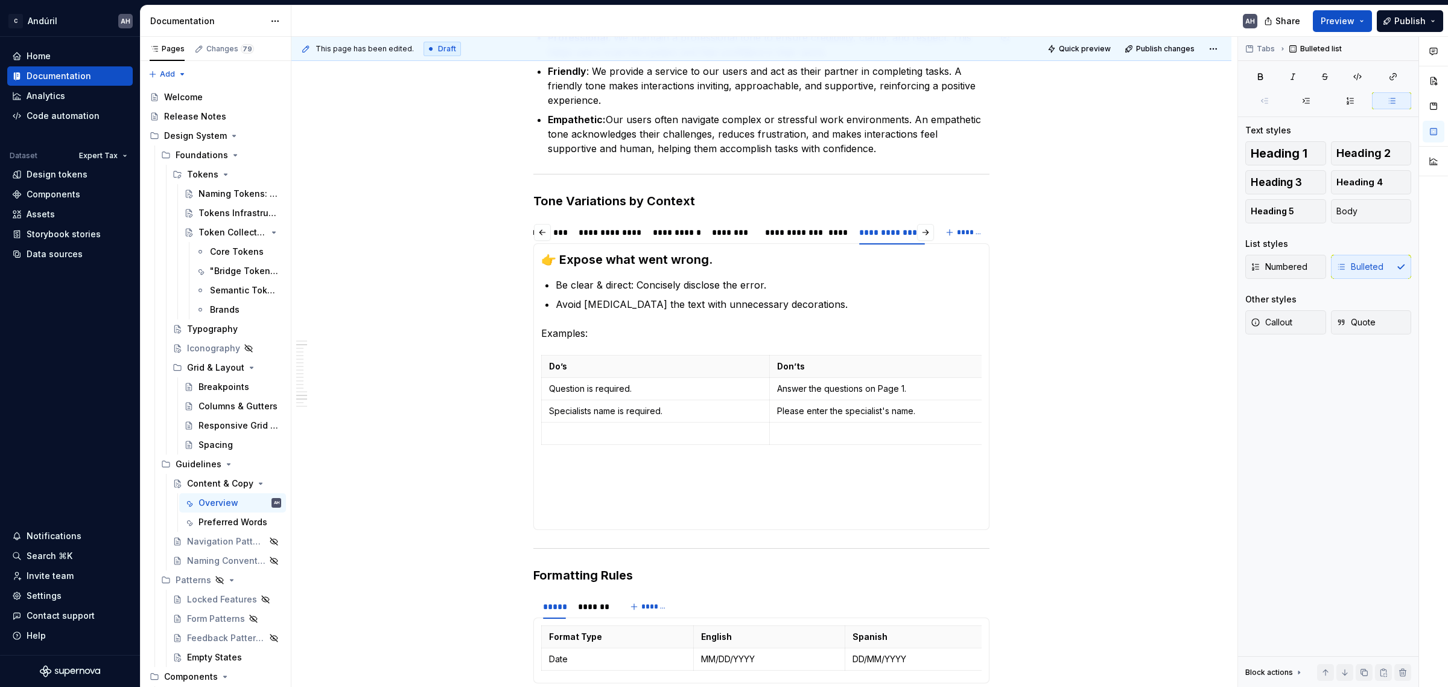
type textarea "*"
click at [715, 466] on section-item-column "👉 Expose what went wrong. Be clear & direct: Concisely disclose the error. Avoi…" at bounding box center [761, 386] width 440 height 271
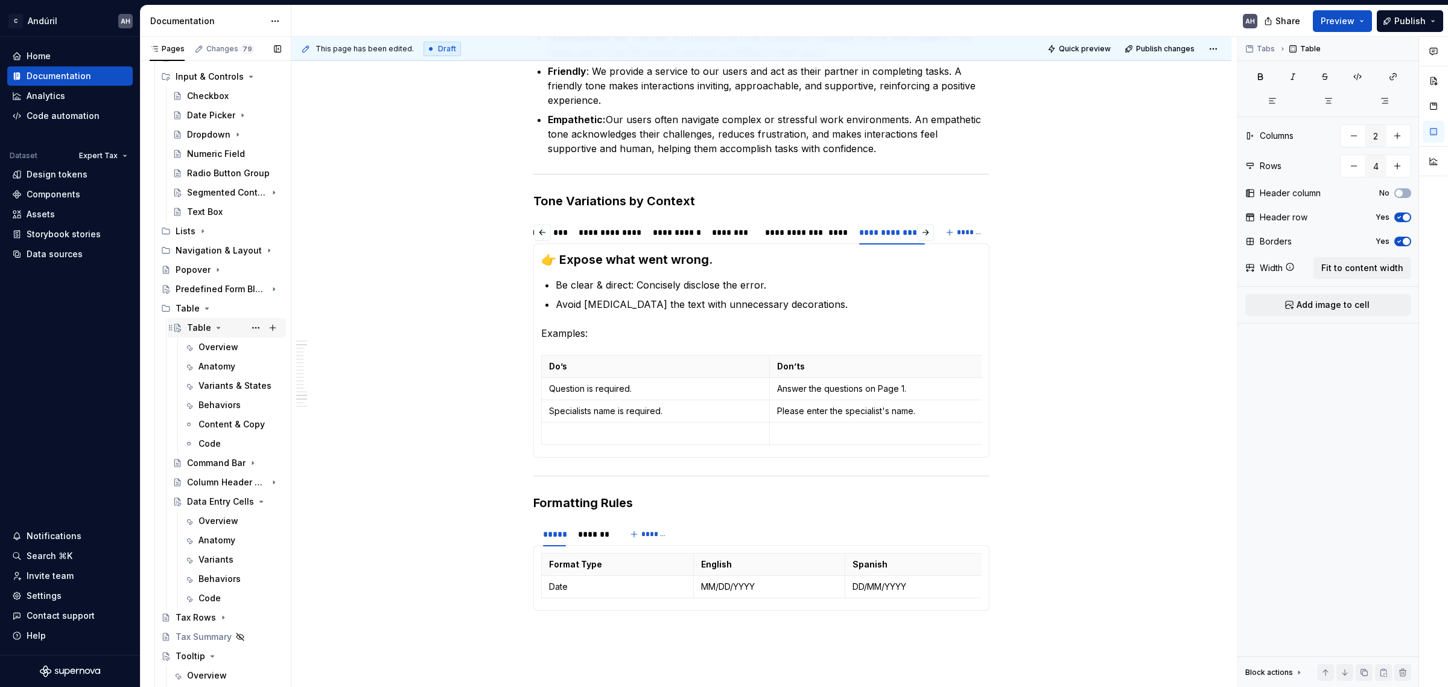
scroll to position [679, 0]
